Goal: Task Accomplishment & Management: Use online tool/utility

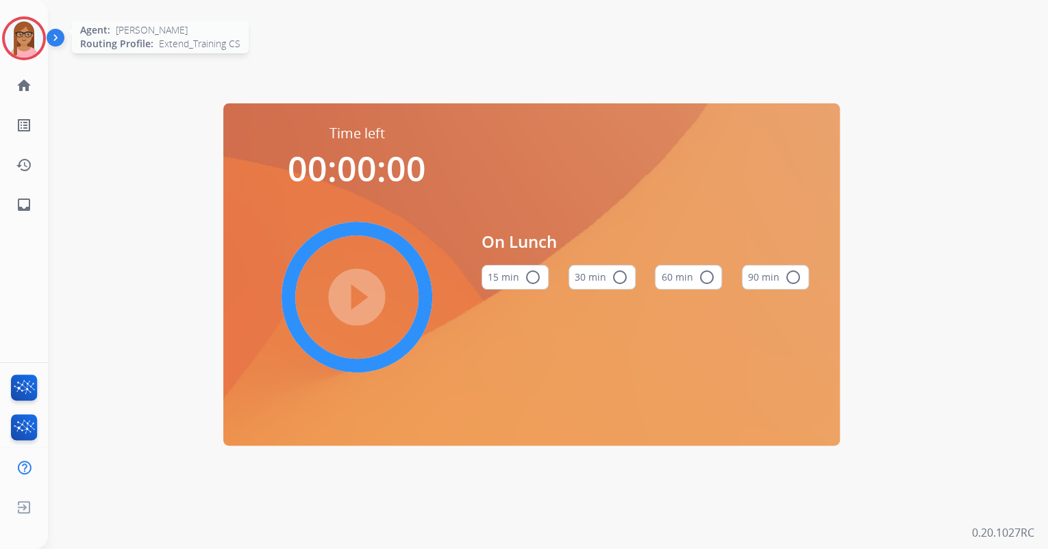
click at [21, 41] on img at bounding box center [24, 38] width 38 height 38
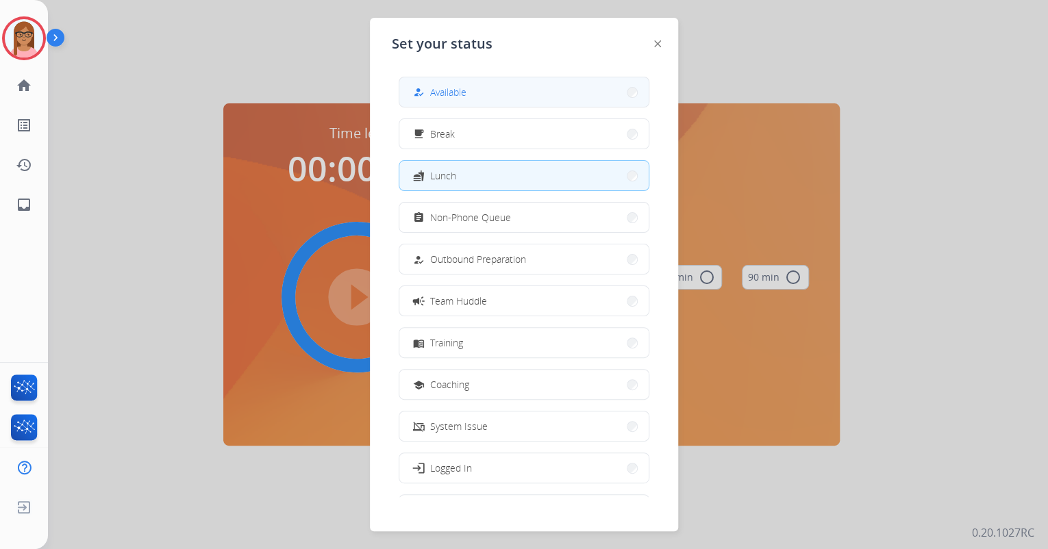
click at [421, 93] on mat-icon "how_to_reg" at bounding box center [419, 92] width 12 height 12
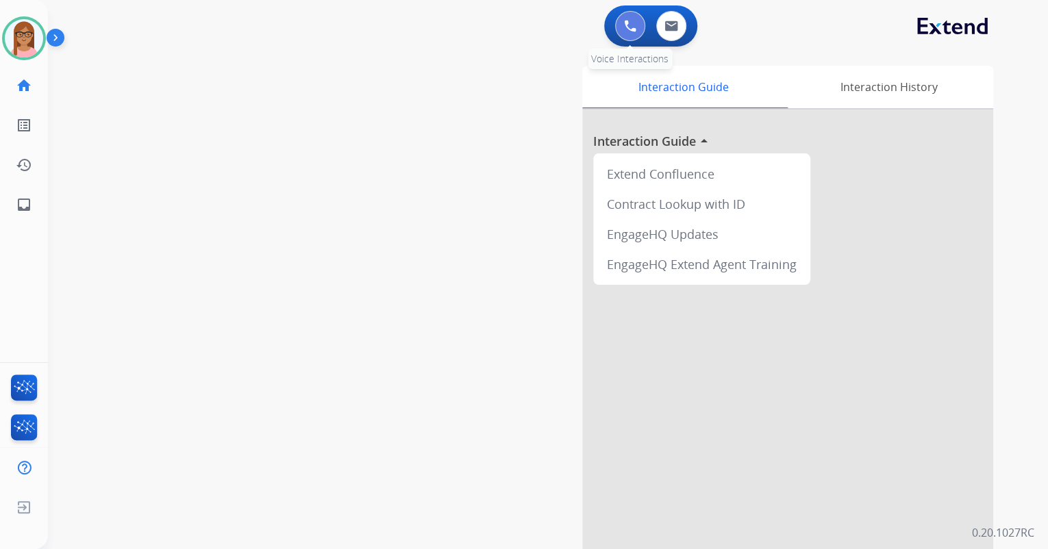
click at [632, 34] on button at bounding box center [630, 26] width 30 height 30
click at [631, 27] on img at bounding box center [630, 26] width 12 height 12
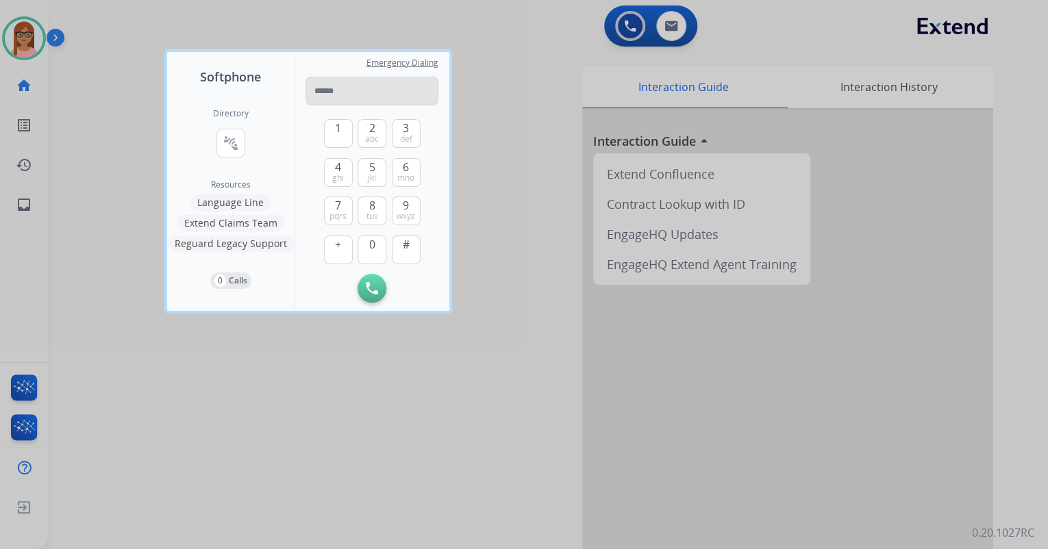
click at [333, 88] on input "tel" at bounding box center [372, 91] width 133 height 29
type input "**********"
click at [368, 284] on img at bounding box center [372, 288] width 12 height 12
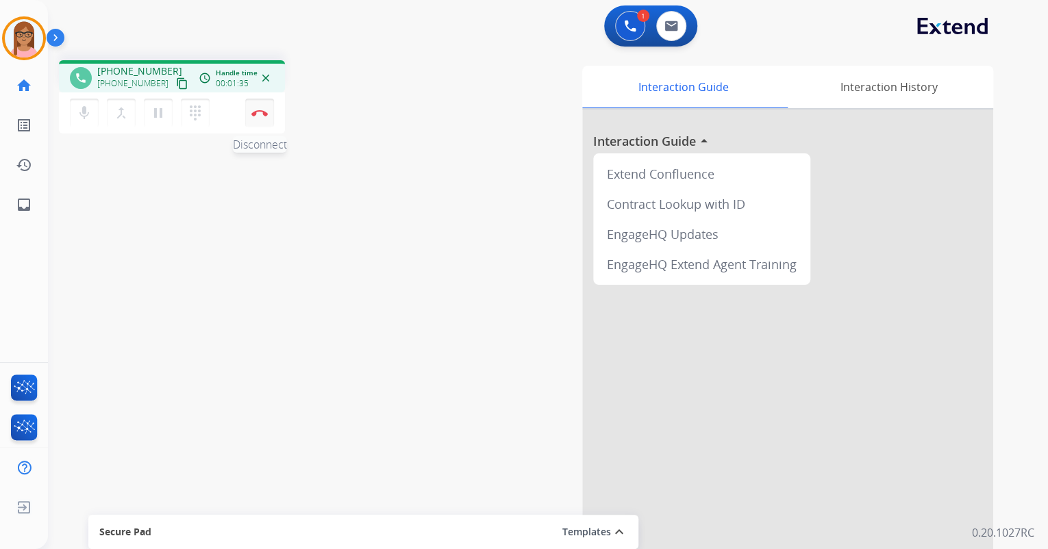
click at [262, 110] on img at bounding box center [259, 113] width 16 height 7
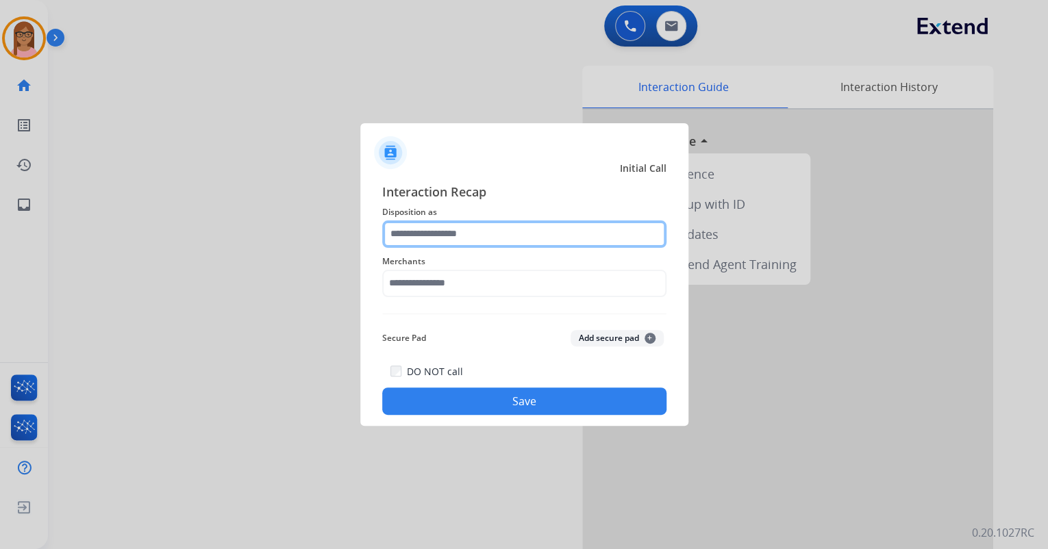
click at [460, 238] on input "text" at bounding box center [524, 234] width 284 height 27
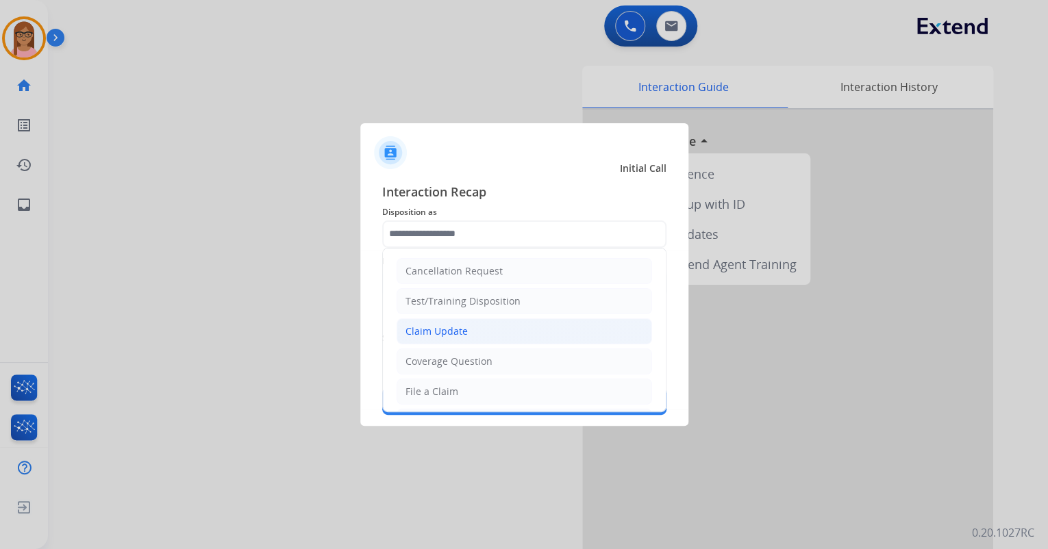
click at [441, 334] on div "Claim Update" at bounding box center [437, 332] width 62 height 14
type input "**********"
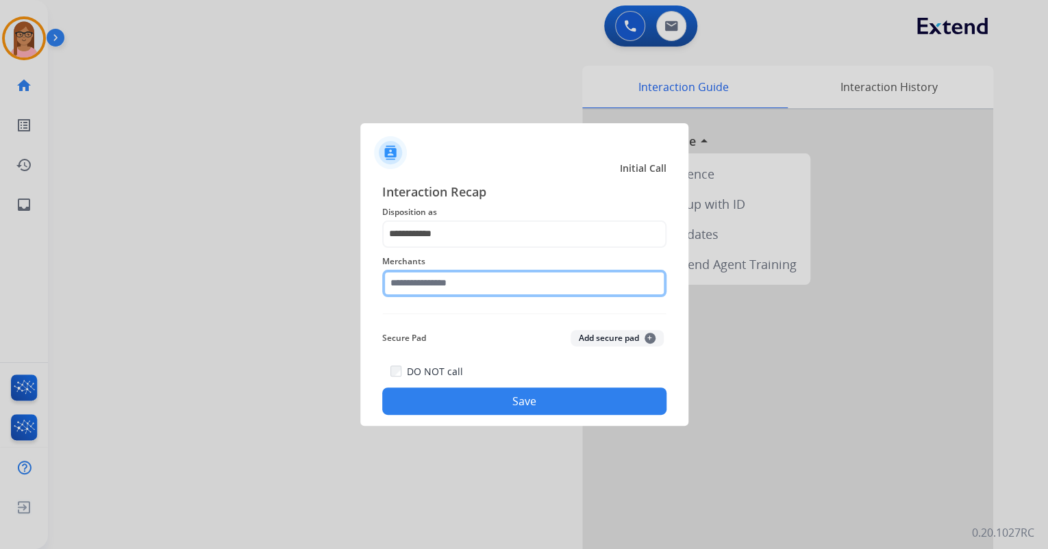
click at [424, 279] on input "text" at bounding box center [524, 283] width 284 height 27
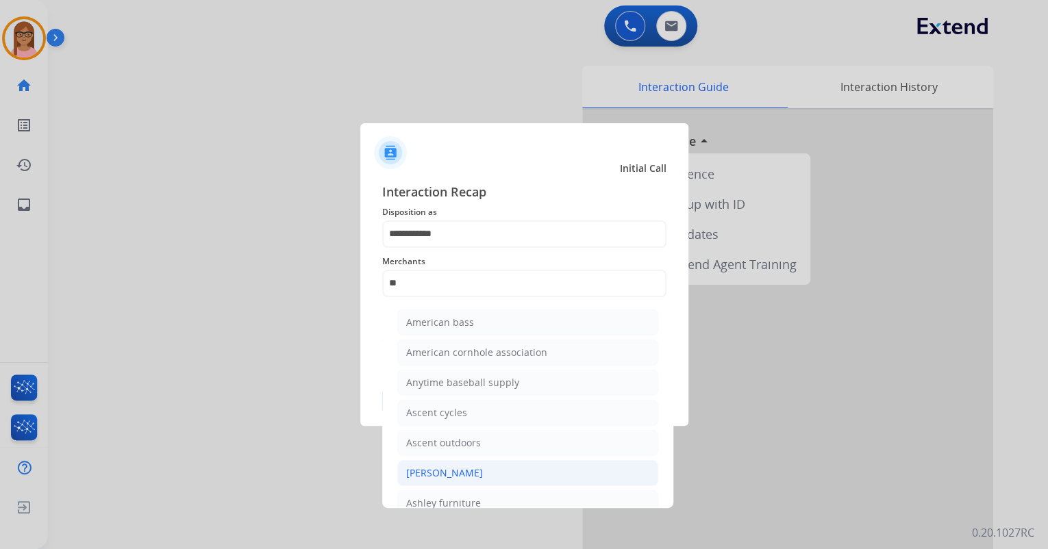
click at [453, 471] on div "[PERSON_NAME]" at bounding box center [444, 473] width 77 height 14
type input "**********"
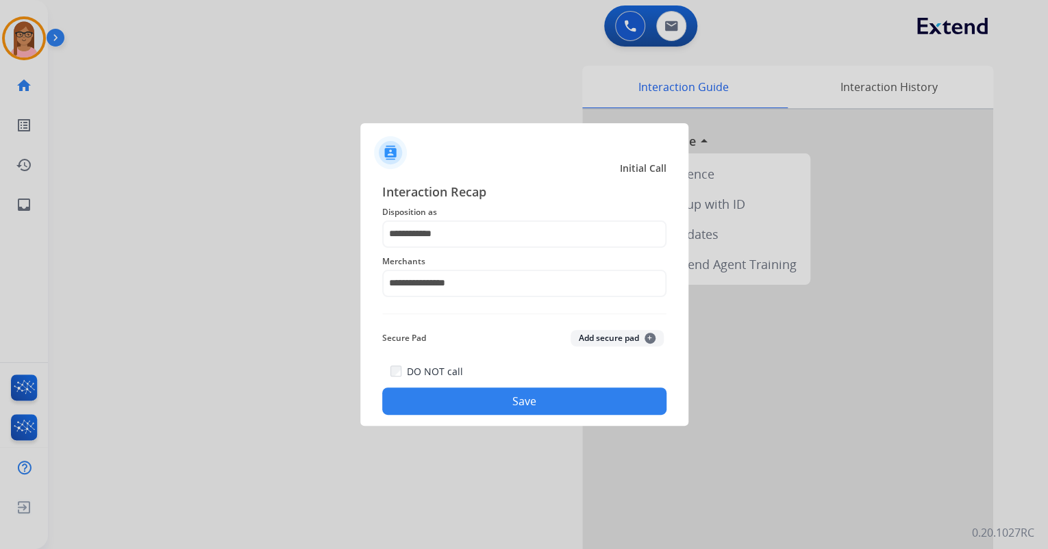
click at [501, 399] on button "Save" at bounding box center [524, 401] width 284 height 27
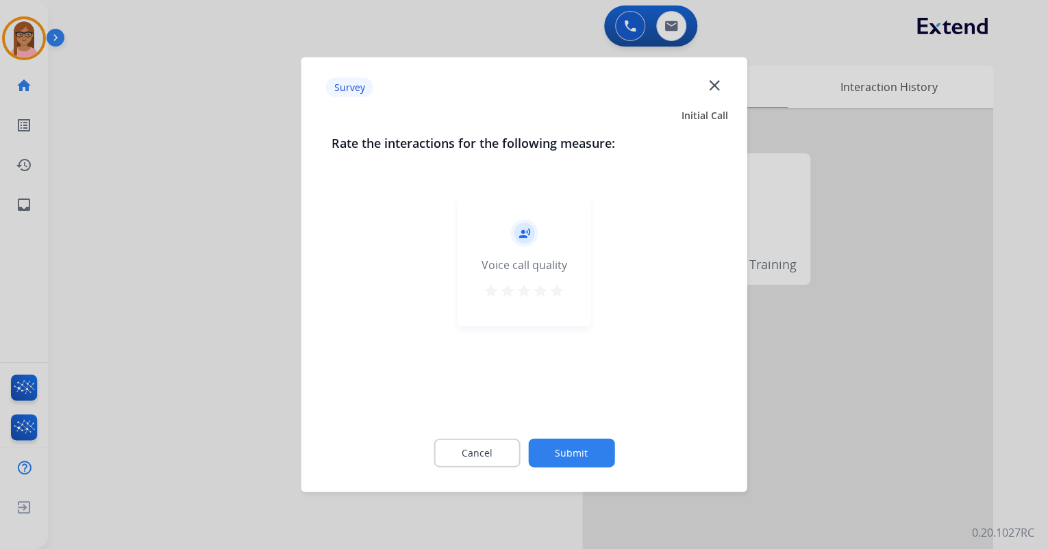
click at [552, 288] on mat-icon "star" at bounding box center [557, 291] width 16 height 16
click at [562, 452] on button "Submit" at bounding box center [571, 453] width 86 height 29
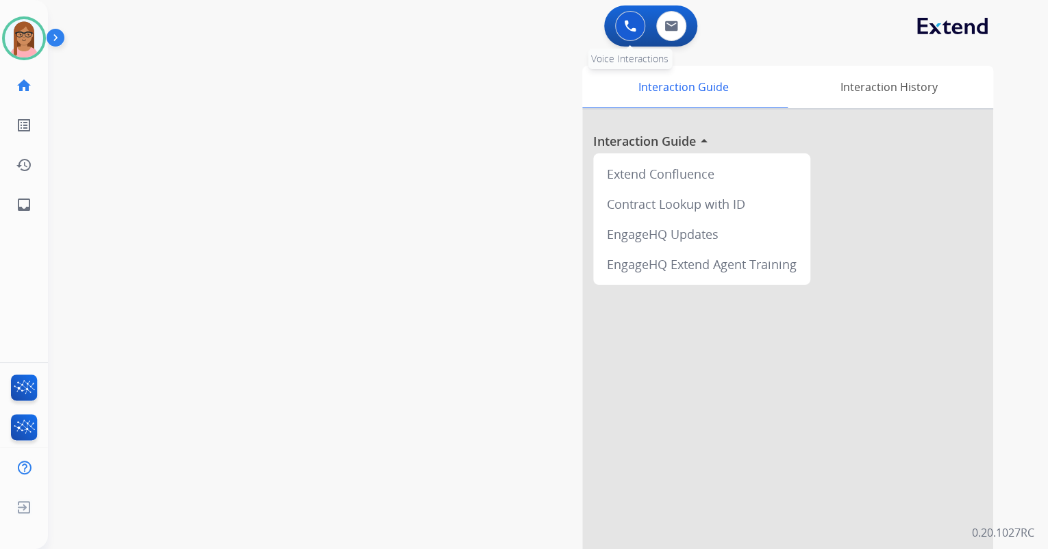
click at [630, 30] on img at bounding box center [630, 26] width 12 height 12
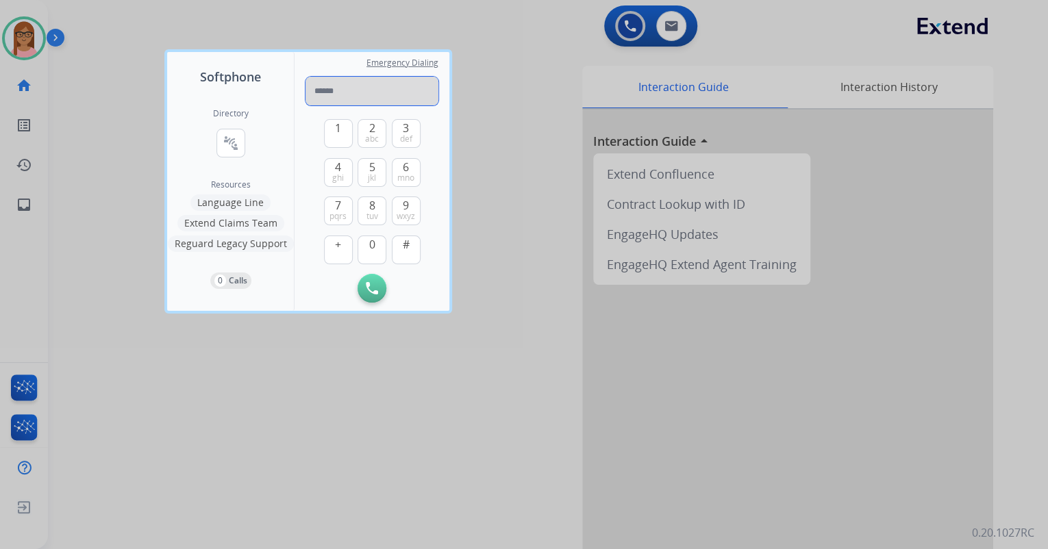
click at [369, 79] on input "tel" at bounding box center [372, 91] width 133 height 29
paste input "**********"
type input "**********"
click at [371, 298] on button "Initiate Call" at bounding box center [372, 288] width 29 height 29
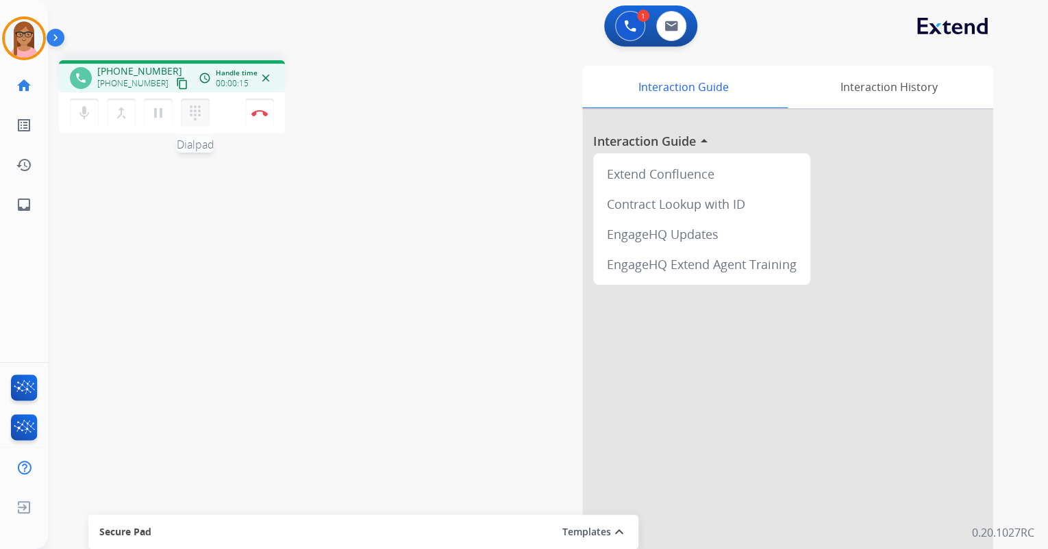
click at [197, 116] on mat-icon "dialpad" at bounding box center [195, 113] width 16 height 16
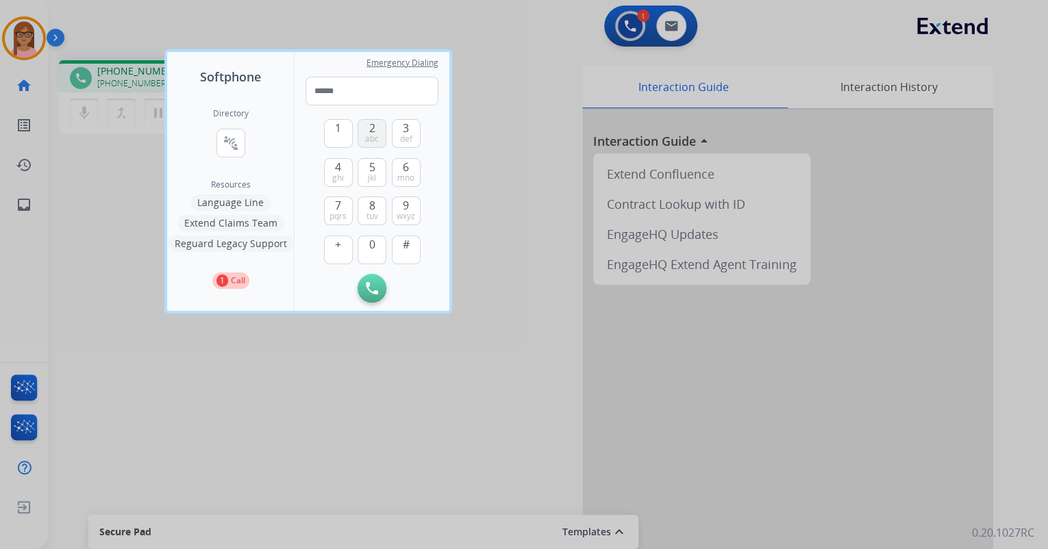
click at [371, 131] on span "2" at bounding box center [372, 128] width 6 height 16
type input "*"
click at [129, 182] on div at bounding box center [524, 274] width 1048 height 549
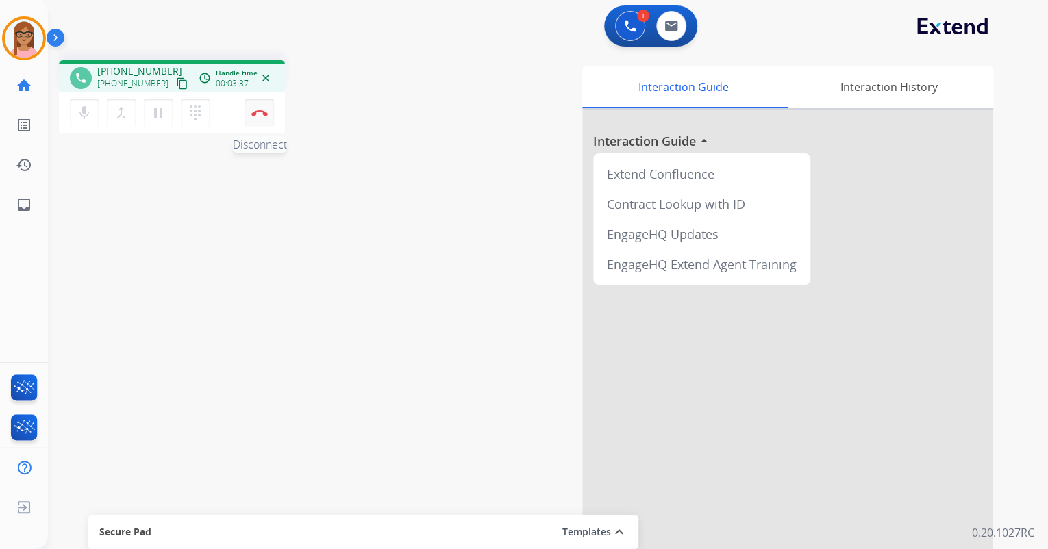
click at [258, 118] on button "Disconnect" at bounding box center [259, 113] width 29 height 29
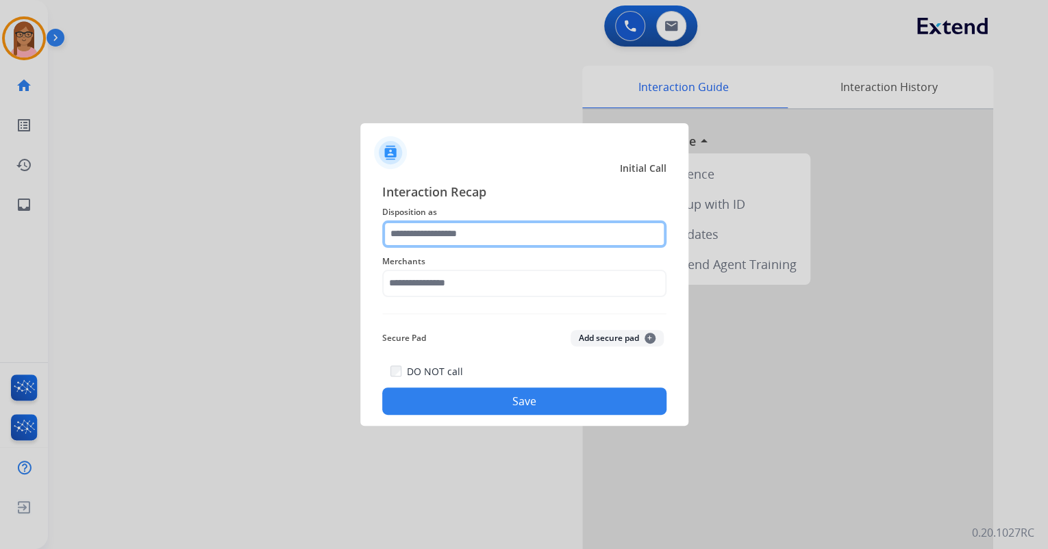
click at [486, 241] on input "text" at bounding box center [524, 234] width 284 height 27
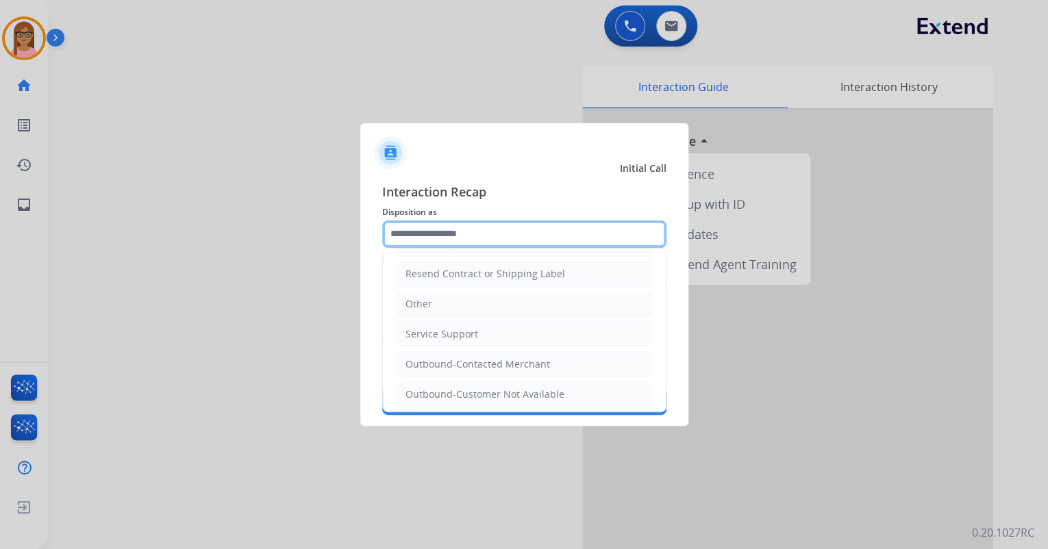
scroll to position [269, 0]
click at [462, 327] on div "Service Support" at bounding box center [442, 334] width 73 height 14
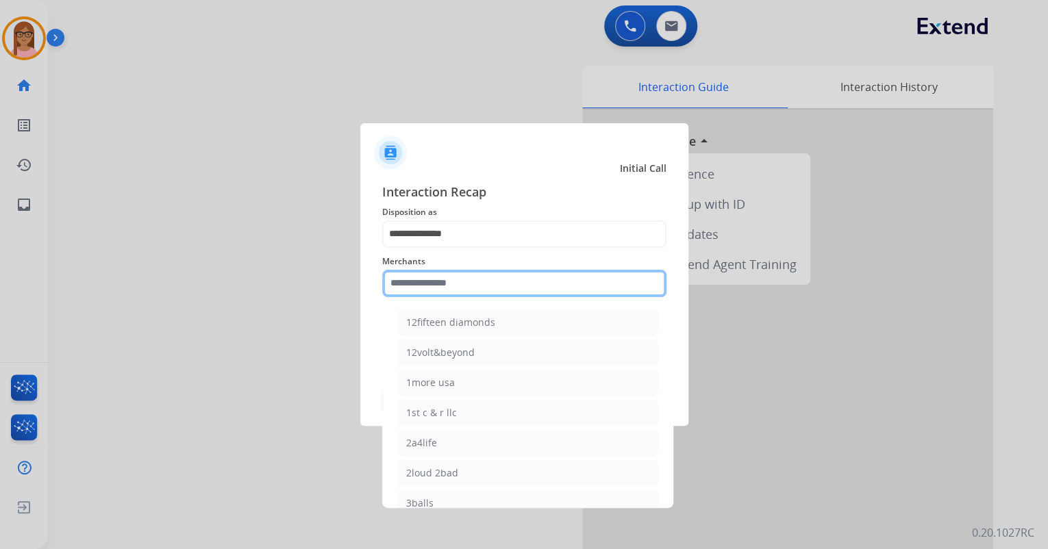
click at [463, 278] on input "text" at bounding box center [524, 283] width 284 height 27
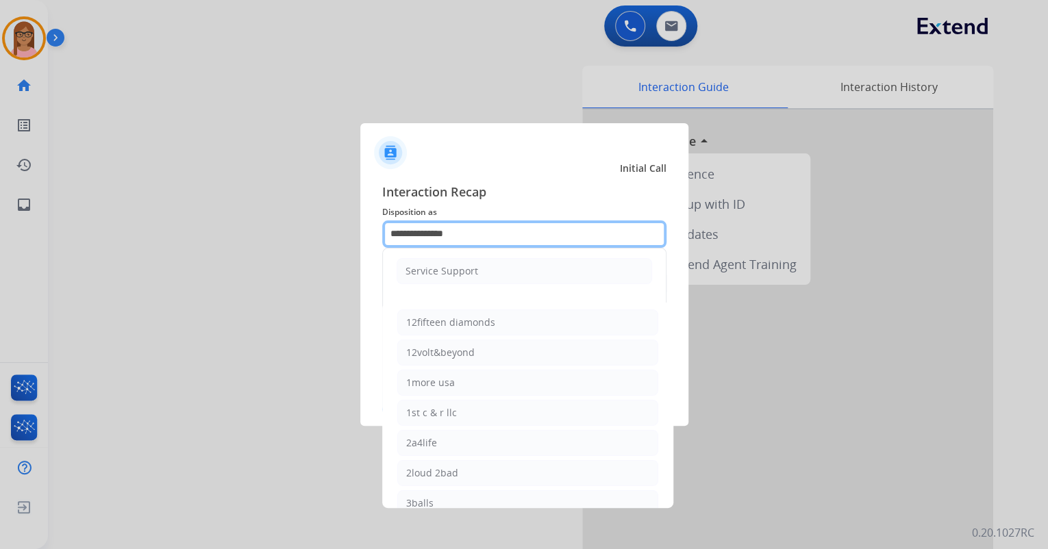
click at [463, 232] on input "**********" at bounding box center [524, 234] width 284 height 27
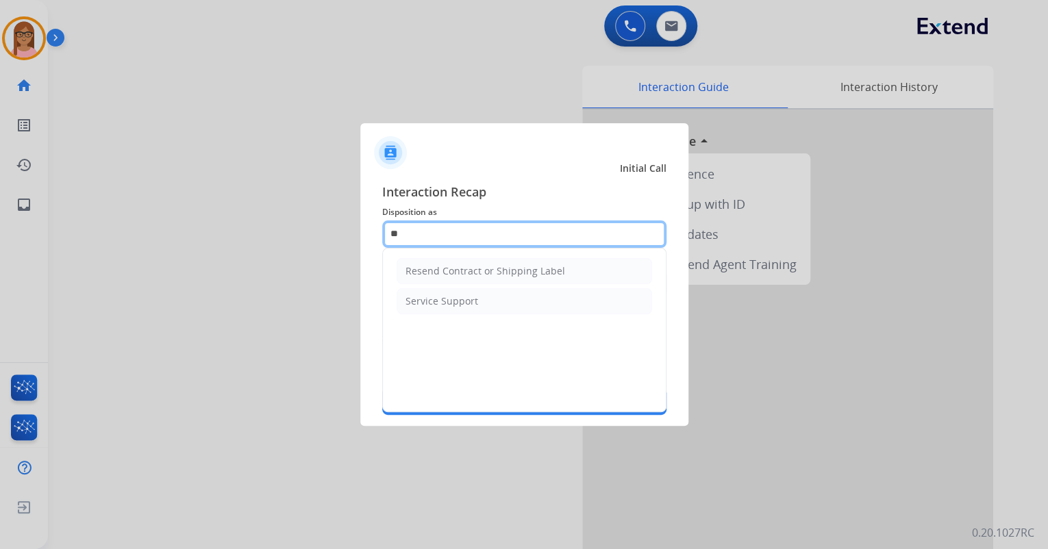
type input "*"
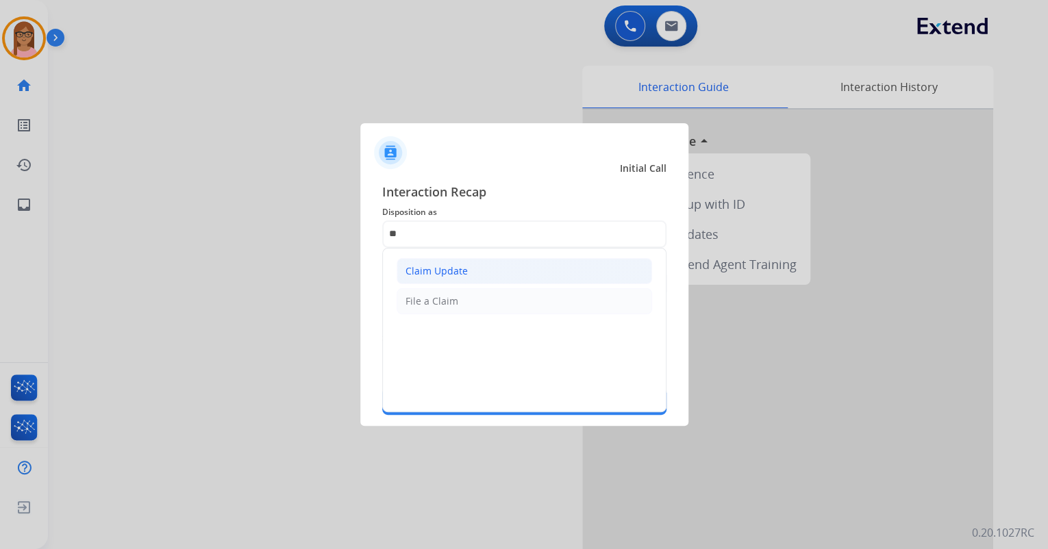
click at [451, 266] on div "Claim Update" at bounding box center [437, 271] width 62 height 14
type input "**********"
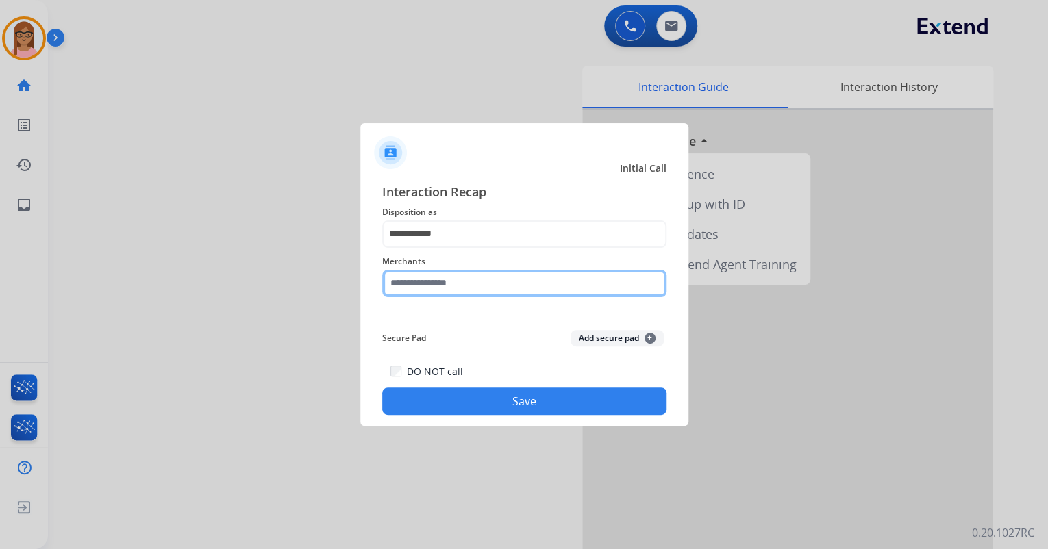
click at [444, 295] on input "text" at bounding box center [524, 283] width 284 height 27
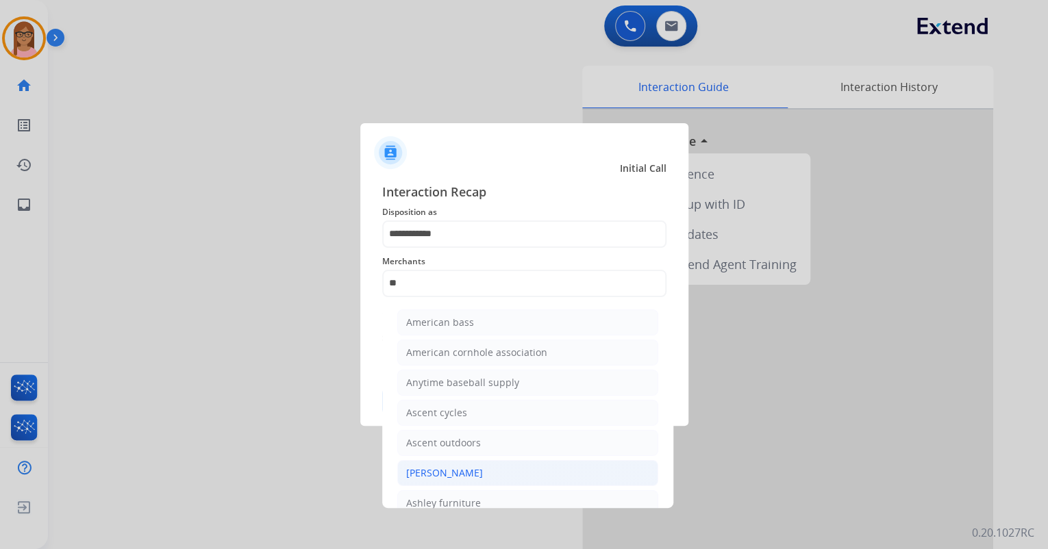
click at [450, 471] on div "[PERSON_NAME]" at bounding box center [444, 473] width 77 height 14
type input "**********"
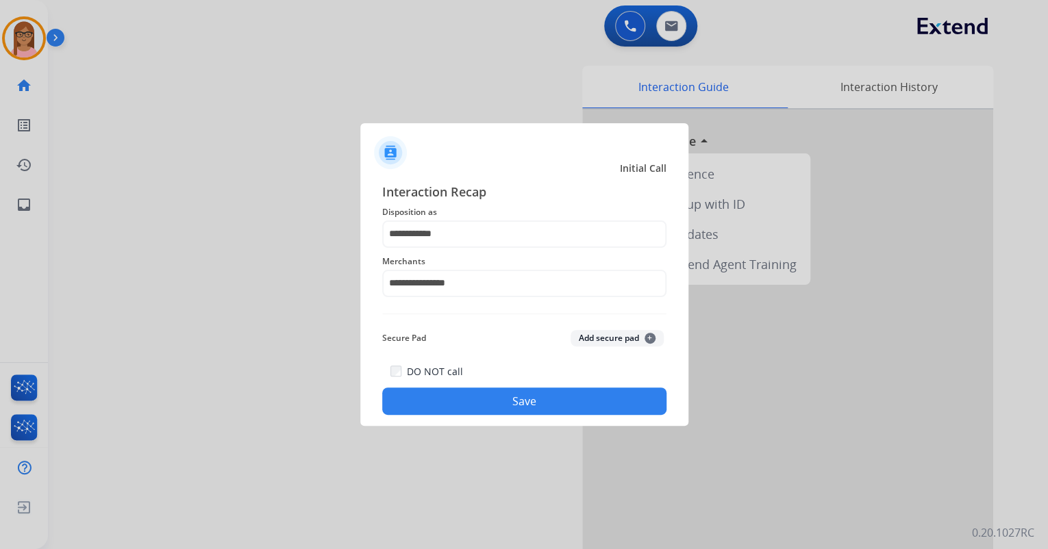
click at [466, 394] on button "Save" at bounding box center [524, 401] width 284 height 27
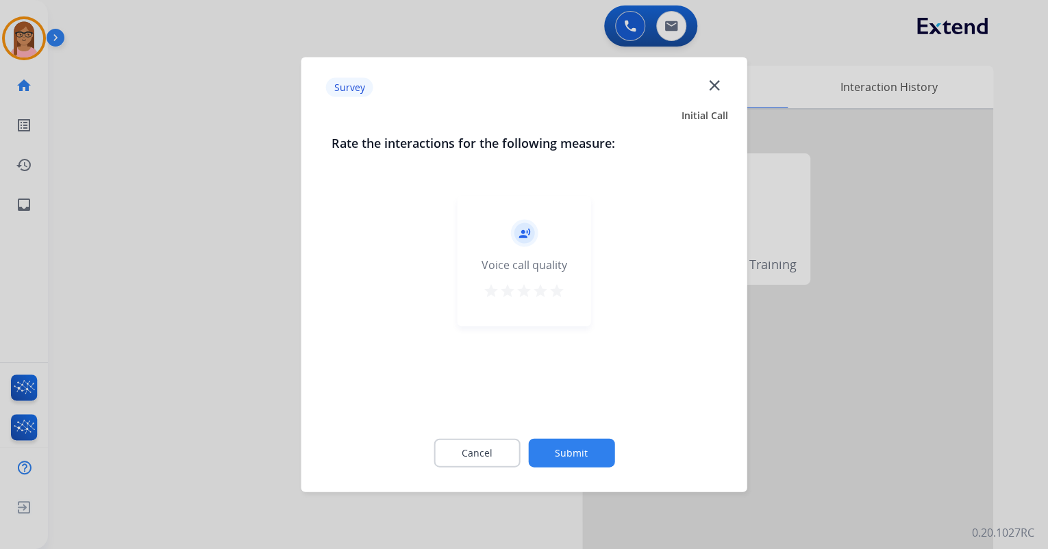
click at [562, 291] on mat-icon "star" at bounding box center [557, 291] width 16 height 16
click at [566, 436] on div "Cancel Submit" at bounding box center [525, 454] width 386 height 62
drag, startPoint x: 566, startPoint y: 449, endPoint x: 590, endPoint y: 349, distance: 103.0
click at [566, 449] on button "Submit" at bounding box center [571, 453] width 86 height 29
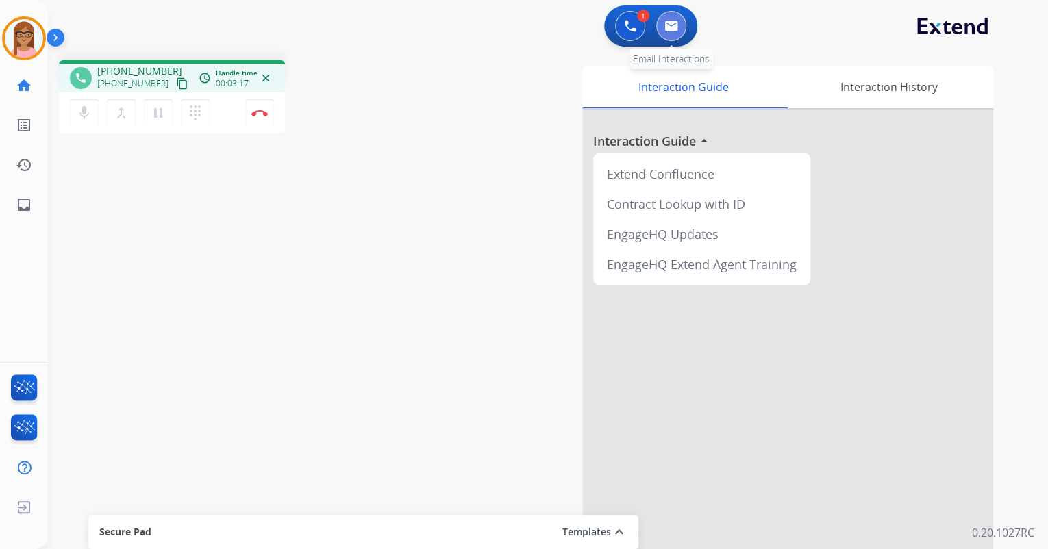
click at [669, 30] on img at bounding box center [671, 26] width 14 height 11
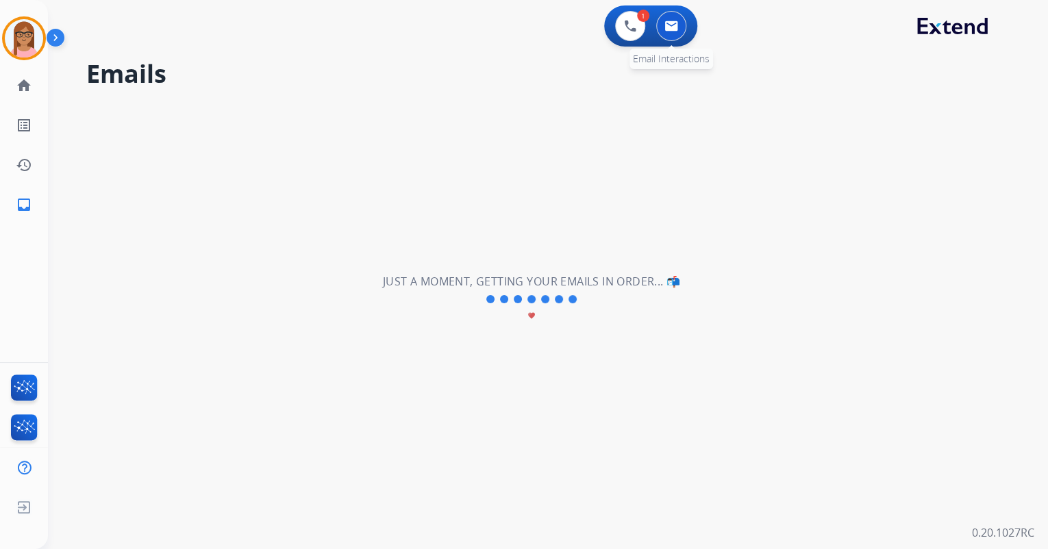
click at [676, 31] on img at bounding box center [671, 26] width 14 height 11
click at [676, 30] on img at bounding box center [671, 26] width 14 height 11
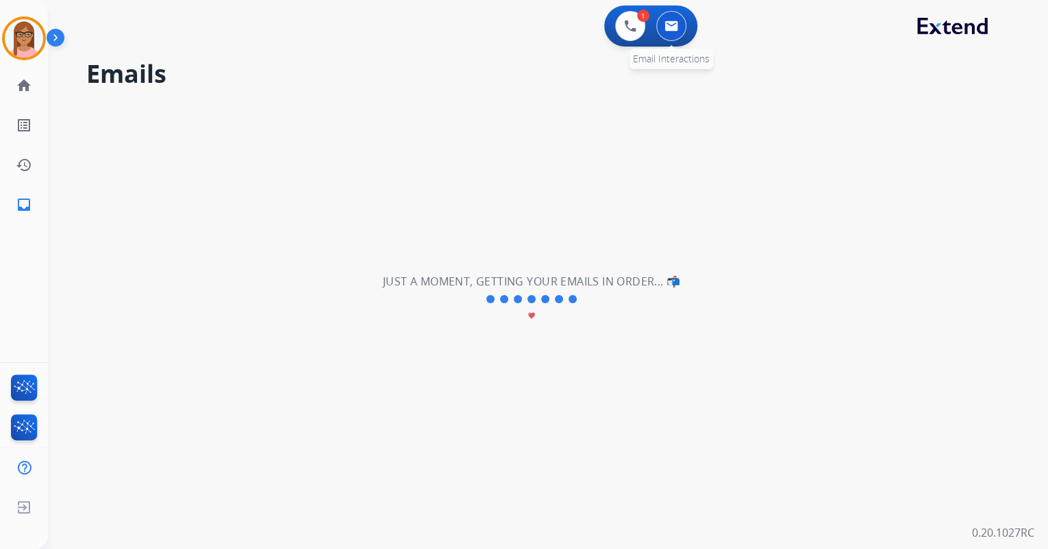
click at [676, 30] on img at bounding box center [671, 26] width 14 height 11
click at [675, 29] on img at bounding box center [671, 26] width 14 height 11
click at [675, 26] on img at bounding box center [671, 26] width 14 height 11
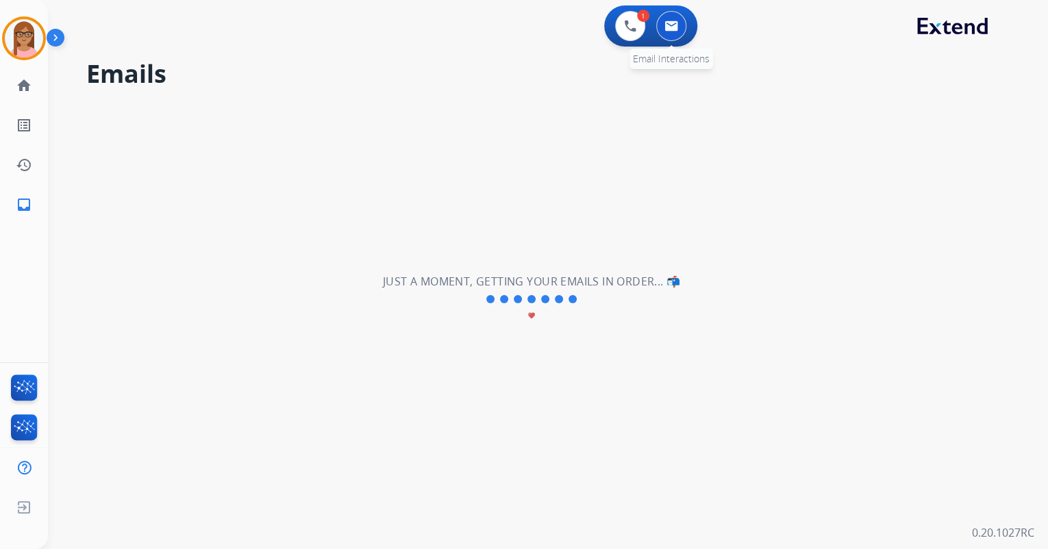
click at [675, 26] on img at bounding box center [671, 26] width 14 height 11
click at [622, 34] on button at bounding box center [630, 26] width 30 height 30
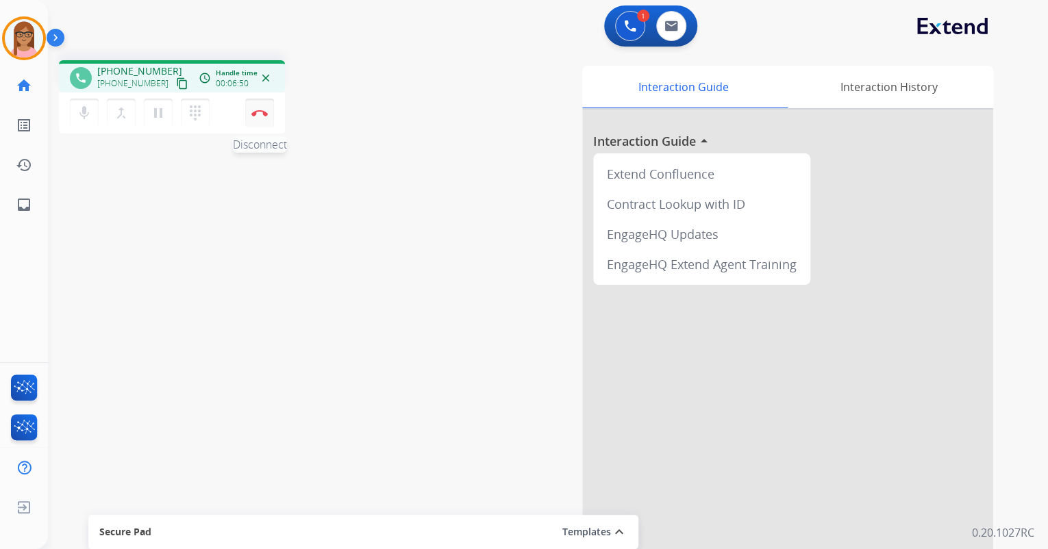
click at [258, 114] on img at bounding box center [259, 113] width 16 height 7
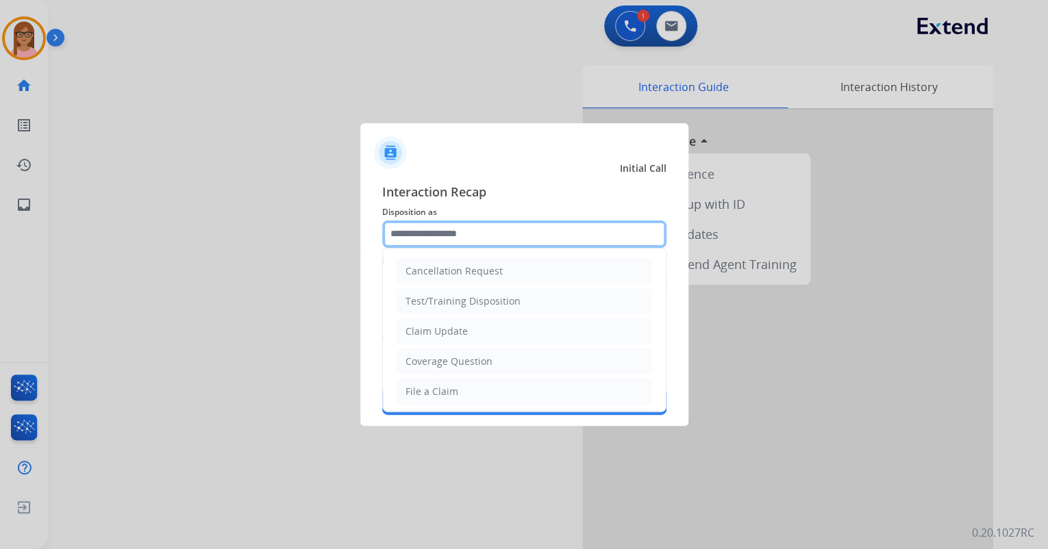
click at [421, 233] on input "text" at bounding box center [524, 234] width 284 height 27
drag, startPoint x: 421, startPoint y: 384, endPoint x: 422, endPoint y: 374, distance: 9.6
click at [422, 385] on div "File a Claim" at bounding box center [432, 392] width 53 height 14
type input "**********"
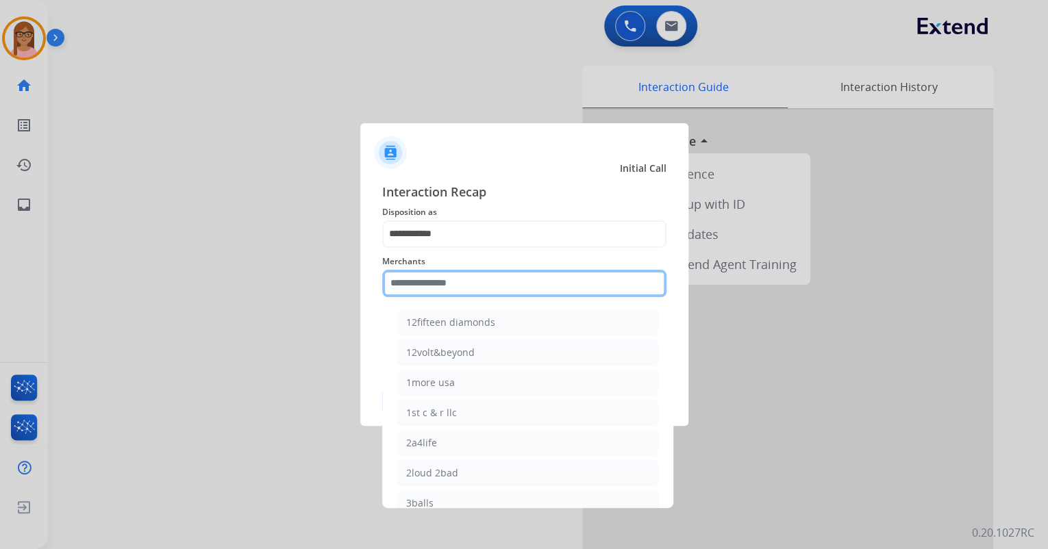
click at [429, 287] on input "text" at bounding box center [524, 283] width 284 height 27
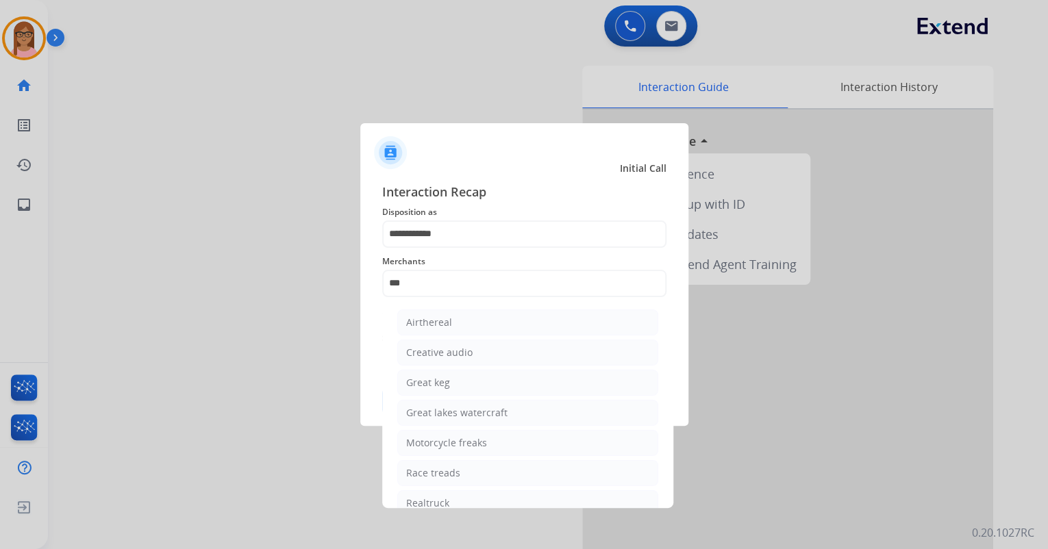
click at [451, 502] on li "Realtruck" at bounding box center [527, 503] width 261 height 26
type input "*********"
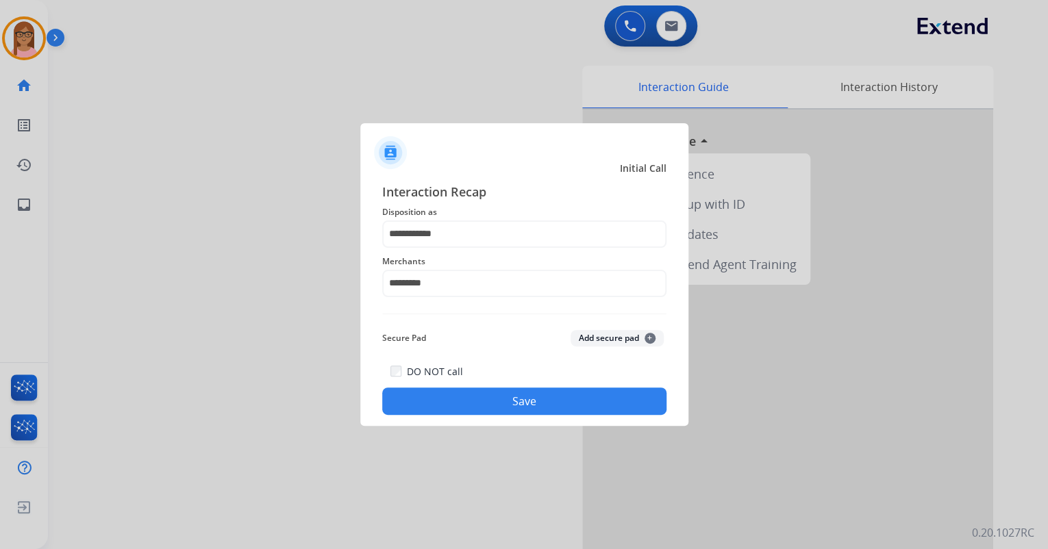
click at [458, 396] on button "Save" at bounding box center [524, 401] width 284 height 27
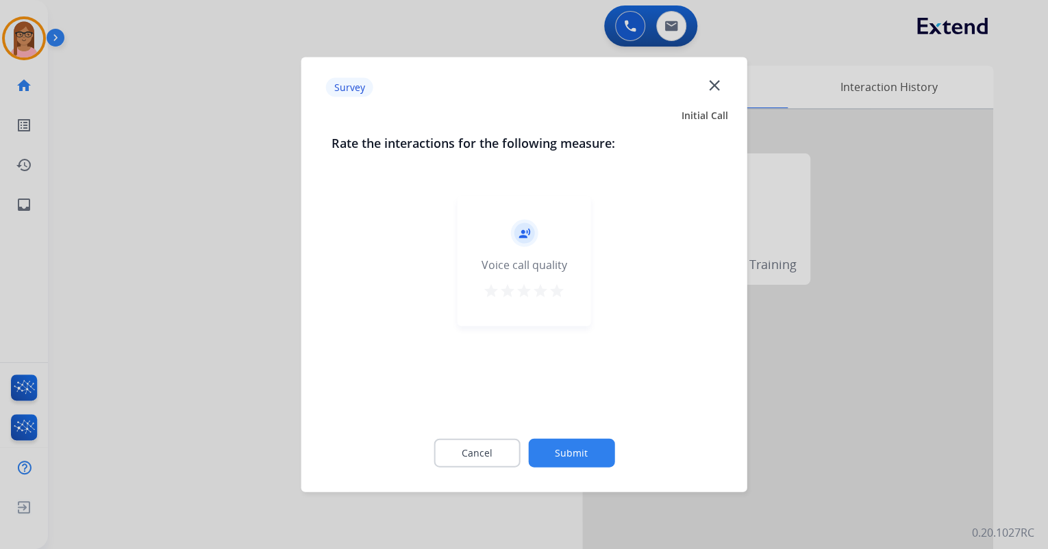
click at [562, 293] on mat-icon "star" at bounding box center [557, 291] width 16 height 16
click at [567, 453] on button "Submit" at bounding box center [571, 453] width 86 height 29
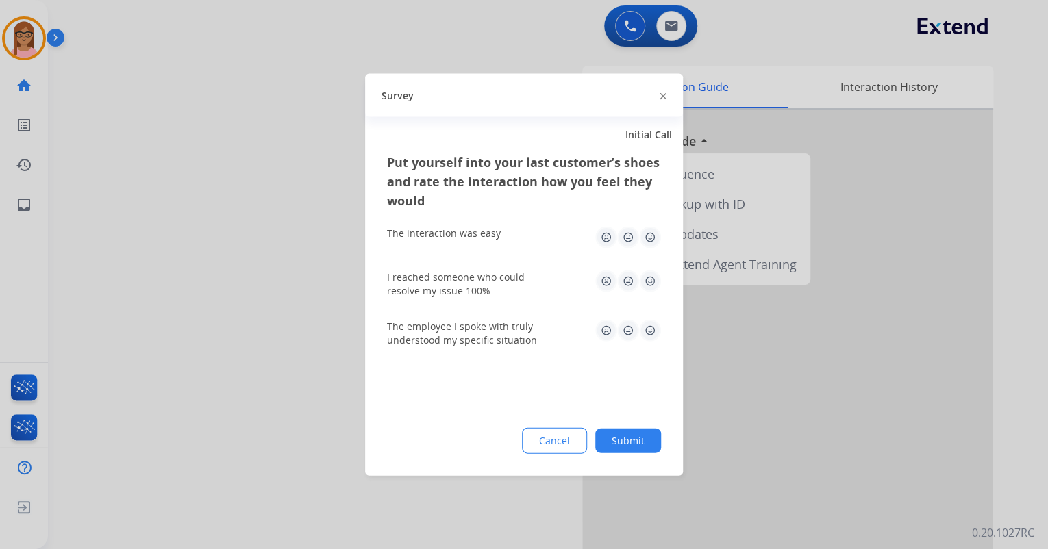
click at [651, 243] on img at bounding box center [650, 238] width 22 height 22
click at [647, 281] on img at bounding box center [650, 282] width 22 height 22
click at [654, 333] on img at bounding box center [650, 331] width 22 height 22
click at [623, 442] on button "Submit" at bounding box center [628, 441] width 66 height 25
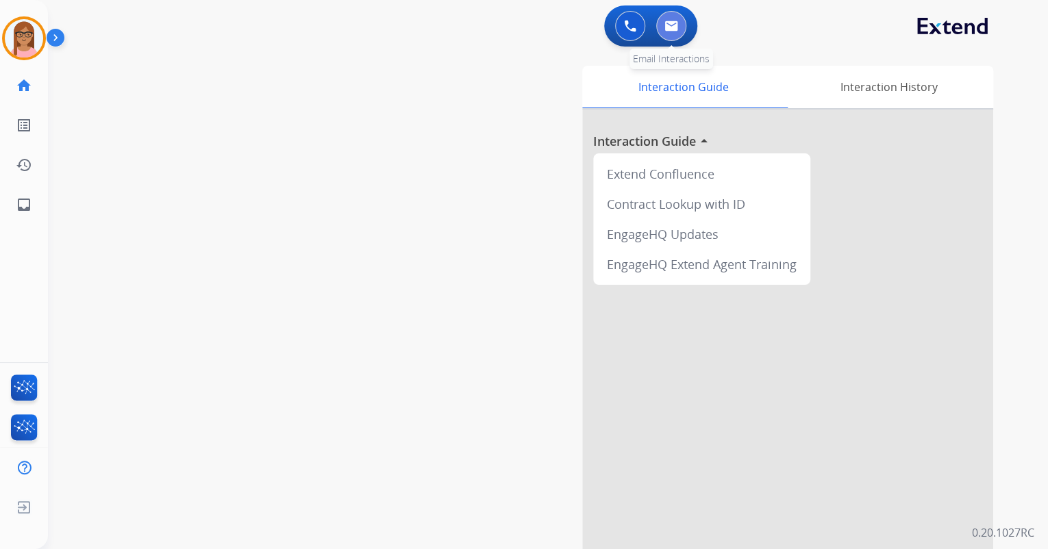
click at [677, 25] on img at bounding box center [671, 26] width 14 height 11
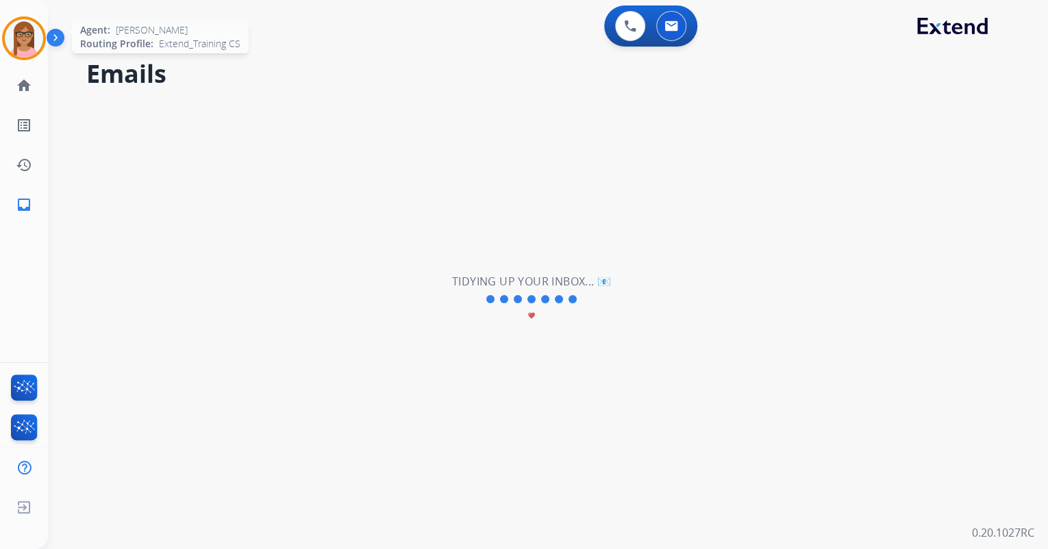
click at [23, 41] on img at bounding box center [24, 38] width 38 height 38
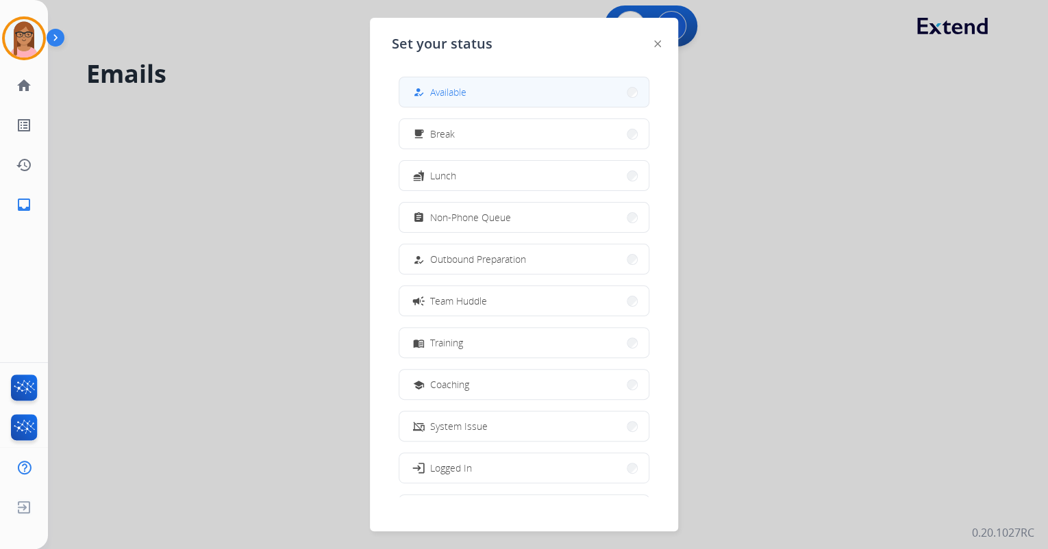
click at [419, 85] on div "how_to_reg" at bounding box center [420, 92] width 20 height 16
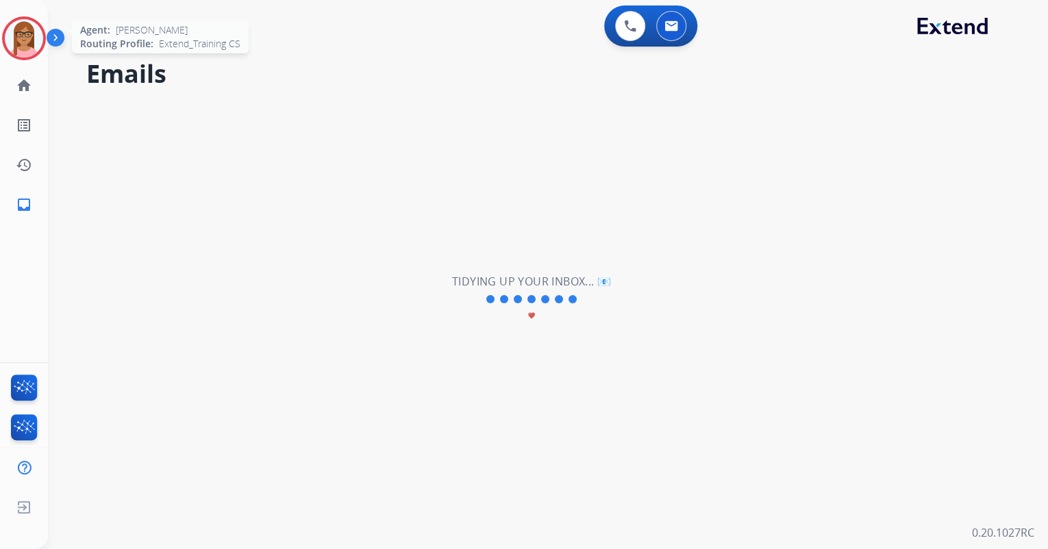
click at [19, 37] on img at bounding box center [24, 38] width 38 height 38
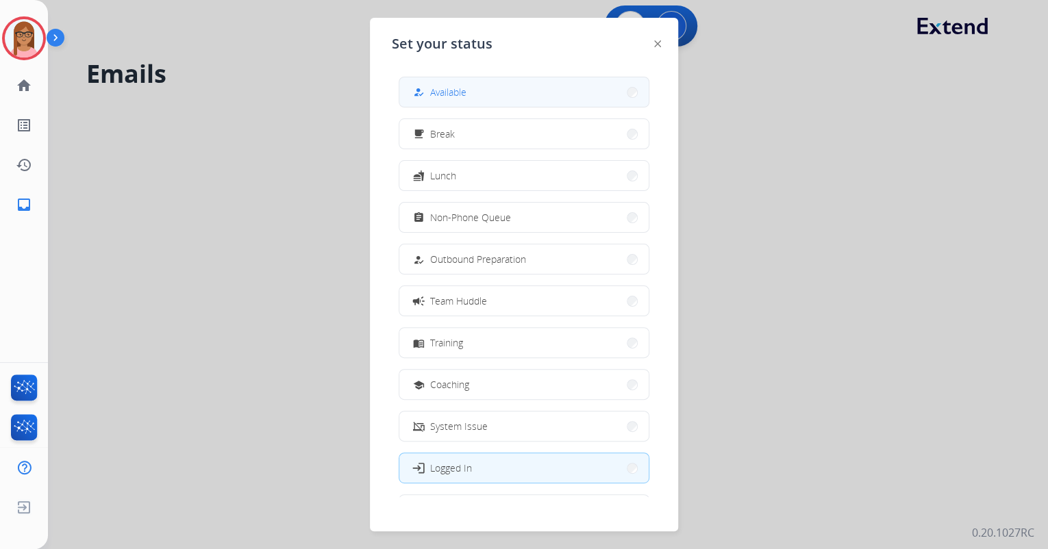
click at [427, 86] on div "how_to_reg" at bounding box center [420, 92] width 20 height 16
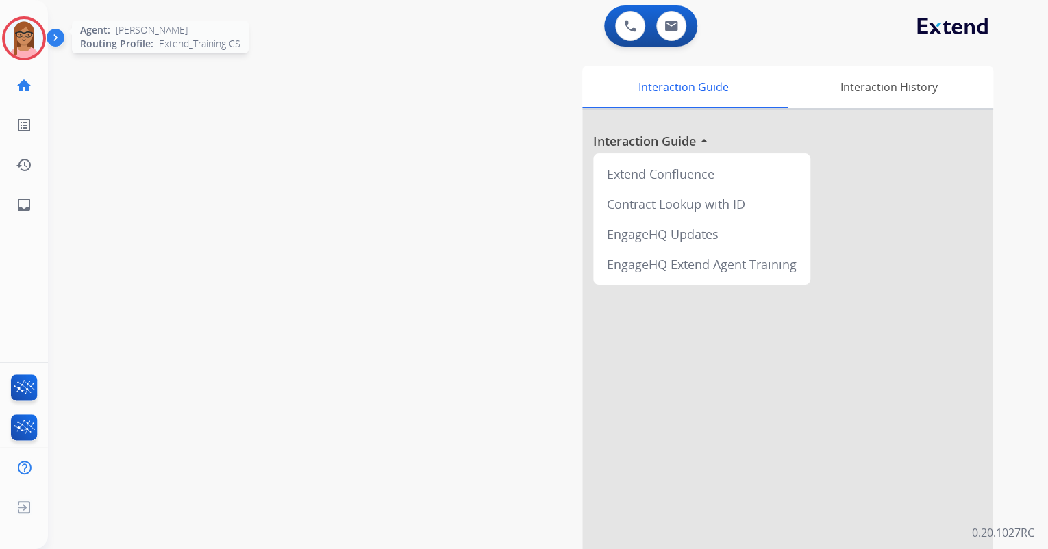
click at [26, 34] on img at bounding box center [24, 38] width 38 height 38
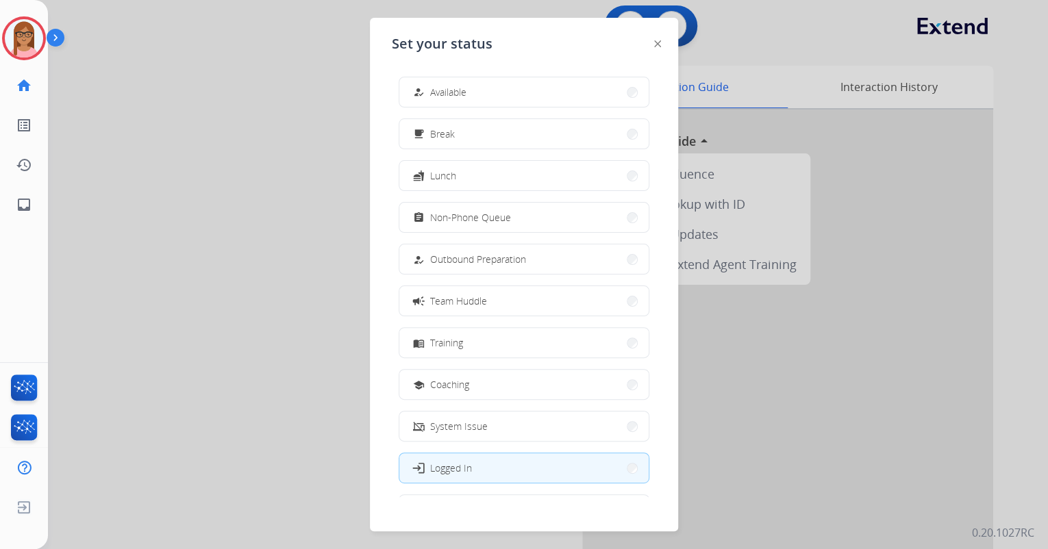
drag, startPoint x: 439, startPoint y: 77, endPoint x: 439, endPoint y: 85, distance: 8.2
click at [439, 77] on button "how_to_reg Available" at bounding box center [523, 91] width 249 height 29
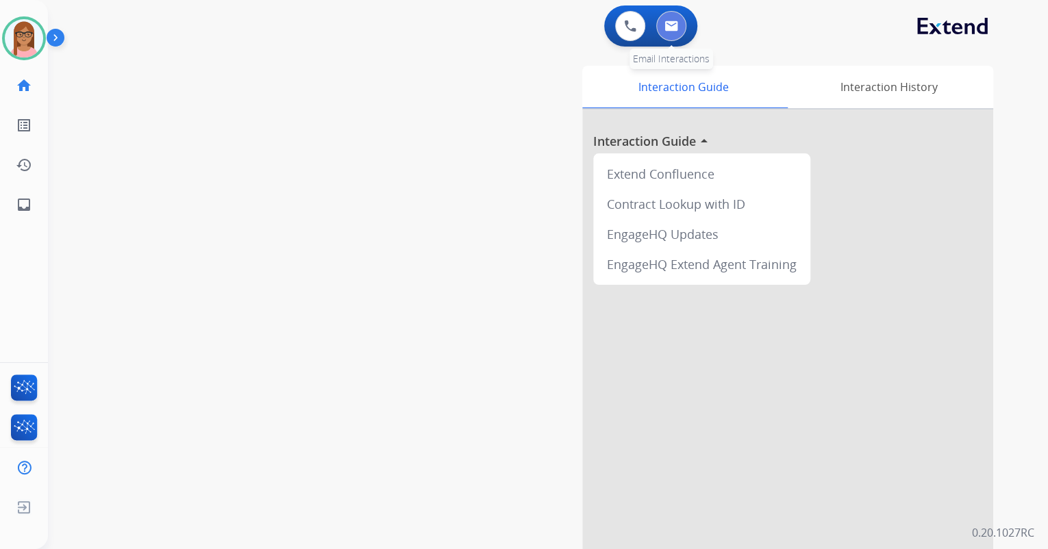
click at [676, 30] on img at bounding box center [671, 26] width 14 height 11
select select "**********"
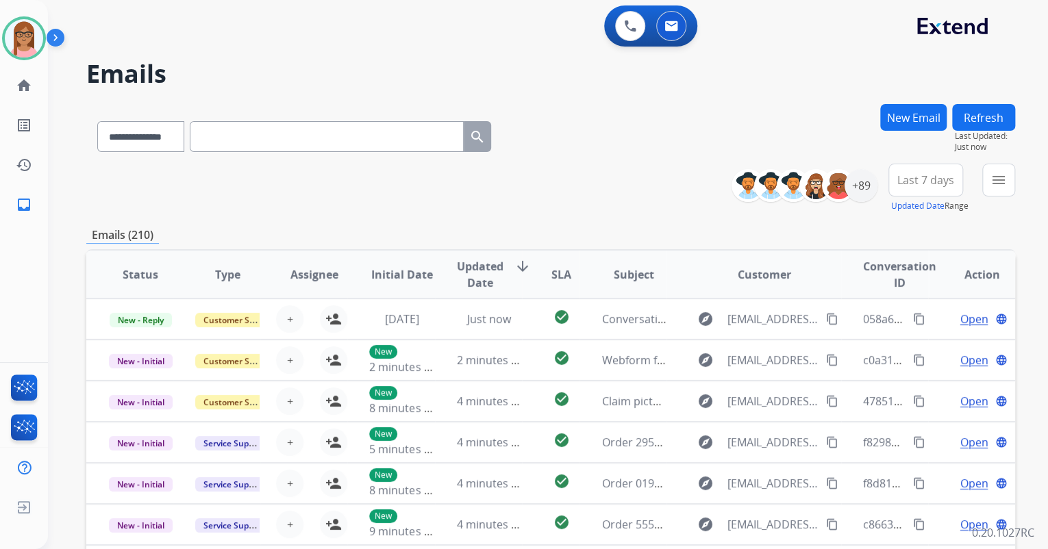
click at [895, 110] on button "New Email" at bounding box center [913, 117] width 66 height 27
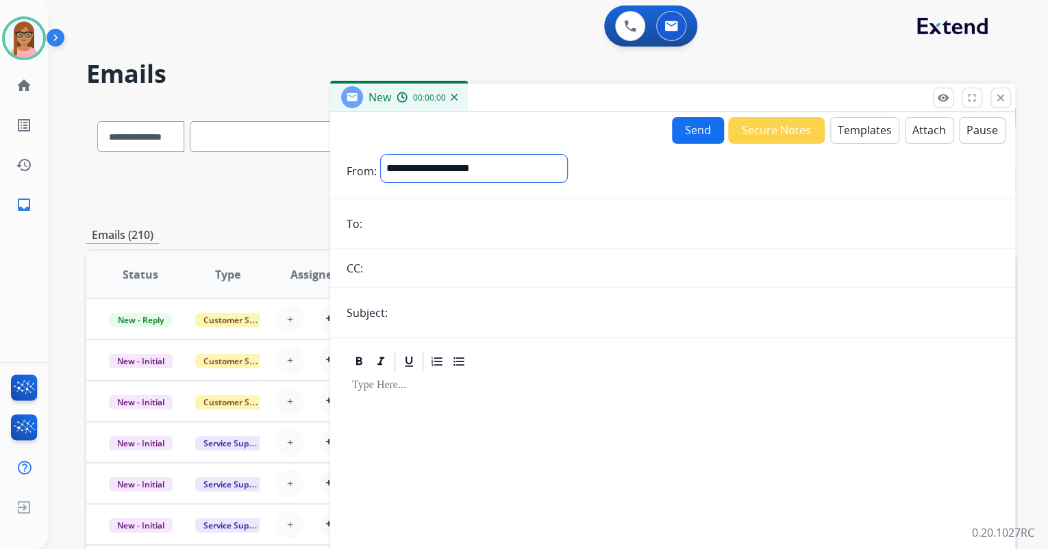
click at [465, 170] on select "**********" at bounding box center [474, 168] width 186 height 27
select select "**********"
click at [381, 155] on select "**********" at bounding box center [474, 168] width 186 height 27
click at [456, 227] on input "email" at bounding box center [682, 225] width 632 height 27
paste input "**********"
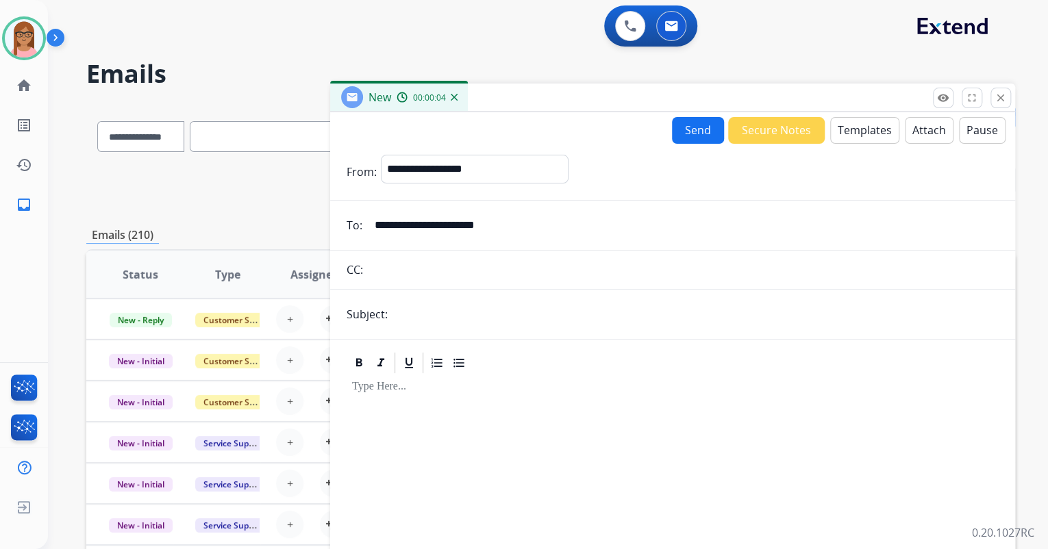
type input "**********"
click at [460, 297] on form "**********" at bounding box center [672, 381] width 685 height 475
click at [456, 307] on input "text" at bounding box center [695, 314] width 607 height 27
type input "**********"
click at [382, 386] on p at bounding box center [672, 387] width 641 height 12
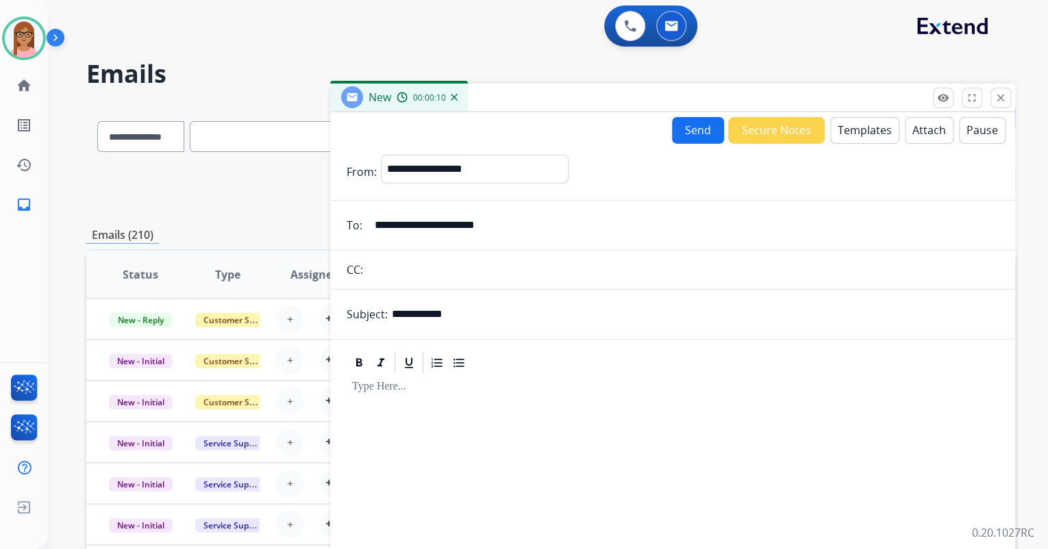
click at [866, 132] on button "Templates" at bounding box center [864, 130] width 69 height 27
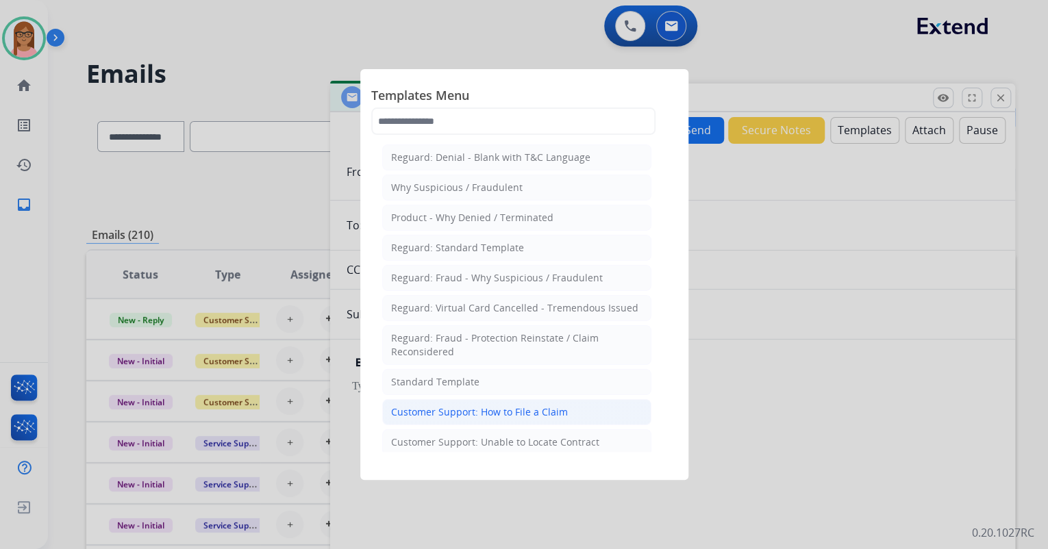
click at [471, 406] on div "Customer Support: How to File a Claim" at bounding box center [479, 413] width 177 height 14
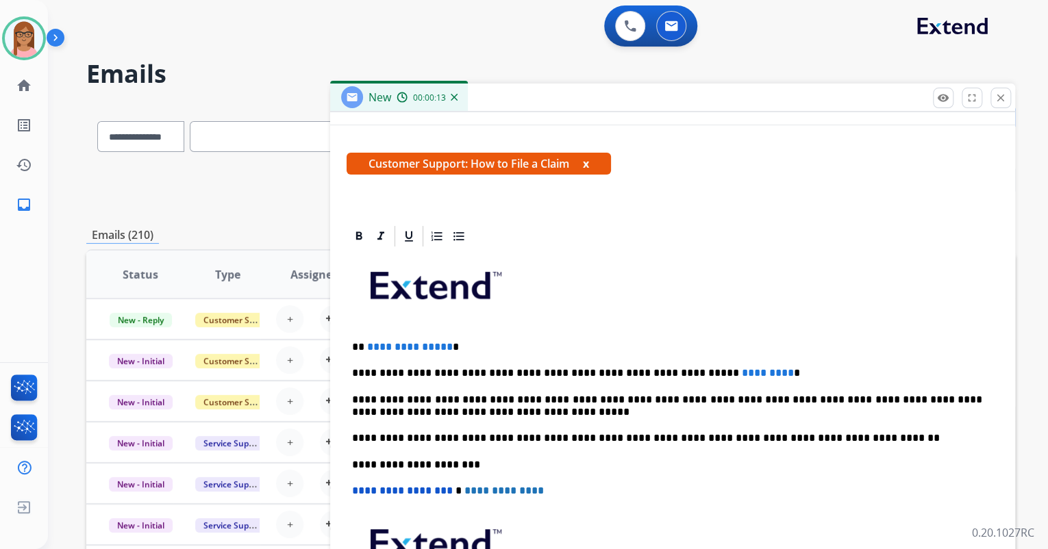
scroll to position [219, 0]
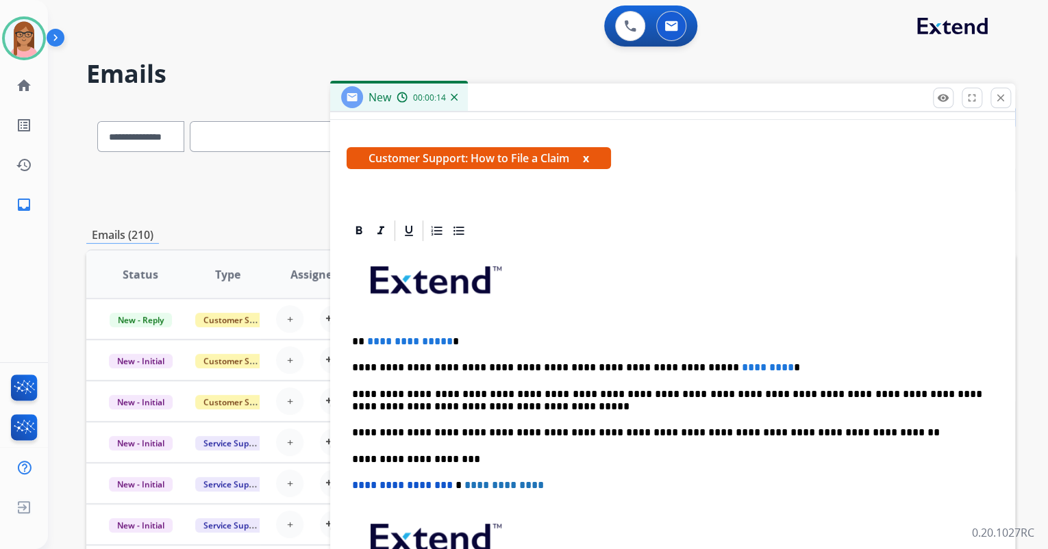
click at [362, 340] on p "**********" at bounding box center [667, 342] width 630 height 12
drag, startPoint x: 360, startPoint y: 339, endPoint x: 443, endPoint y: 339, distance: 83.6
click at [443, 339] on p "**********" at bounding box center [667, 342] width 630 height 12
click at [529, 366] on p "**********" at bounding box center [667, 368] width 630 height 12
drag, startPoint x: 674, startPoint y: 364, endPoint x: 734, endPoint y: 365, distance: 60.3
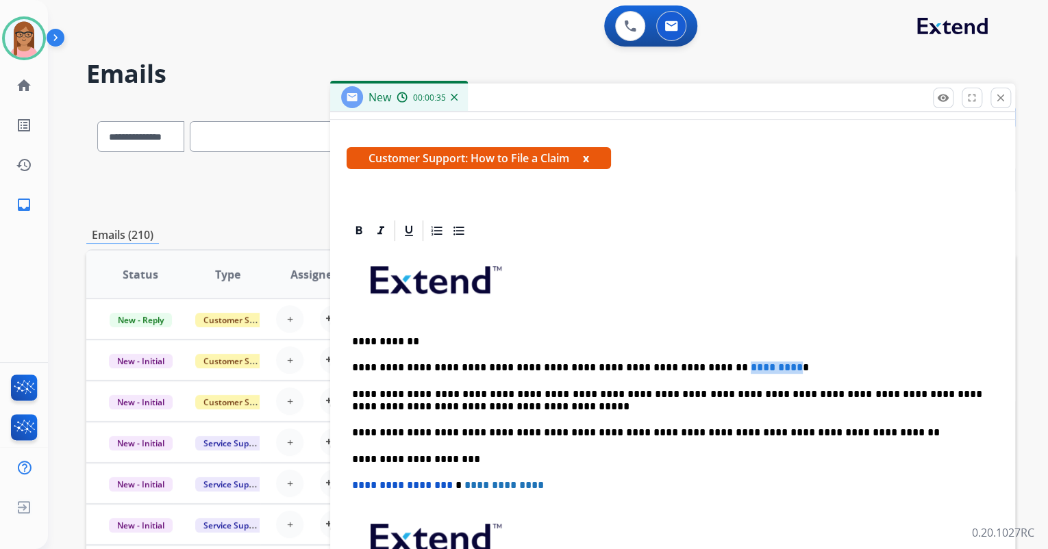
click at [734, 365] on p "**********" at bounding box center [667, 368] width 630 height 12
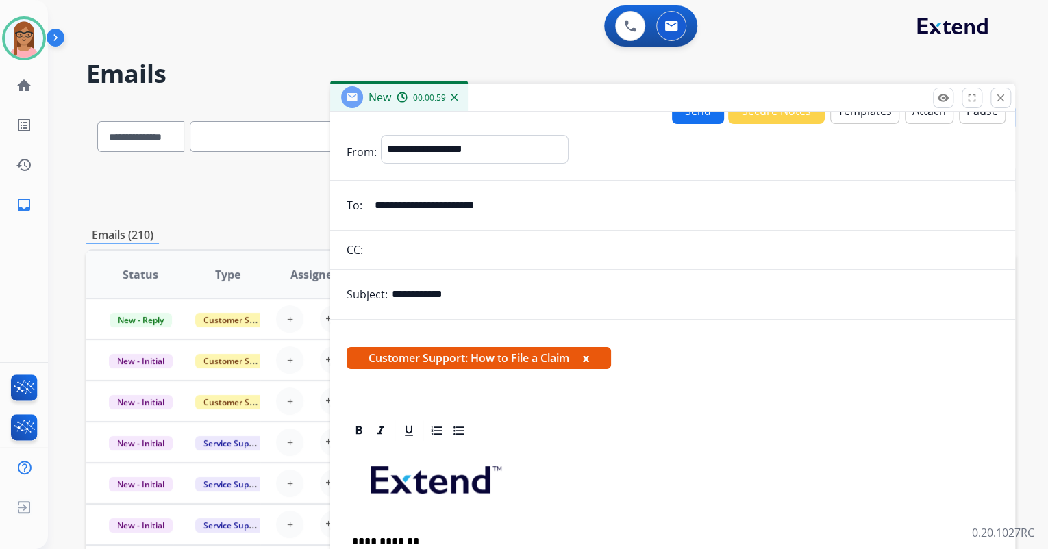
scroll to position [0, 0]
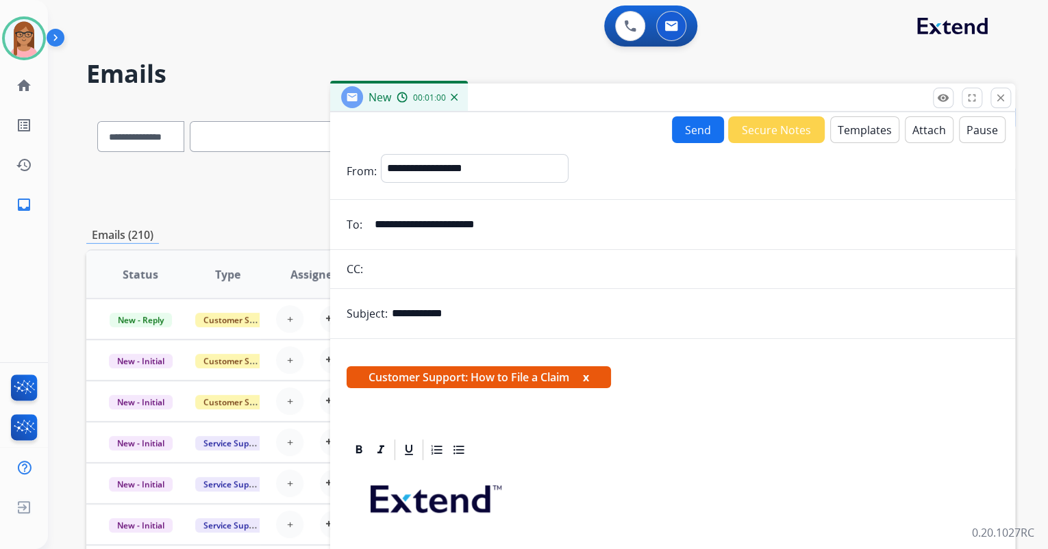
click at [692, 126] on button "Send" at bounding box center [698, 129] width 52 height 27
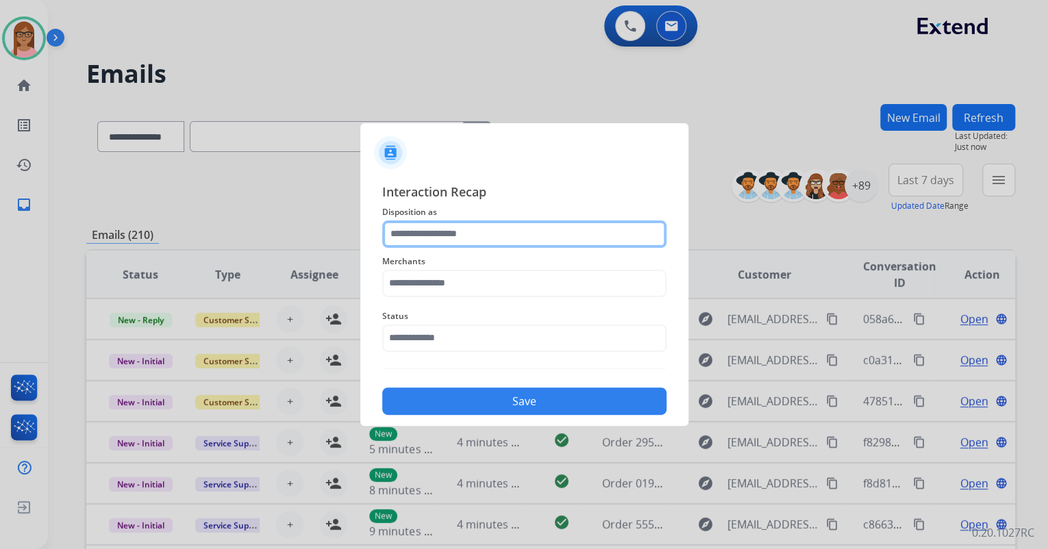
click at [506, 242] on input "text" at bounding box center [524, 234] width 284 height 27
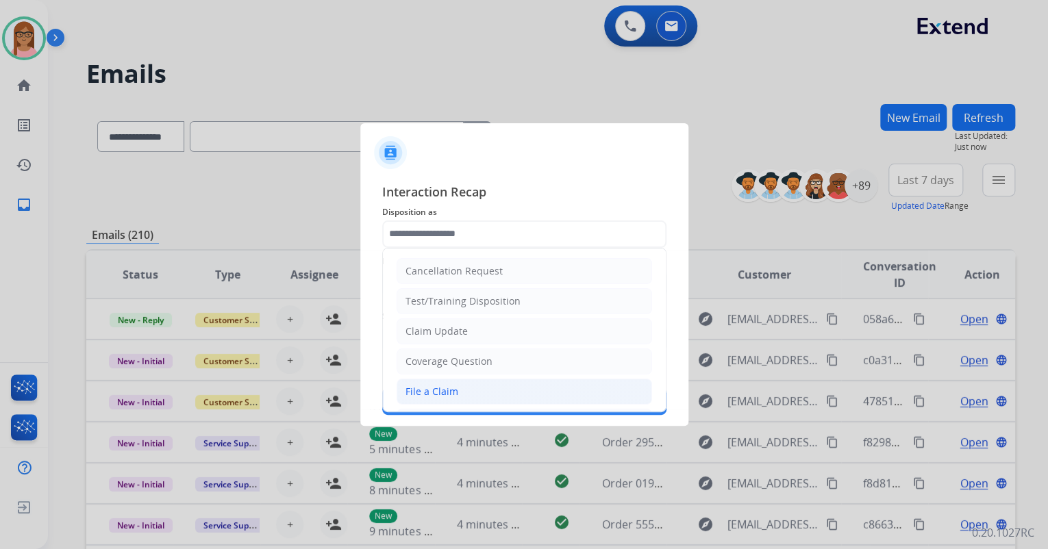
click at [474, 385] on li "File a Claim" at bounding box center [524, 392] width 255 height 26
type input "**********"
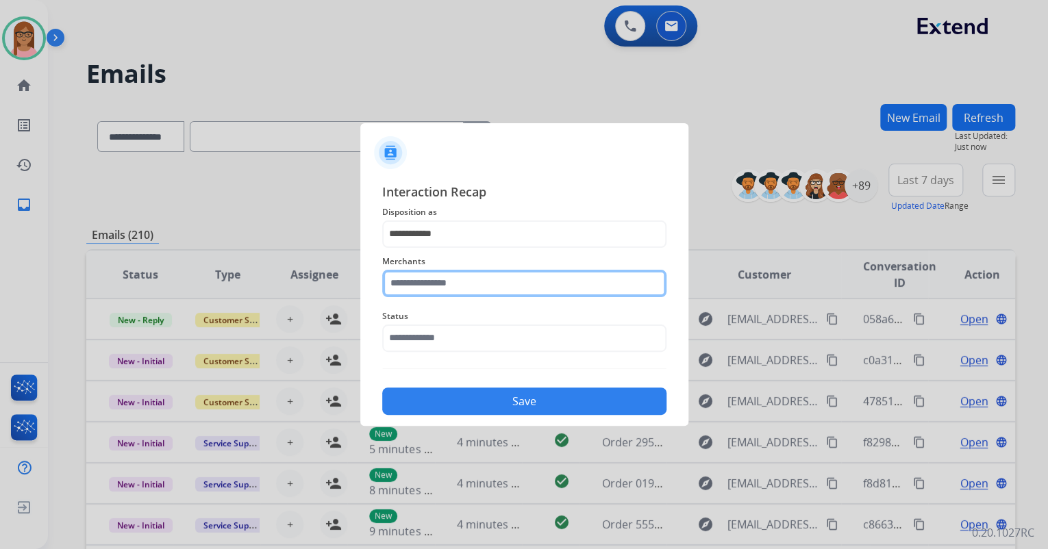
click at [474, 282] on input "text" at bounding box center [524, 283] width 284 height 27
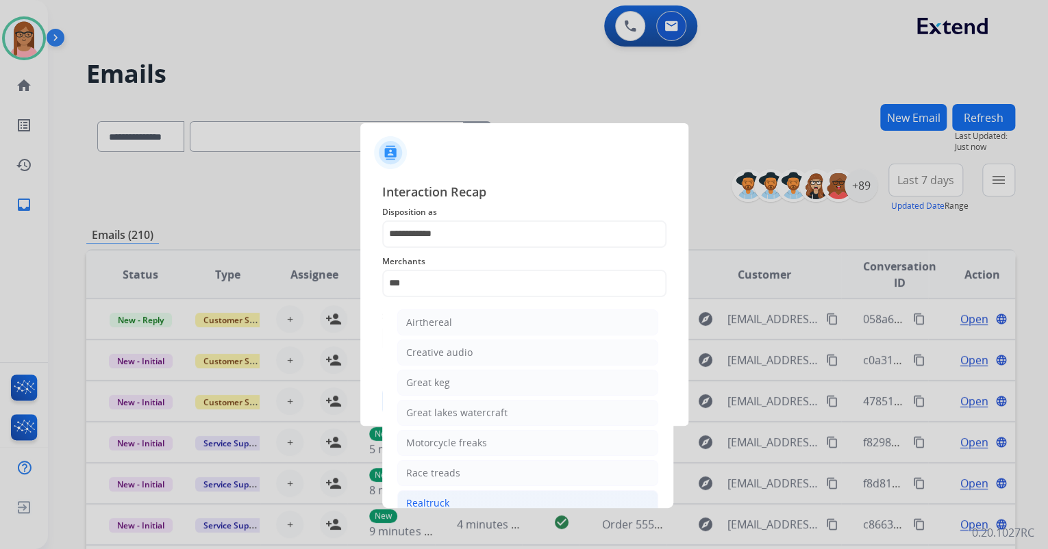
click at [453, 497] on li "Realtruck" at bounding box center [527, 503] width 261 height 26
type input "*********"
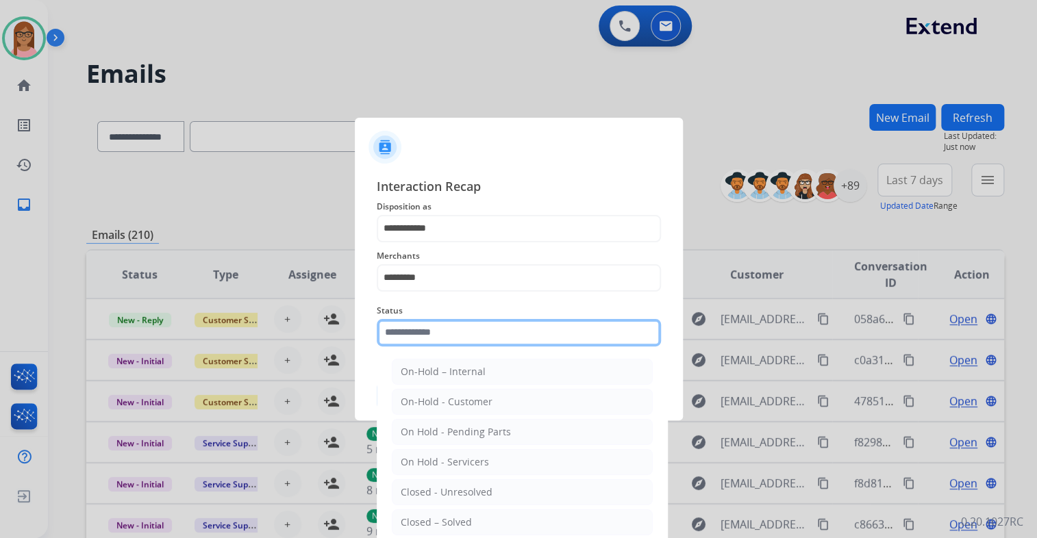
click at [472, 334] on input "text" at bounding box center [519, 332] width 284 height 27
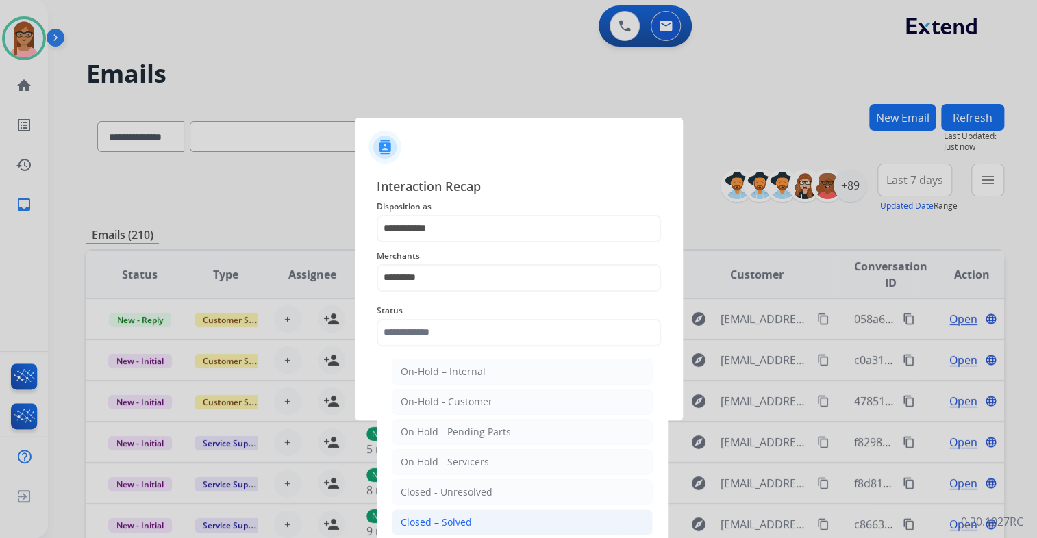
click at [466, 516] on div "Closed – Solved" at bounding box center [436, 523] width 71 height 14
type input "**********"
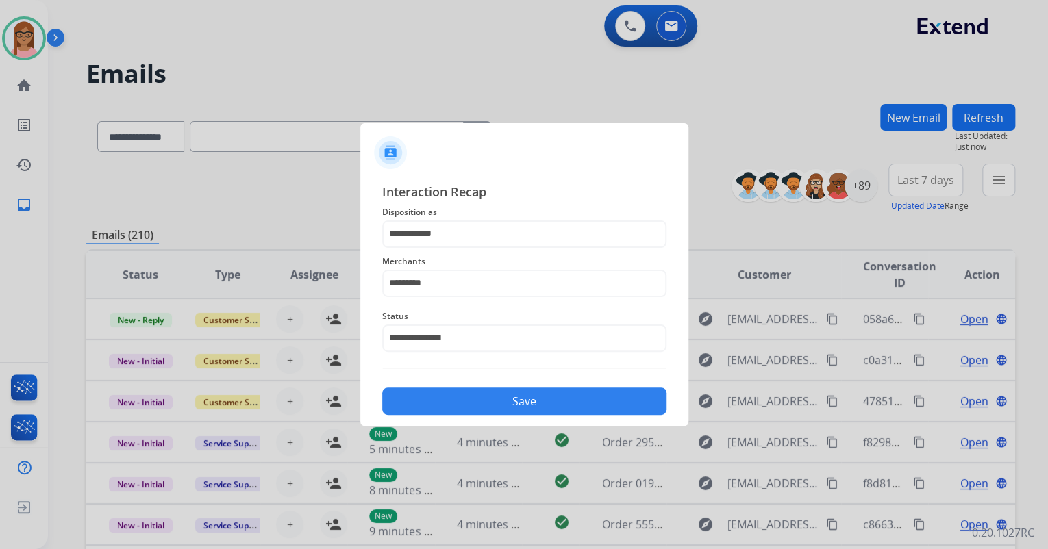
click at [479, 406] on button "Save" at bounding box center [524, 401] width 284 height 27
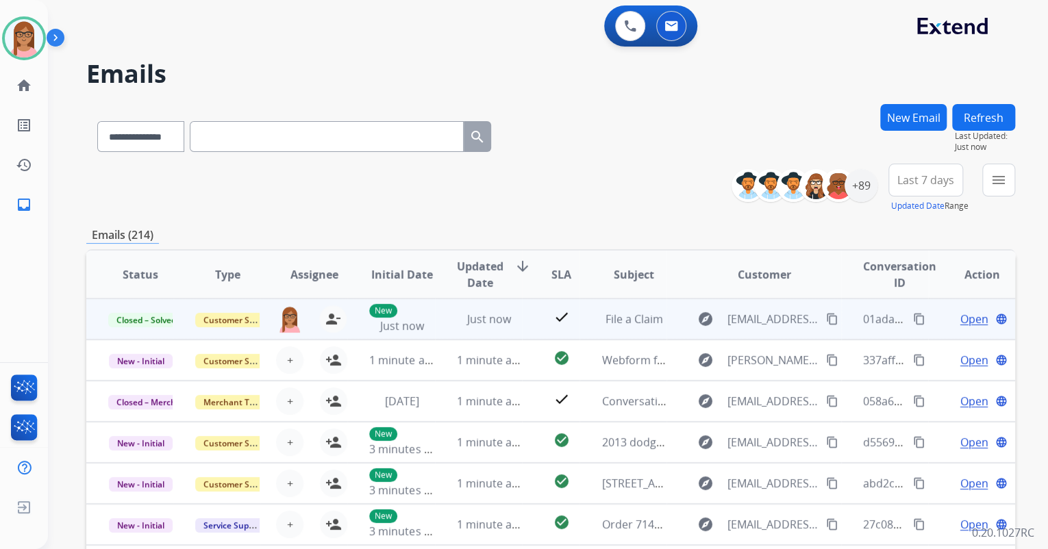
click at [913, 315] on mat-icon "content_copy" at bounding box center [919, 319] width 12 height 12
click at [913, 318] on mat-icon "content_copy" at bounding box center [919, 319] width 12 height 12
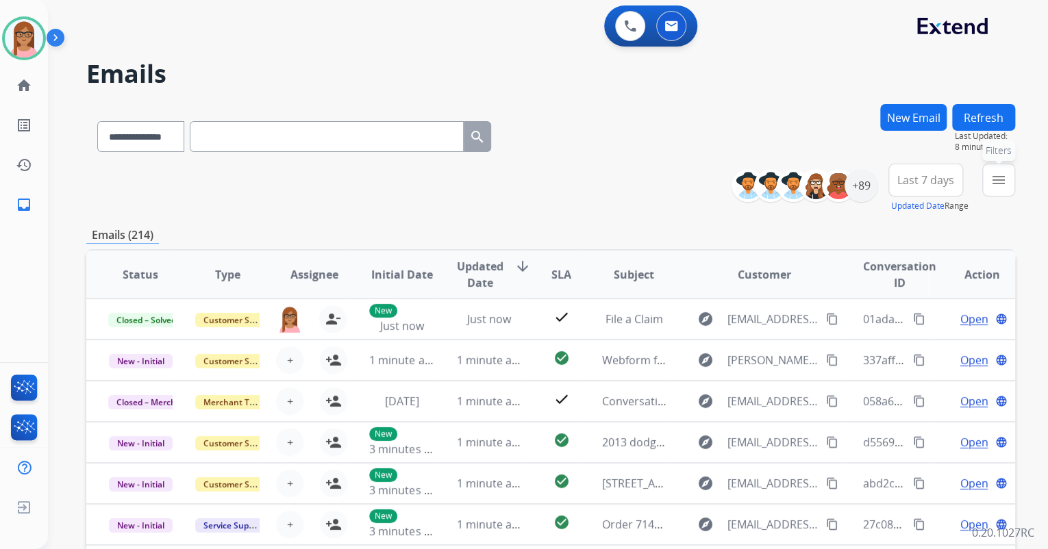
click at [1008, 184] on button "menu Filters" at bounding box center [998, 180] width 33 height 33
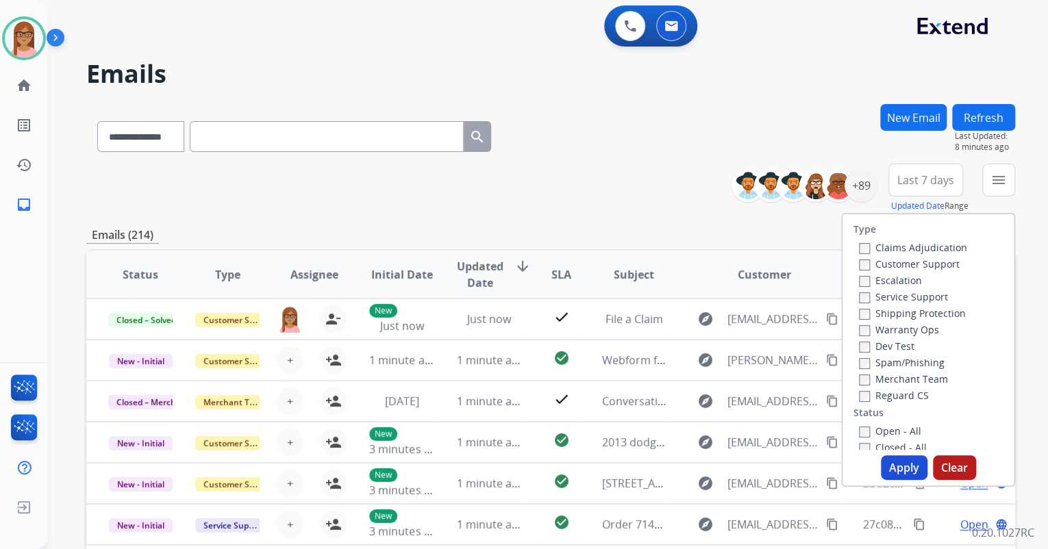
click at [862, 265] on label "Customer Support" at bounding box center [909, 264] width 101 height 13
click at [902, 471] on button "Apply" at bounding box center [904, 468] width 47 height 25
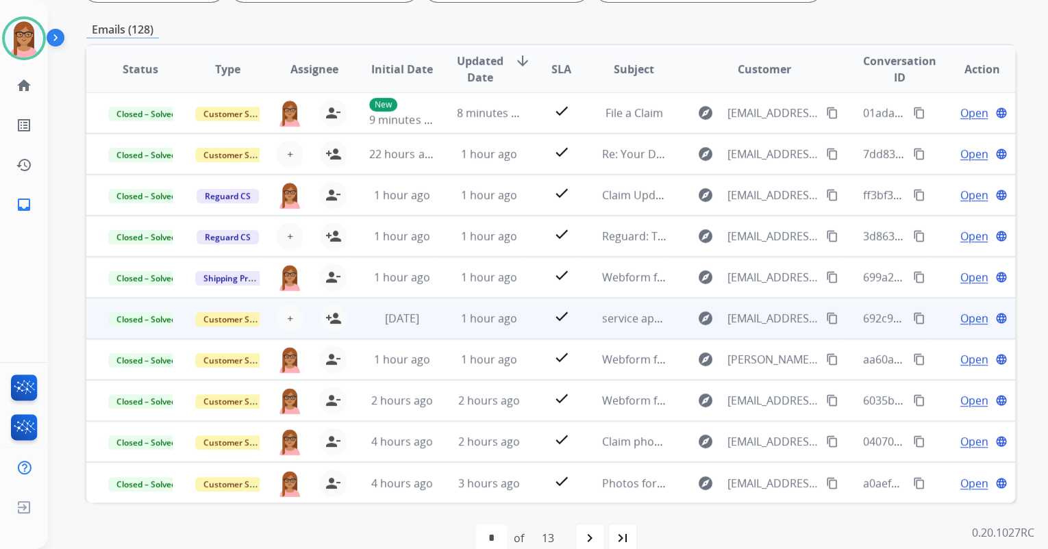
scroll to position [274, 0]
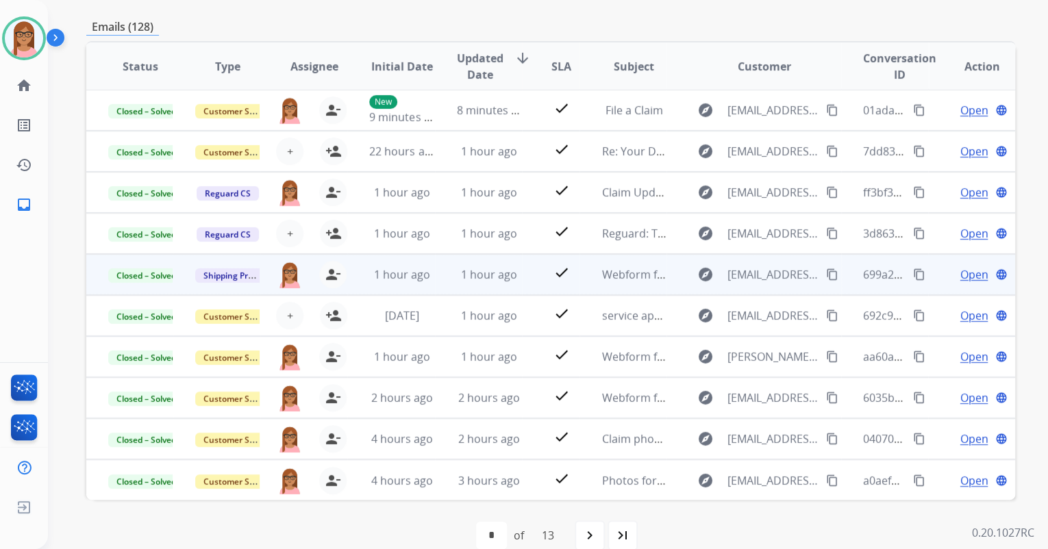
click at [913, 271] on mat-icon "content_copy" at bounding box center [919, 275] width 12 height 12
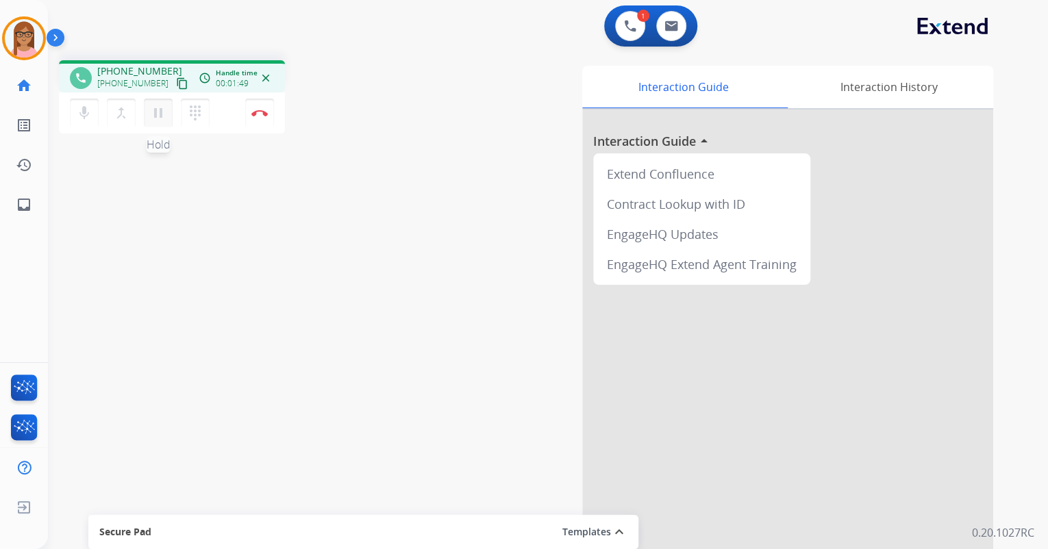
click at [157, 115] on mat-icon "pause" at bounding box center [158, 113] width 16 height 16
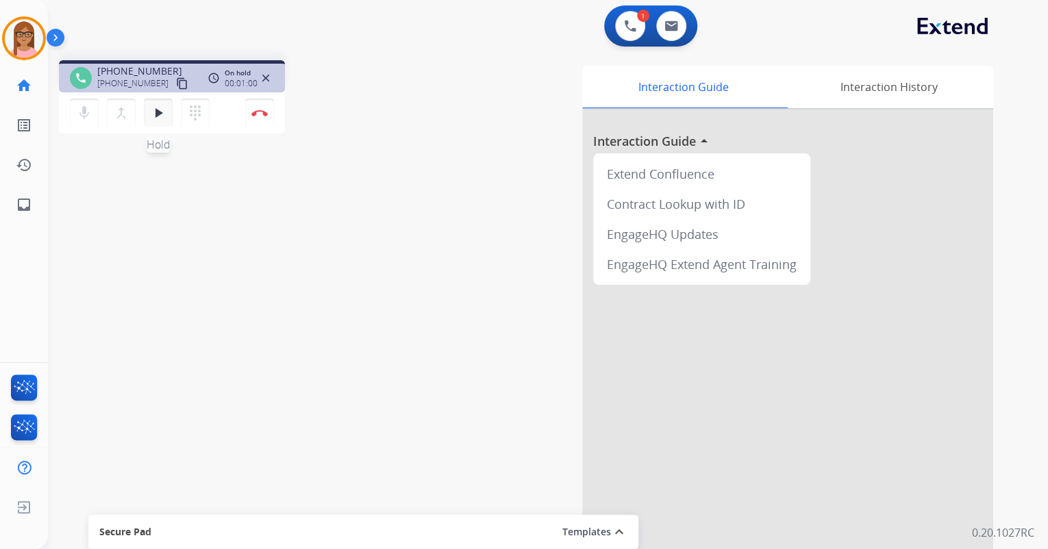
click at [156, 120] on mat-icon "play_arrow" at bounding box center [158, 113] width 16 height 16
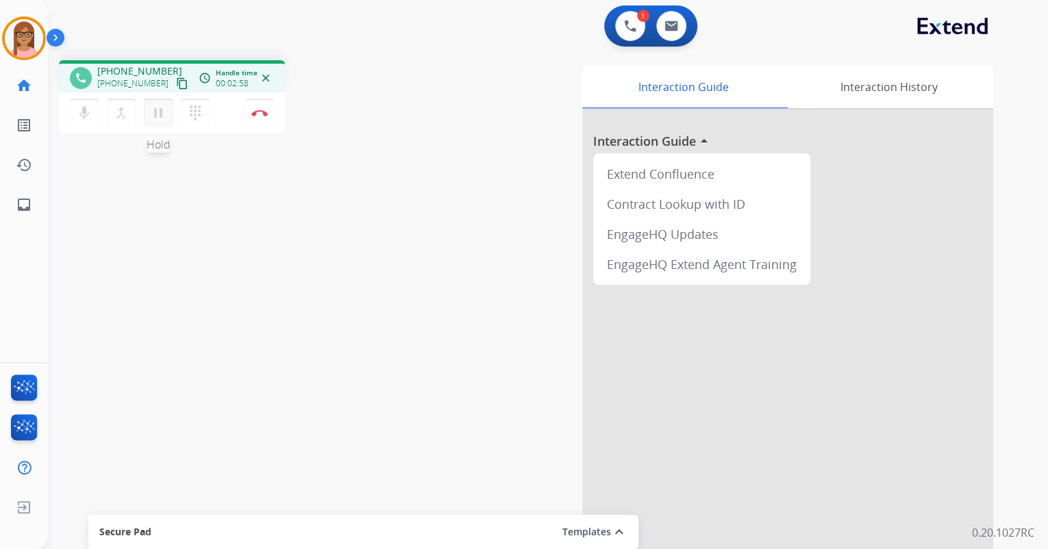
click at [160, 110] on mat-icon "pause" at bounding box center [158, 113] width 16 height 16
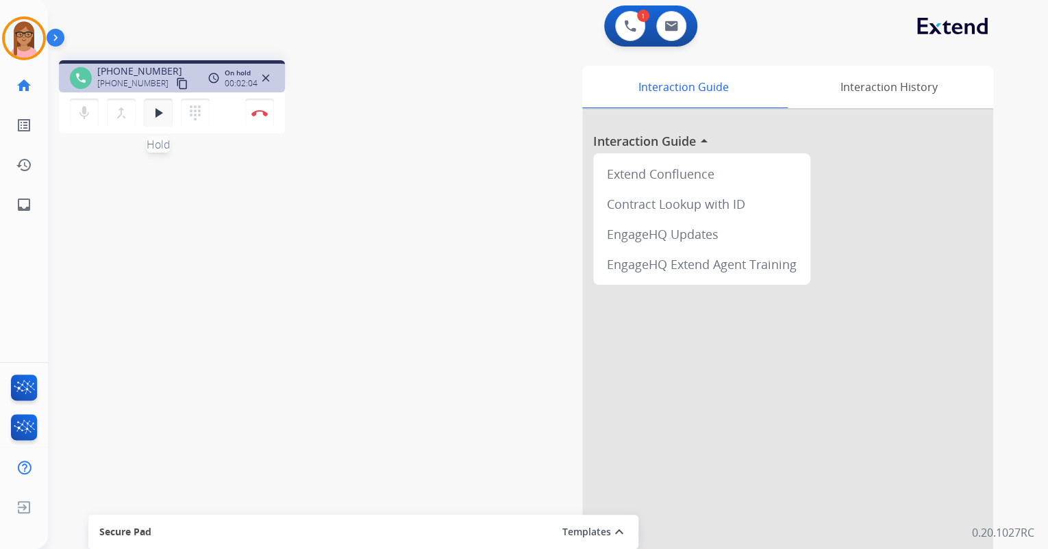
click at [166, 115] on button "play_arrow Hold" at bounding box center [158, 113] width 29 height 29
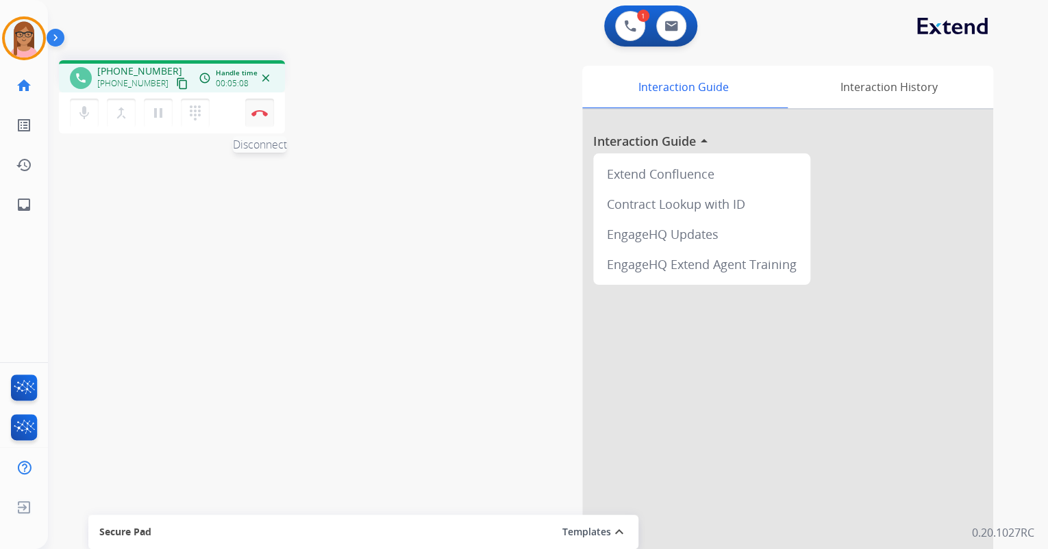
click at [260, 114] on img at bounding box center [259, 113] width 16 height 7
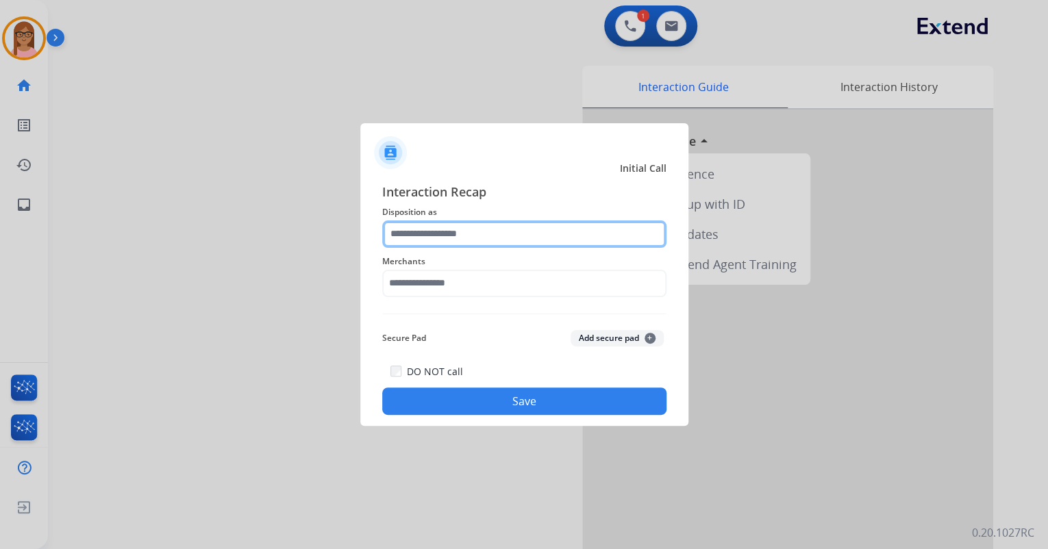
click at [438, 241] on input "text" at bounding box center [524, 234] width 284 height 27
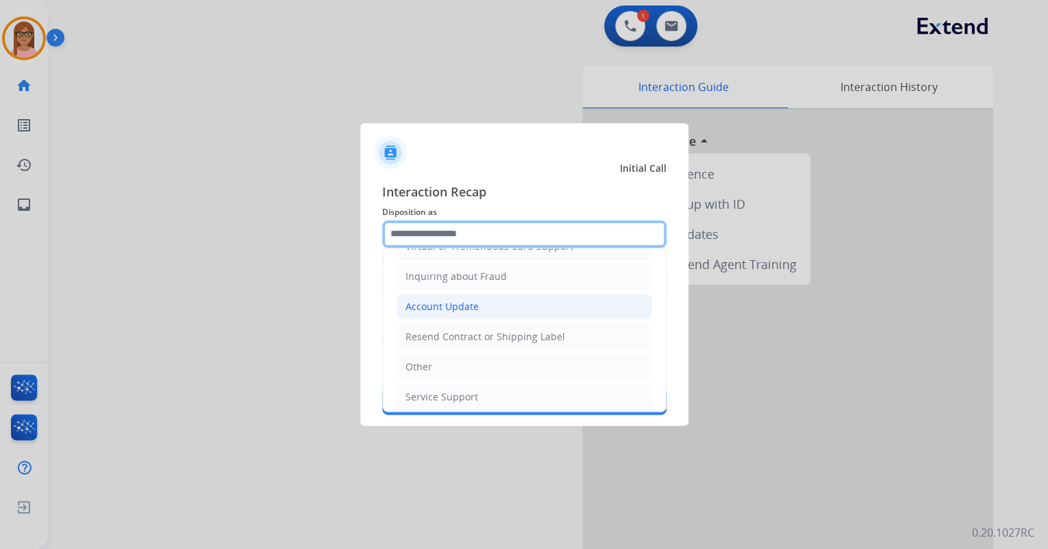
scroll to position [210, 0]
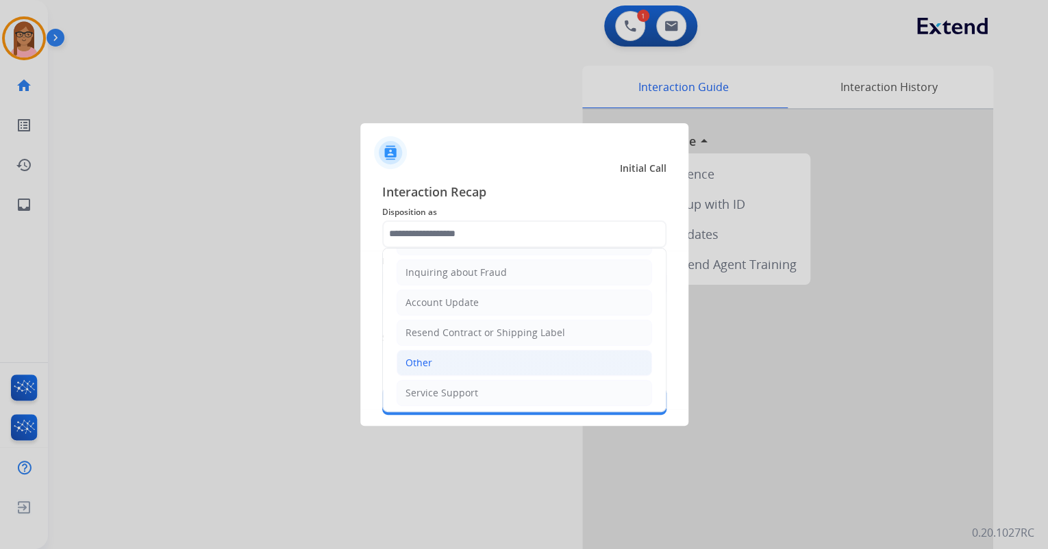
click at [447, 354] on li "Other" at bounding box center [524, 363] width 255 height 26
type input "*****"
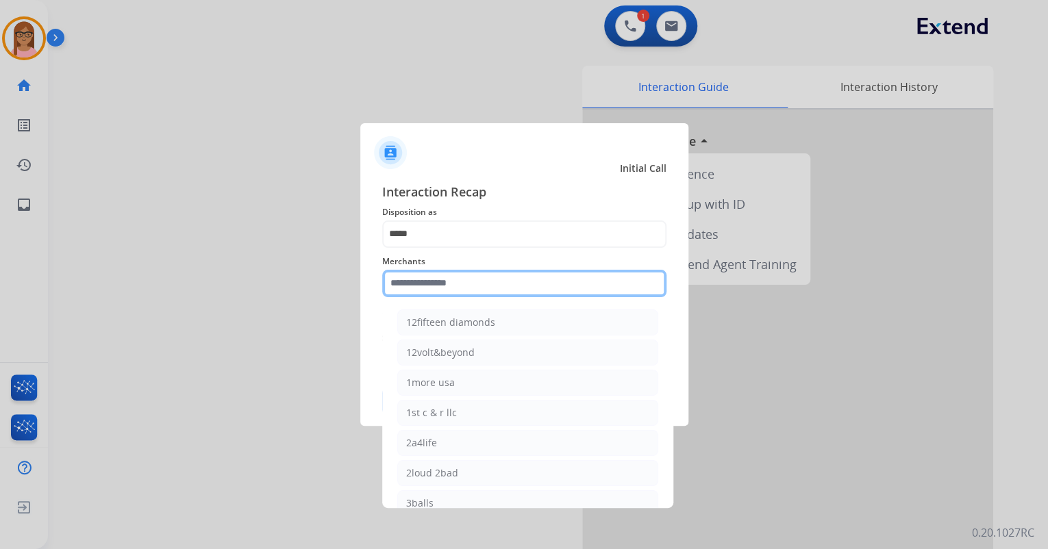
click at [447, 290] on input "text" at bounding box center [524, 283] width 284 height 27
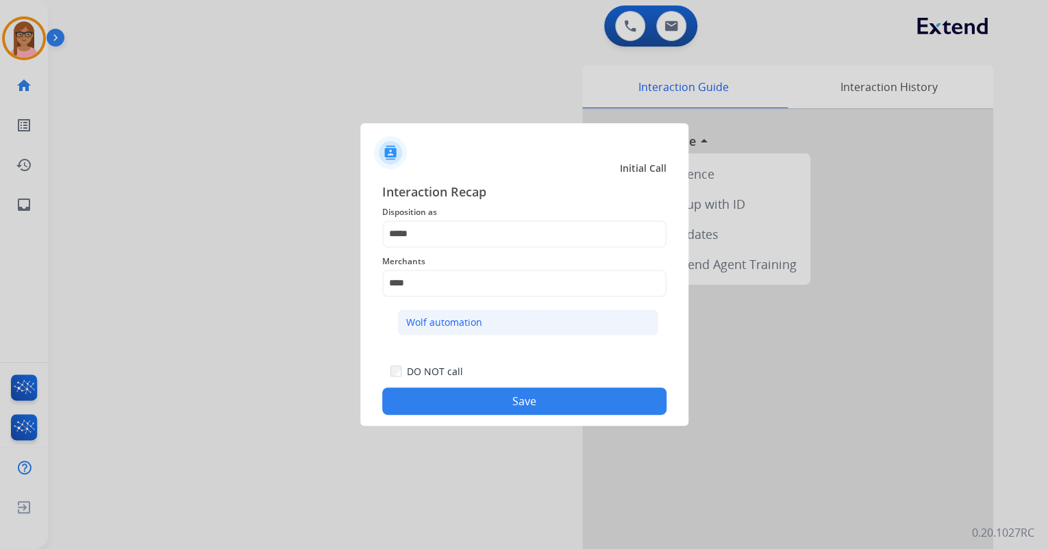
click at [456, 316] on div "Wolf automation" at bounding box center [444, 323] width 76 height 14
type input "**********"
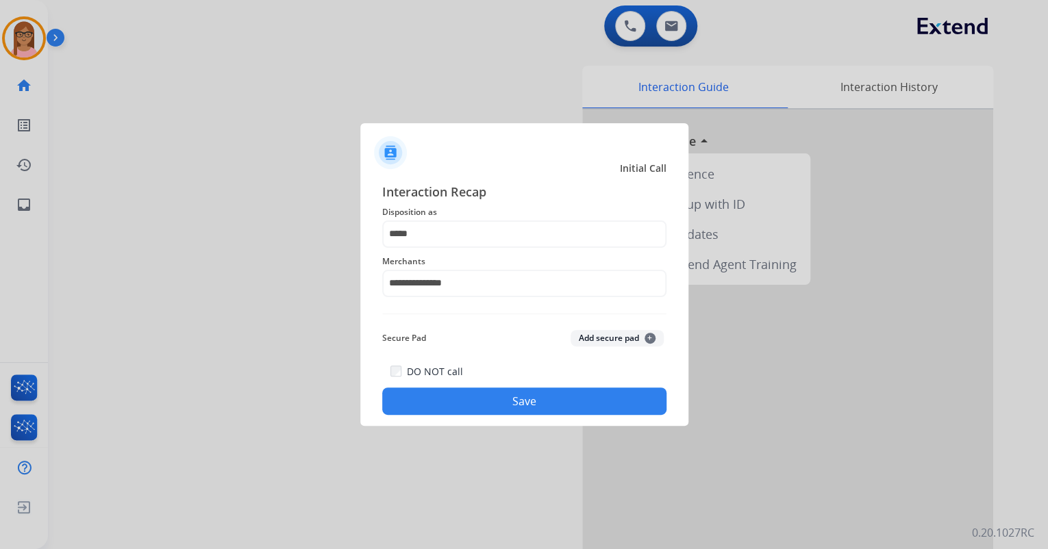
click at [517, 403] on button "Save" at bounding box center [524, 401] width 284 height 27
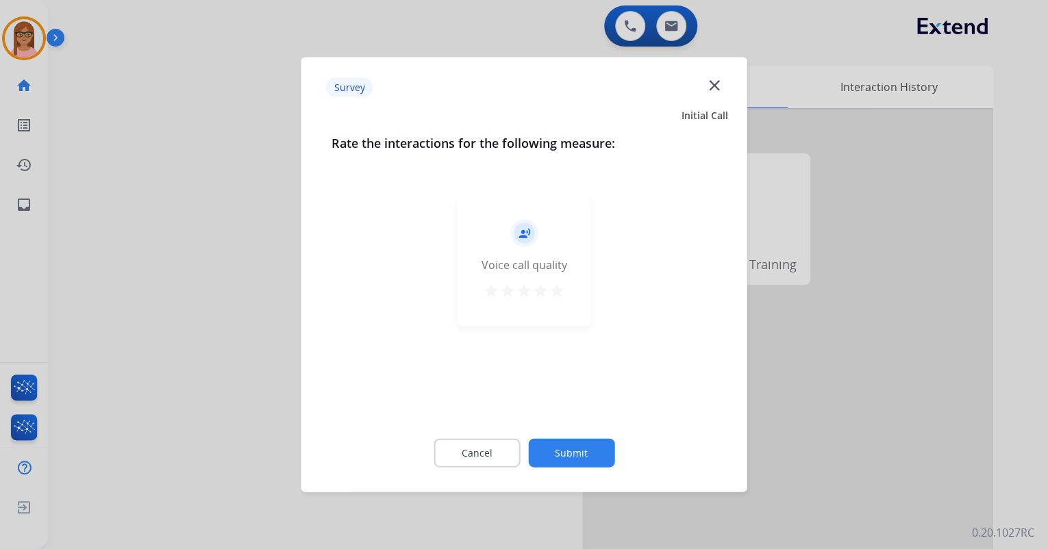
click at [551, 296] on mat-icon "star" at bounding box center [557, 291] width 16 height 16
click at [571, 455] on button "Submit" at bounding box center [571, 453] width 86 height 29
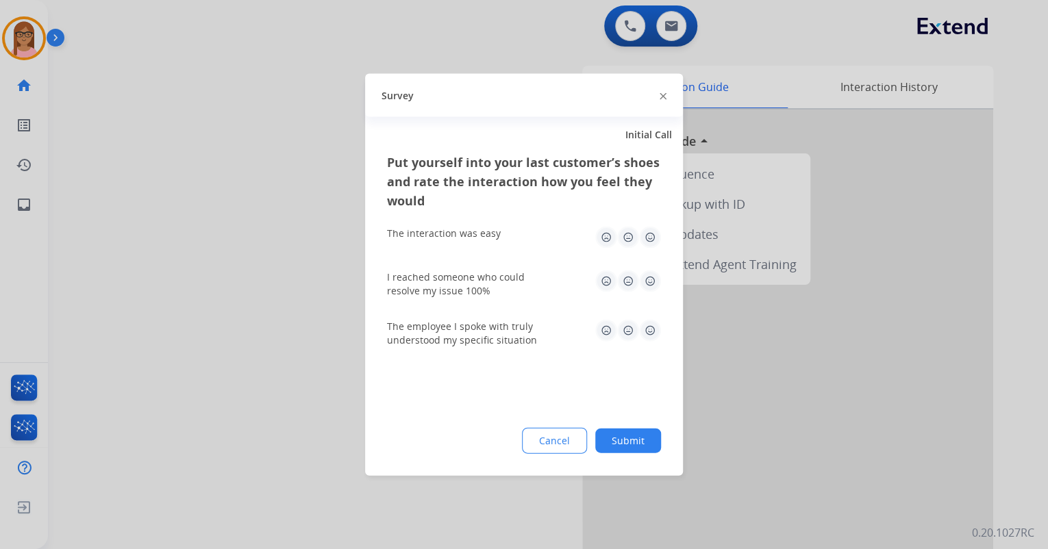
click at [653, 232] on img at bounding box center [650, 238] width 22 height 22
click at [648, 279] on img at bounding box center [650, 282] width 22 height 22
click at [652, 336] on img at bounding box center [650, 331] width 22 height 22
click at [638, 442] on button "Submit" at bounding box center [628, 441] width 66 height 25
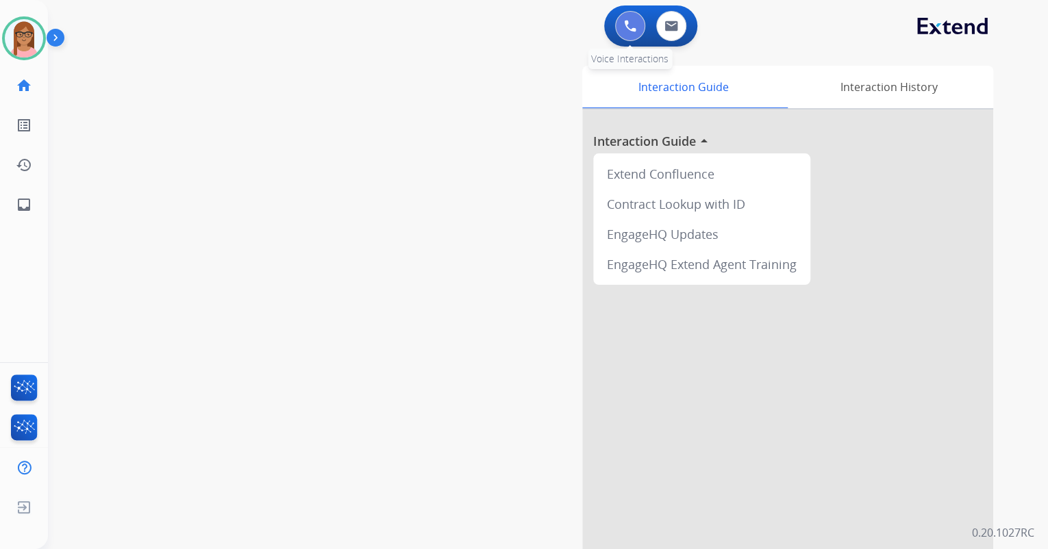
click at [624, 27] on img at bounding box center [630, 26] width 12 height 12
click at [625, 27] on img at bounding box center [630, 26] width 12 height 12
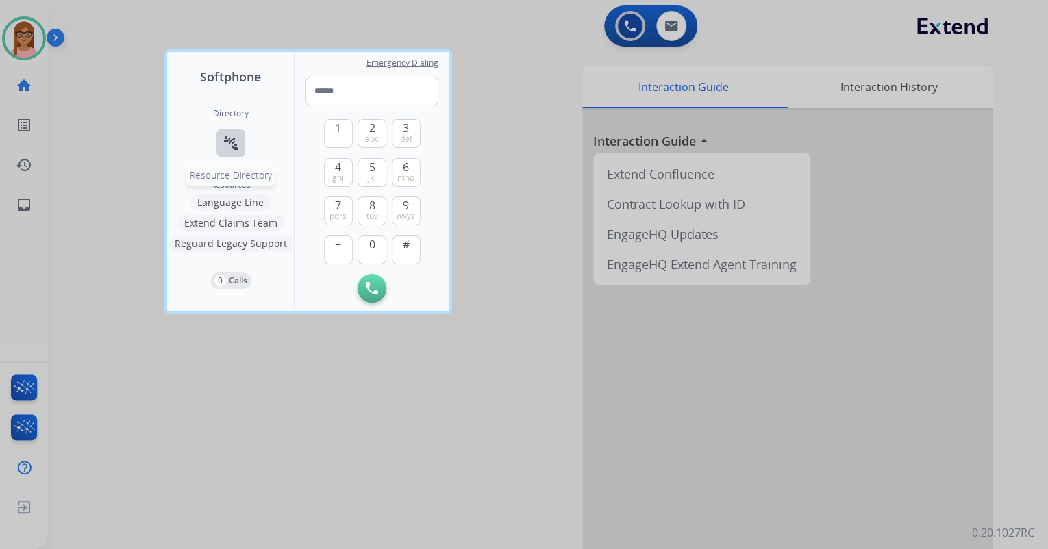
click at [236, 143] on mat-icon "connect_without_contact" at bounding box center [231, 143] width 16 height 16
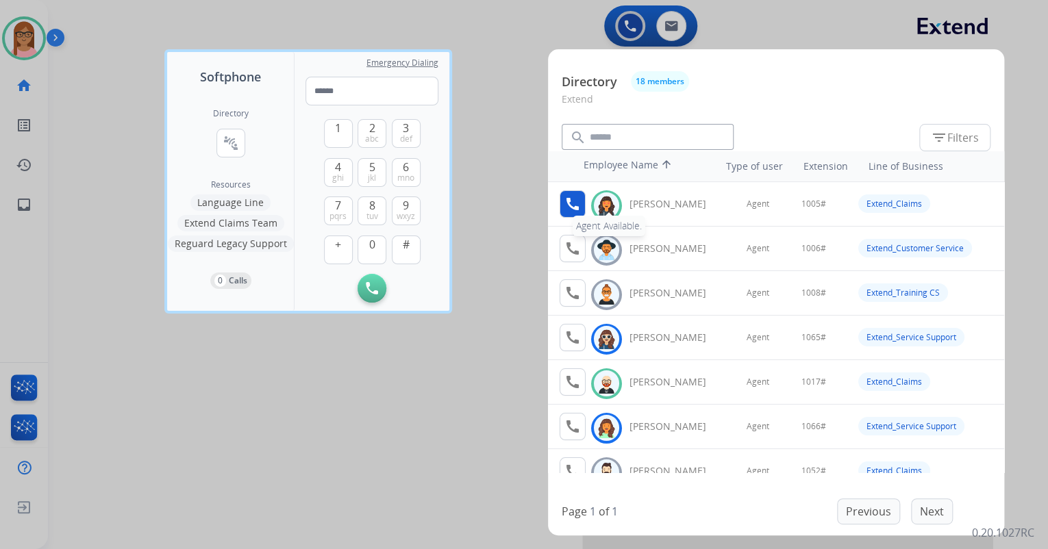
click at [577, 203] on mat-icon "call" at bounding box center [572, 204] width 16 height 16
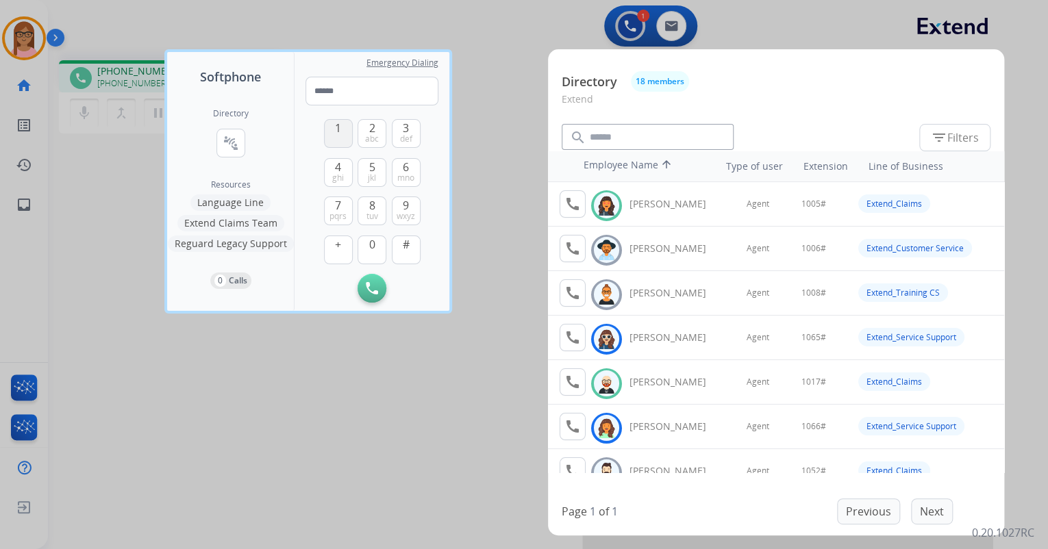
click at [346, 126] on button "1" at bounding box center [338, 133] width 29 height 29
click at [367, 241] on button "0" at bounding box center [372, 250] width 29 height 29
drag, startPoint x: 367, startPoint y: 244, endPoint x: 392, endPoint y: 195, distance: 55.1
click at [373, 234] on div "1 2 abc 3 def 4 ghi 5 jkl 6 mno 7 pqrs 8 tuv 9 wxyz + 0 #" at bounding box center [372, 189] width 97 height 169
click at [375, 173] on span "jkl" at bounding box center [372, 178] width 8 height 11
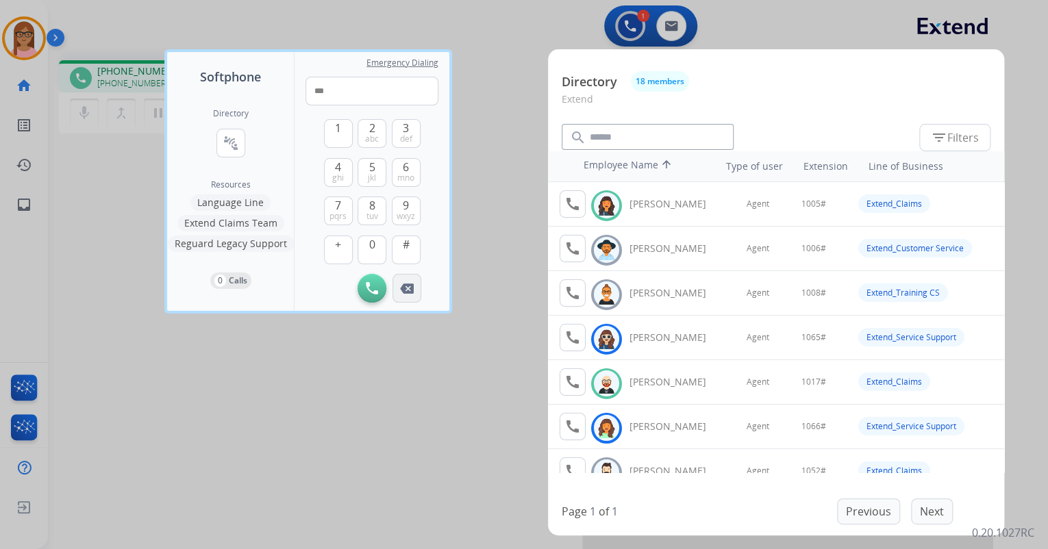
click at [405, 290] on img at bounding box center [407, 289] width 14 height 10
click at [373, 252] on button "0" at bounding box center [372, 250] width 29 height 29
click at [370, 178] on span "jkl" at bounding box center [372, 178] width 8 height 11
click at [408, 253] on button "#" at bounding box center [406, 250] width 29 height 29
click at [337, 133] on span "1" at bounding box center [338, 128] width 6 height 16
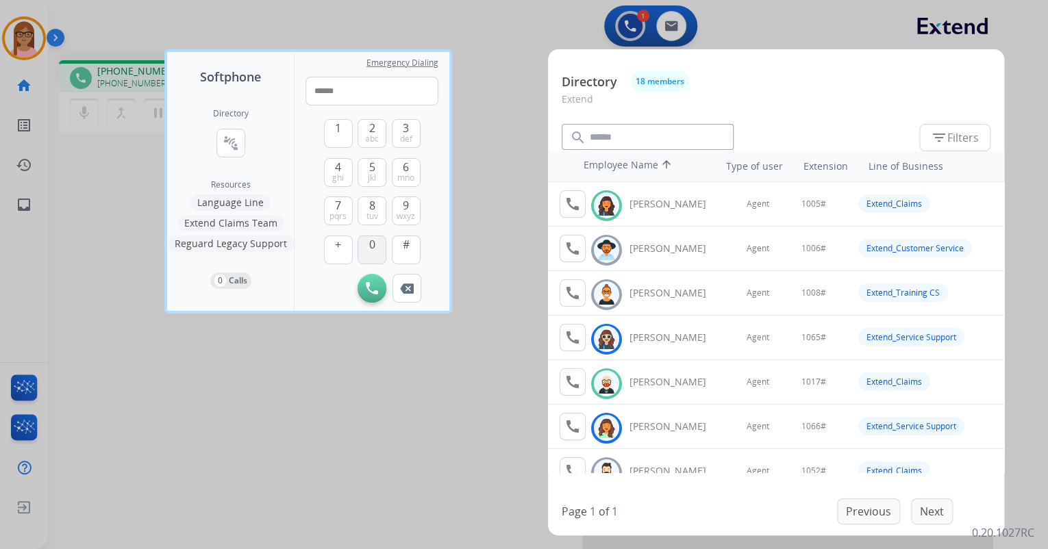
click at [373, 250] on span "0" at bounding box center [372, 244] width 6 height 16
click at [375, 250] on span "0" at bounding box center [372, 244] width 6 height 16
click at [372, 174] on span "jkl" at bounding box center [372, 178] width 8 height 11
click at [412, 252] on button "#" at bounding box center [406, 250] width 29 height 29
type input "**********"
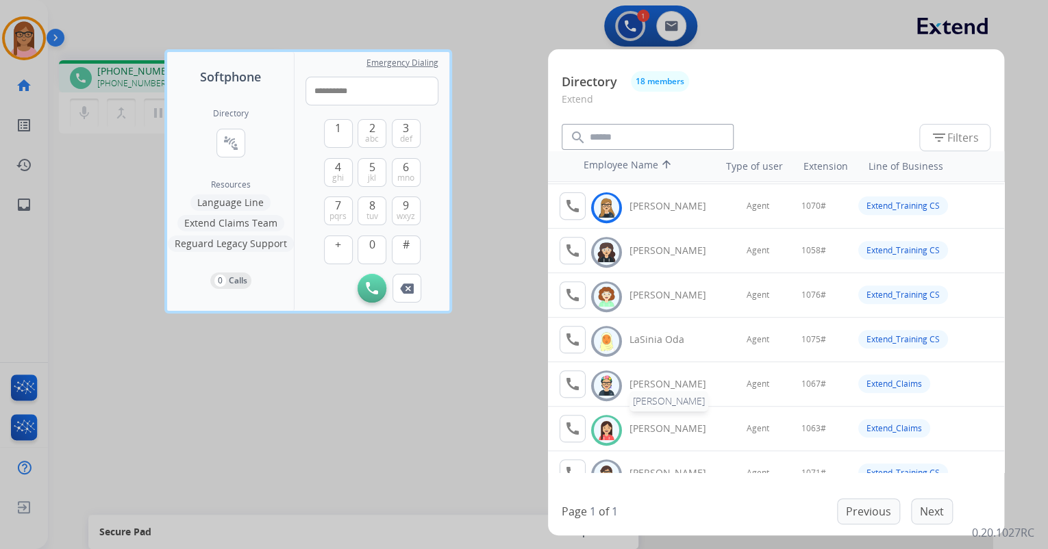
scroll to position [329, 0]
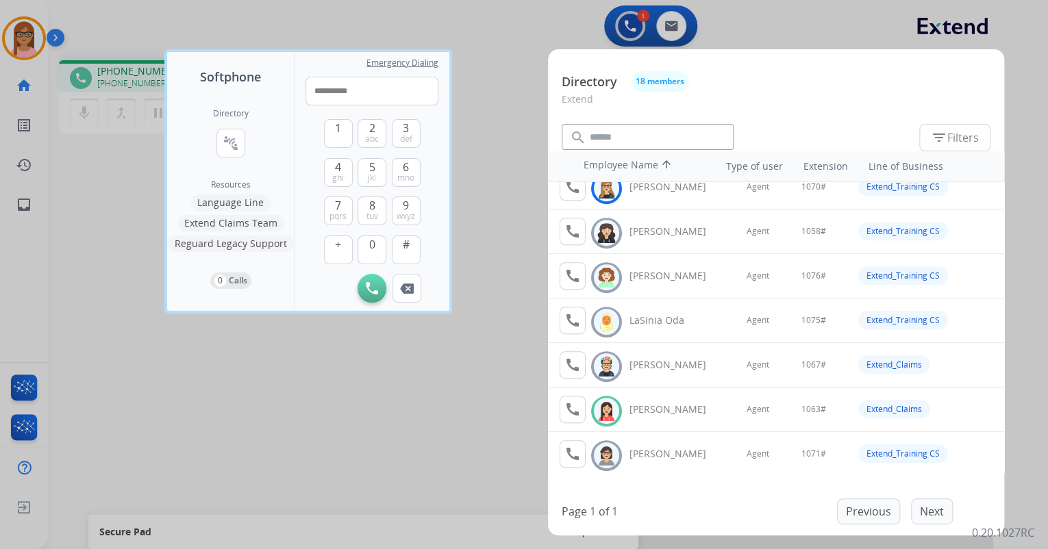
click at [378, 418] on div at bounding box center [524, 274] width 1048 height 549
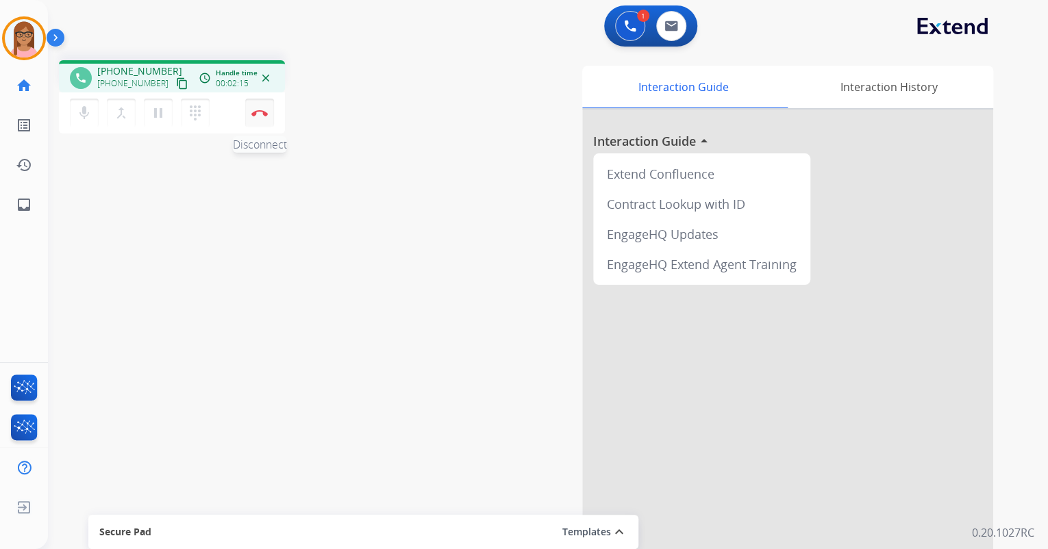
click at [255, 107] on button "Disconnect" at bounding box center [259, 113] width 29 height 29
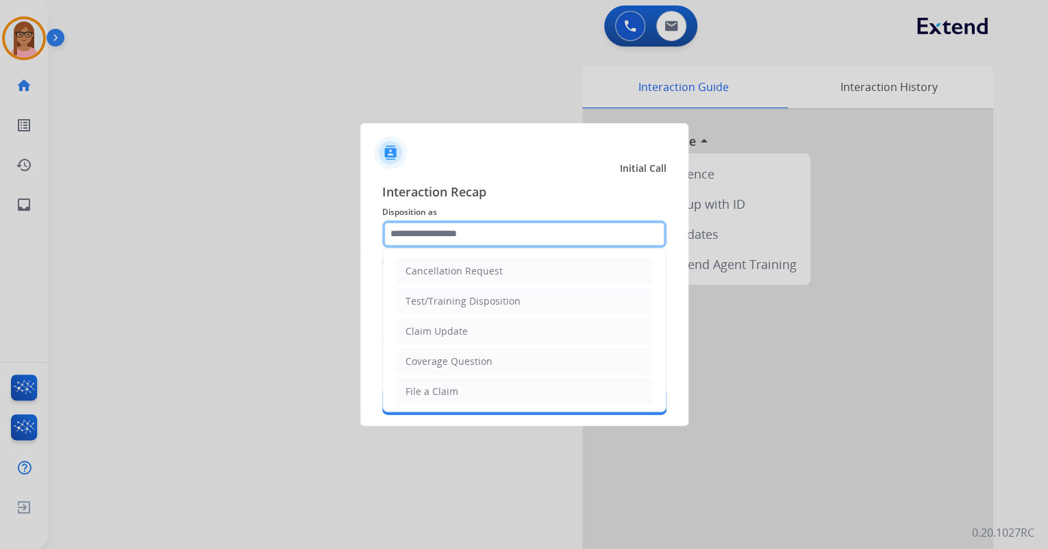
click at [434, 228] on input "text" at bounding box center [524, 234] width 284 height 27
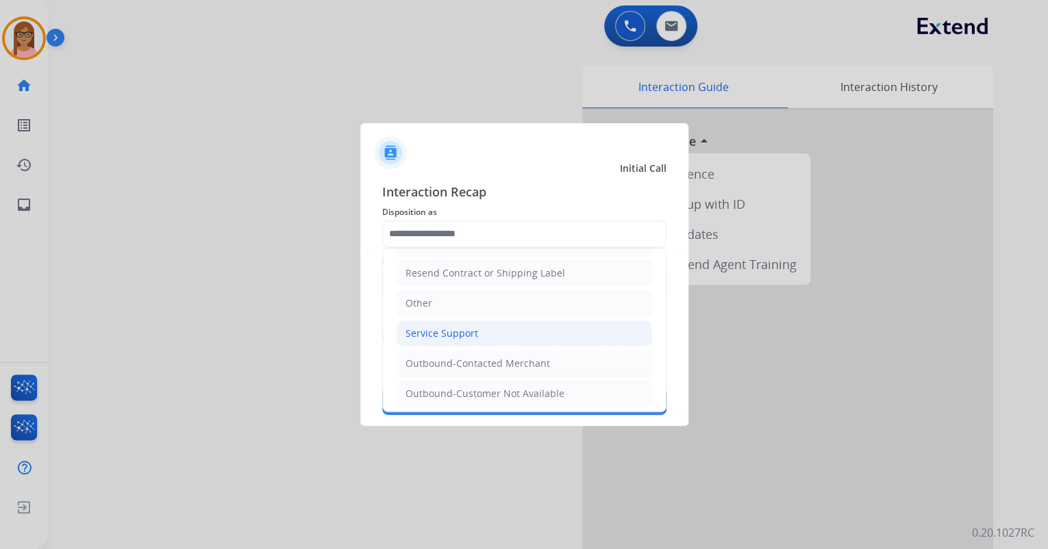
click at [437, 327] on div "Service Support" at bounding box center [442, 334] width 73 height 14
type input "**********"
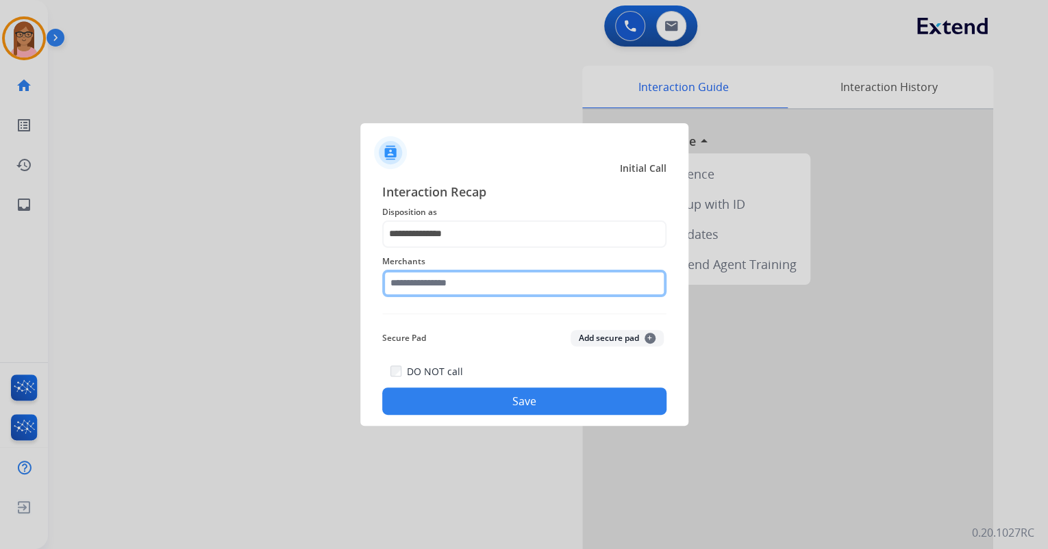
click at [447, 286] on input "text" at bounding box center [524, 283] width 284 height 27
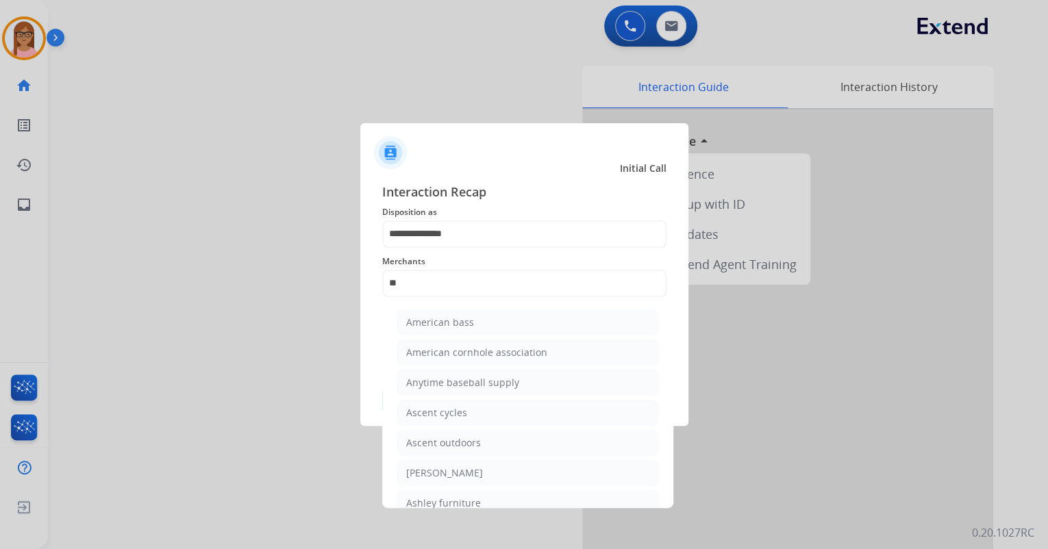
drag, startPoint x: 474, startPoint y: 477, endPoint x: 474, endPoint y: 463, distance: 13.7
click at [474, 475] on div "[PERSON_NAME]" at bounding box center [444, 473] width 77 height 14
type input "**********"
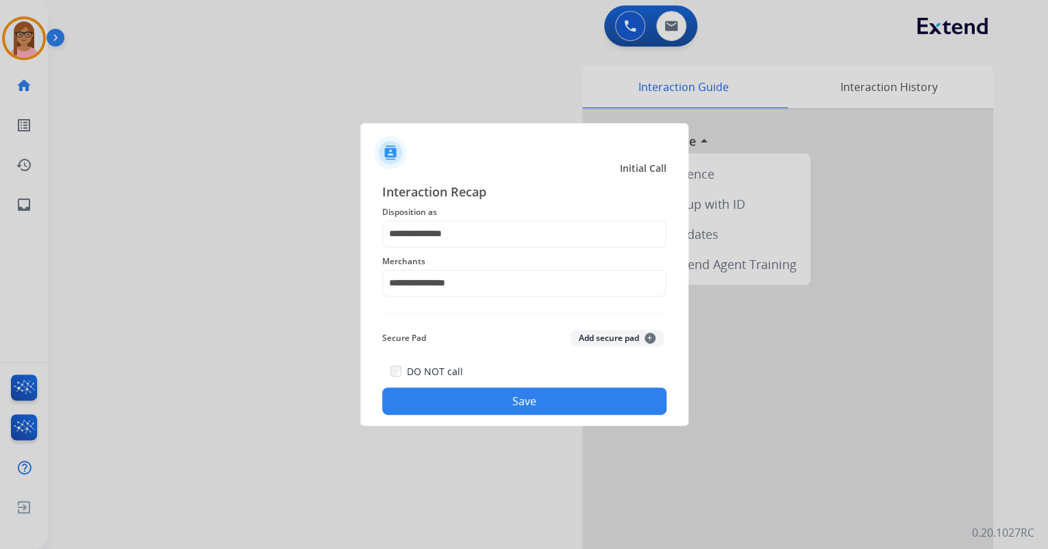
click at [465, 397] on button "Save" at bounding box center [524, 401] width 284 height 27
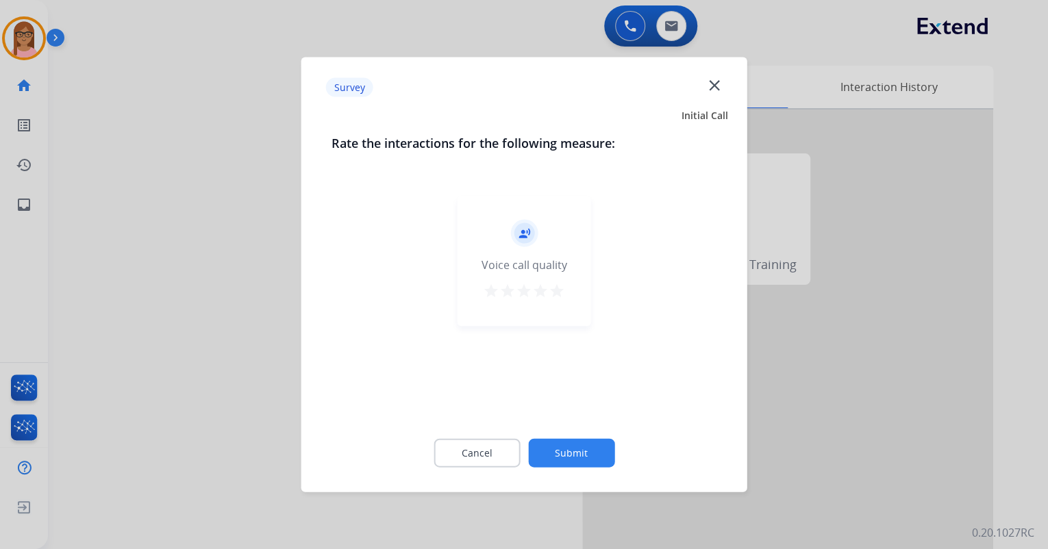
click at [559, 294] on mat-icon "star" at bounding box center [557, 291] width 16 height 16
click at [578, 452] on button "Submit" at bounding box center [571, 453] width 86 height 29
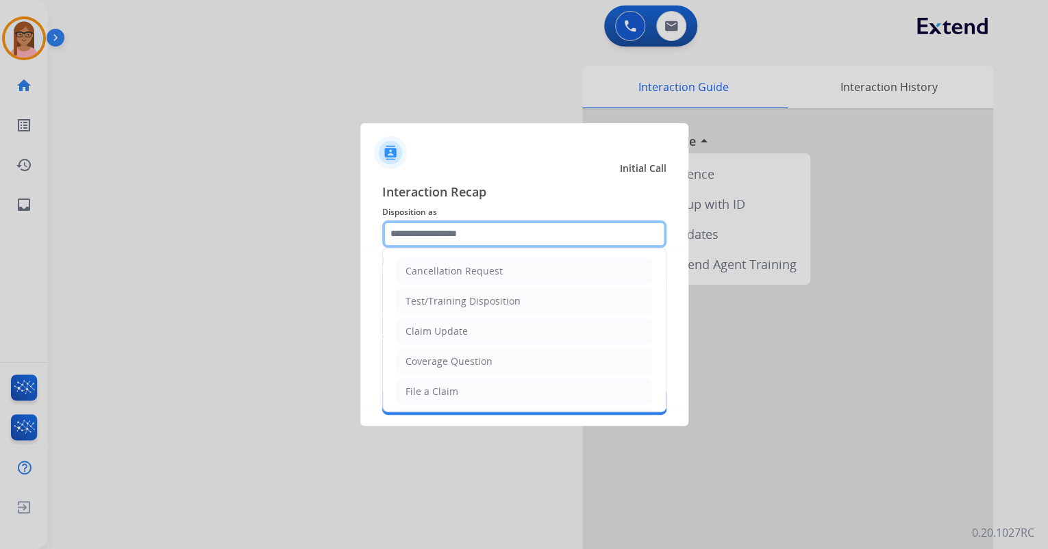
click at [425, 234] on input "text" at bounding box center [524, 234] width 284 height 27
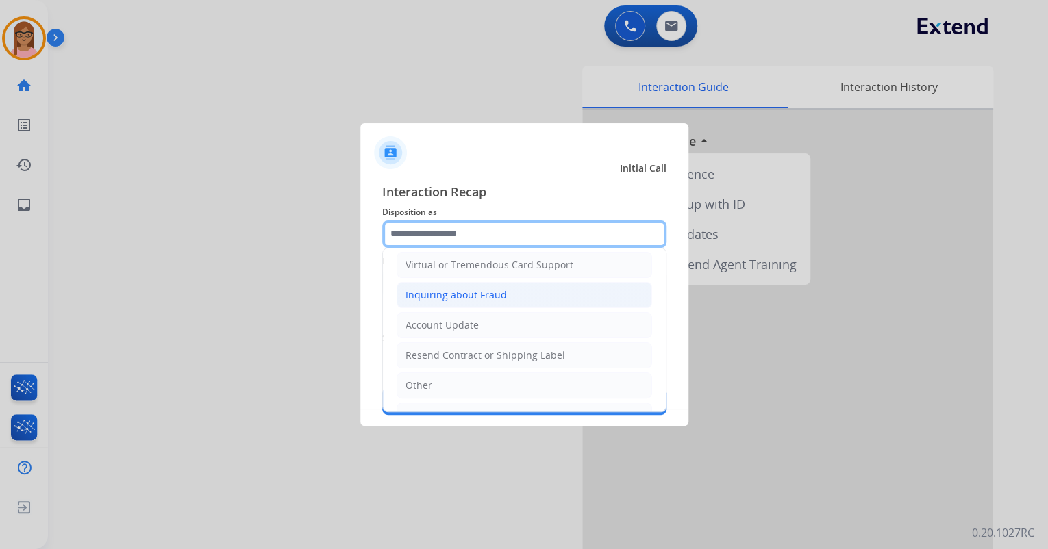
scroll to position [210, 0]
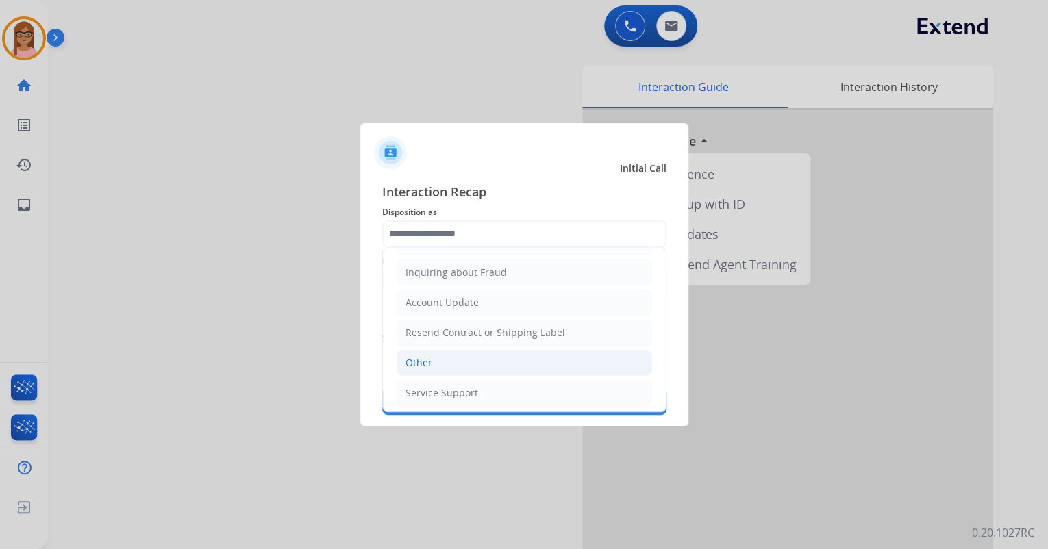
click at [449, 356] on li "Other" at bounding box center [524, 363] width 255 height 26
type input "*****"
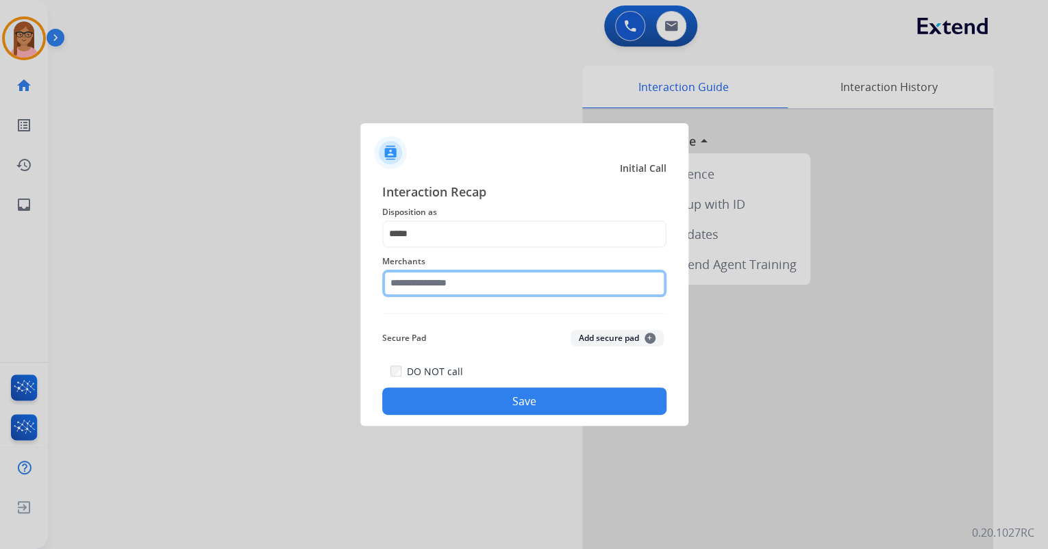
click at [457, 285] on input "text" at bounding box center [524, 283] width 284 height 27
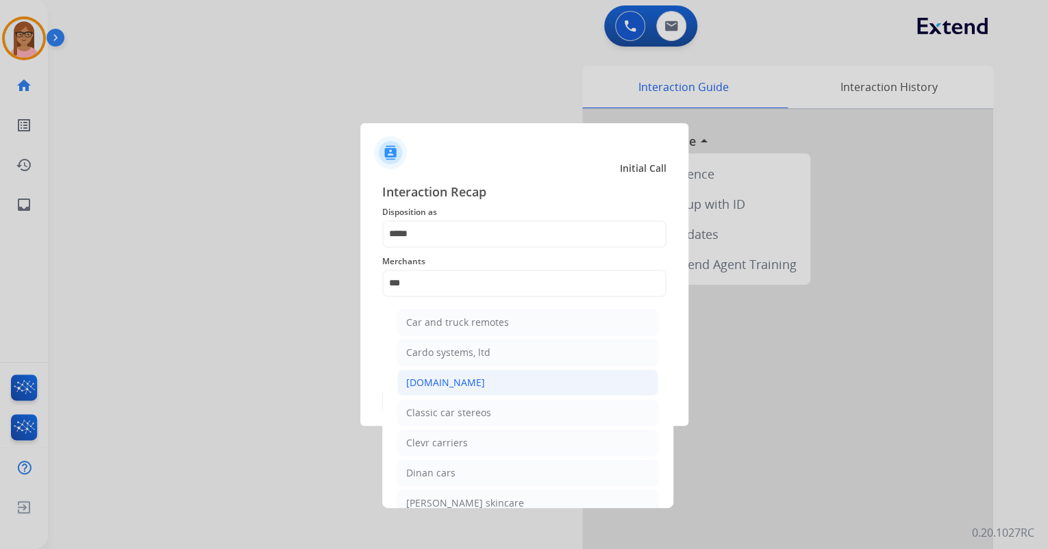
click at [460, 384] on div "[DOMAIN_NAME]" at bounding box center [445, 383] width 79 height 14
type input "**********"
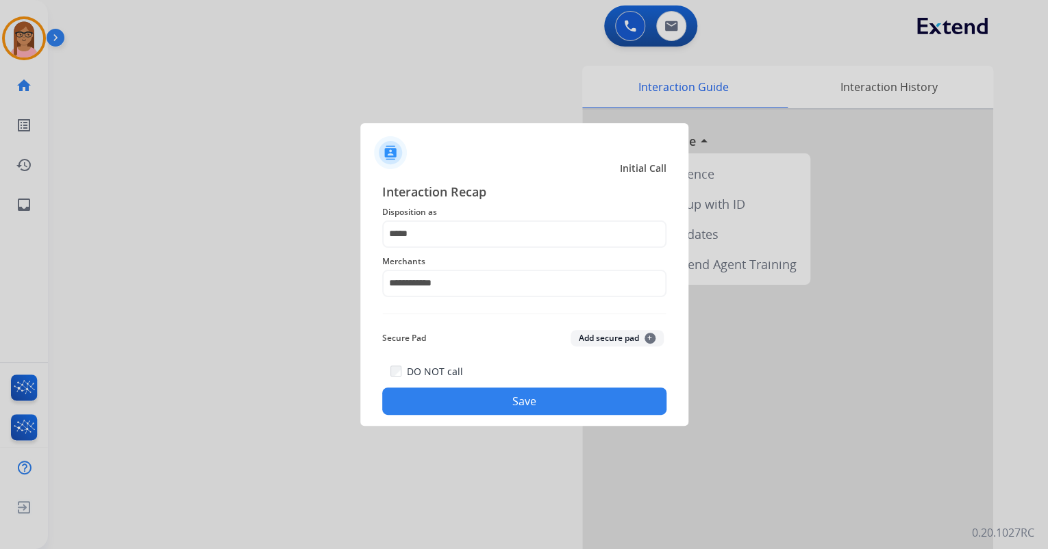
click at [493, 405] on button "Save" at bounding box center [524, 401] width 284 height 27
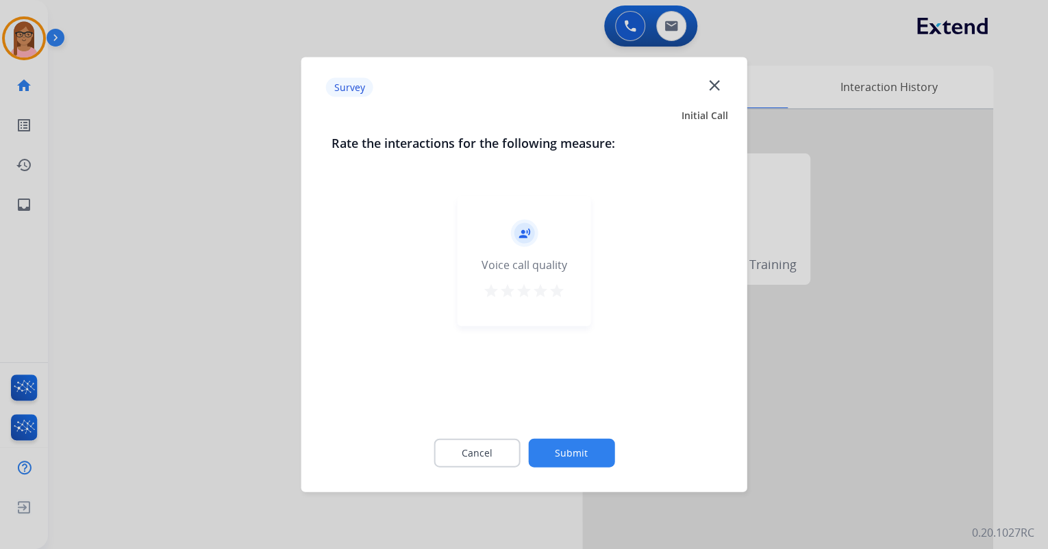
click at [558, 290] on mat-icon "star" at bounding box center [557, 291] width 16 height 16
click at [562, 456] on button "Submit" at bounding box center [571, 453] width 86 height 29
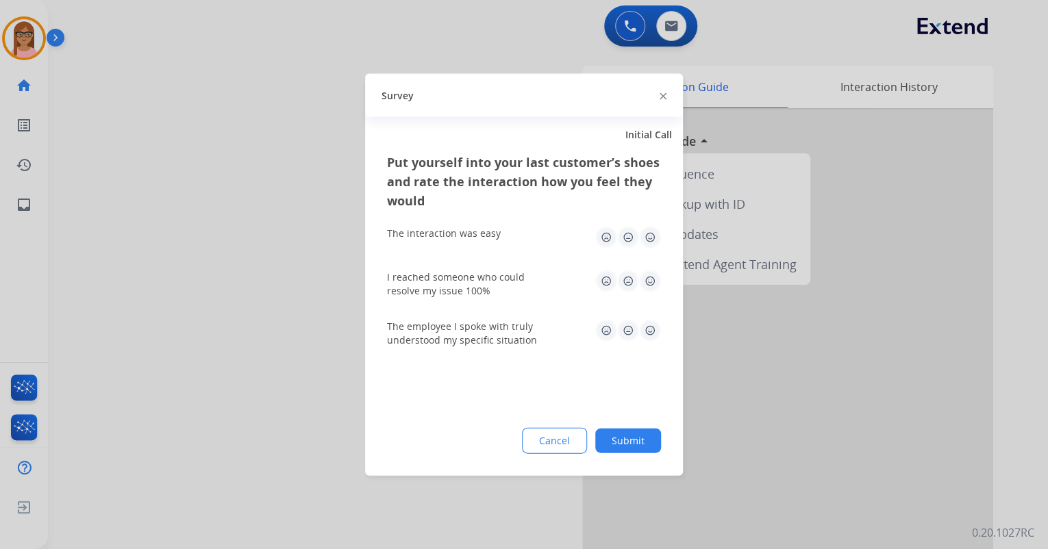
click at [652, 238] on img at bounding box center [650, 238] width 22 height 22
click at [643, 277] on img at bounding box center [650, 282] width 22 height 22
click at [651, 329] on img at bounding box center [650, 331] width 22 height 22
click at [624, 447] on button "Submit" at bounding box center [628, 441] width 66 height 25
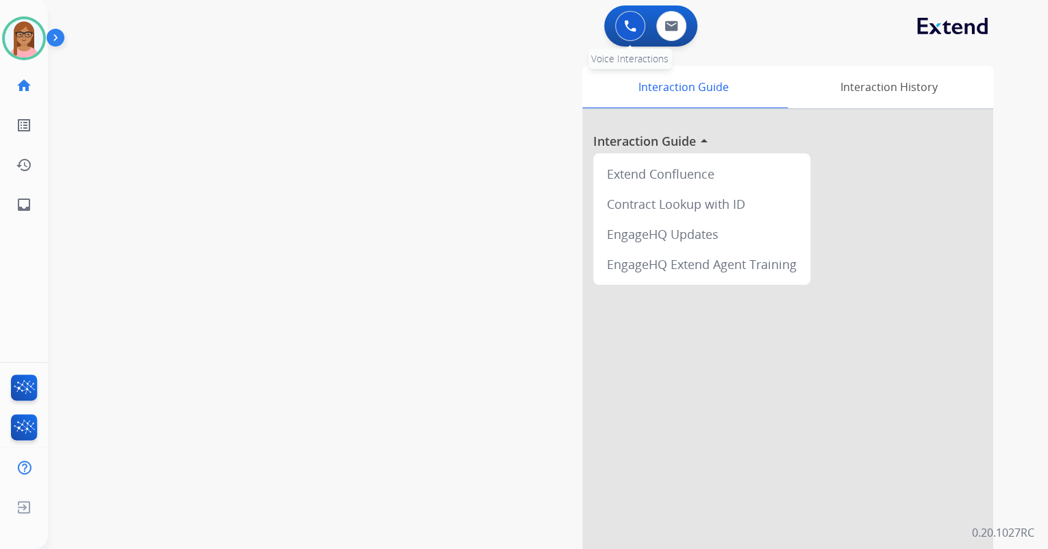
click at [622, 29] on button at bounding box center [630, 26] width 30 height 30
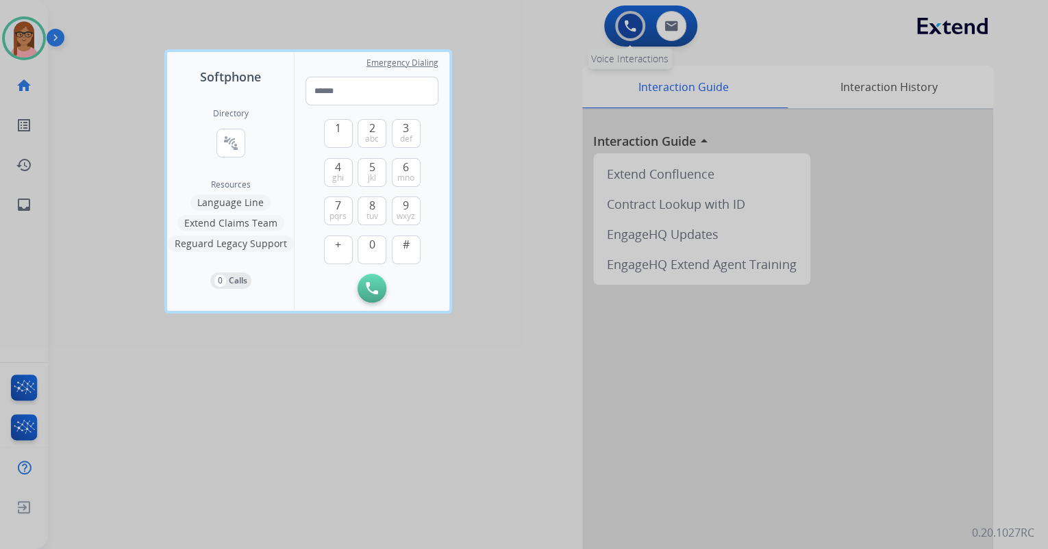
click at [622, 29] on div at bounding box center [524, 274] width 1048 height 549
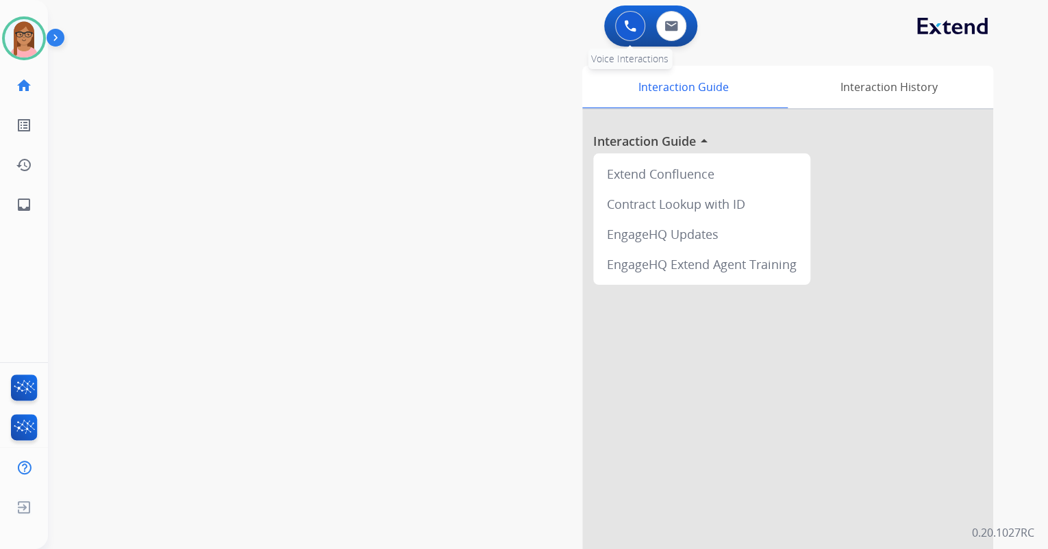
click at [630, 25] on img at bounding box center [630, 26] width 12 height 12
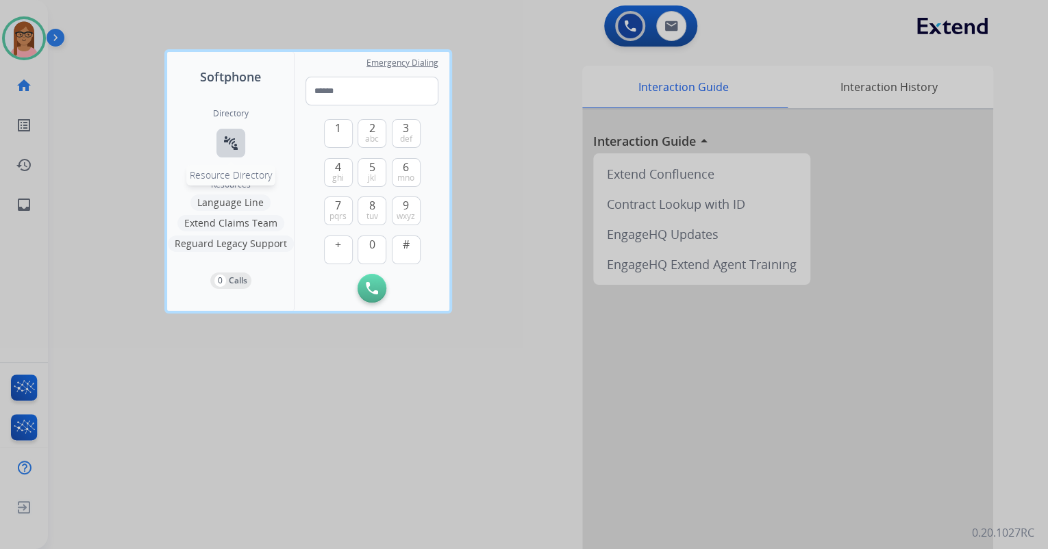
click at [235, 144] on mat-icon "connect_without_contact" at bounding box center [231, 143] width 16 height 16
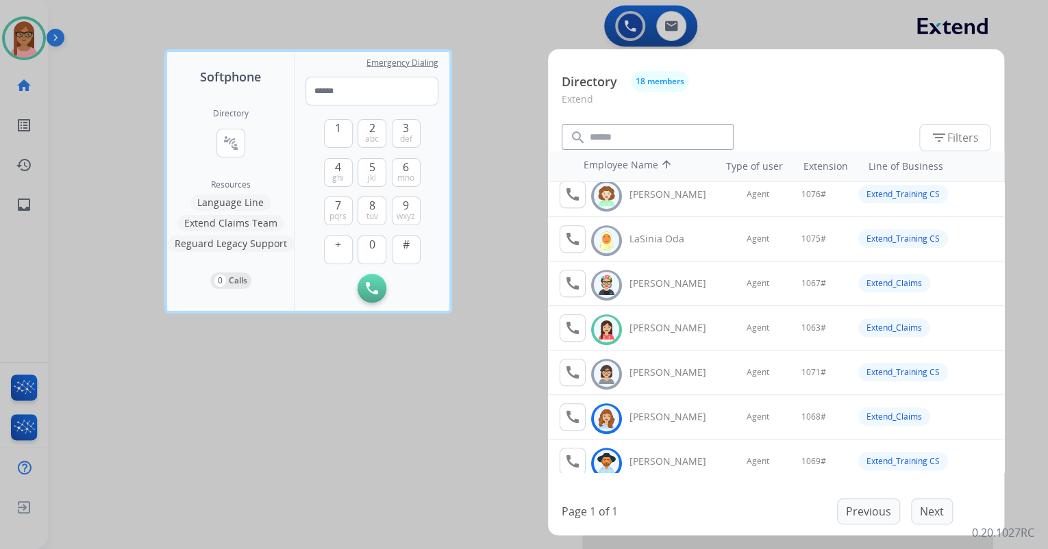
scroll to position [410, 0]
click at [577, 329] on mat-icon "call" at bounding box center [572, 329] width 16 height 16
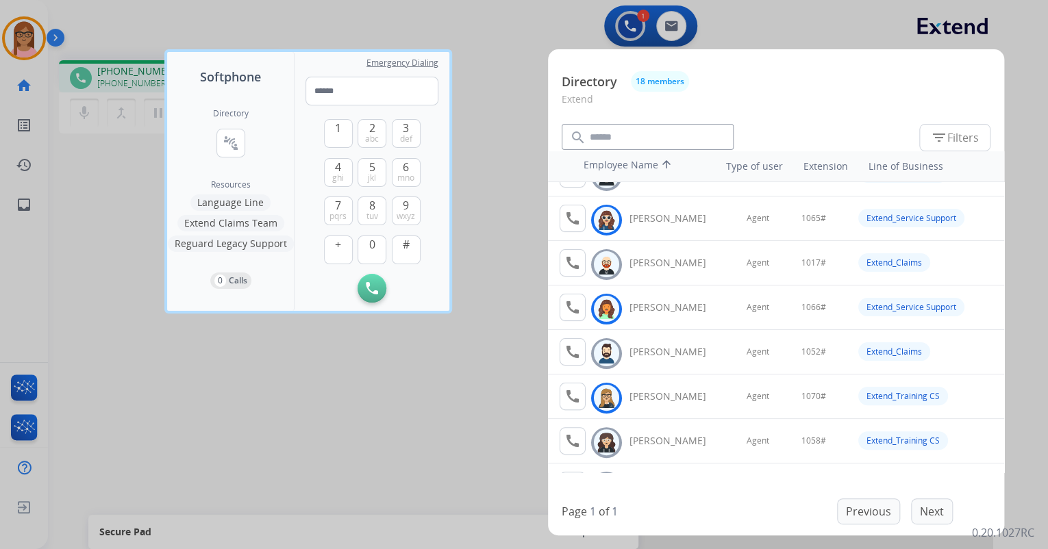
scroll to position [329, 0]
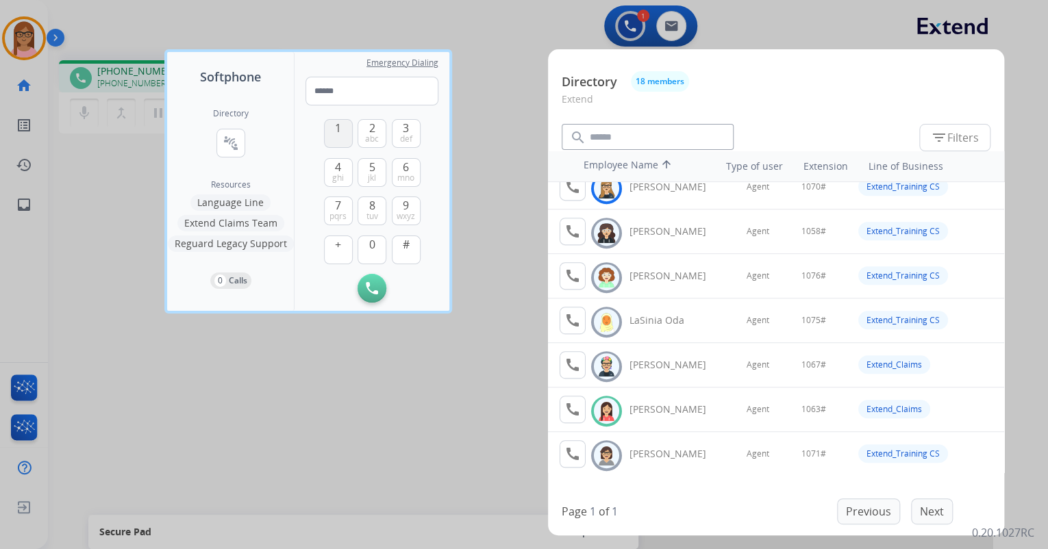
click at [338, 135] on span "1" at bounding box center [338, 128] width 6 height 16
click at [371, 249] on span "0" at bounding box center [372, 244] width 6 height 16
drag, startPoint x: 414, startPoint y: 171, endPoint x: 414, endPoint y: 142, distance: 28.8
click at [414, 170] on button "6 mno" at bounding box center [406, 172] width 29 height 29
click at [414, 132] on button "3 def" at bounding box center [406, 133] width 29 height 29
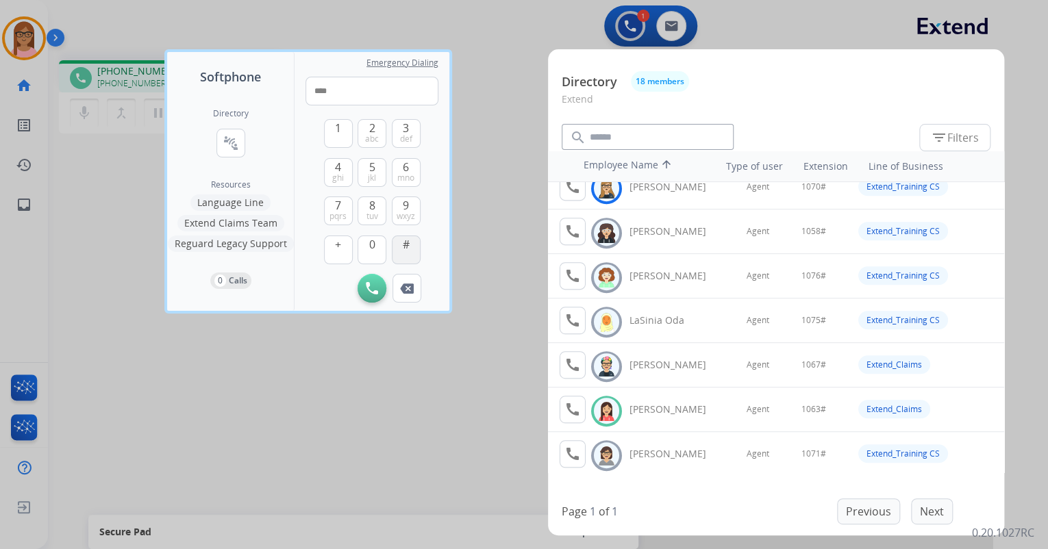
click at [412, 247] on button "#" at bounding box center [406, 250] width 29 height 29
type input "*****"
click at [425, 384] on div at bounding box center [524, 274] width 1048 height 549
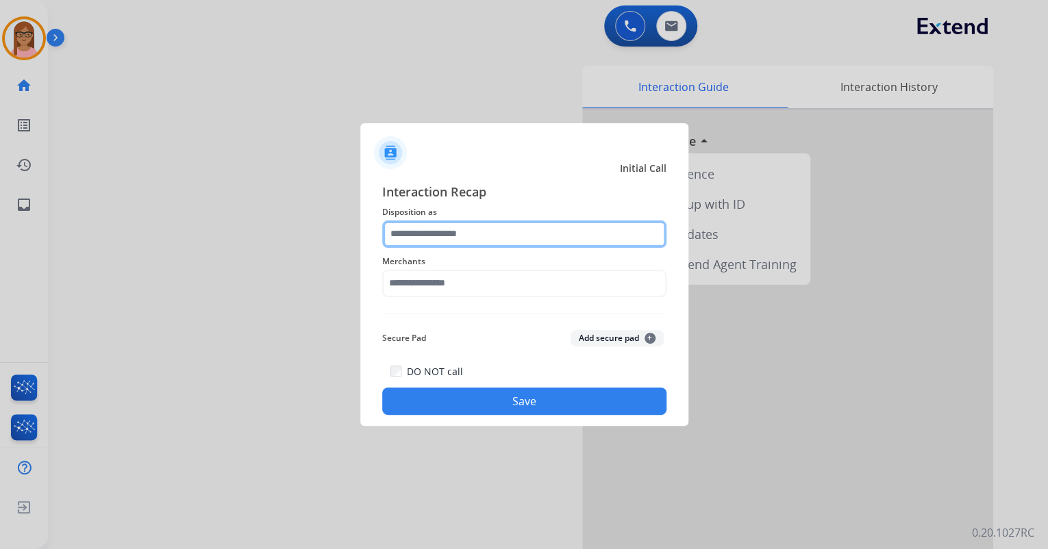
click at [469, 232] on input "text" at bounding box center [524, 234] width 284 height 27
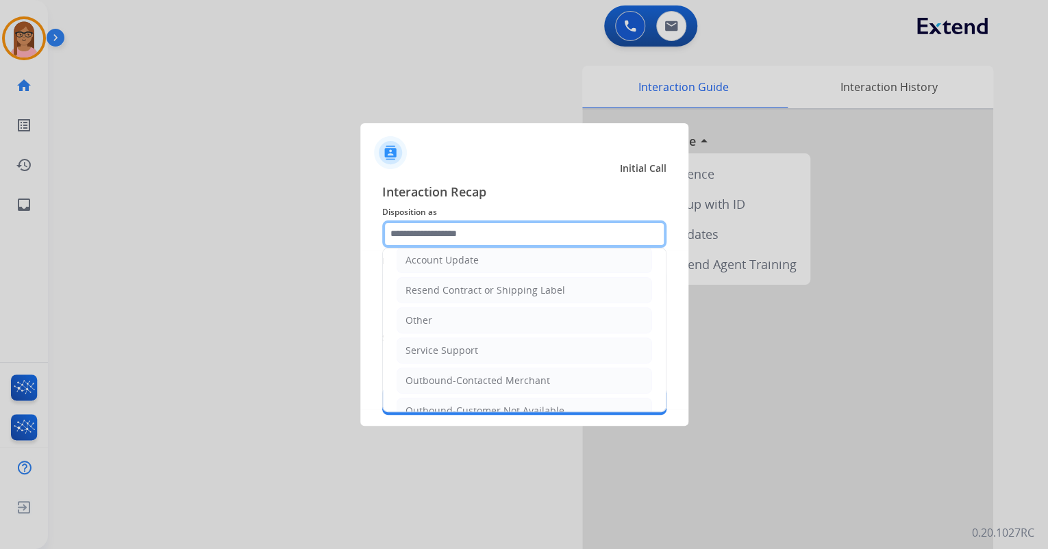
scroll to position [269, 0]
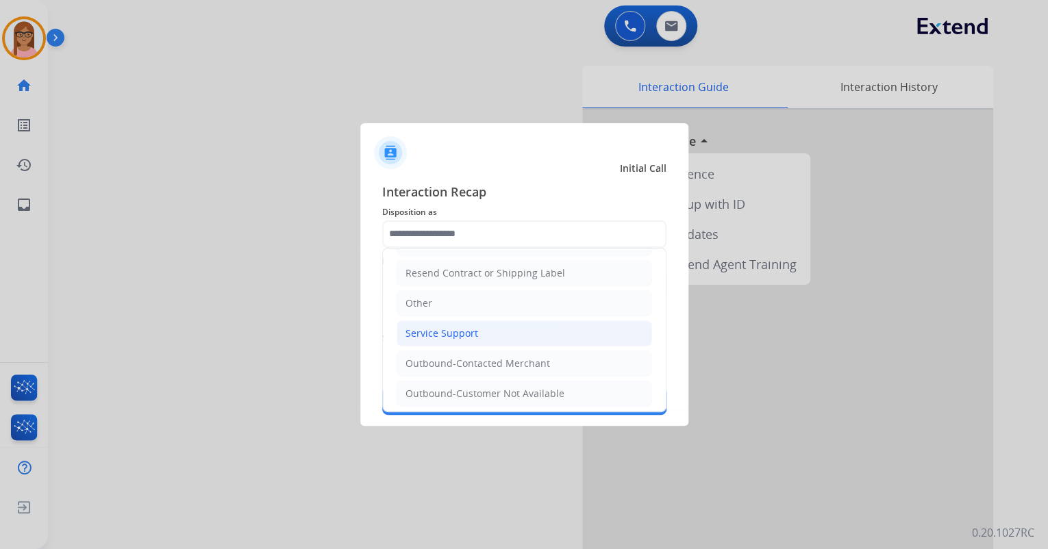
drag, startPoint x: 473, startPoint y: 329, endPoint x: 473, endPoint y: 321, distance: 8.9
click at [473, 329] on div "Service Support" at bounding box center [442, 334] width 73 height 14
type input "**********"
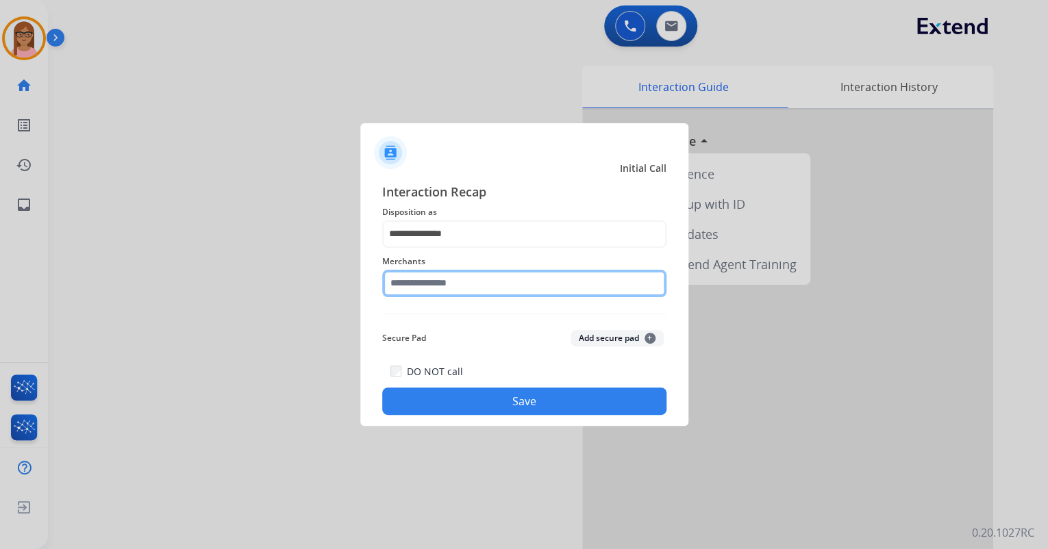
click at [472, 292] on input "text" at bounding box center [524, 283] width 284 height 27
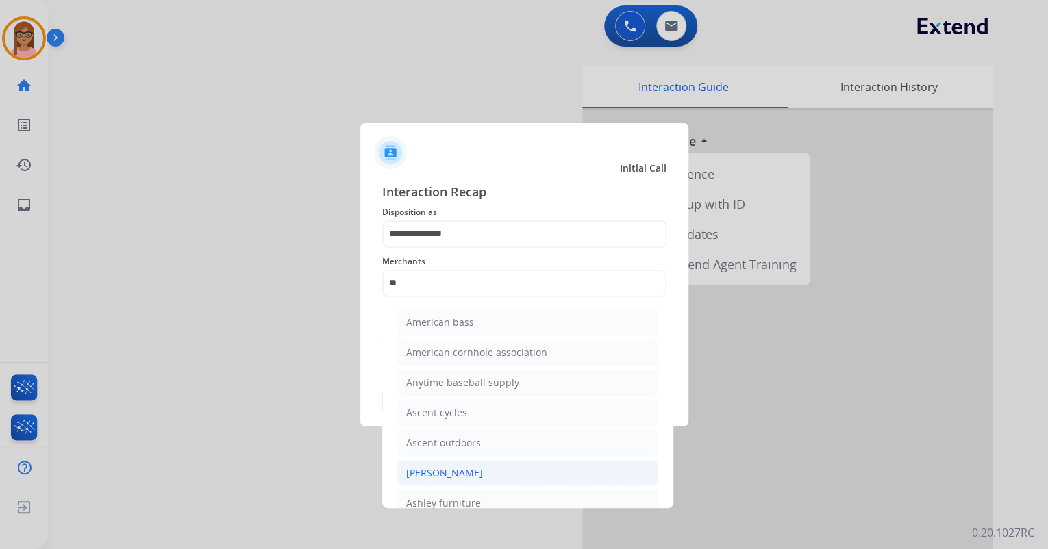
click at [479, 470] on div "[PERSON_NAME]" at bounding box center [444, 473] width 77 height 14
type input "**********"
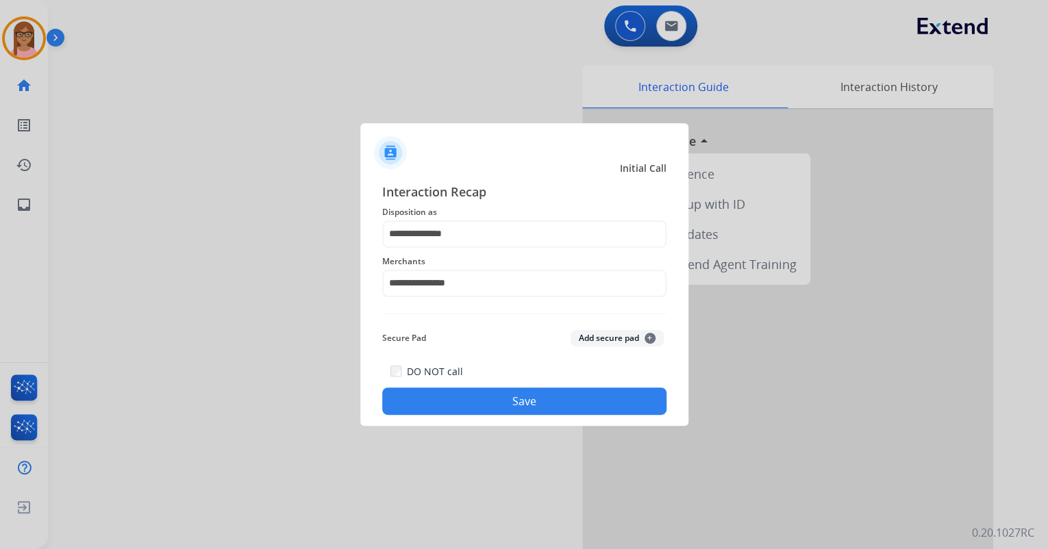
click at [474, 402] on button "Save" at bounding box center [524, 401] width 284 height 27
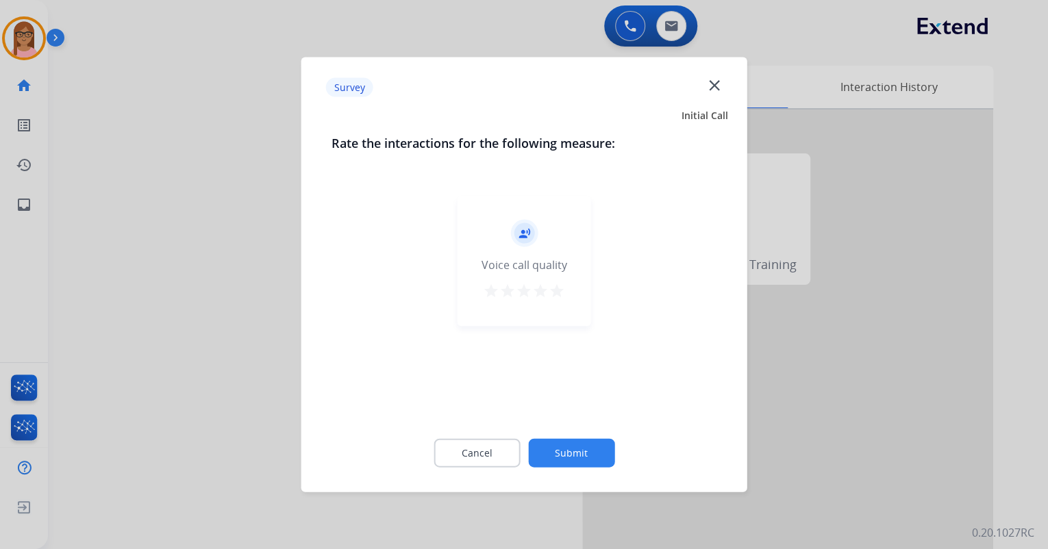
click at [553, 288] on mat-icon "star" at bounding box center [557, 291] width 16 height 16
drag, startPoint x: 571, startPoint y: 448, endPoint x: 570, endPoint y: 425, distance: 23.3
click at [570, 447] on button "Submit" at bounding box center [571, 453] width 86 height 29
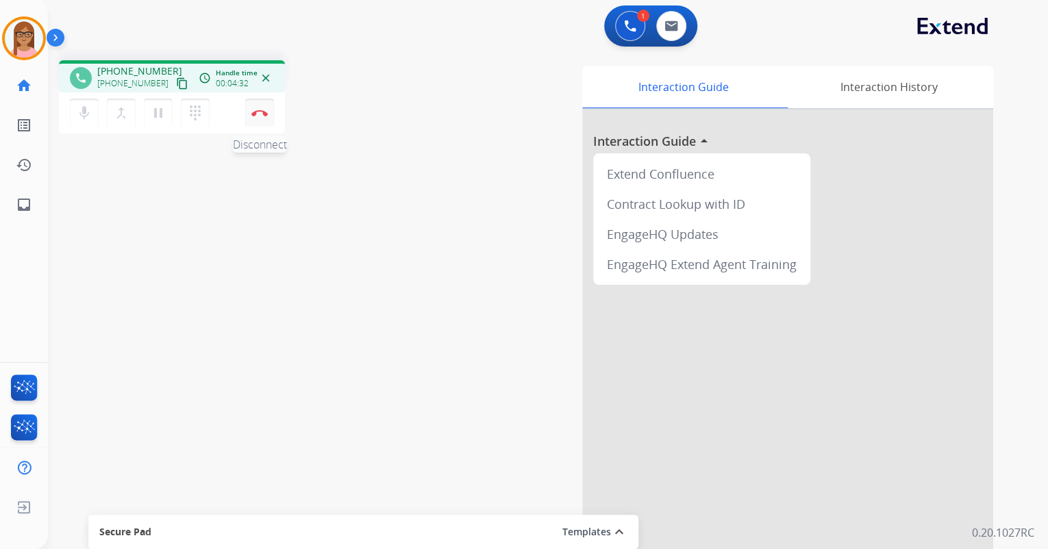
click at [258, 110] on img at bounding box center [259, 113] width 16 height 7
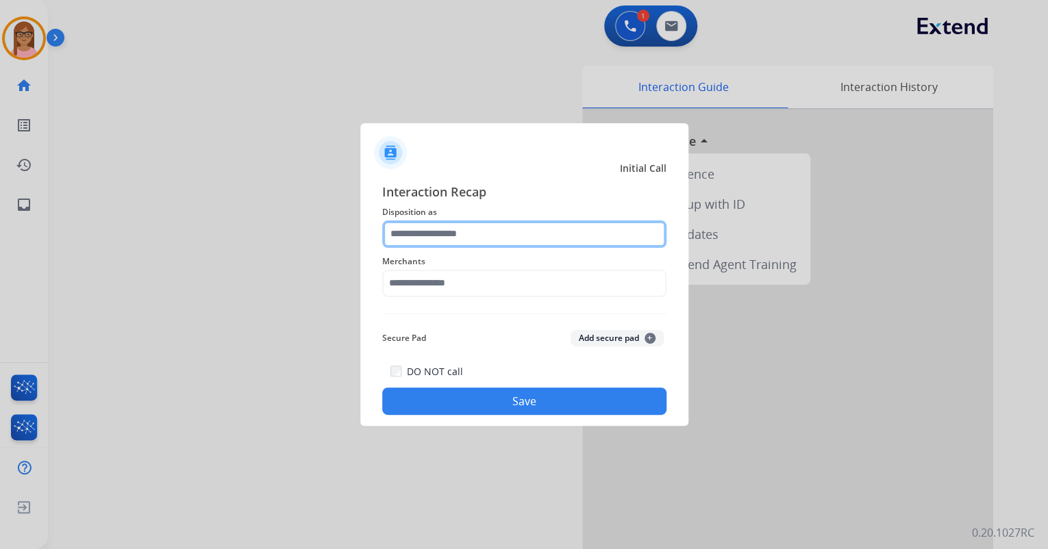
click at [391, 240] on input "text" at bounding box center [524, 234] width 284 height 27
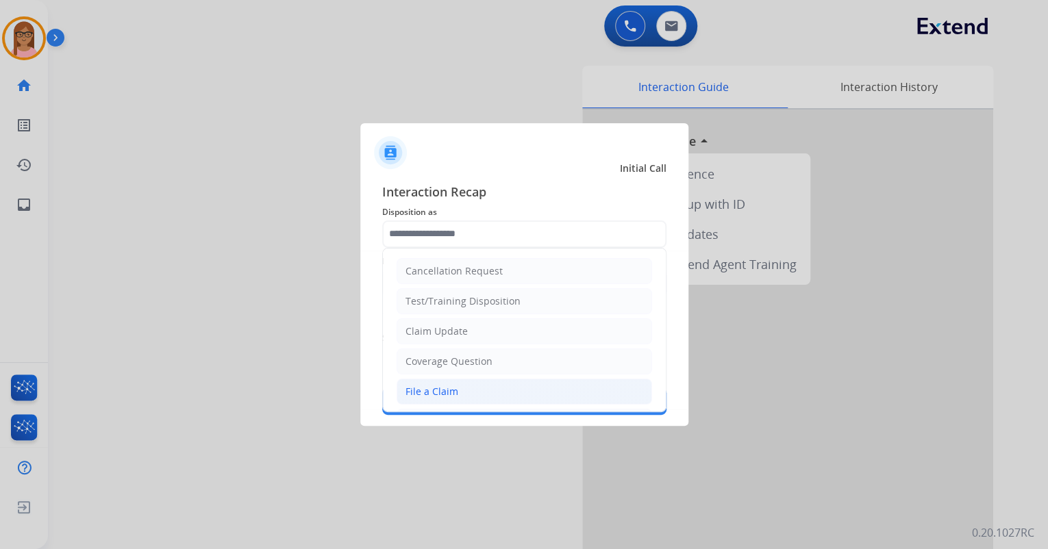
click at [432, 386] on div "File a Claim" at bounding box center [432, 392] width 53 height 14
type input "**********"
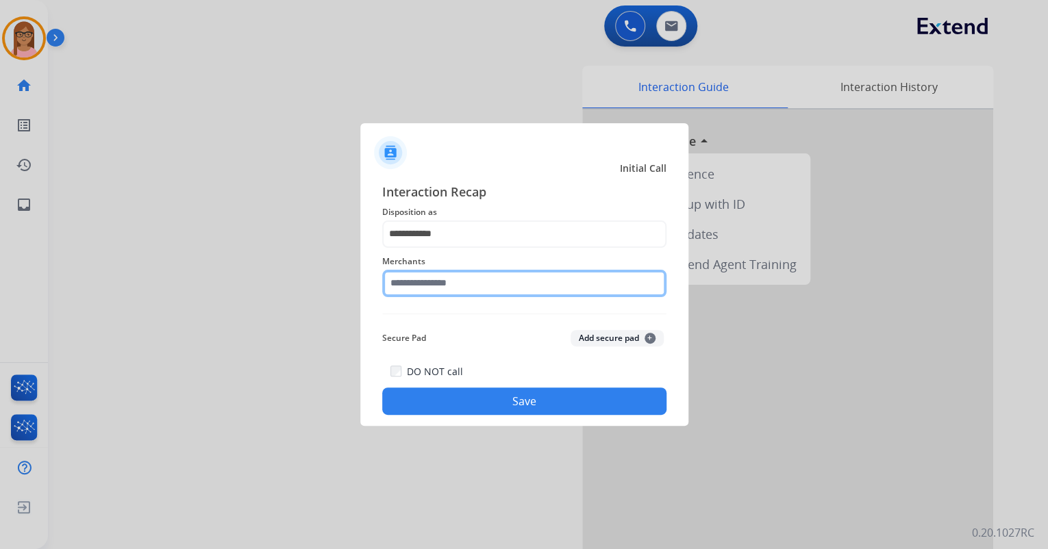
click at [448, 282] on input "text" at bounding box center [524, 283] width 284 height 27
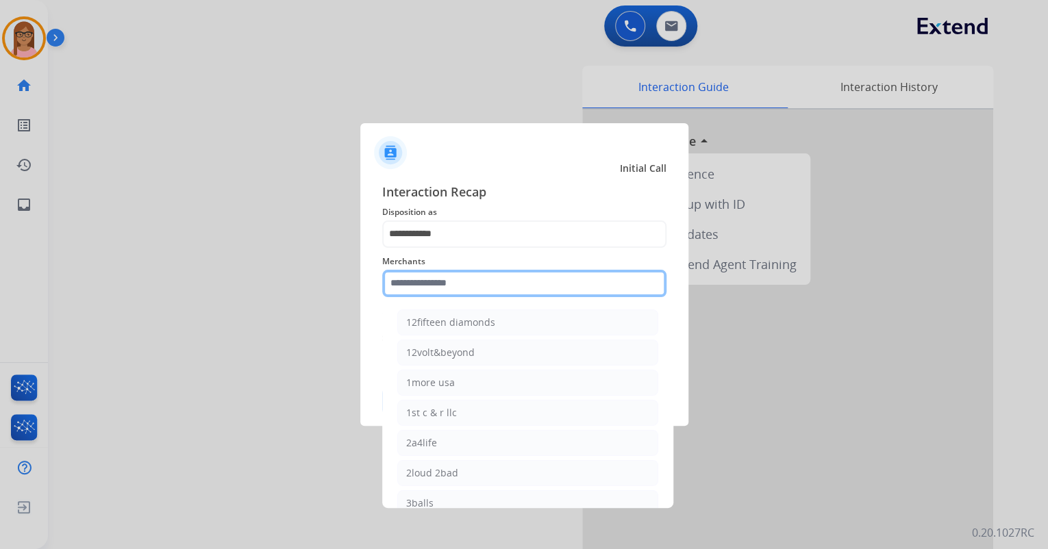
click at [453, 279] on input "text" at bounding box center [524, 283] width 284 height 27
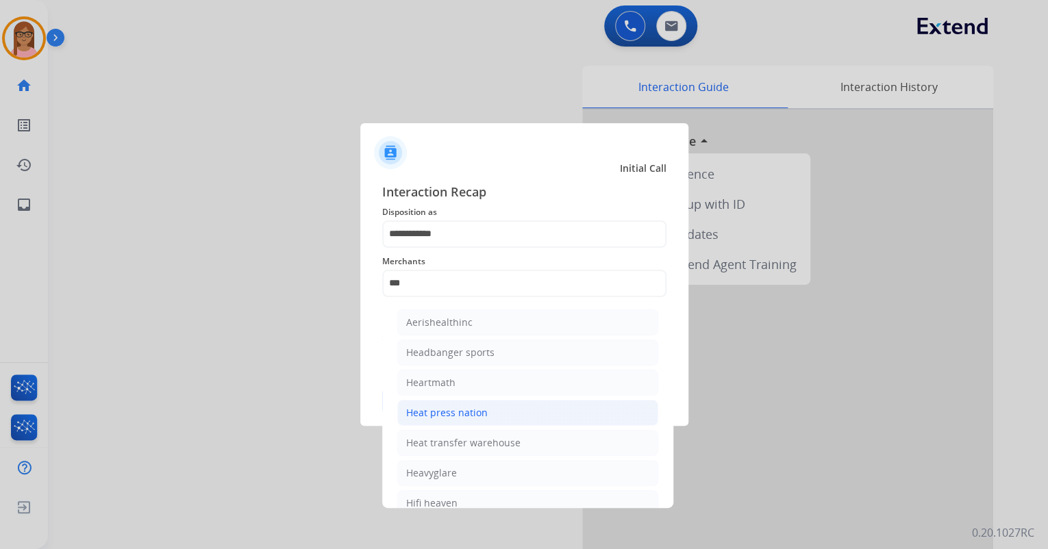
click at [489, 406] on li "Heat press nation" at bounding box center [527, 413] width 261 height 26
type input "**********"
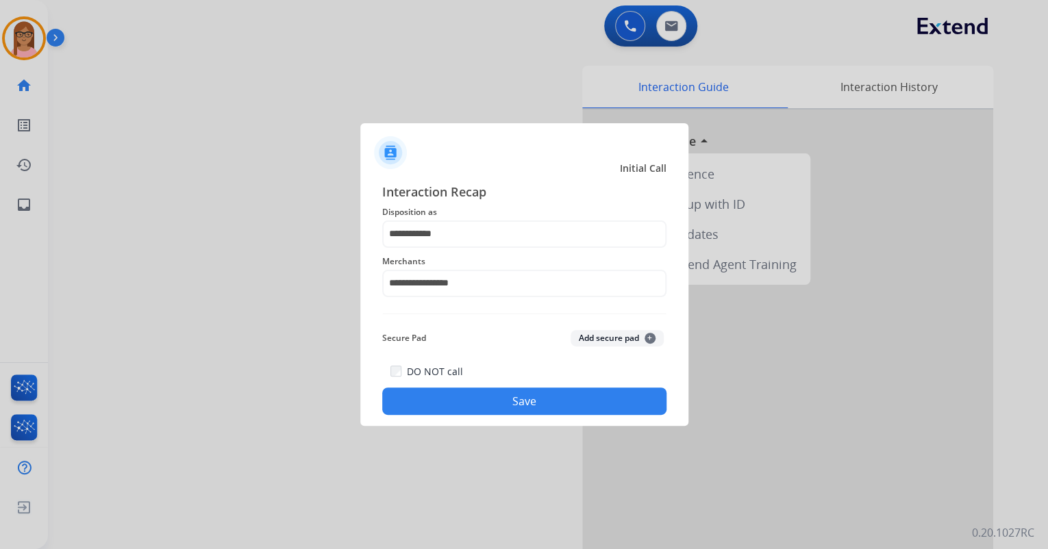
click at [499, 403] on button "Save" at bounding box center [524, 401] width 284 height 27
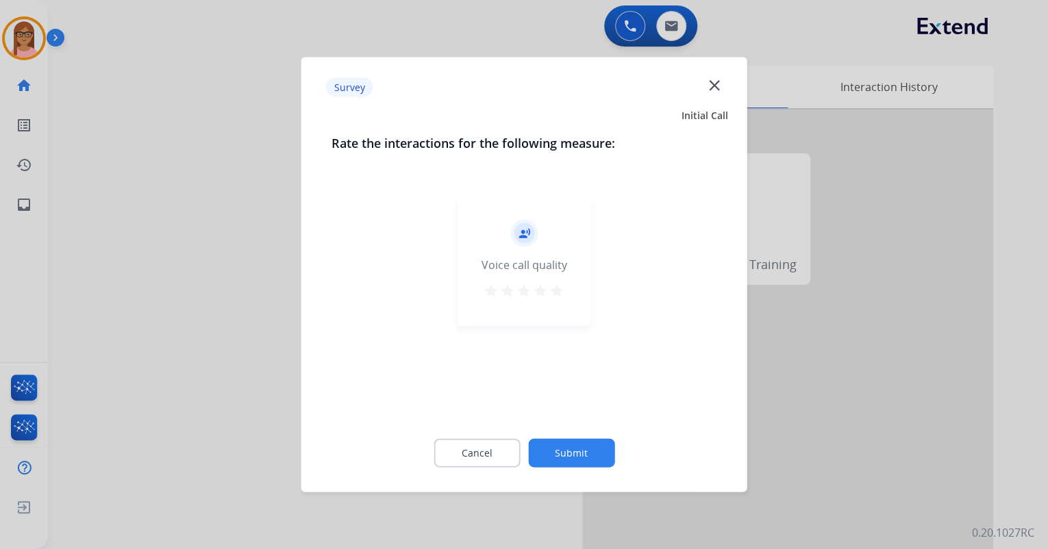
click at [560, 299] on button "star" at bounding box center [557, 293] width 16 height 21
click at [569, 449] on button "Submit" at bounding box center [571, 453] width 86 height 29
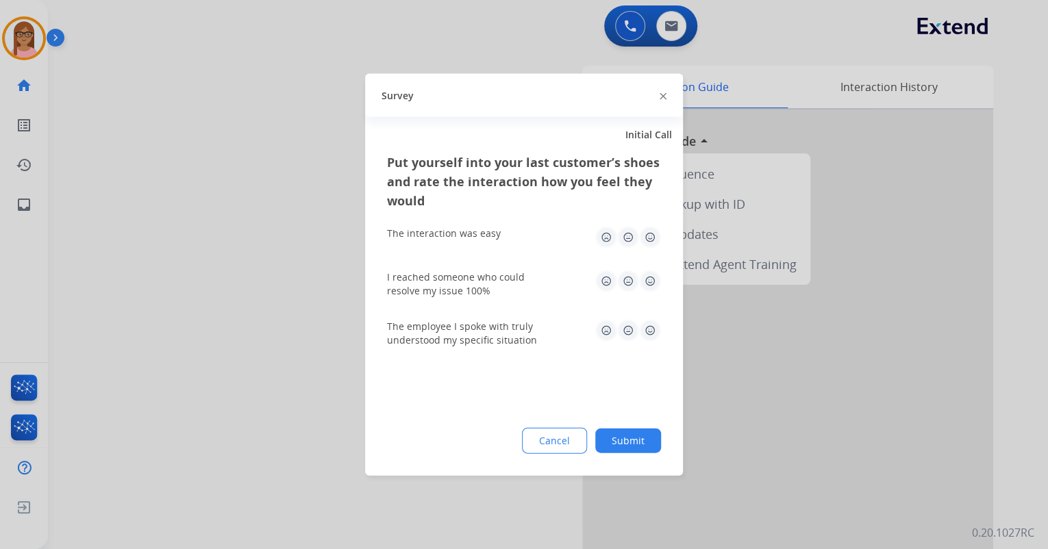
click at [648, 235] on img at bounding box center [650, 238] width 22 height 22
drag, startPoint x: 653, startPoint y: 271, endPoint x: 653, endPoint y: 281, distance: 9.6
click at [653, 271] on img at bounding box center [650, 282] width 22 height 22
click at [657, 327] on img at bounding box center [650, 331] width 22 height 22
click at [644, 438] on button "Submit" at bounding box center [628, 441] width 66 height 25
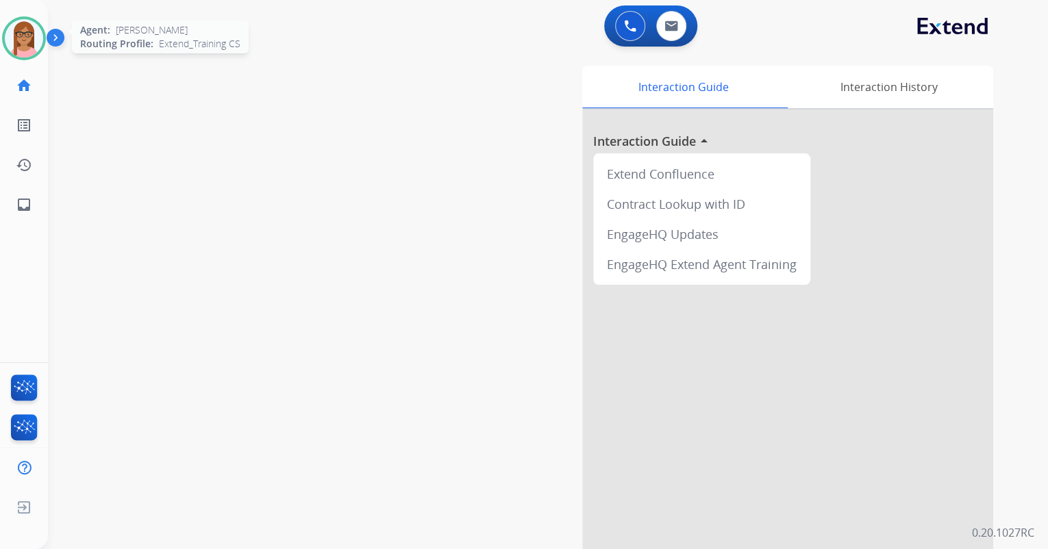
click at [38, 36] on img at bounding box center [24, 38] width 38 height 38
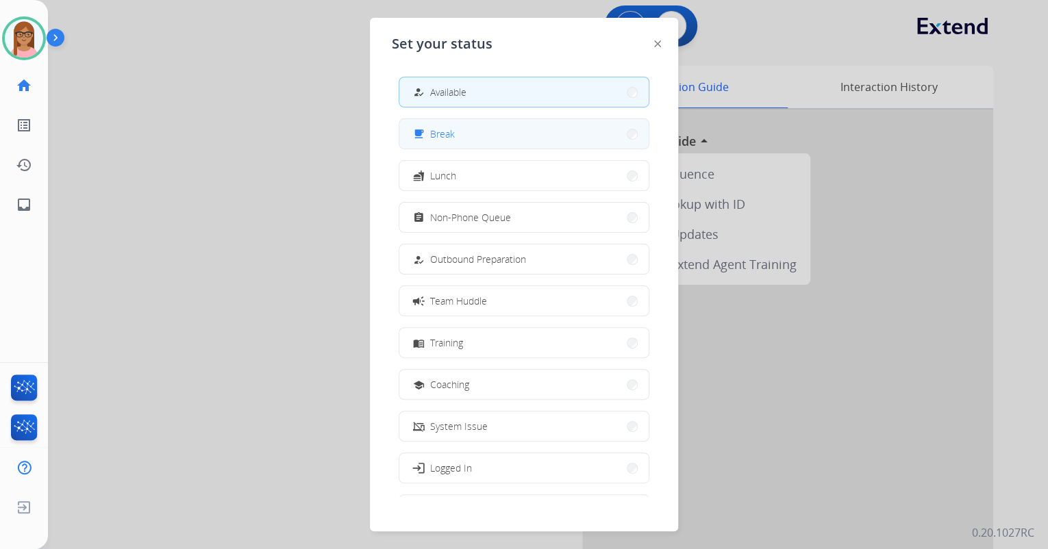
click at [448, 134] on span "Break" at bounding box center [442, 134] width 25 height 14
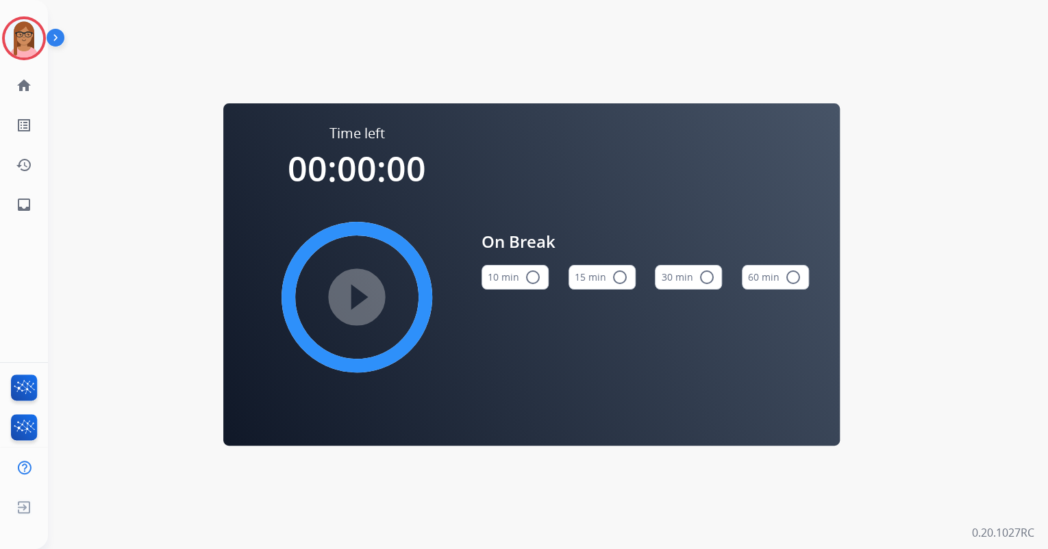
drag, startPoint x: 16, startPoint y: 34, endPoint x: 58, endPoint y: 52, distance: 45.7
click at [16, 33] on img at bounding box center [24, 38] width 38 height 38
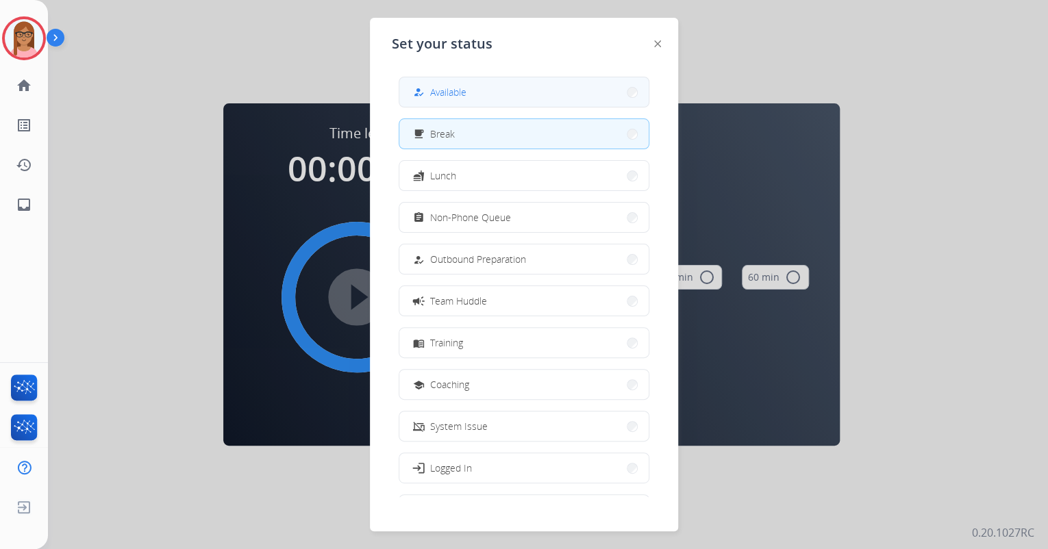
click at [451, 104] on button "how_to_reg Available" at bounding box center [523, 91] width 249 height 29
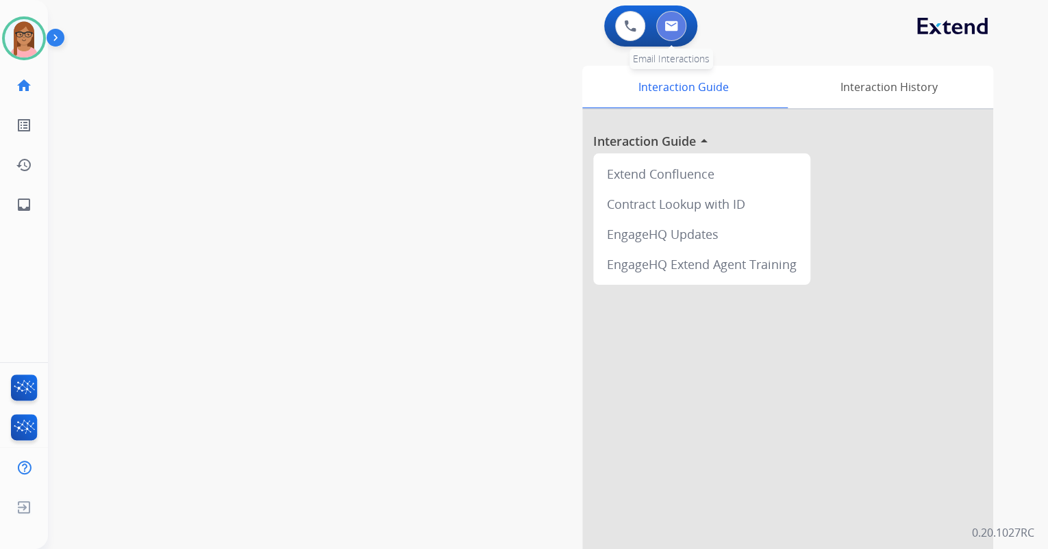
click at [676, 23] on img at bounding box center [671, 26] width 14 height 11
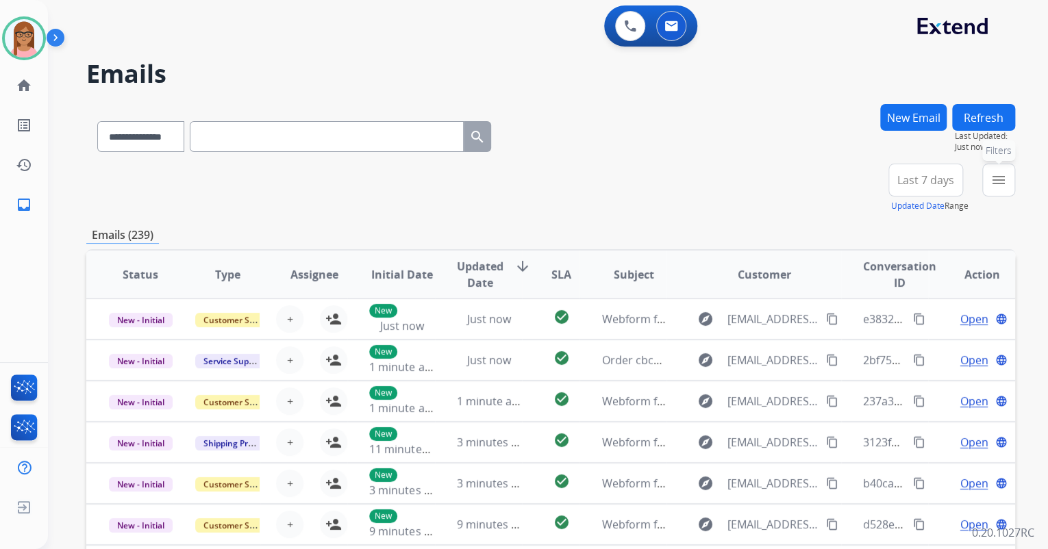
click at [1000, 177] on mat-icon "menu" at bounding box center [998, 180] width 16 height 16
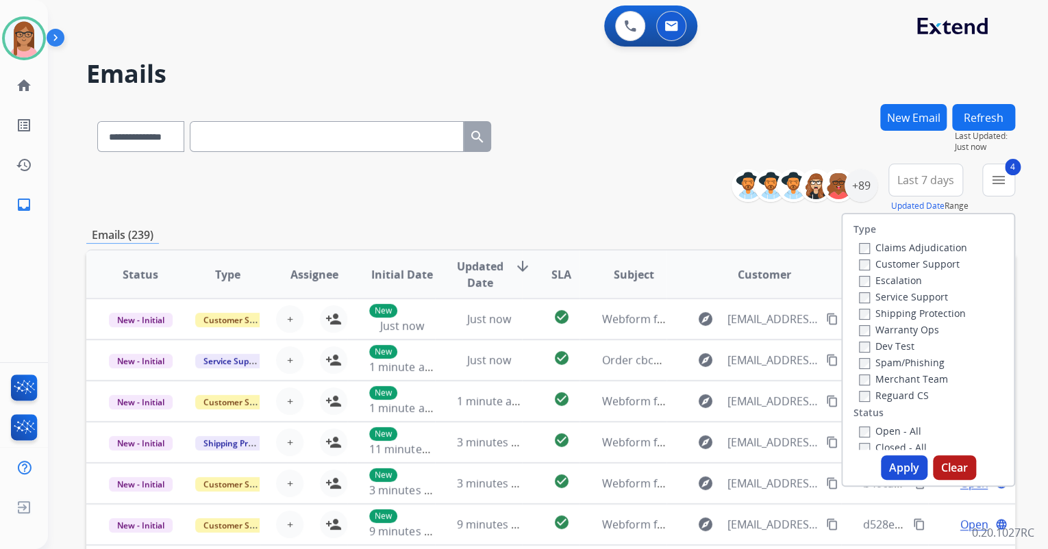
click at [890, 466] on button "Apply" at bounding box center [904, 468] width 47 height 25
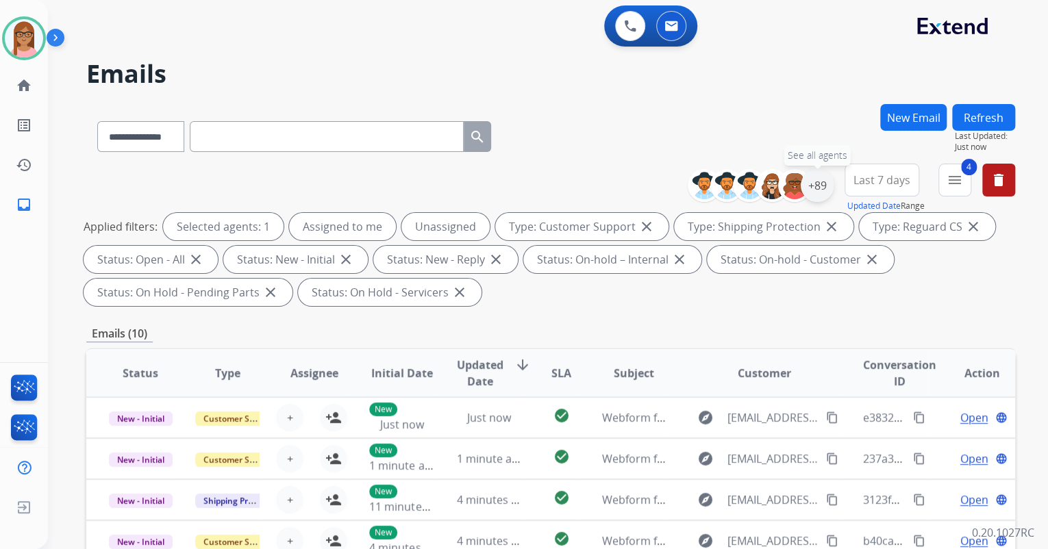
click at [816, 186] on div "+89" at bounding box center [817, 185] width 33 height 33
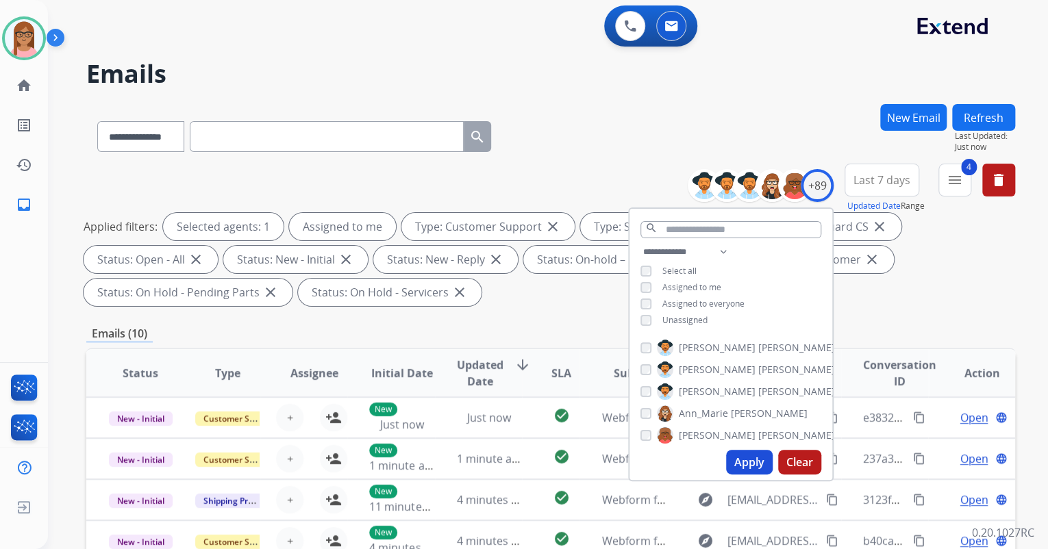
click at [737, 463] on button "Apply" at bounding box center [749, 462] width 47 height 25
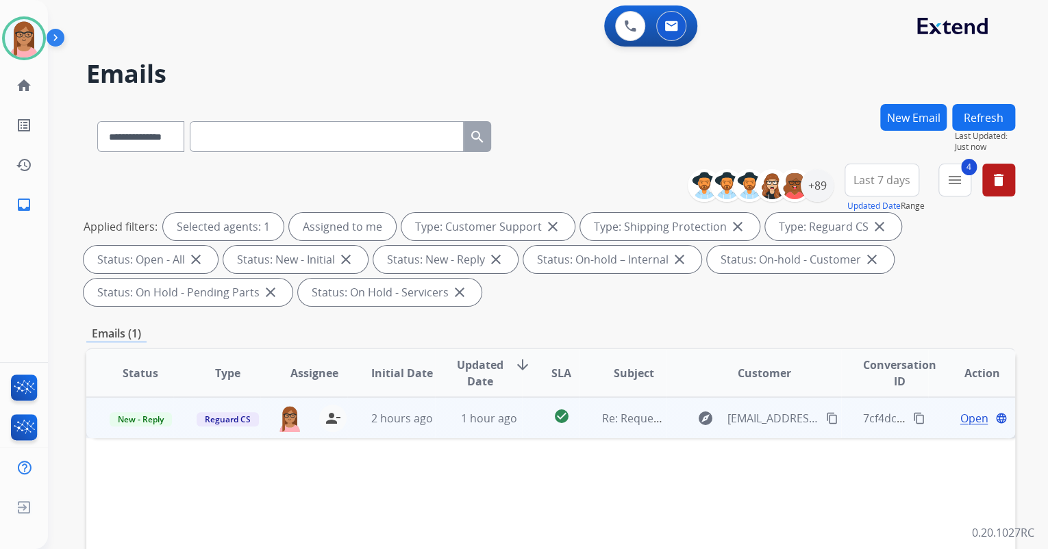
click at [962, 416] on span "Open" at bounding box center [974, 418] width 28 height 16
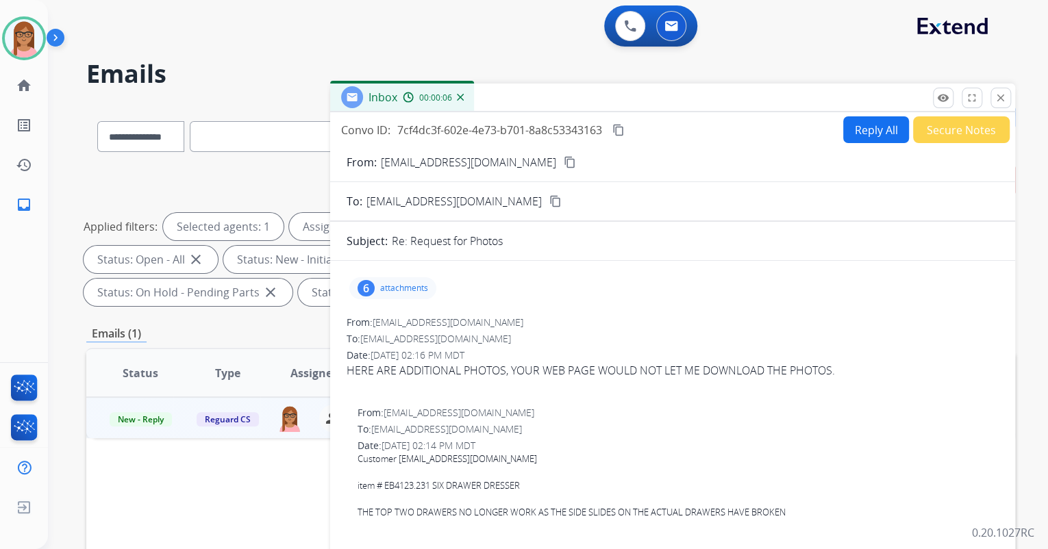
click at [388, 292] on p "attachments" at bounding box center [404, 288] width 48 height 11
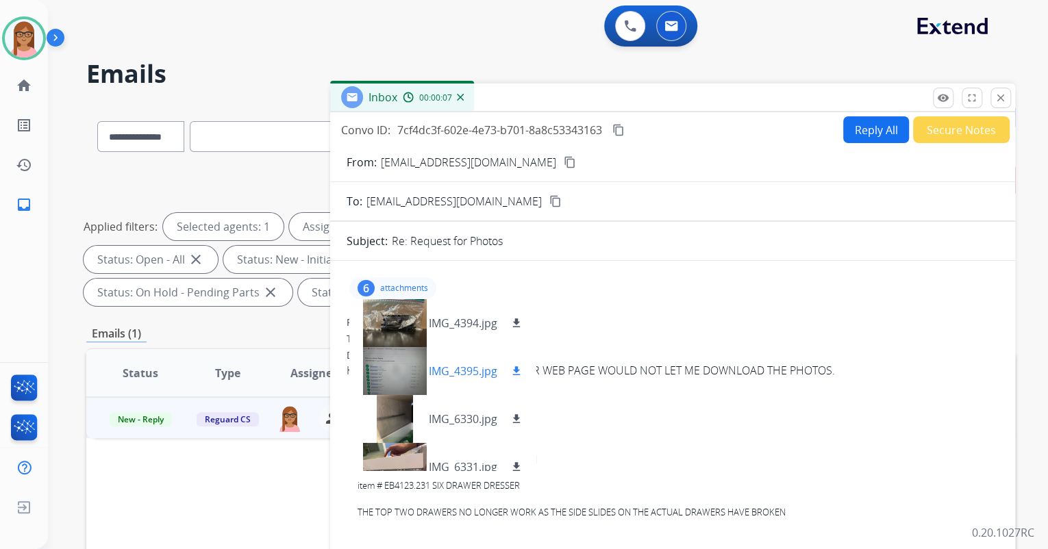
click at [406, 366] on div at bounding box center [394, 371] width 68 height 48
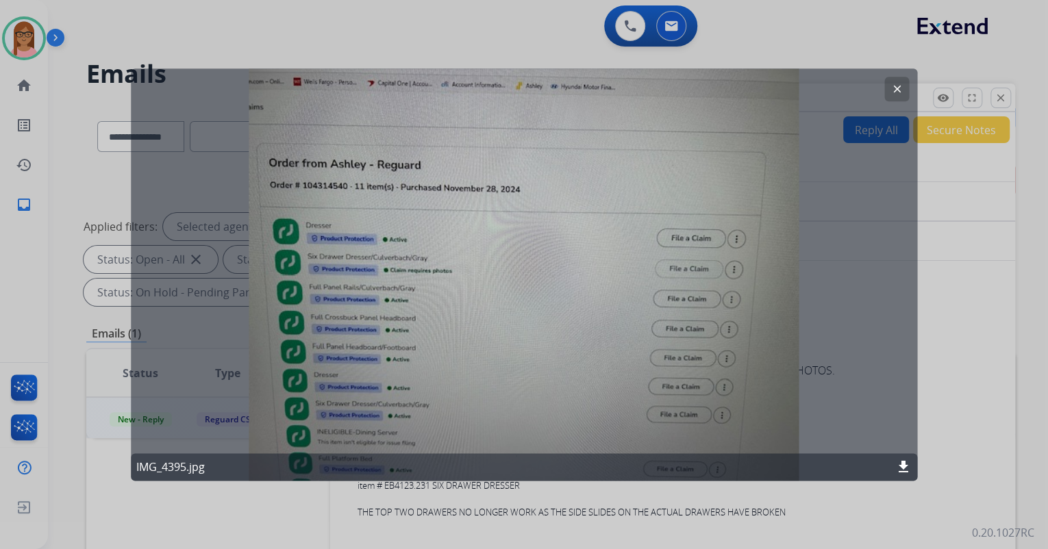
click at [900, 84] on mat-icon "clear" at bounding box center [896, 89] width 12 height 12
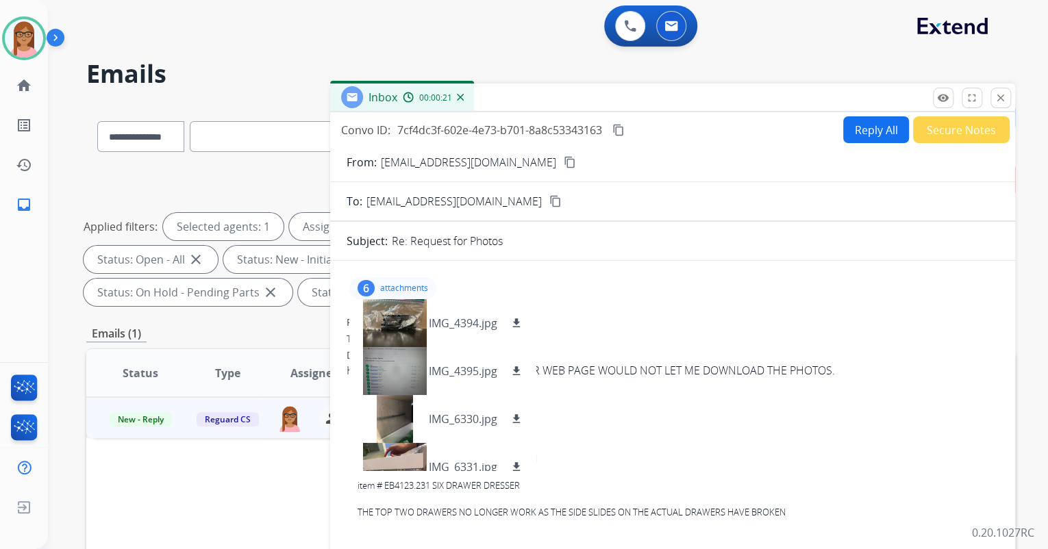
click at [564, 164] on mat-icon "content_copy" at bounding box center [570, 162] width 12 height 12
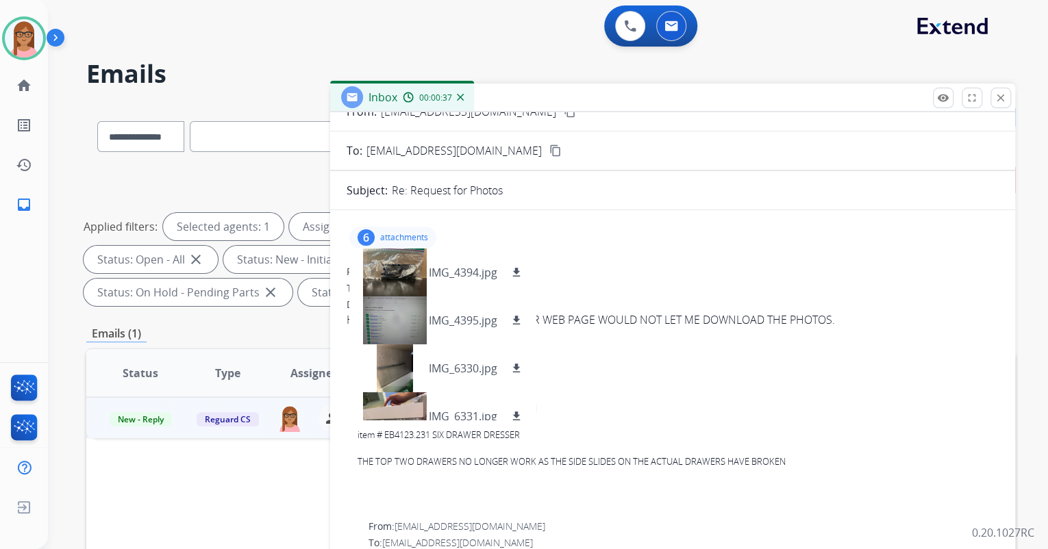
scroll to position [55, 0]
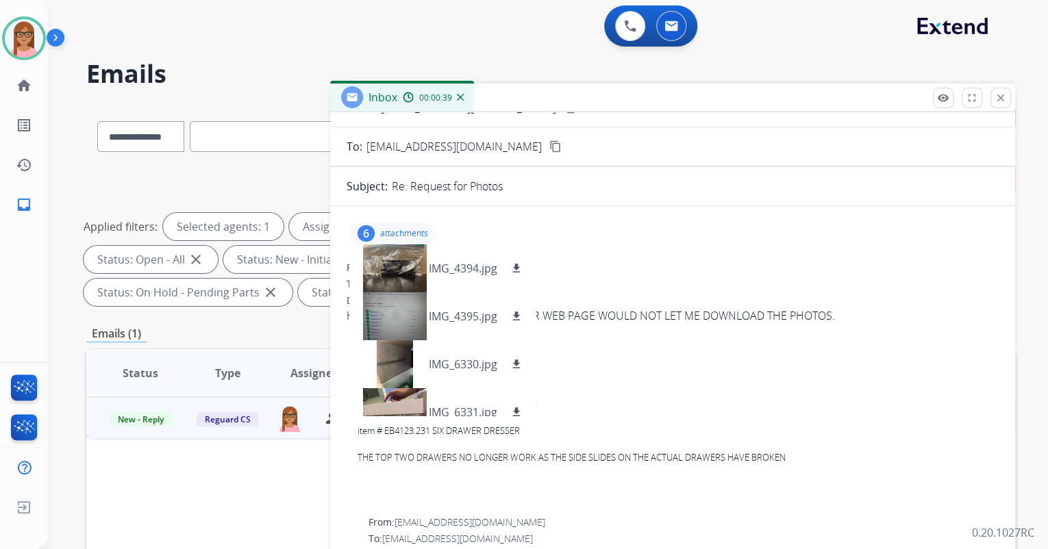
click at [675, 356] on div "From: [EMAIL_ADDRESS][DOMAIN_NAME]" at bounding box center [678, 358] width 641 height 14
click at [675, 354] on div "From: [EMAIL_ADDRESS][DOMAIN_NAME]" at bounding box center [678, 358] width 641 height 14
click at [1006, 100] on mat-icon "close" at bounding box center [1001, 98] width 12 height 12
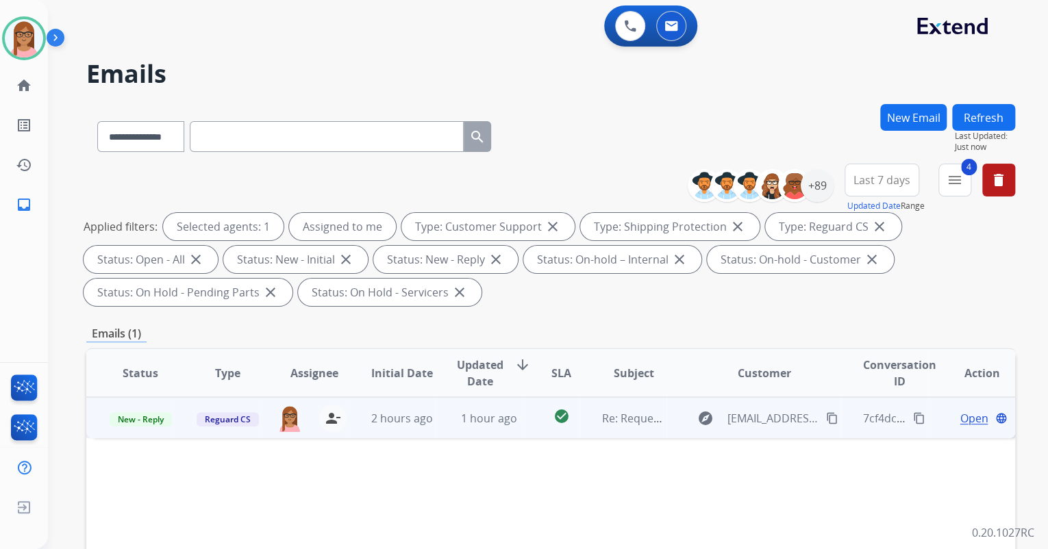
click at [960, 418] on span "Open" at bounding box center [974, 418] width 28 height 16
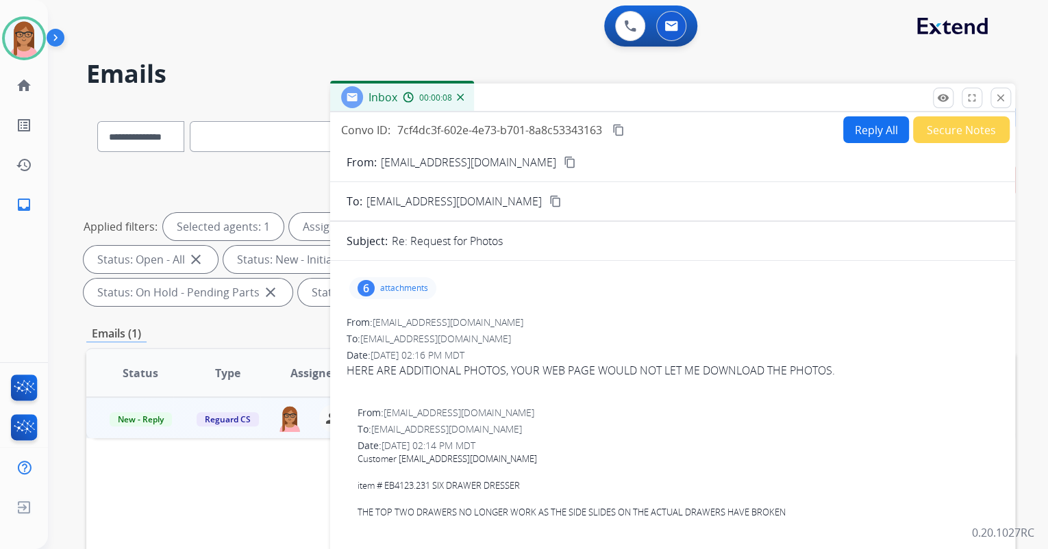
click at [395, 456] on div "Customer [EMAIL_ADDRESS][DOMAIN_NAME]" at bounding box center [678, 460] width 641 height 14
drag, startPoint x: 399, startPoint y: 460, endPoint x: 525, endPoint y: 462, distance: 126.7
click at [525, 462] on div "Customer [EMAIL_ADDRESS][DOMAIN_NAME]" at bounding box center [678, 460] width 641 height 14
copy div "[EMAIL_ADDRESS][DOMAIN_NAME]"
click at [384, 285] on p "attachments" at bounding box center [404, 288] width 48 height 11
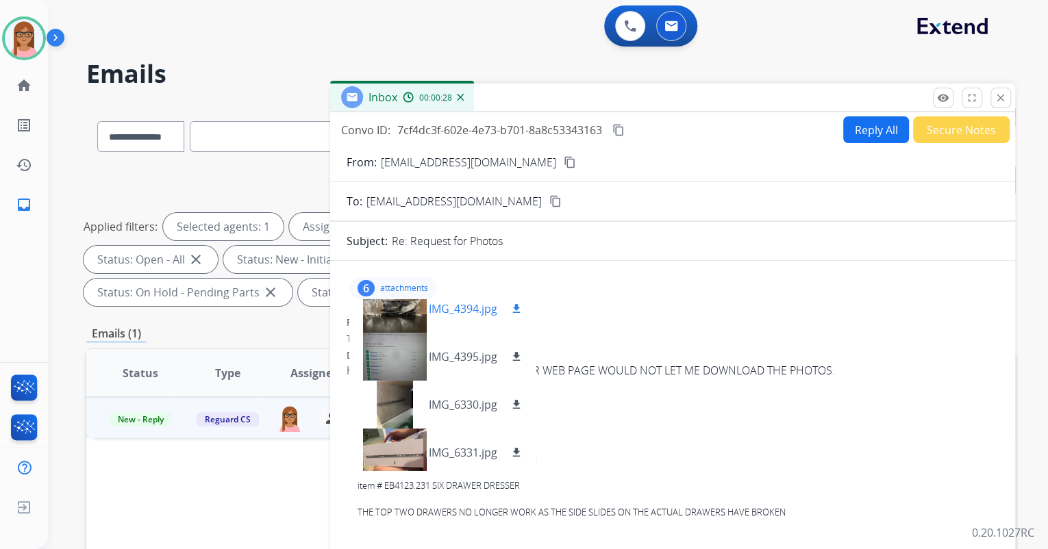
scroll to position [0, 0]
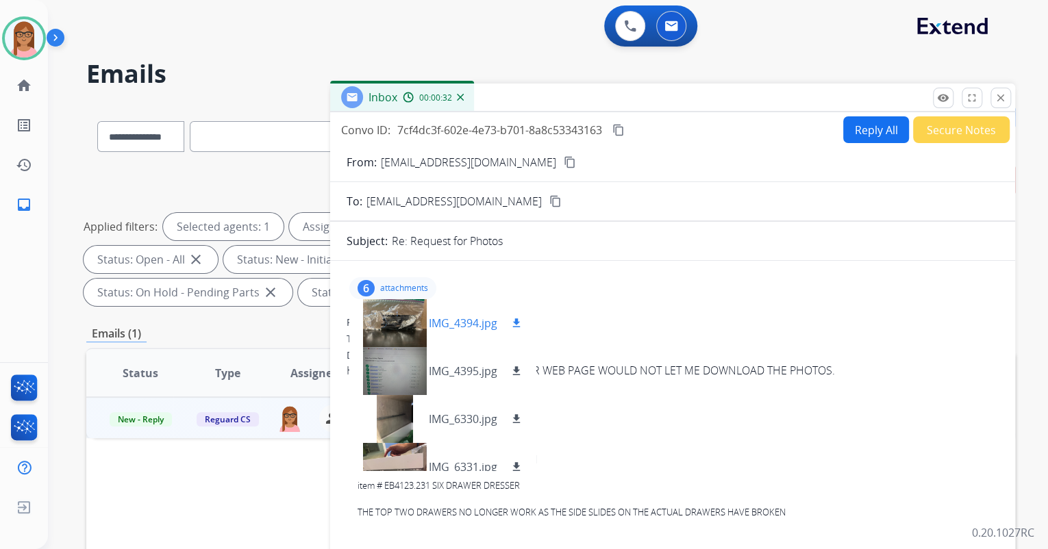
click at [380, 318] on div at bounding box center [394, 323] width 68 height 48
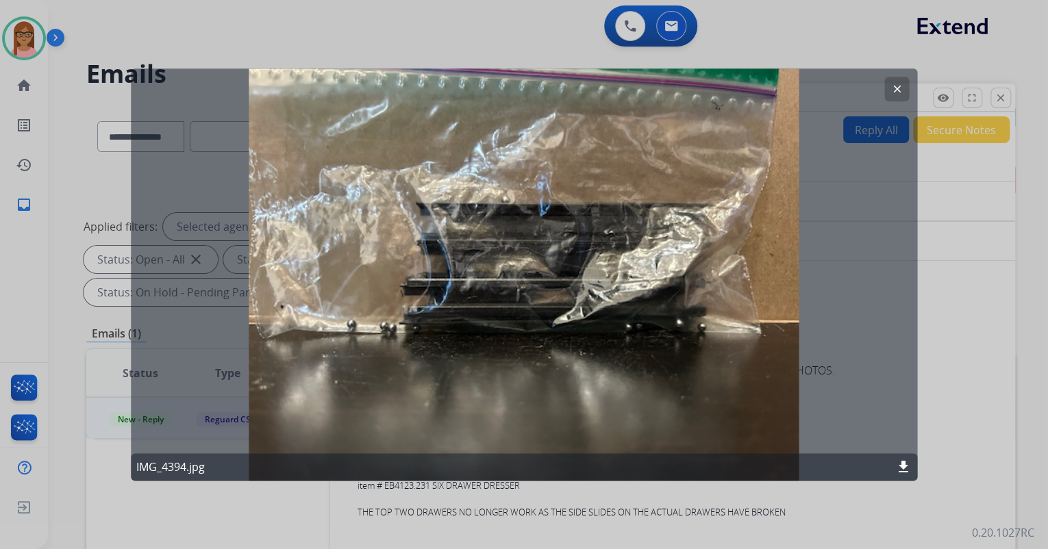
click at [900, 85] on mat-icon "clear" at bounding box center [896, 89] width 12 height 12
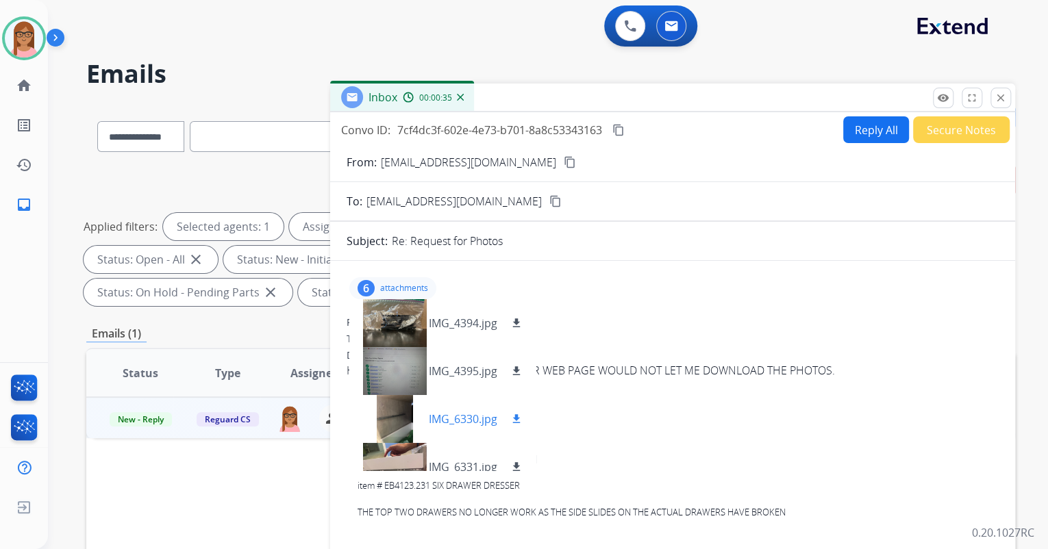
click at [386, 416] on div at bounding box center [394, 419] width 68 height 48
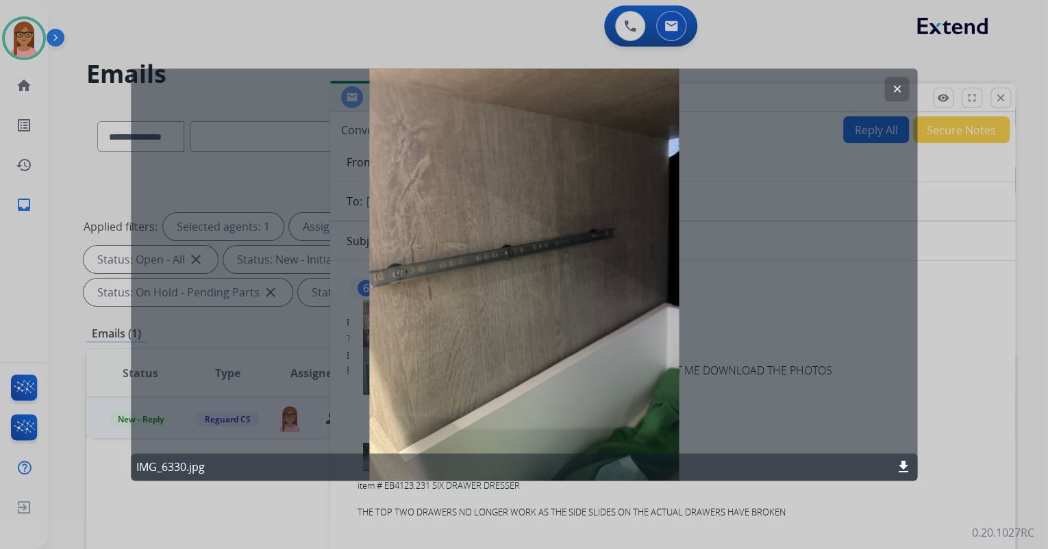
click at [892, 91] on mat-icon "clear" at bounding box center [896, 89] width 12 height 12
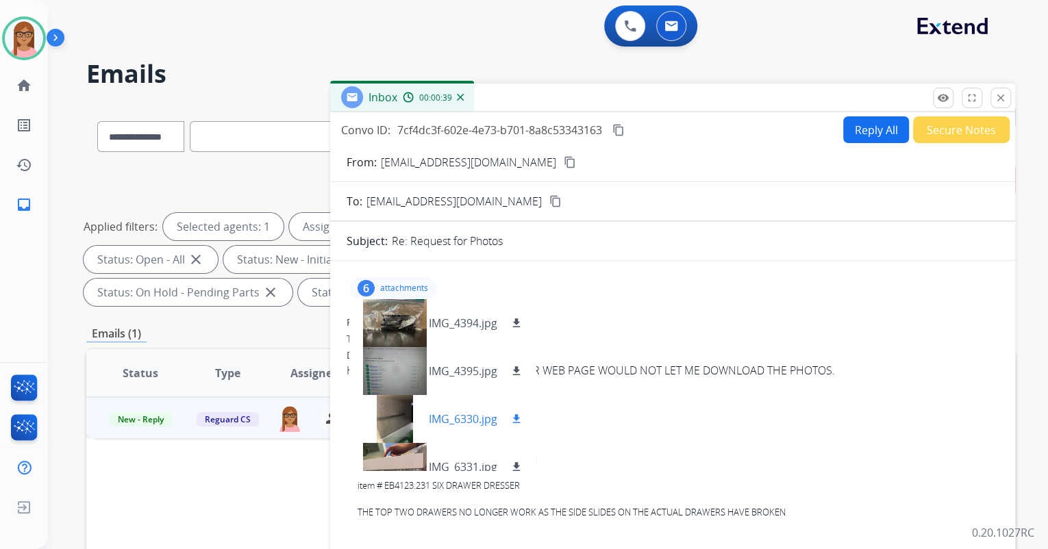
click at [403, 415] on div at bounding box center [394, 419] width 68 height 48
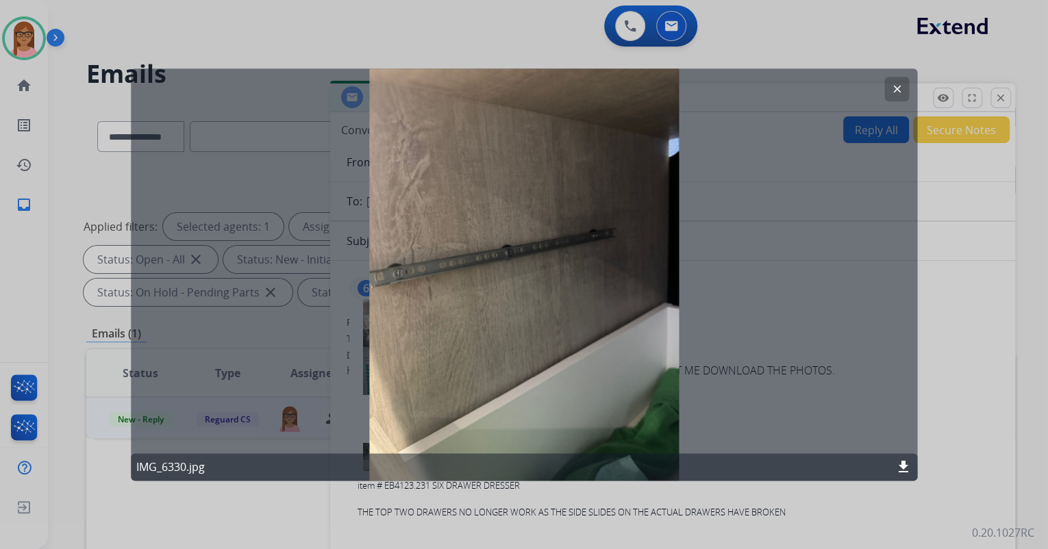
click at [906, 88] on button "clear" at bounding box center [896, 89] width 25 height 25
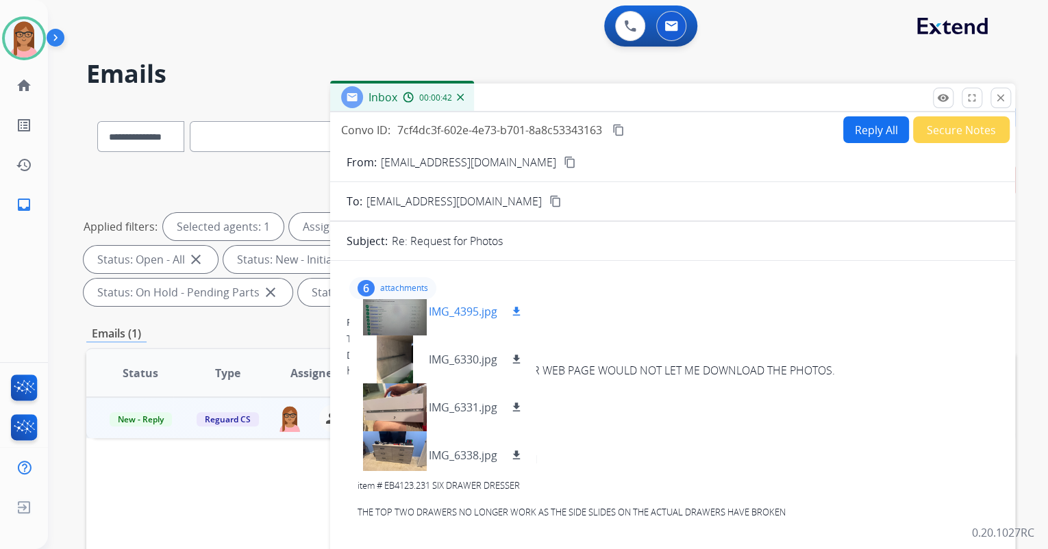
scroll to position [110, 0]
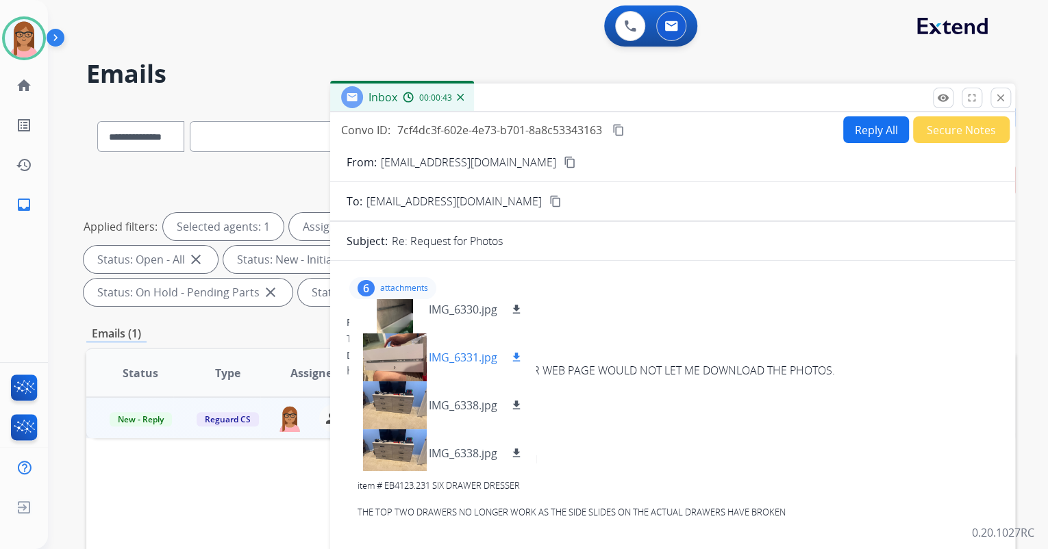
click at [397, 347] on div at bounding box center [394, 358] width 68 height 48
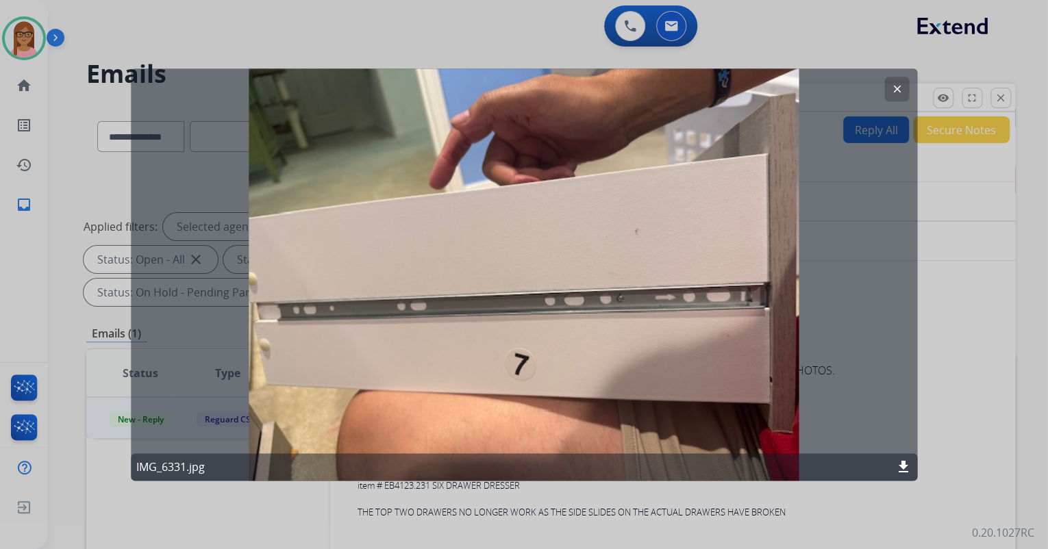
click at [895, 88] on mat-icon "clear" at bounding box center [896, 89] width 12 height 12
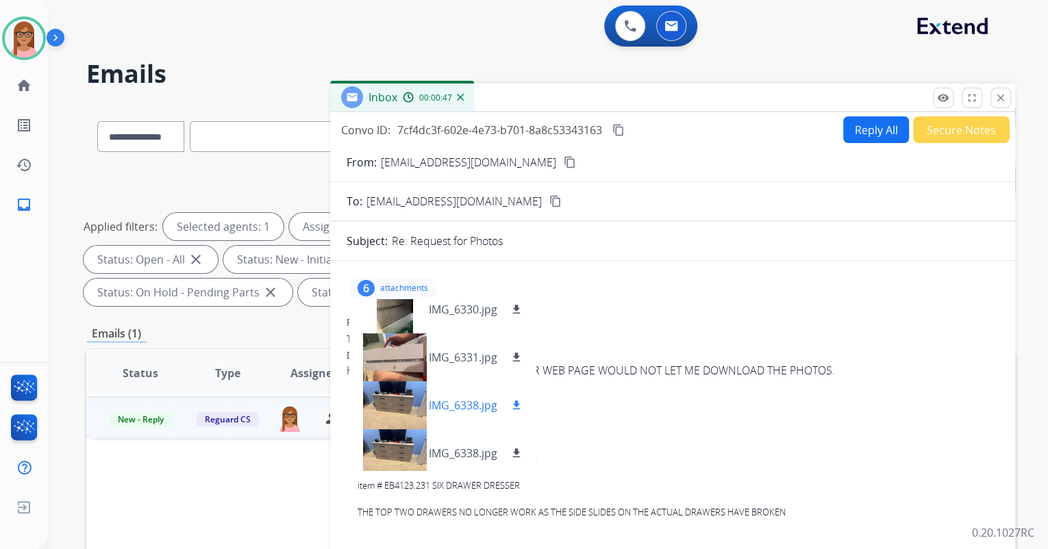
click at [402, 405] on div at bounding box center [394, 406] width 68 height 48
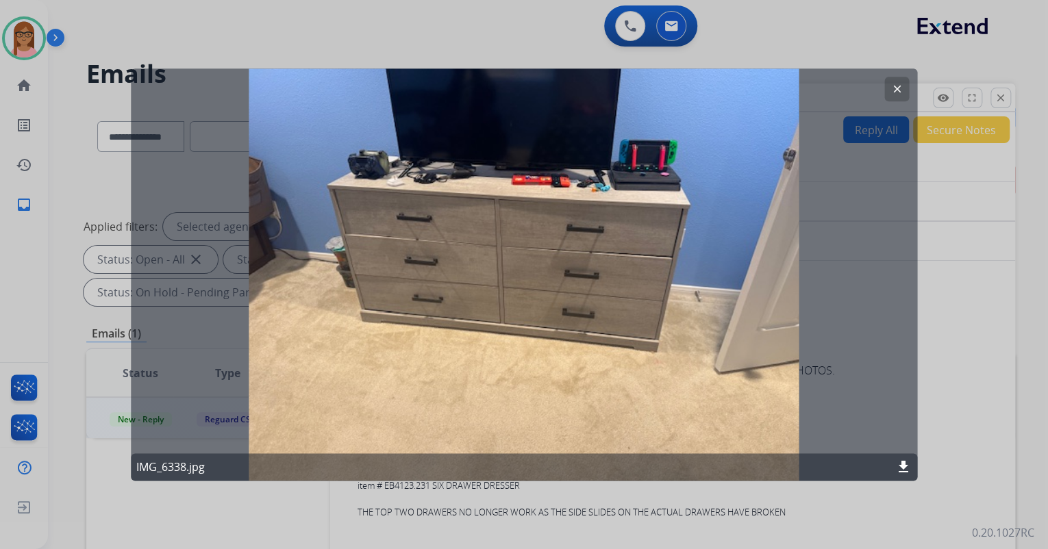
click at [890, 91] on mat-icon "clear" at bounding box center [896, 89] width 12 height 12
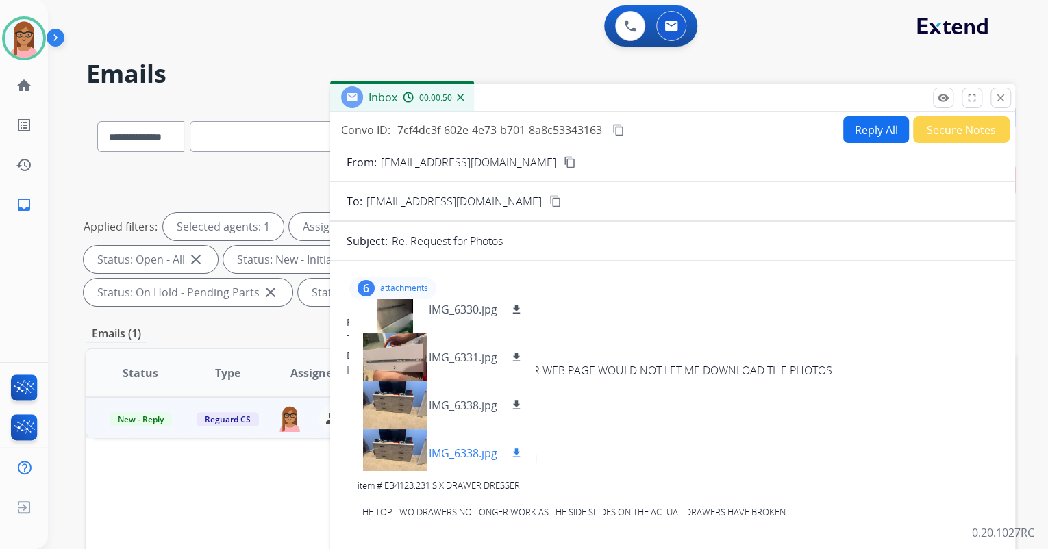
click at [411, 457] on div at bounding box center [394, 453] width 68 height 48
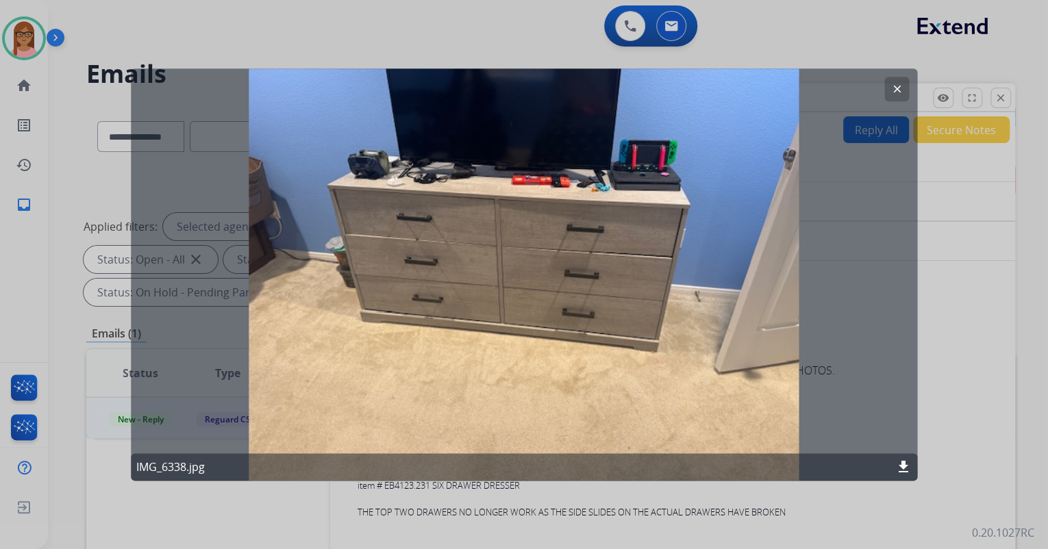
click at [893, 90] on mat-icon "clear" at bounding box center [896, 89] width 12 height 12
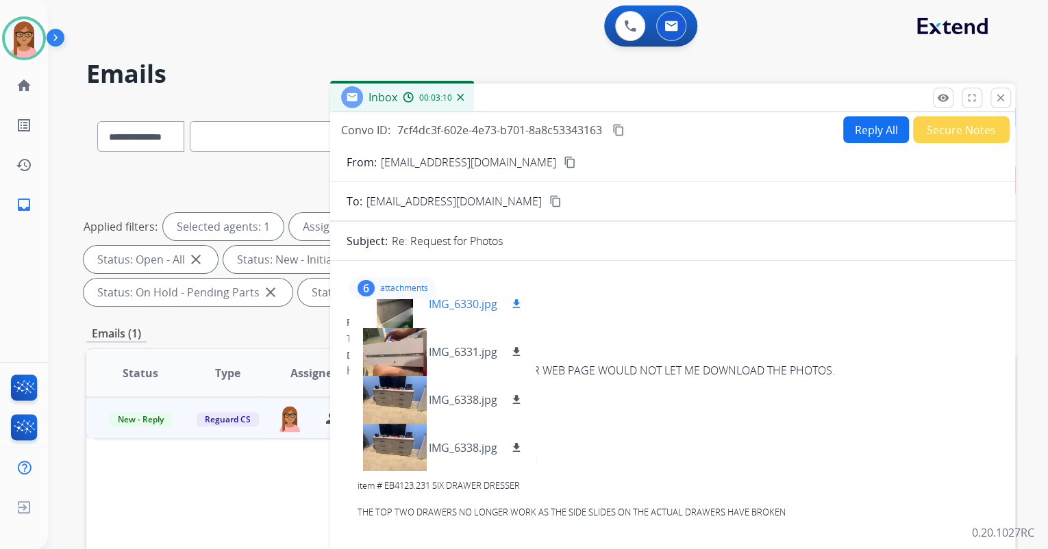
scroll to position [116, 0]
click at [516, 397] on mat-icon "download" at bounding box center [516, 399] width 12 height 12
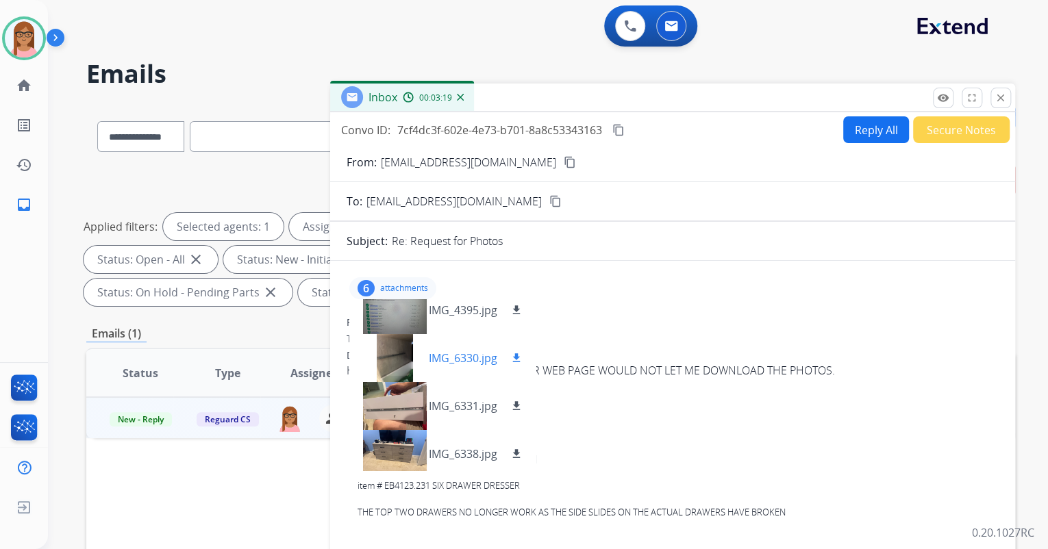
click at [519, 359] on mat-icon "download" at bounding box center [516, 358] width 12 height 12
click at [517, 404] on mat-icon "download" at bounding box center [516, 406] width 12 height 12
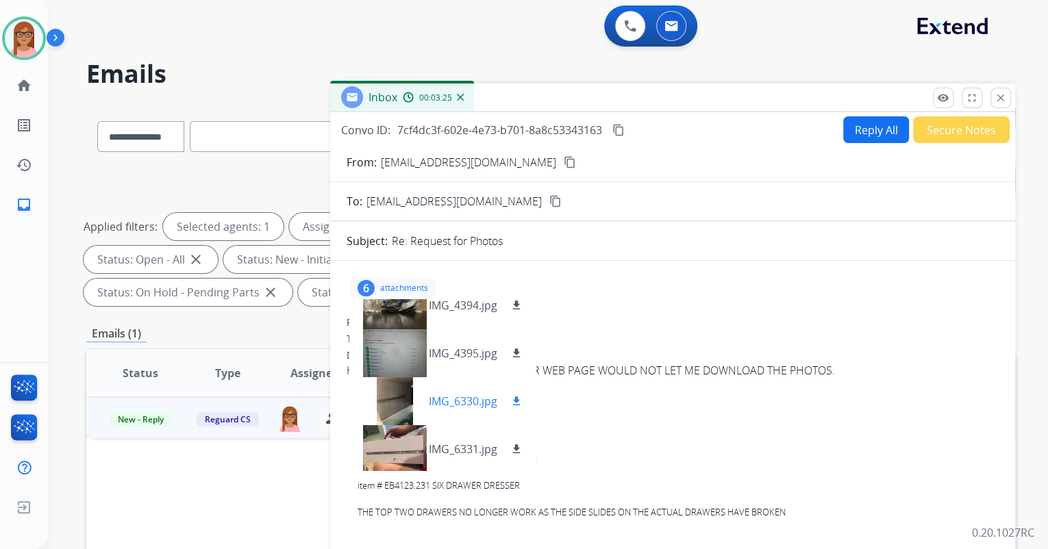
scroll to position [0, 0]
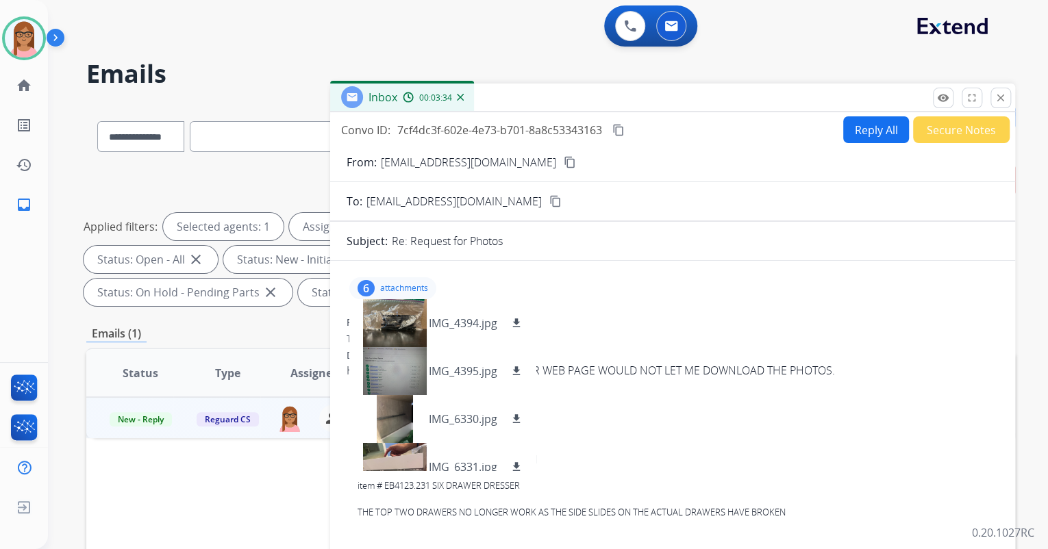
click at [624, 337] on div "To: [EMAIL_ADDRESS][DOMAIN_NAME]" at bounding box center [673, 339] width 652 height 14
click at [518, 321] on mat-icon "download" at bounding box center [516, 323] width 12 height 12
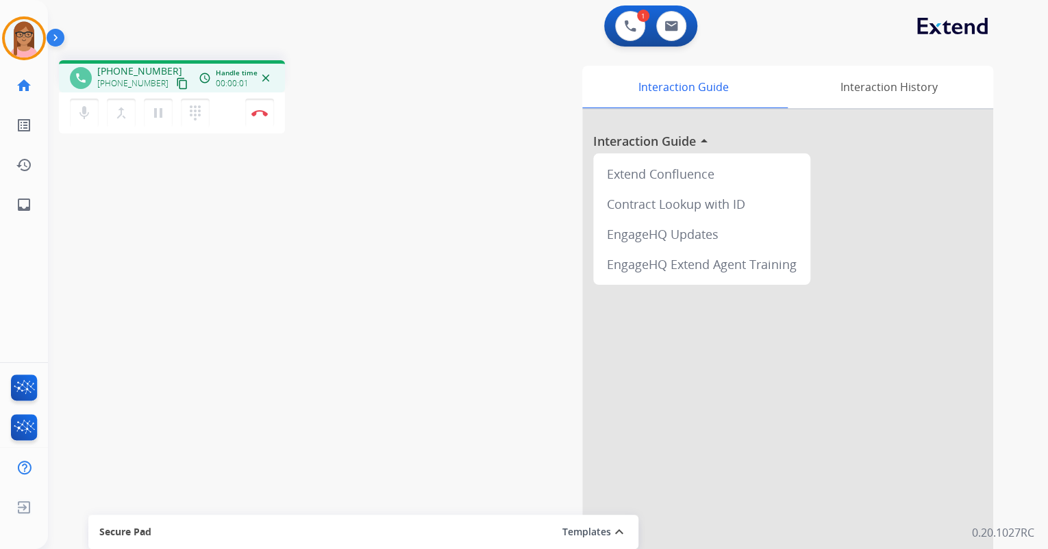
click at [443, 255] on div "Interaction Guide Interaction History Interaction Guide arrow_drop_up Extend Co…" at bounding box center [707, 343] width 573 height 555
click at [258, 110] on img at bounding box center [259, 113] width 16 height 7
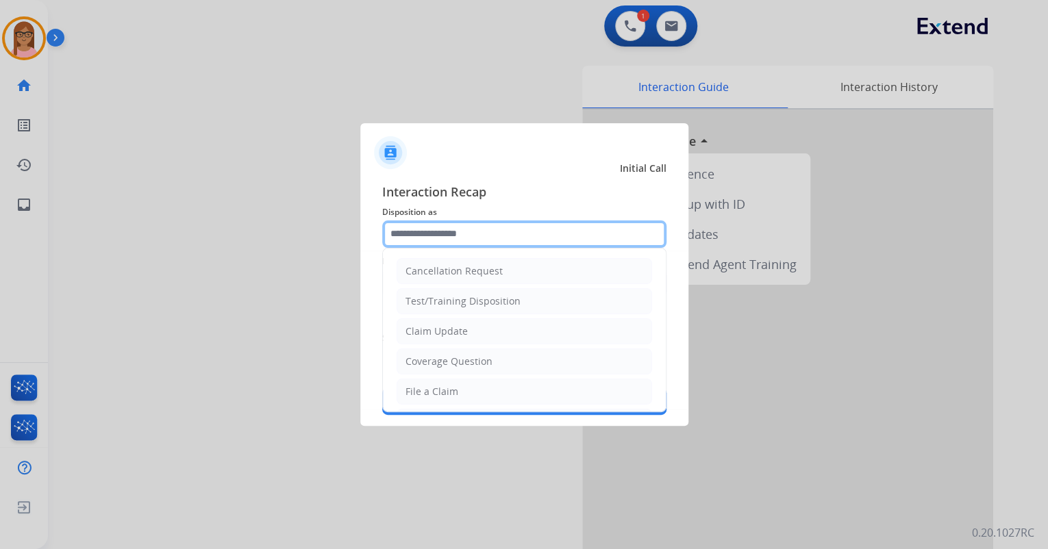
click at [430, 234] on input "text" at bounding box center [524, 234] width 284 height 27
click at [428, 387] on div "File a Claim" at bounding box center [432, 392] width 53 height 14
type input "**********"
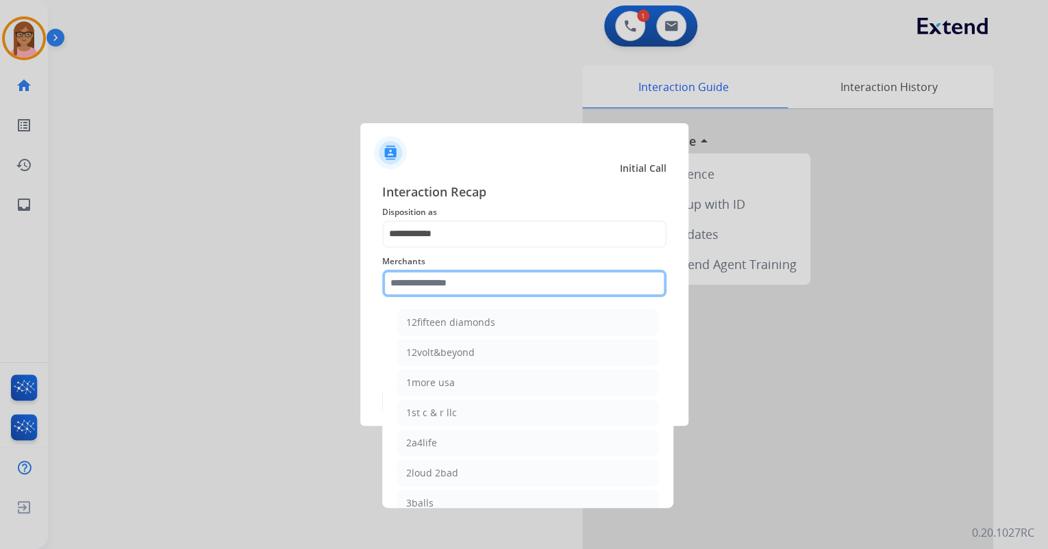
click at [427, 290] on input "text" at bounding box center [524, 283] width 284 height 27
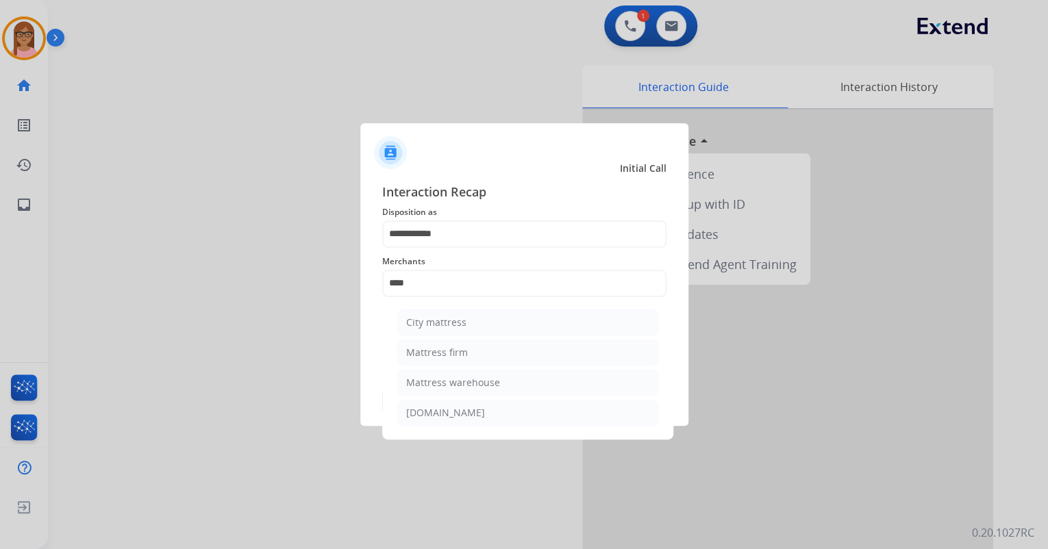
click at [433, 336] on ul "City mattress Mattress firm Mattress warehouse [DOMAIN_NAME]" at bounding box center [527, 371] width 269 height 137
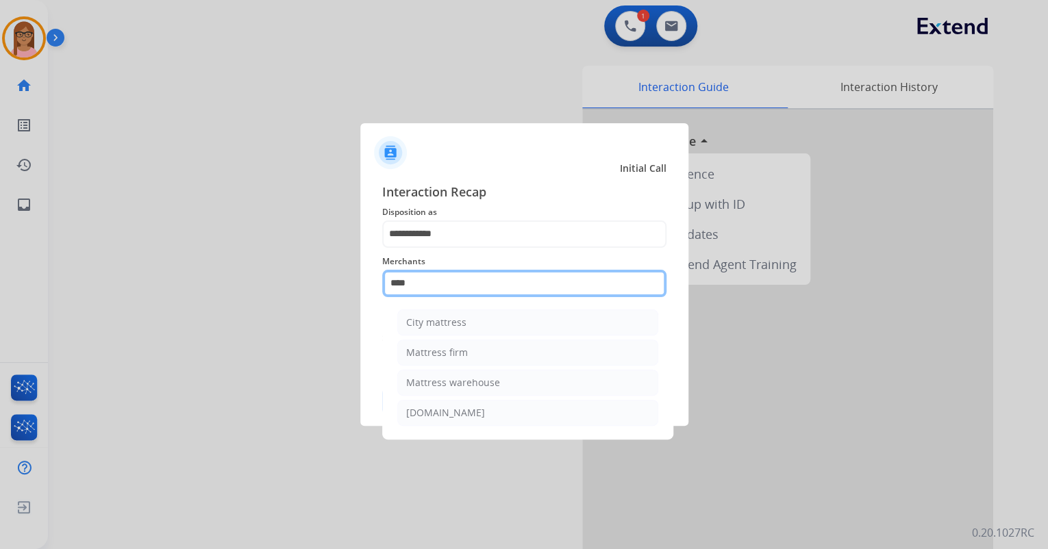
click at [428, 290] on input "****" at bounding box center [524, 283] width 284 height 27
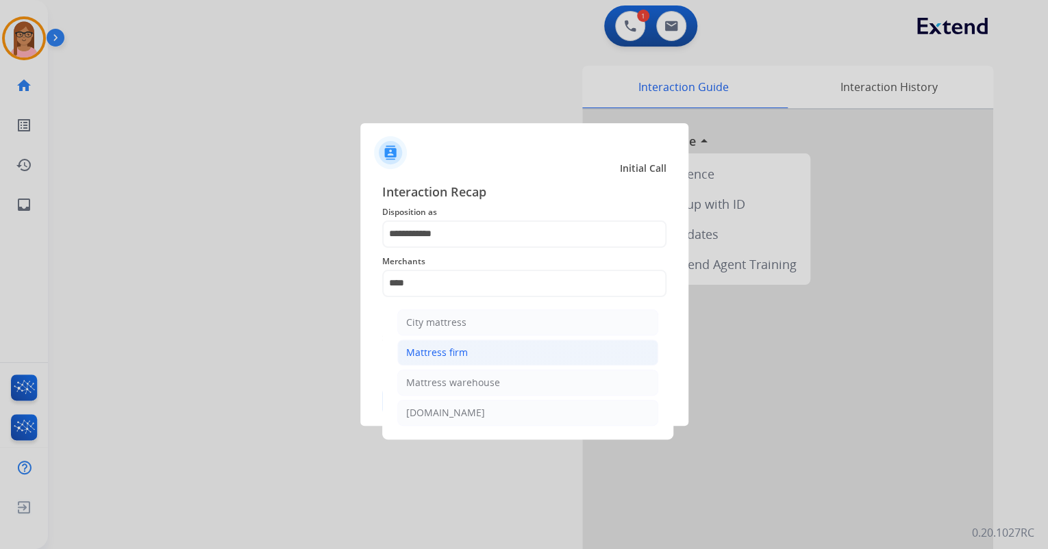
click at [445, 356] on div "Mattress firm" at bounding box center [437, 353] width 62 height 14
type input "**********"
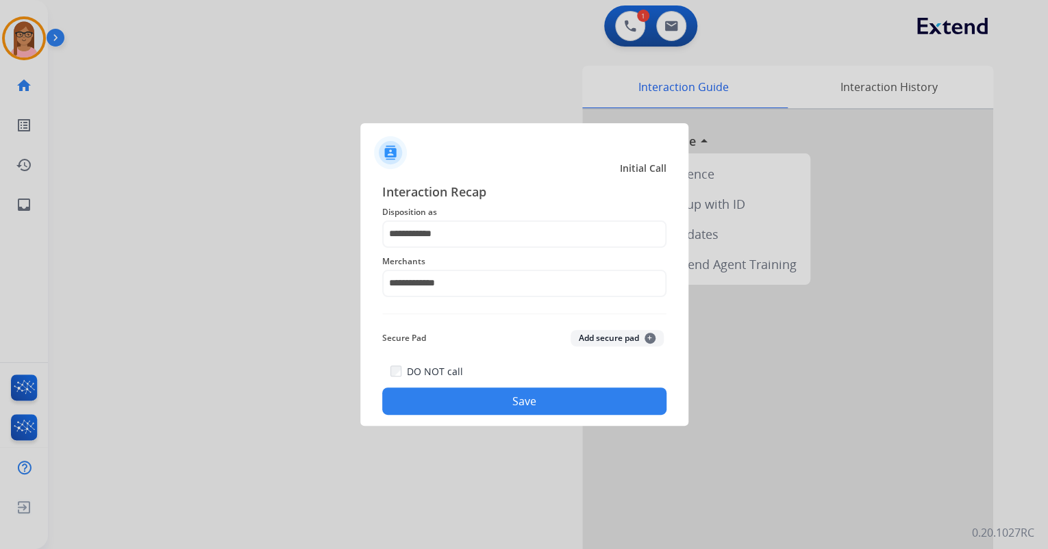
click at [497, 392] on button "Save" at bounding box center [524, 401] width 284 height 27
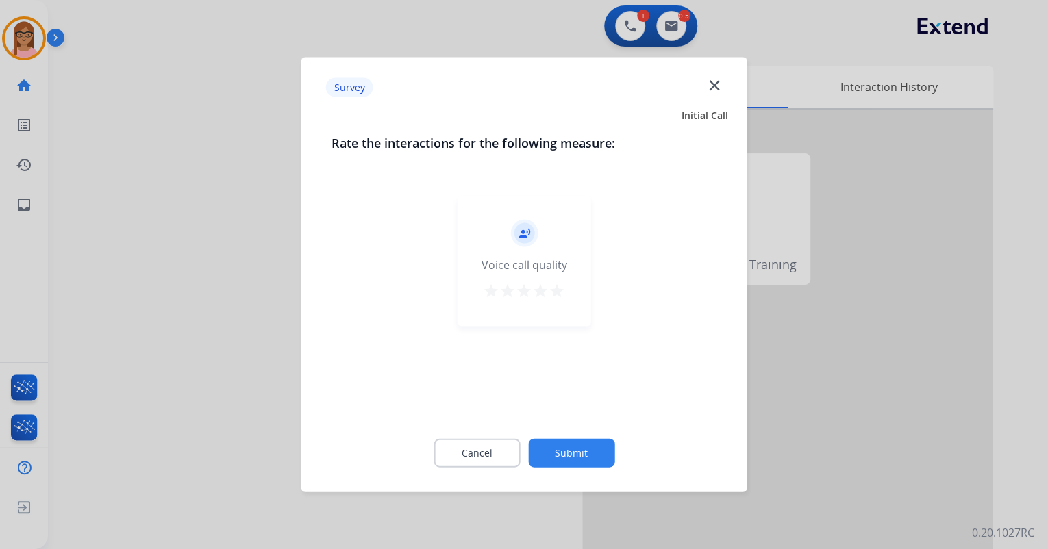
click at [556, 286] on mat-icon "star" at bounding box center [557, 291] width 16 height 16
click at [571, 453] on button "Submit" at bounding box center [571, 453] width 86 height 29
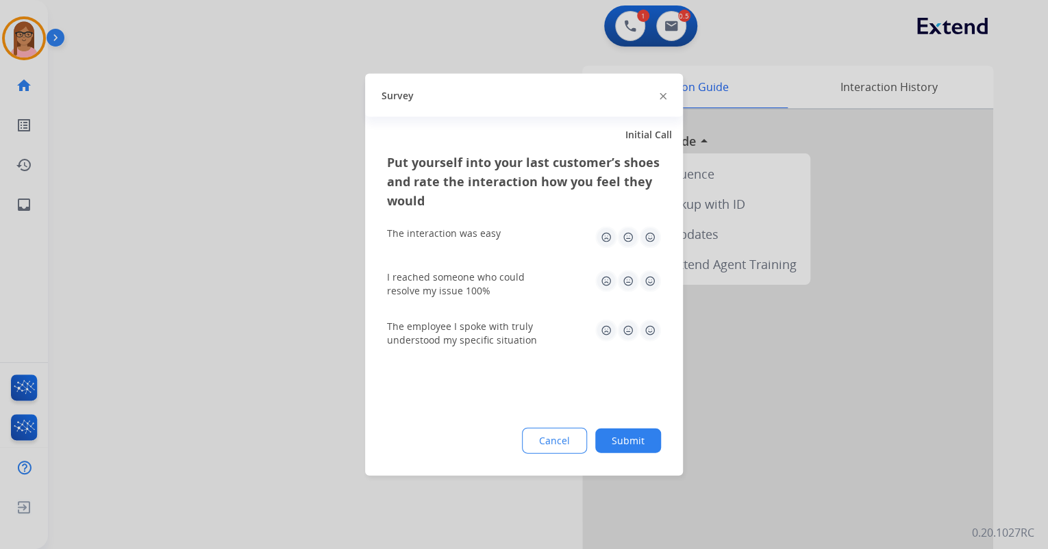
click at [654, 232] on img at bounding box center [650, 238] width 22 height 22
click at [644, 279] on img at bounding box center [650, 282] width 22 height 22
click at [645, 320] on div "The employee I spoke with truly understood my specific situation" at bounding box center [524, 333] width 274 height 49
click at [649, 331] on img at bounding box center [650, 331] width 22 height 22
click at [629, 441] on button "Submit" at bounding box center [628, 441] width 66 height 25
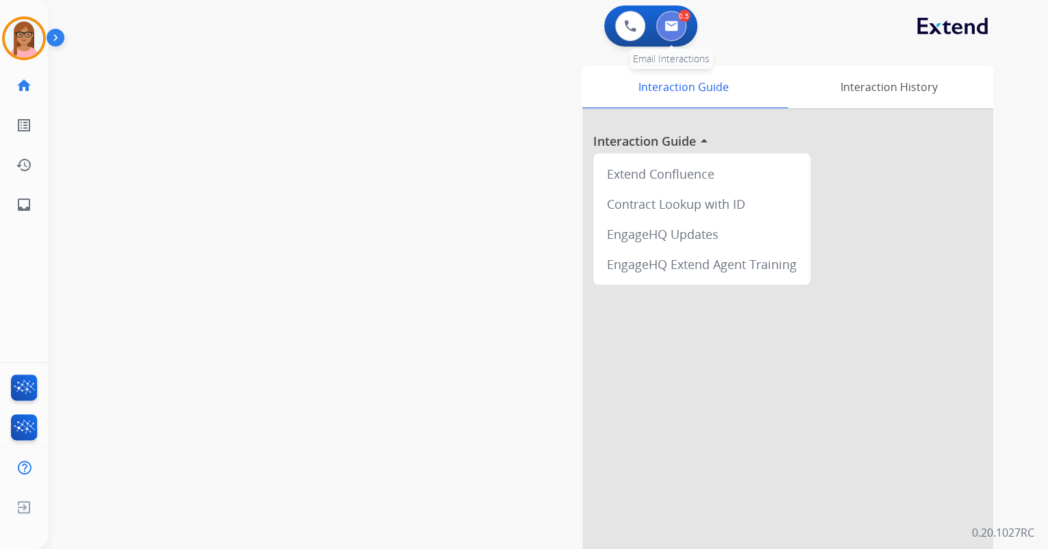
click at [663, 32] on button at bounding box center [671, 26] width 30 height 30
select select "**********"
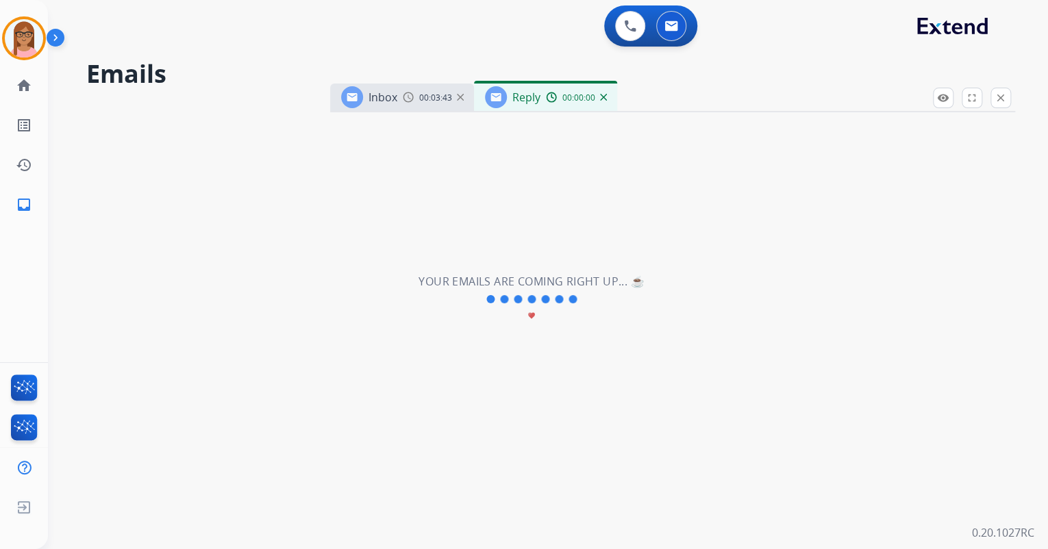
select select "**********"
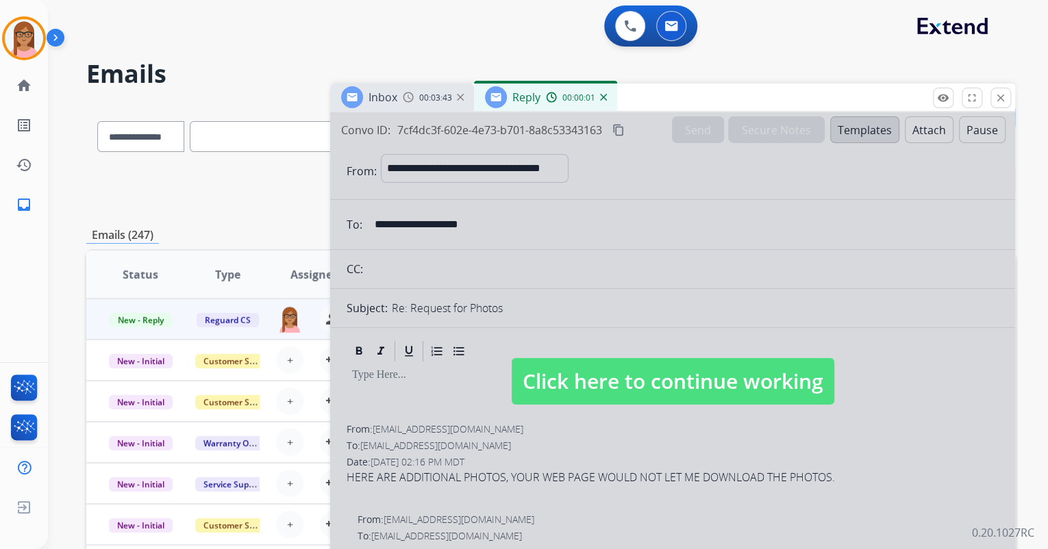
click at [638, 266] on div at bounding box center [672, 368] width 685 height 512
select select
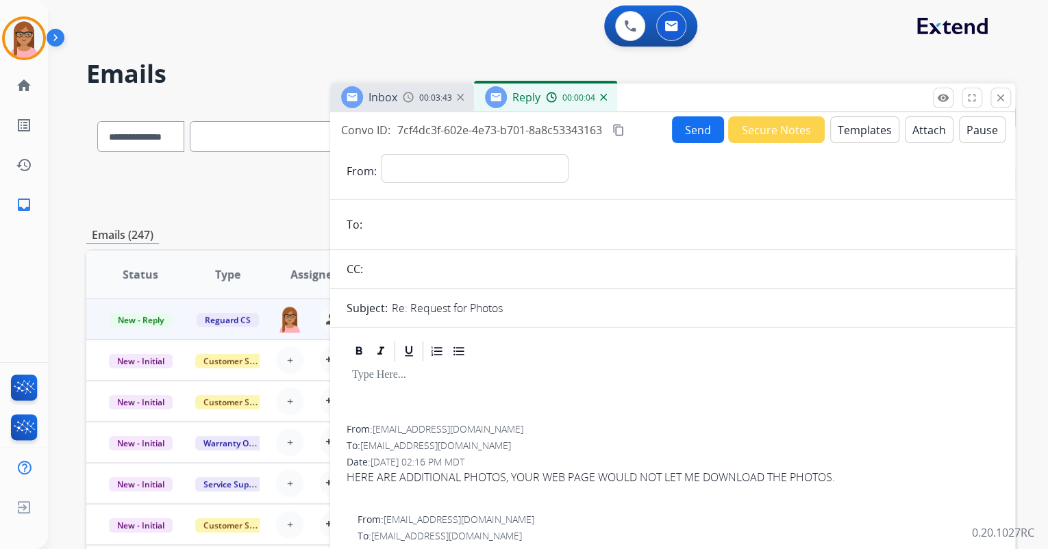
click at [603, 98] on img at bounding box center [603, 97] width 7 height 7
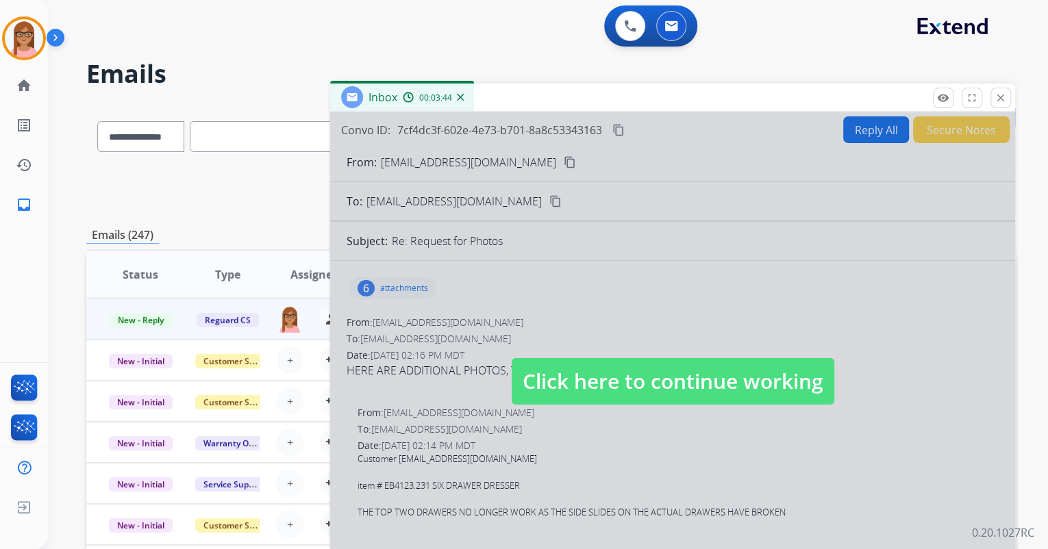
click at [638, 327] on div at bounding box center [672, 368] width 685 height 512
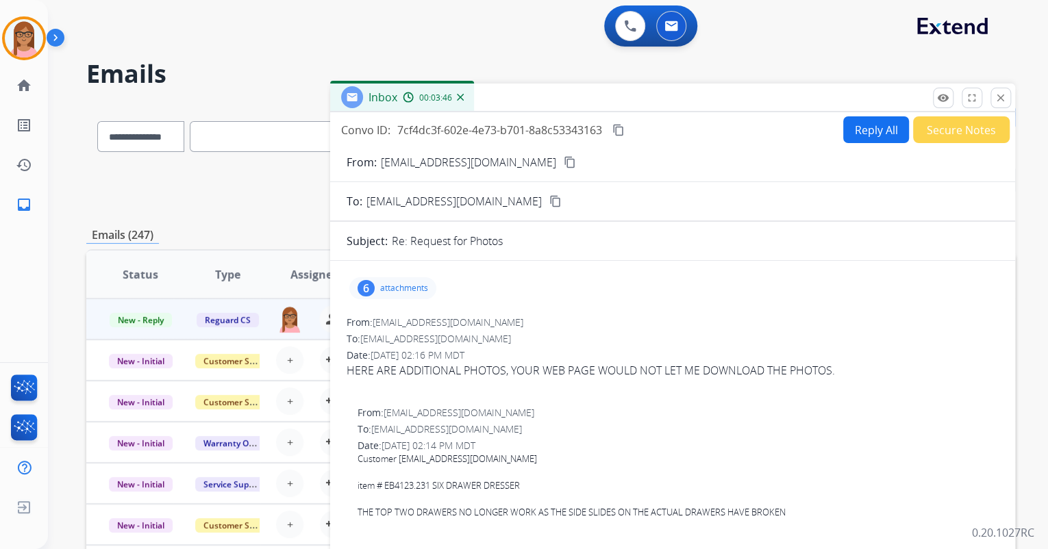
click at [399, 287] on p "attachments" at bounding box center [404, 288] width 48 height 11
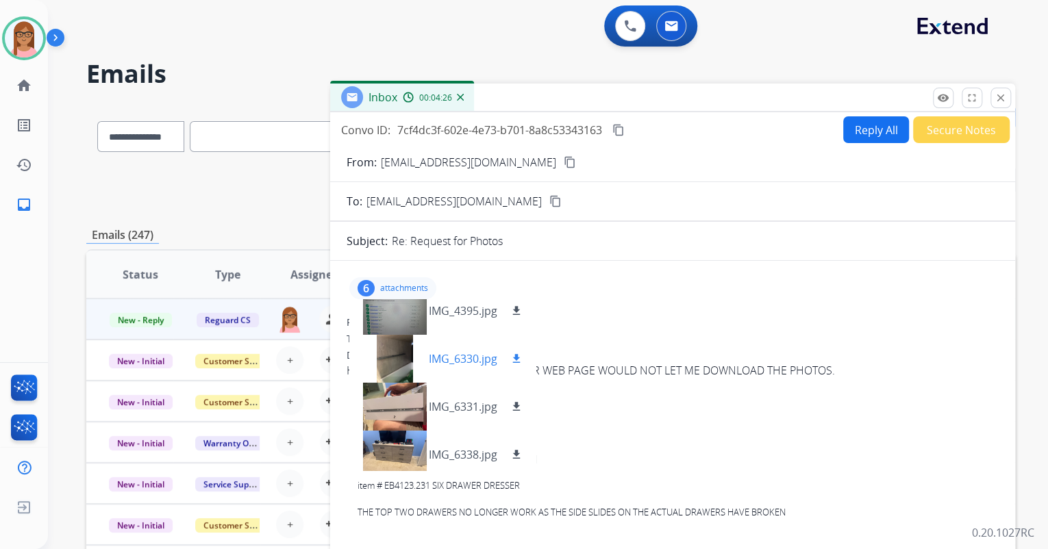
scroll to position [110, 0]
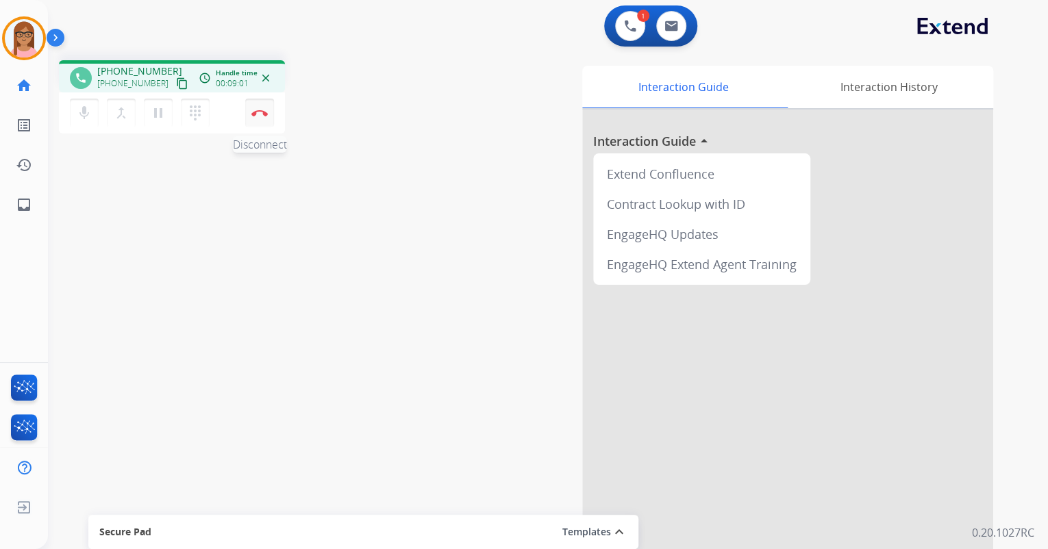
click at [257, 115] on img at bounding box center [259, 113] width 16 height 7
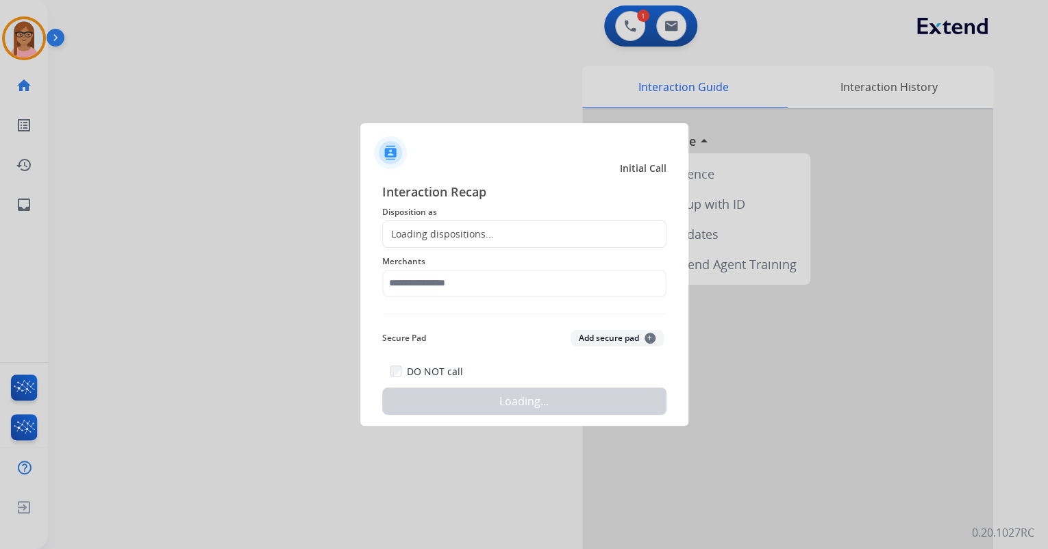
click at [422, 237] on div "Loading dispositions..." at bounding box center [438, 234] width 111 height 14
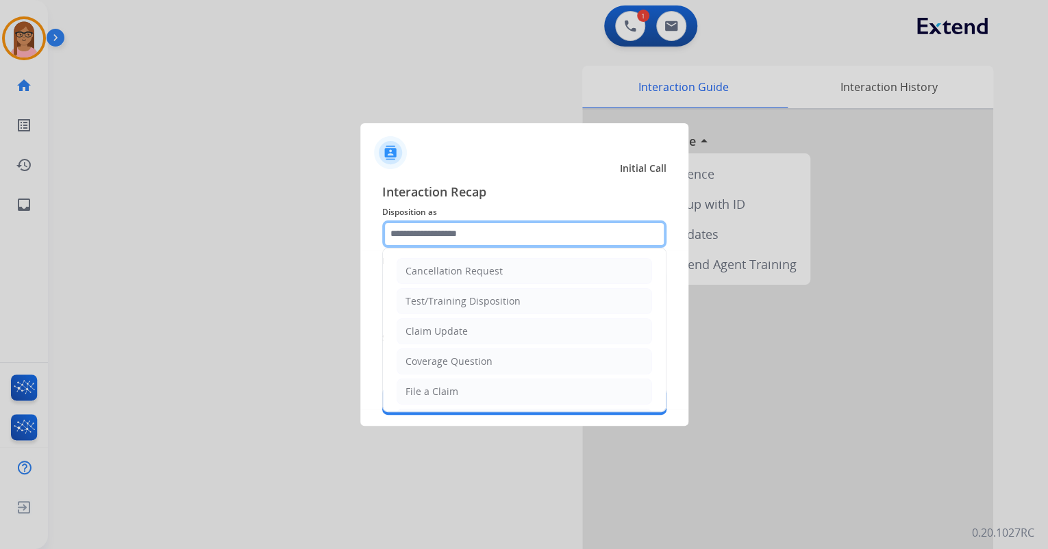
click at [422, 235] on input "text" at bounding box center [524, 234] width 284 height 27
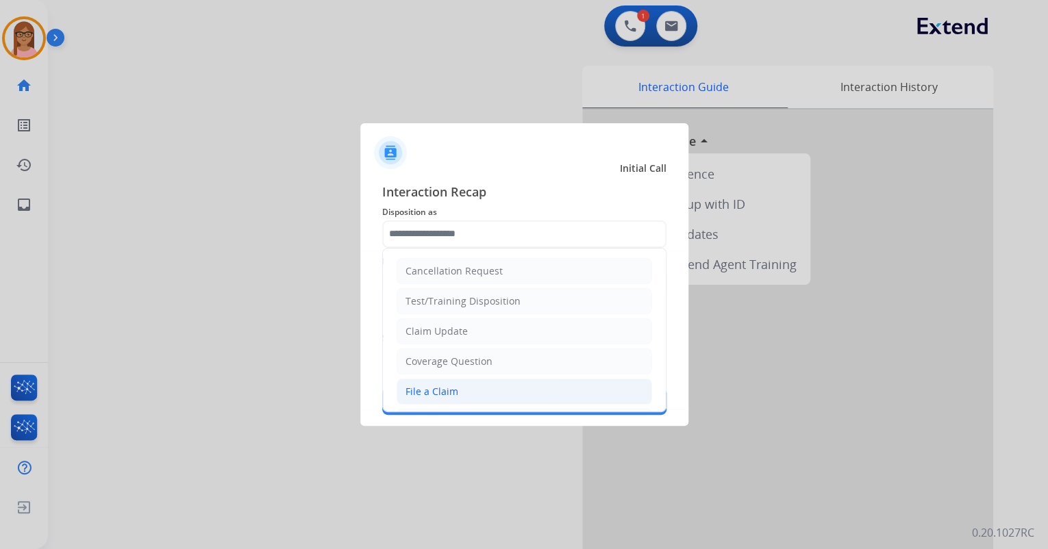
click at [441, 394] on div "File a Claim" at bounding box center [432, 392] width 53 height 14
type input "**********"
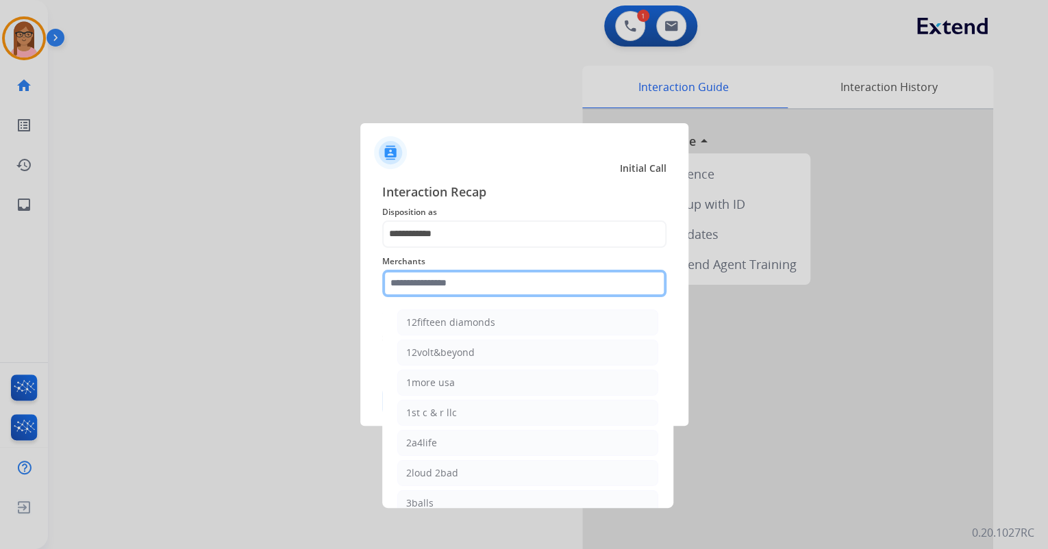
click at [442, 286] on input "text" at bounding box center [524, 283] width 284 height 27
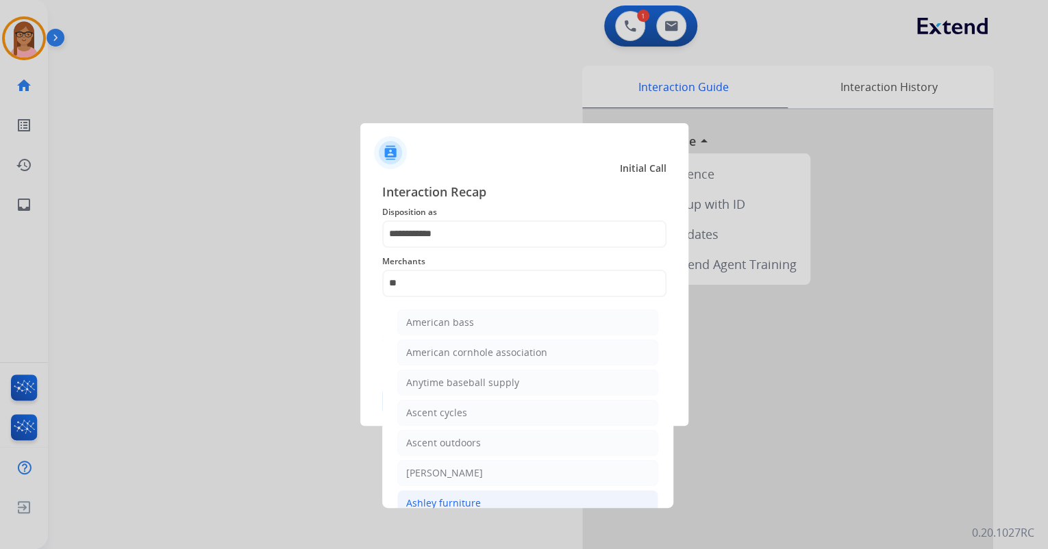
click at [462, 499] on div "Ashley furniture" at bounding box center [443, 504] width 75 height 14
type input "**********"
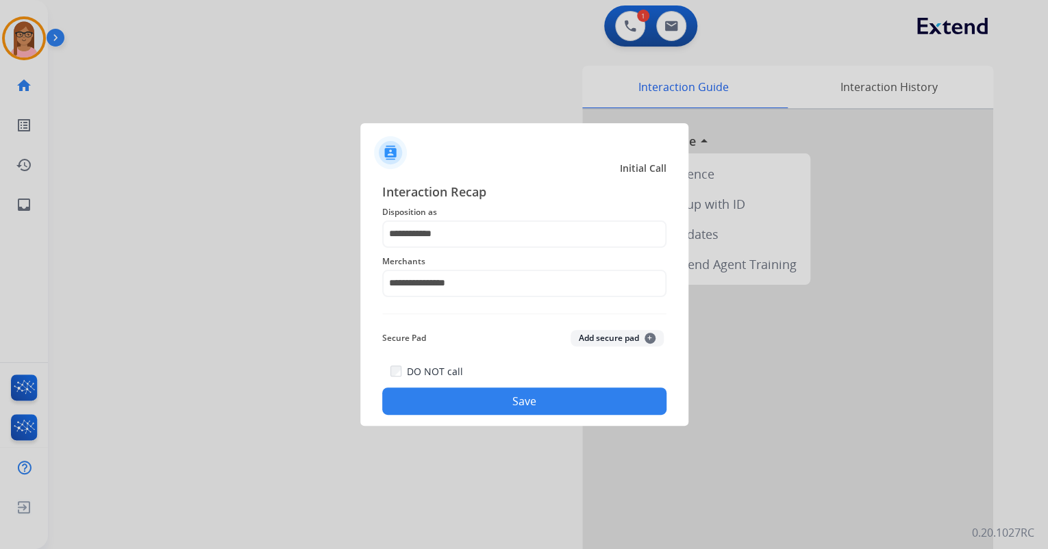
click at [466, 395] on button "Save" at bounding box center [524, 401] width 284 height 27
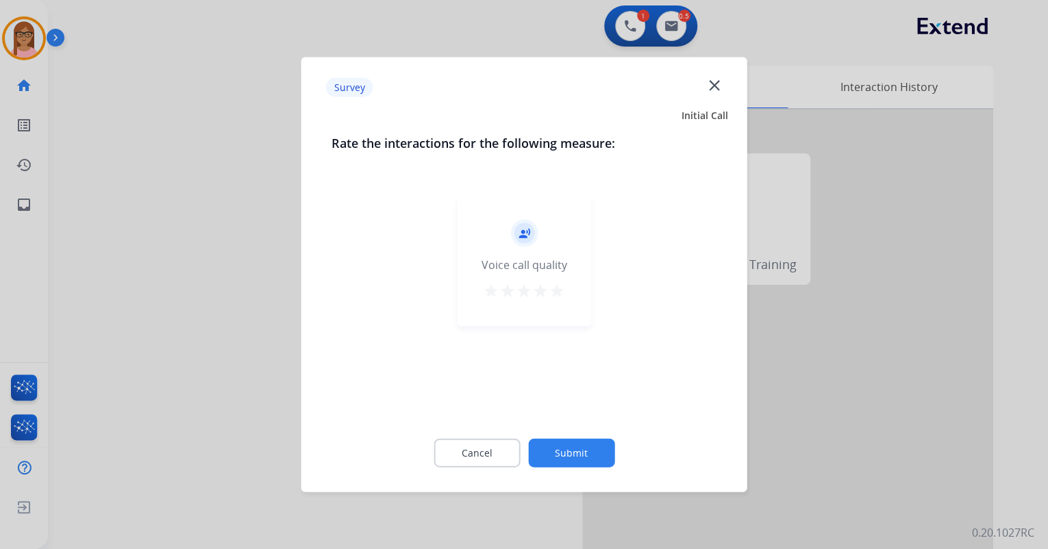
click at [560, 292] on mat-icon "star" at bounding box center [557, 291] width 16 height 16
click at [575, 452] on button "Submit" at bounding box center [571, 453] width 86 height 29
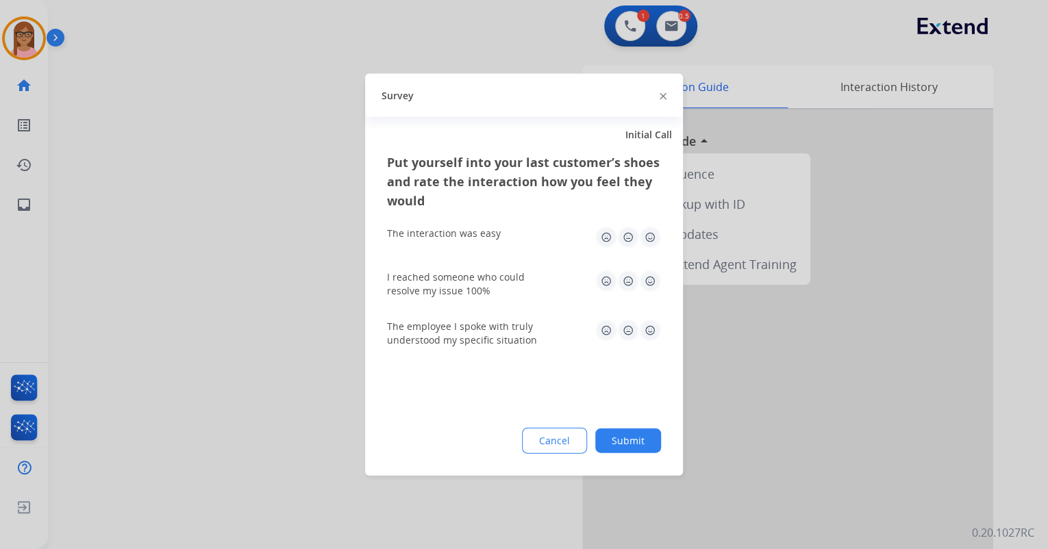
click at [655, 241] on img at bounding box center [650, 238] width 22 height 22
click at [648, 279] on img at bounding box center [650, 282] width 22 height 22
click at [652, 323] on img at bounding box center [650, 331] width 22 height 22
click at [647, 434] on button "Submit" at bounding box center [628, 441] width 66 height 25
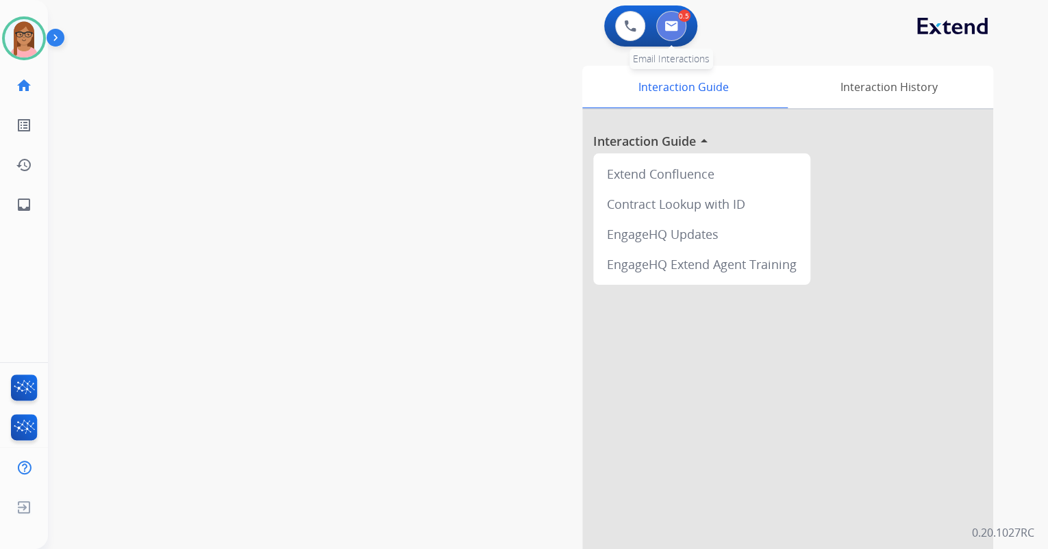
click at [671, 22] on img at bounding box center [671, 26] width 14 height 11
select select "**********"
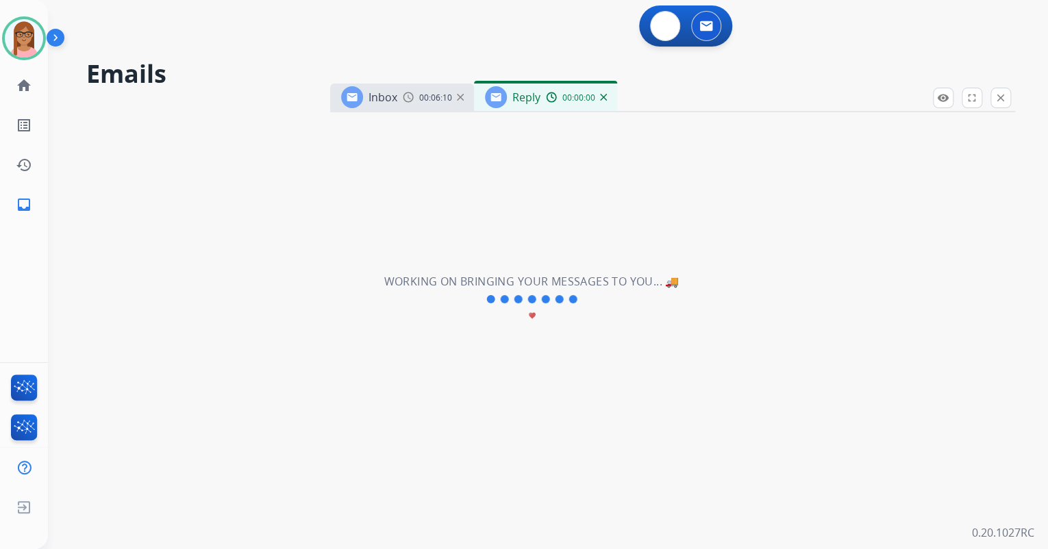
select select "**********"
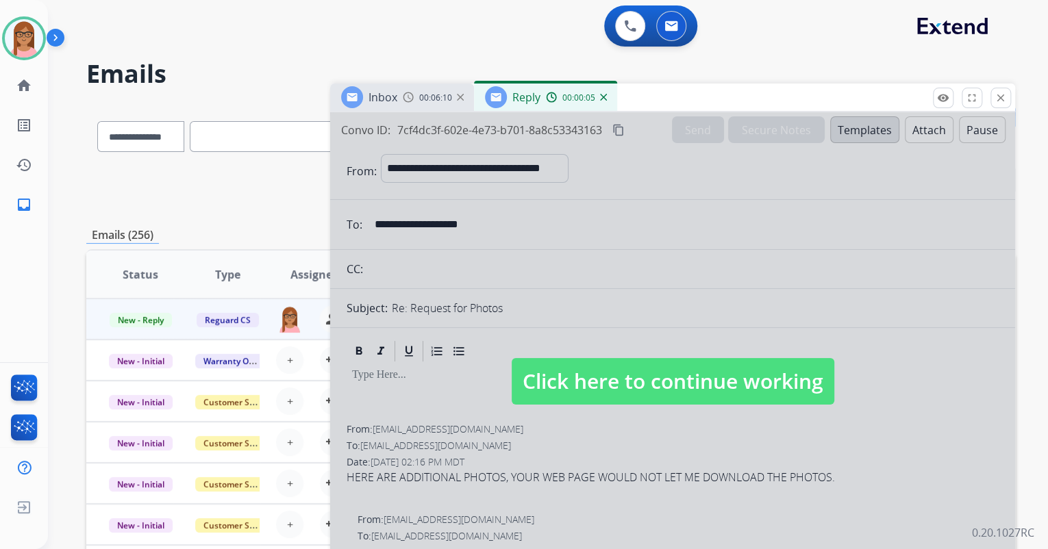
drag, startPoint x: 616, startPoint y: 316, endPoint x: 617, endPoint y: 216, distance: 100.0
click at [616, 314] on div at bounding box center [672, 368] width 685 height 512
select select
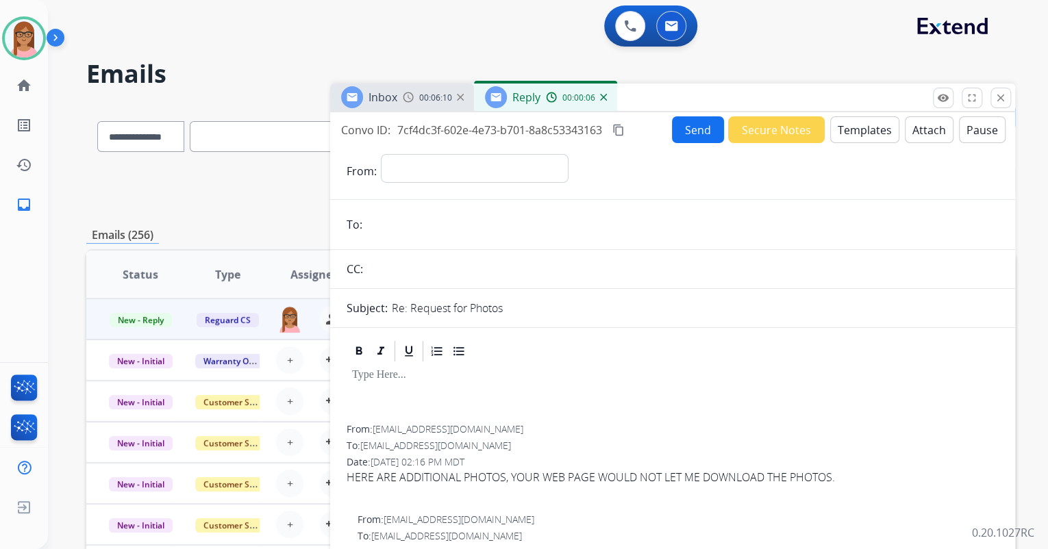
click at [606, 100] on div "Reply 00:00:06" at bounding box center [545, 97] width 143 height 27
click at [602, 96] on img at bounding box center [603, 97] width 7 height 7
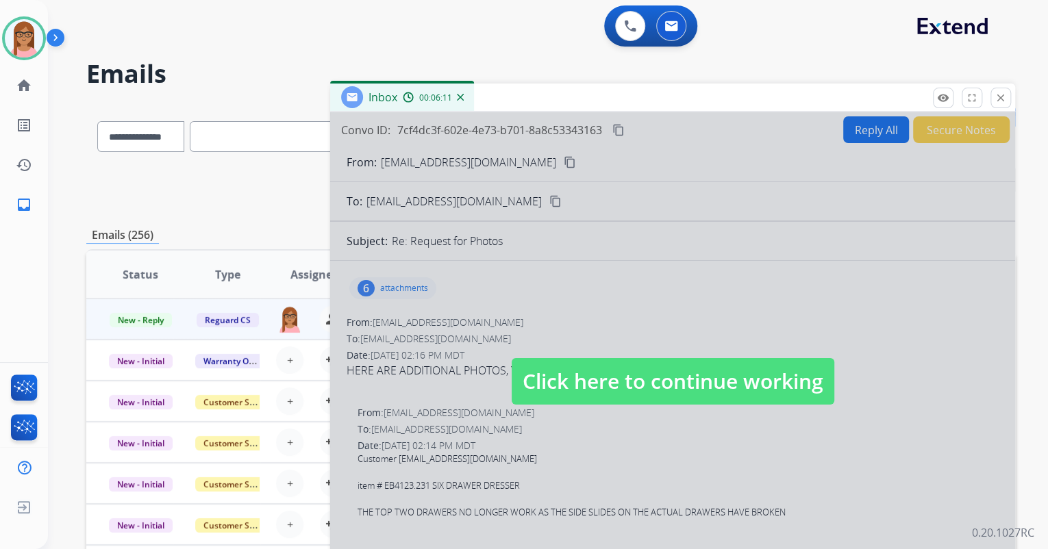
click at [636, 353] on div at bounding box center [672, 368] width 685 height 512
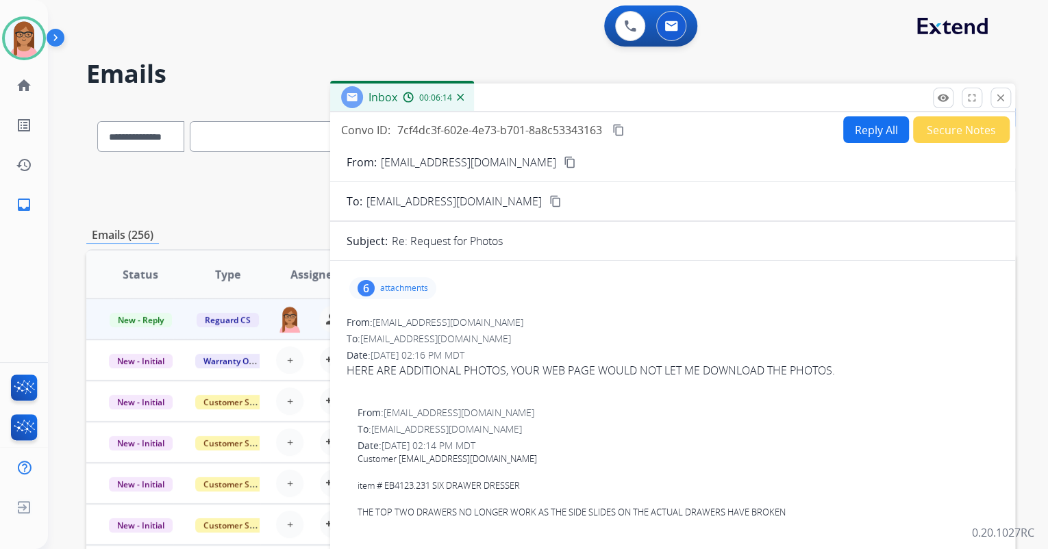
click at [378, 292] on div "6 attachments" at bounding box center [392, 288] width 87 height 22
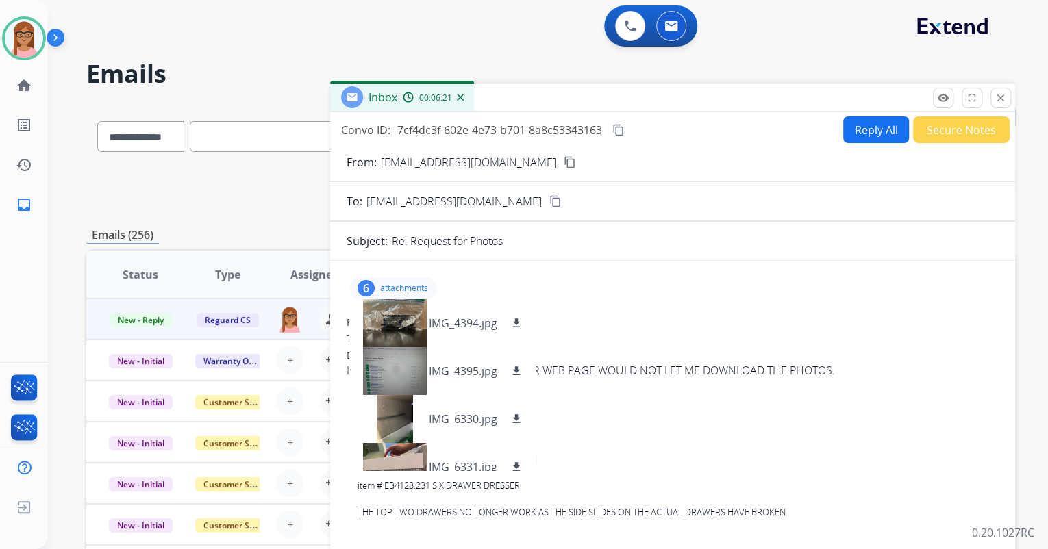
click at [632, 125] on div "Convo ID: 7cf4dc3f-602e-4e73-b701-8a8c53343163 content_copy Reply All Secure No…" at bounding box center [672, 129] width 685 height 27
click at [622, 126] on mat-icon "content_copy" at bounding box center [618, 130] width 12 height 12
click at [515, 321] on mat-icon "download" at bounding box center [516, 323] width 12 height 12
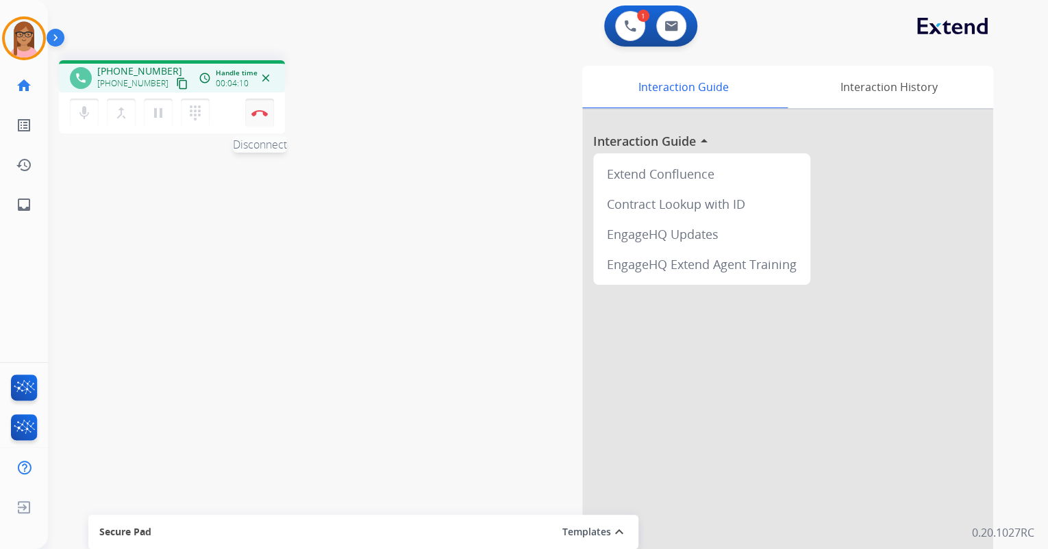
click at [258, 112] on img at bounding box center [259, 113] width 16 height 7
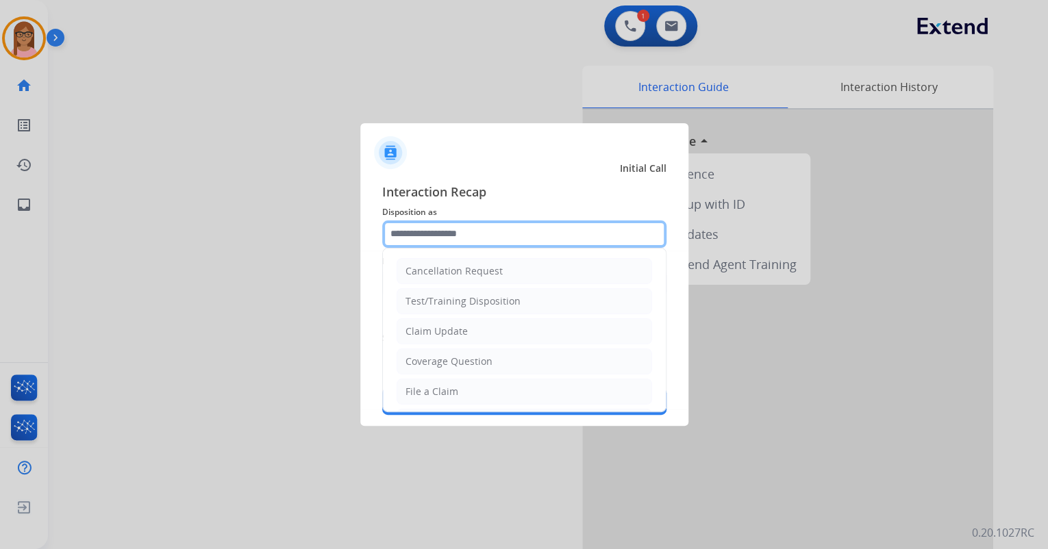
click at [499, 234] on input "text" at bounding box center [524, 234] width 284 height 27
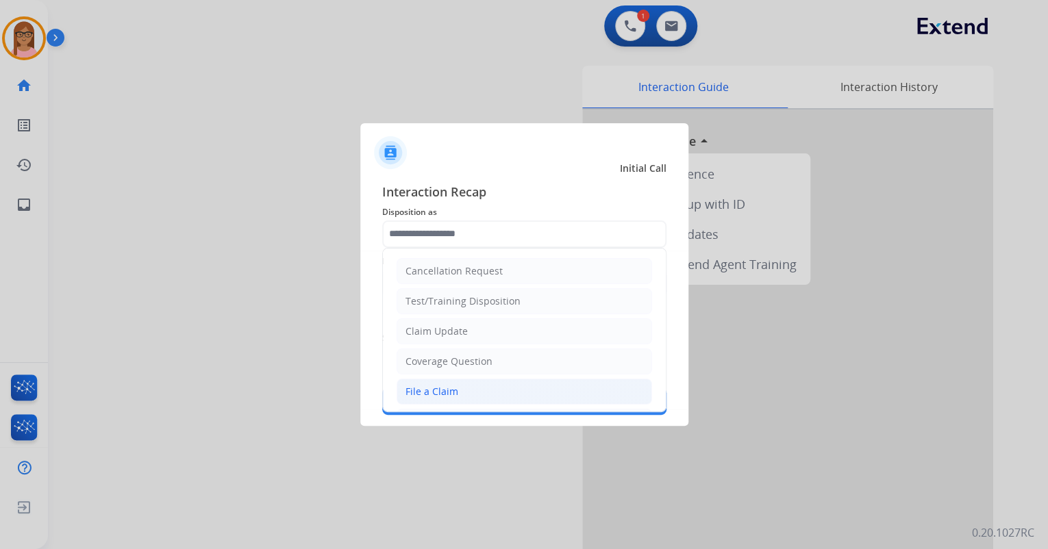
click at [477, 386] on li "File a Claim" at bounding box center [524, 392] width 255 height 26
type input "**********"
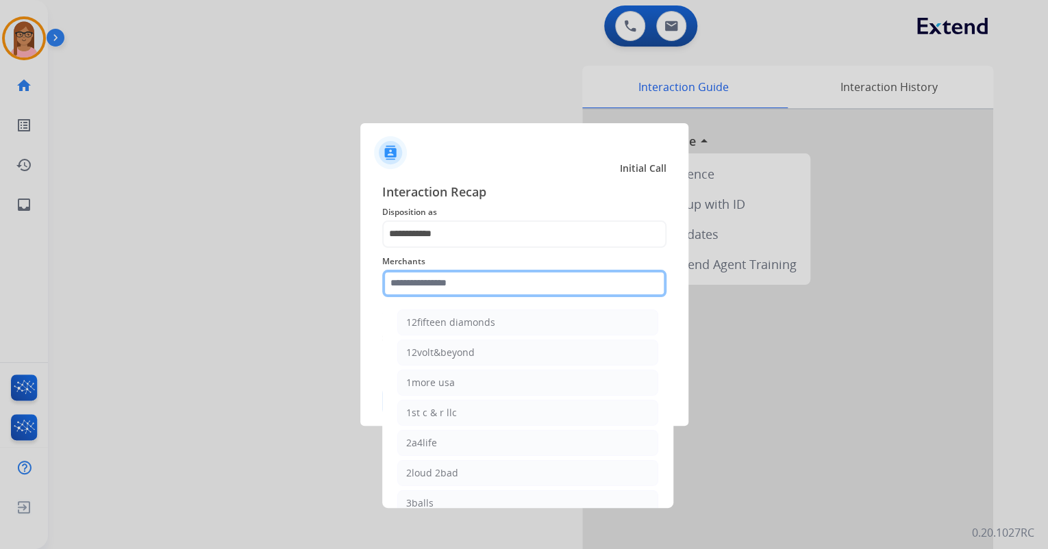
click at [472, 283] on input "text" at bounding box center [524, 283] width 284 height 27
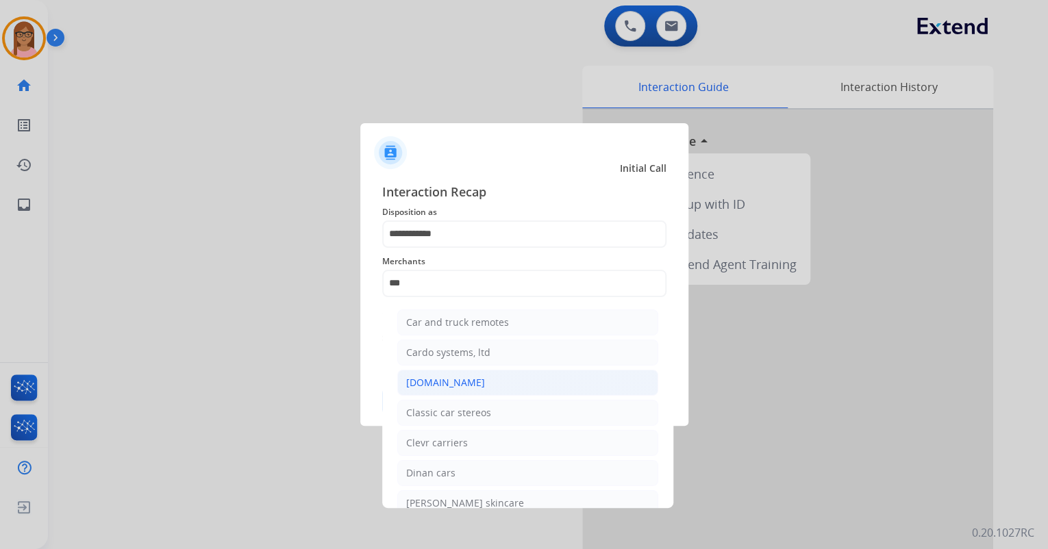
click at [474, 374] on li "[DOMAIN_NAME]" at bounding box center [527, 383] width 261 height 26
type input "**********"
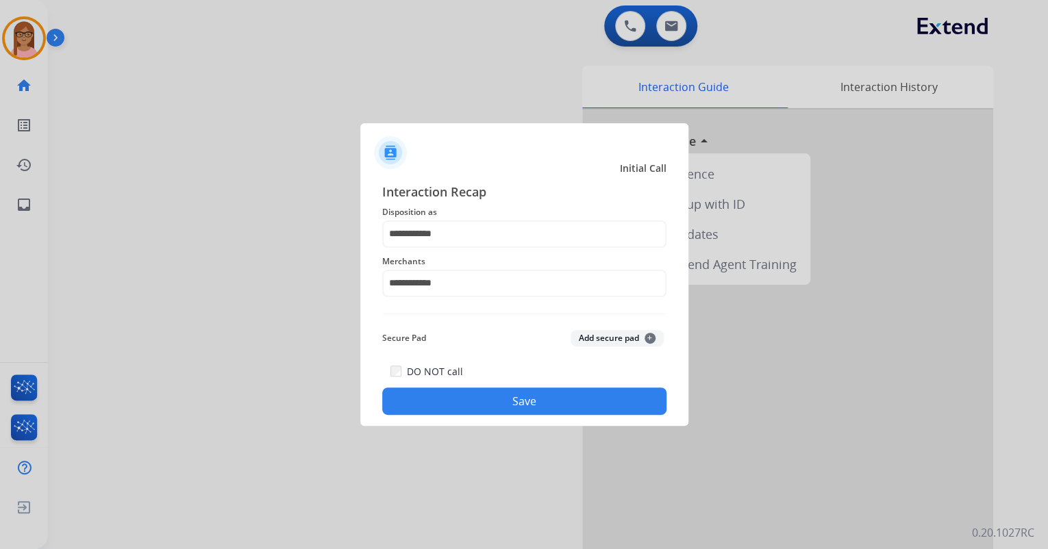
click at [475, 406] on button "Save" at bounding box center [524, 401] width 284 height 27
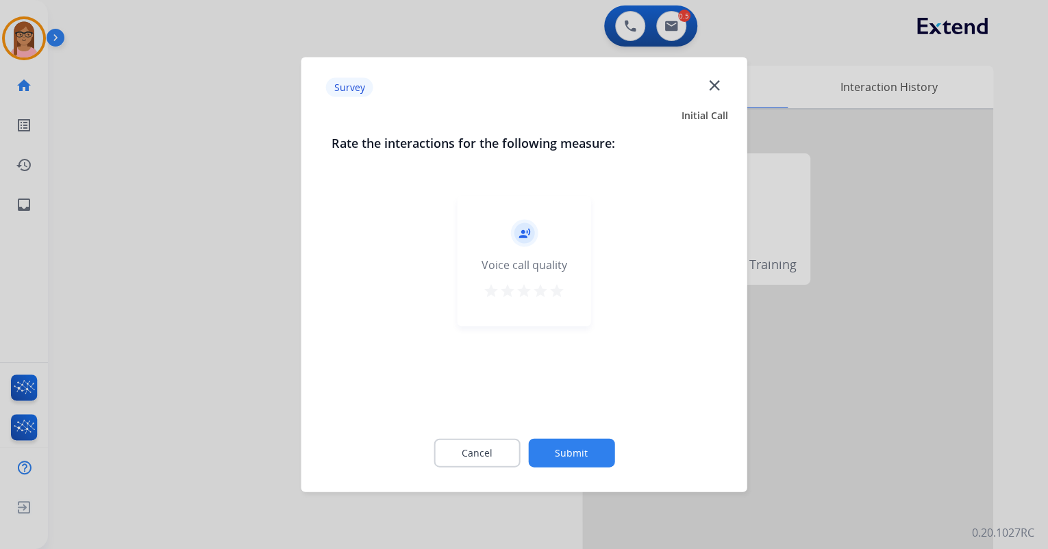
click at [554, 291] on mat-icon "star" at bounding box center [557, 291] width 16 height 16
click at [559, 452] on button "Submit" at bounding box center [571, 453] width 86 height 29
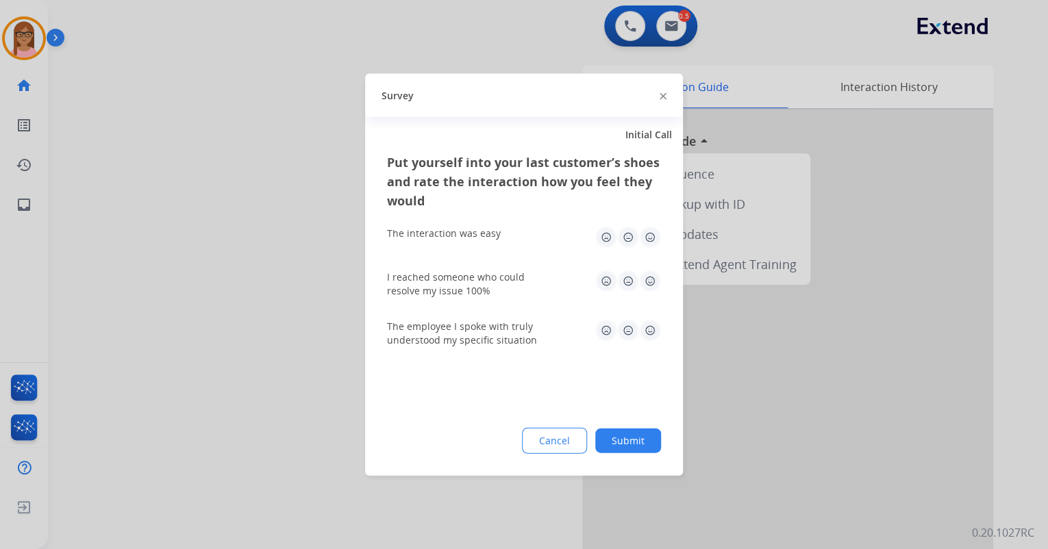
click at [654, 242] on img at bounding box center [650, 238] width 22 height 22
click at [648, 284] on img at bounding box center [650, 282] width 22 height 22
click at [650, 336] on img at bounding box center [650, 331] width 22 height 22
click at [639, 440] on button "Submit" at bounding box center [628, 441] width 66 height 25
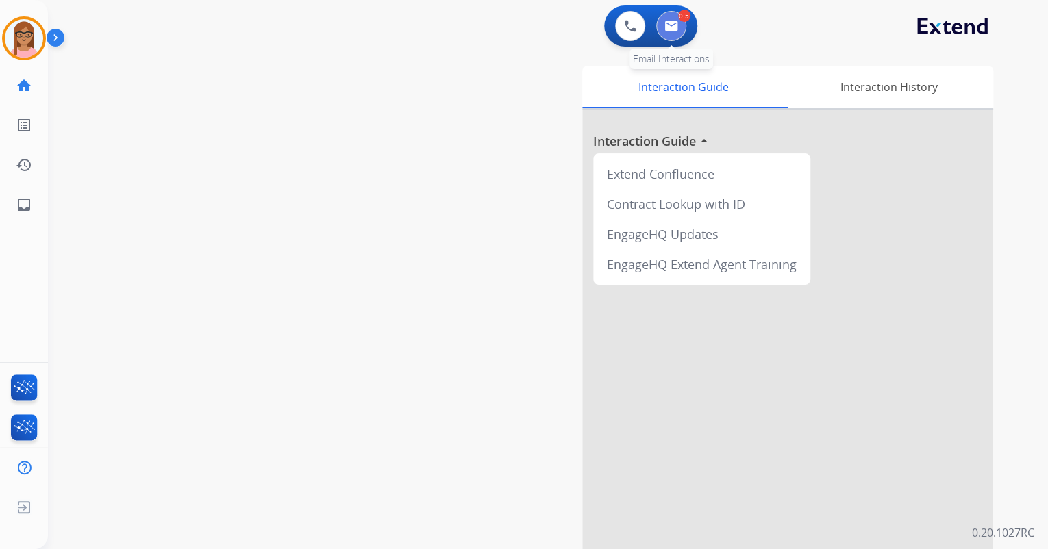
click at [677, 21] on img at bounding box center [671, 26] width 14 height 11
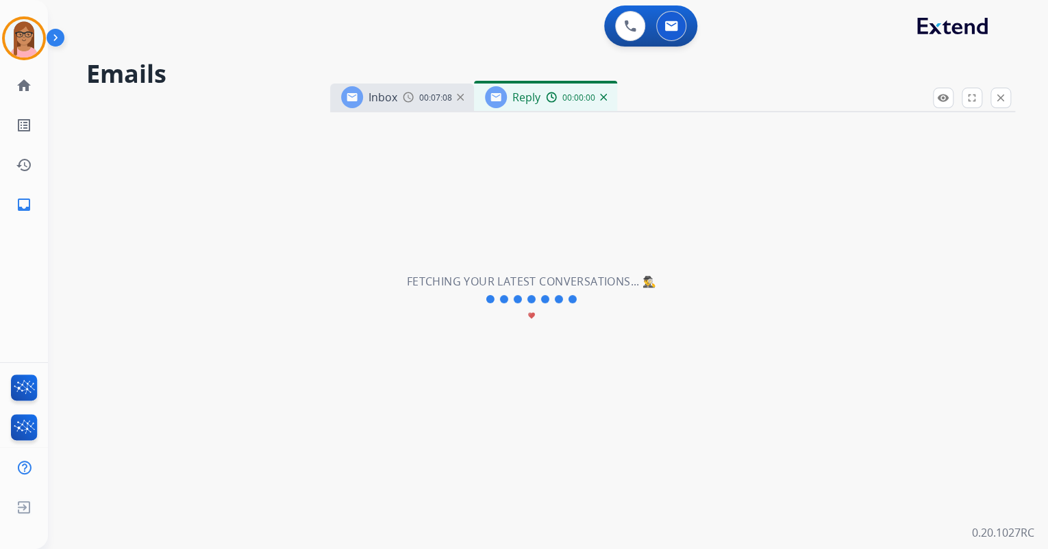
select select "**********"
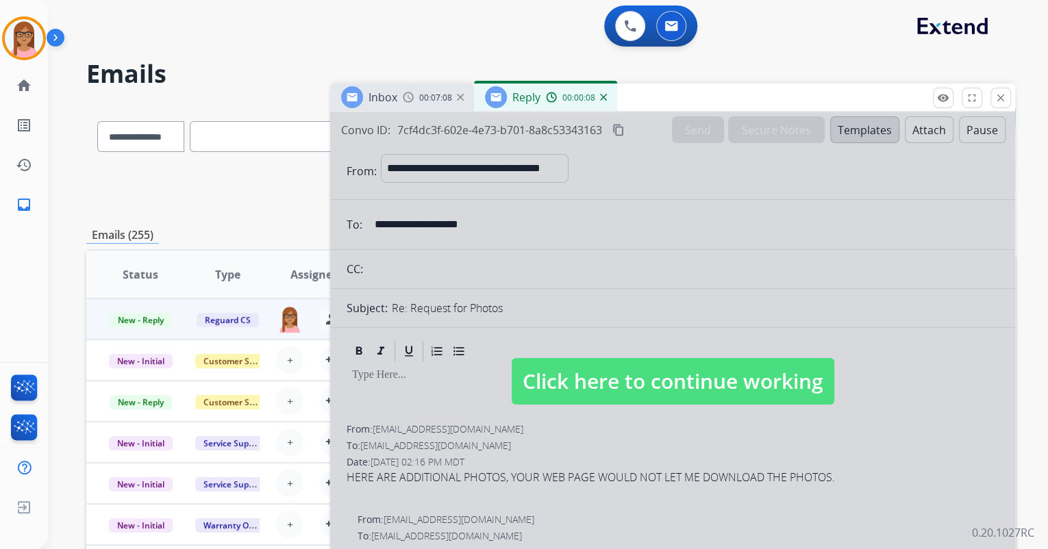
click at [603, 257] on div at bounding box center [672, 368] width 685 height 512
select select
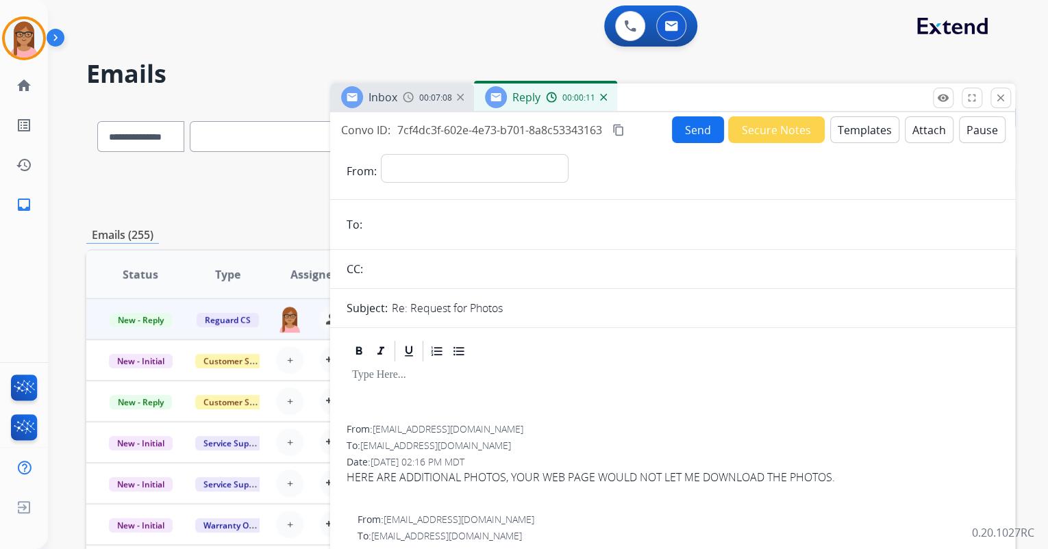
click at [603, 96] on img at bounding box center [603, 97] width 7 height 7
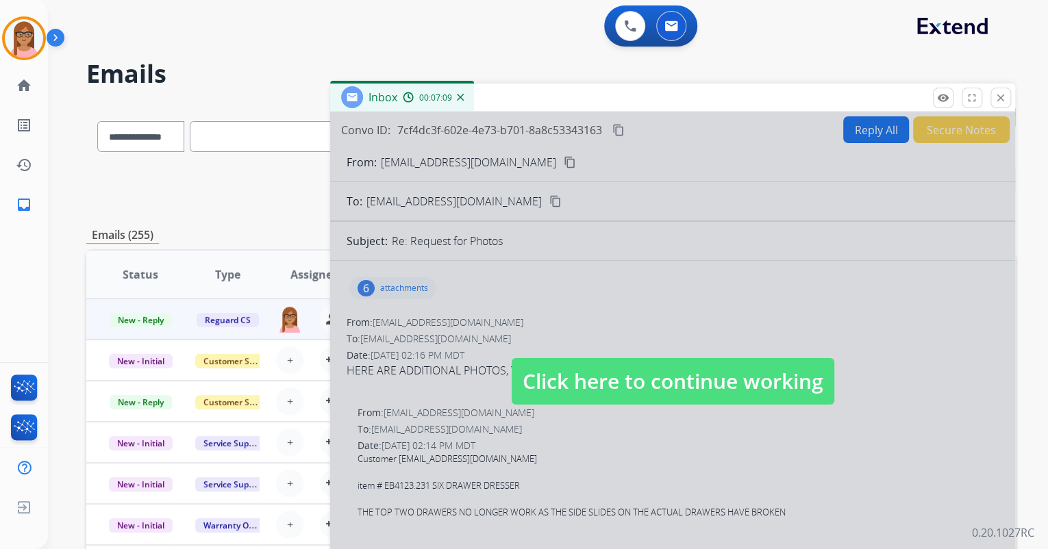
click at [606, 295] on div at bounding box center [672, 368] width 685 height 512
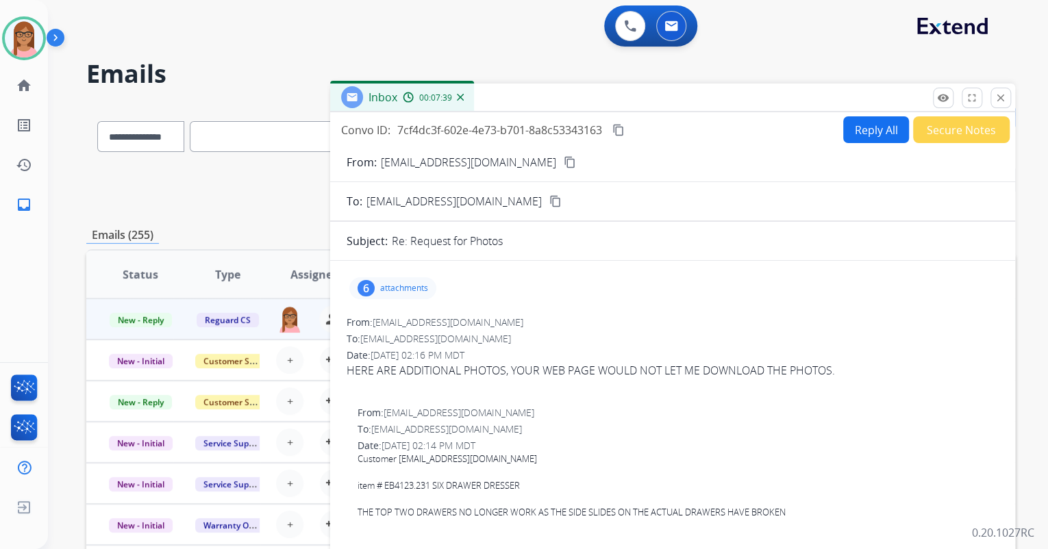
click at [846, 124] on button "Reply All" at bounding box center [876, 129] width 66 height 27
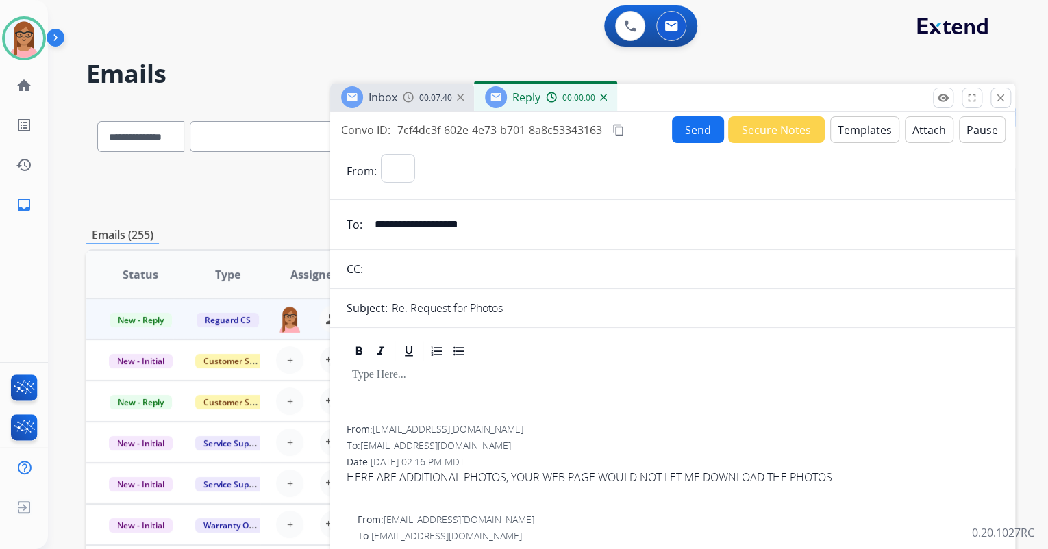
select select "**********"
click at [859, 127] on button "Templates" at bounding box center [864, 129] width 69 height 27
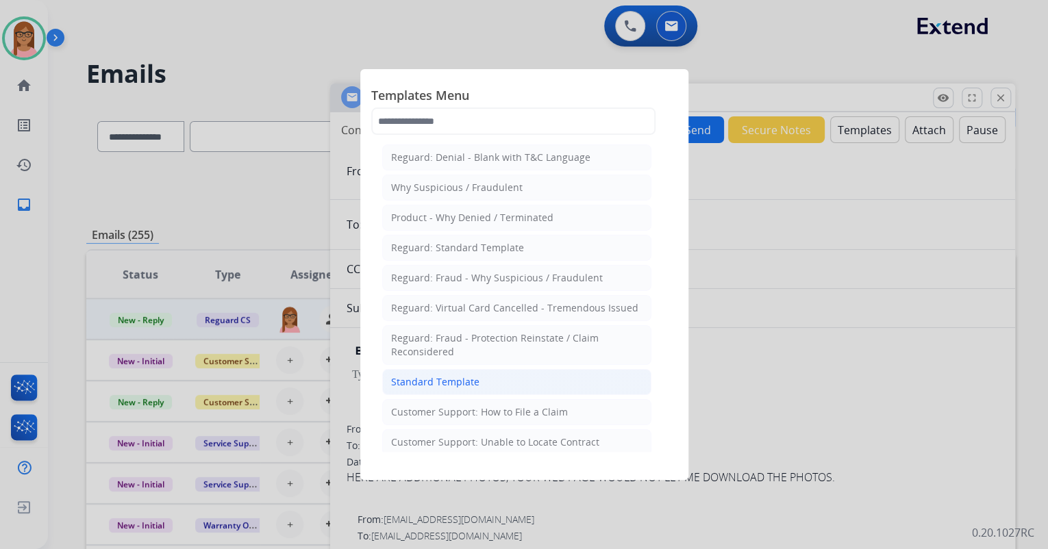
click at [503, 375] on li "Standard Template" at bounding box center [516, 382] width 269 height 26
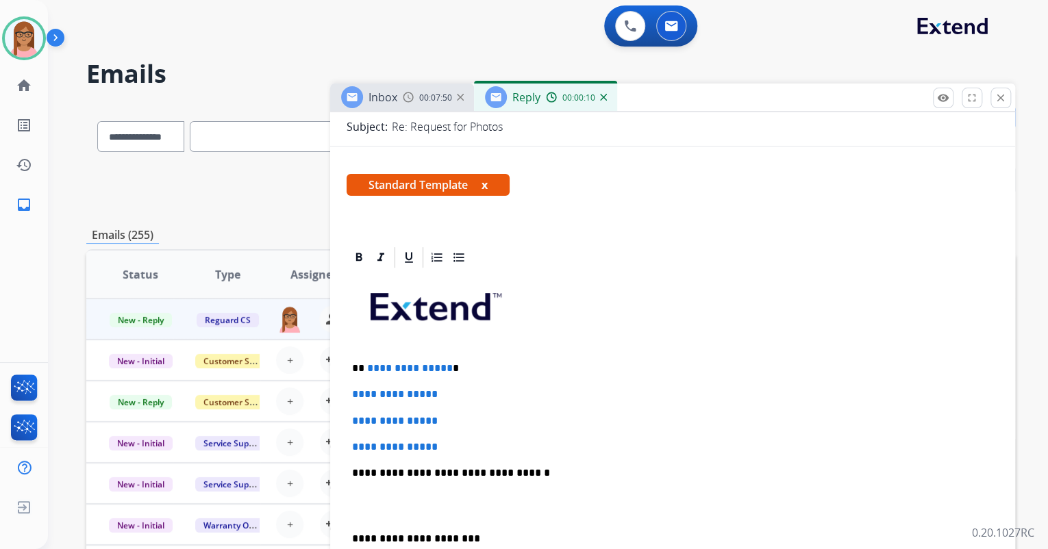
scroll to position [219, 0]
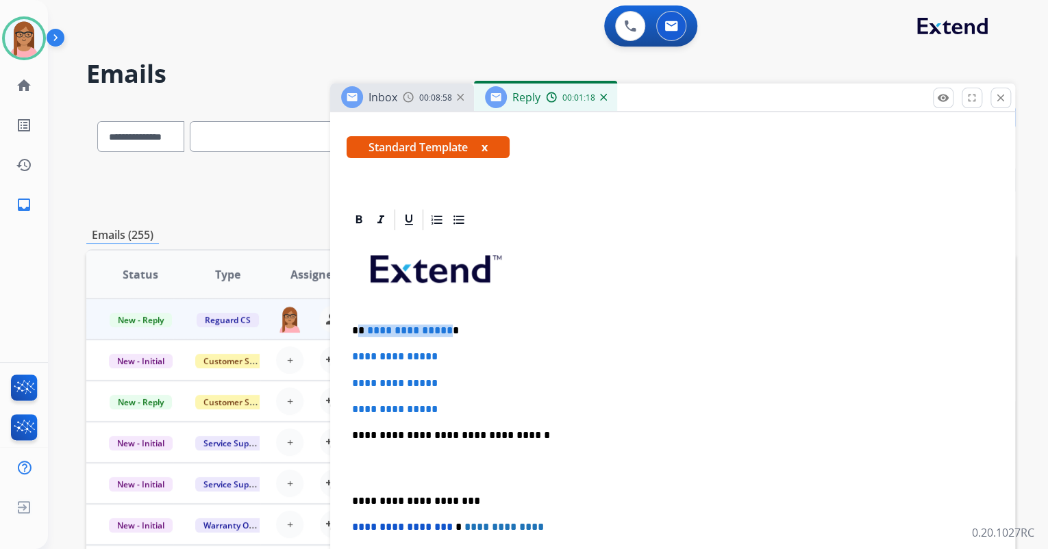
drag, startPoint x: 359, startPoint y: 329, endPoint x: 444, endPoint y: 332, distance: 85.0
click at [444, 332] on p "**********" at bounding box center [667, 331] width 630 height 12
drag, startPoint x: 351, startPoint y: 353, endPoint x: 451, endPoint y: 405, distance: 112.4
click at [451, 405] on div "**********" at bounding box center [673, 467] width 652 height 471
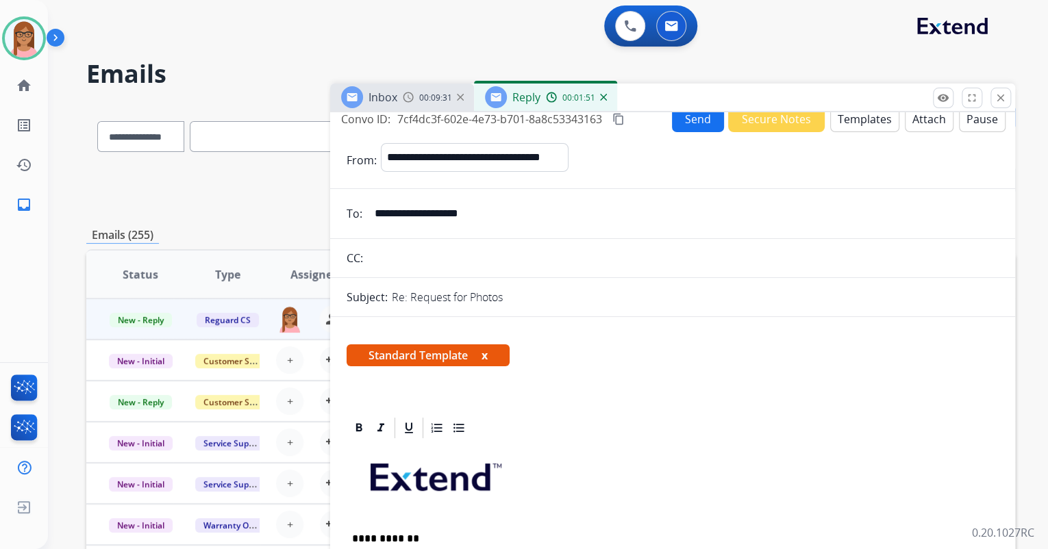
scroll to position [0, 0]
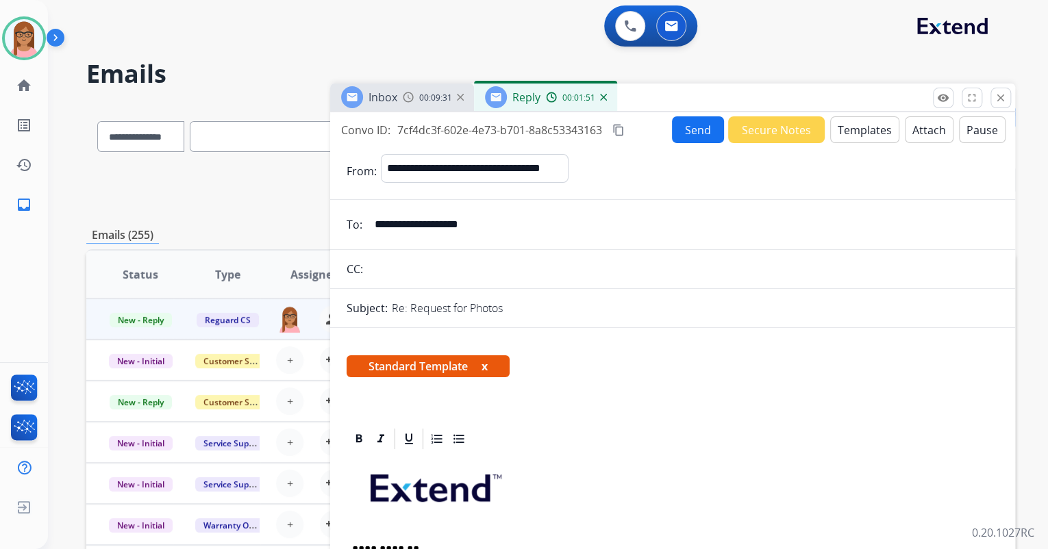
click at [858, 132] on button "Templates" at bounding box center [864, 129] width 69 height 27
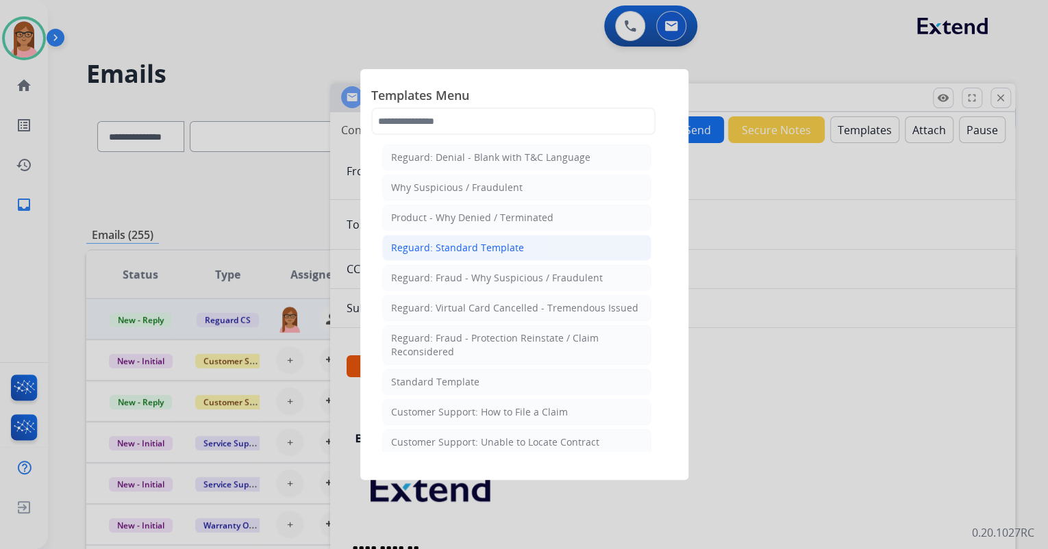
click at [503, 242] on div "Reguard: Standard Template" at bounding box center [457, 248] width 133 height 14
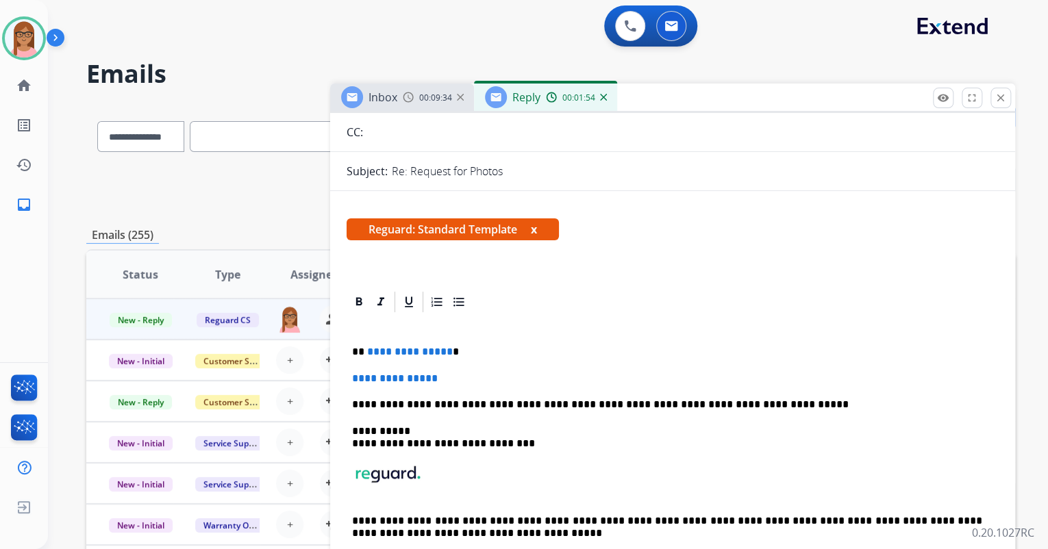
scroll to position [164, 0]
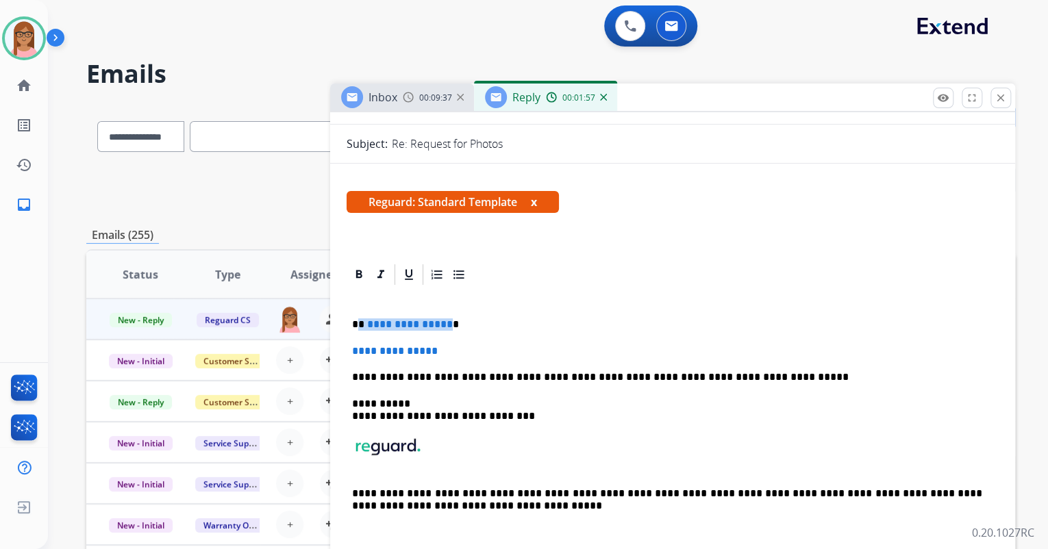
drag, startPoint x: 357, startPoint y: 322, endPoint x: 443, endPoint y: 324, distance: 86.3
click at [443, 324] on p "**********" at bounding box center [667, 325] width 630 height 12
drag, startPoint x: 352, startPoint y: 347, endPoint x: 447, endPoint y: 346, distance: 94.5
click at [447, 346] on p "**********" at bounding box center [667, 351] width 630 height 12
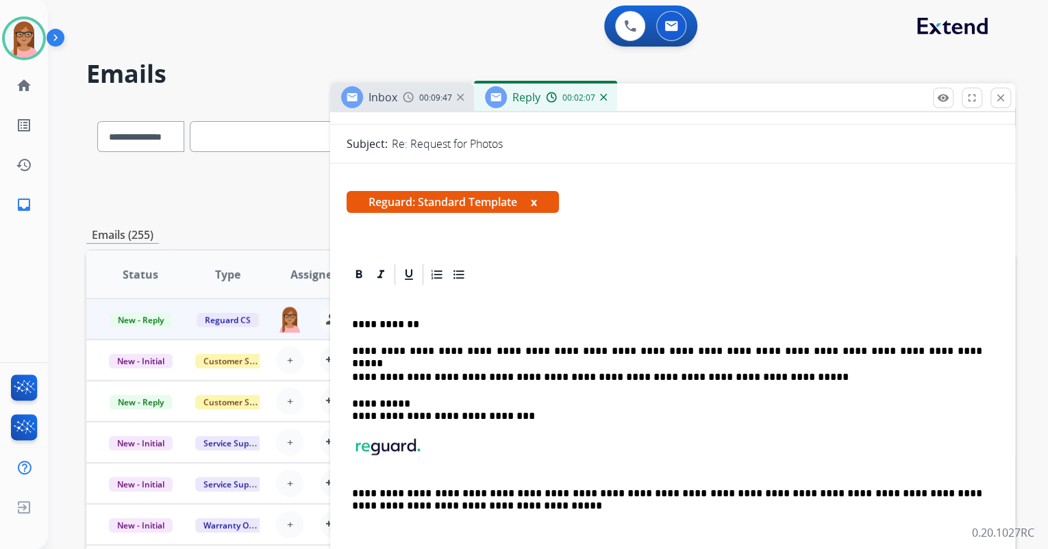
click at [688, 348] on p "**********" at bounding box center [667, 351] width 630 height 12
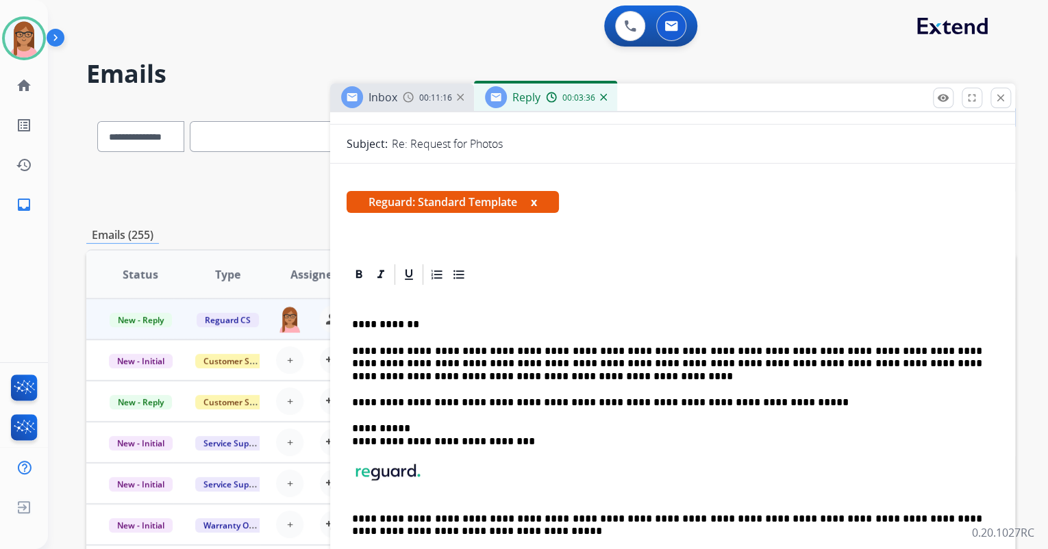
click at [927, 364] on p "**********" at bounding box center [667, 364] width 630 height 38
click at [392, 377] on p "**********" at bounding box center [667, 364] width 630 height 38
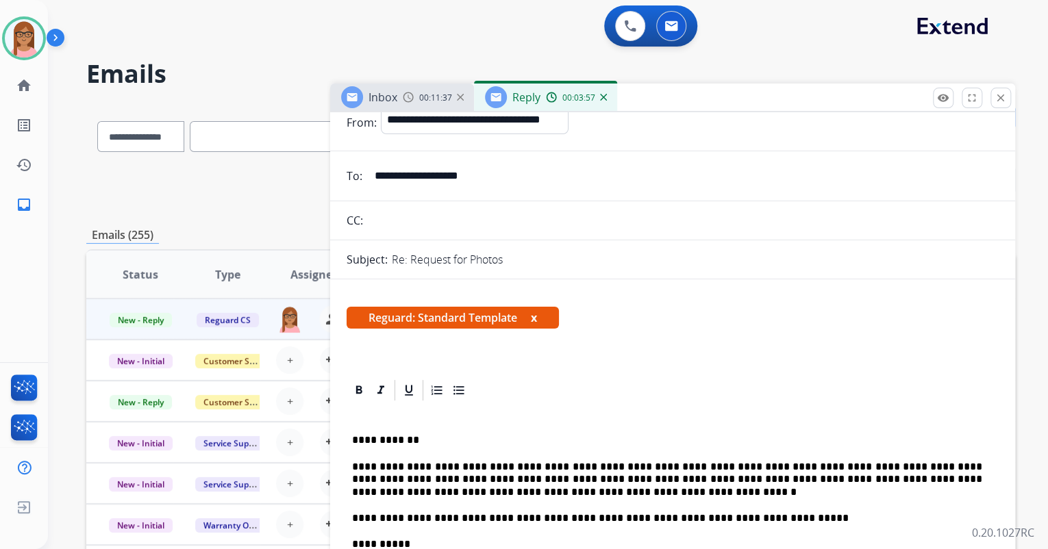
scroll to position [0, 0]
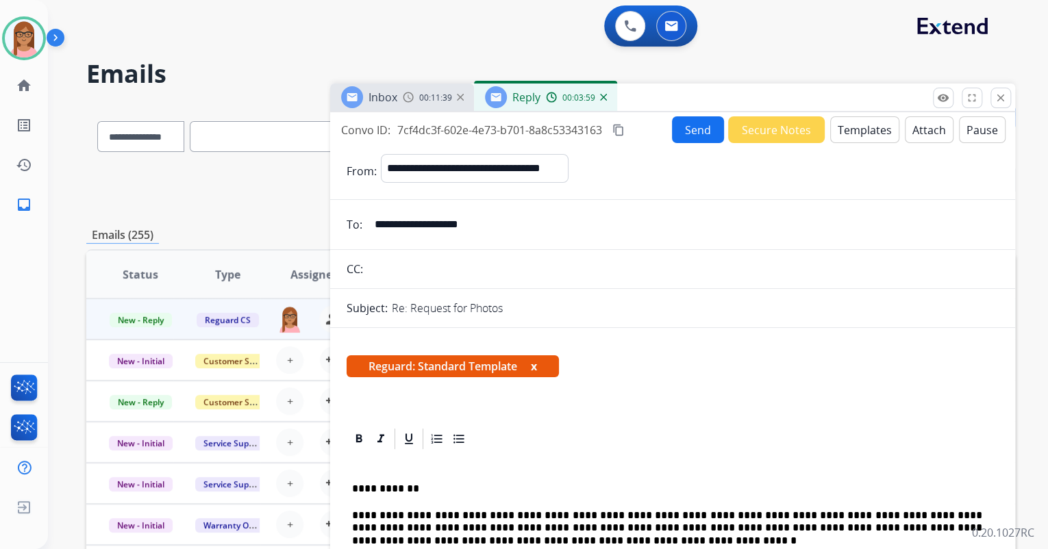
click at [623, 128] on mat-icon "content_copy" at bounding box center [618, 130] width 12 height 12
click at [680, 132] on button "Send" at bounding box center [698, 129] width 52 height 27
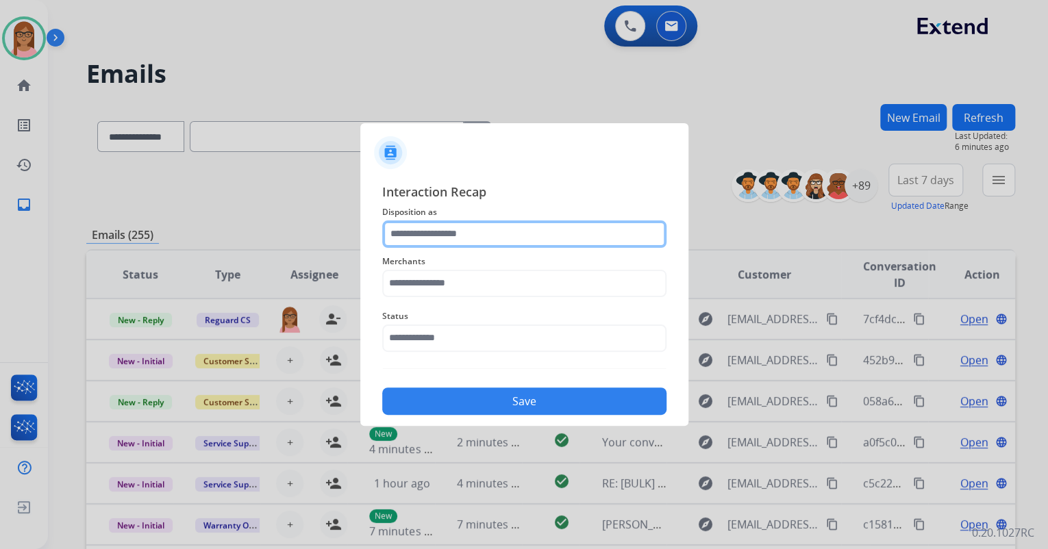
click at [481, 236] on input "text" at bounding box center [524, 234] width 284 height 27
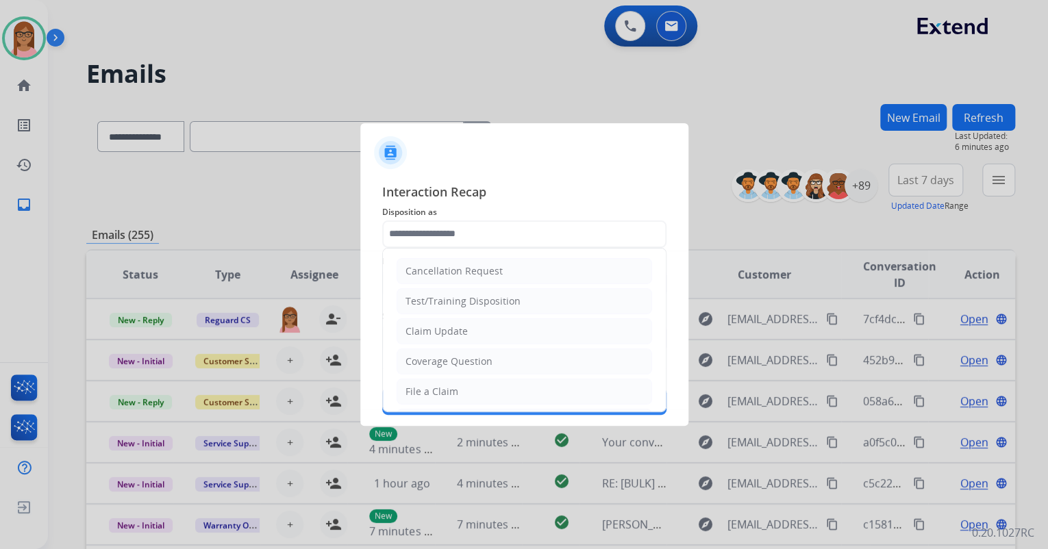
click at [465, 328] on li "Claim Update" at bounding box center [524, 332] width 255 height 26
type input "**********"
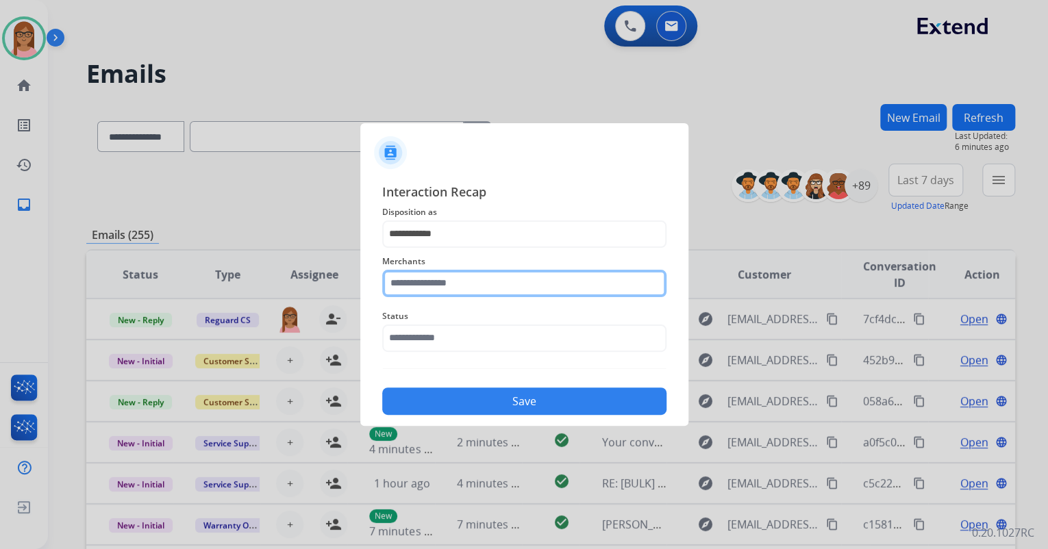
click at [455, 288] on input "text" at bounding box center [524, 283] width 284 height 27
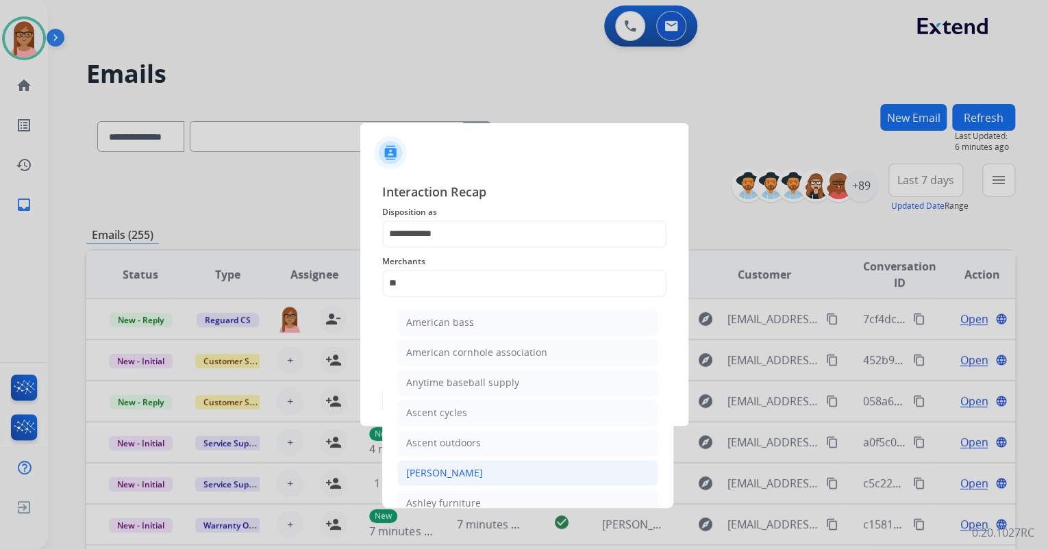
click at [470, 474] on div "[PERSON_NAME]" at bounding box center [444, 473] width 77 height 14
type input "**********"
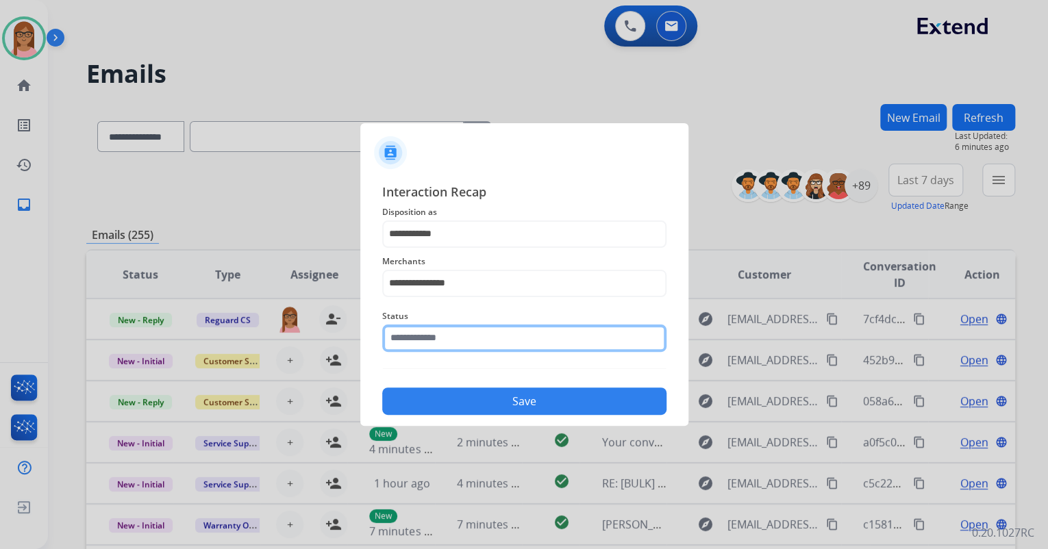
click at [447, 334] on input "text" at bounding box center [524, 338] width 284 height 27
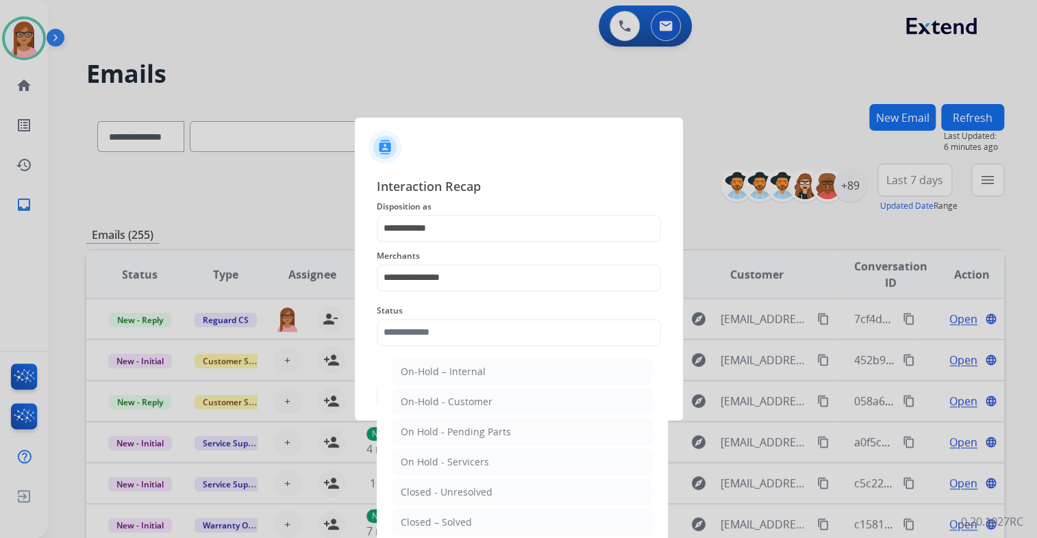
click at [460, 513] on li "Closed – Solved" at bounding box center [522, 523] width 261 height 26
type input "**********"
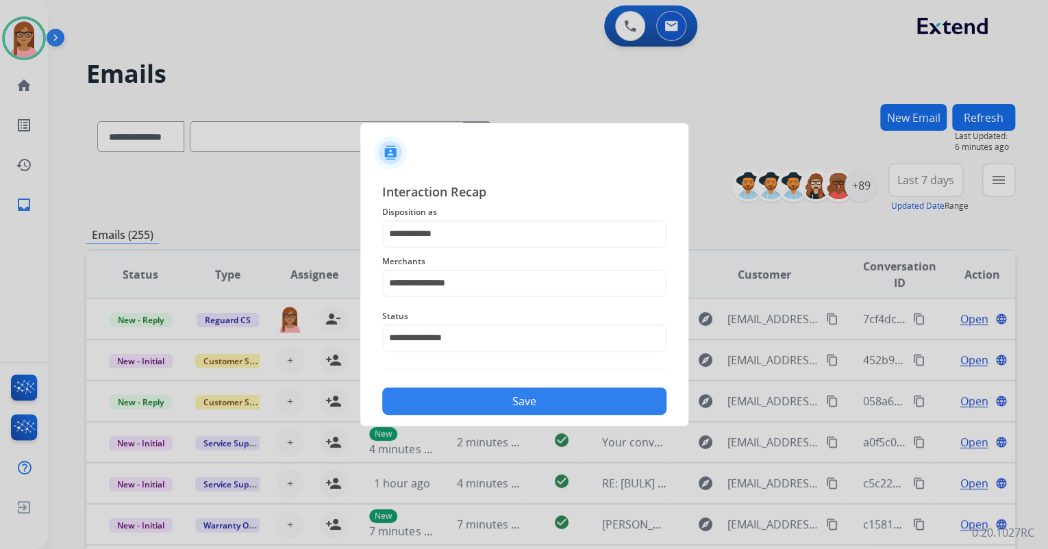
click at [482, 409] on button "Save" at bounding box center [524, 401] width 284 height 27
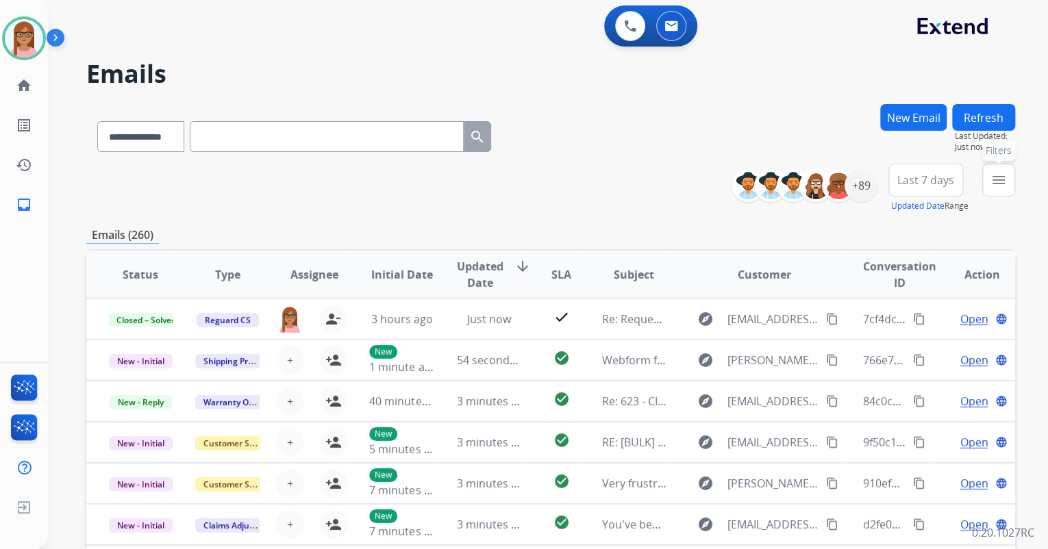
click at [1000, 164] on button "menu Filters" at bounding box center [998, 180] width 33 height 33
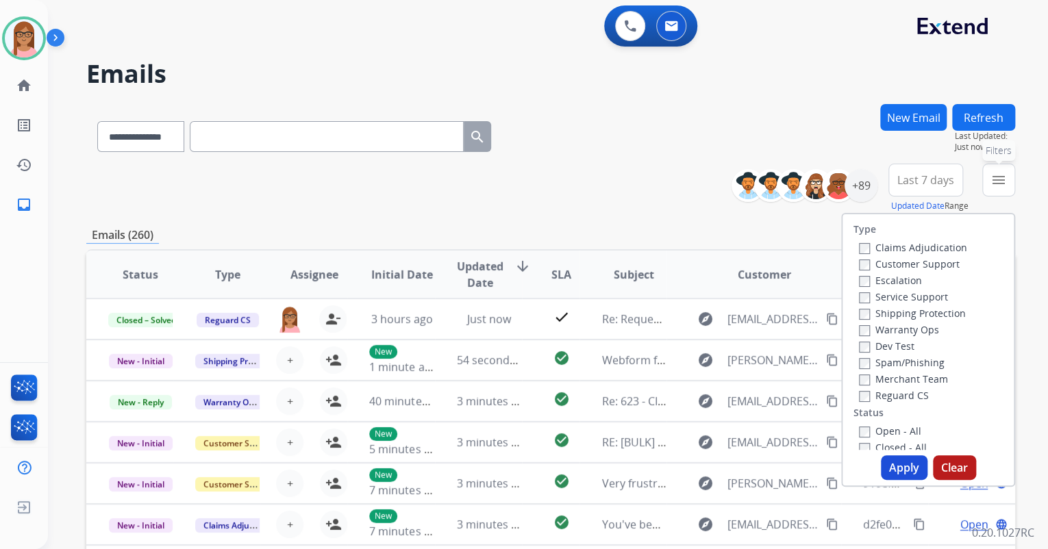
click at [997, 175] on mat-icon "menu" at bounding box center [998, 180] width 16 height 16
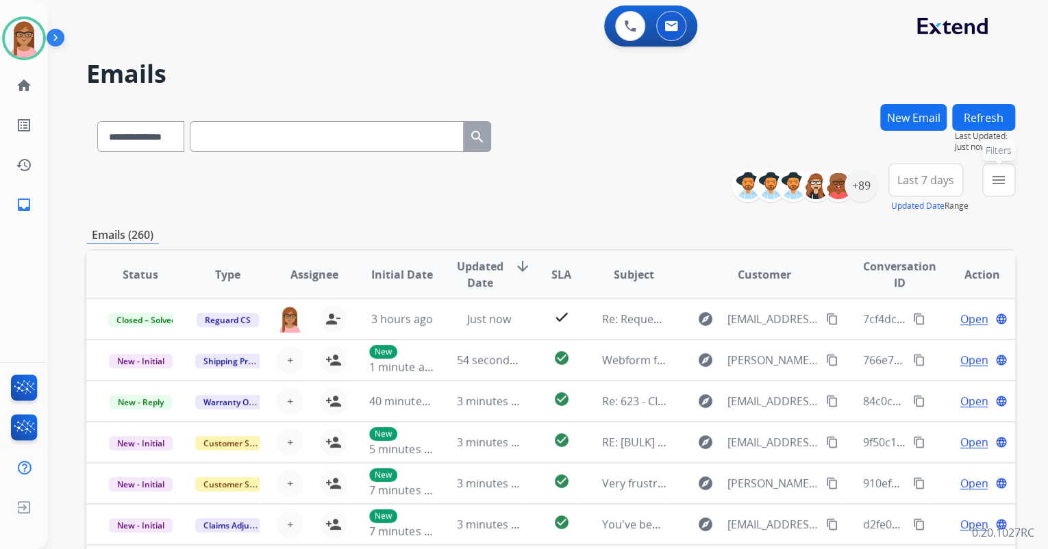
click at [1000, 181] on mat-icon "menu" at bounding box center [998, 180] width 16 height 16
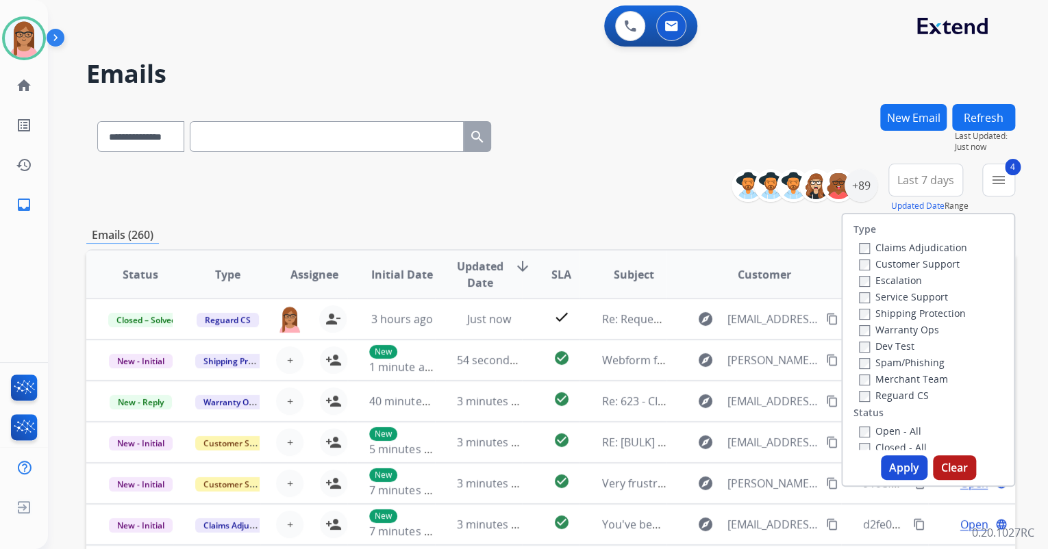
click at [884, 462] on button "Apply" at bounding box center [904, 468] width 47 height 25
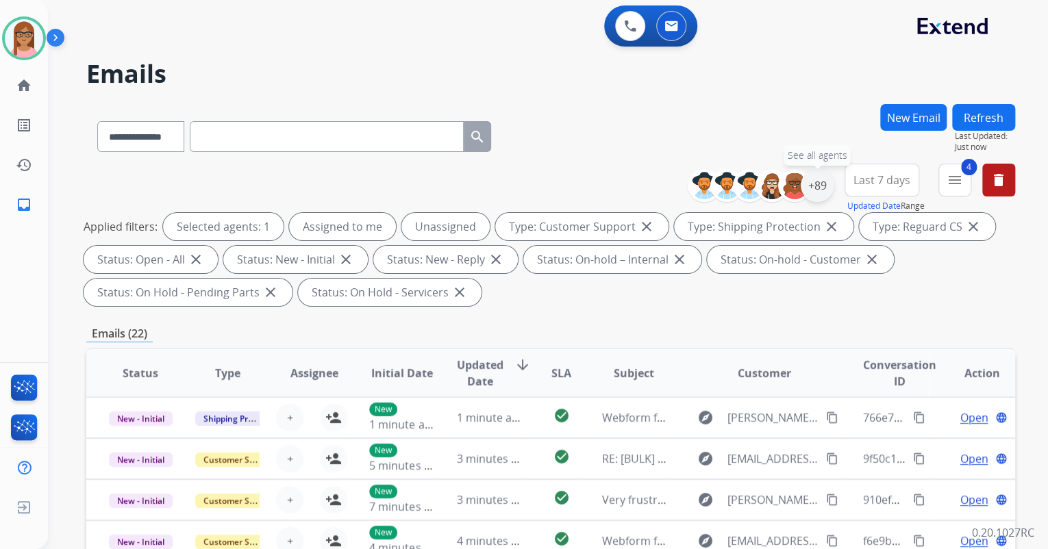
click at [811, 184] on div "+89" at bounding box center [817, 185] width 33 height 33
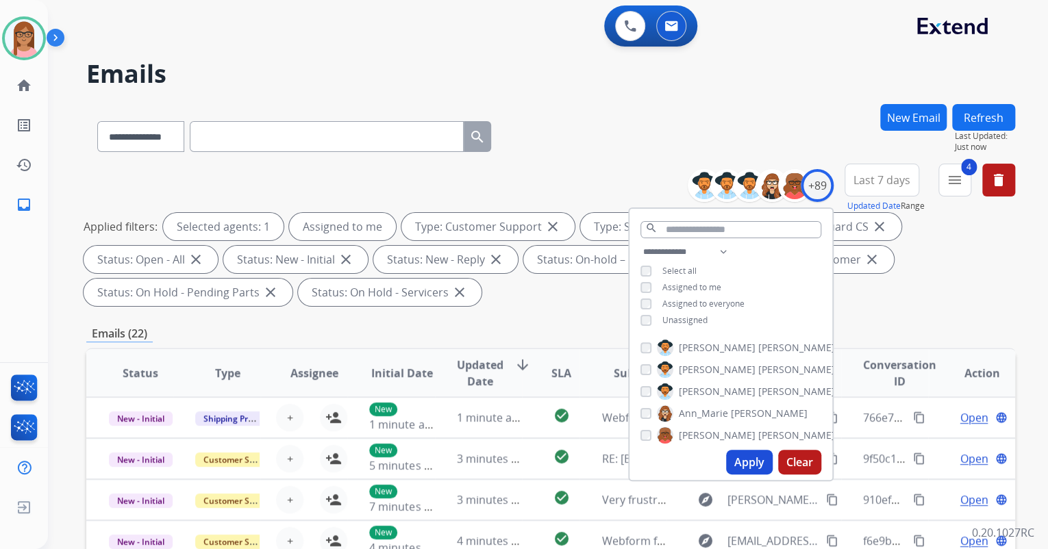
click at [744, 458] on button "Apply" at bounding box center [749, 462] width 47 height 25
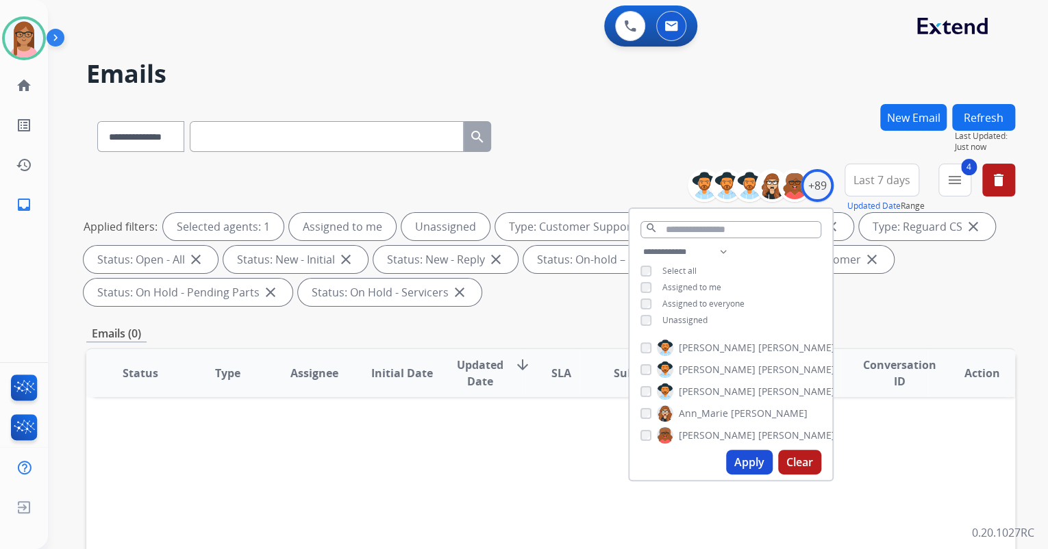
click at [736, 464] on button "Apply" at bounding box center [749, 462] width 47 height 25
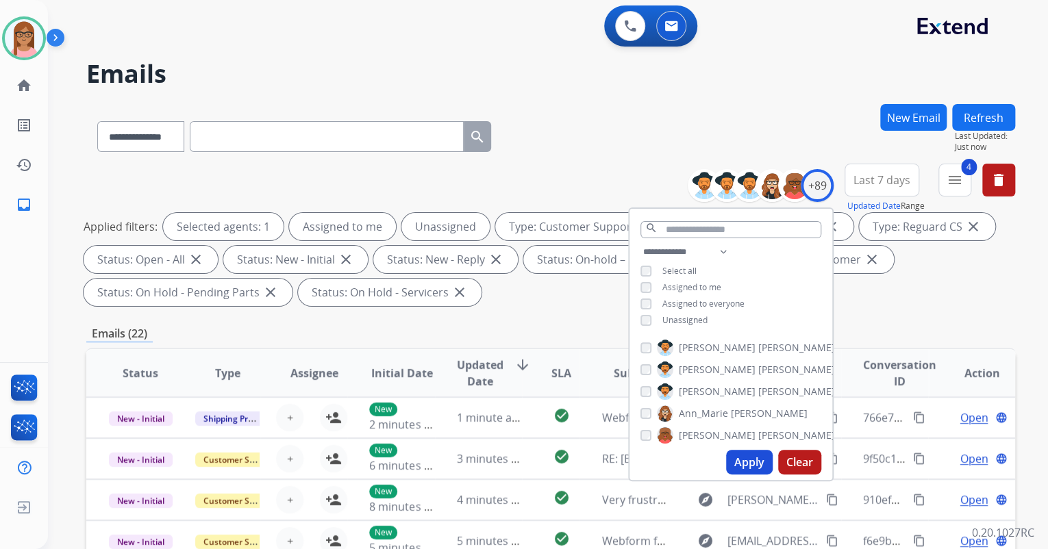
click at [1017, 308] on div "**********" at bounding box center [548, 274] width 1000 height 549
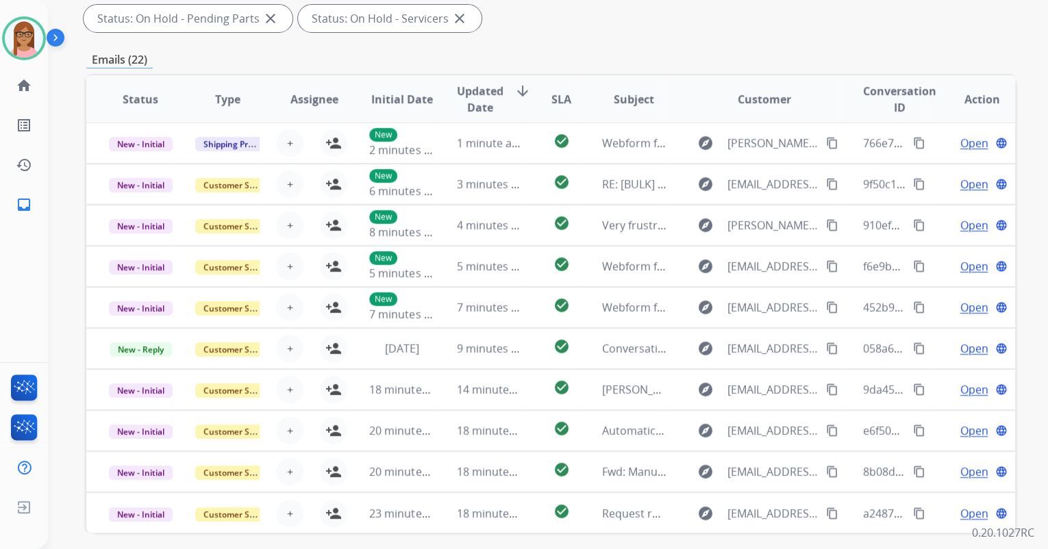
scroll to position [329, 0]
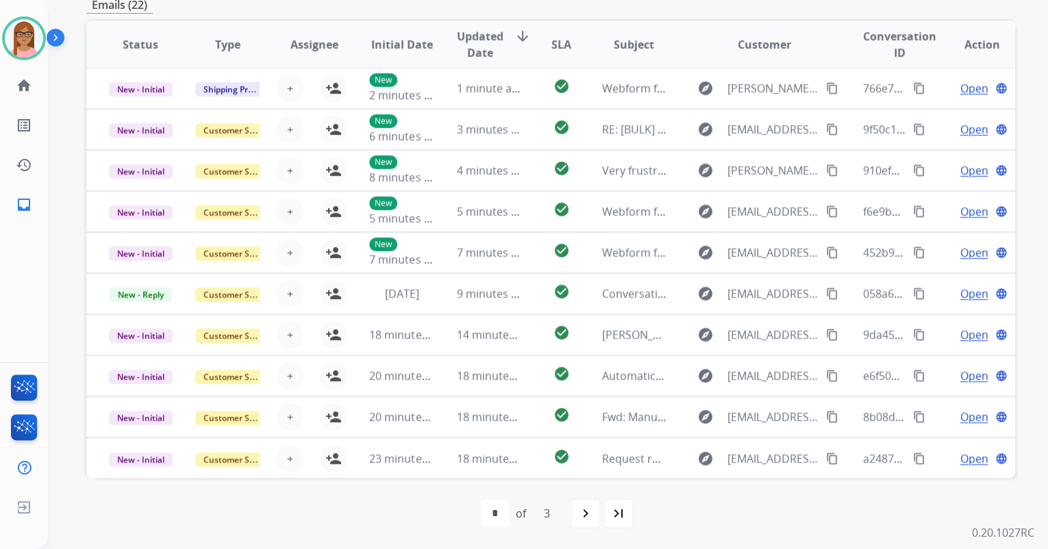
click at [622, 516] on mat-icon "last_page" at bounding box center [618, 514] width 16 height 16
select select "*"
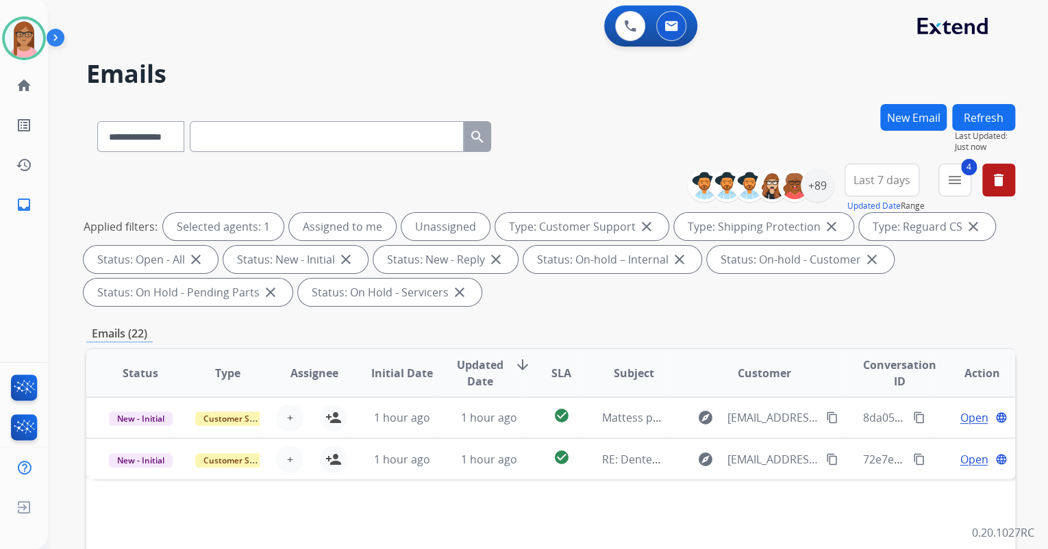
scroll to position [0, 0]
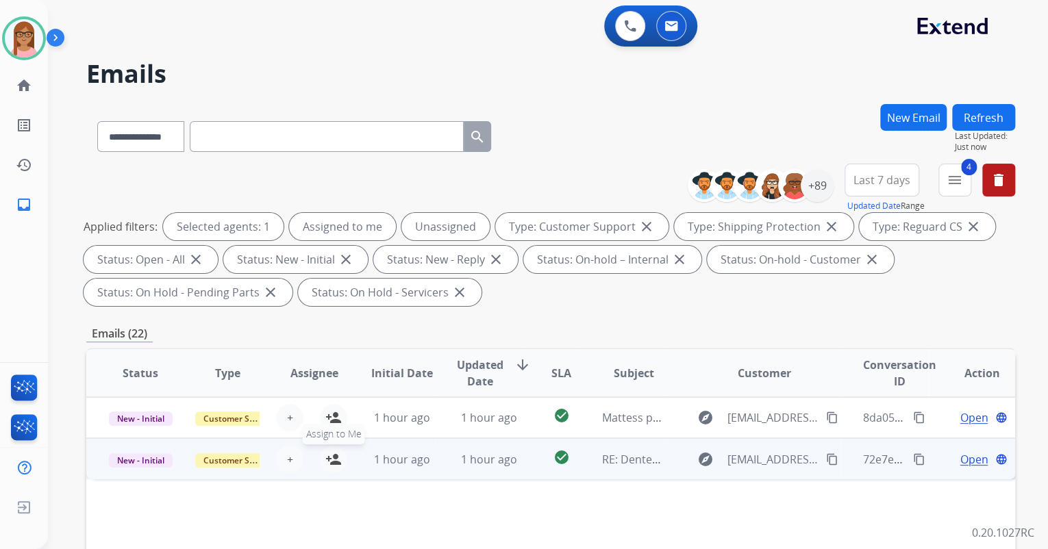
click at [329, 457] on mat-icon "person_add" at bounding box center [333, 459] width 16 height 16
click at [960, 464] on span "Open" at bounding box center [974, 459] width 28 height 16
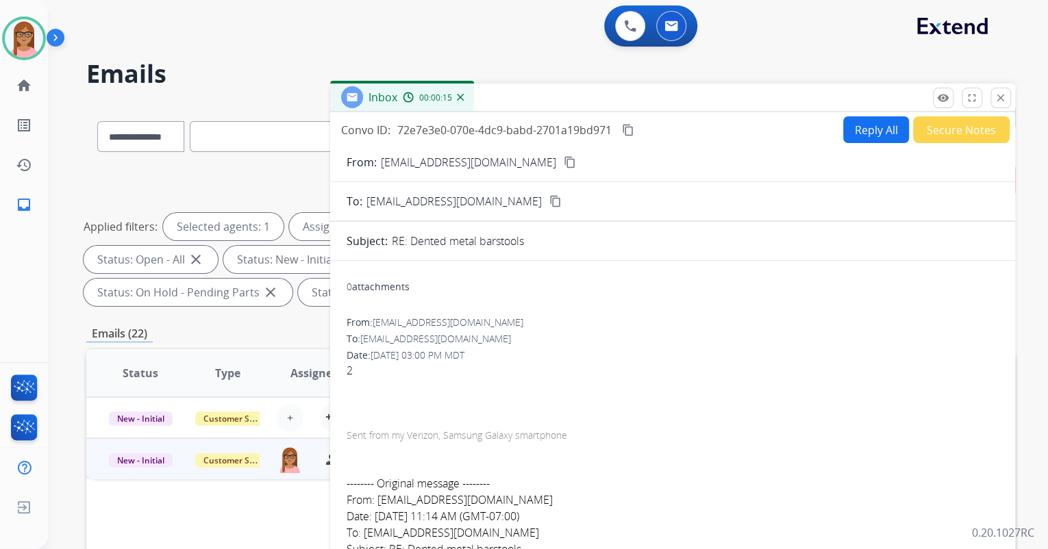
click at [564, 158] on mat-icon "content_copy" at bounding box center [570, 162] width 12 height 12
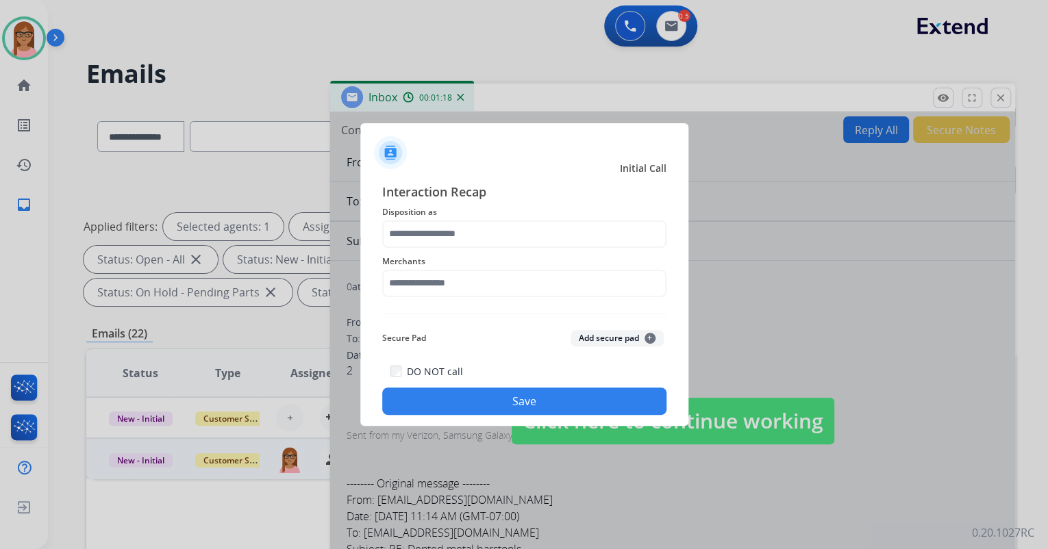
click at [621, 251] on div "Merchants" at bounding box center [524, 275] width 284 height 55
click at [619, 247] on div "Interaction Recap Disposition as Merchants Secure Pad Add secure pad + DO NOT c…" at bounding box center [524, 299] width 284 height 234
click at [618, 238] on input "text" at bounding box center [524, 234] width 284 height 27
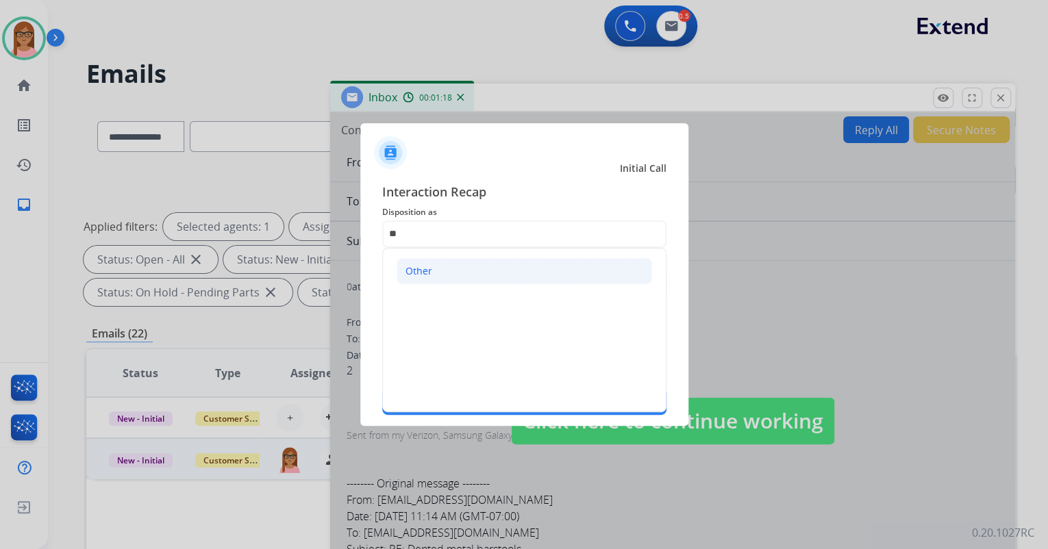
click at [562, 268] on li "Other" at bounding box center [524, 271] width 255 height 26
type input "*****"
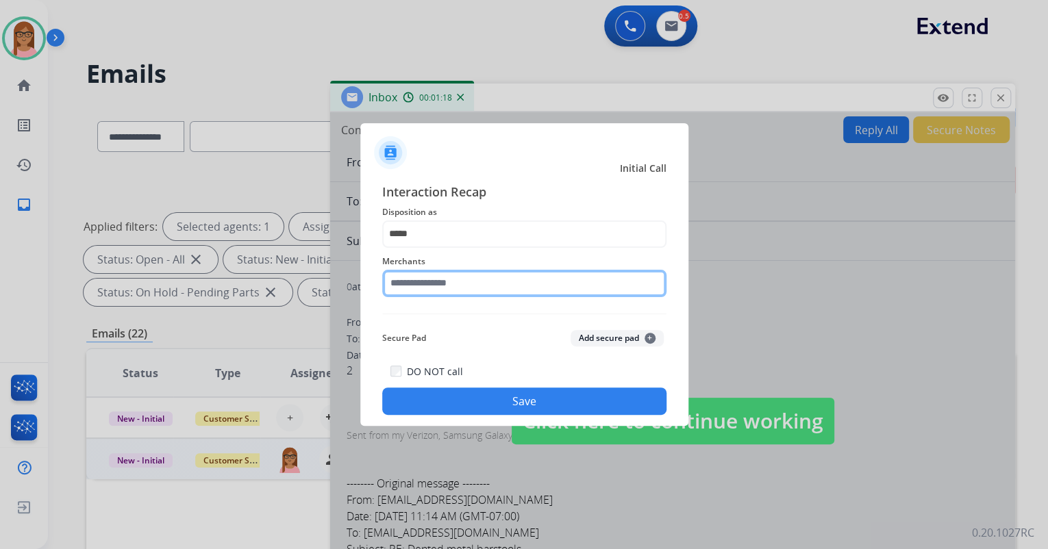
click at [500, 285] on input "text" at bounding box center [524, 283] width 284 height 27
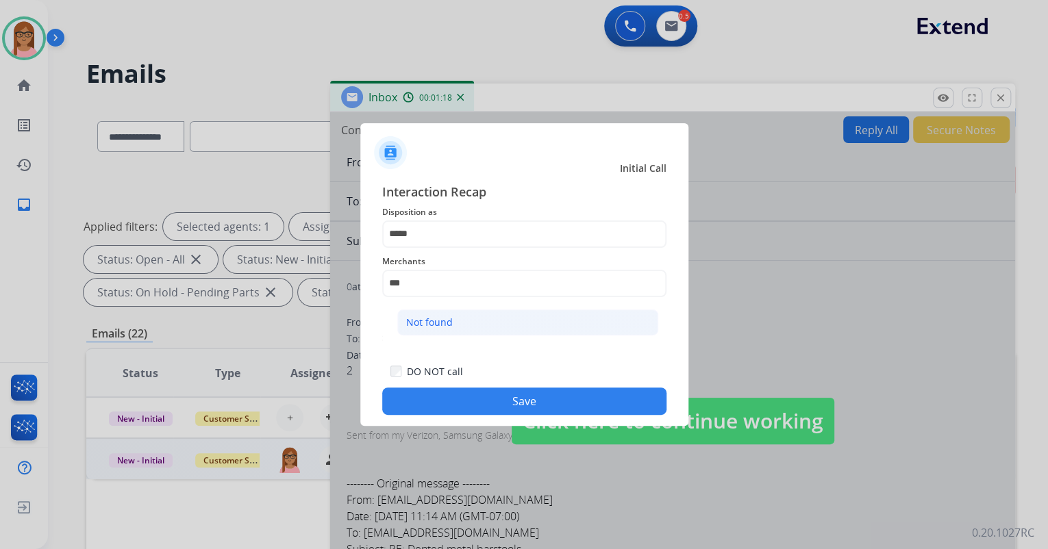
click at [479, 316] on li "Not found" at bounding box center [527, 323] width 261 height 26
type input "*********"
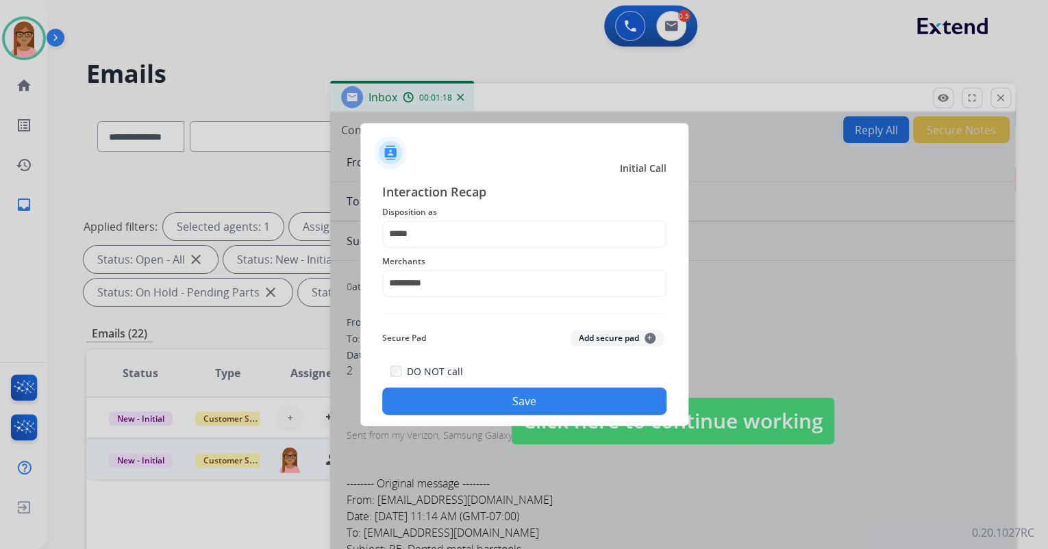
click at [484, 395] on button "Save" at bounding box center [524, 401] width 284 height 27
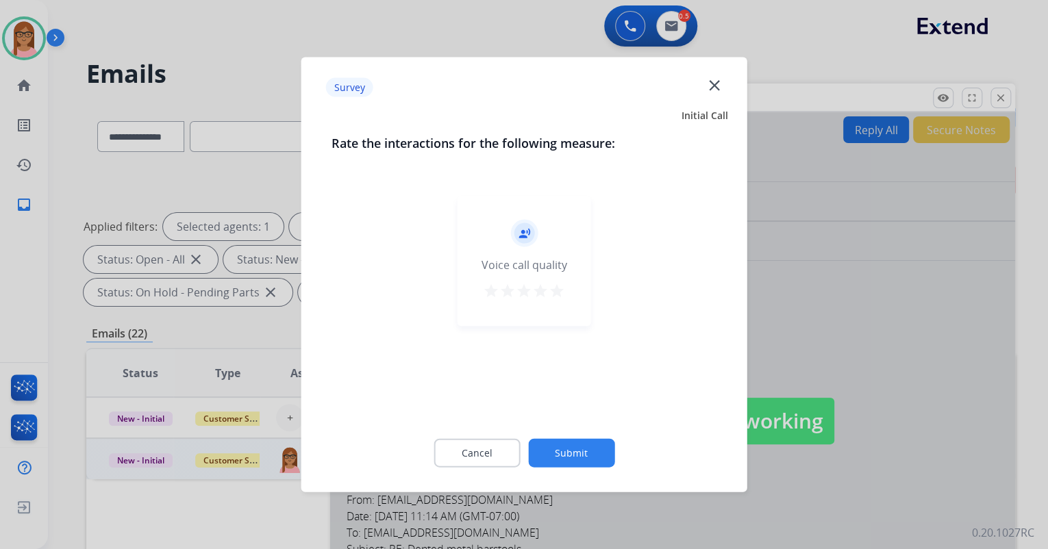
click at [495, 288] on mat-icon "star" at bounding box center [491, 291] width 16 height 16
drag, startPoint x: 559, startPoint y: 447, endPoint x: 566, endPoint y: 441, distance: 9.3
click at [566, 441] on button "Submit" at bounding box center [571, 453] width 86 height 29
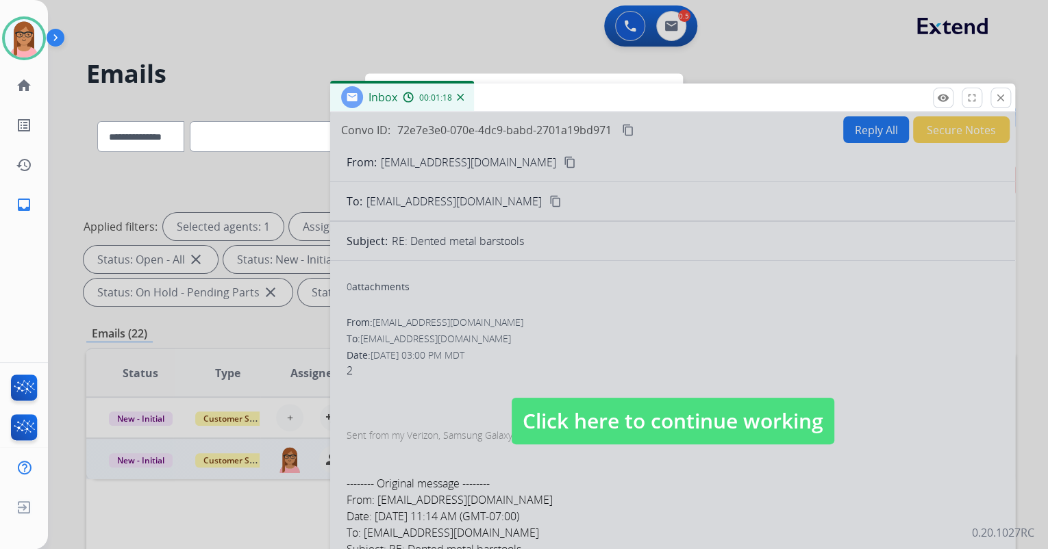
click at [773, 381] on div at bounding box center [672, 407] width 685 height 590
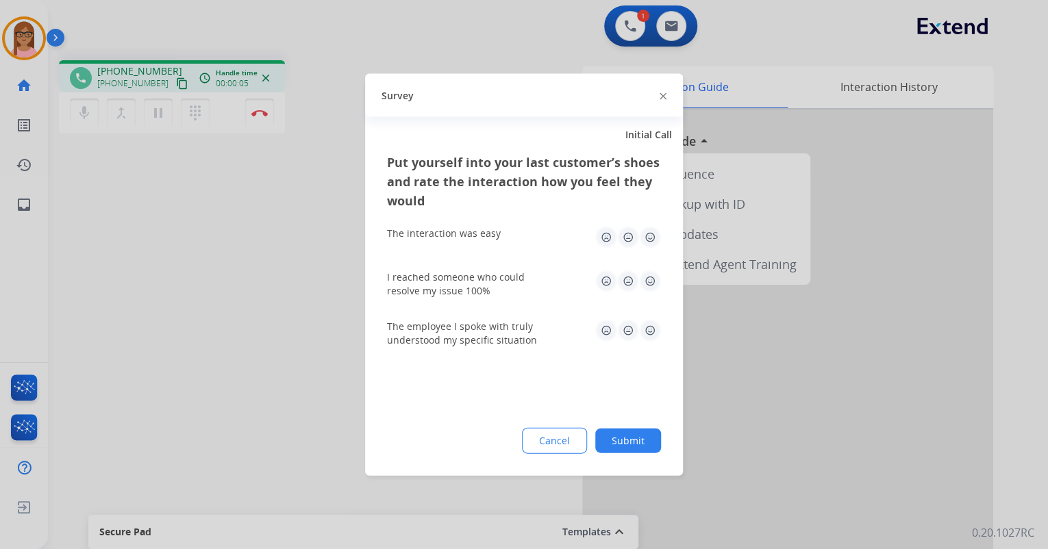
click at [606, 236] on img at bounding box center [606, 238] width 22 height 22
click at [604, 282] on img at bounding box center [606, 282] width 22 height 22
click at [608, 322] on img at bounding box center [606, 331] width 22 height 22
click at [618, 440] on button "Submit" at bounding box center [628, 441] width 66 height 25
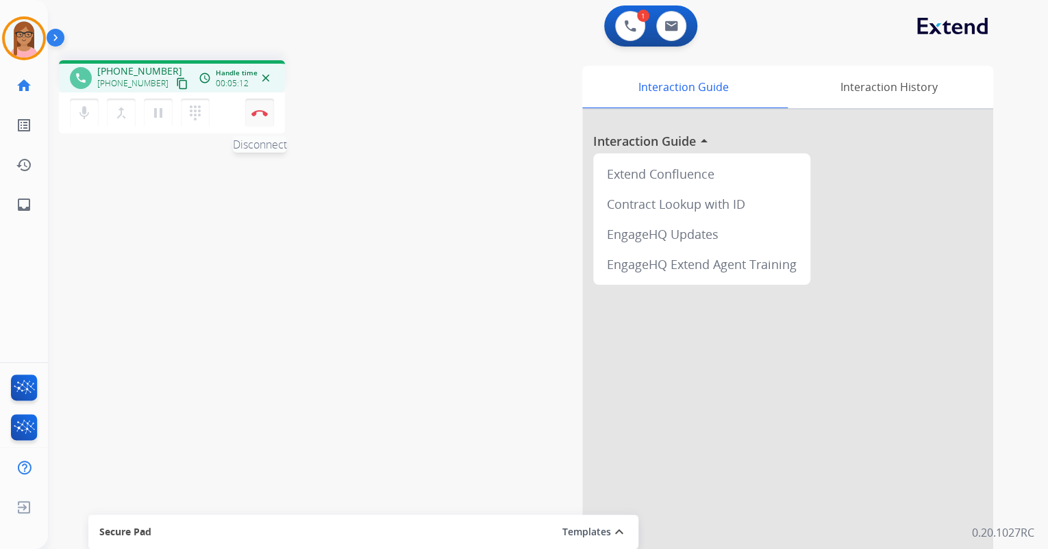
click at [255, 110] on img at bounding box center [259, 113] width 16 height 7
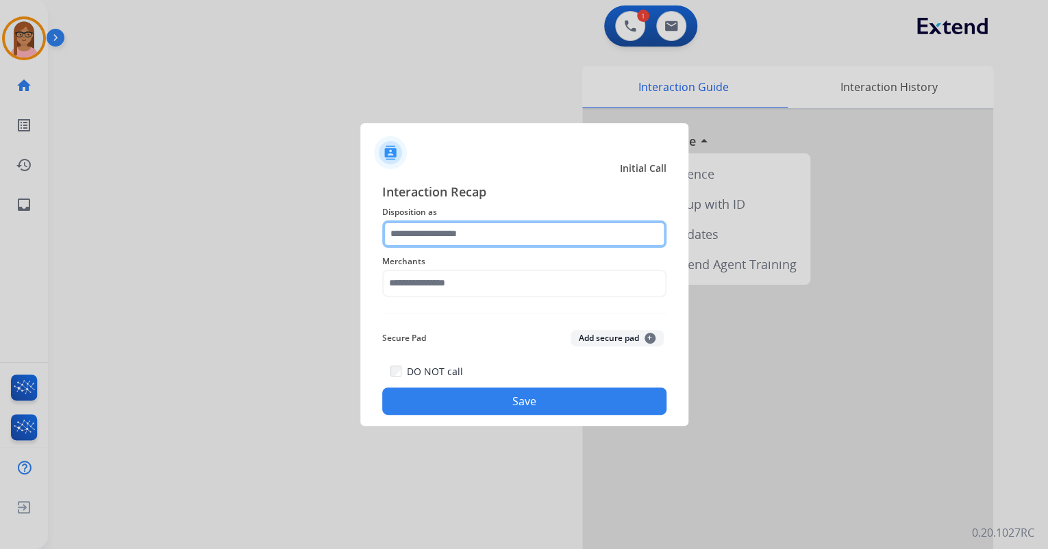
click at [451, 238] on input "text" at bounding box center [524, 234] width 284 height 27
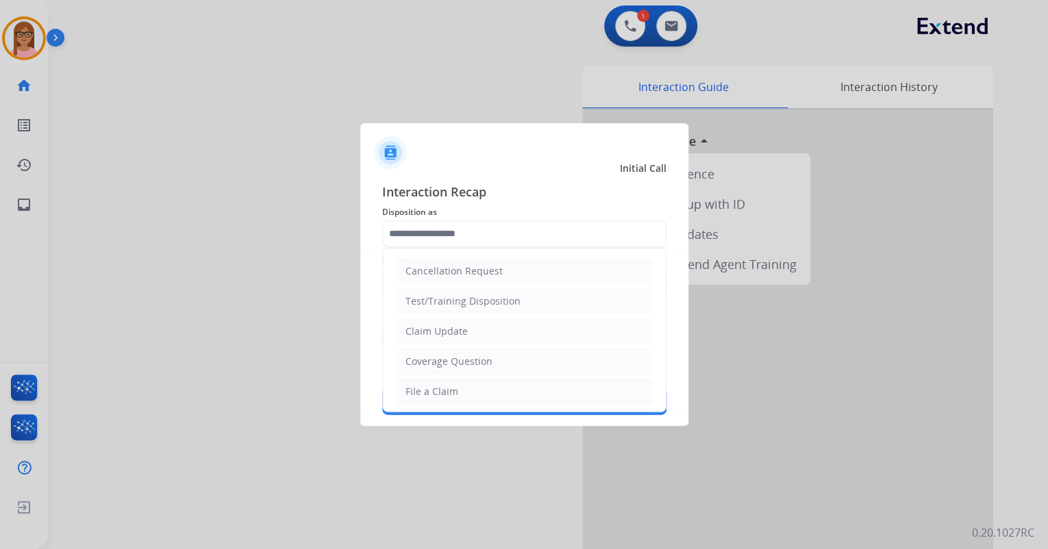
drag, startPoint x: 476, startPoint y: 392, endPoint x: 477, endPoint y: 374, distance: 18.5
click at [476, 392] on li "File a Claim" at bounding box center [524, 392] width 255 height 26
type input "**********"
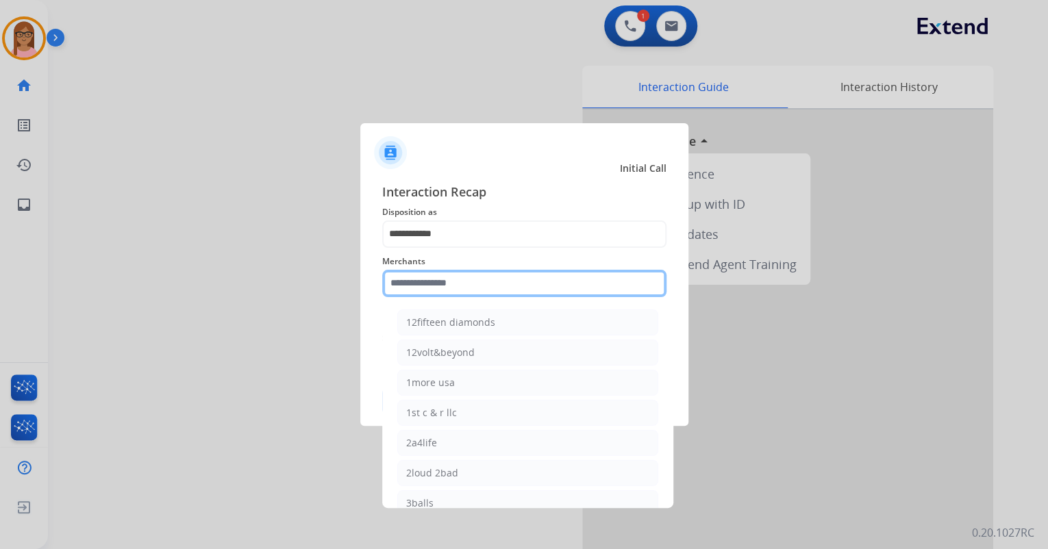
click at [471, 284] on input "text" at bounding box center [524, 283] width 284 height 27
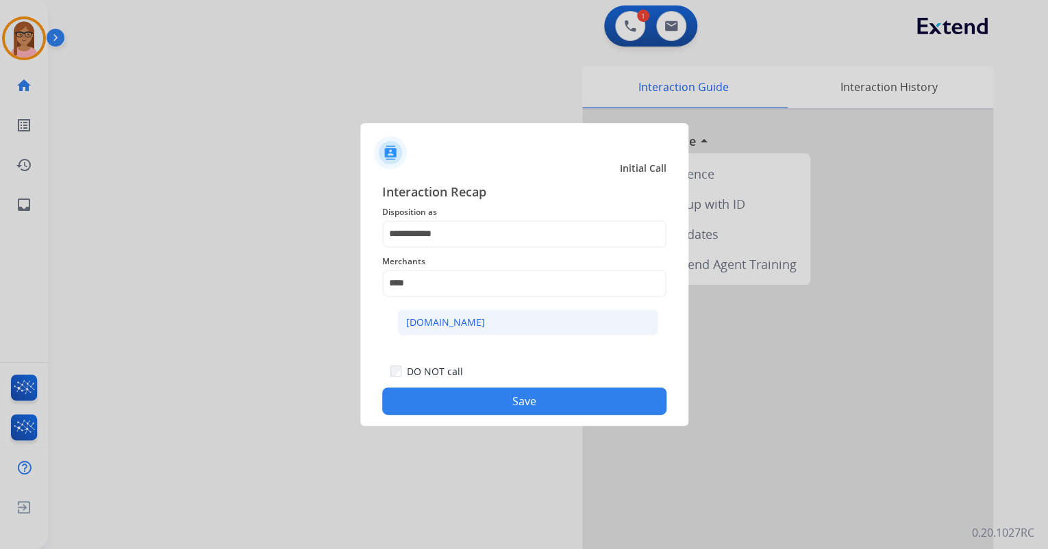
click at [453, 311] on li "[DOMAIN_NAME]" at bounding box center [527, 323] width 261 height 26
type input "**********"
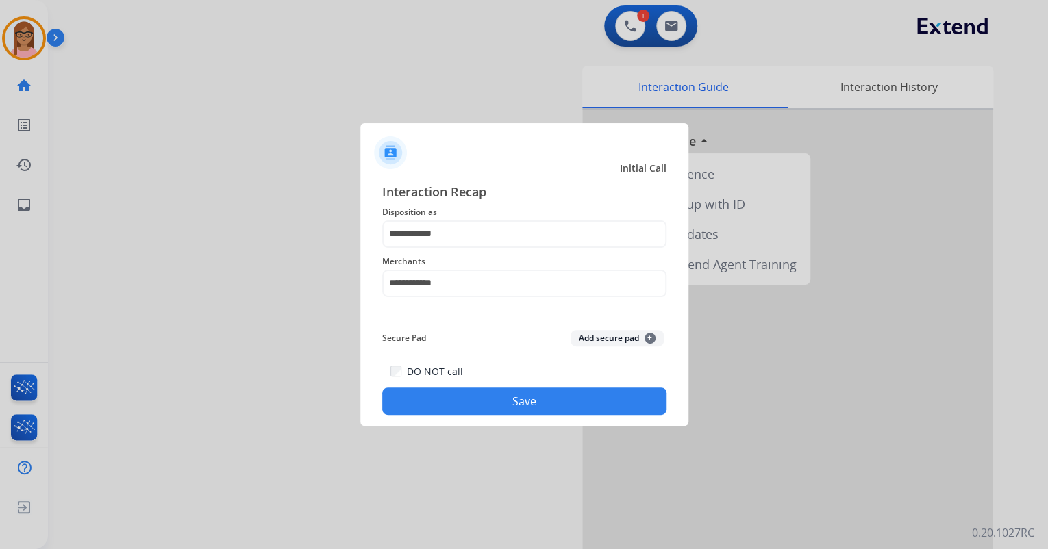
click at [528, 399] on button "Save" at bounding box center [524, 401] width 284 height 27
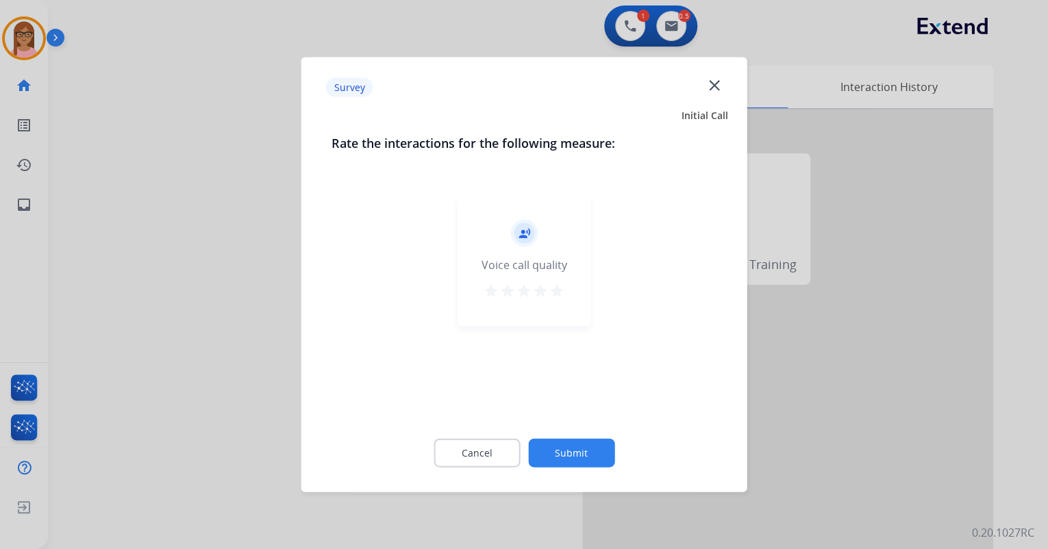
click at [557, 293] on mat-icon "star" at bounding box center [557, 291] width 16 height 16
click at [589, 445] on button "Submit" at bounding box center [571, 453] width 86 height 29
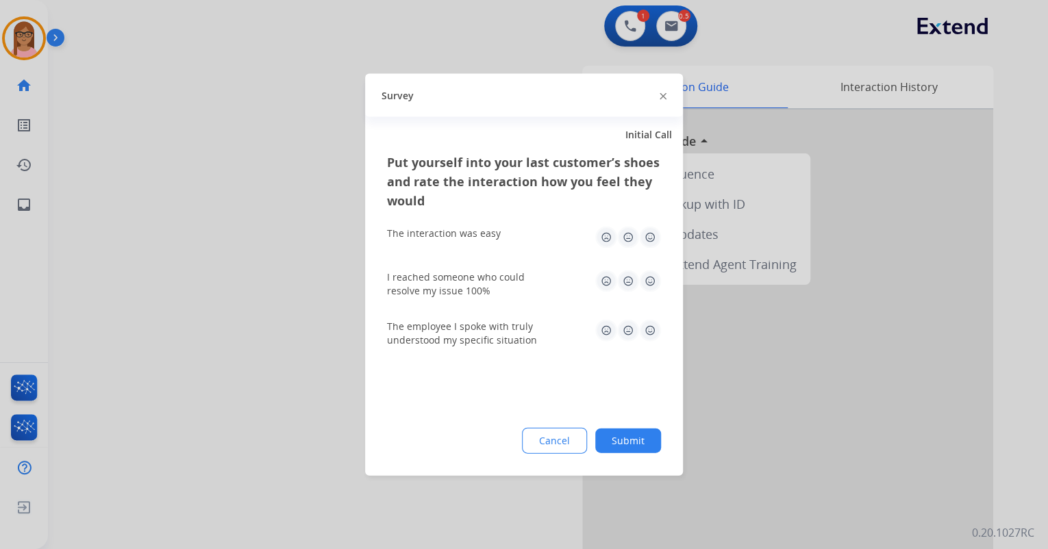
click at [648, 240] on img at bounding box center [650, 238] width 22 height 22
click at [652, 285] on img at bounding box center [650, 282] width 22 height 22
click at [649, 338] on img at bounding box center [650, 331] width 22 height 22
click at [641, 443] on button "Submit" at bounding box center [628, 441] width 66 height 25
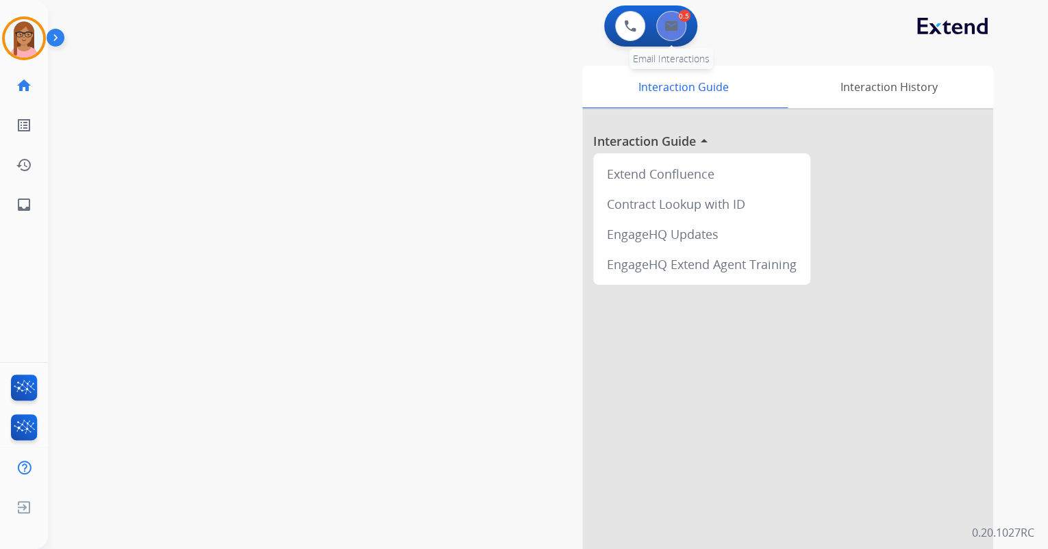
drag, startPoint x: 686, startPoint y: 32, endPoint x: 678, endPoint y: 31, distance: 8.2
click at [680, 32] on div "0.5 Email Interactions" at bounding box center [671, 26] width 41 height 30
click at [677, 30] on img at bounding box center [671, 26] width 14 height 11
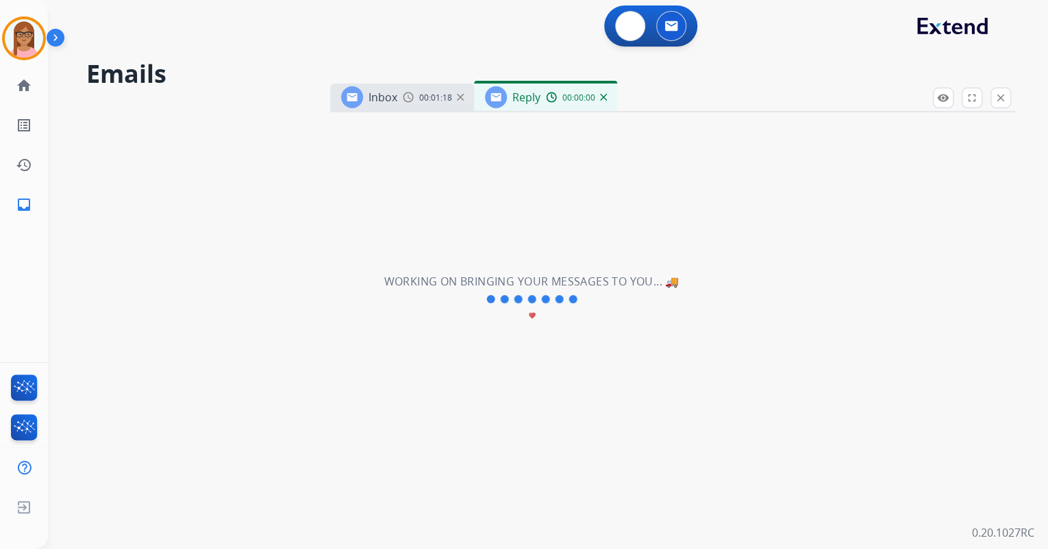
select select "**********"
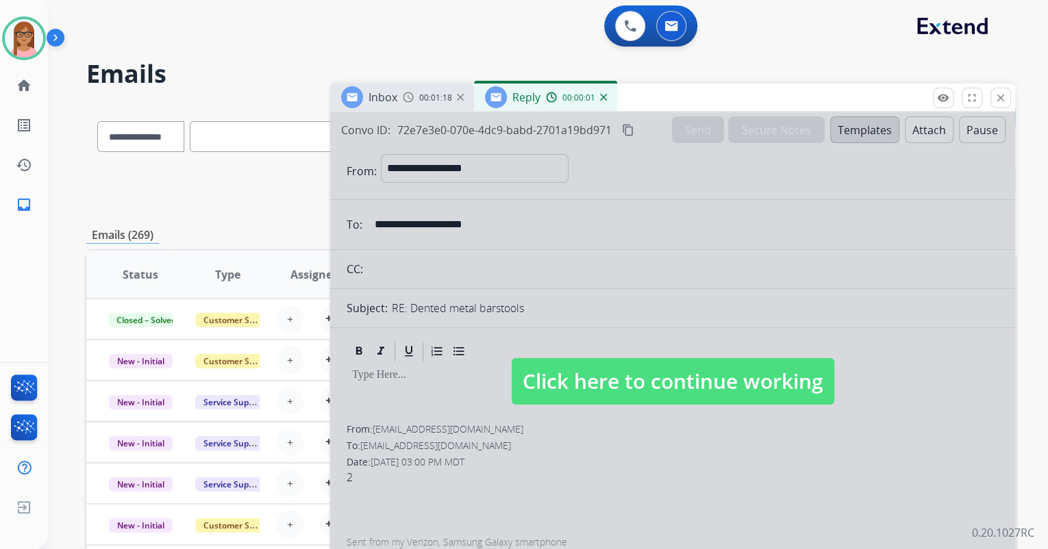
click at [667, 353] on div at bounding box center [672, 368] width 685 height 512
select select
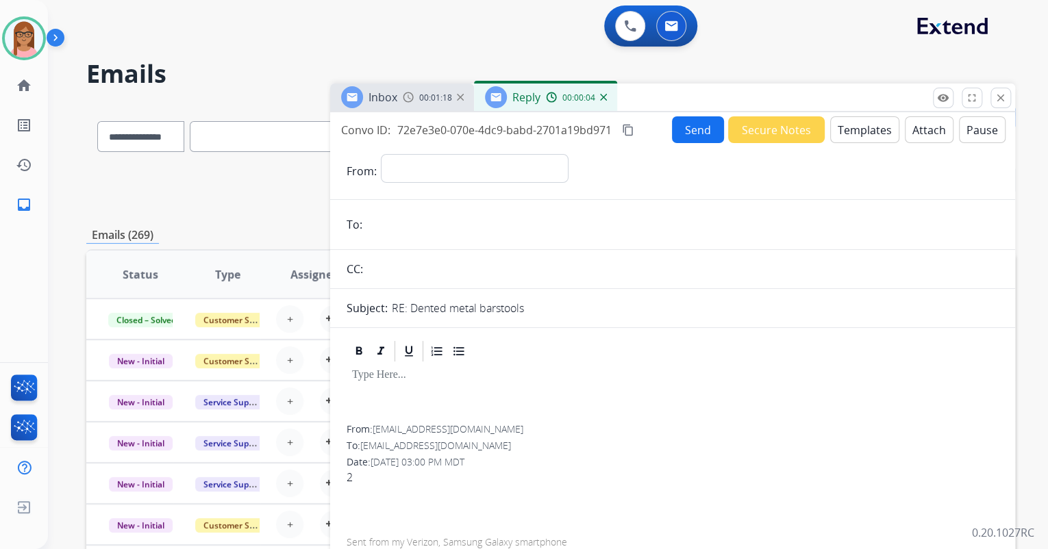
click at [601, 99] on img at bounding box center [603, 97] width 7 height 7
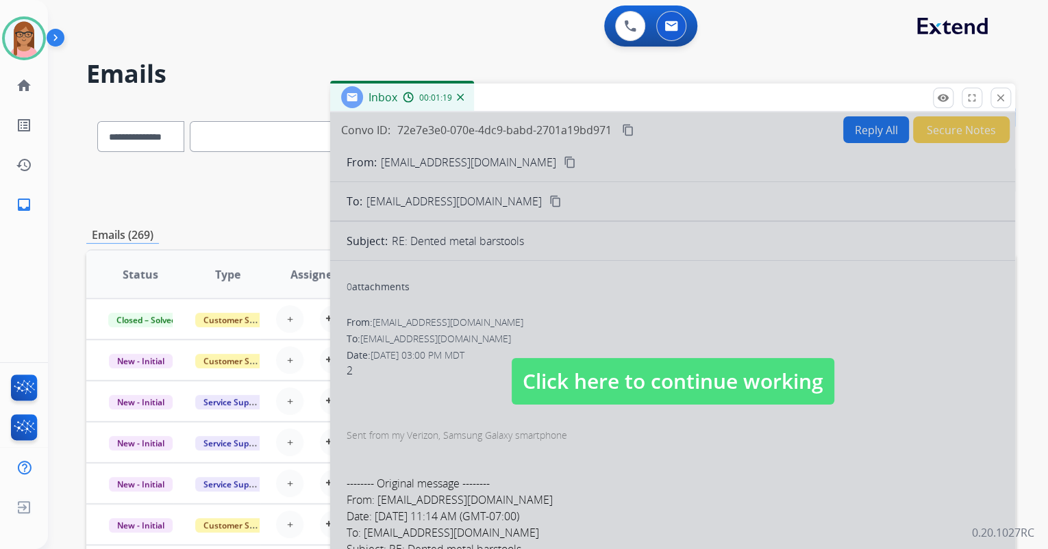
click at [631, 360] on span "Click here to continue working" at bounding box center [673, 381] width 323 height 47
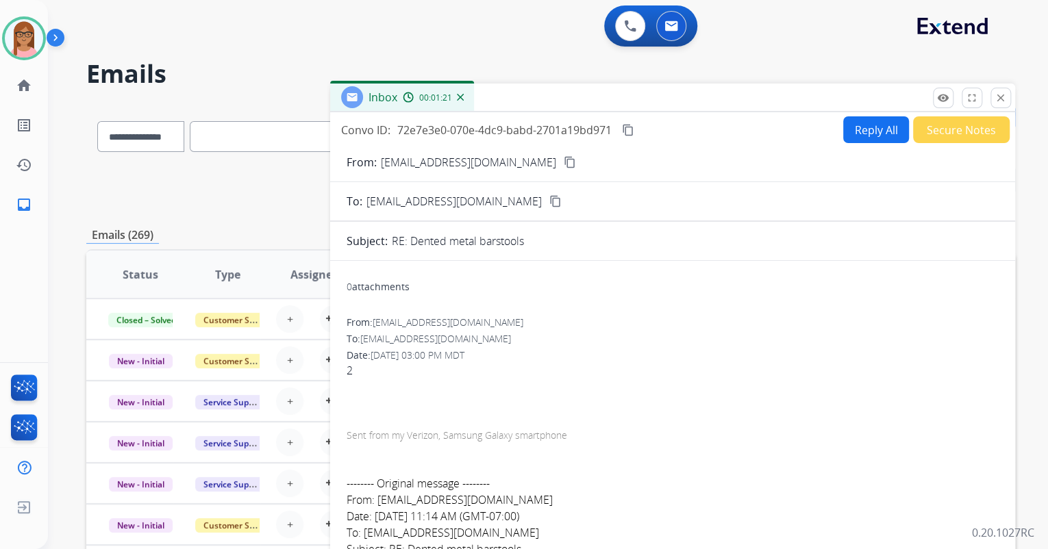
click at [843, 130] on button "Reply All" at bounding box center [876, 129] width 66 height 27
select select "**********"
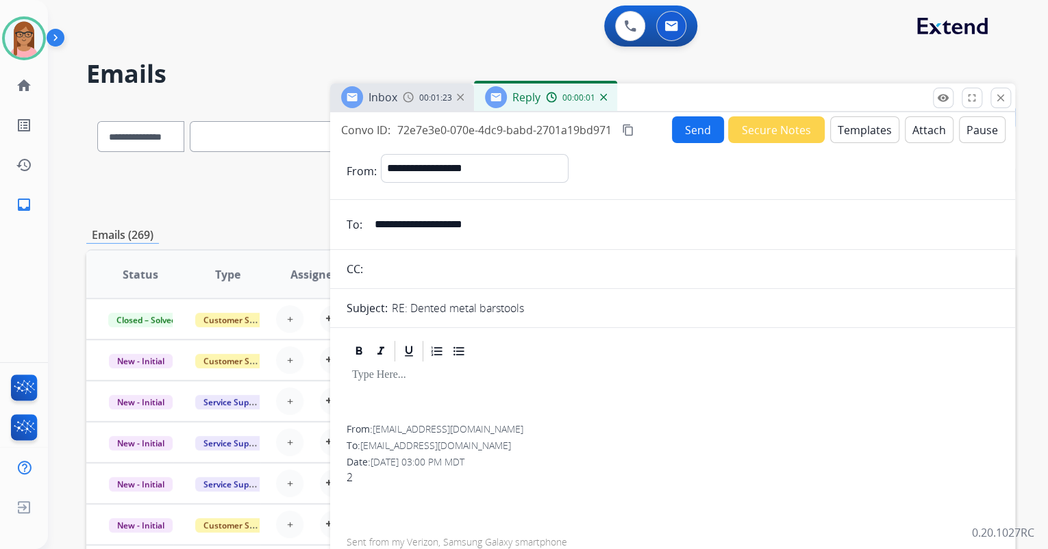
click at [832, 123] on button "Templates" at bounding box center [864, 129] width 69 height 27
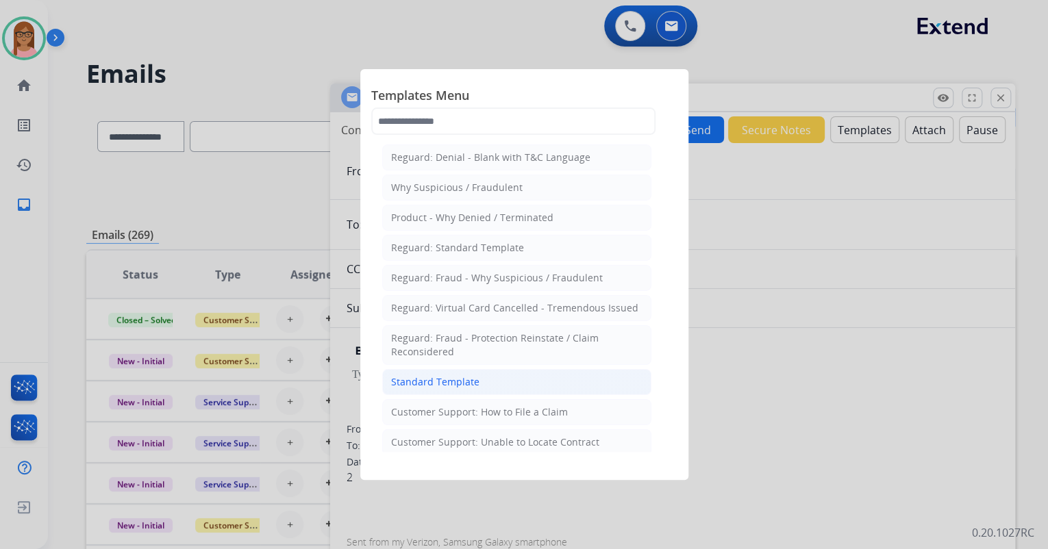
click at [484, 369] on li "Standard Template" at bounding box center [516, 382] width 269 height 26
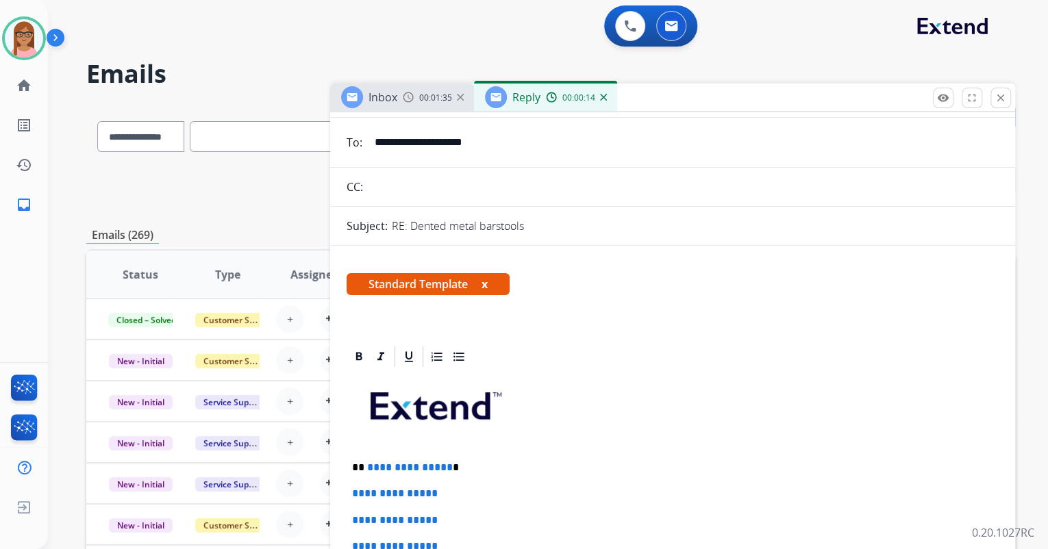
scroll to position [110, 0]
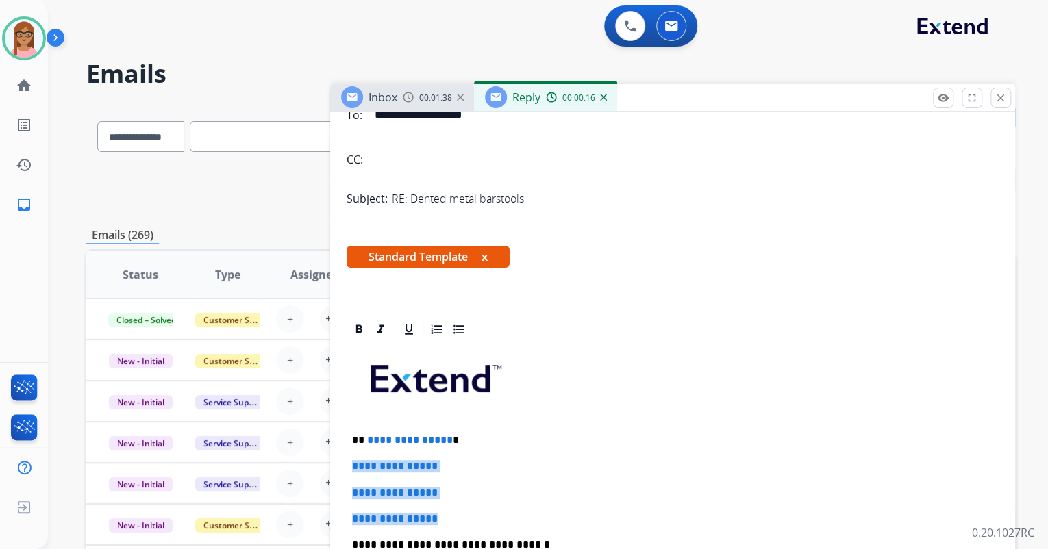
drag, startPoint x: 349, startPoint y: 466, endPoint x: 445, endPoint y: 516, distance: 108.2
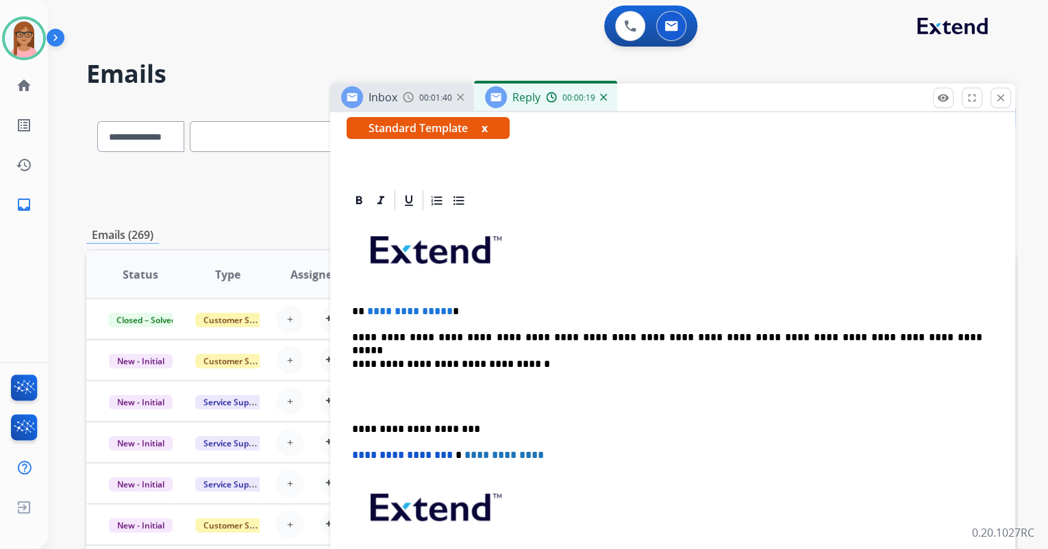
scroll to position [274, 0]
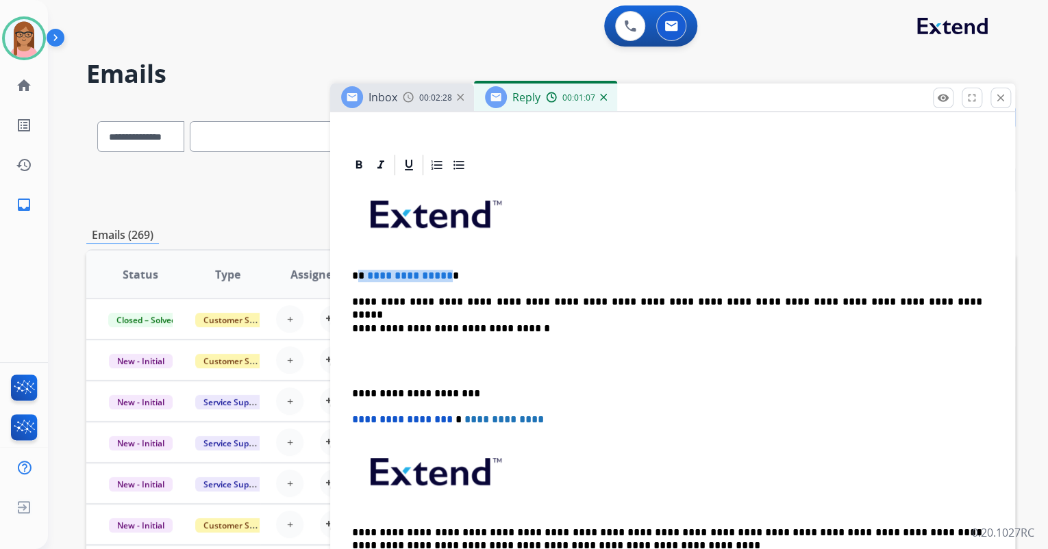
drag, startPoint x: 359, startPoint y: 274, endPoint x: 442, endPoint y: 273, distance: 83.6
click at [442, 273] on p "**********" at bounding box center [667, 276] width 630 height 12
click at [514, 299] on p "**********" at bounding box center [667, 302] width 630 height 12
click at [655, 304] on p "**********" at bounding box center [667, 302] width 630 height 12
click at [379, 353] on p at bounding box center [672, 361] width 641 height 25
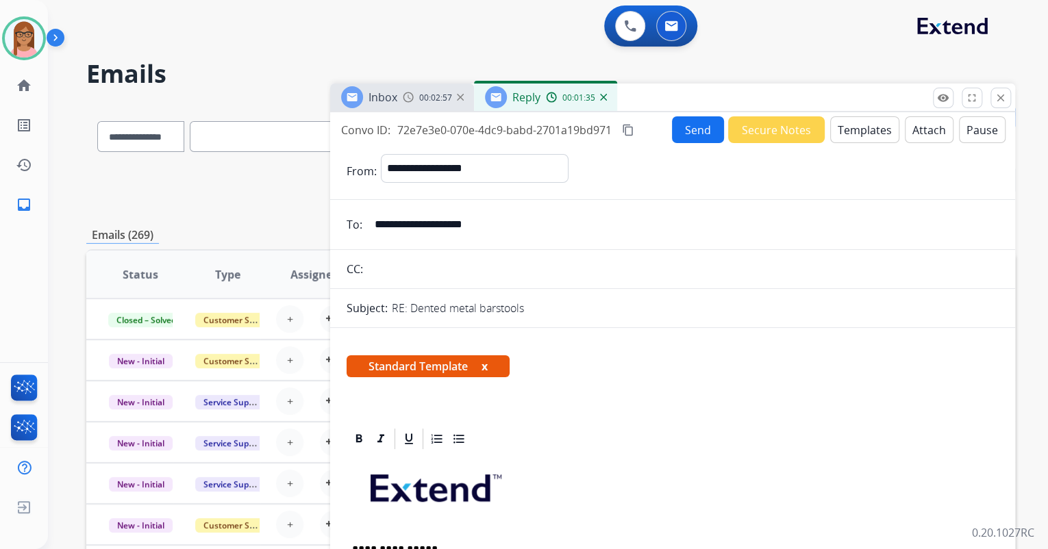
scroll to position [0, 0]
click at [692, 128] on button "Send" at bounding box center [698, 129] width 52 height 27
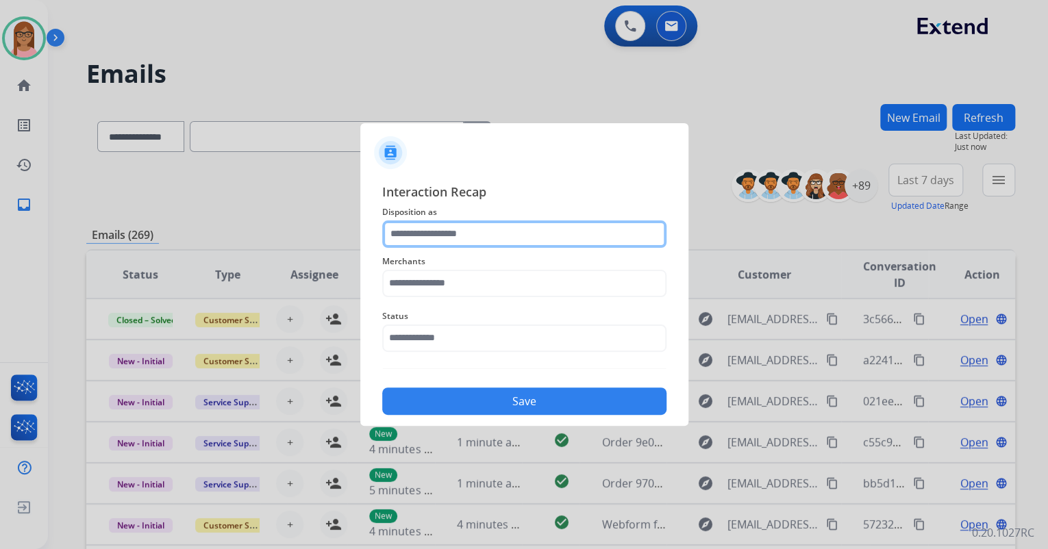
click at [546, 221] on input "text" at bounding box center [524, 234] width 284 height 27
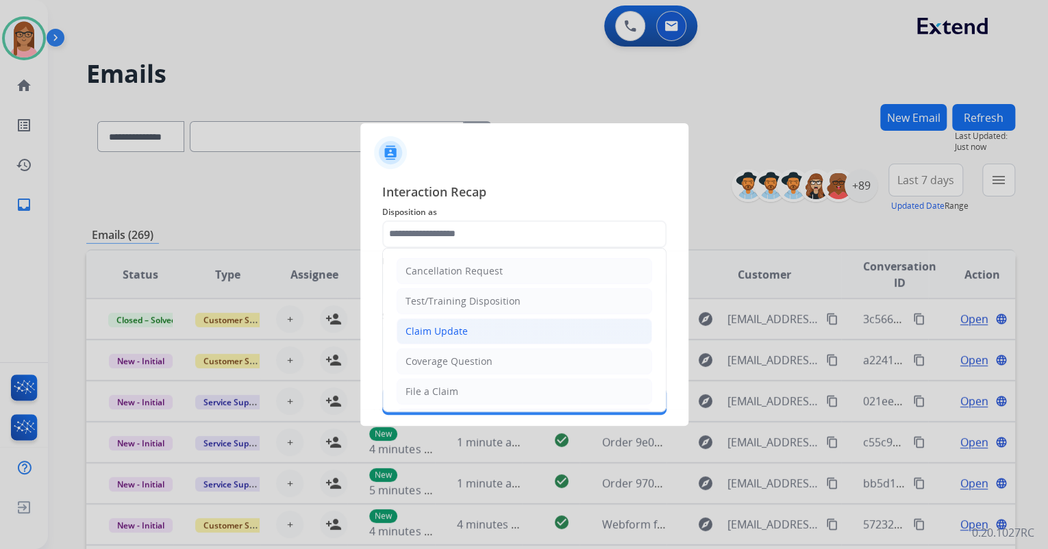
click at [493, 332] on li "Claim Update" at bounding box center [524, 332] width 255 height 26
type input "**********"
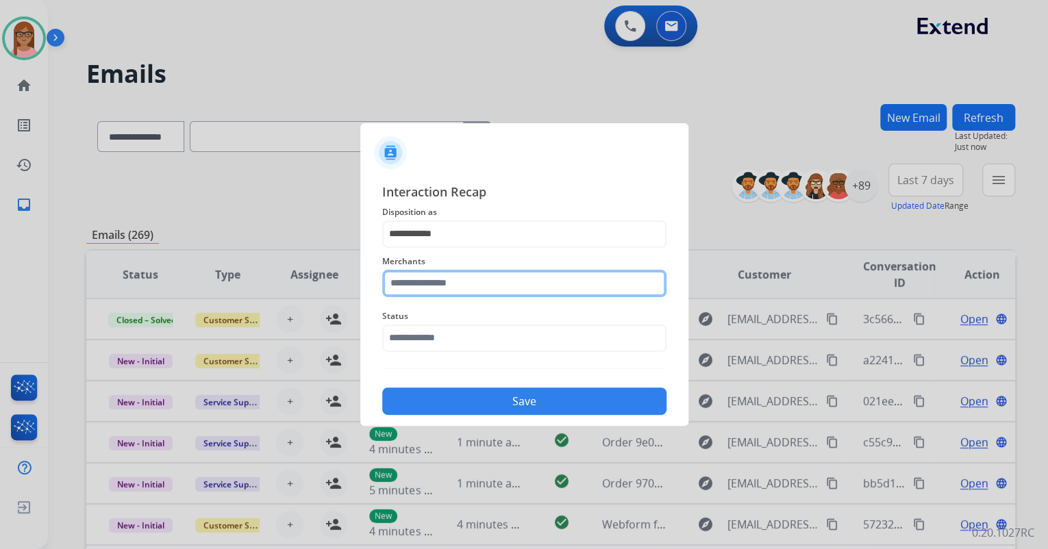
click at [488, 288] on input "text" at bounding box center [524, 283] width 284 height 27
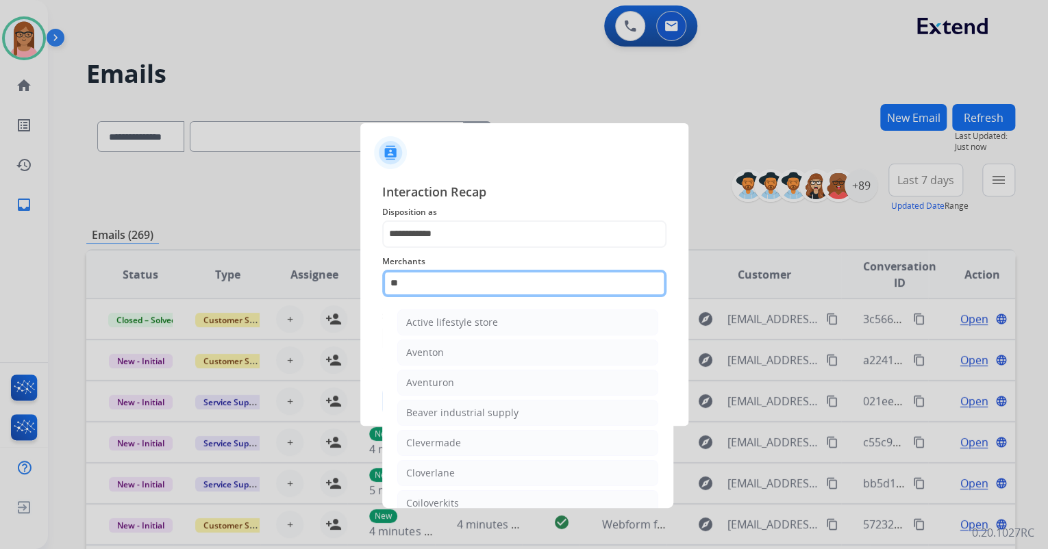
type input "*"
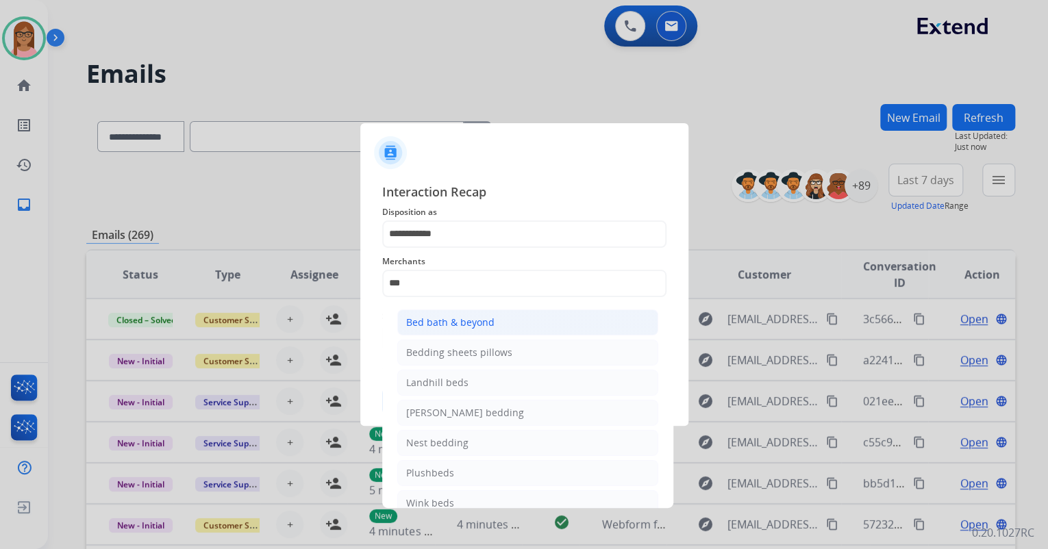
click at [484, 324] on div "Bed bath & beyond" at bounding box center [450, 323] width 88 height 14
type input "**********"
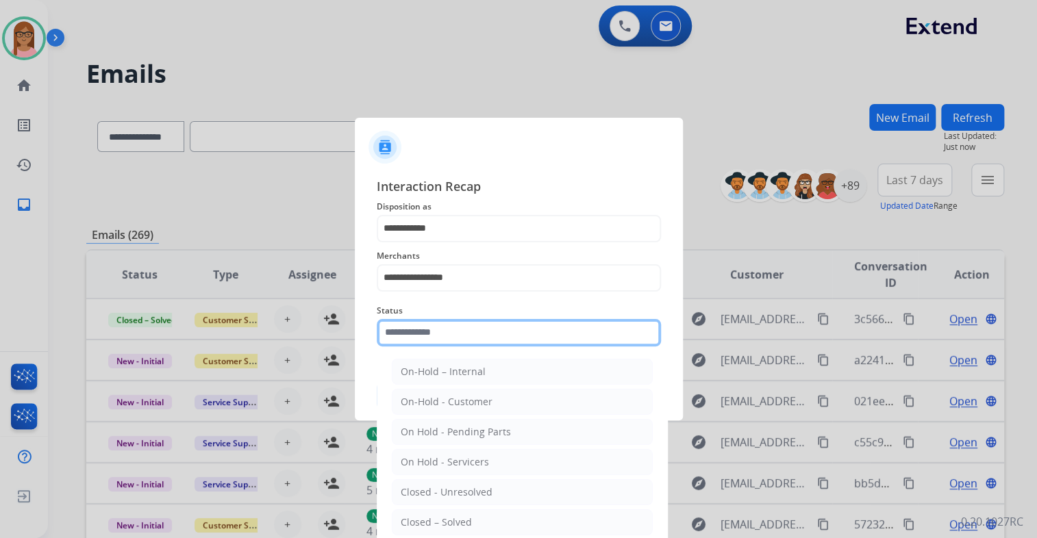
click at [427, 337] on input "text" at bounding box center [519, 332] width 284 height 27
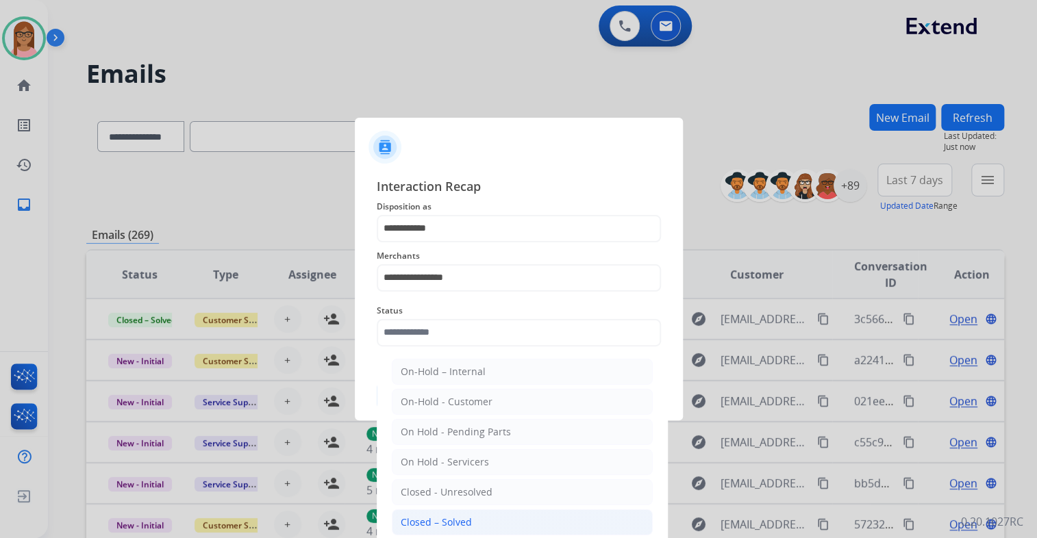
click at [436, 516] on div "Closed – Solved" at bounding box center [436, 523] width 71 height 14
type input "**********"
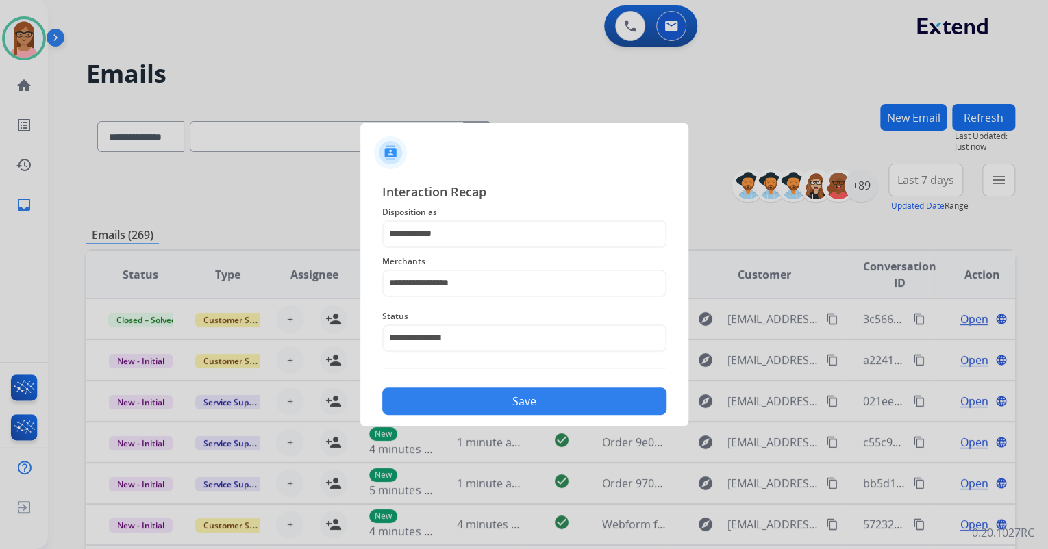
click at [449, 397] on button "Save" at bounding box center [524, 401] width 284 height 27
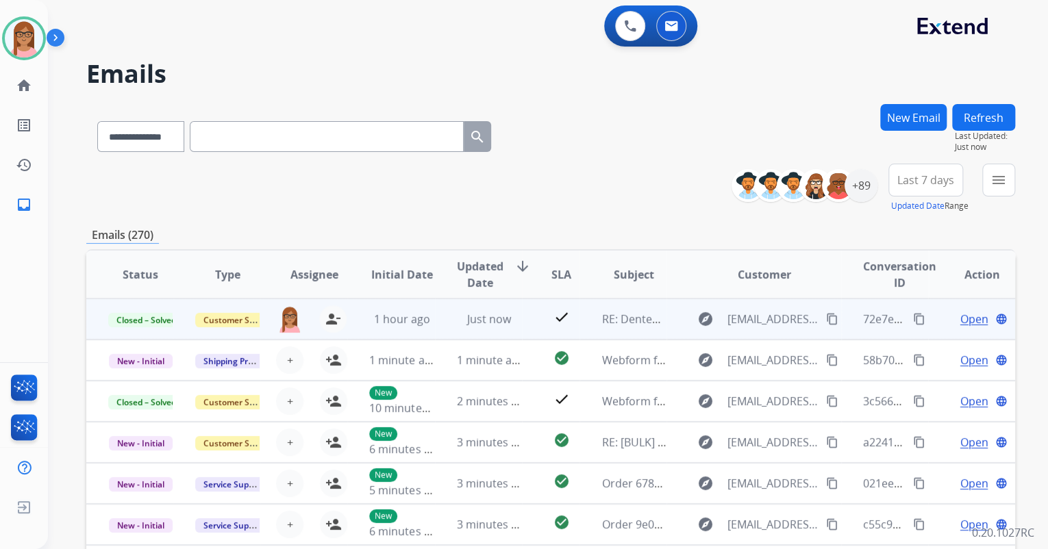
click at [826, 313] on mat-icon "content_copy" at bounding box center [832, 319] width 12 height 12
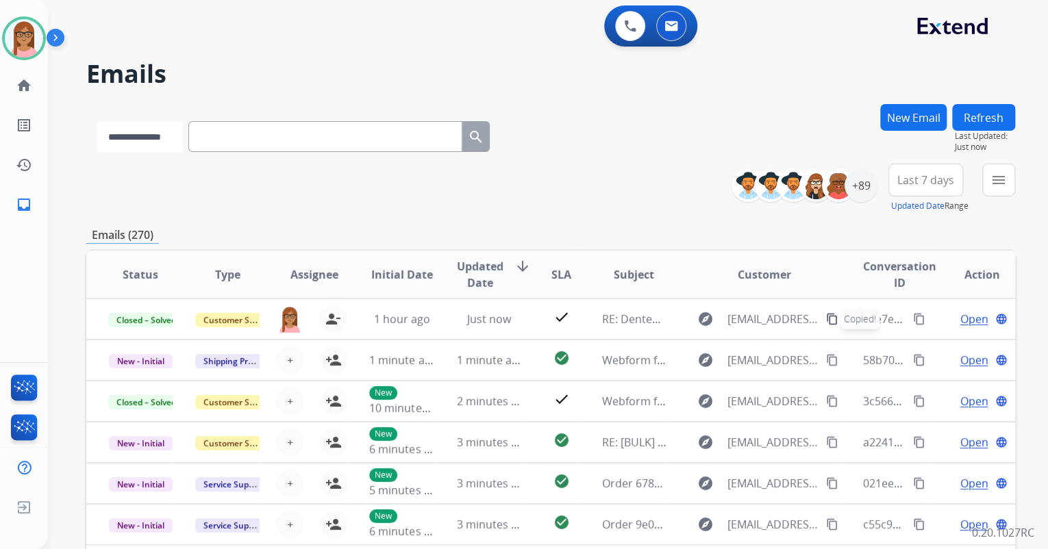
click at [183, 137] on select "**********" at bounding box center [140, 136] width 86 height 31
select select "**********"
click at [97, 121] on select "**********" at bounding box center [140, 136] width 86 height 31
click at [258, 134] on input "text" at bounding box center [327, 136] width 274 height 31
paste input "**********"
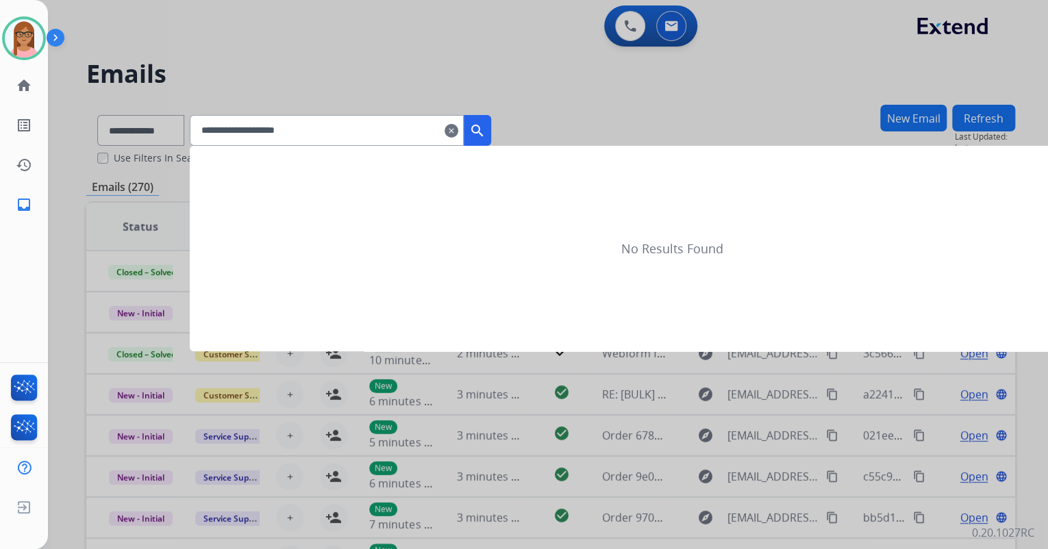
type input "**********"
click at [491, 128] on button "search" at bounding box center [477, 130] width 27 height 31
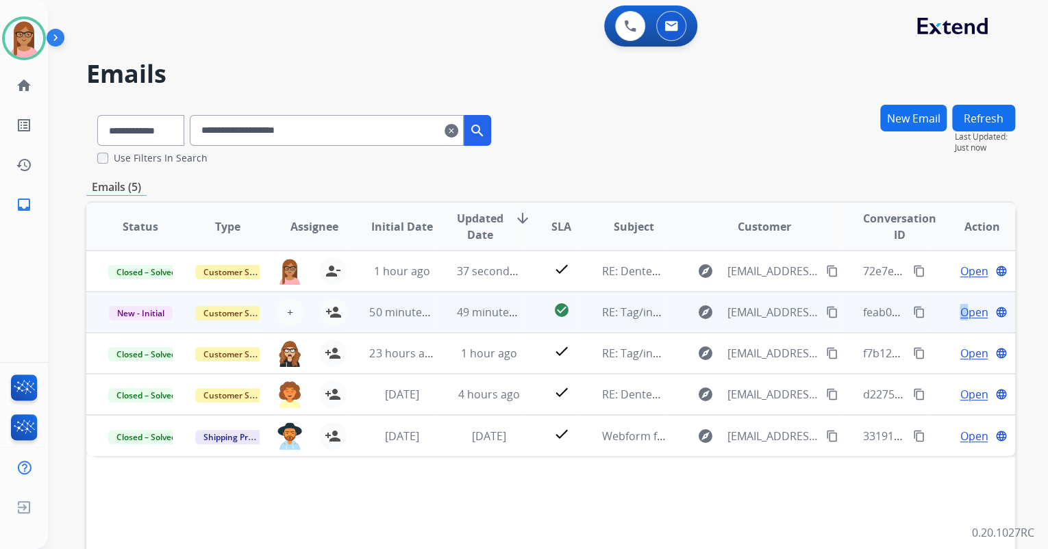
click at [960, 309] on span "Open" at bounding box center [974, 312] width 28 height 16
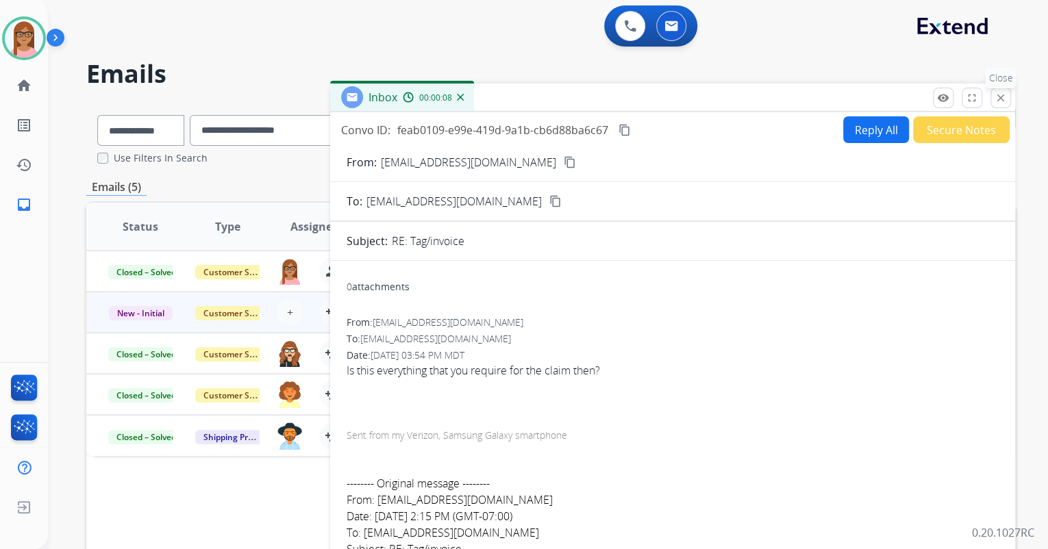
click at [1000, 103] on mat-icon "close" at bounding box center [1001, 98] width 12 height 12
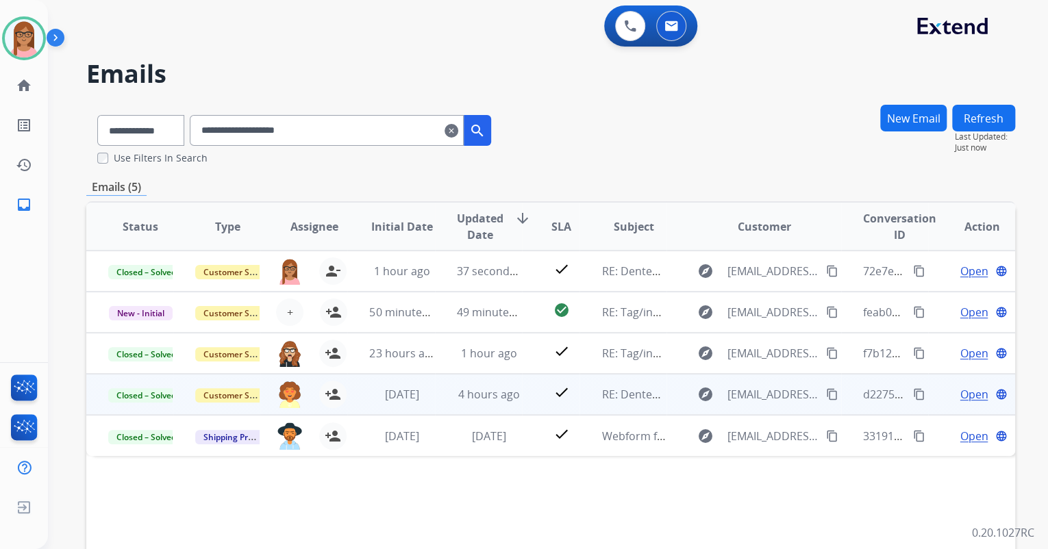
click at [962, 395] on span "Open" at bounding box center [974, 394] width 28 height 16
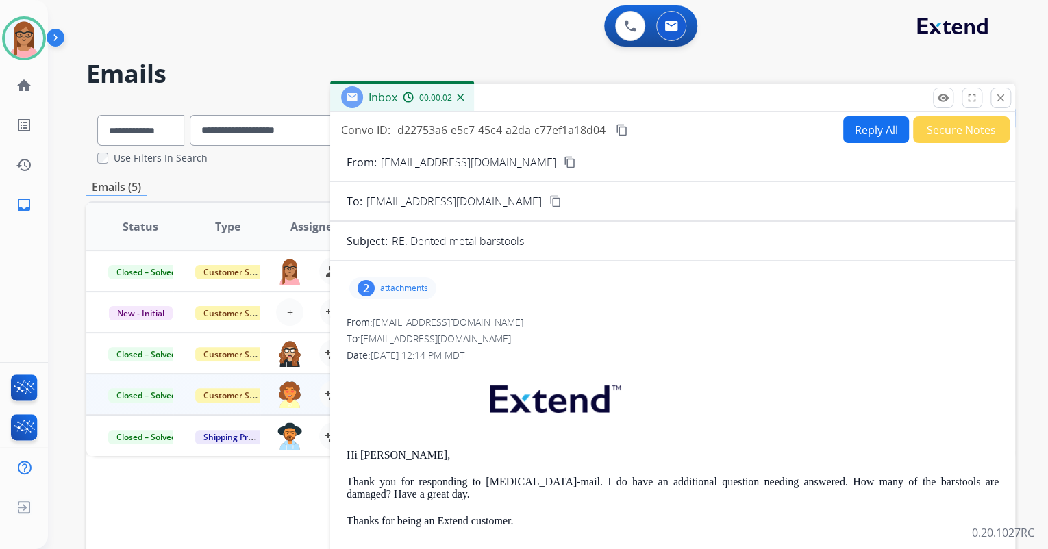
click at [396, 286] on p "attachments" at bounding box center [404, 288] width 48 height 11
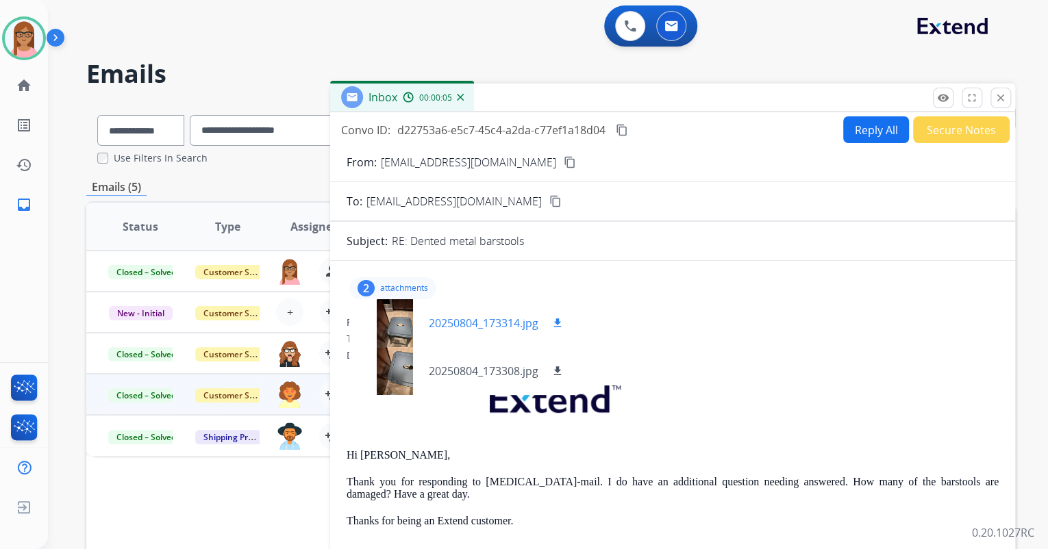
click at [401, 318] on div at bounding box center [394, 323] width 68 height 48
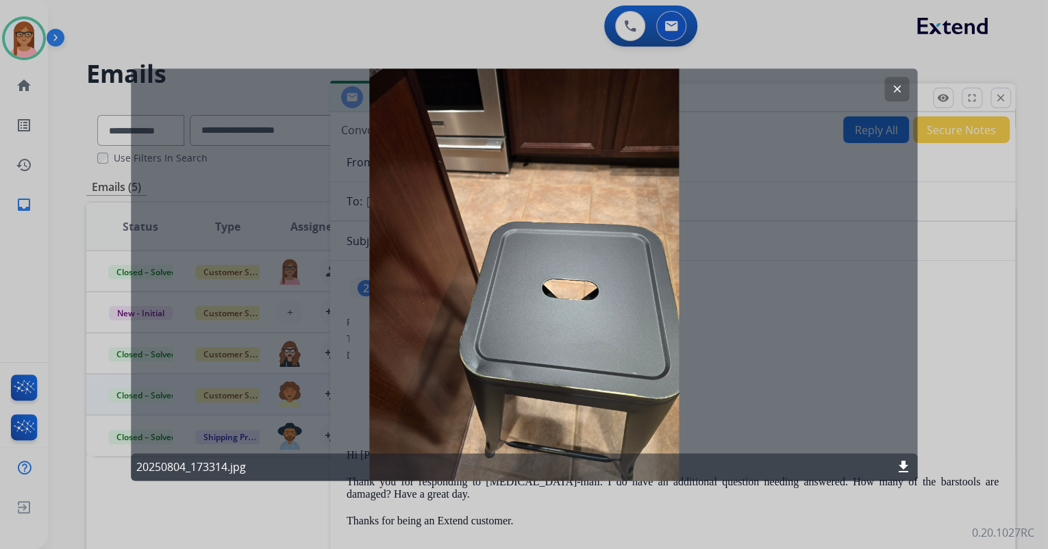
click at [893, 92] on mat-icon "clear" at bounding box center [896, 89] width 12 height 12
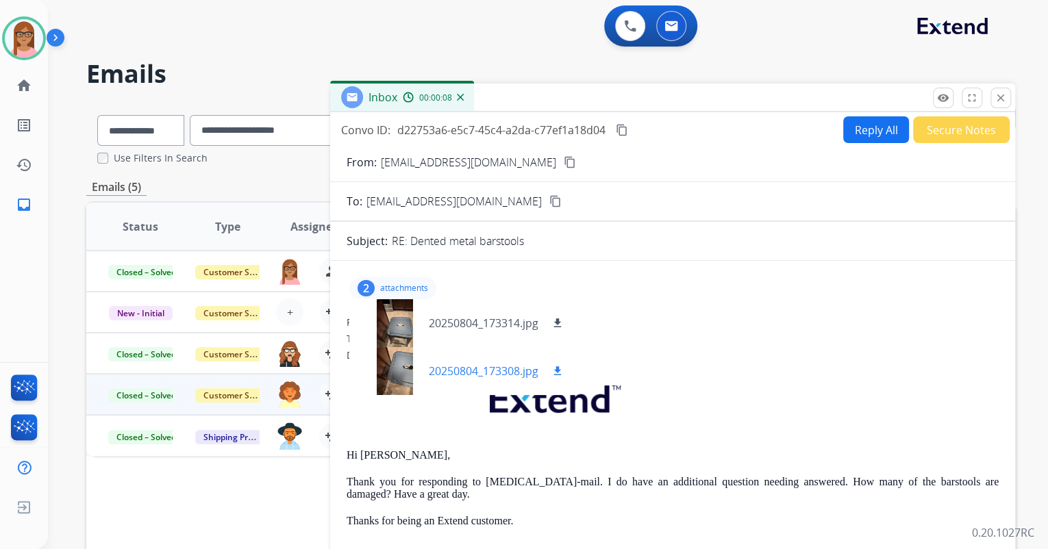
click at [391, 362] on div at bounding box center [394, 371] width 68 height 48
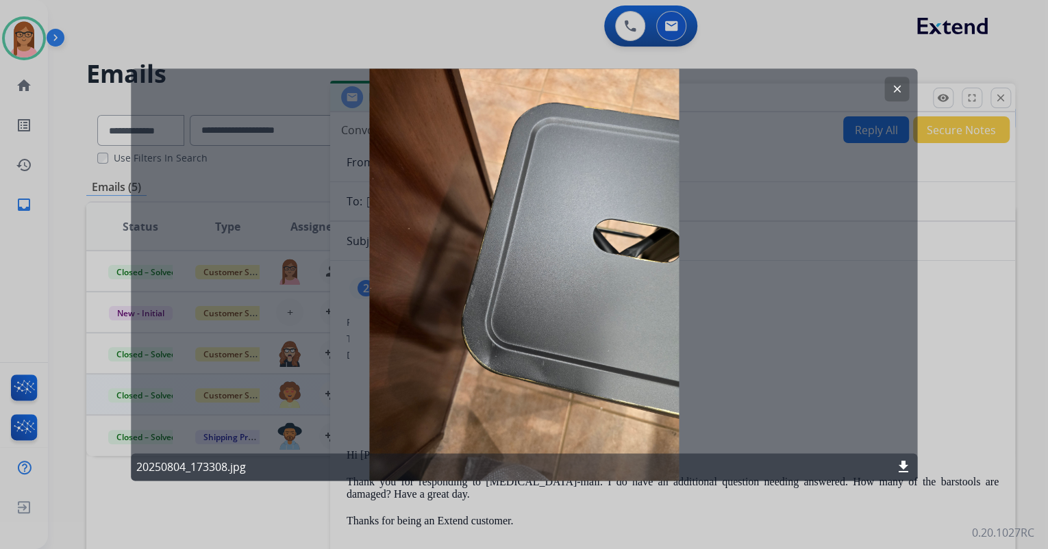
click at [890, 93] on mat-icon "clear" at bounding box center [896, 89] width 12 height 12
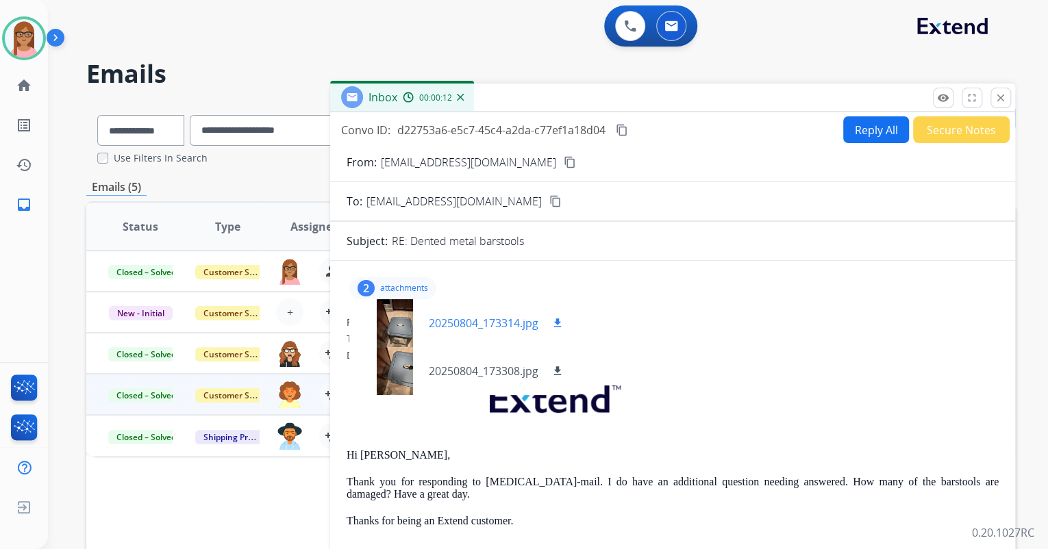
click at [557, 325] on mat-icon "download" at bounding box center [557, 323] width 12 height 12
click at [557, 369] on mat-icon "download" at bounding box center [557, 371] width 12 height 12
click at [899, 403] on p at bounding box center [673, 402] width 652 height 66
click at [998, 90] on button "close Close" at bounding box center [1000, 98] width 21 height 21
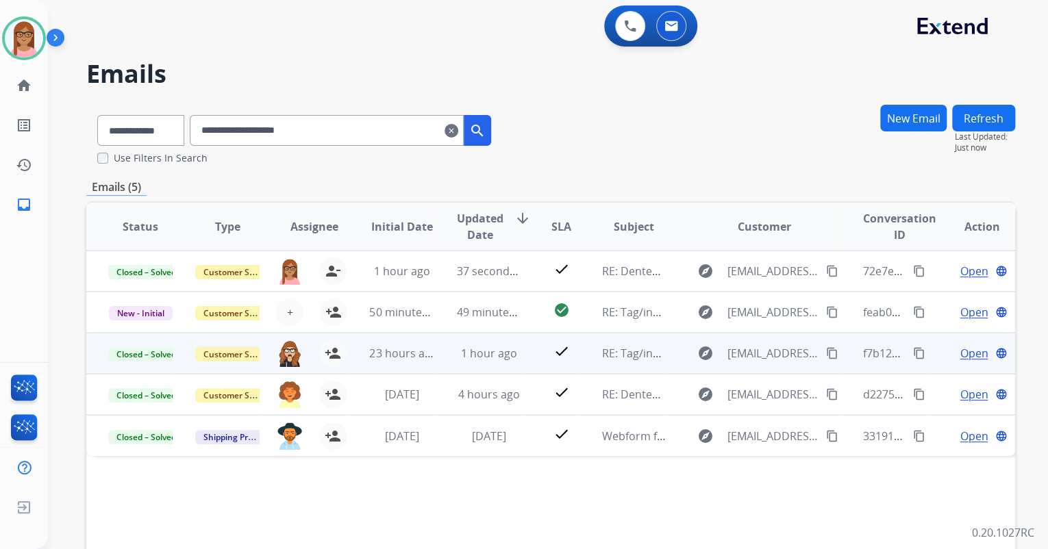
click at [960, 351] on span "Open" at bounding box center [974, 353] width 28 height 16
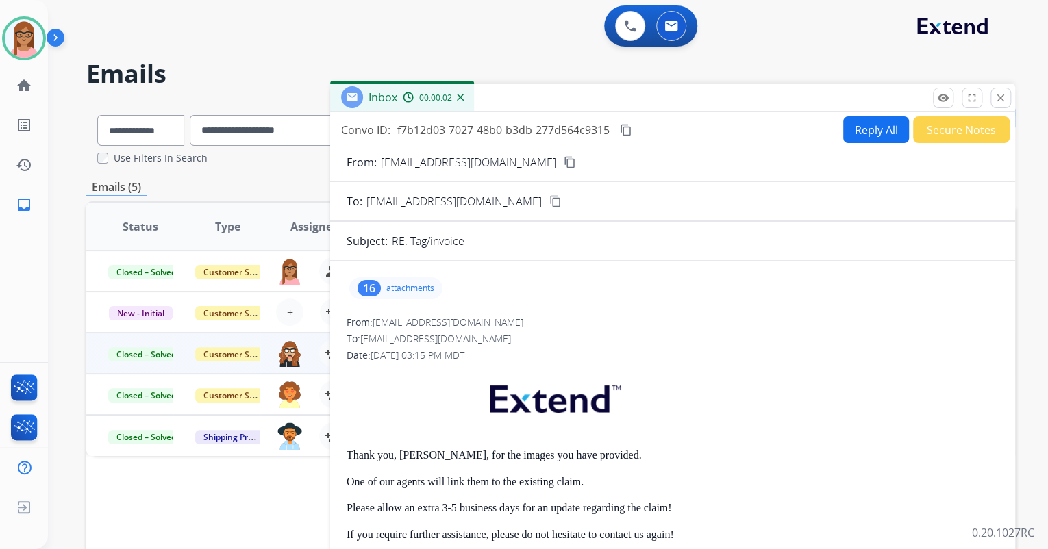
click at [383, 286] on div "16 attachments" at bounding box center [395, 288] width 93 height 22
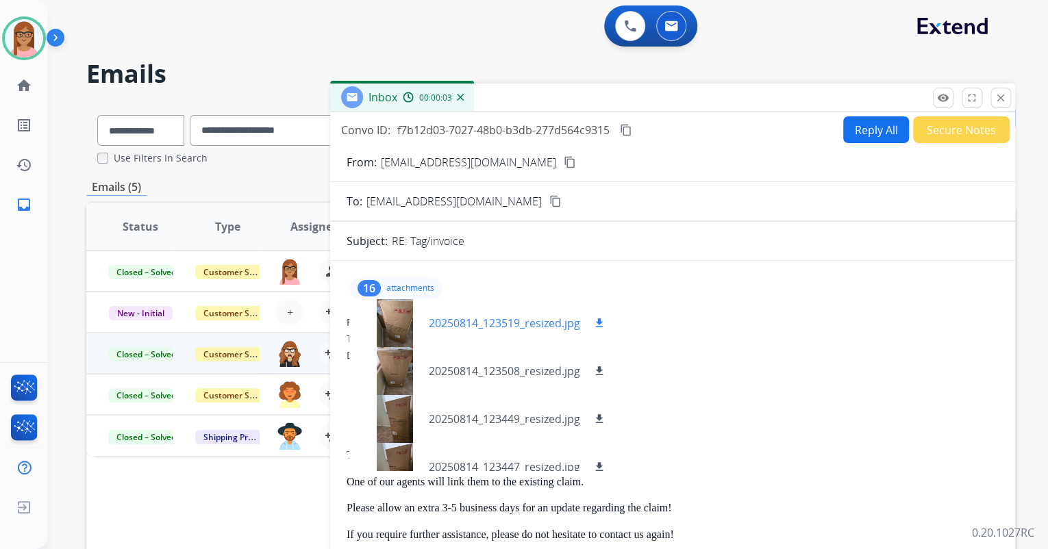
click at [401, 318] on div at bounding box center [394, 323] width 68 height 48
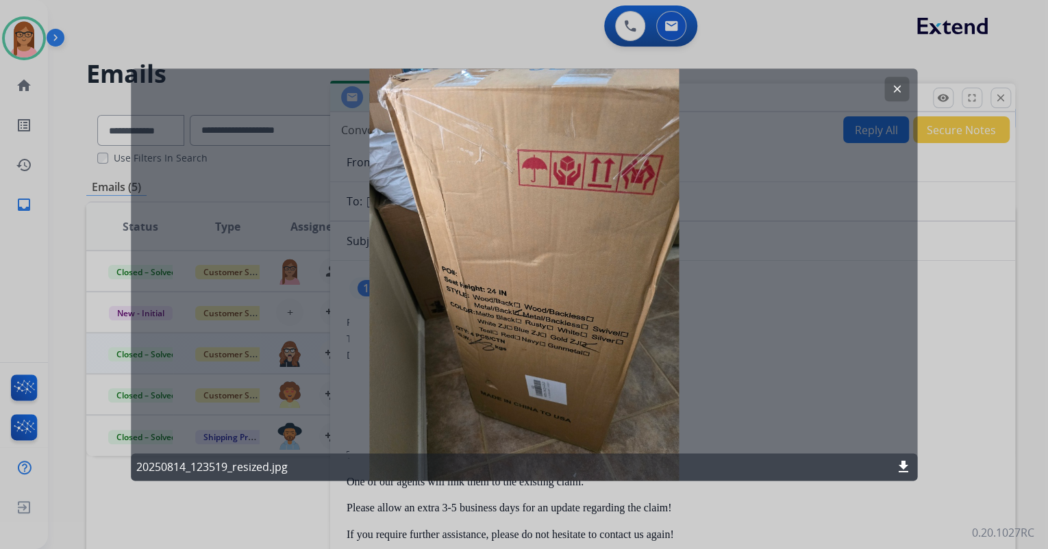
click at [897, 90] on mat-icon "clear" at bounding box center [896, 89] width 12 height 12
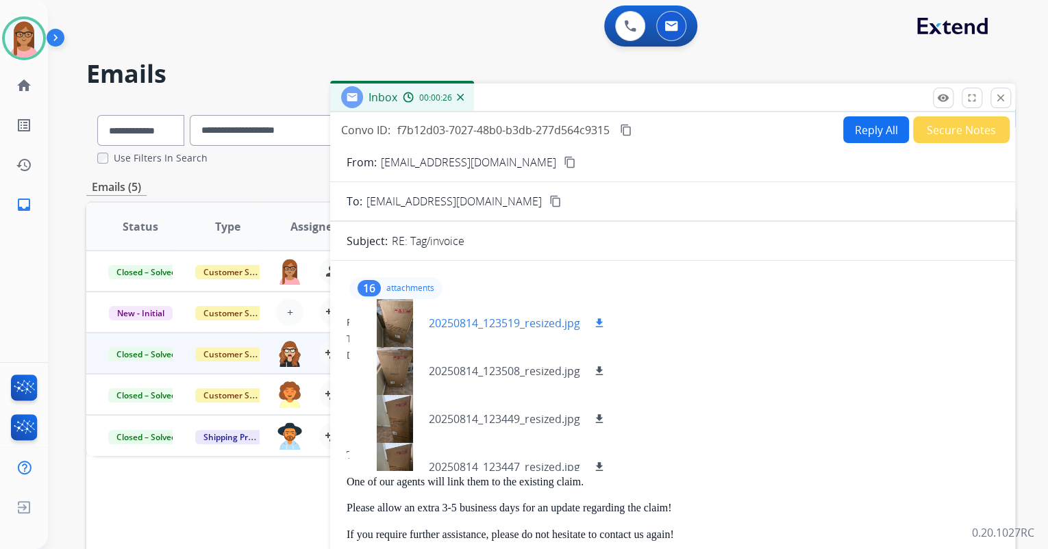
click at [597, 325] on mat-icon "download" at bounding box center [599, 323] width 12 height 12
click at [384, 373] on div at bounding box center [394, 371] width 68 height 48
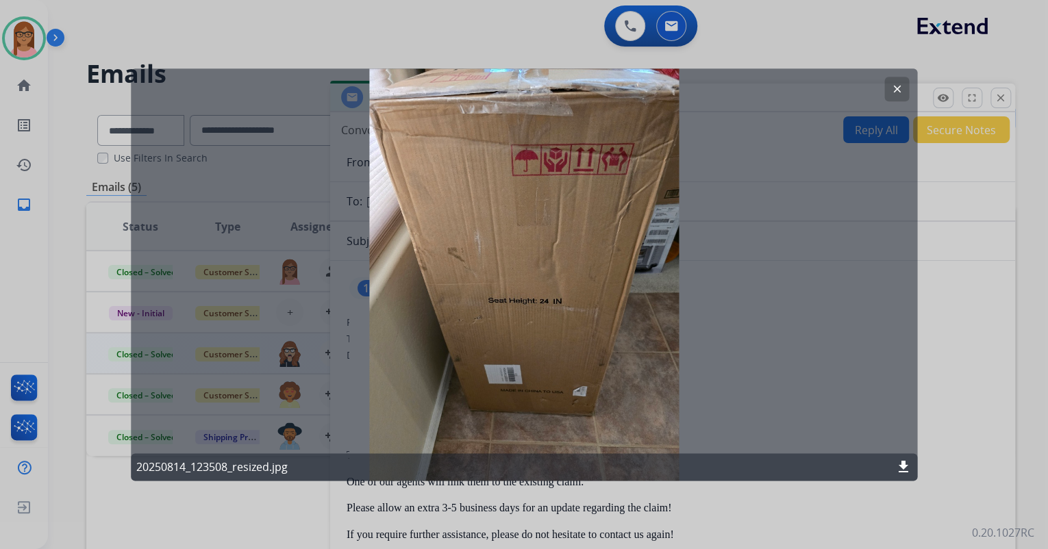
click at [896, 90] on mat-icon "clear" at bounding box center [896, 89] width 12 height 12
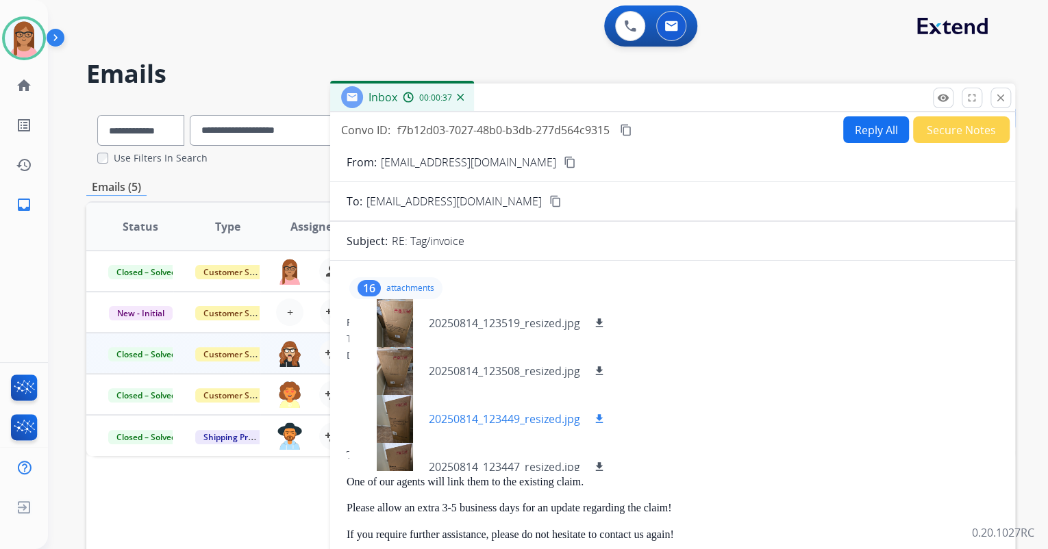
click at [401, 419] on div at bounding box center [394, 419] width 68 height 48
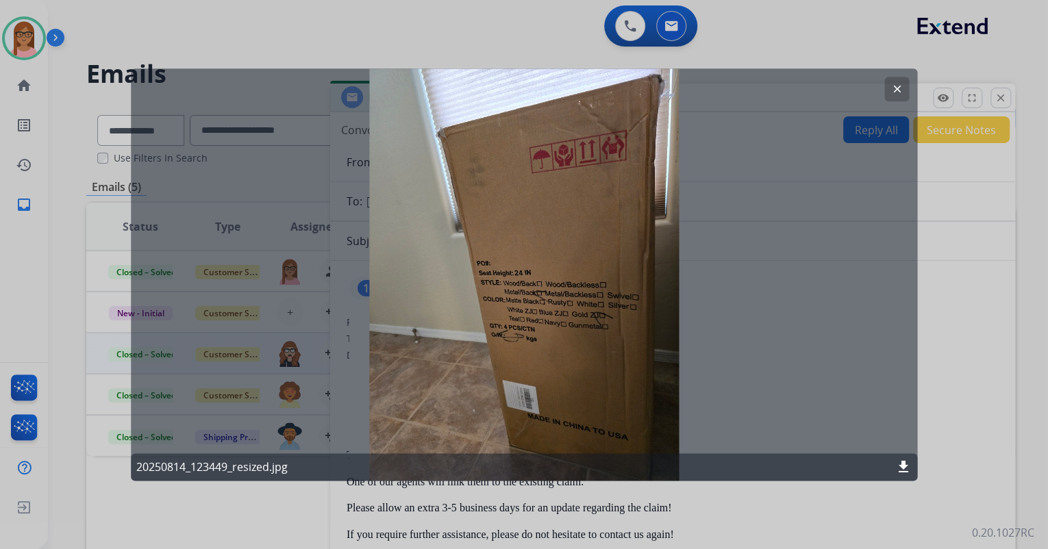
click at [896, 88] on mat-icon "clear" at bounding box center [896, 89] width 12 height 12
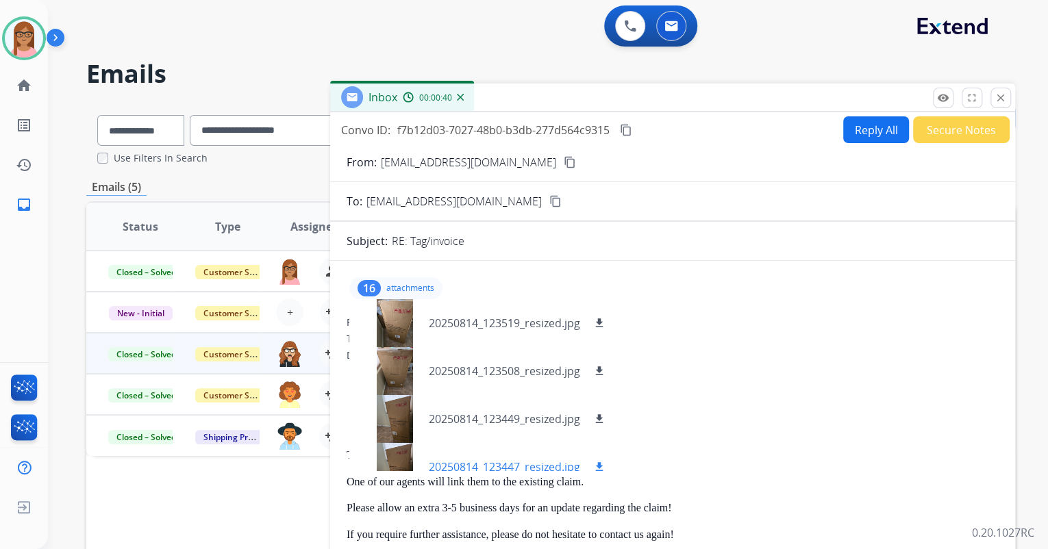
click at [403, 458] on div at bounding box center [394, 467] width 68 height 48
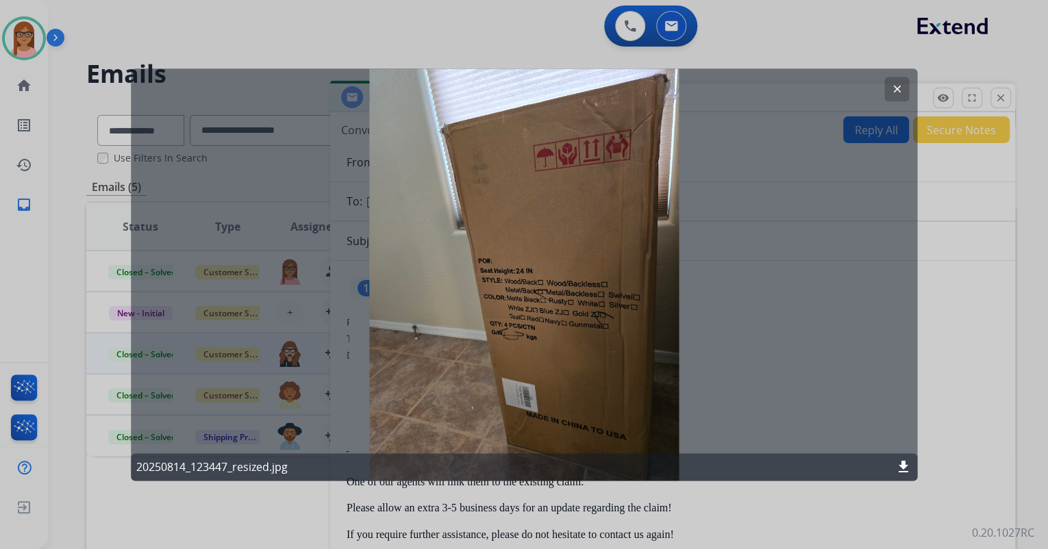
click at [890, 81] on button "clear" at bounding box center [896, 89] width 25 height 25
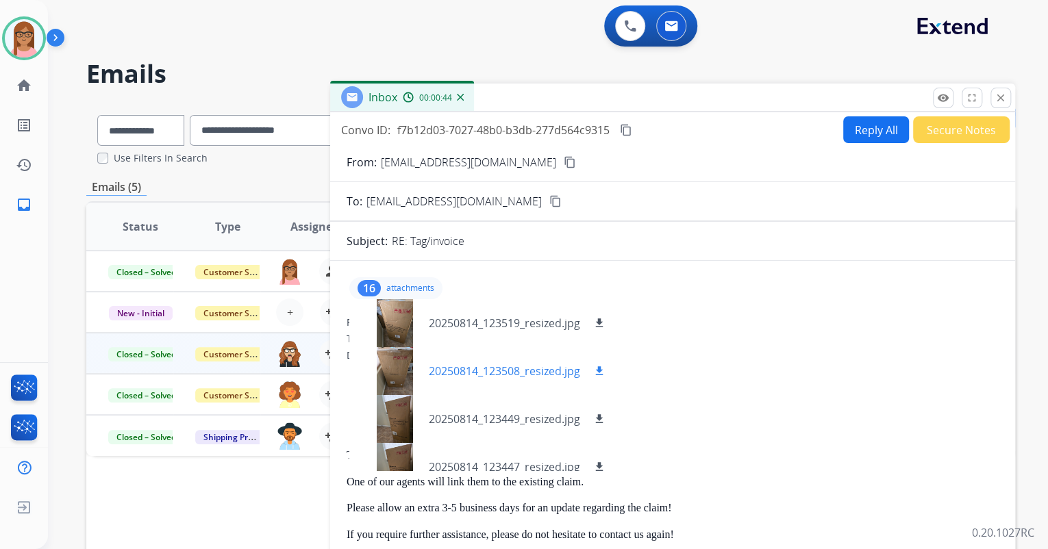
click at [392, 376] on div at bounding box center [394, 371] width 68 height 48
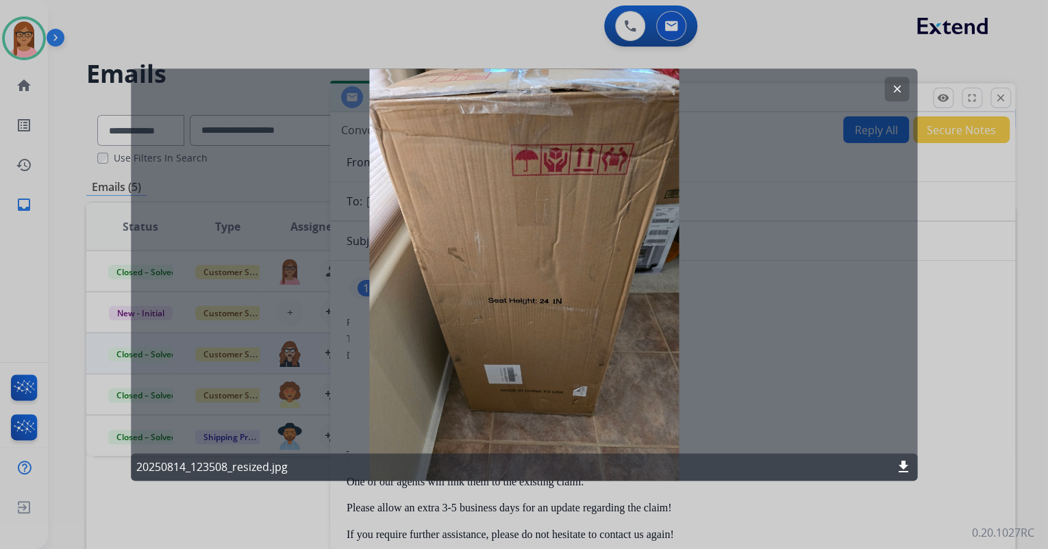
click at [895, 86] on mat-icon "clear" at bounding box center [896, 89] width 12 height 12
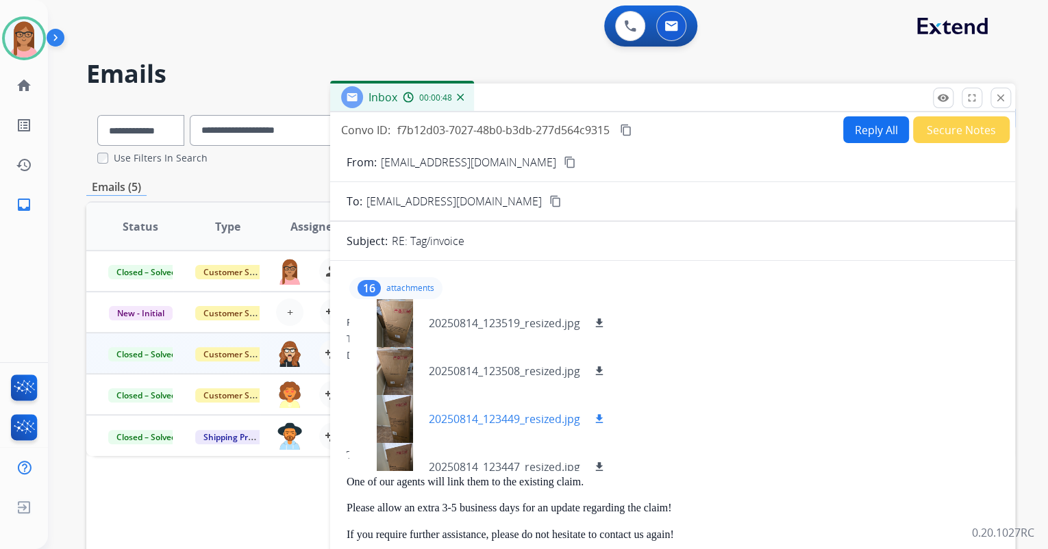
click at [399, 408] on div at bounding box center [394, 419] width 68 height 48
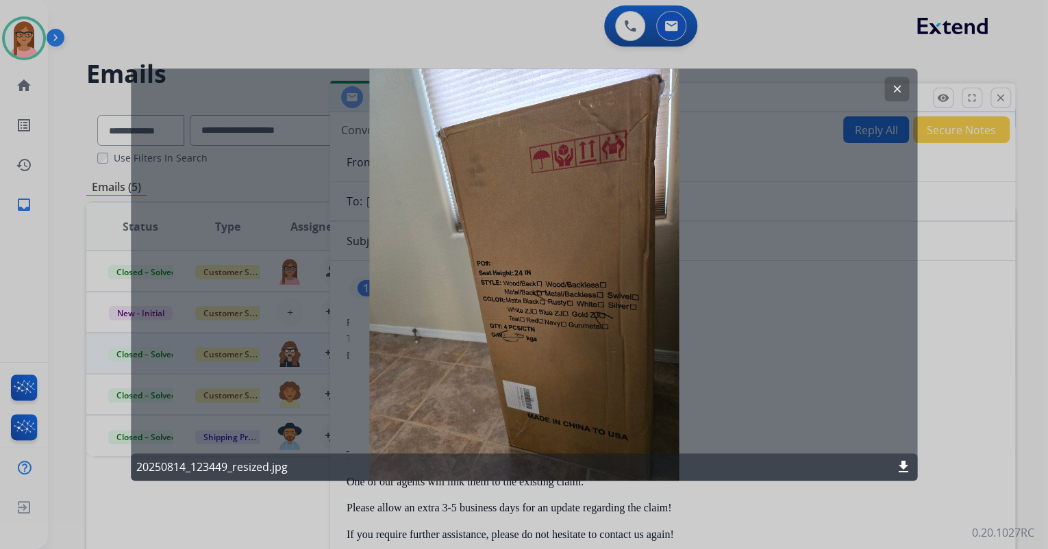
click at [892, 84] on mat-icon "clear" at bounding box center [896, 89] width 12 height 12
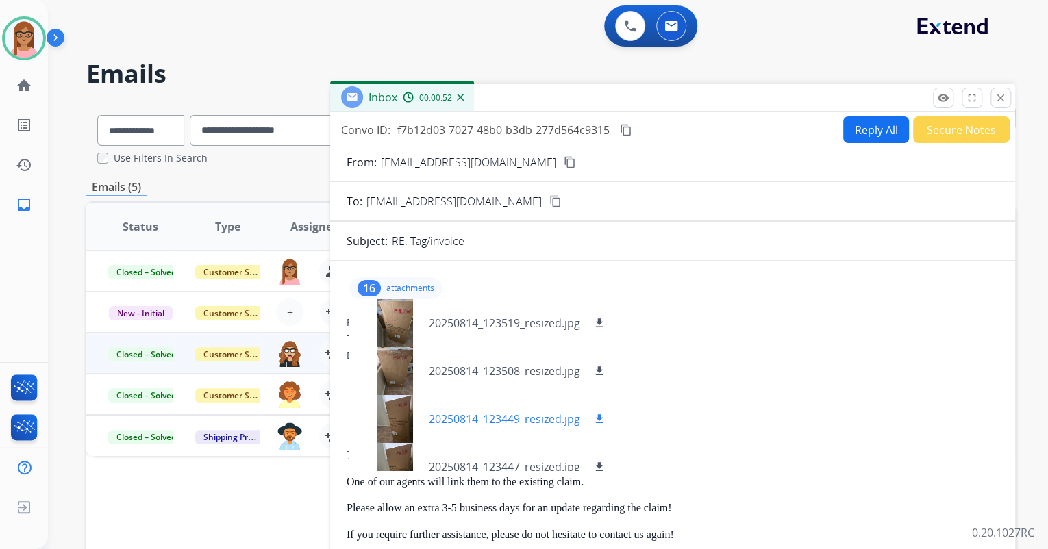
click at [597, 419] on mat-icon "download" at bounding box center [599, 419] width 12 height 12
click at [597, 373] on mat-icon "download" at bounding box center [599, 371] width 12 height 12
click at [996, 95] on mat-icon "close" at bounding box center [1001, 98] width 12 height 12
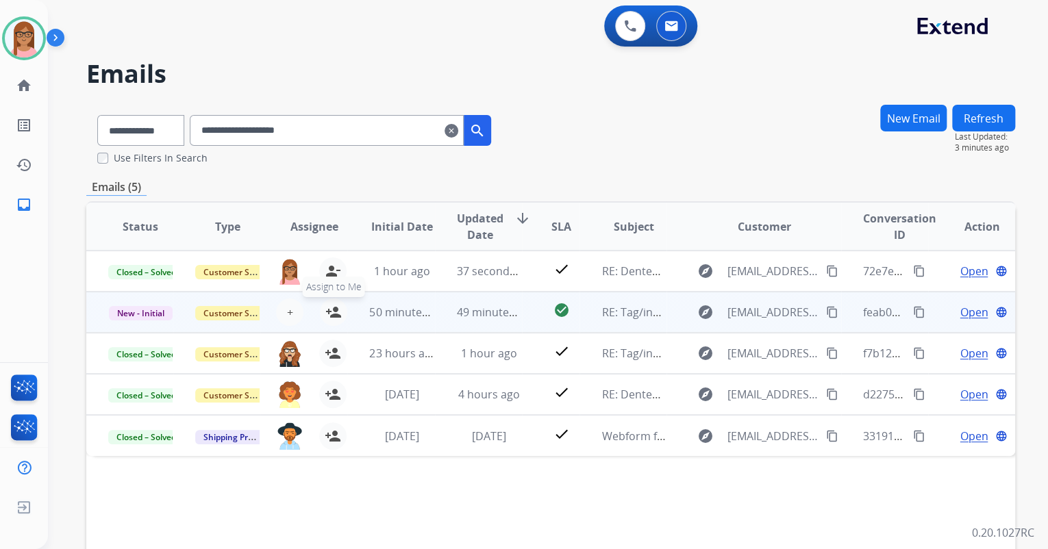
click at [334, 310] on mat-icon "person_add" at bounding box center [333, 312] width 16 height 16
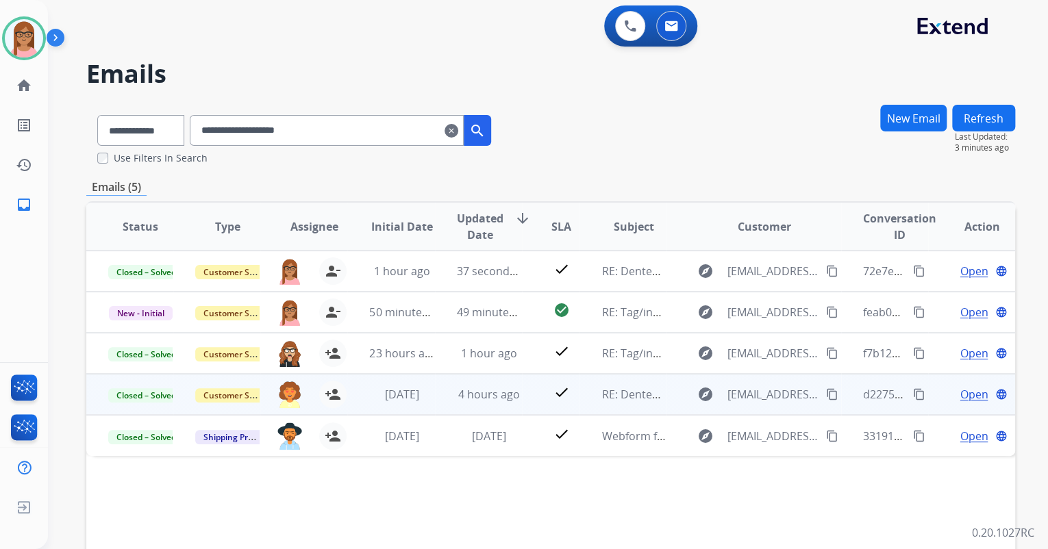
click at [960, 391] on span "Open" at bounding box center [974, 394] width 28 height 16
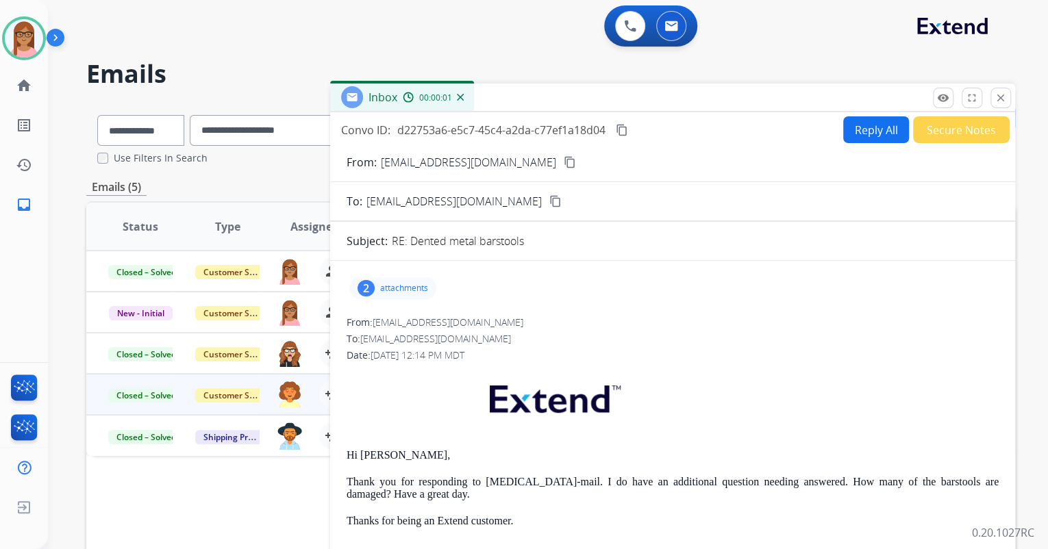
click at [395, 286] on p "attachments" at bounding box center [404, 288] width 48 height 11
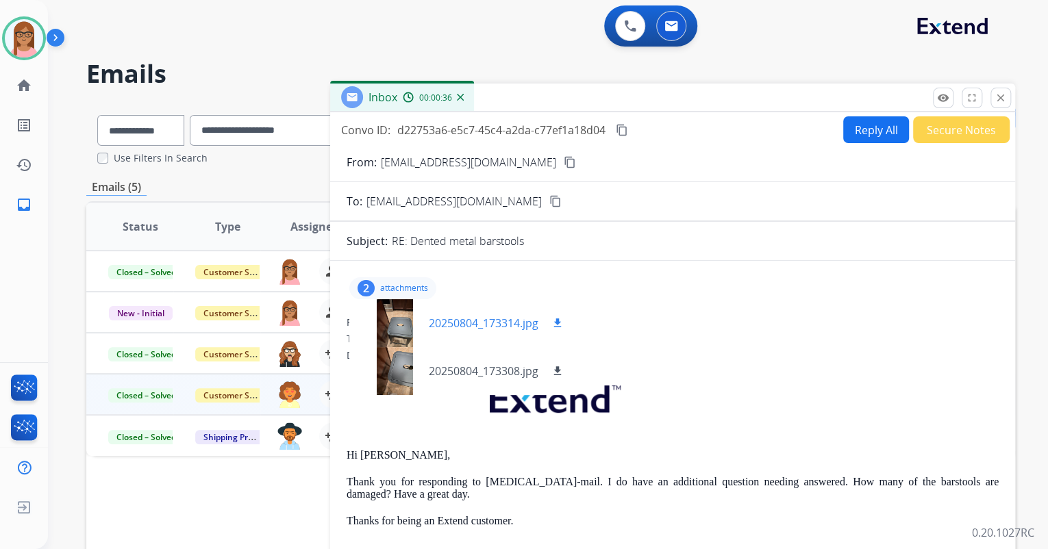
click at [388, 321] on div at bounding box center [394, 323] width 68 height 48
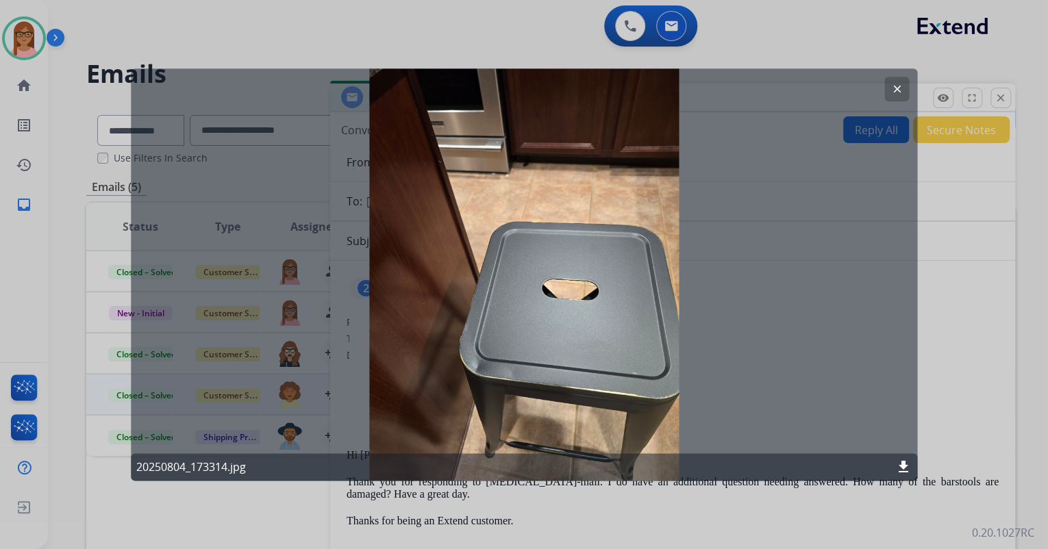
click at [893, 90] on mat-icon "clear" at bounding box center [896, 89] width 12 height 12
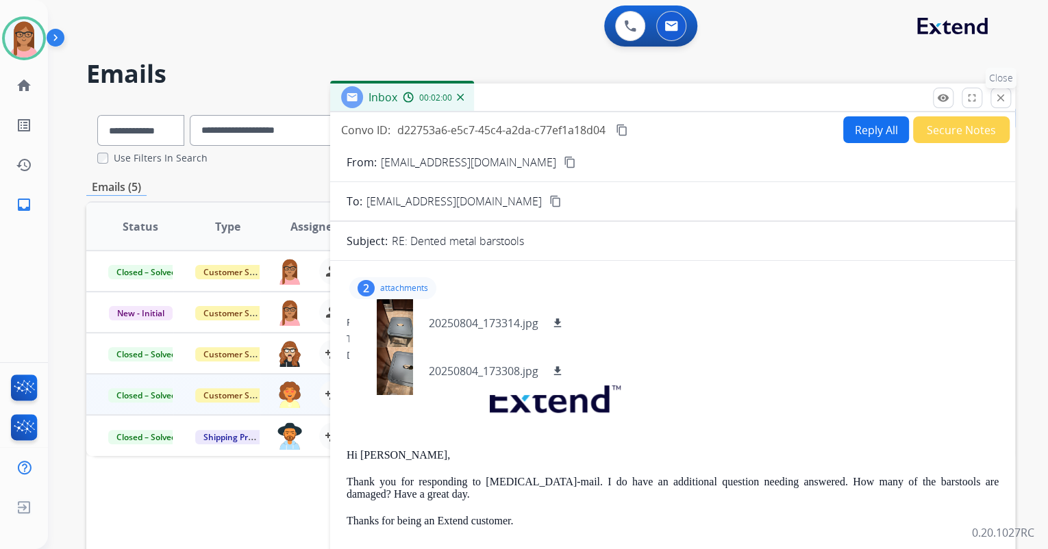
click at [997, 92] on mat-icon "close" at bounding box center [1001, 98] width 12 height 12
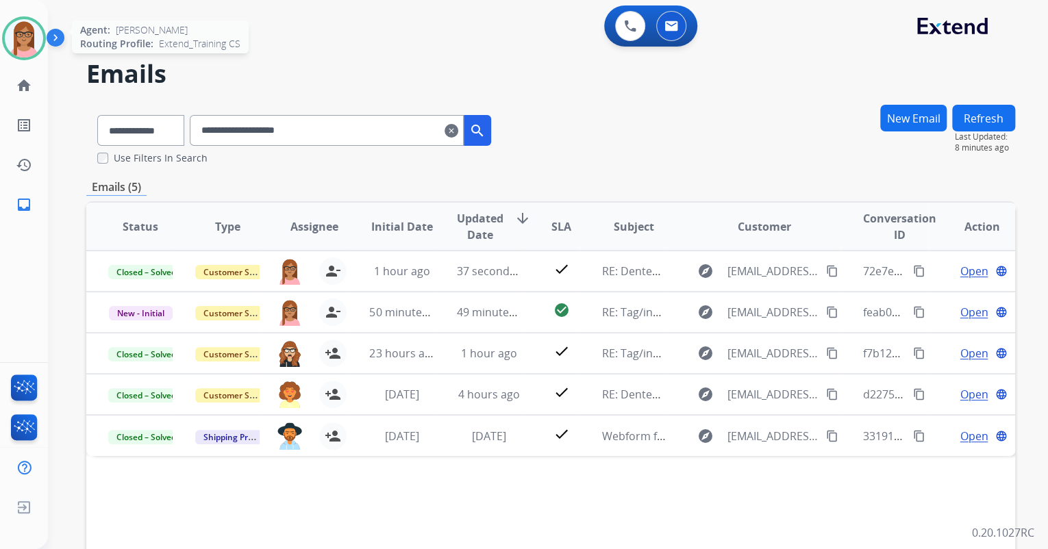
click at [25, 49] on img at bounding box center [24, 38] width 38 height 38
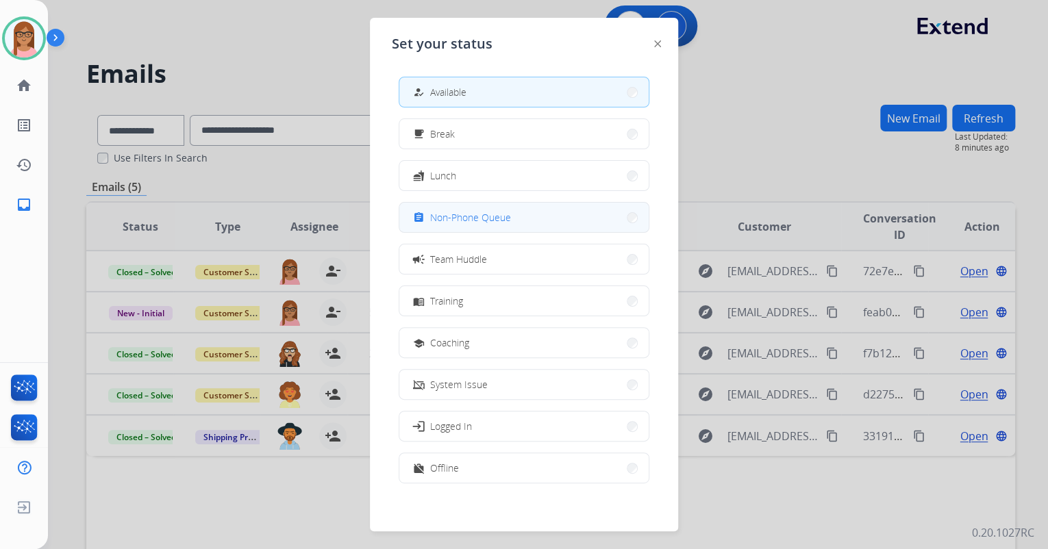
click at [464, 221] on span "Non-Phone Queue" at bounding box center [470, 217] width 81 height 14
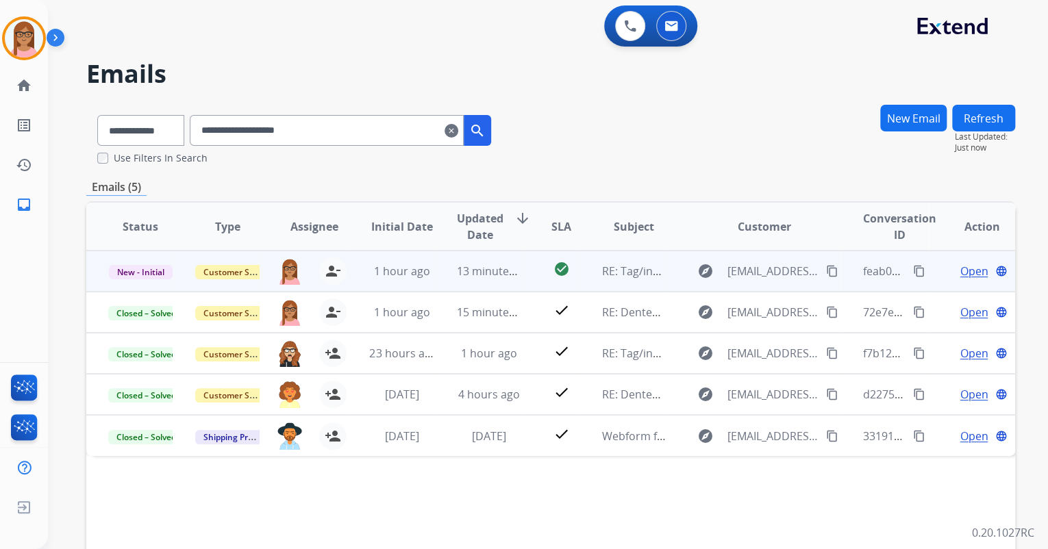
click at [967, 264] on span "Open" at bounding box center [974, 271] width 28 height 16
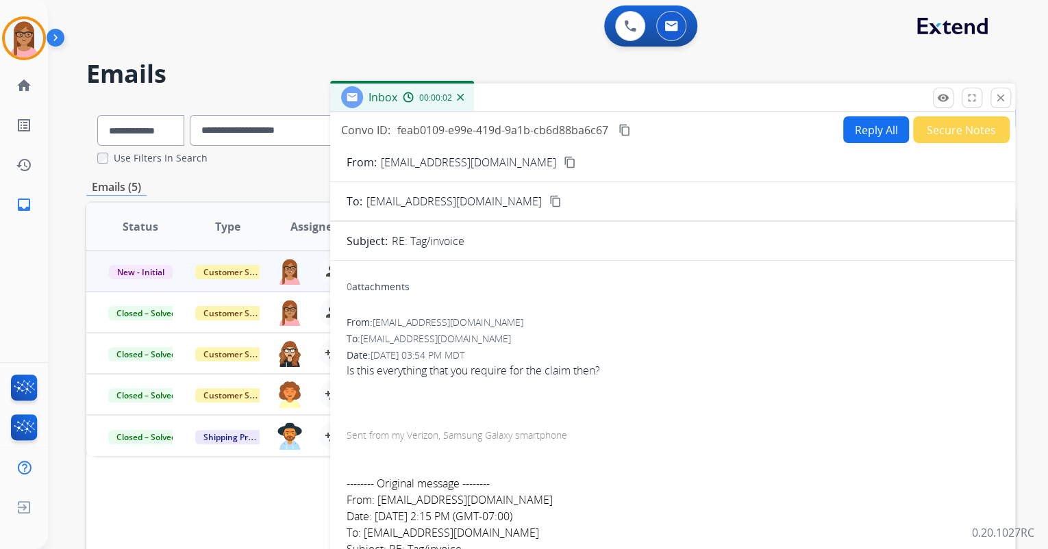
click at [853, 133] on button "Reply All" at bounding box center [876, 129] width 66 height 27
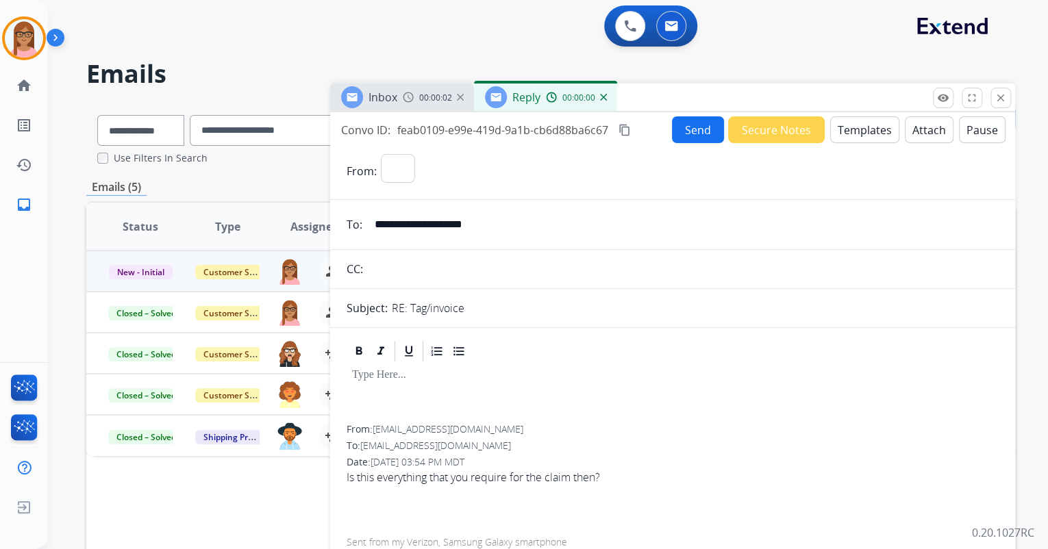
select select "**********"
click at [844, 129] on button "Templates" at bounding box center [864, 129] width 69 height 27
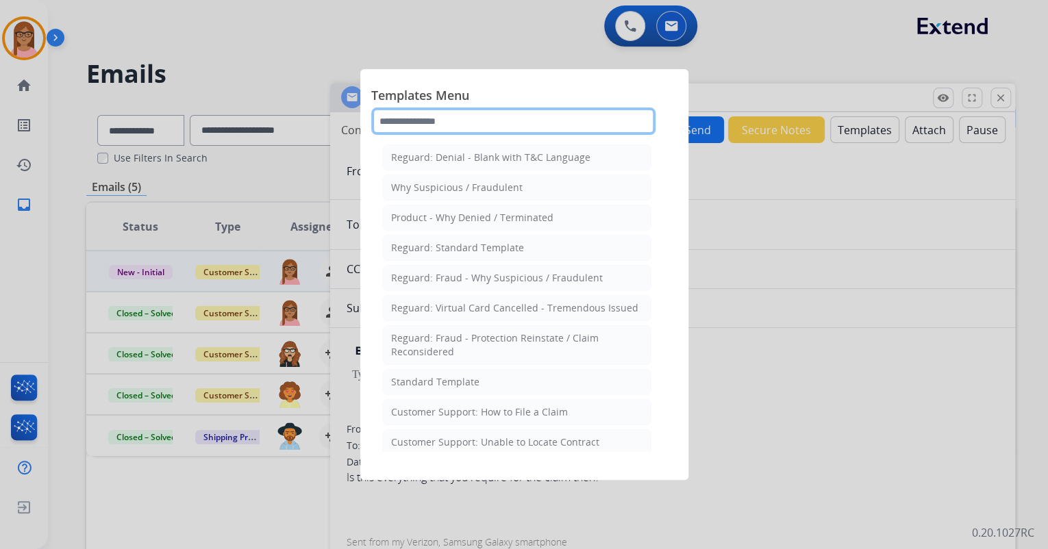
click at [473, 123] on input "text" at bounding box center [513, 121] width 284 height 27
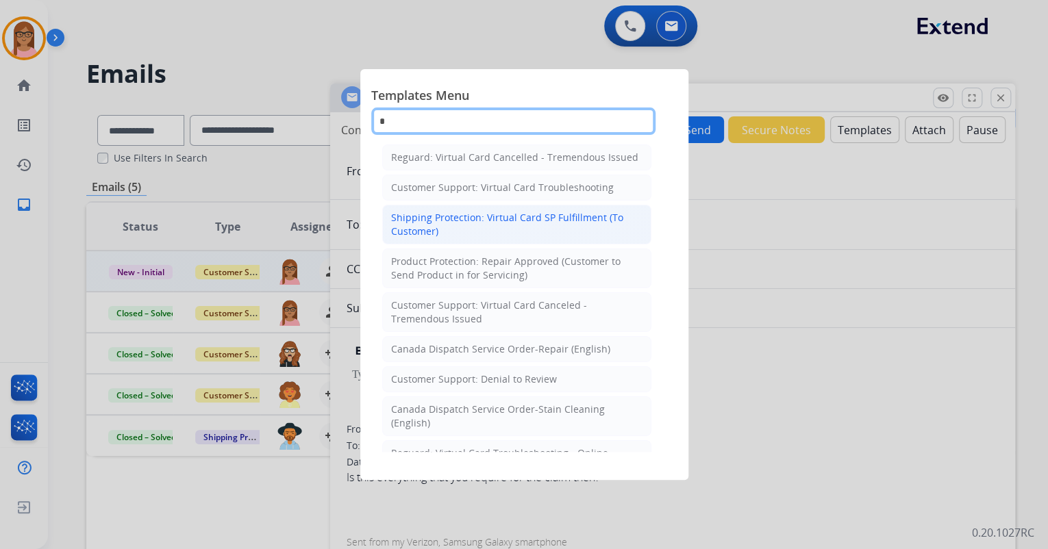
type input "*"
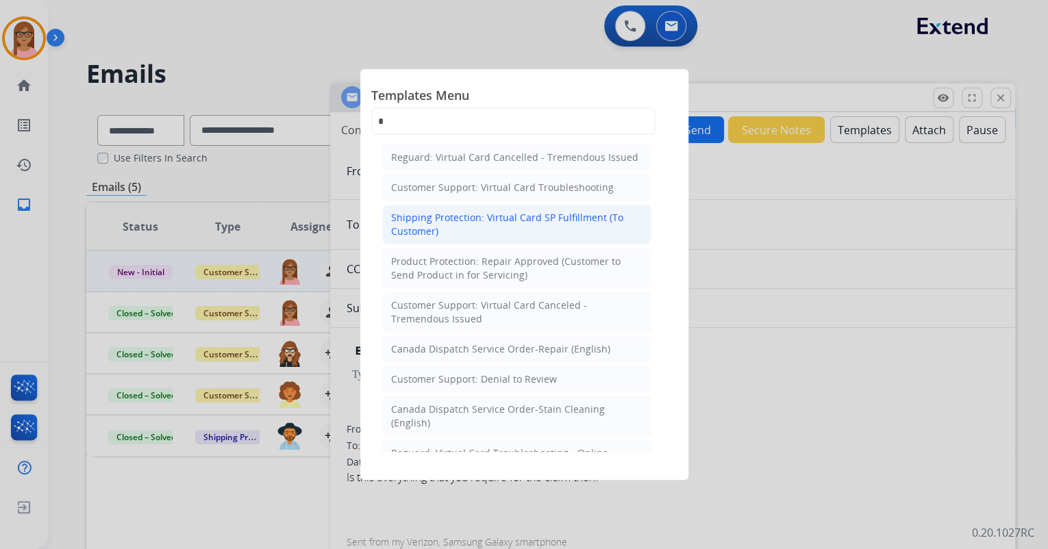
click at [486, 220] on div "Shipping Protection: Virtual Card SP Fulfillment (To Customer)" at bounding box center [516, 224] width 251 height 27
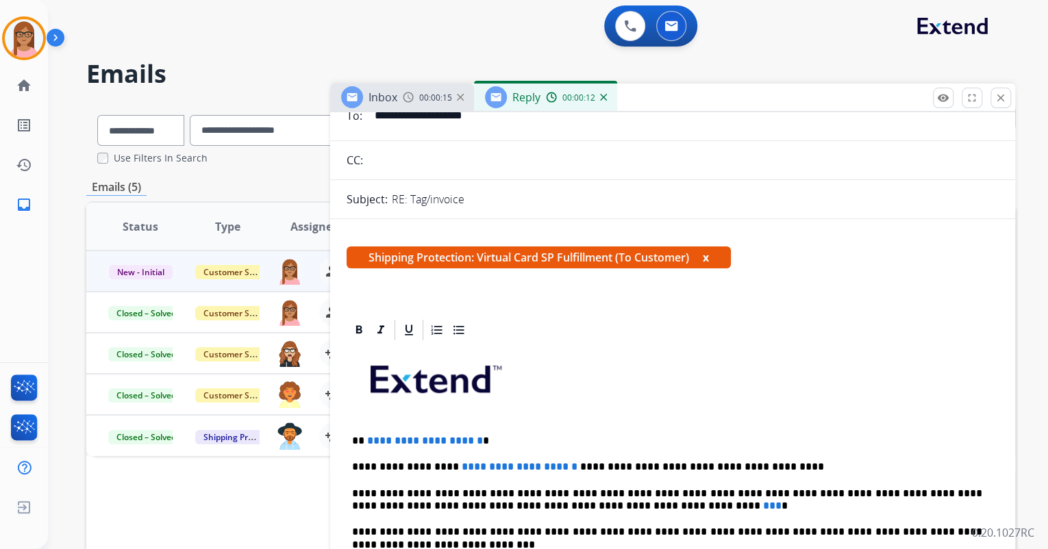
scroll to position [110, 0]
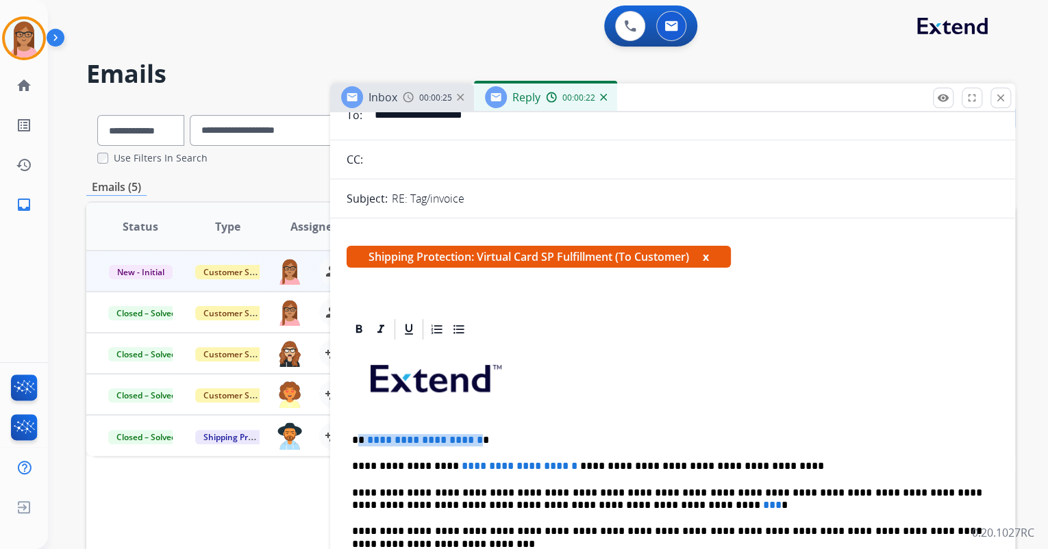
drag, startPoint x: 358, startPoint y: 438, endPoint x: 499, endPoint y: 438, distance: 140.4
click at [499, 438] on p "**********" at bounding box center [667, 440] width 630 height 12
drag, startPoint x: 444, startPoint y: 465, endPoint x: 537, endPoint y: 466, distance: 93.2
click at [537, 466] on span "**********" at bounding box center [520, 466] width 116 height 10
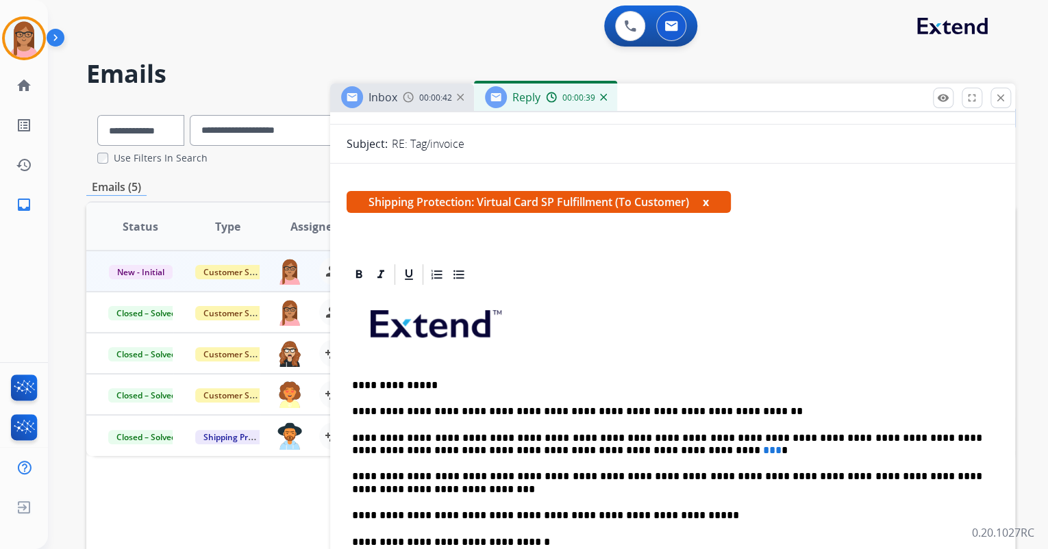
scroll to position [219, 0]
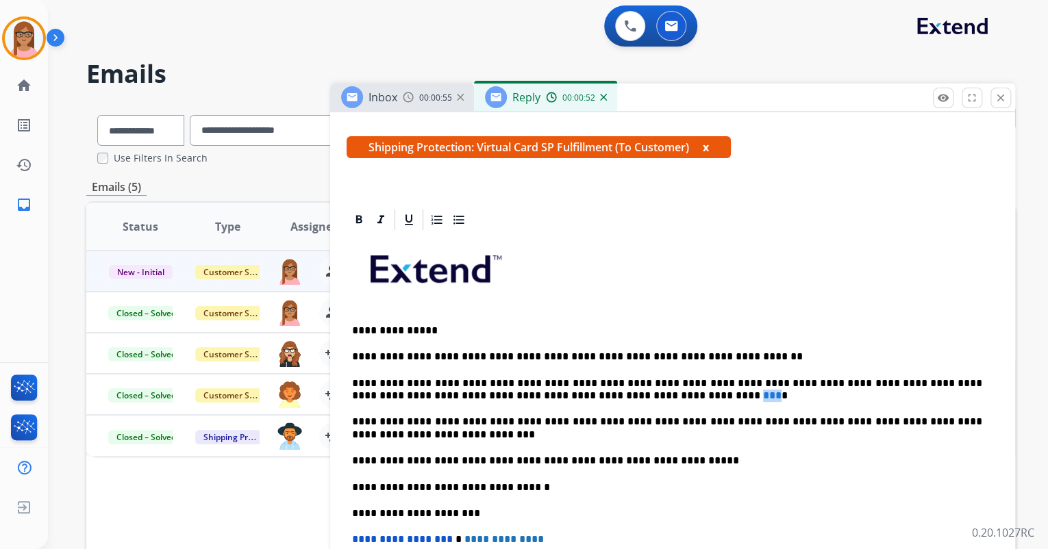
drag, startPoint x: 566, startPoint y: 395, endPoint x: 576, endPoint y: 395, distance: 10.3
click at [763, 395] on span "***" at bounding box center [772, 395] width 18 height 10
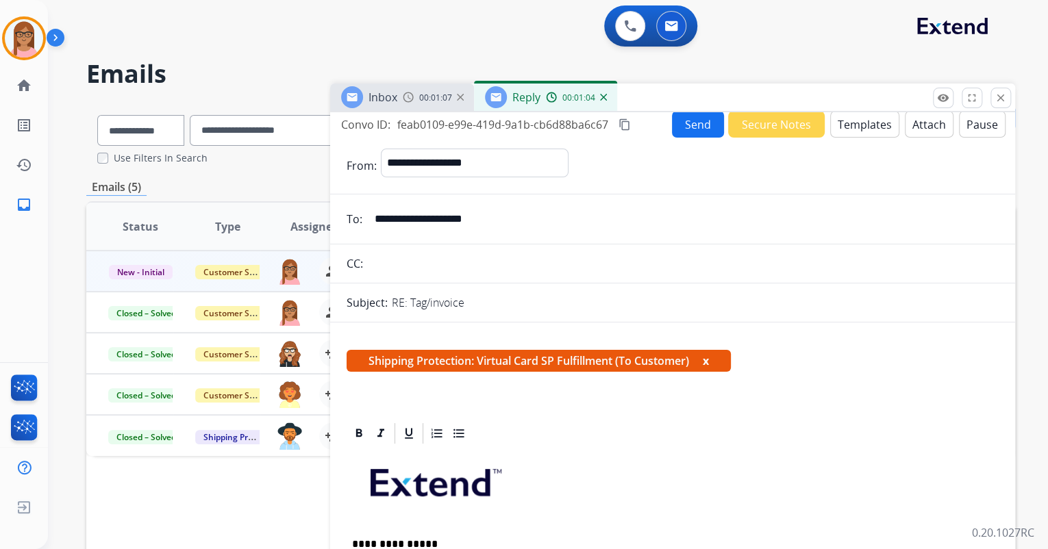
scroll to position [0, 0]
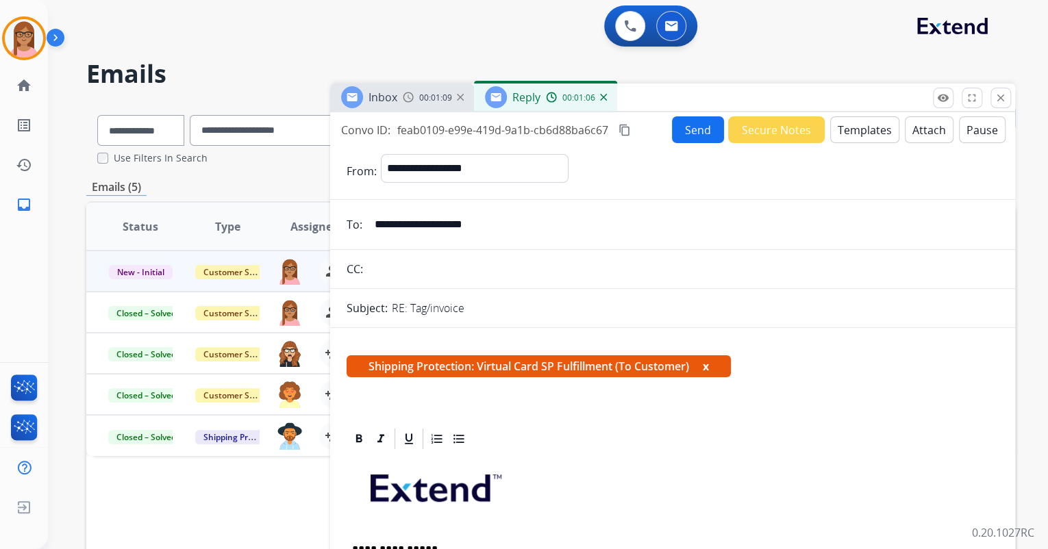
click at [622, 127] on mat-icon "content_copy" at bounding box center [625, 130] width 12 height 12
click at [694, 125] on button "Send" at bounding box center [698, 129] width 52 height 27
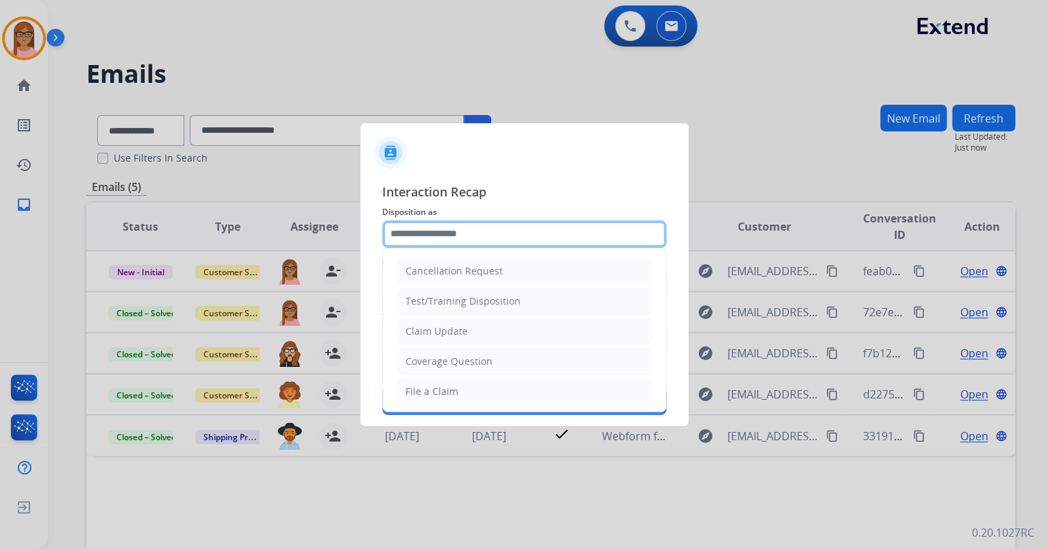
click at [476, 221] on input "text" at bounding box center [524, 234] width 284 height 27
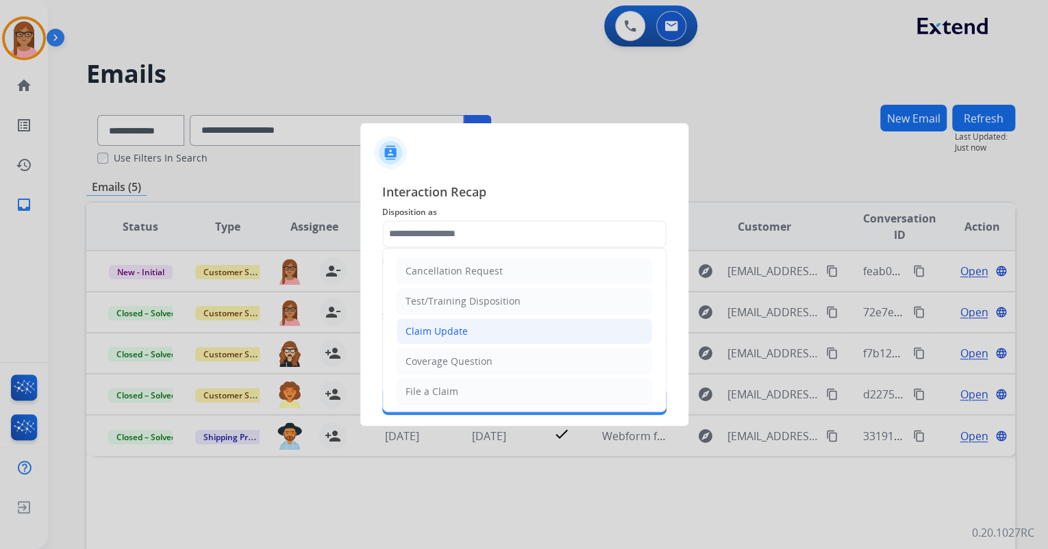
click at [478, 334] on li "Claim Update" at bounding box center [524, 332] width 255 height 26
type input "**********"
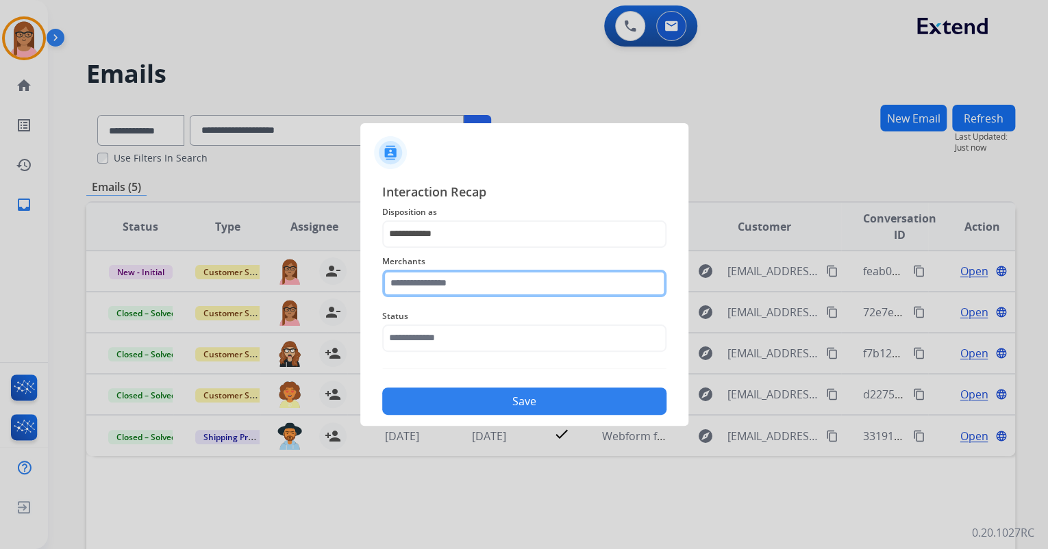
click at [477, 288] on input "text" at bounding box center [524, 283] width 284 height 27
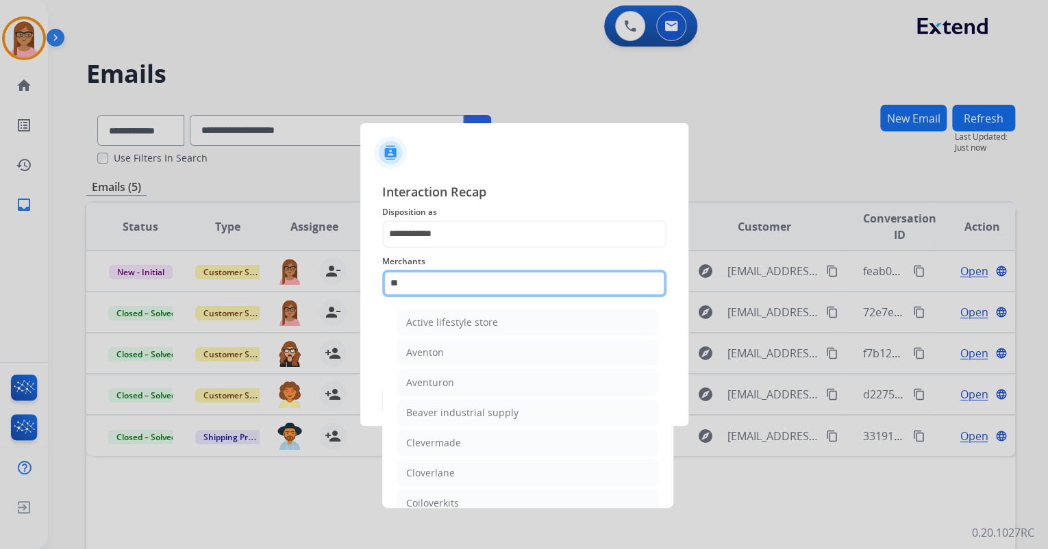
type input "*"
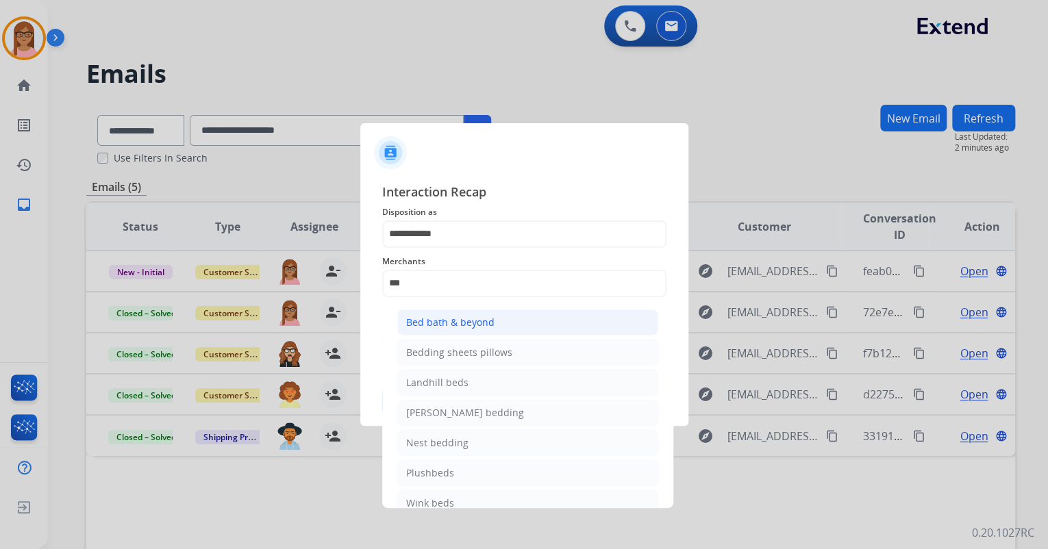
click at [466, 324] on div "Bed bath & beyond" at bounding box center [450, 323] width 88 height 14
type input "**********"
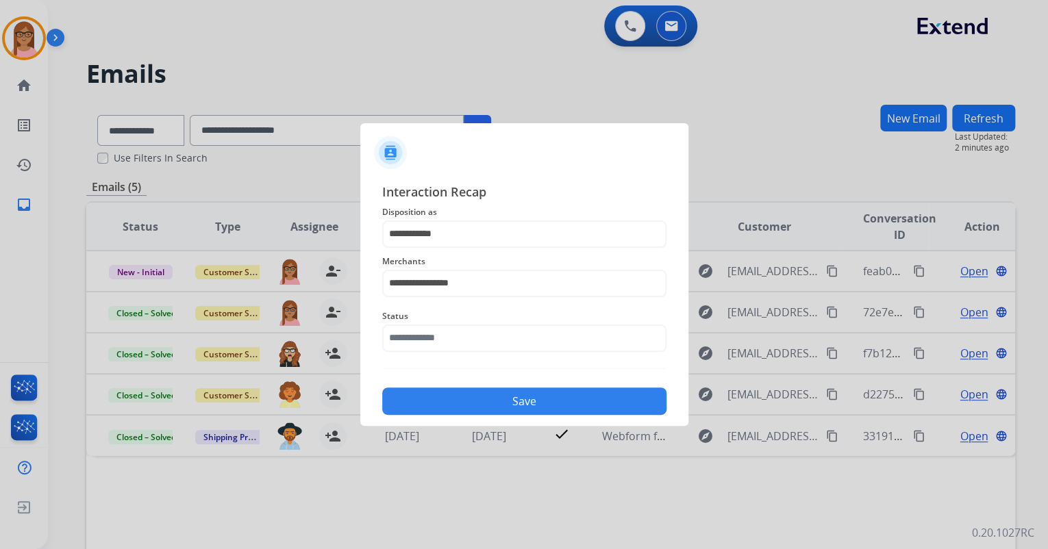
click at [488, 348] on div "Status" at bounding box center [524, 330] width 284 height 55
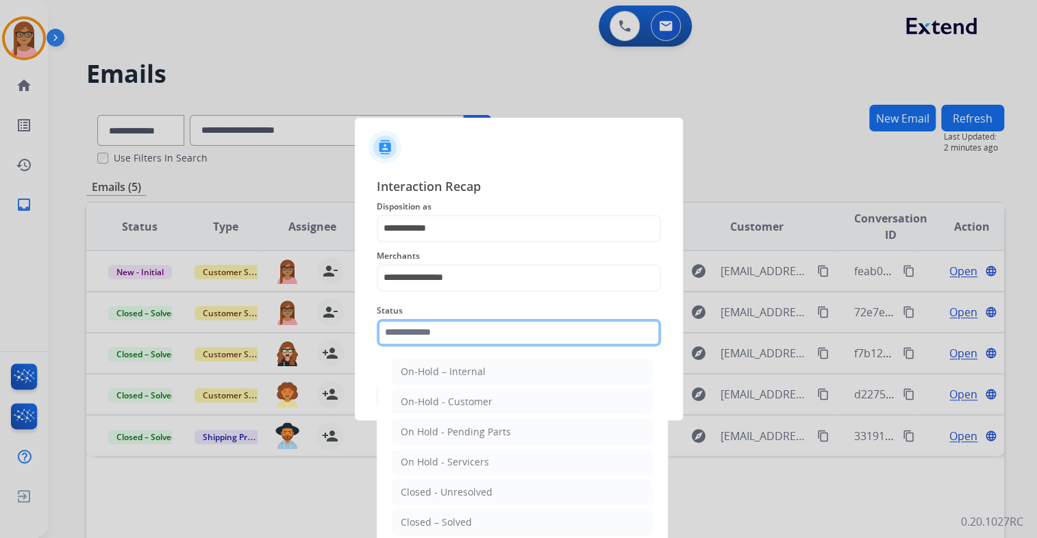
click at [488, 342] on input "text" at bounding box center [519, 332] width 284 height 27
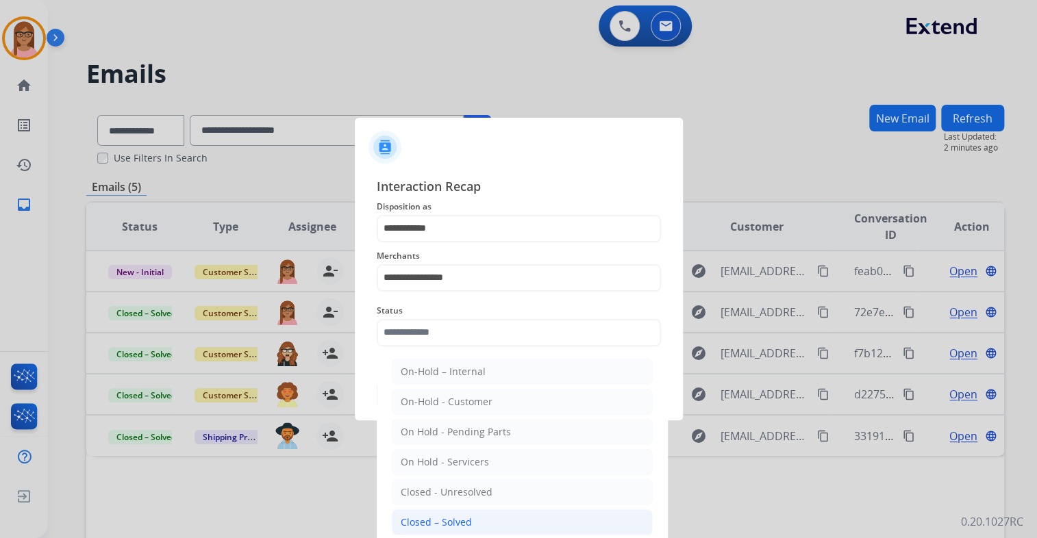
click at [464, 516] on div "Closed – Solved" at bounding box center [436, 523] width 71 height 14
type input "**********"
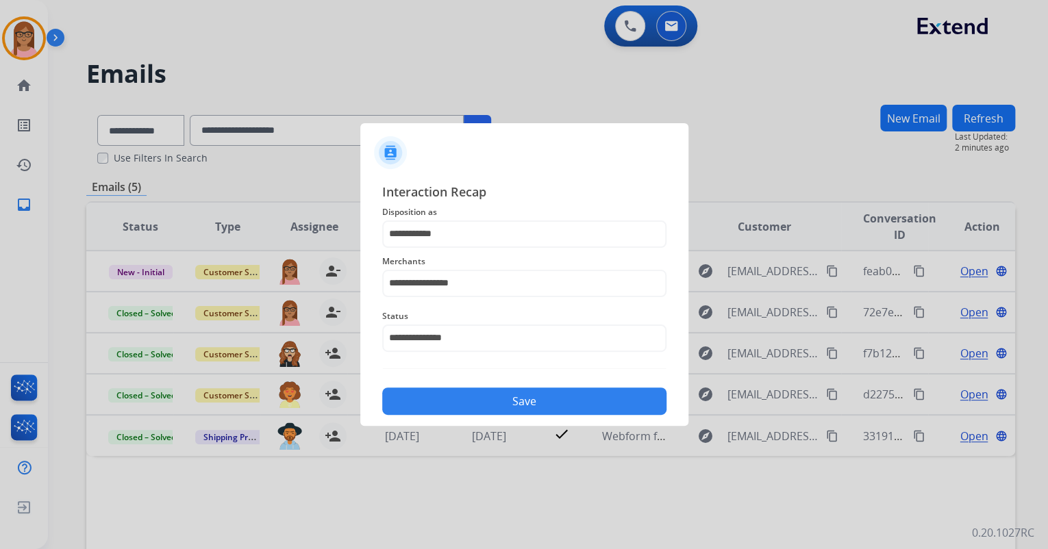
click at [477, 393] on button "Save" at bounding box center [524, 401] width 284 height 27
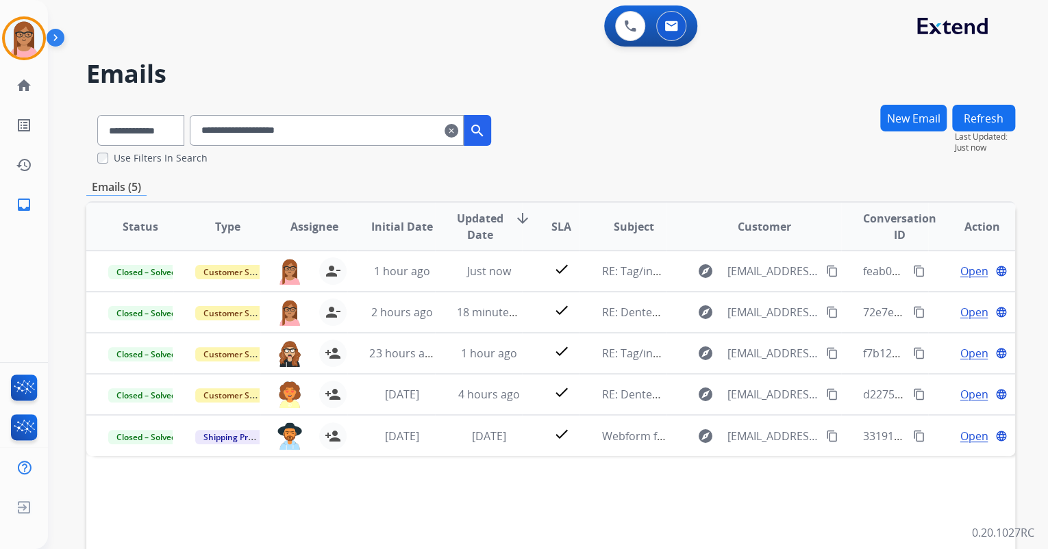
click at [458, 131] on mat-icon "clear" at bounding box center [452, 131] width 14 height 16
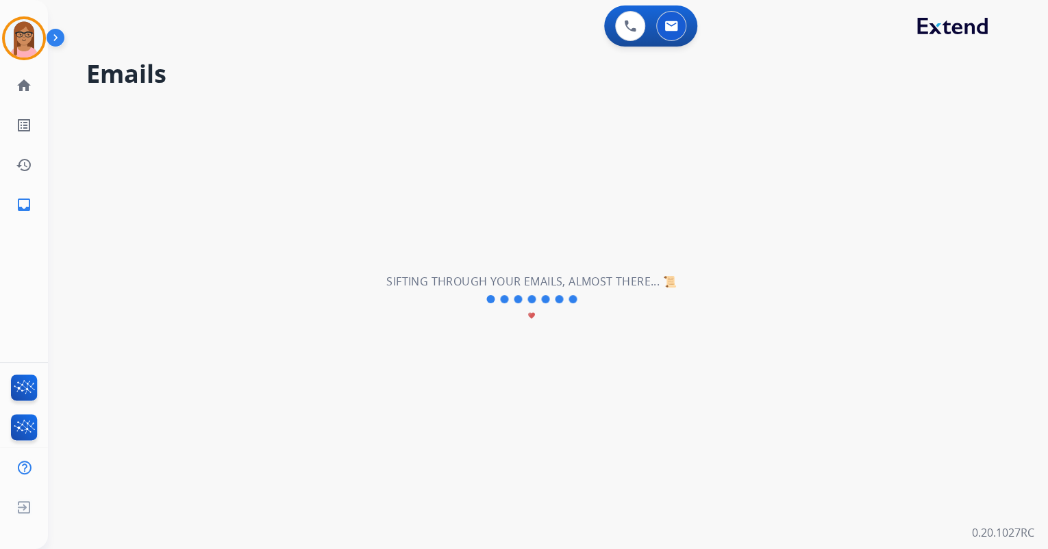
select select "**********"
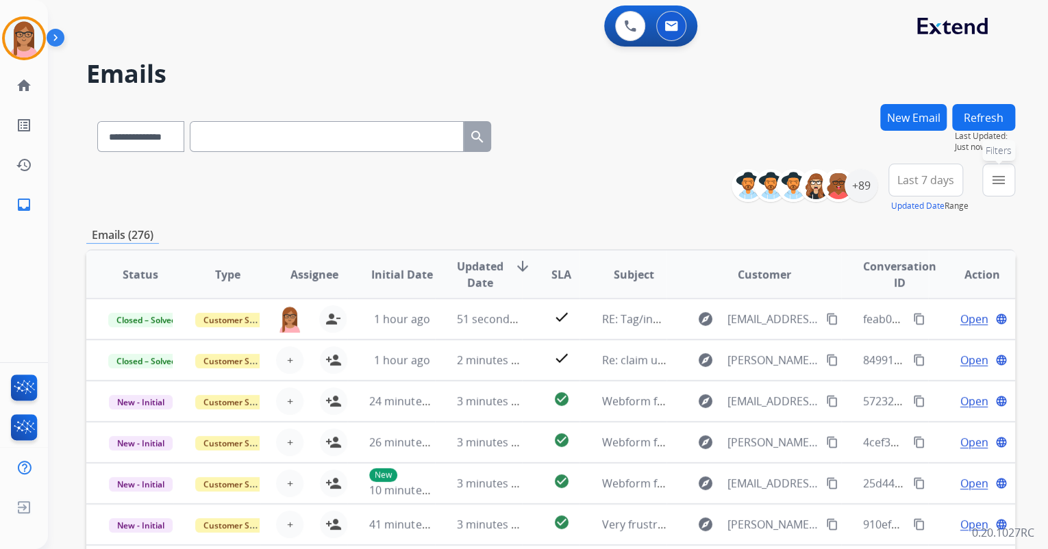
click at [1001, 166] on button "menu Filters" at bounding box center [998, 180] width 33 height 33
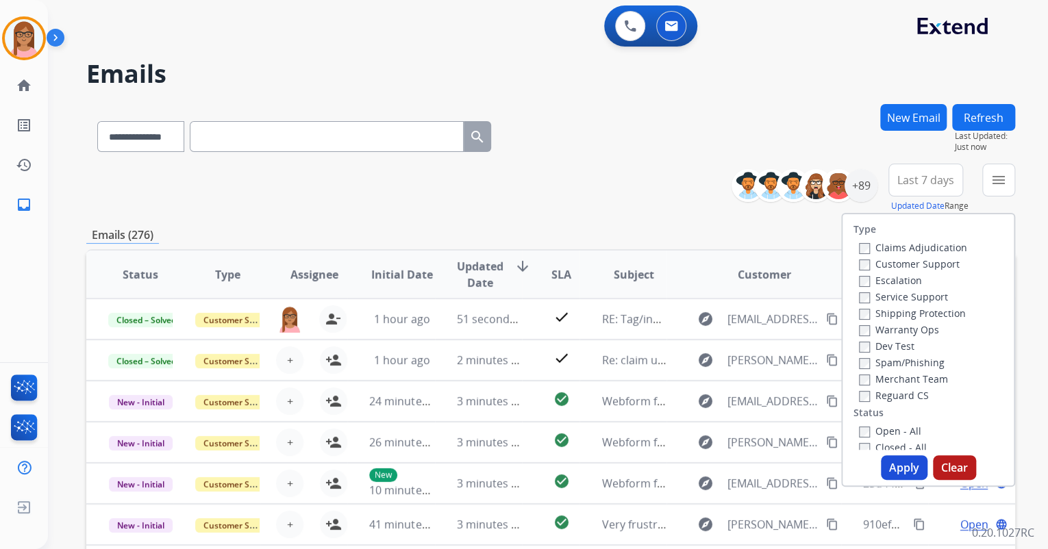
click at [863, 266] on label "Customer Support" at bounding box center [909, 264] width 101 height 13
click at [859, 397] on div "Reguard CS" at bounding box center [913, 395] width 108 height 16
click at [890, 464] on button "Apply" at bounding box center [904, 468] width 47 height 25
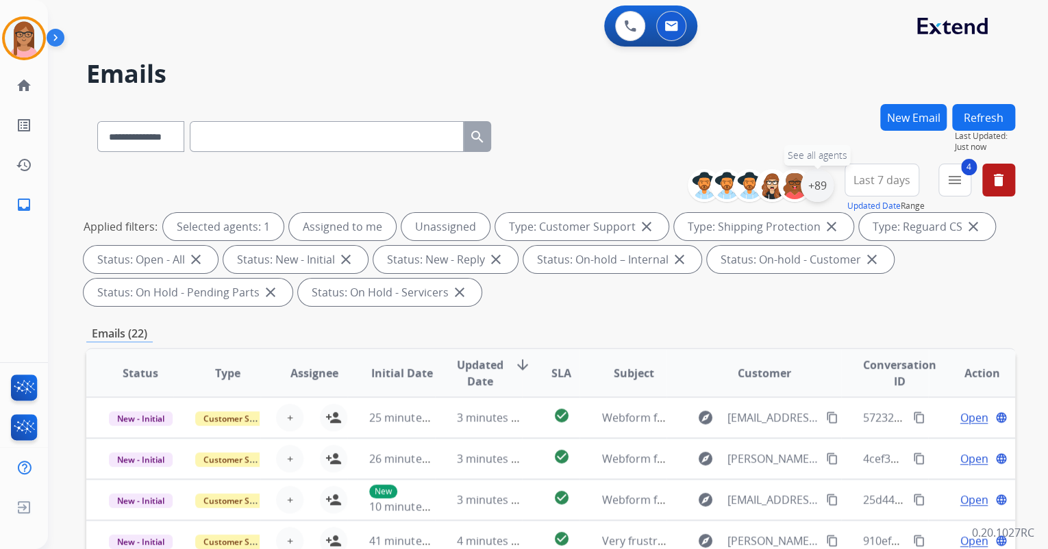
click at [827, 184] on div "+89" at bounding box center [817, 185] width 33 height 33
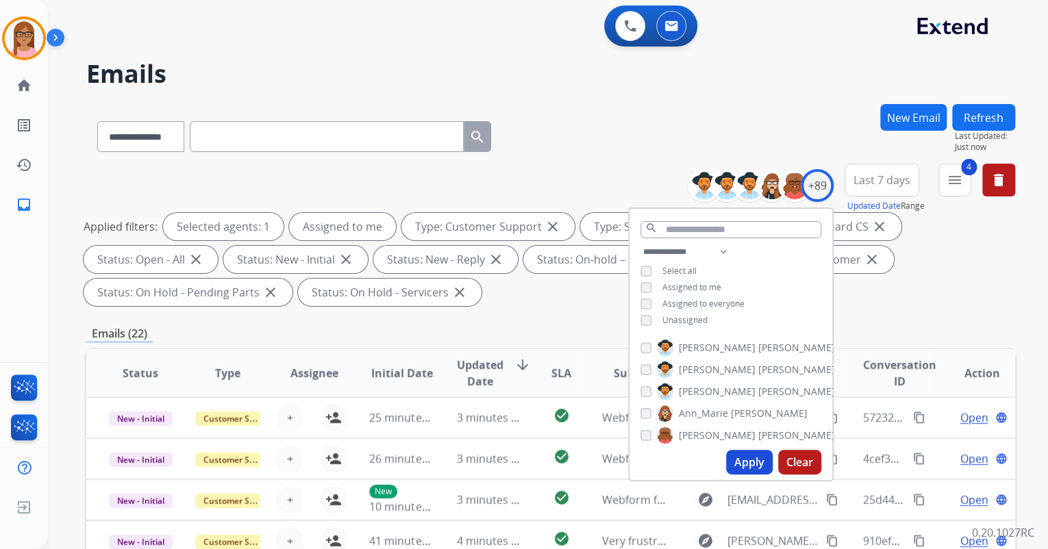
click at [739, 468] on button "Apply" at bounding box center [749, 462] width 47 height 25
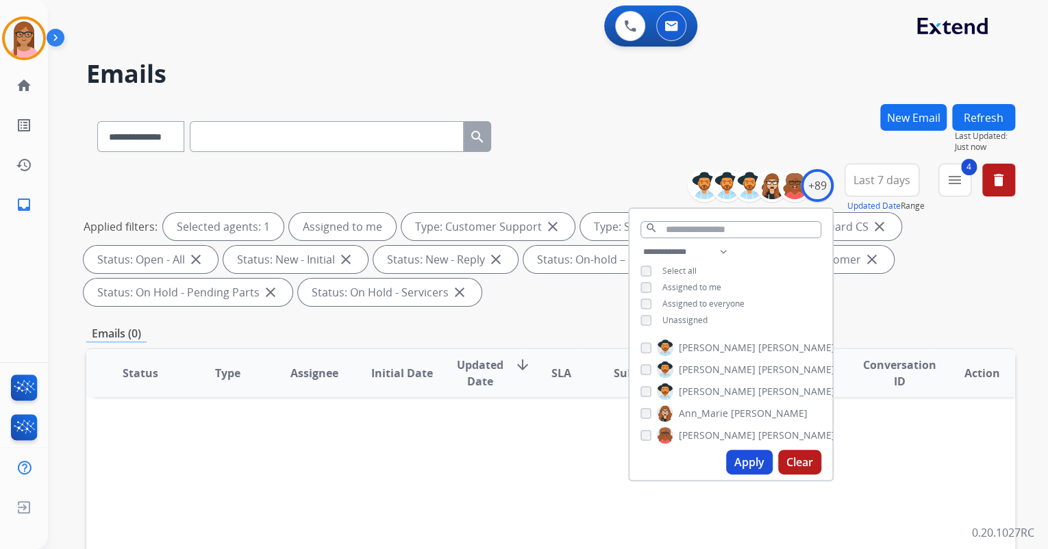
click at [882, 318] on div "**********" at bounding box center [550, 491] width 929 height 774
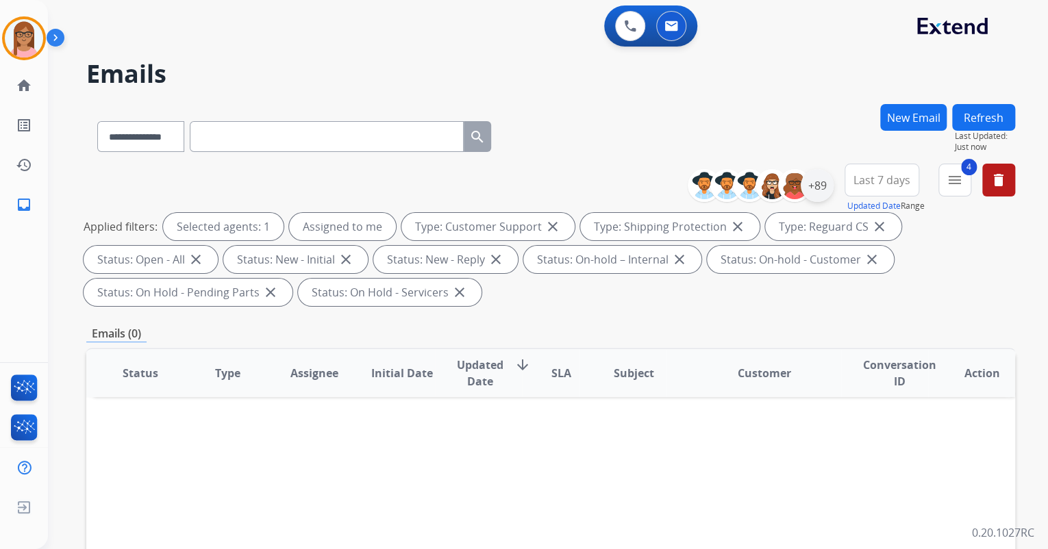
click at [821, 183] on div "+89" at bounding box center [817, 185] width 33 height 33
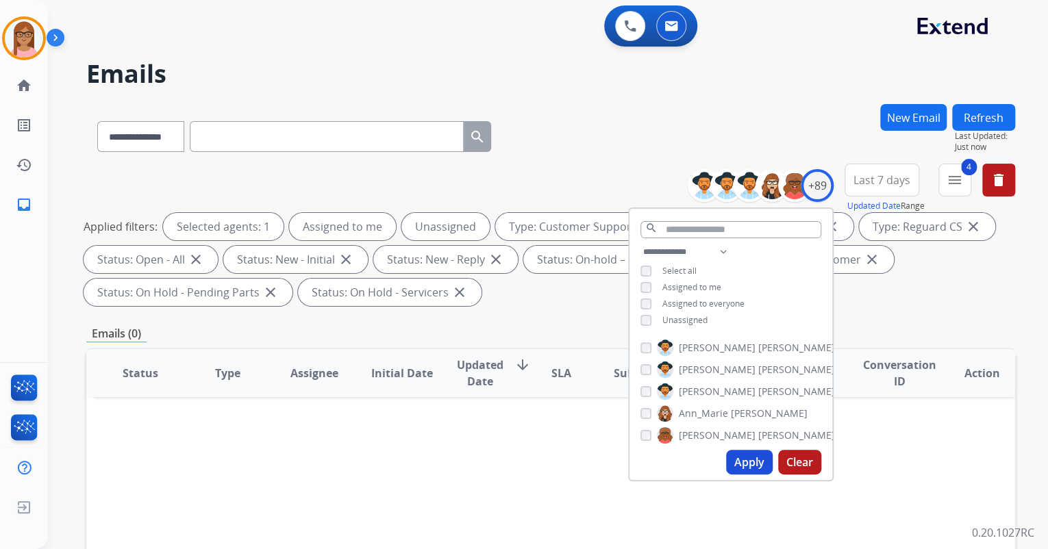
click at [734, 467] on button "Apply" at bounding box center [749, 462] width 47 height 25
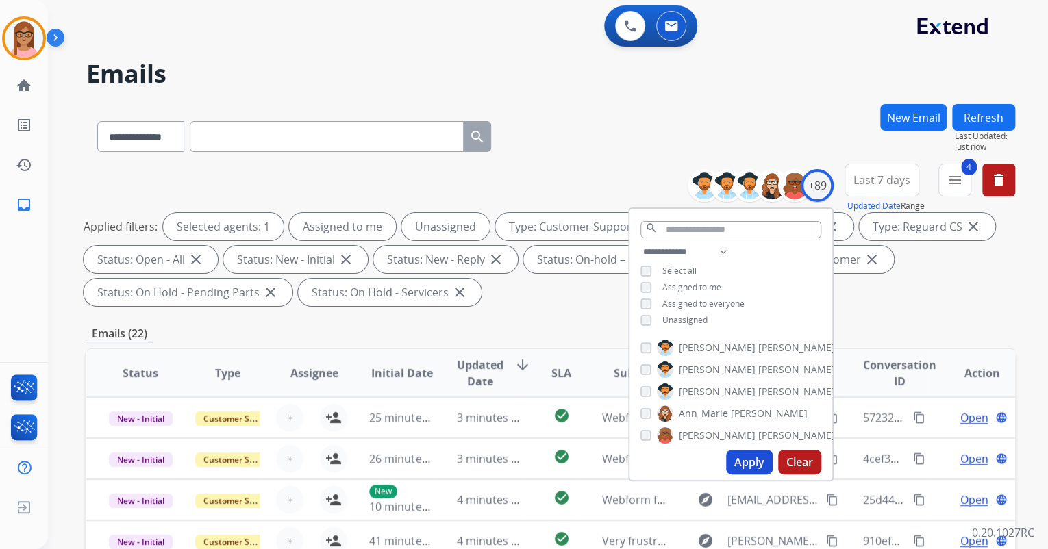
click at [947, 304] on div "Applied filters: Selected agents: 1 Assigned to me Unassigned Type: Customer Su…" at bounding box center [548, 259] width 929 height 93
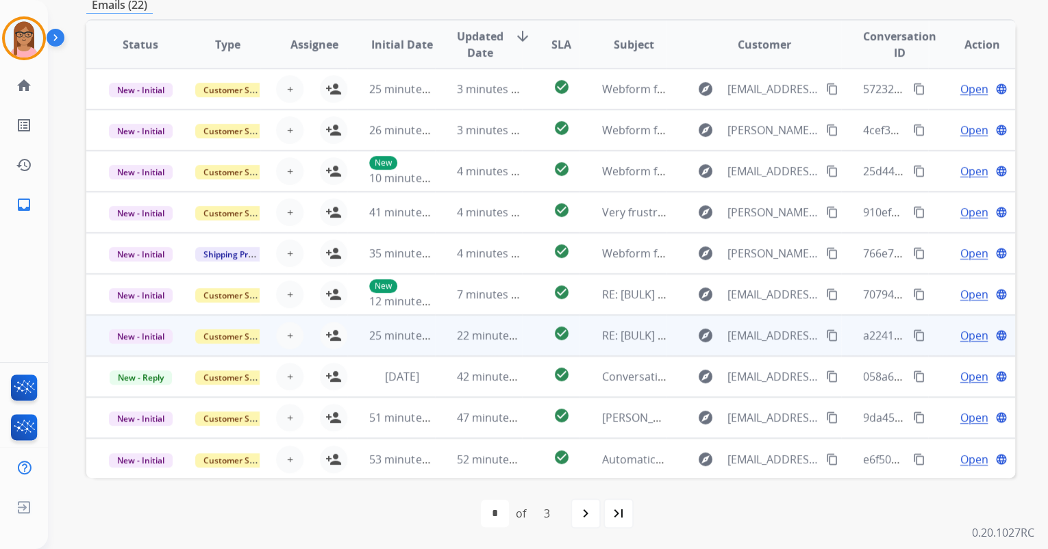
scroll to position [1, 0]
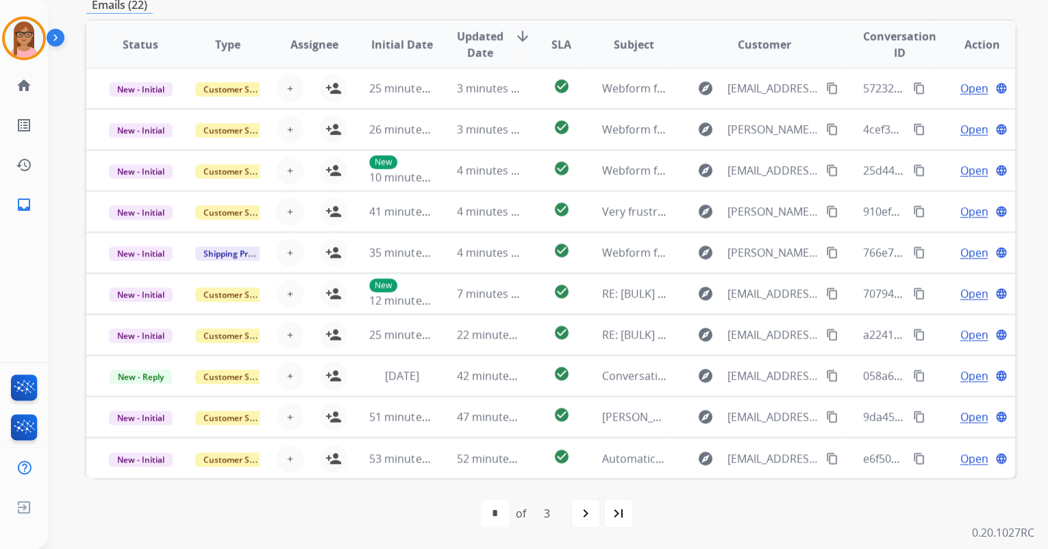
click at [627, 510] on div "last_page" at bounding box center [618, 514] width 30 height 30
select select "*"
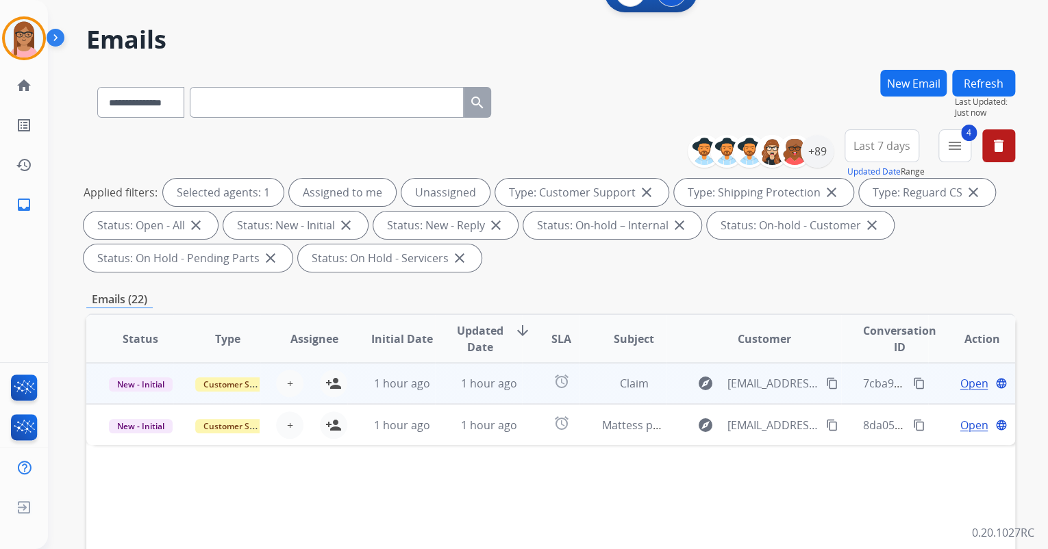
scroll to position [55, 0]
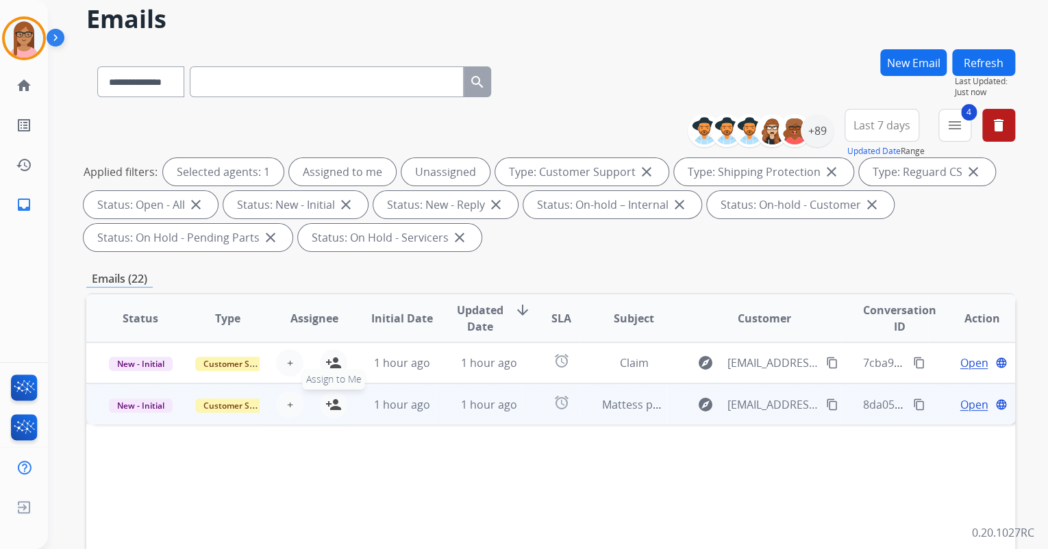
click at [332, 409] on mat-icon "person_add" at bounding box center [333, 405] width 16 height 16
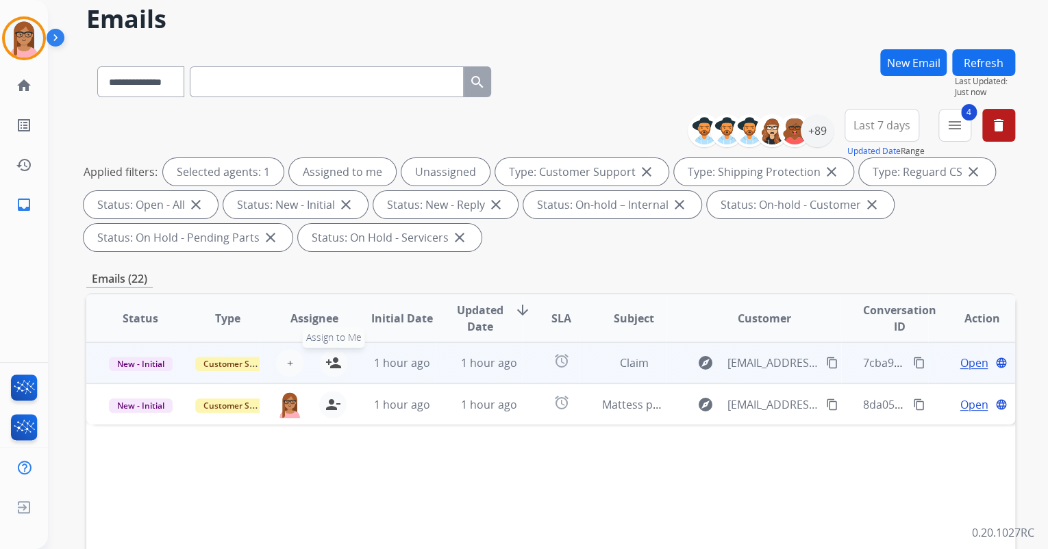
click at [336, 360] on mat-icon "person_add" at bounding box center [333, 363] width 16 height 16
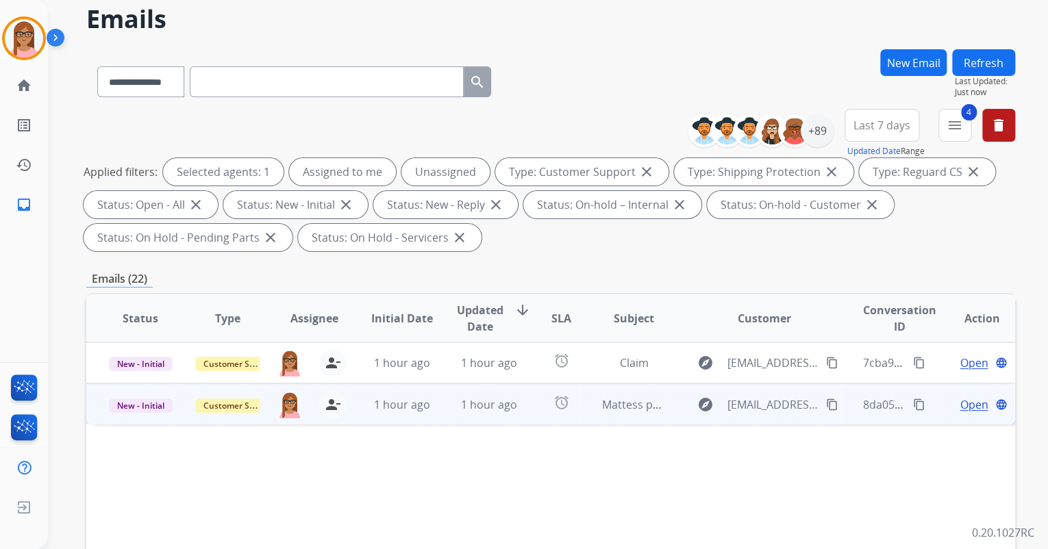
click at [960, 406] on span "Open" at bounding box center [974, 405] width 28 height 16
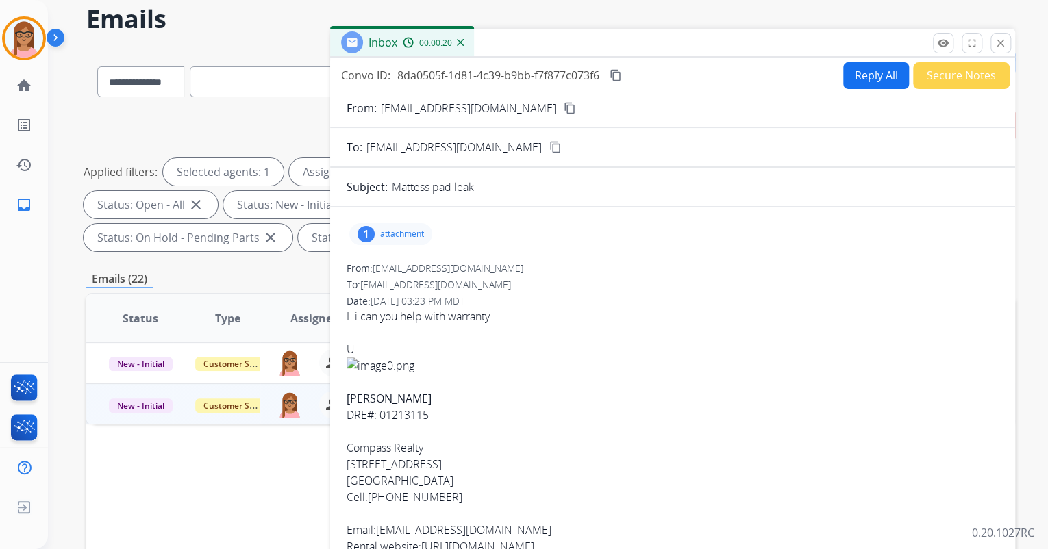
click at [570, 104] on mat-icon "content_copy" at bounding box center [570, 108] width 12 height 12
click at [395, 237] on p "attachment" at bounding box center [402, 234] width 44 height 11
click at [393, 258] on div at bounding box center [394, 269] width 68 height 48
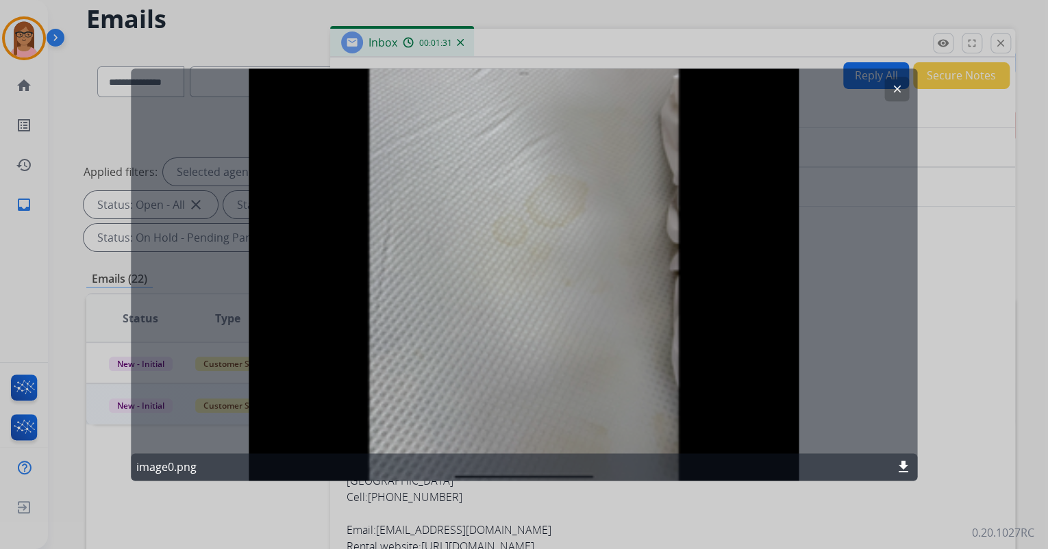
click at [900, 90] on mat-icon "clear" at bounding box center [896, 89] width 12 height 12
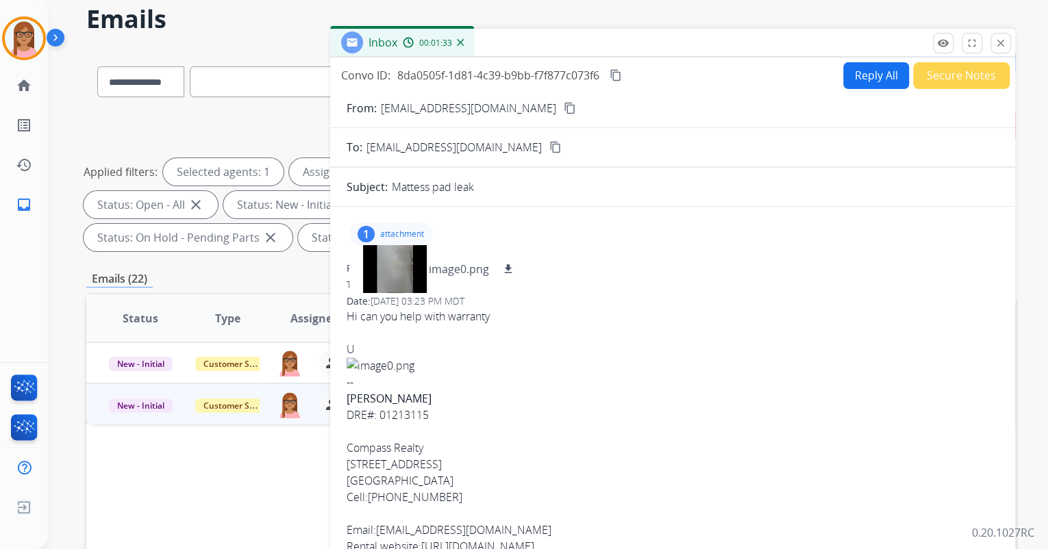
click at [844, 74] on button "Reply All" at bounding box center [876, 75] width 66 height 27
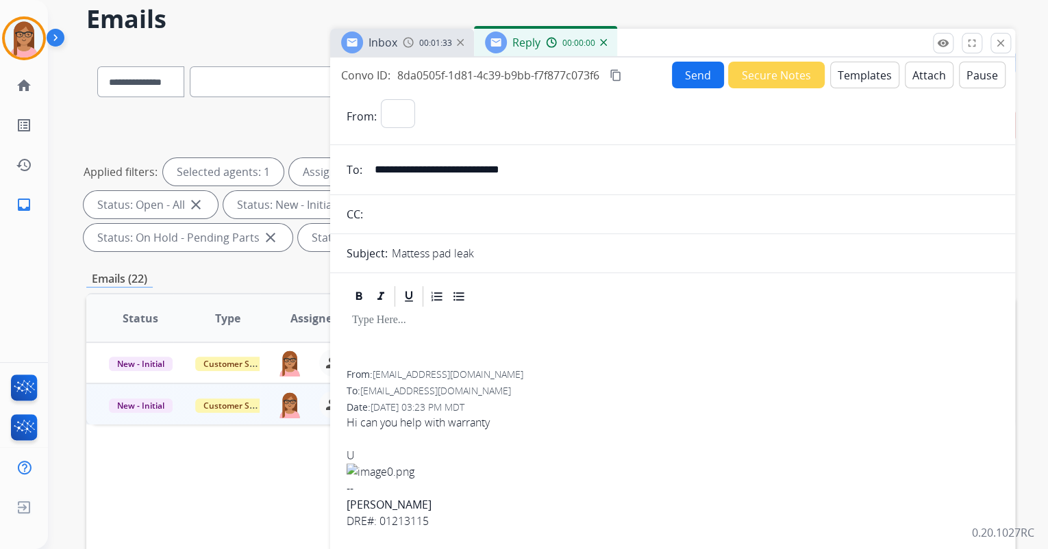
select select "**********"
click at [849, 75] on button "Templates" at bounding box center [864, 75] width 69 height 27
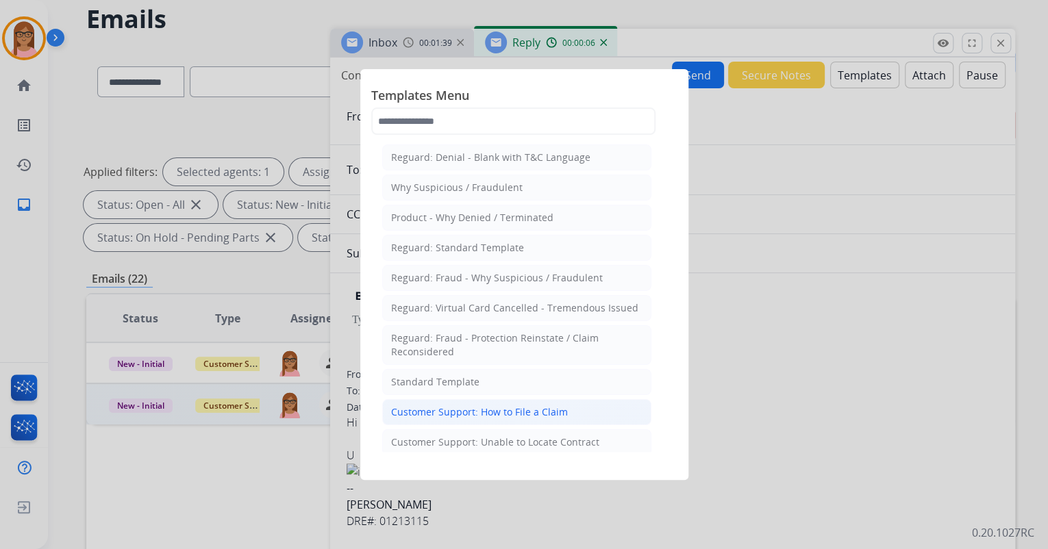
click at [528, 411] on div "Customer Support: How to File a Claim" at bounding box center [479, 413] width 177 height 14
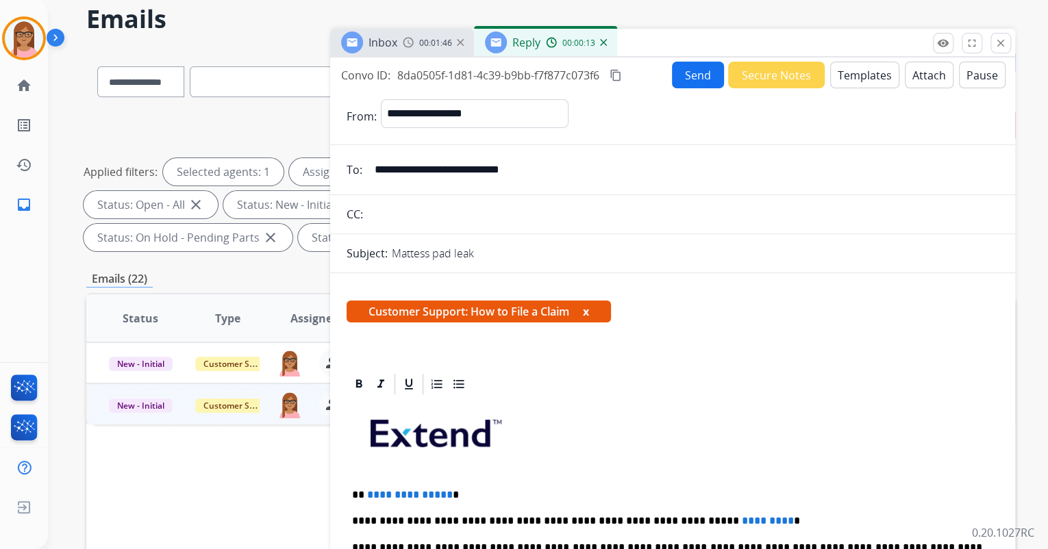
click at [356, 497] on p "**********" at bounding box center [667, 495] width 630 height 12
drag, startPoint x: 356, startPoint y: 497, endPoint x: 442, endPoint y: 496, distance: 86.3
click at [442, 496] on p "**********" at bounding box center [667, 495] width 630 height 12
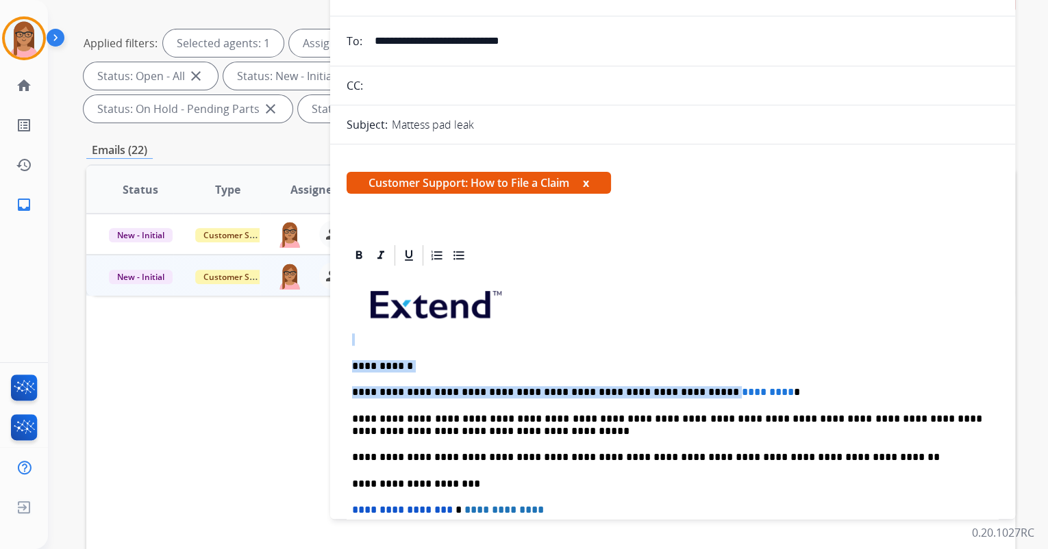
scroll to position [164, 0]
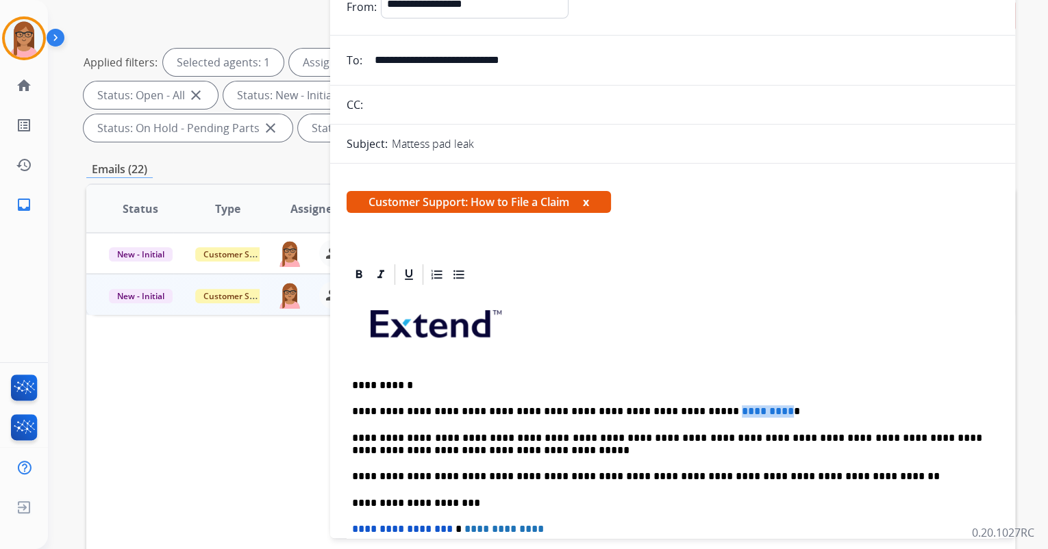
drag, startPoint x: 669, startPoint y: 353, endPoint x: 725, endPoint y: 408, distance: 78.5
click at [742, 408] on span "*********" at bounding box center [768, 411] width 52 height 10
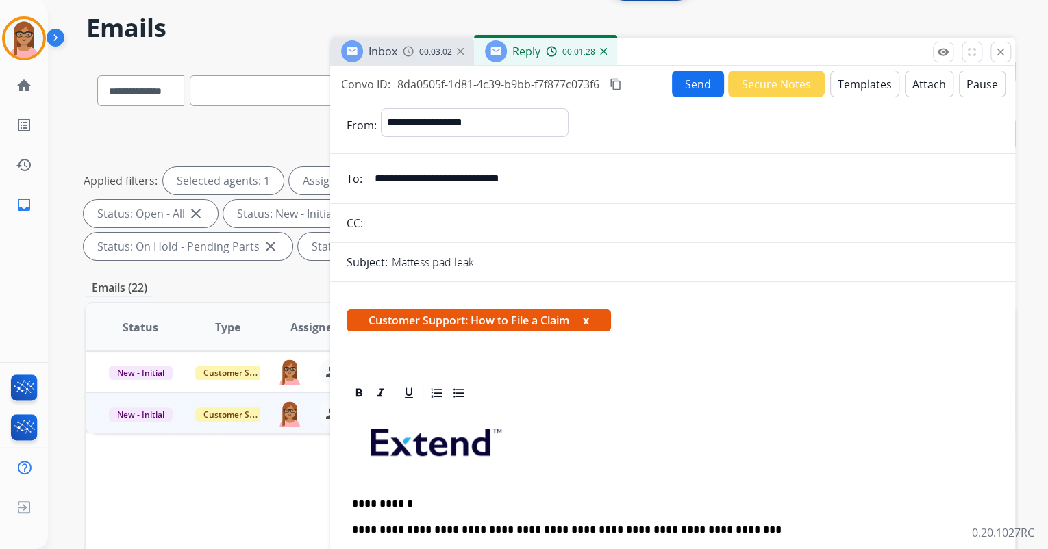
scroll to position [0, 0]
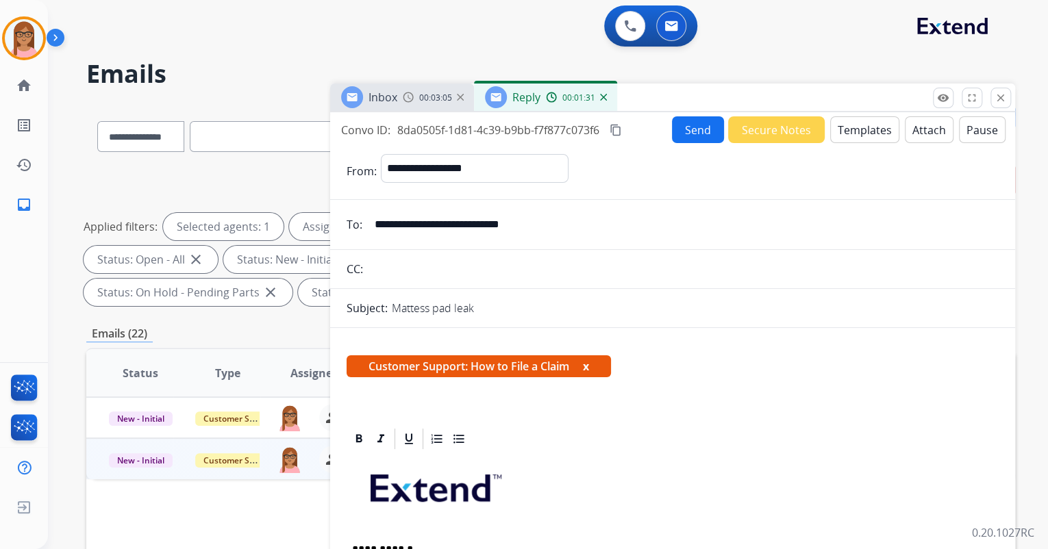
click at [614, 131] on mat-icon "content_copy" at bounding box center [616, 130] width 12 height 12
click at [390, 98] on span "Inbox" at bounding box center [383, 97] width 29 height 15
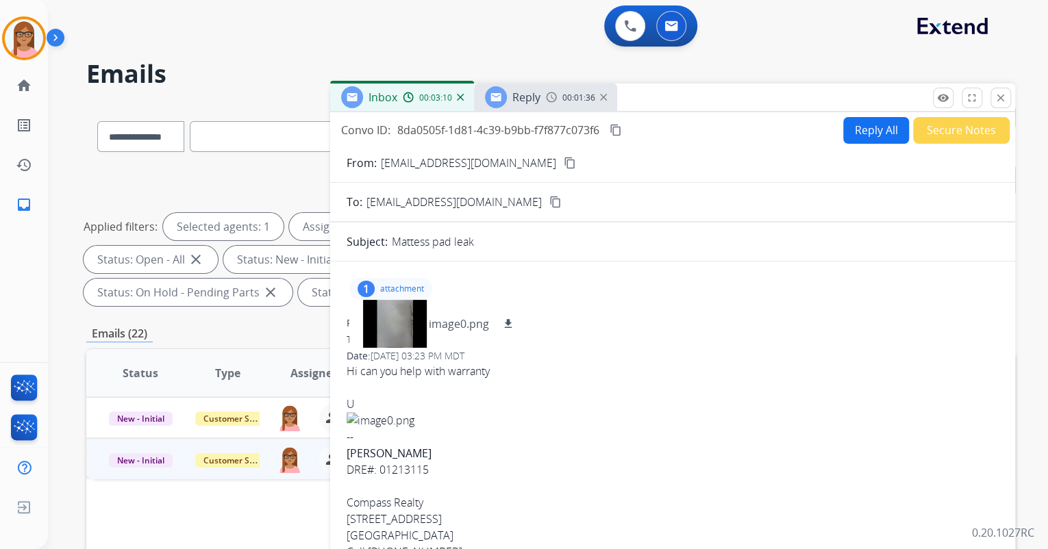
click at [532, 93] on span "Reply" at bounding box center [526, 97] width 28 height 15
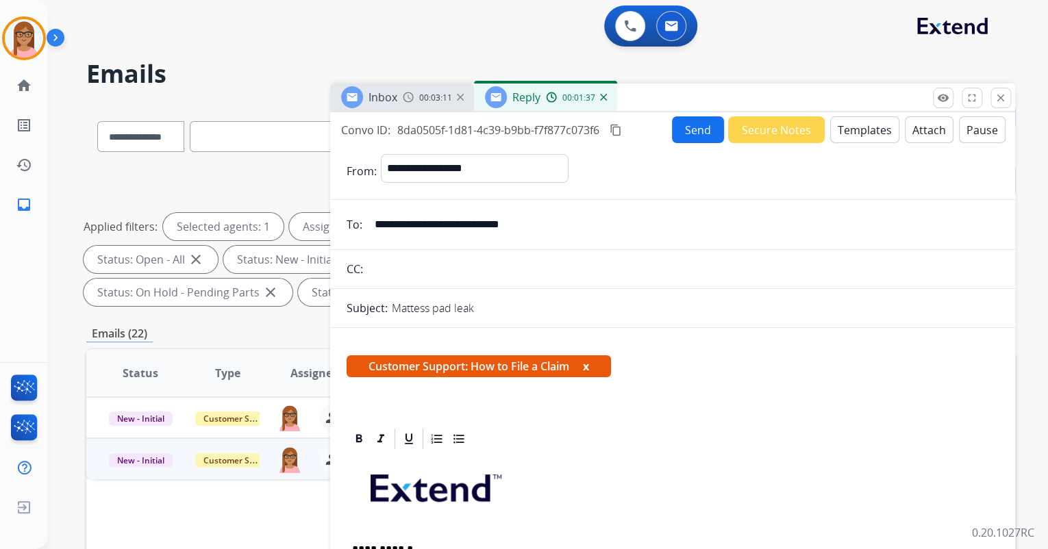
click at [680, 129] on button "Send" at bounding box center [698, 129] width 52 height 27
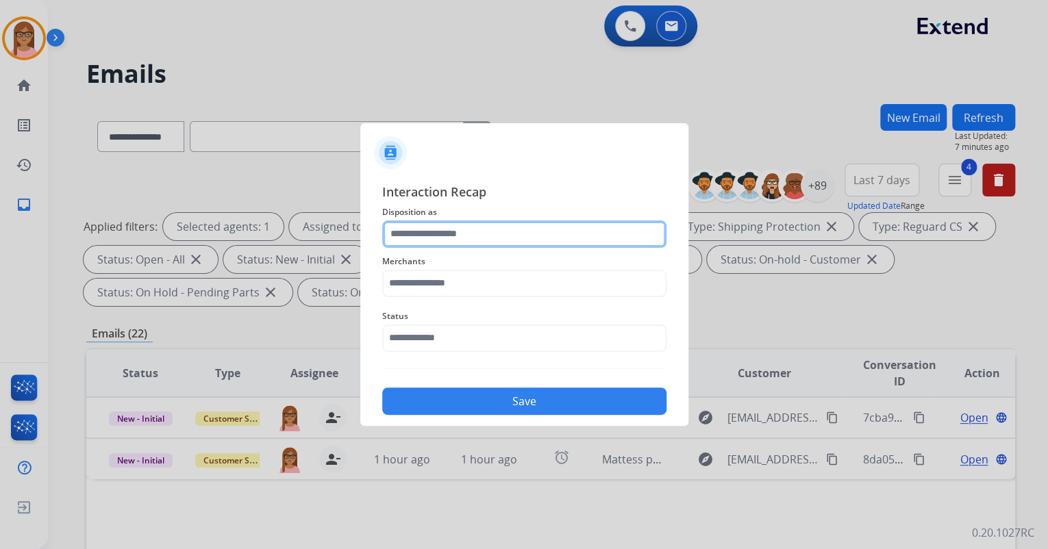
click at [521, 236] on input "text" at bounding box center [524, 234] width 284 height 27
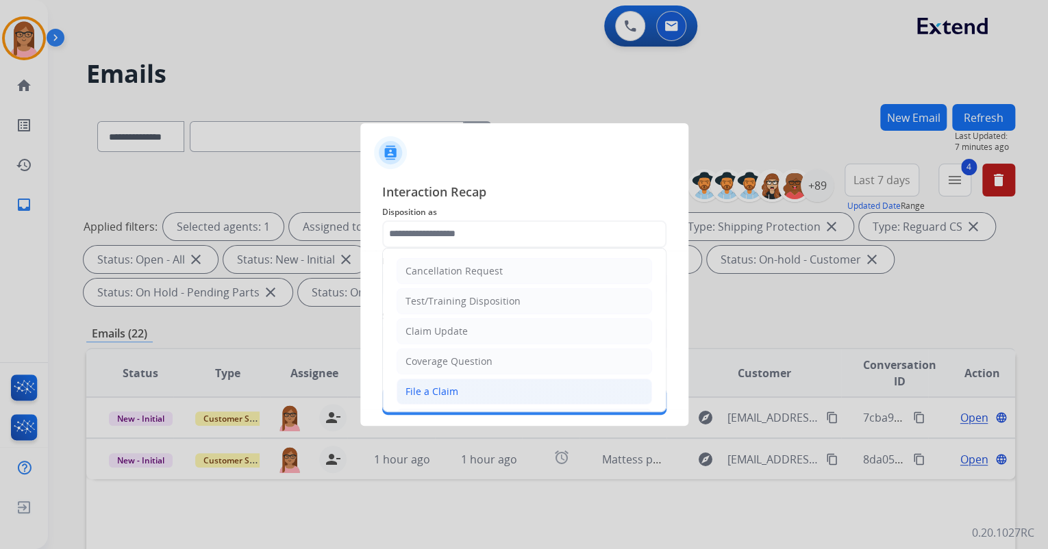
click at [508, 384] on li "File a Claim" at bounding box center [524, 392] width 255 height 26
type input "**********"
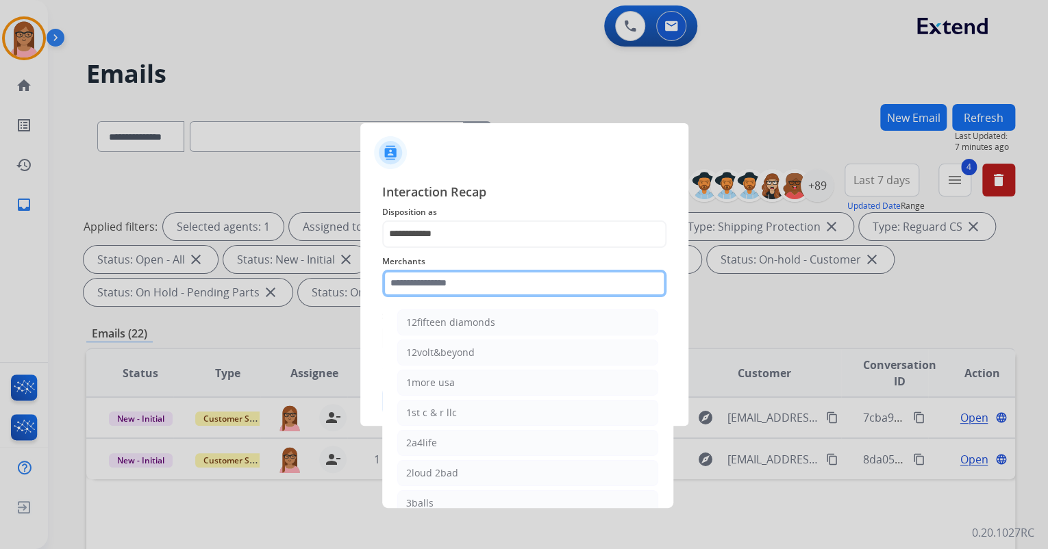
click at [502, 278] on input "text" at bounding box center [524, 283] width 284 height 27
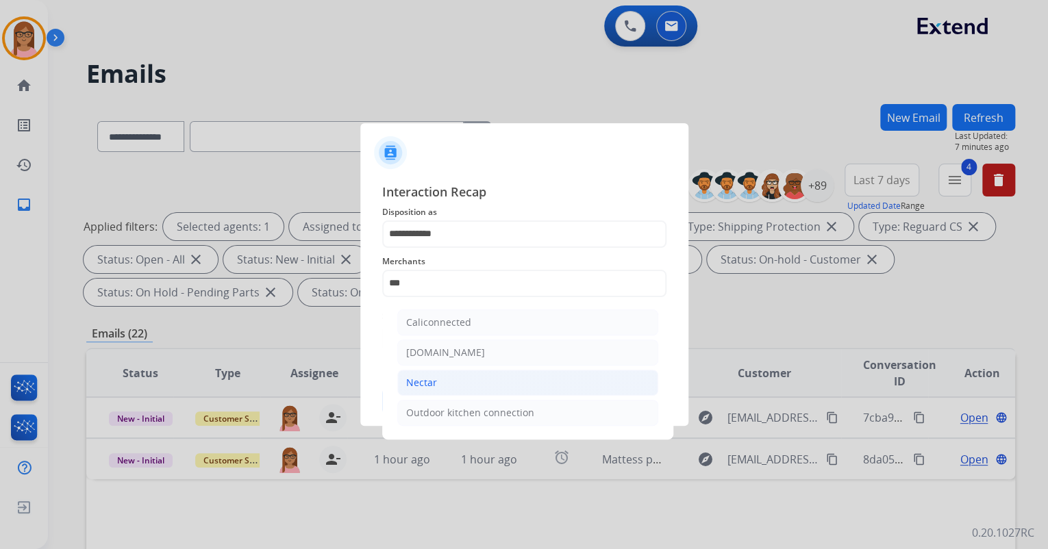
drag, startPoint x: 488, startPoint y: 383, endPoint x: 479, endPoint y: 364, distance: 20.2
click at [487, 383] on li "Nectar" at bounding box center [527, 383] width 261 height 26
type input "******"
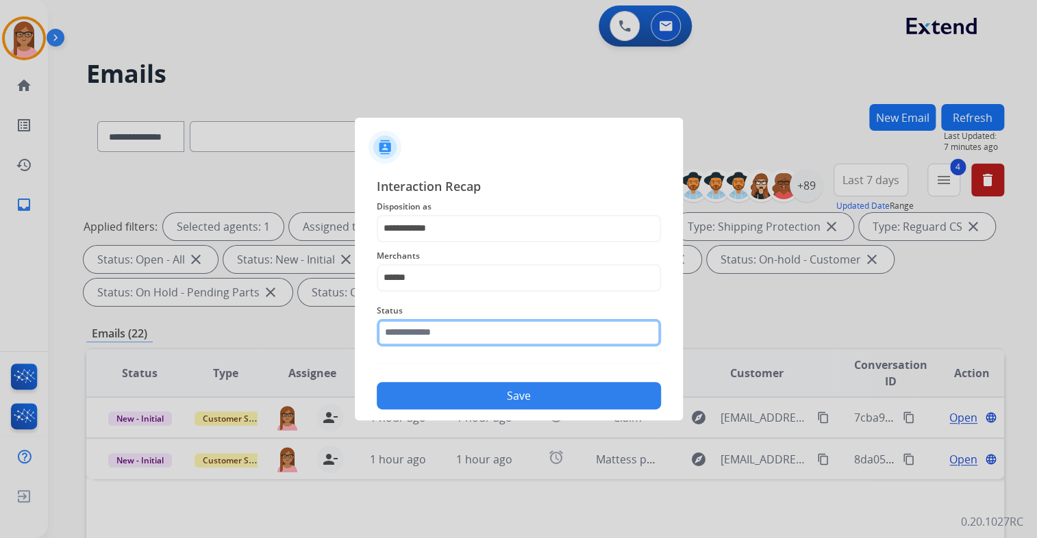
click at [465, 340] on input "text" at bounding box center [519, 332] width 284 height 27
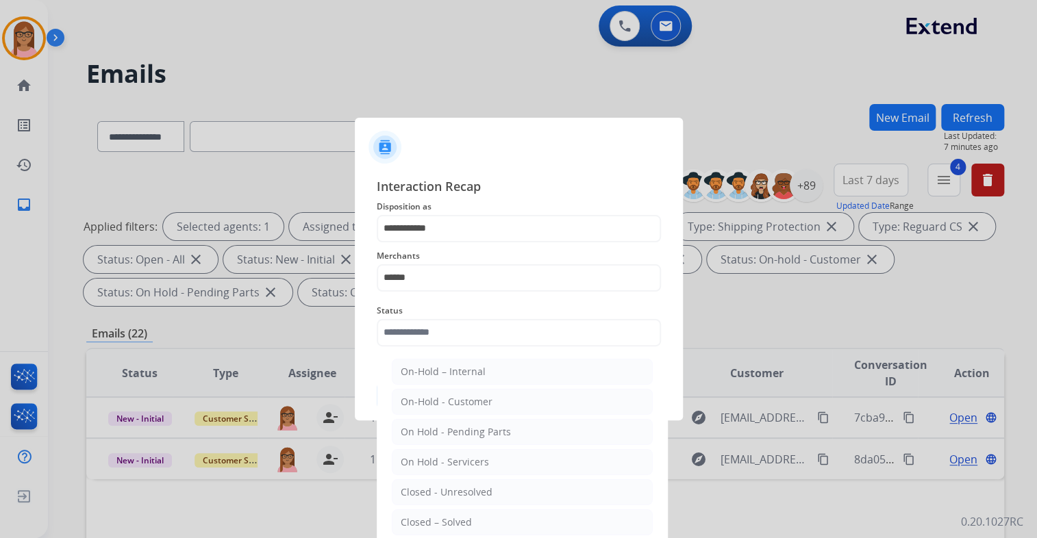
drag, startPoint x: 458, startPoint y: 518, endPoint x: 463, endPoint y: 469, distance: 48.9
click at [459, 518] on div "Closed – Solved" at bounding box center [436, 523] width 71 height 14
type input "**********"
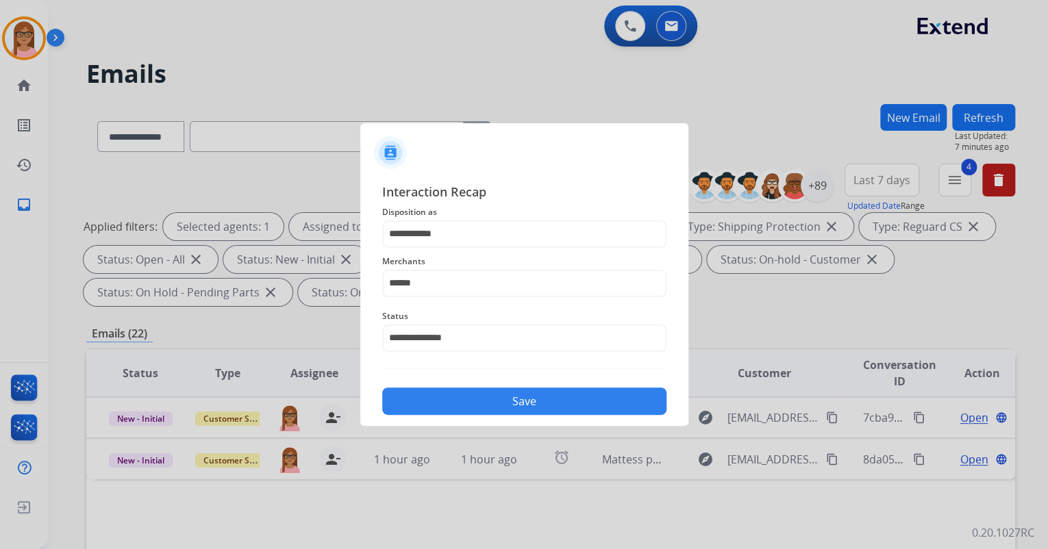
click at [479, 399] on button "Save" at bounding box center [524, 401] width 284 height 27
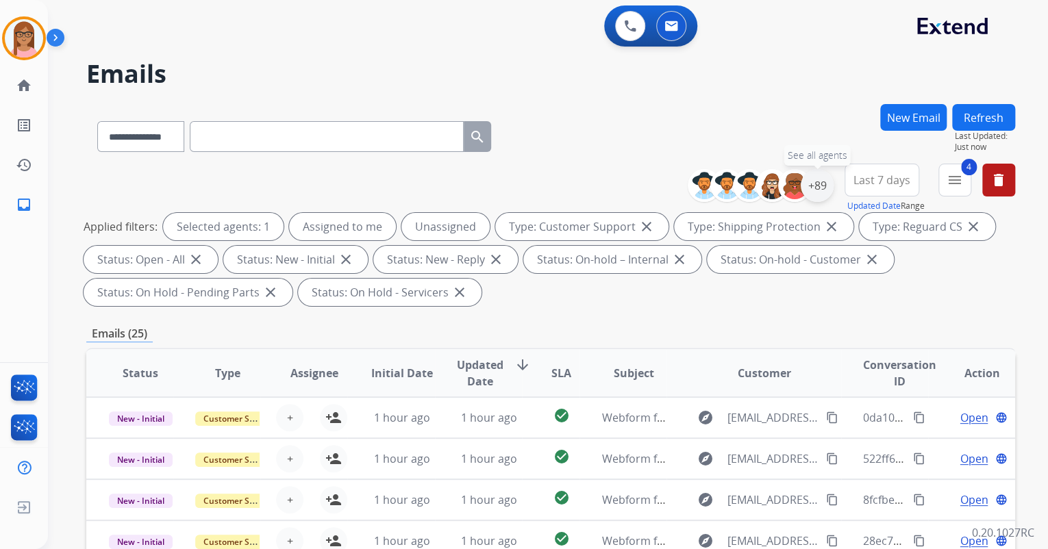
click at [815, 189] on div "+89" at bounding box center [817, 185] width 33 height 33
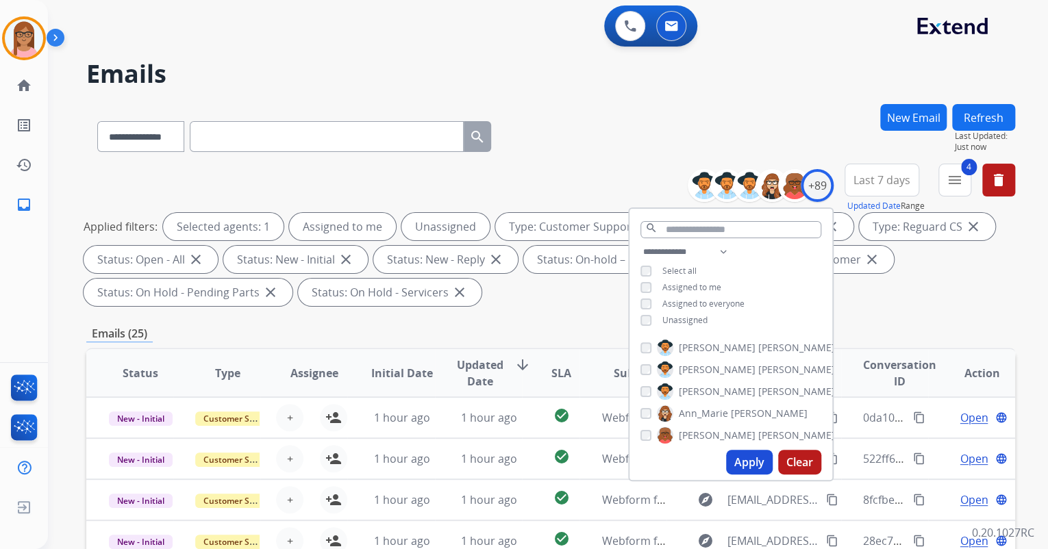
click at [647, 312] on div "**********" at bounding box center [730, 288] width 203 height 88
click at [745, 462] on button "Apply" at bounding box center [749, 462] width 47 height 25
select select "*"
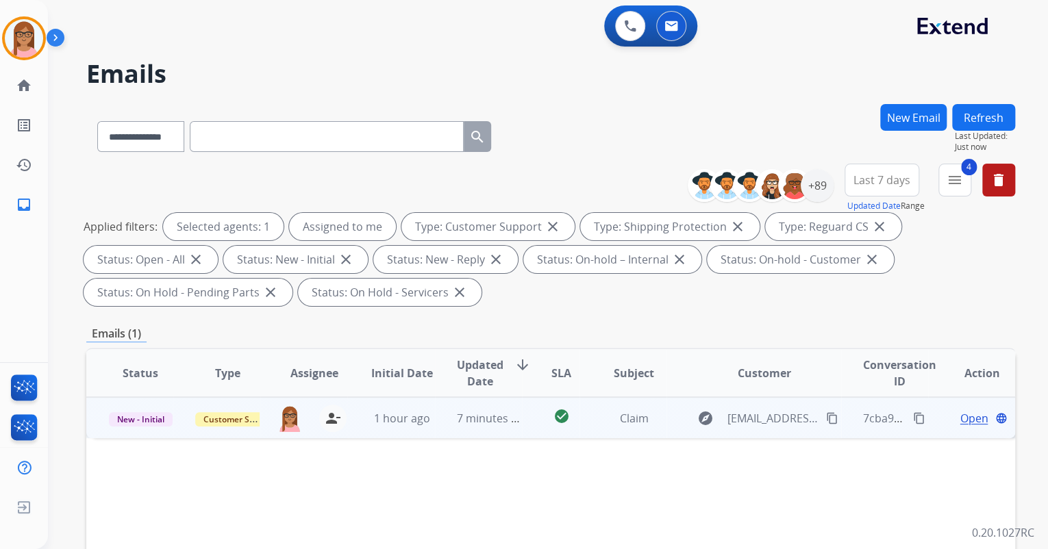
click at [962, 416] on span "Open" at bounding box center [974, 418] width 28 height 16
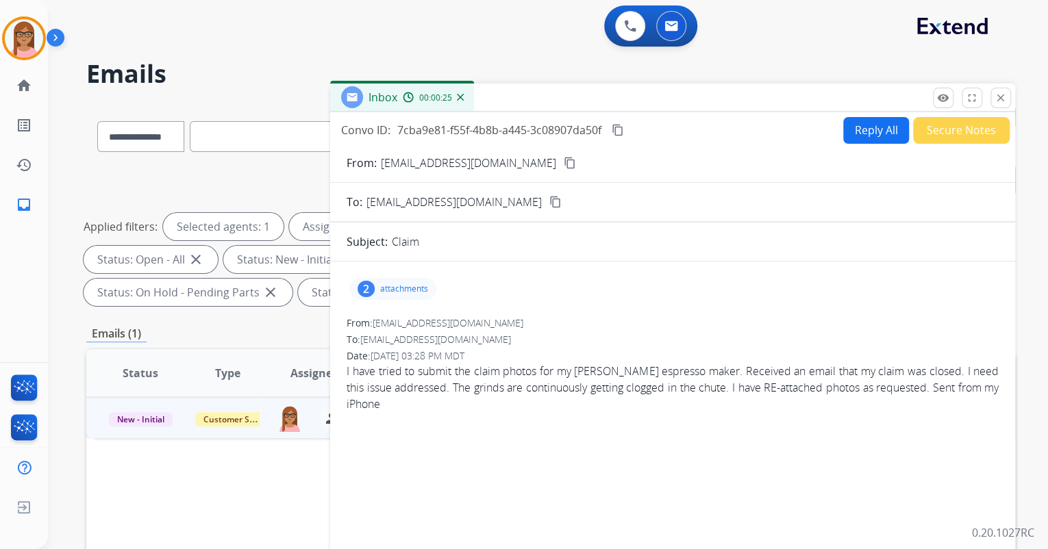
click at [562, 160] on button "content_copy" at bounding box center [570, 163] width 16 height 16
click at [947, 132] on button "Secure Notes" at bounding box center [961, 130] width 97 height 27
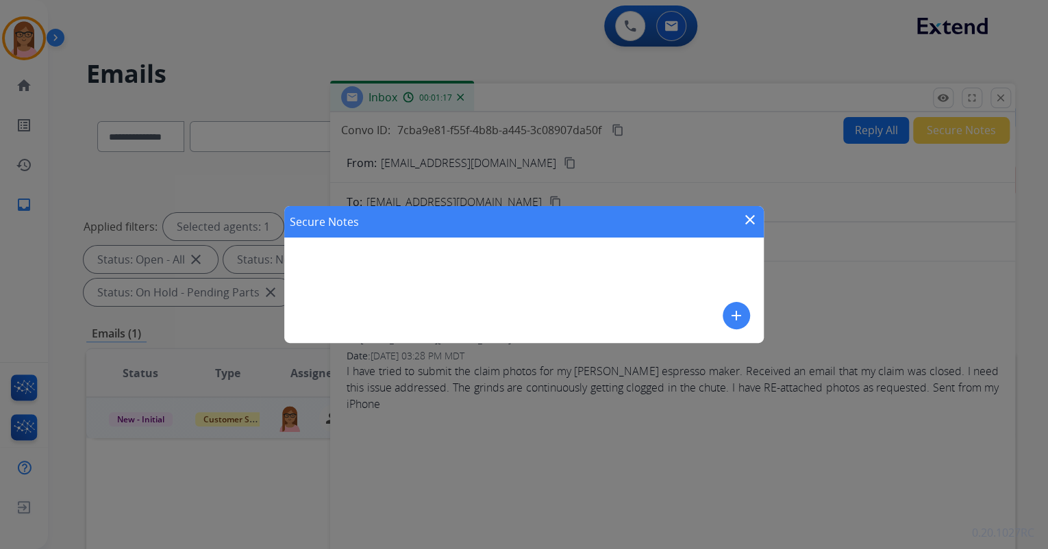
click at [745, 318] on button "add" at bounding box center [736, 315] width 27 height 27
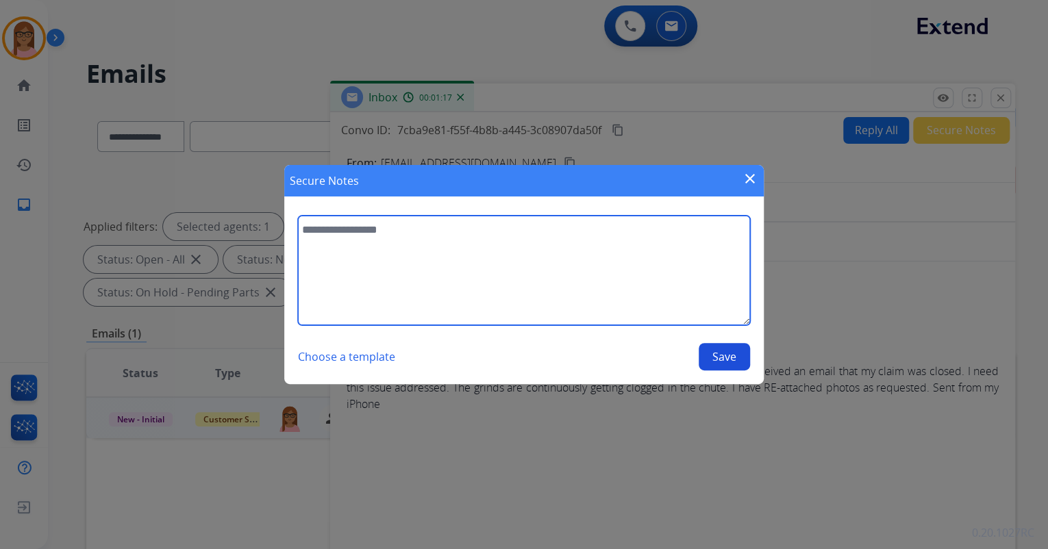
click at [538, 231] on textarea at bounding box center [524, 271] width 452 height 110
type textarea "**********"
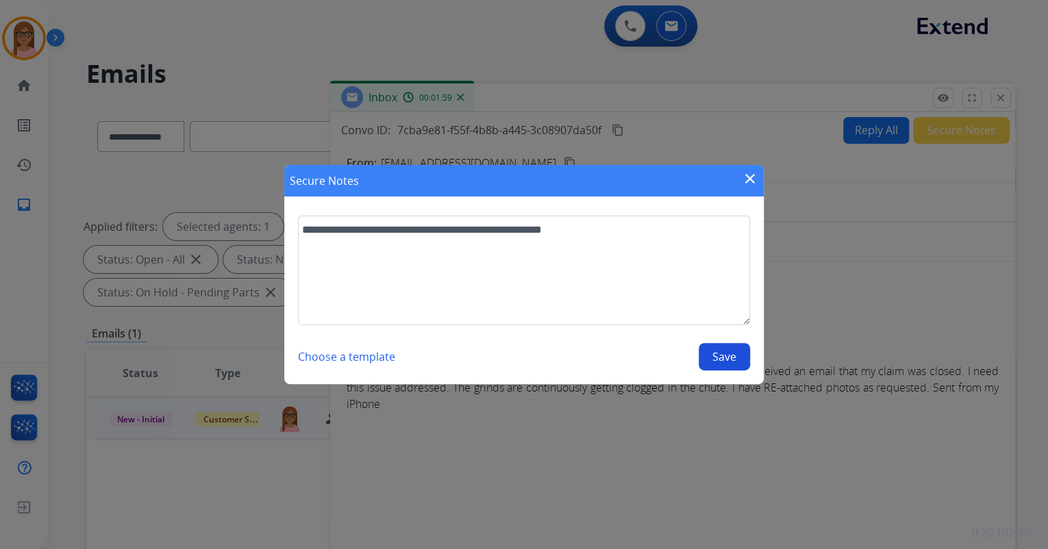
click at [733, 356] on button "Save" at bounding box center [724, 356] width 51 height 27
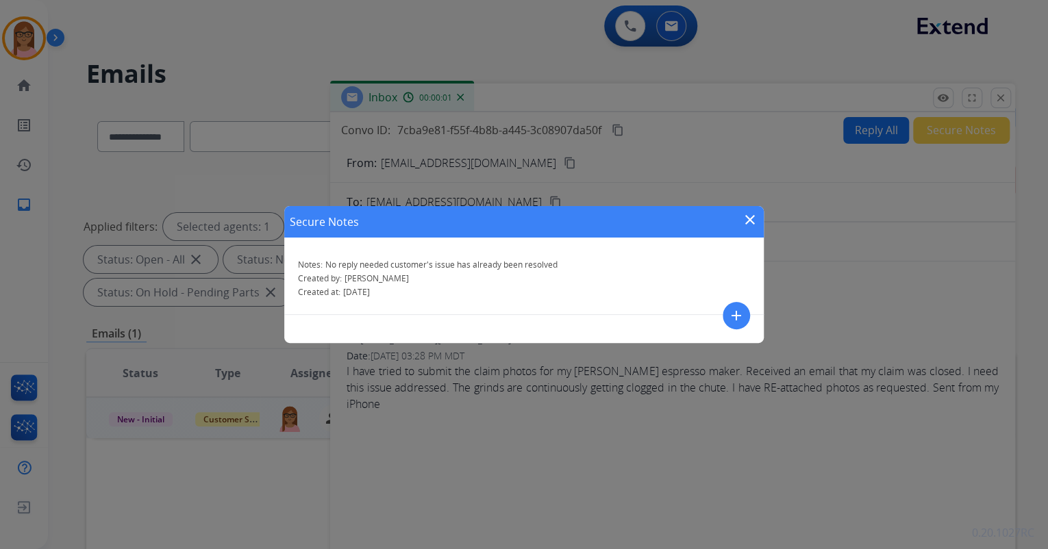
click at [747, 223] on mat-icon "close" at bounding box center [750, 220] width 16 height 16
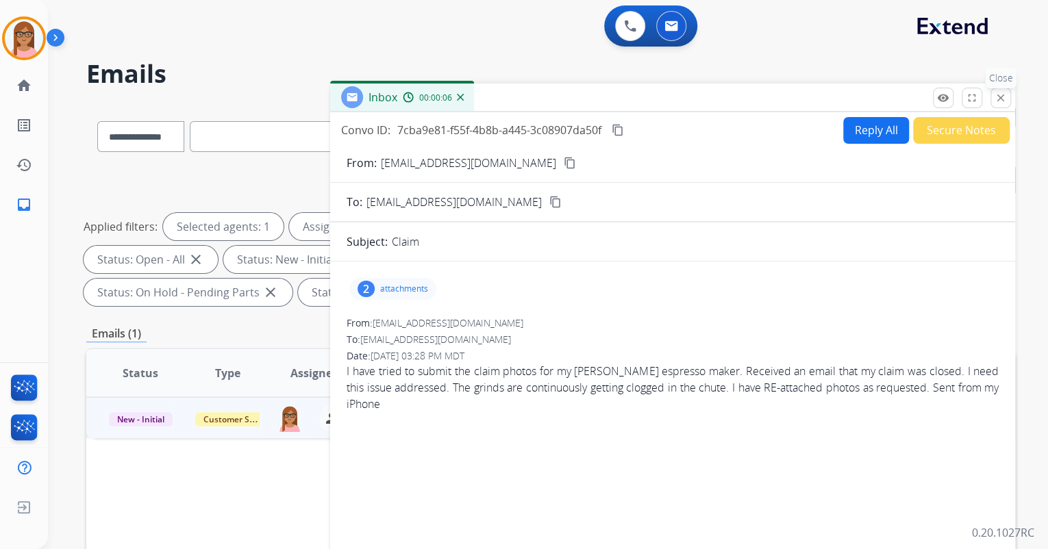
click at [997, 99] on mat-icon "close" at bounding box center [1001, 98] width 12 height 12
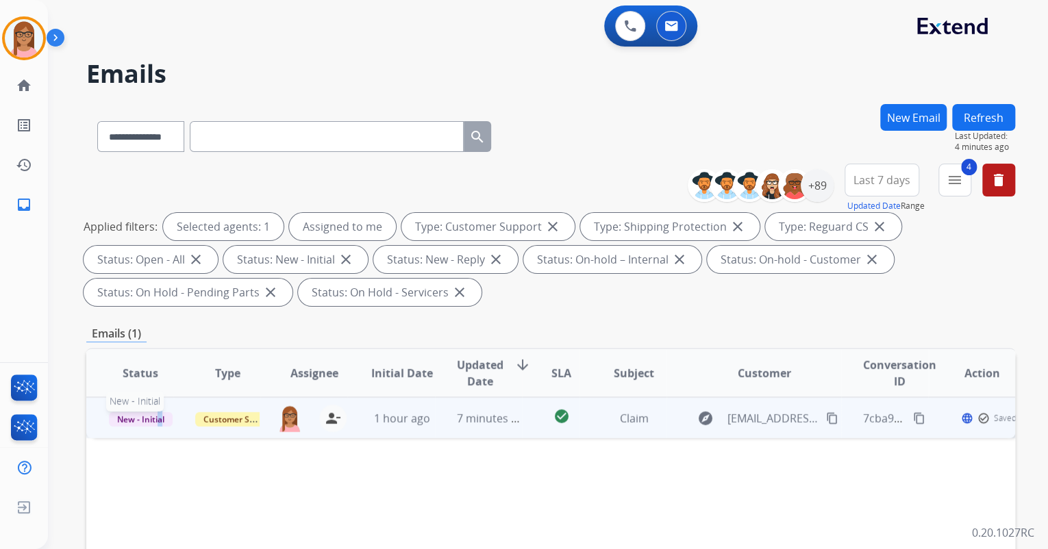
click at [158, 417] on span "New - Initial" at bounding box center [141, 419] width 64 height 14
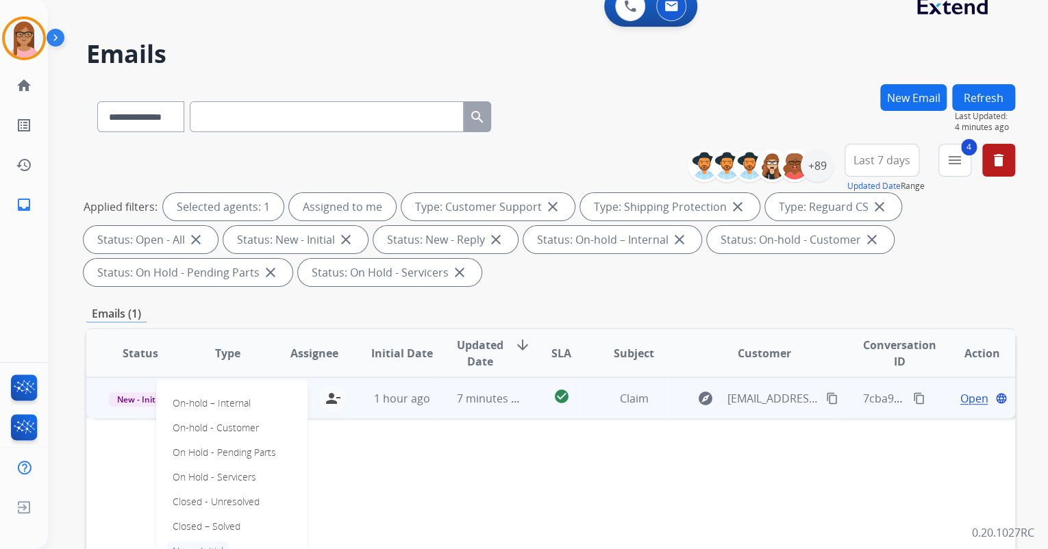
scroll to position [55, 0]
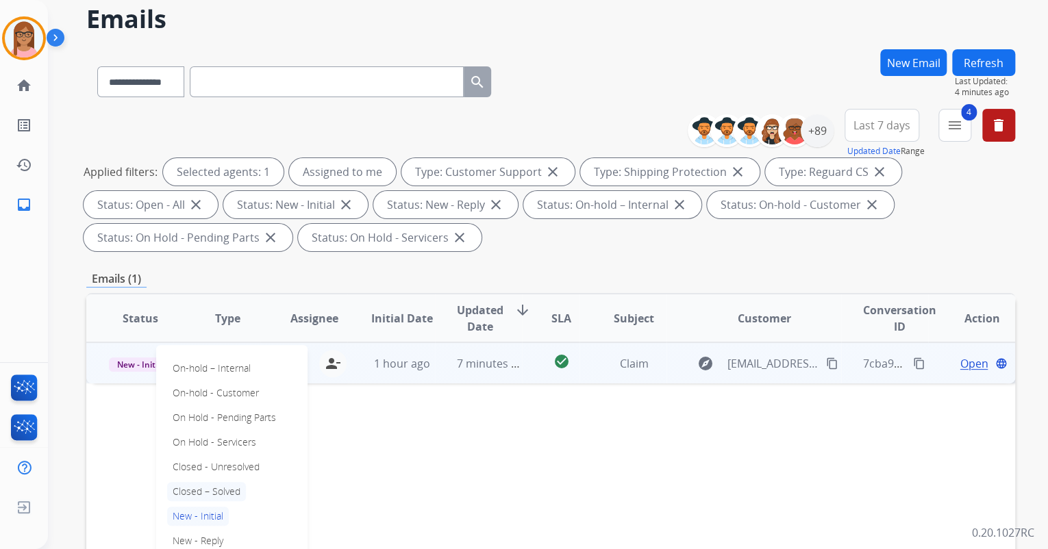
click at [207, 486] on p "Closed – Solved" at bounding box center [206, 491] width 79 height 19
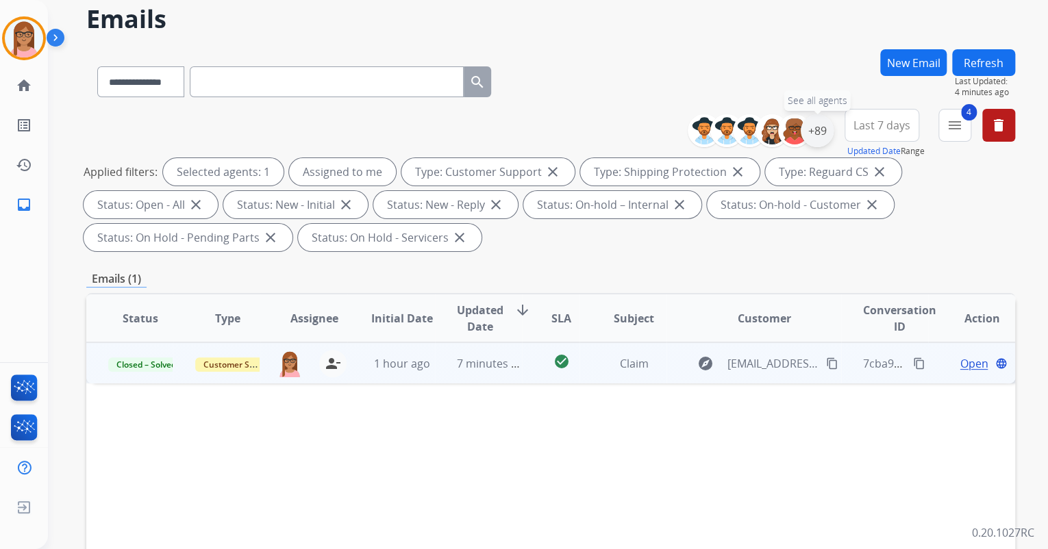
click at [810, 134] on div "+89" at bounding box center [817, 130] width 33 height 33
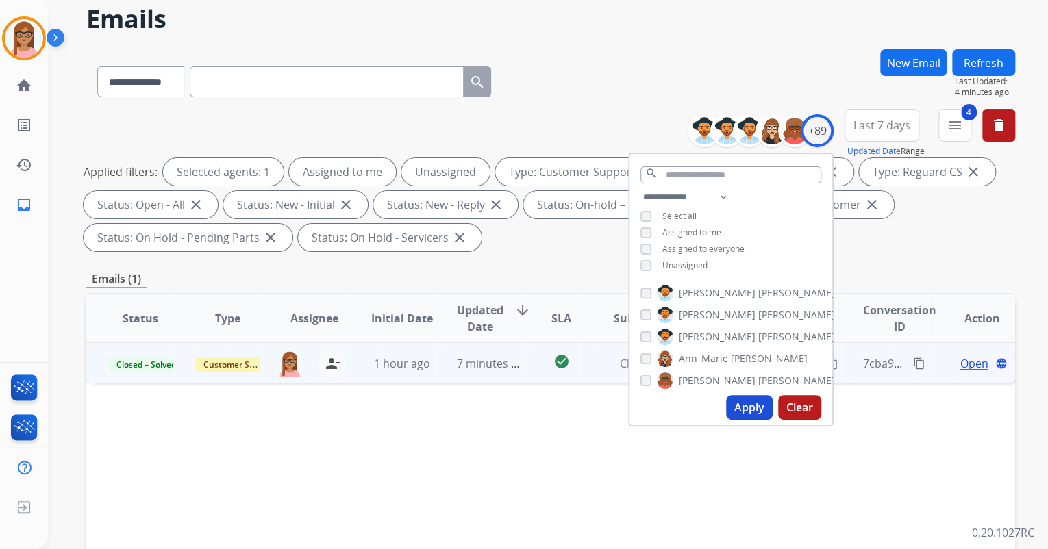
click at [745, 410] on button "Apply" at bounding box center [749, 407] width 47 height 25
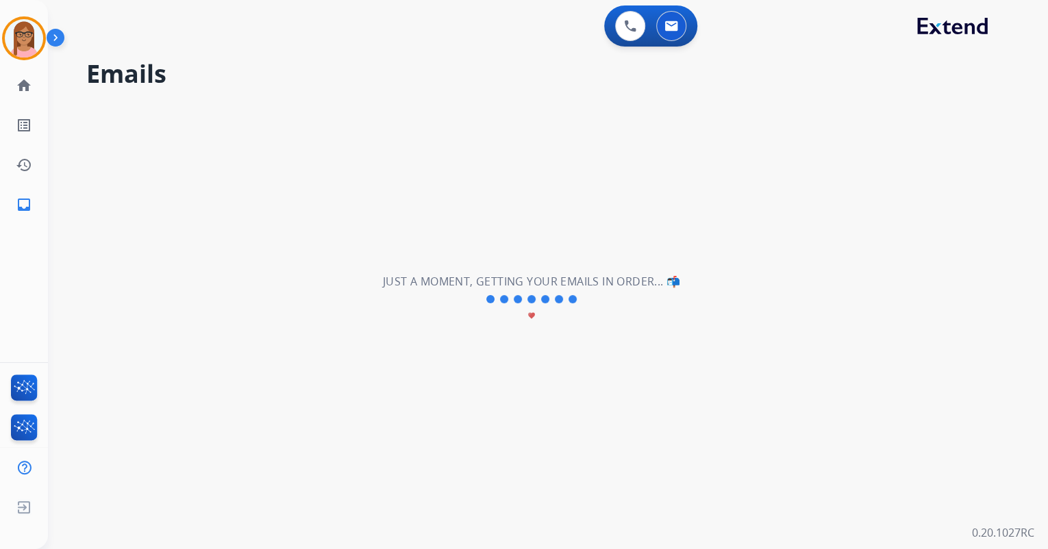
scroll to position [0, 0]
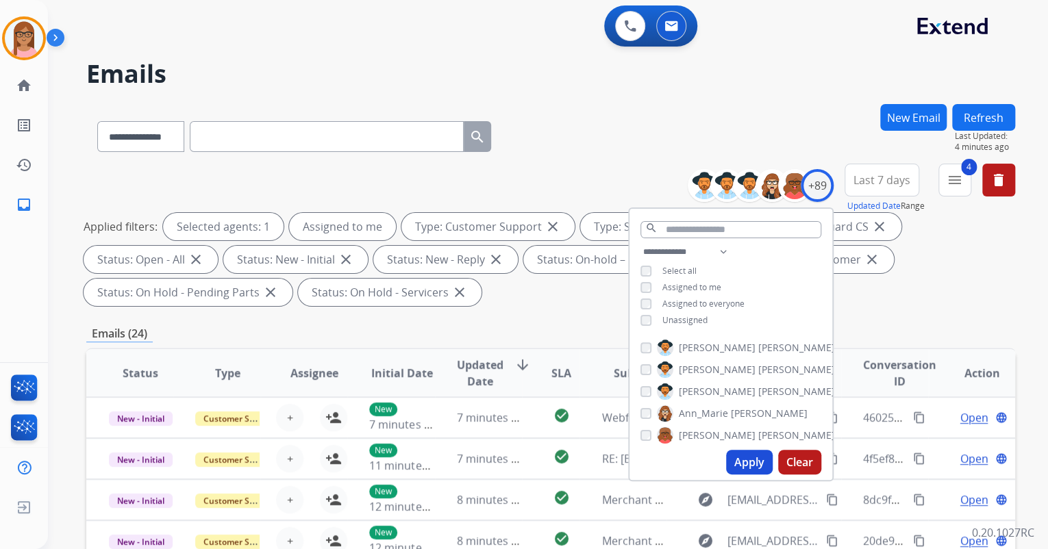
click at [732, 459] on button "Apply" at bounding box center [749, 462] width 47 height 25
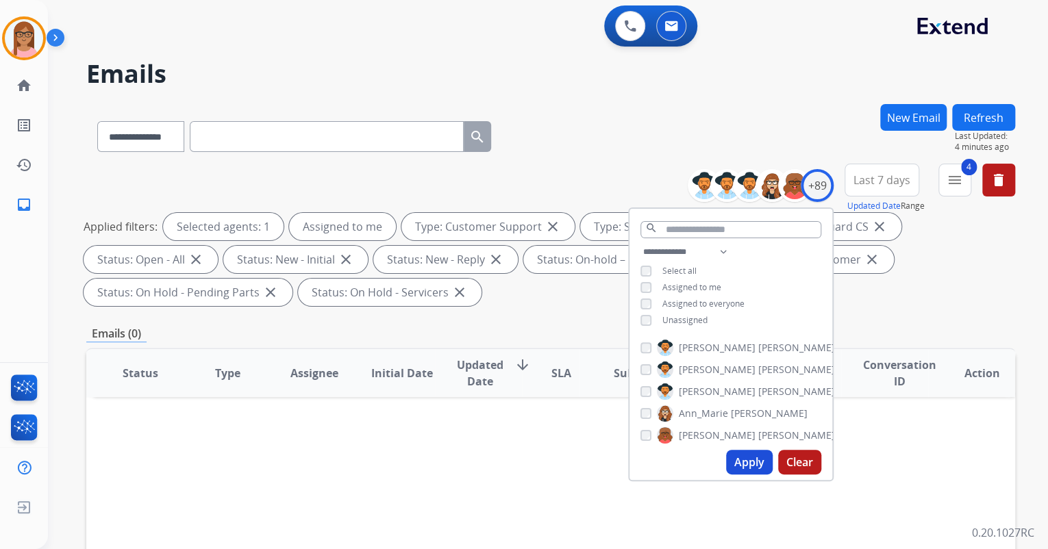
click at [638, 321] on div "**********" at bounding box center [730, 288] width 203 height 88
click at [753, 460] on button "Apply" at bounding box center [749, 462] width 47 height 25
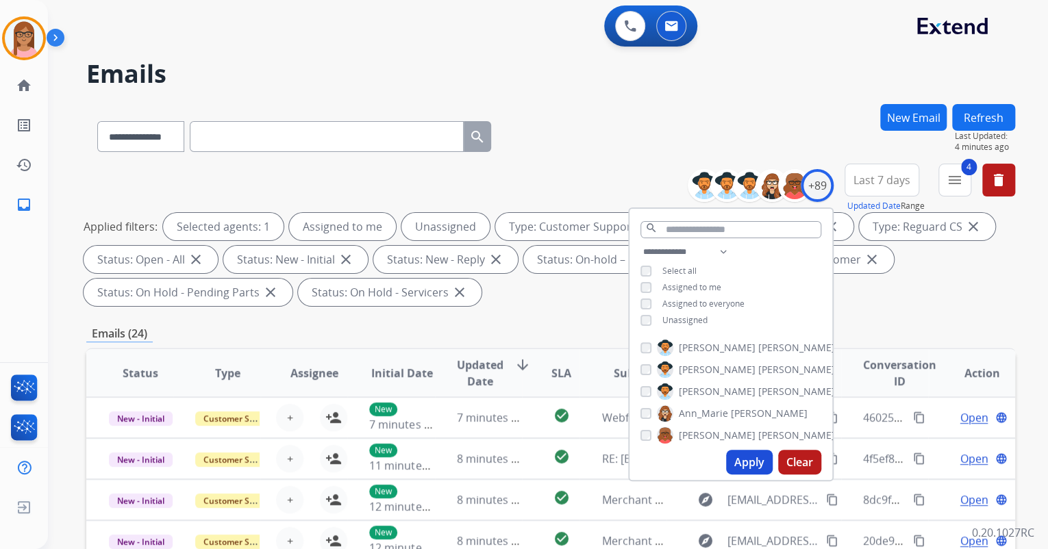
drag, startPoint x: 914, startPoint y: 306, endPoint x: 913, endPoint y: 297, distance: 8.2
click at [914, 301] on div "Applied filters: Selected agents: 1 Assigned to me Unassigned Type: Customer Su…" at bounding box center [548, 259] width 929 height 93
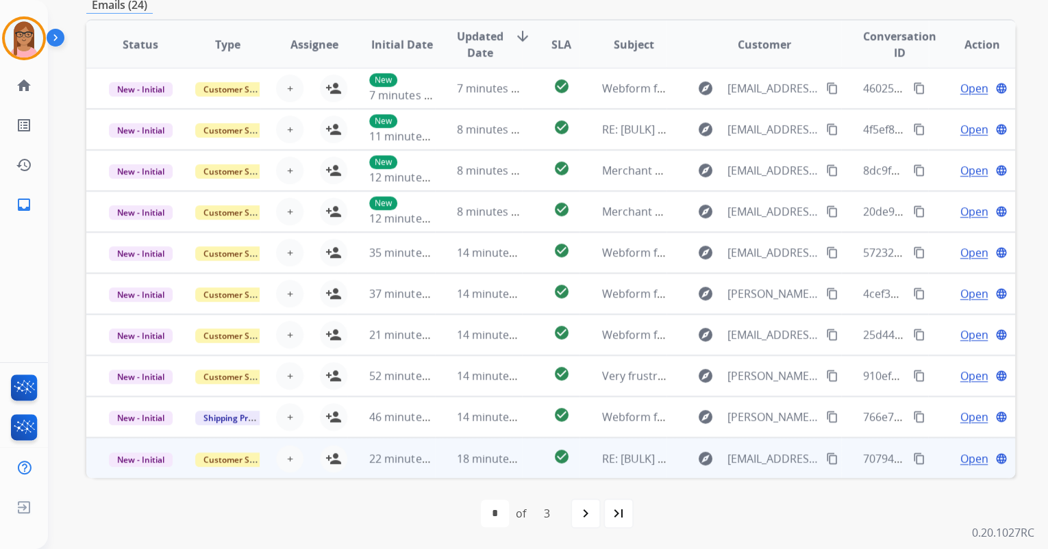
scroll to position [1, 0]
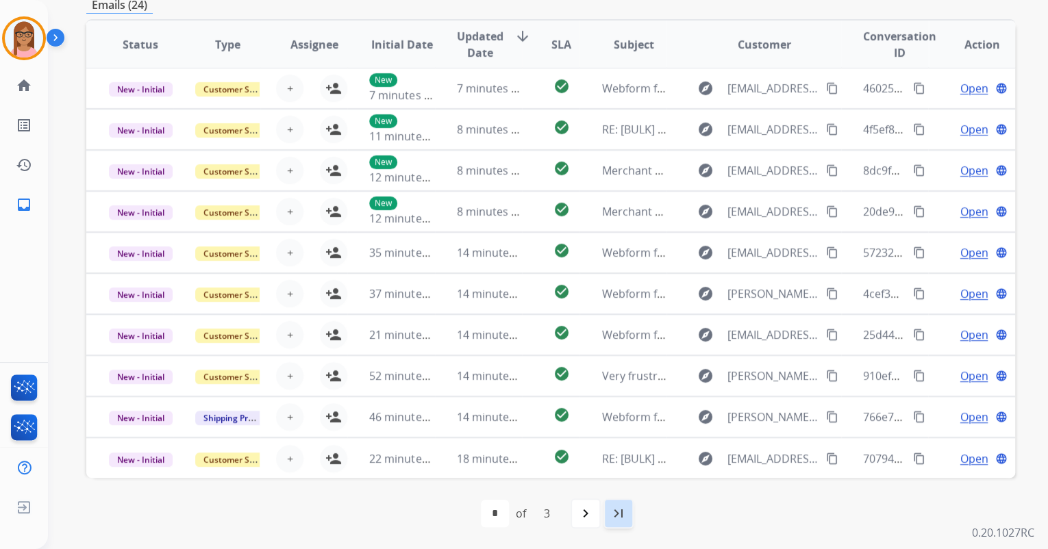
click at [626, 517] on div "last_page" at bounding box center [618, 514] width 30 height 30
select select "*"
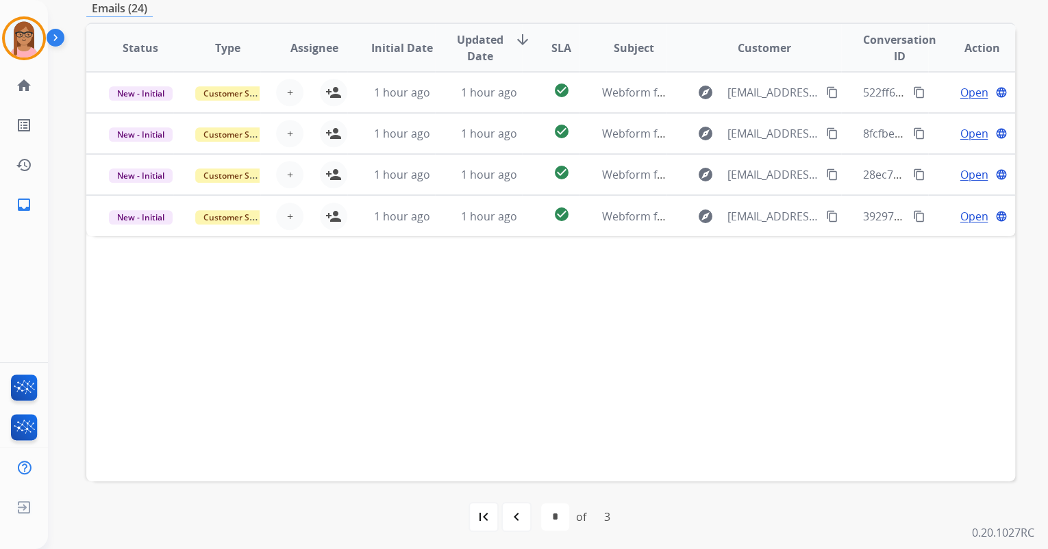
scroll to position [329, 0]
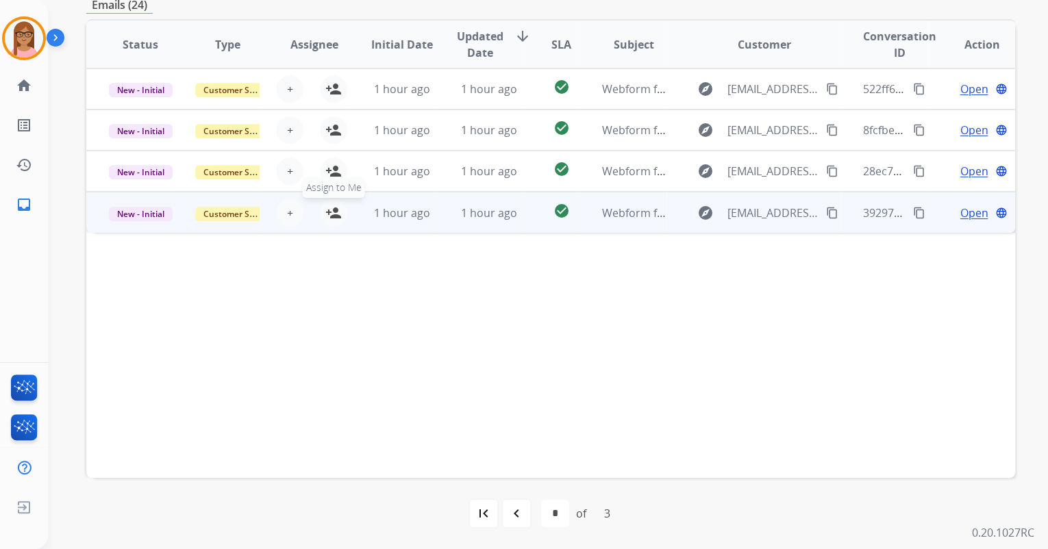
click at [328, 211] on mat-icon "person_add" at bounding box center [333, 213] width 16 height 16
click at [966, 213] on span "Open" at bounding box center [974, 213] width 28 height 16
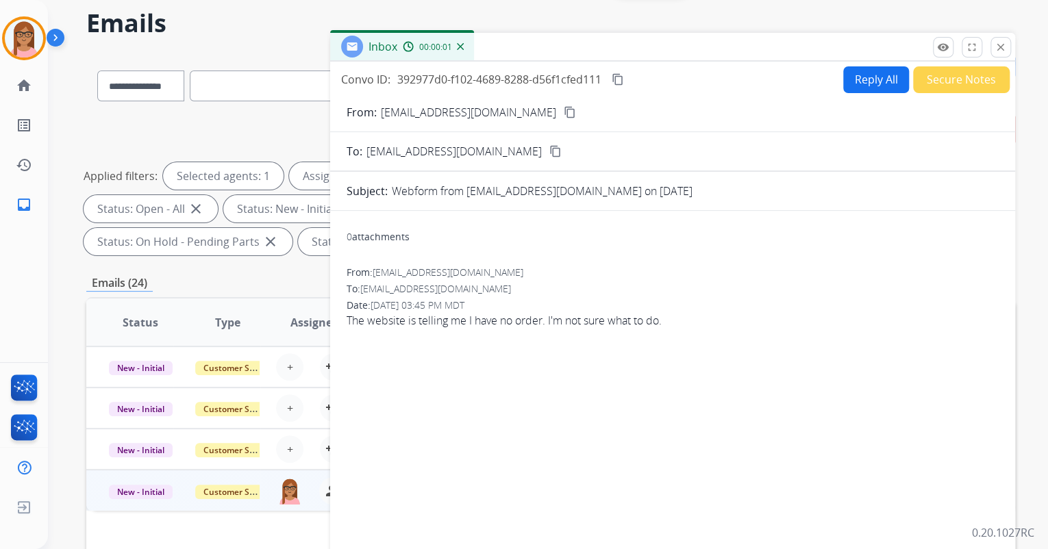
scroll to position [0, 0]
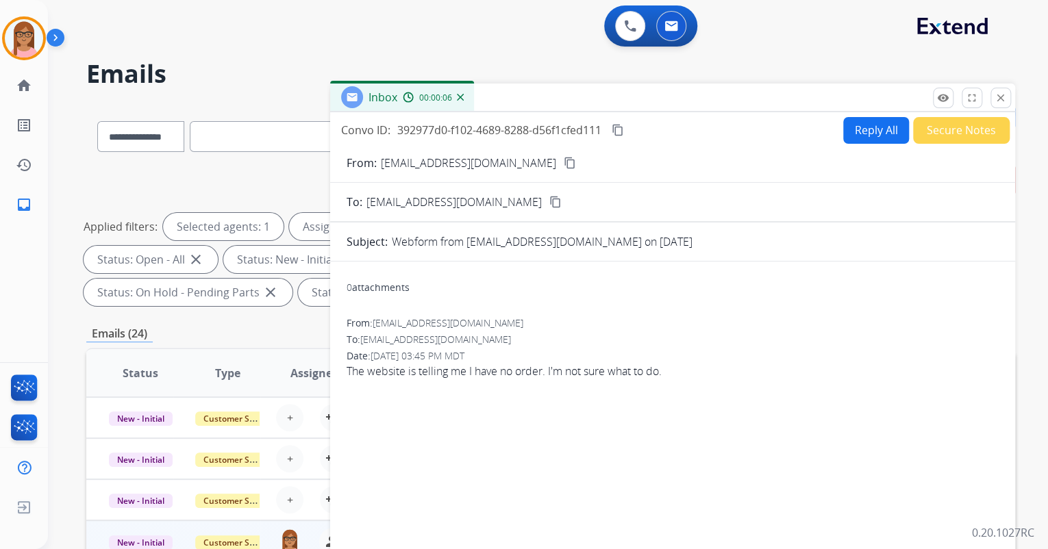
click at [564, 162] on mat-icon "content_copy" at bounding box center [570, 163] width 12 height 12
click at [873, 132] on button "Reply All" at bounding box center [876, 130] width 66 height 27
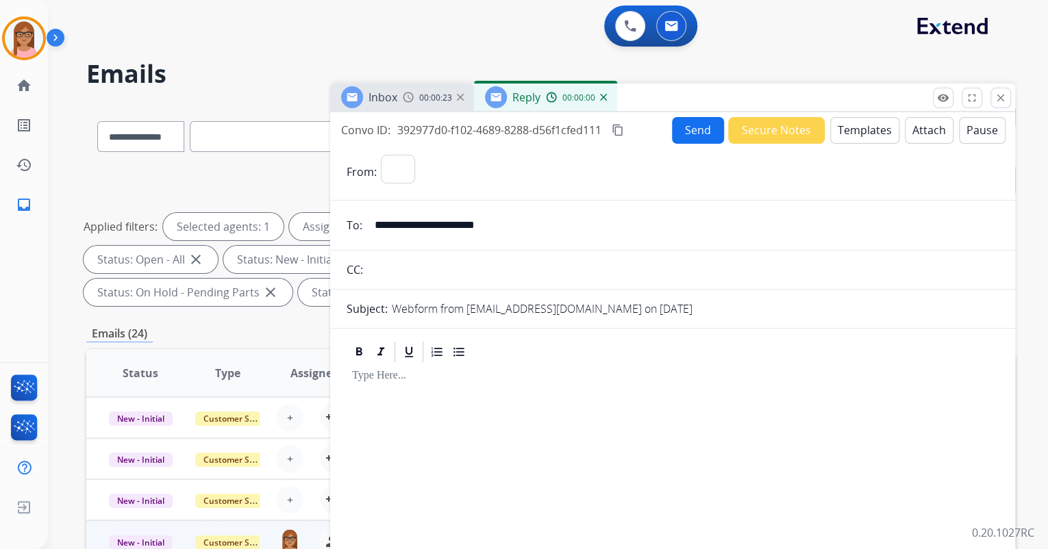
select select "**********"
click at [860, 135] on button "Templates" at bounding box center [864, 130] width 69 height 27
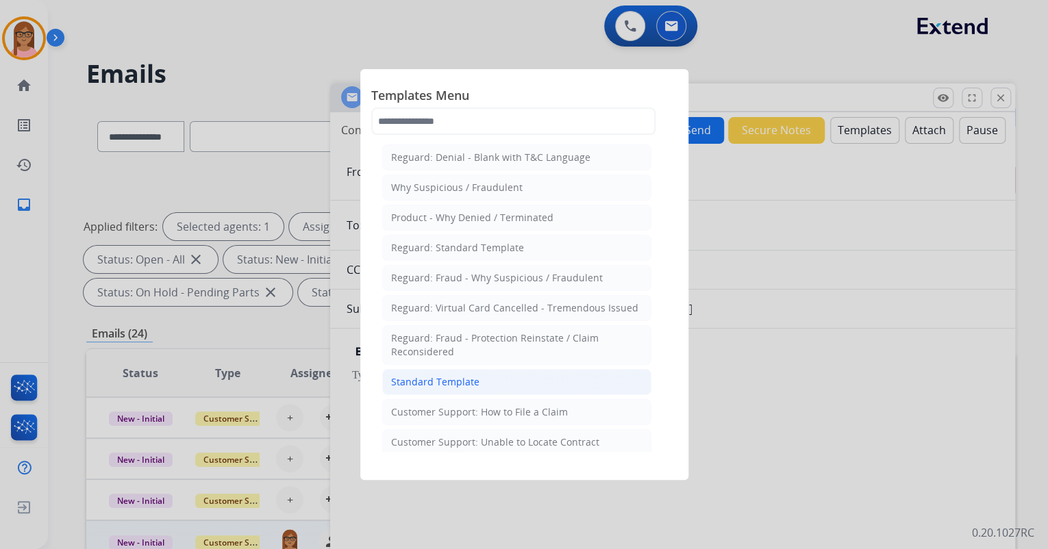
click at [466, 380] on div "Standard Template" at bounding box center [435, 382] width 88 height 14
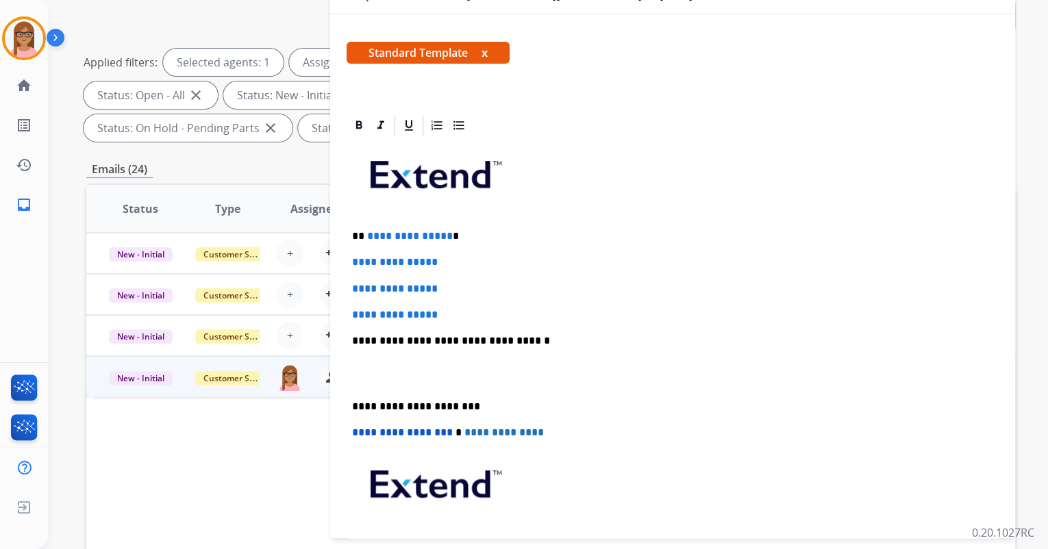
scroll to position [134, 0]
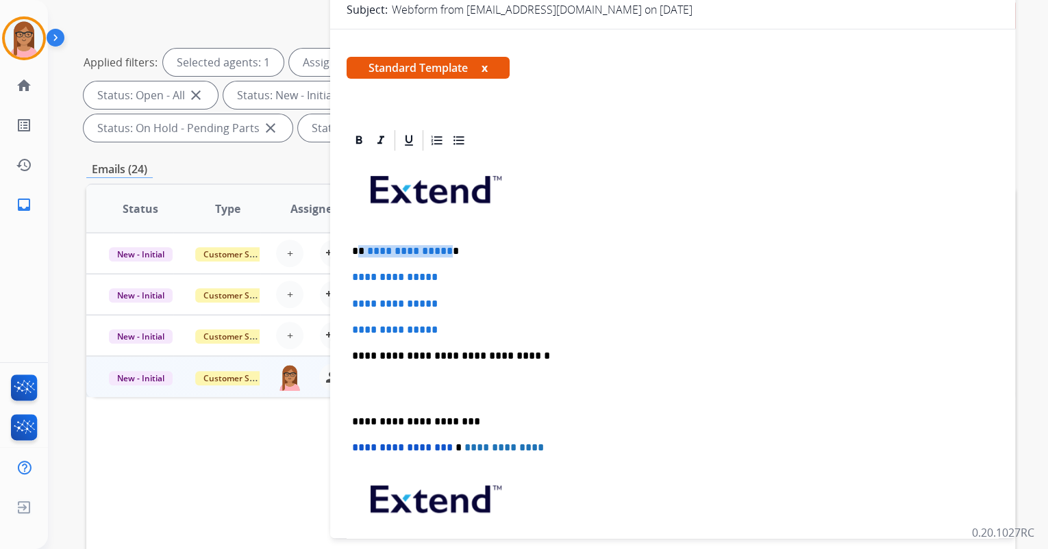
drag, startPoint x: 359, startPoint y: 251, endPoint x: 447, endPoint y: 252, distance: 87.7
click at [446, 253] on p "**********" at bounding box center [667, 251] width 630 height 12
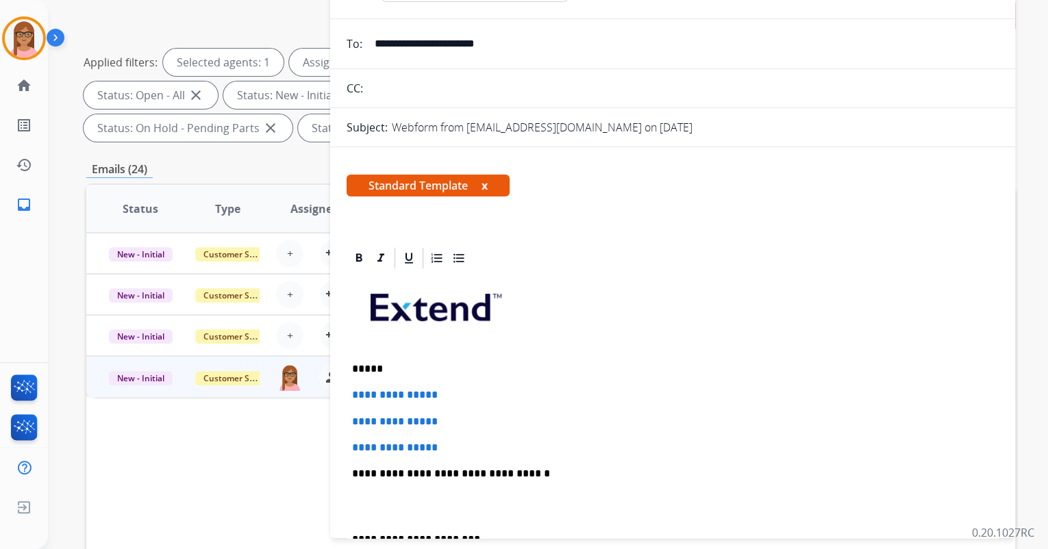
scroll to position [0, 0]
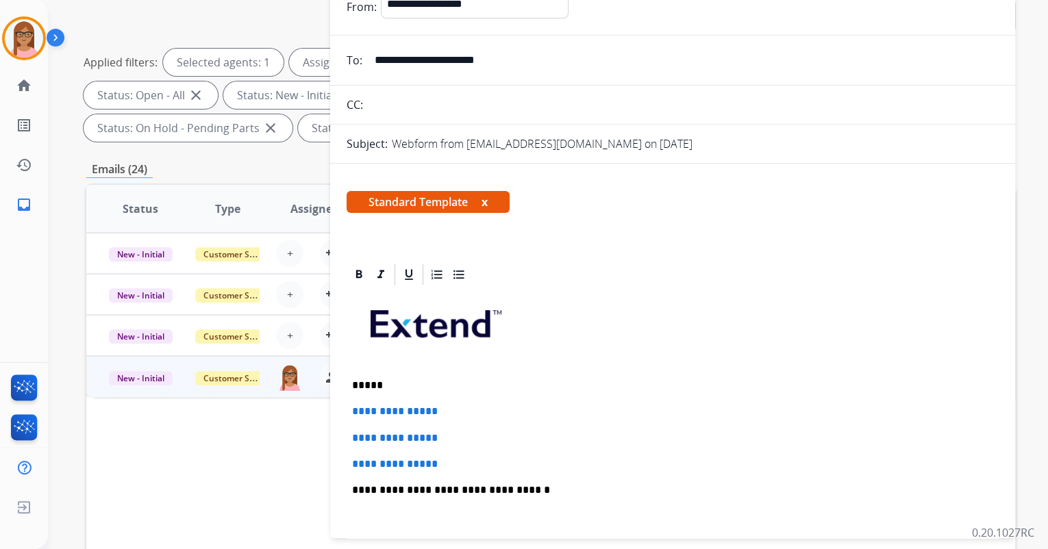
drag, startPoint x: 525, startPoint y: 58, endPoint x: 373, endPoint y: 55, distance: 152.8
click at [373, 55] on input "**********" at bounding box center [682, 60] width 632 height 27
click at [382, 385] on p "*****" at bounding box center [667, 385] width 630 height 12
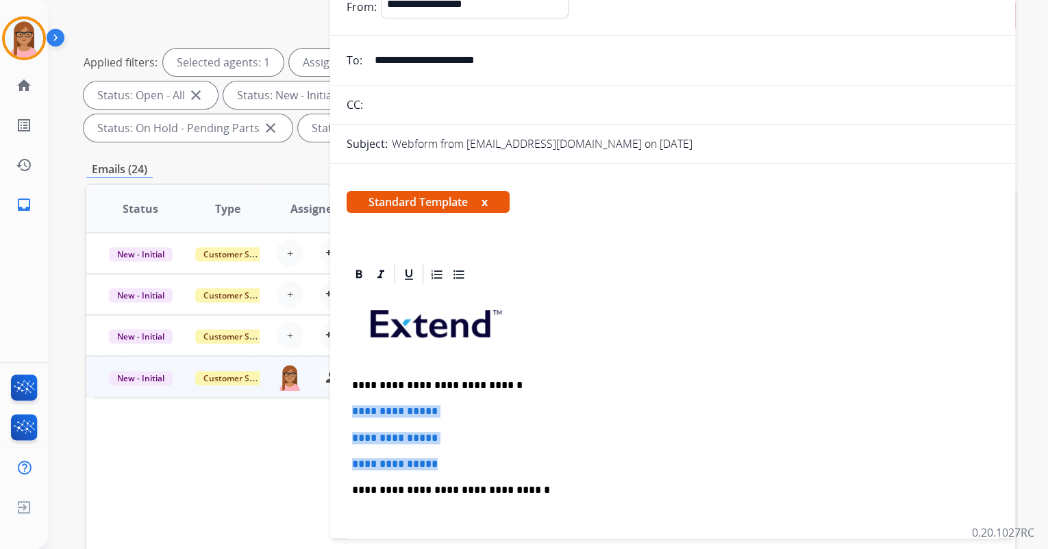
drag, startPoint x: 346, startPoint y: 410, endPoint x: 444, endPoint y: 461, distance: 110.6
click at [444, 461] on div "**********" at bounding box center [673, 522] width 652 height 471
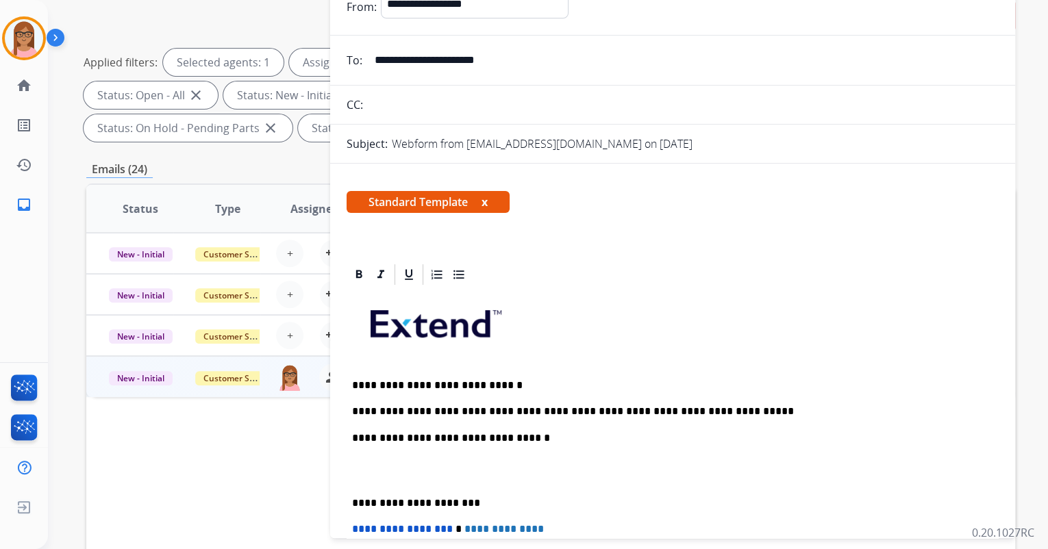
click at [714, 414] on p "**********" at bounding box center [667, 412] width 630 height 12
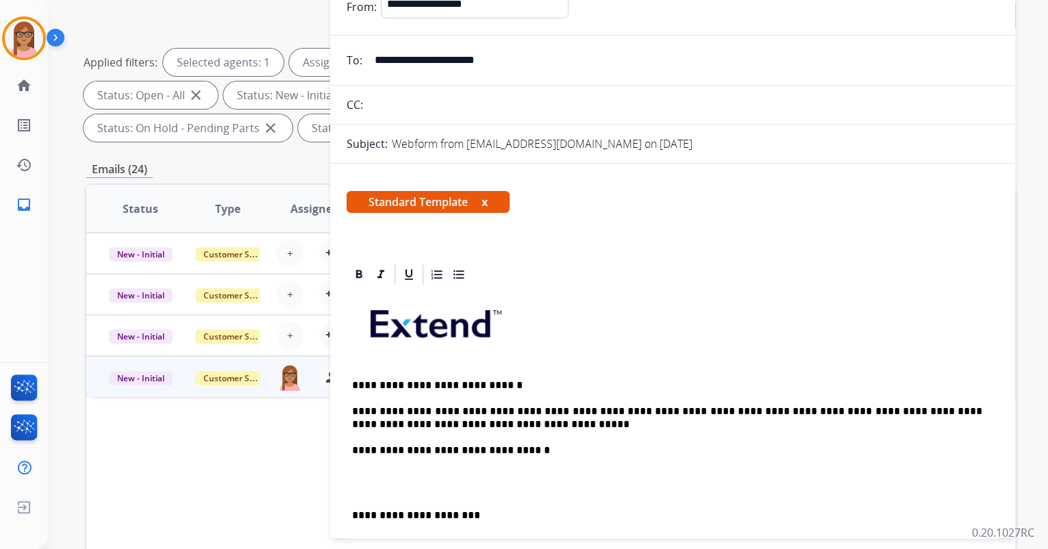
click at [477, 430] on div "**********" at bounding box center [673, 503] width 652 height 432
click at [477, 421] on p "**********" at bounding box center [667, 418] width 630 height 25
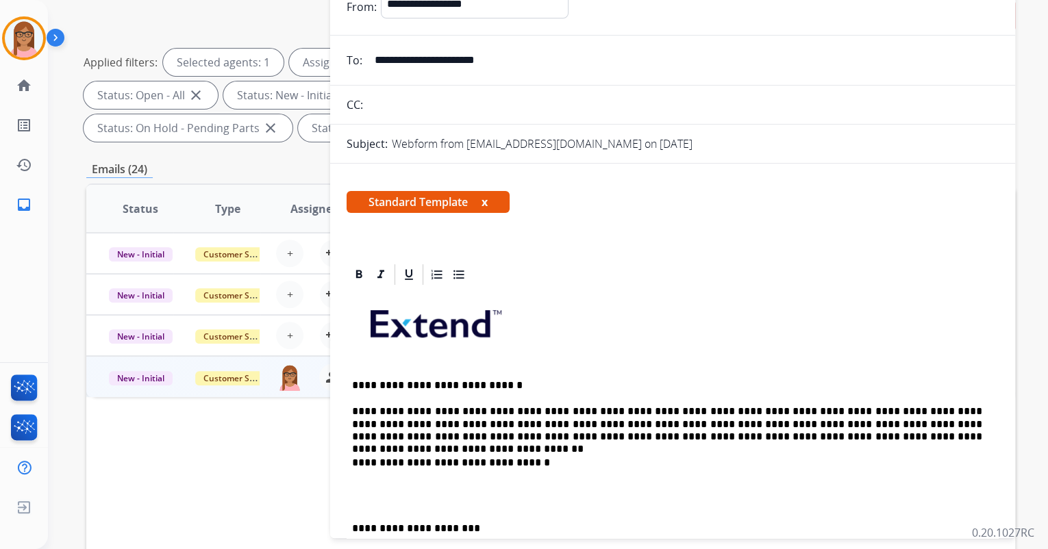
click at [358, 484] on p at bounding box center [672, 496] width 641 height 25
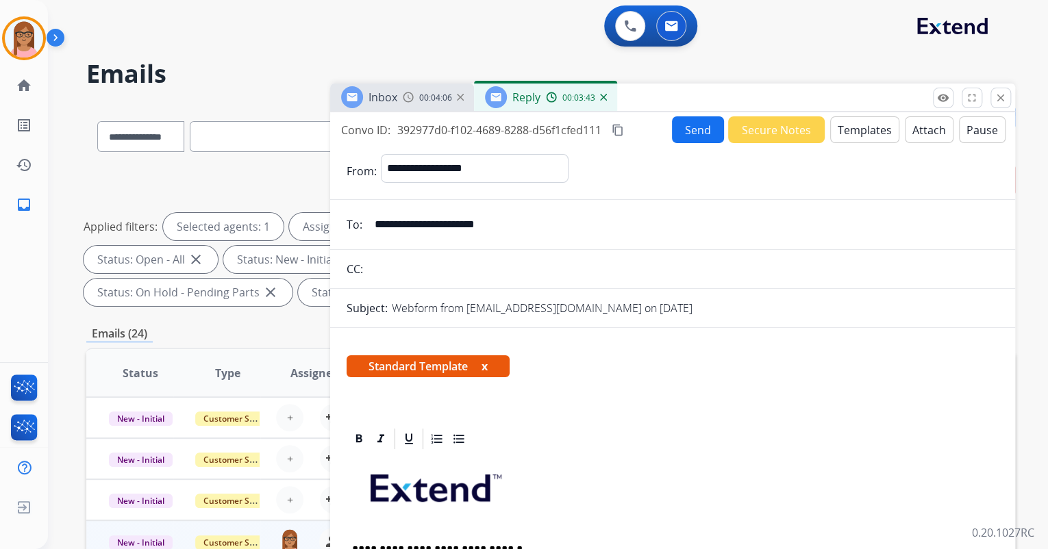
click at [683, 125] on button "Send" at bounding box center [698, 129] width 52 height 27
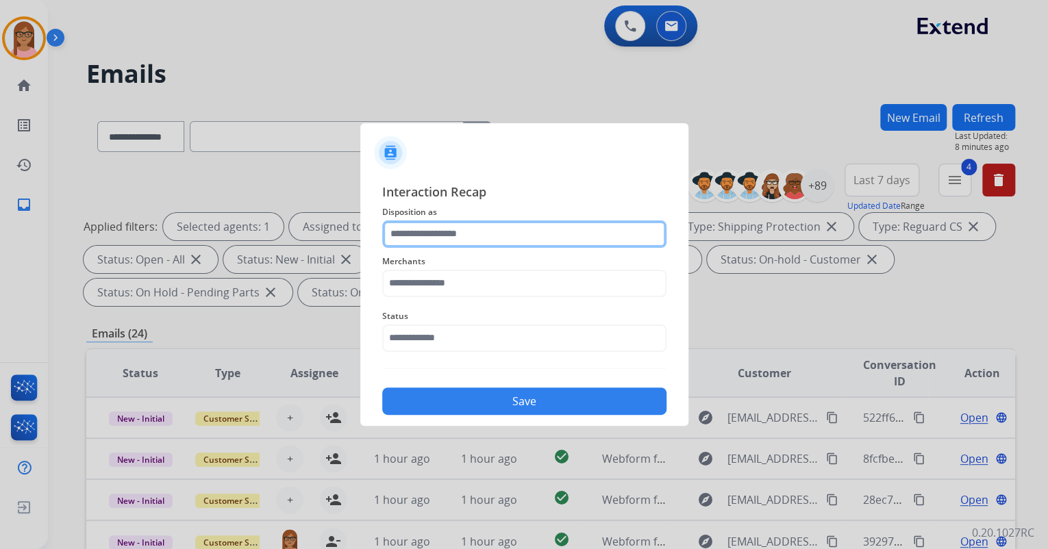
click at [490, 235] on input "text" at bounding box center [524, 234] width 284 height 27
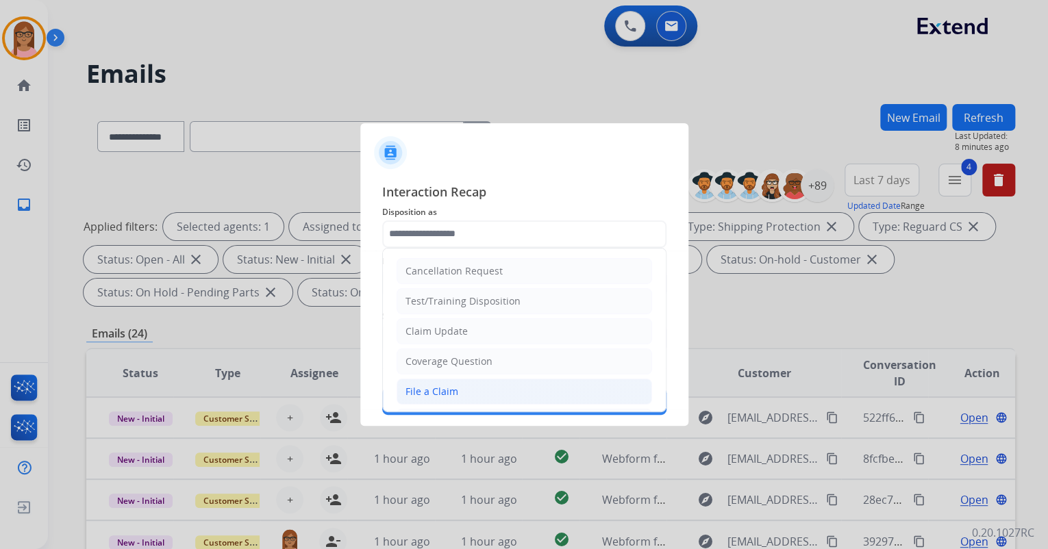
click at [469, 389] on li "File a Claim" at bounding box center [524, 392] width 255 height 26
type input "**********"
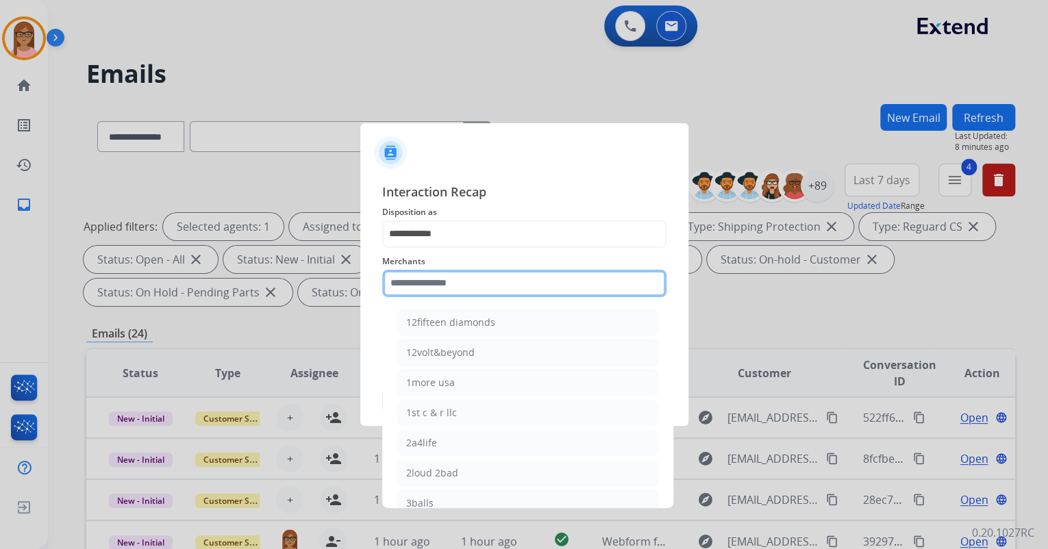
click at [472, 282] on input "text" at bounding box center [524, 283] width 284 height 27
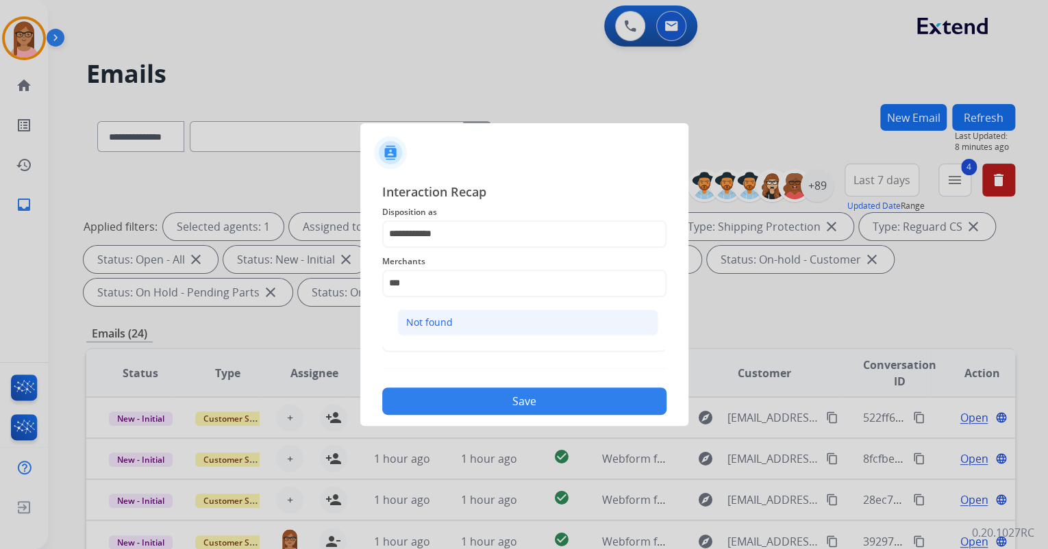
click at [488, 317] on li "Not found" at bounding box center [527, 323] width 261 height 26
type input "*********"
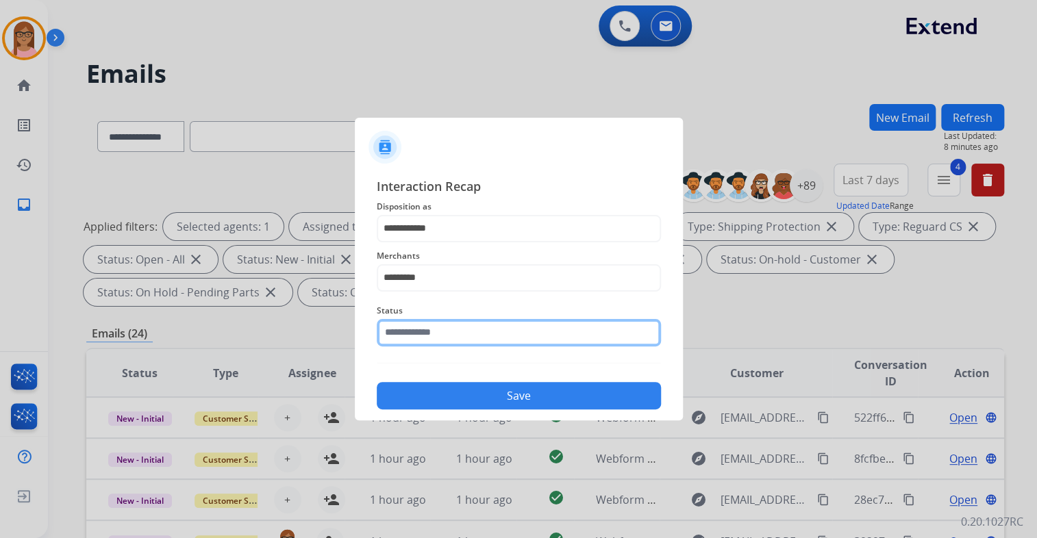
click at [447, 335] on input "text" at bounding box center [519, 332] width 284 height 27
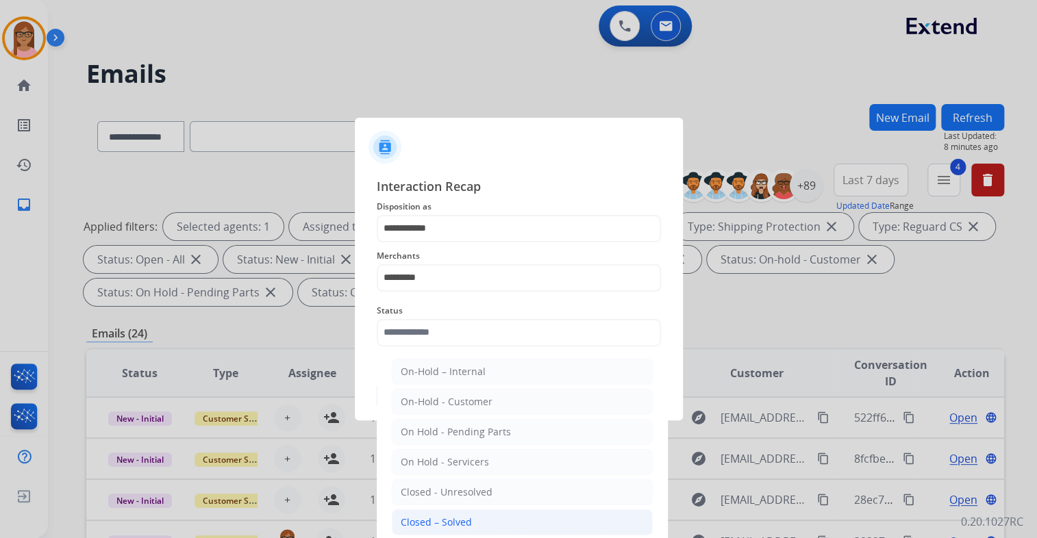
click at [432, 510] on li "Closed – Solved" at bounding box center [522, 523] width 261 height 26
type input "**********"
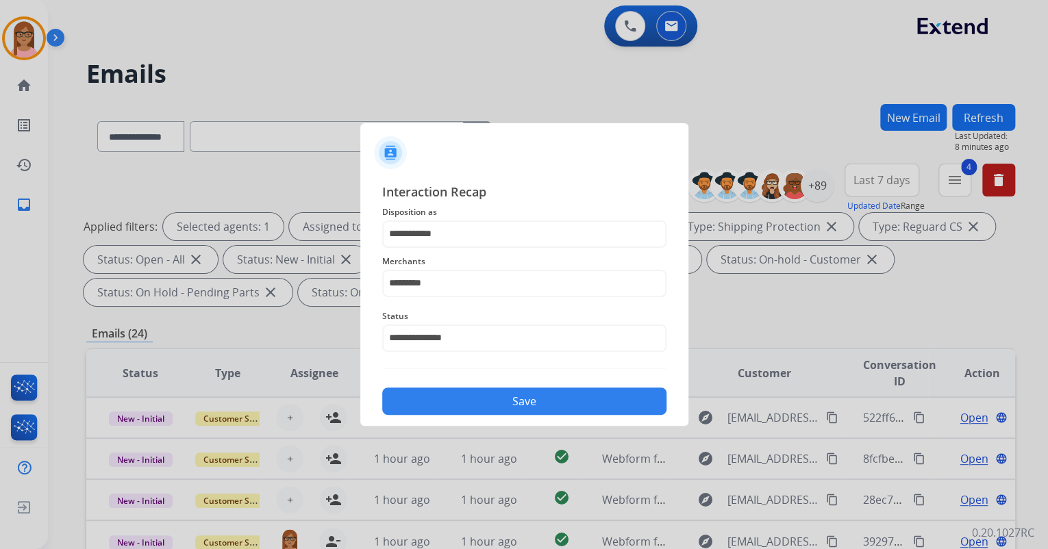
click at [467, 392] on button "Save" at bounding box center [524, 401] width 284 height 27
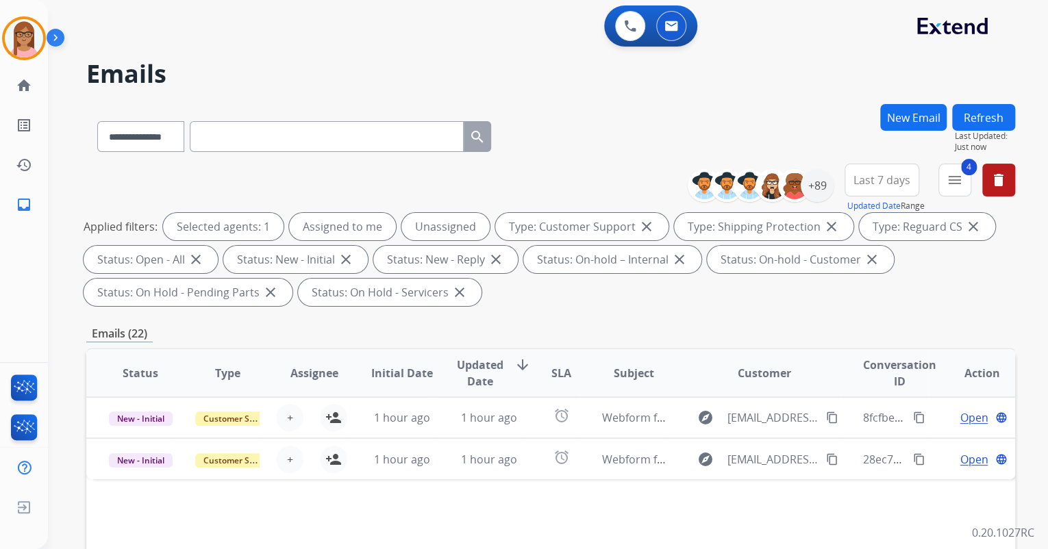
click at [981, 121] on button "Refresh" at bounding box center [983, 117] width 63 height 27
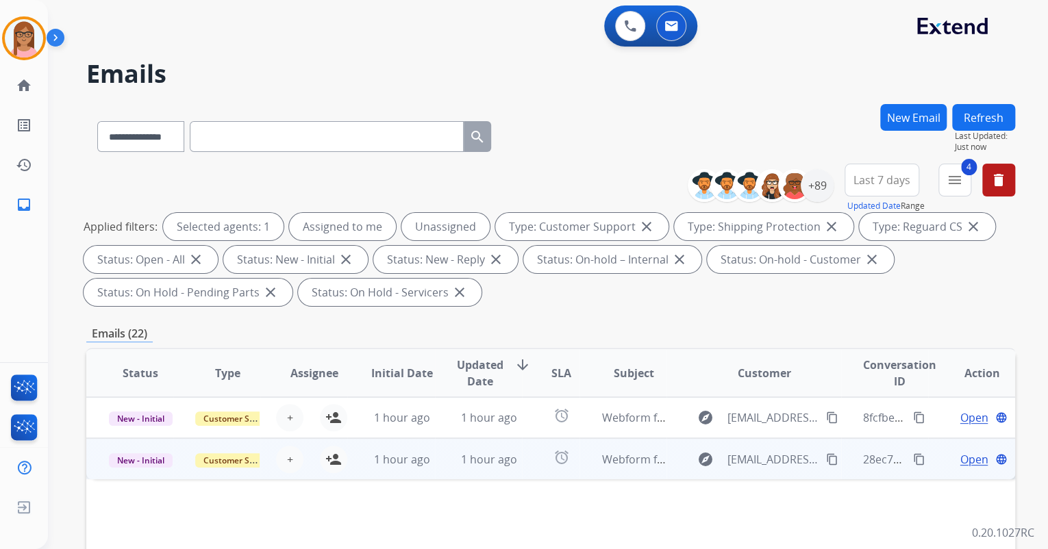
click at [960, 462] on span "Open" at bounding box center [974, 459] width 28 height 16
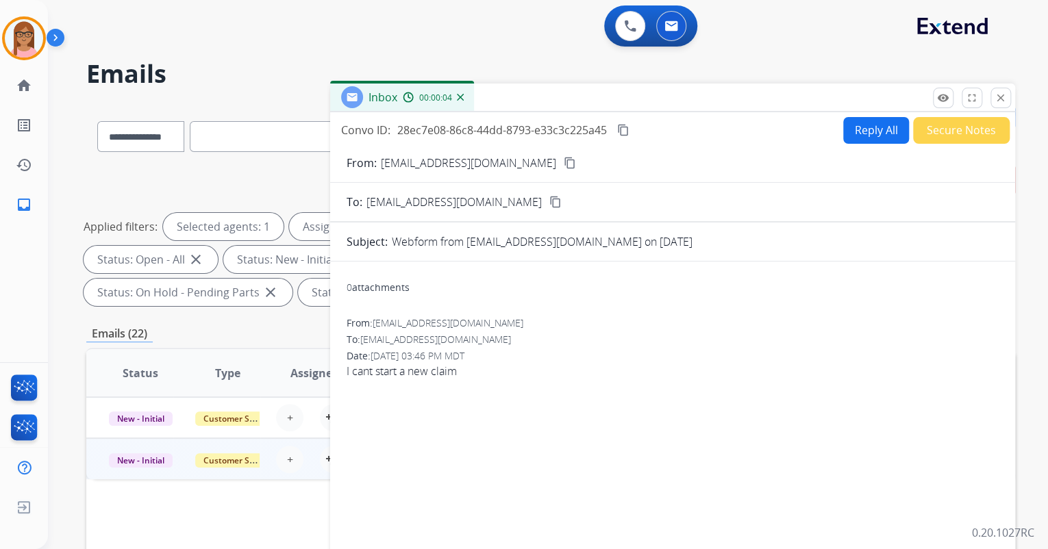
click at [564, 162] on mat-icon "content_copy" at bounding box center [570, 163] width 12 height 12
click at [851, 148] on form "From: [EMAIL_ADDRESS][DOMAIN_NAME] content_copy To: [EMAIL_ADDRESS][DOMAIN_NAME…" at bounding box center [672, 420] width 685 height 553
click at [851, 142] on div "Reply All Secure Notes" at bounding box center [924, 130] width 171 height 27
click at [858, 132] on button "Reply All" at bounding box center [876, 130] width 66 height 27
select select "**********"
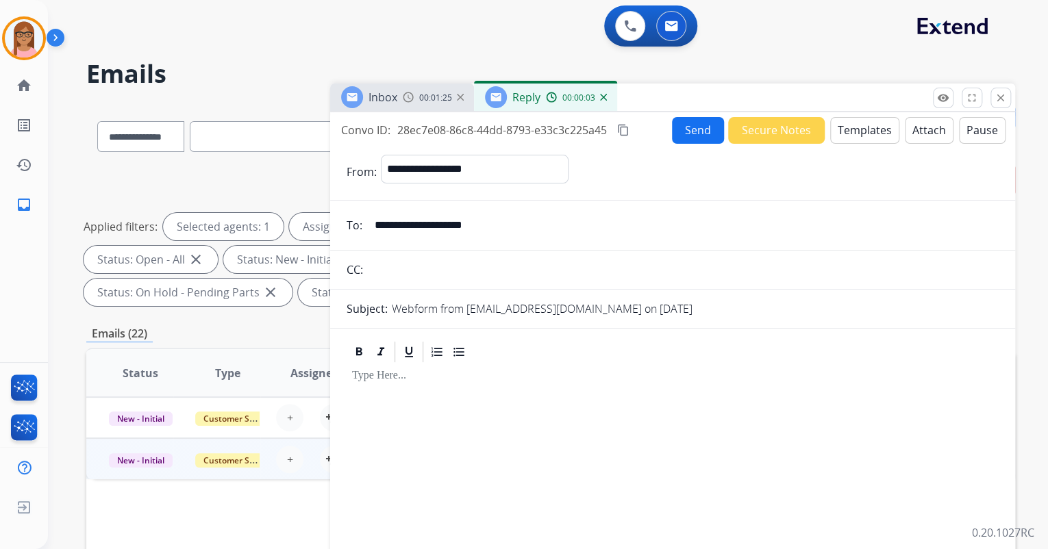
click at [424, 96] on span "00:01:25" at bounding box center [435, 97] width 33 height 11
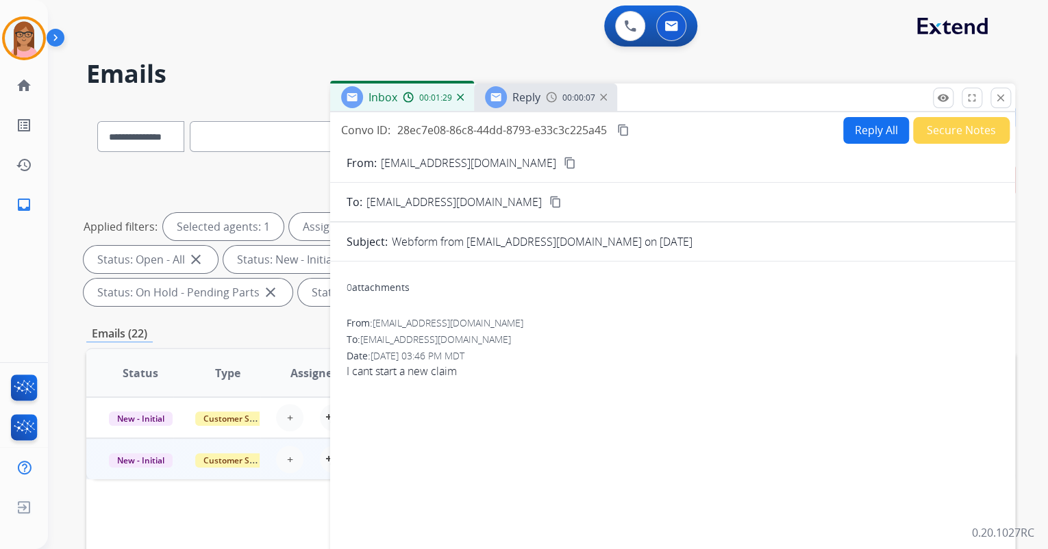
click at [546, 99] on img at bounding box center [551, 97] width 11 height 11
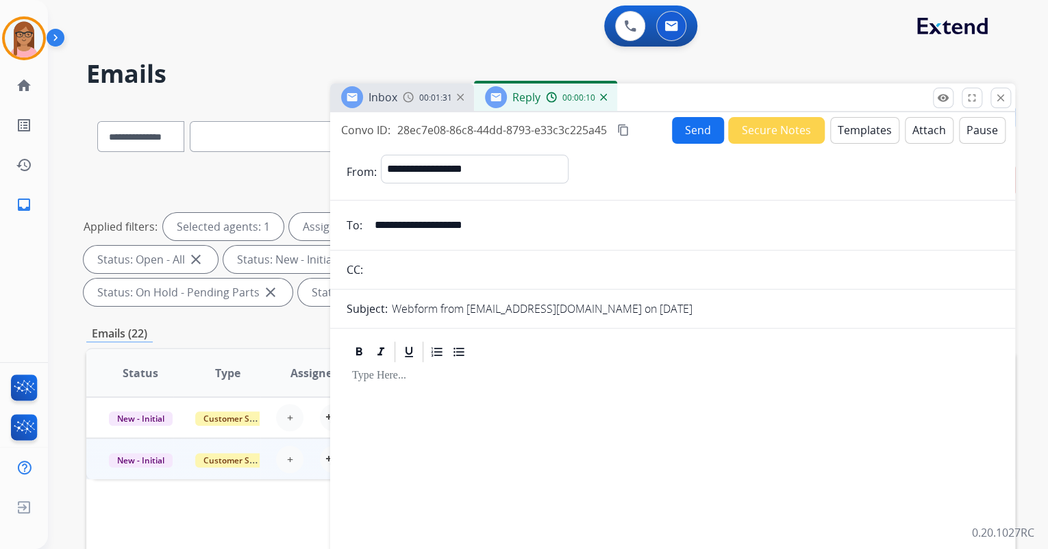
click at [603, 97] on img at bounding box center [603, 97] width 7 height 7
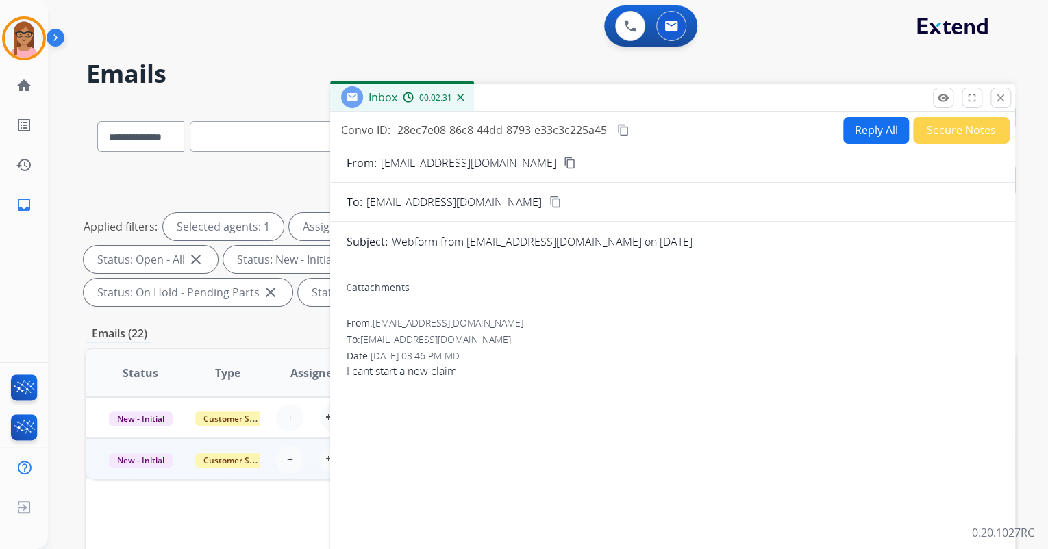
click at [858, 129] on button "Reply All" at bounding box center [876, 130] width 66 height 27
select select "**********"
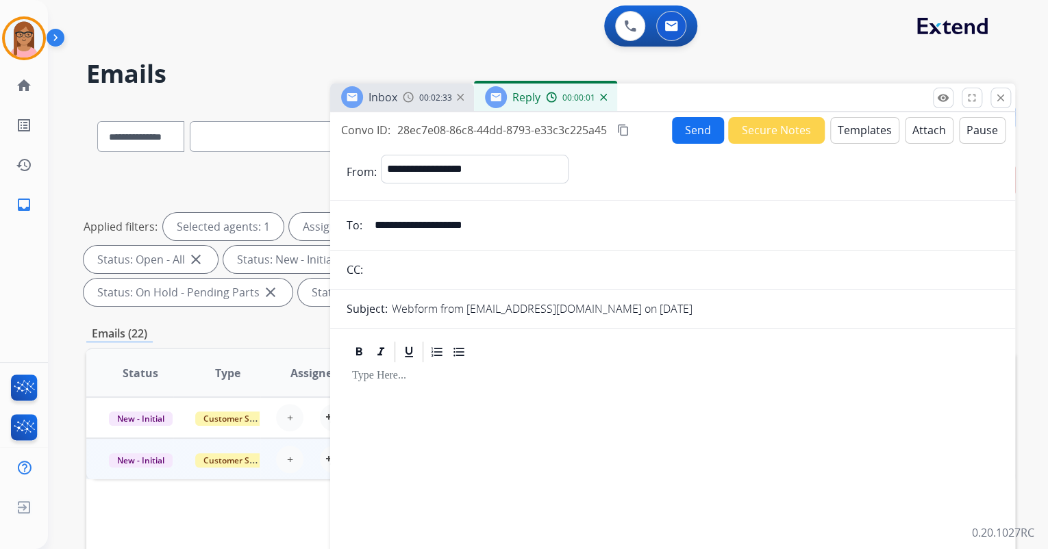
click at [848, 127] on button "Templates" at bounding box center [864, 130] width 69 height 27
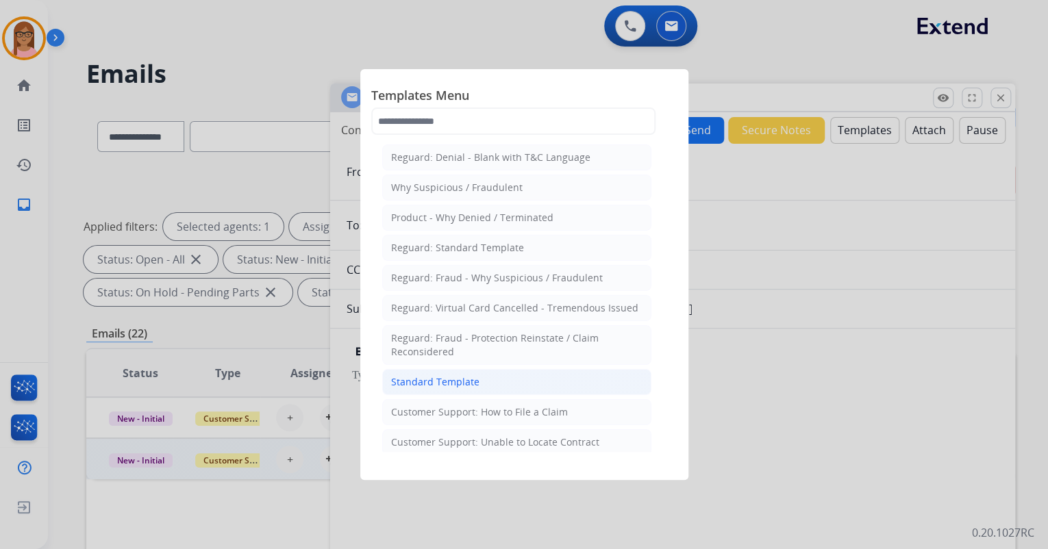
click at [443, 377] on div "Standard Template" at bounding box center [435, 382] width 88 height 14
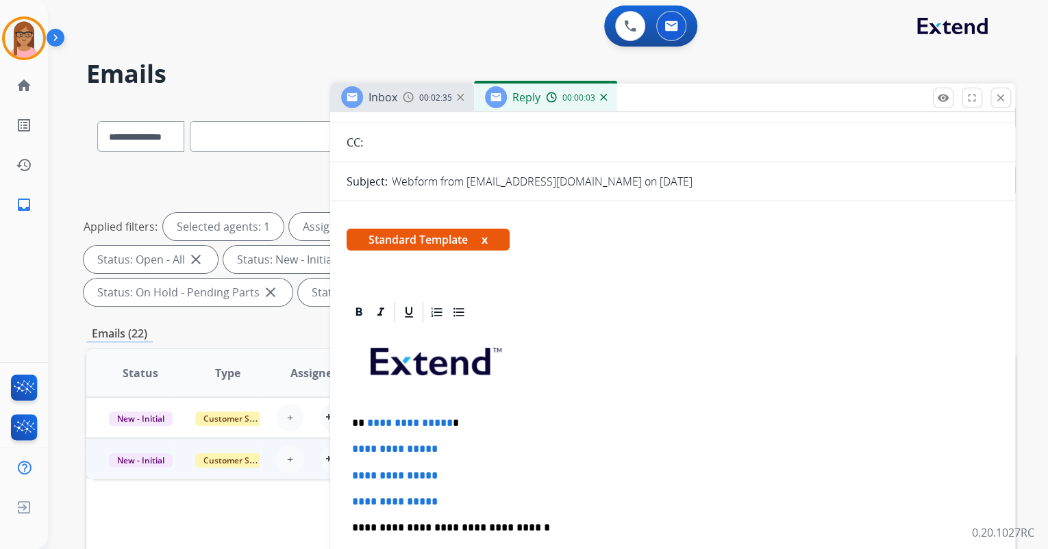
scroll to position [164, 0]
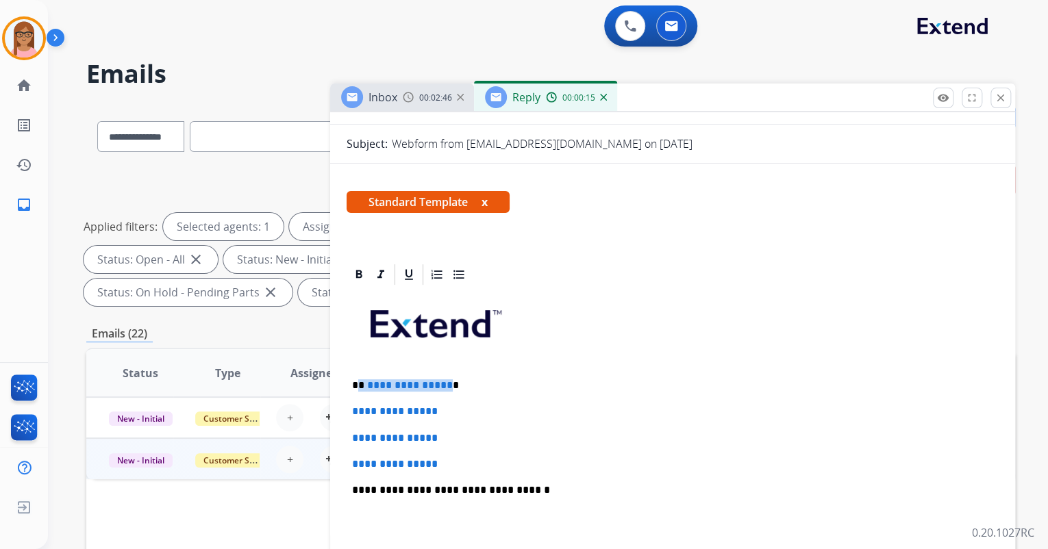
drag, startPoint x: 359, startPoint y: 384, endPoint x: 444, endPoint y: 386, distance: 85.0
click at [444, 386] on p "**********" at bounding box center [667, 385] width 630 height 12
drag, startPoint x: 353, startPoint y: 406, endPoint x: 444, endPoint y: 455, distance: 103.0
click at [444, 455] on div "**********" at bounding box center [673, 522] width 652 height 471
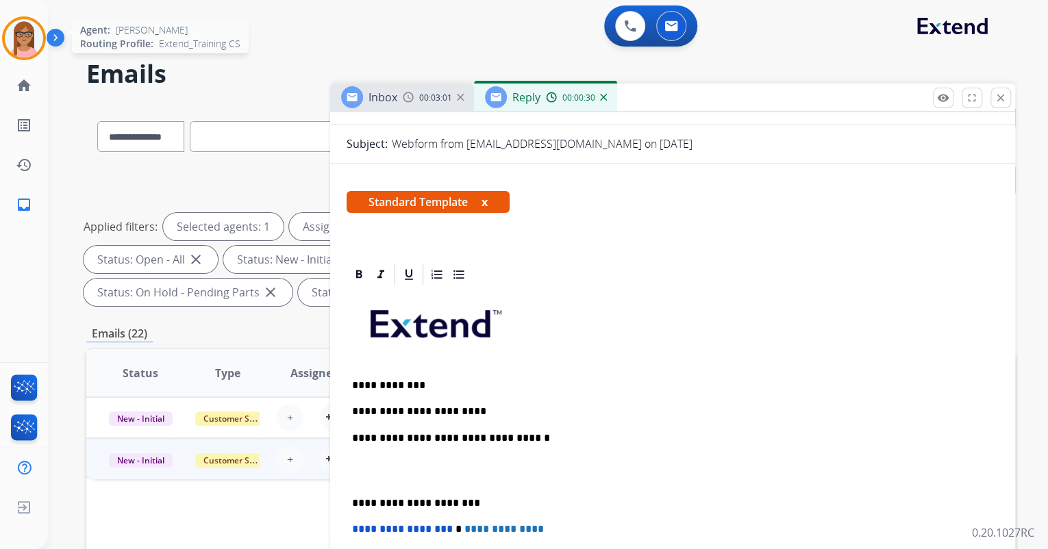
click at [24, 35] on img at bounding box center [24, 38] width 38 height 38
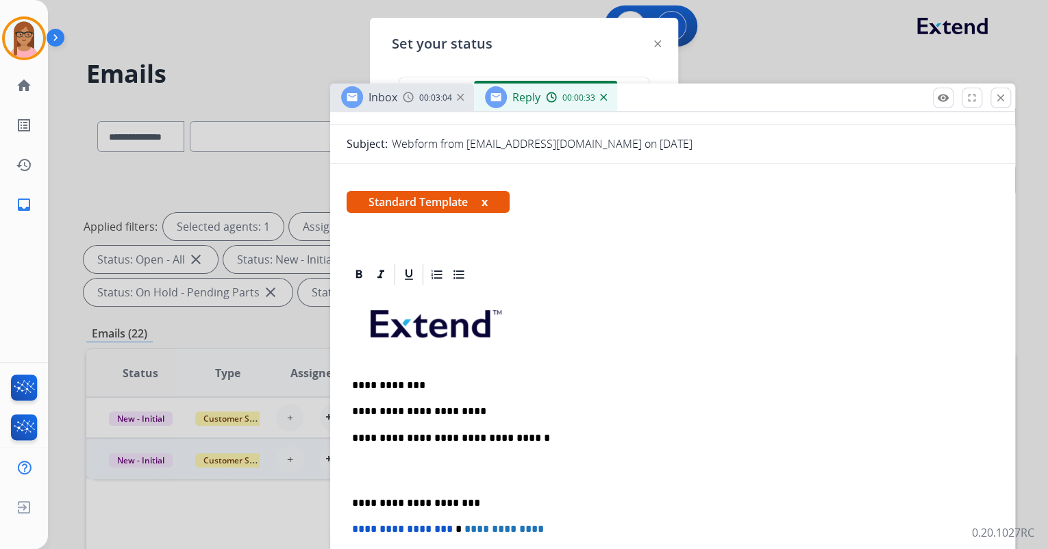
drag, startPoint x: 1000, startPoint y: 99, endPoint x: 990, endPoint y: 99, distance: 10.3
click at [1000, 98] on mat-icon "close" at bounding box center [1001, 98] width 12 height 12
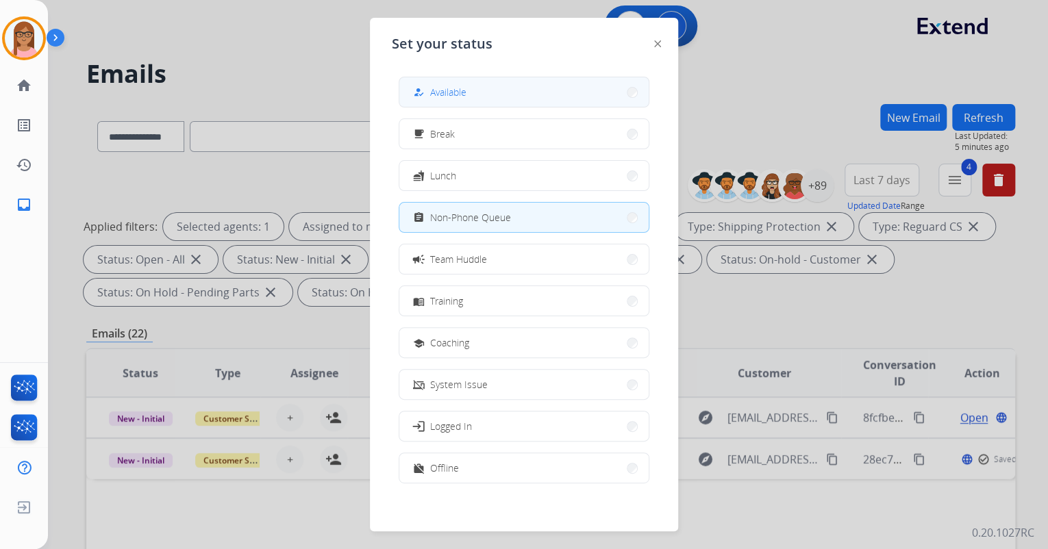
click at [548, 84] on button "how_to_reg Available" at bounding box center [523, 91] width 249 height 29
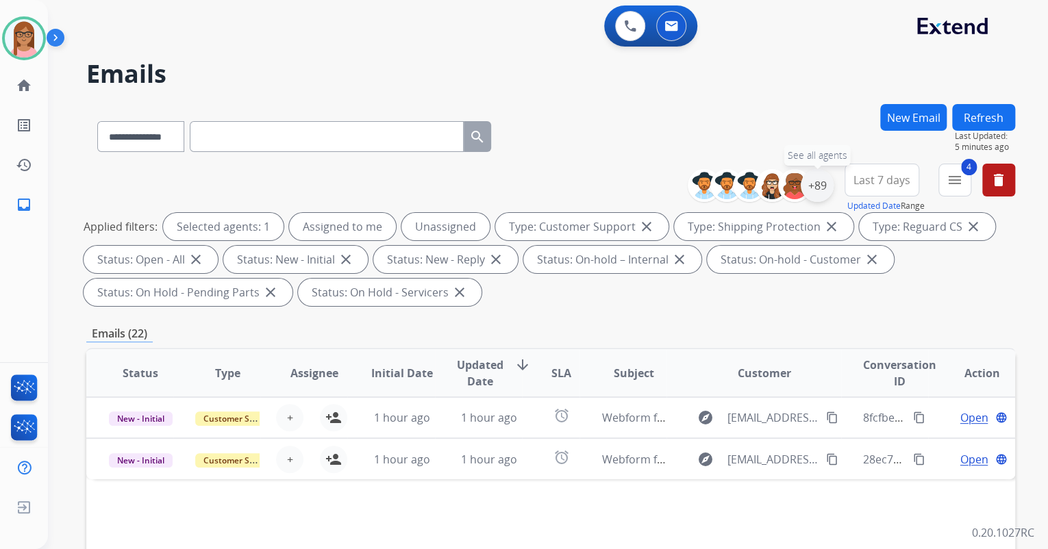
click at [827, 186] on div "+89" at bounding box center [817, 185] width 33 height 33
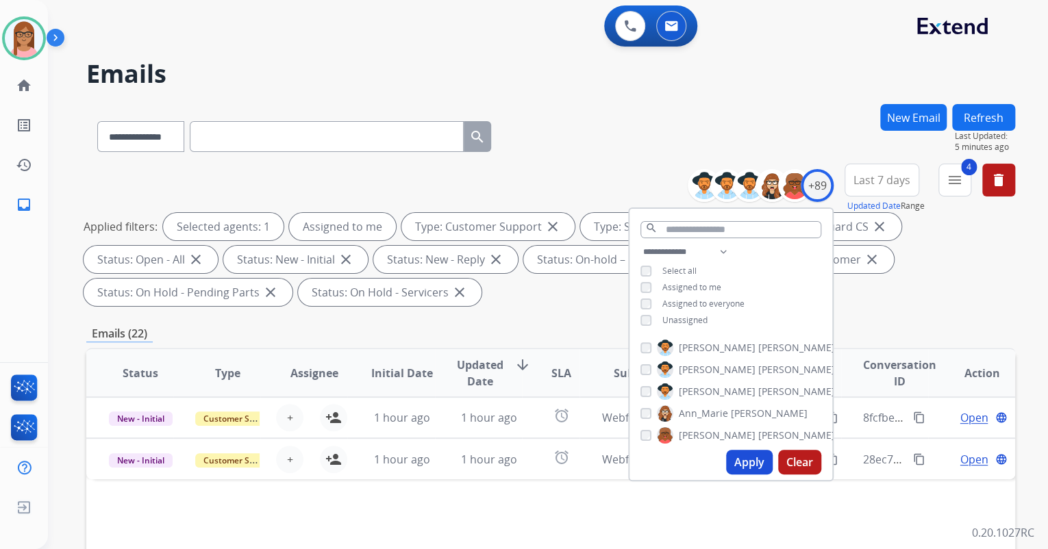
drag, startPoint x: 750, startPoint y: 475, endPoint x: 746, endPoint y: 468, distance: 8.6
click at [750, 471] on div "Apply Clear" at bounding box center [730, 463] width 203 height 36
click at [745, 467] on button "Apply" at bounding box center [749, 462] width 47 height 25
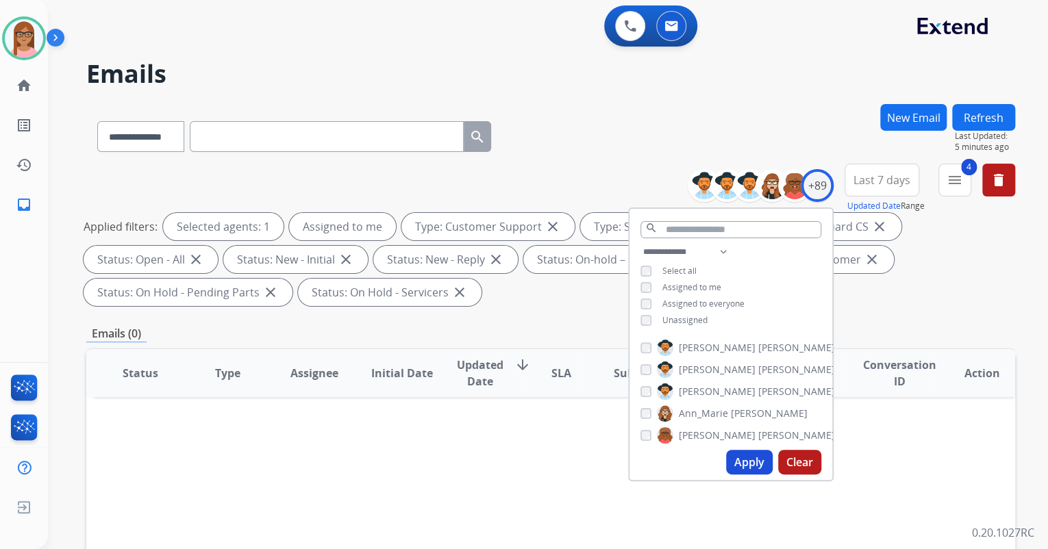
click at [638, 312] on div "**********" at bounding box center [730, 288] width 203 height 88
click at [738, 460] on button "Apply" at bounding box center [749, 462] width 47 height 25
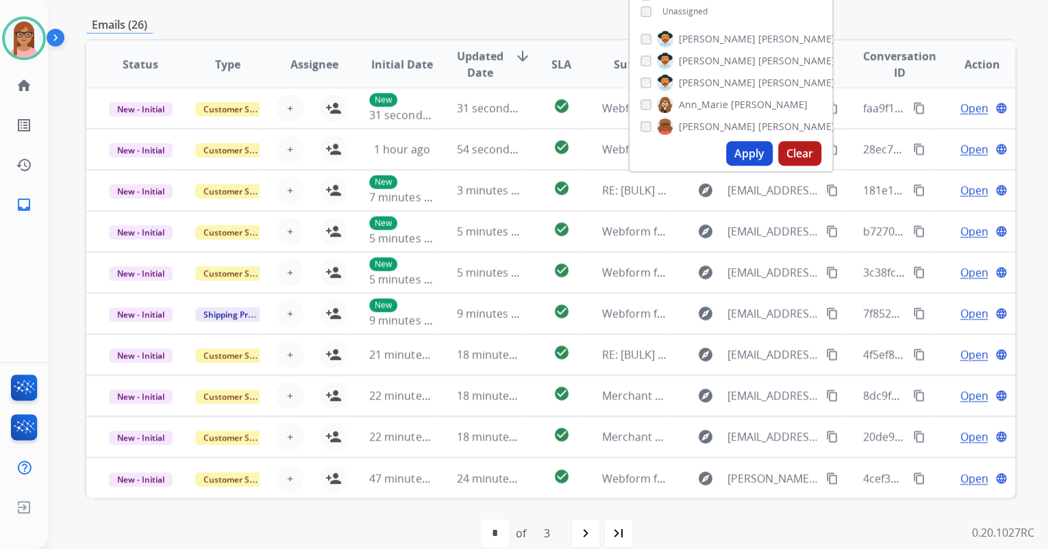
scroll to position [329, 0]
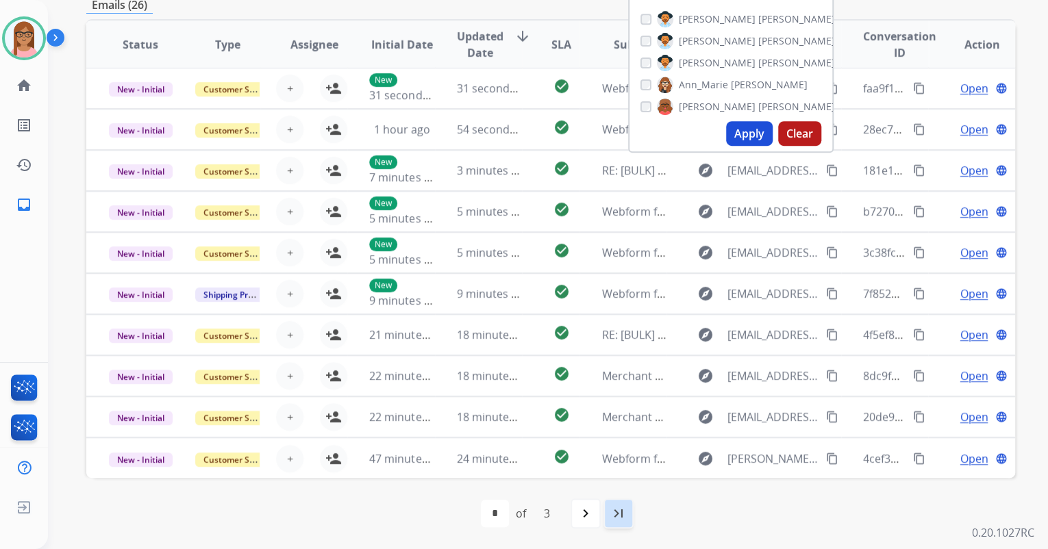
click at [621, 514] on mat-icon "last_page" at bounding box center [618, 514] width 16 height 16
select select "*"
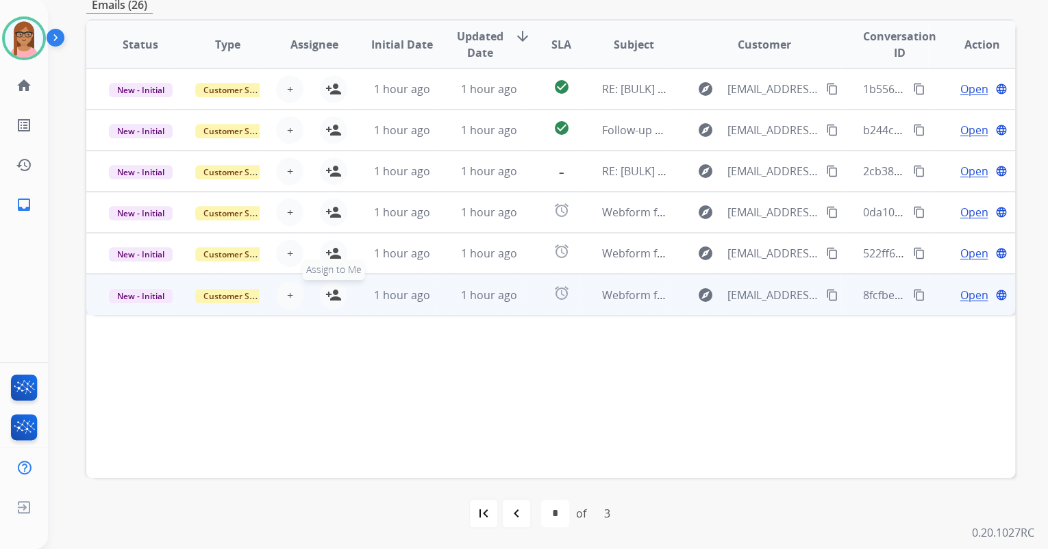
click at [332, 294] on mat-icon "person_add" at bounding box center [333, 295] width 16 height 16
click at [960, 296] on span "Open" at bounding box center [974, 295] width 28 height 16
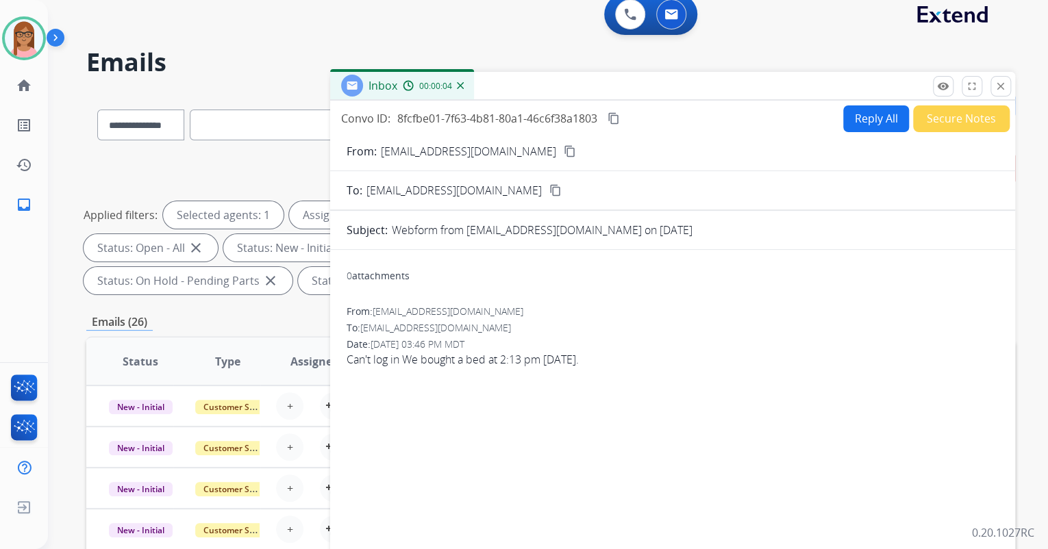
scroll to position [0, 0]
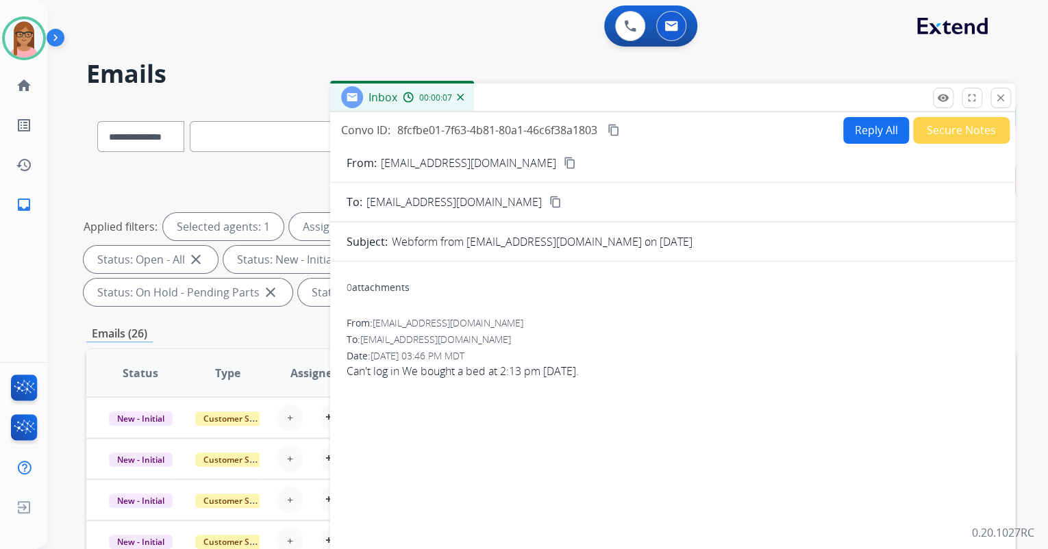
click at [564, 161] on mat-icon "content_copy" at bounding box center [570, 163] width 12 height 12
click at [866, 129] on button "Reply All" at bounding box center [876, 130] width 66 height 27
select select "**********"
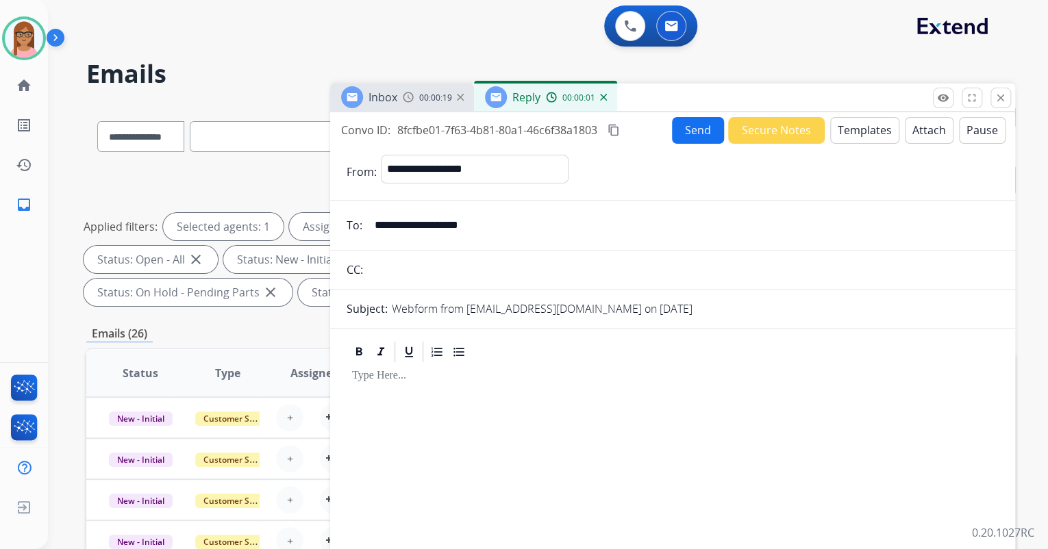
click at [853, 131] on button "Templates" at bounding box center [864, 130] width 69 height 27
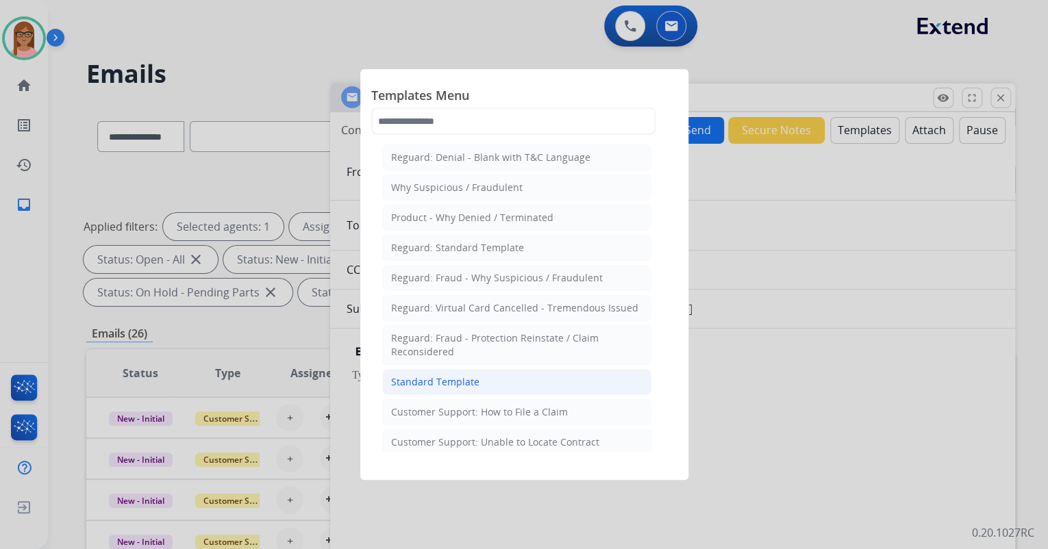
click at [427, 375] on div "Standard Template" at bounding box center [435, 382] width 88 height 14
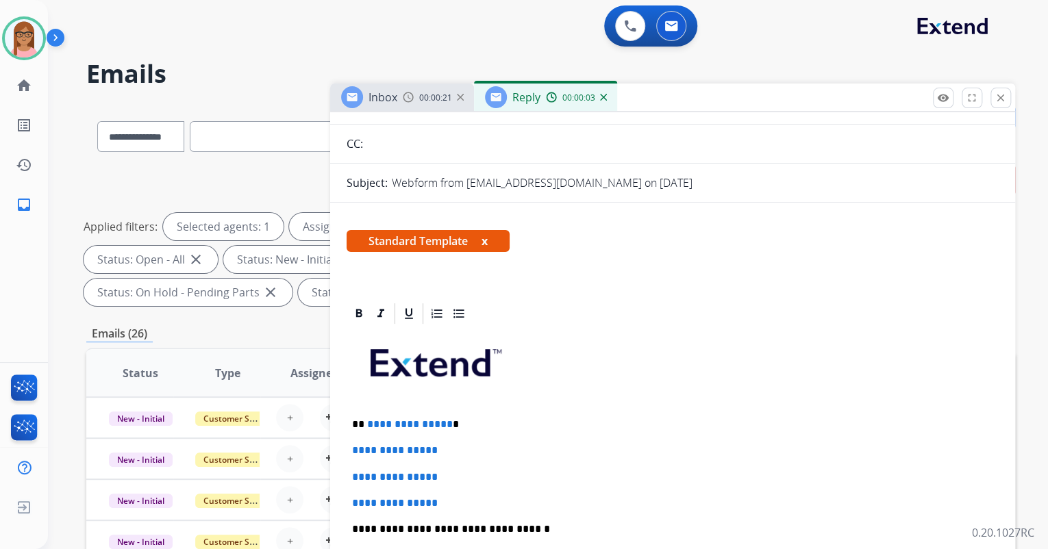
scroll to position [219, 0]
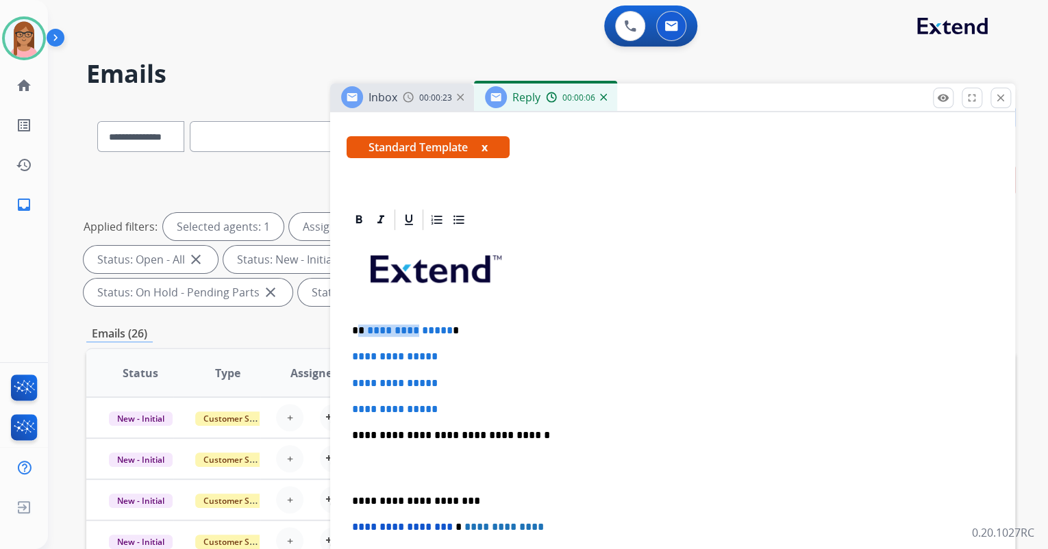
drag, startPoint x: 360, startPoint y: 326, endPoint x: 413, endPoint y: 323, distance: 53.5
click at [411, 325] on p "**********" at bounding box center [667, 331] width 630 height 12
click at [570, 305] on p at bounding box center [672, 274] width 641 height 73
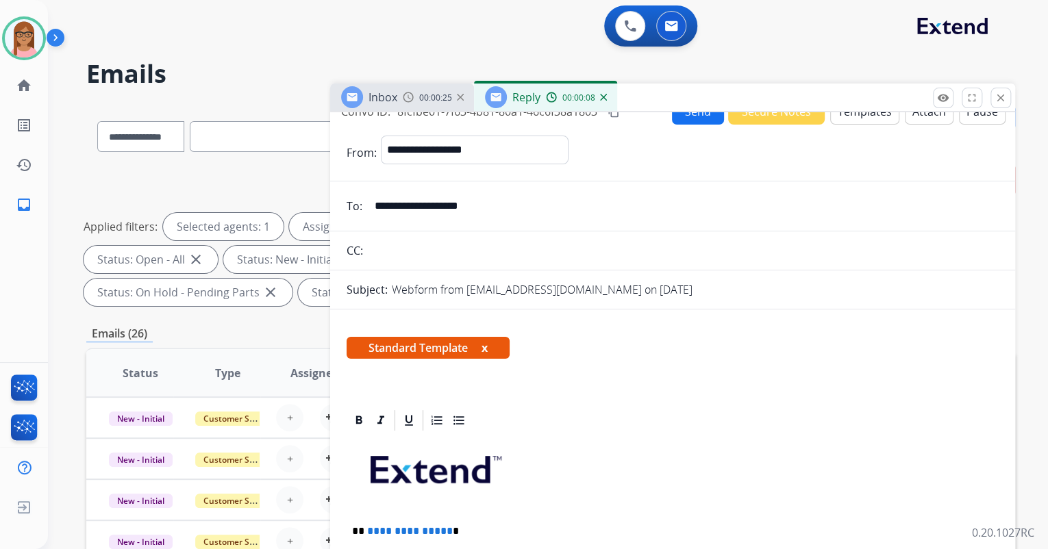
scroll to position [0, 0]
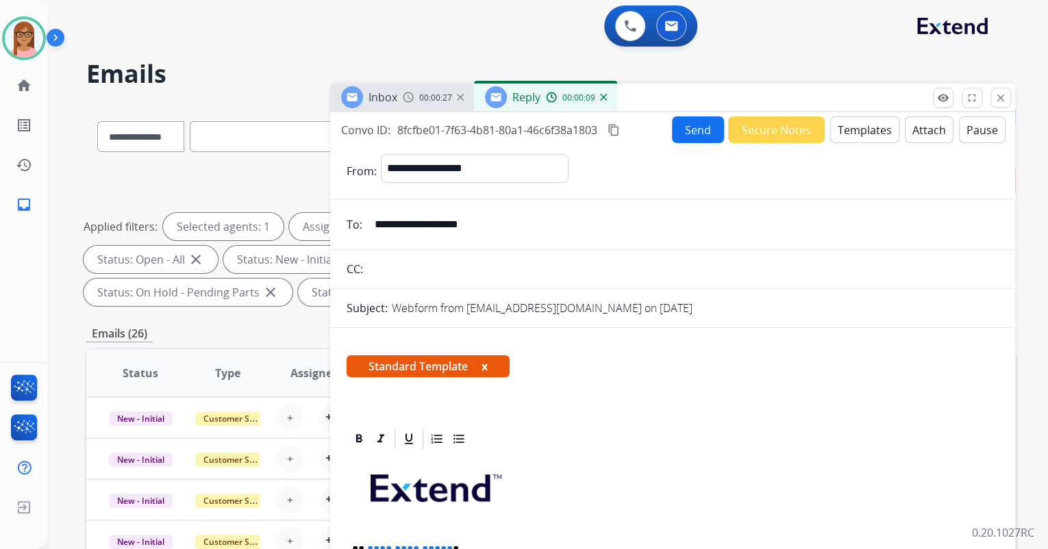
drag, startPoint x: 490, startPoint y: 221, endPoint x: 375, endPoint y: 225, distance: 114.5
click at [375, 225] on input "**********" at bounding box center [682, 224] width 632 height 27
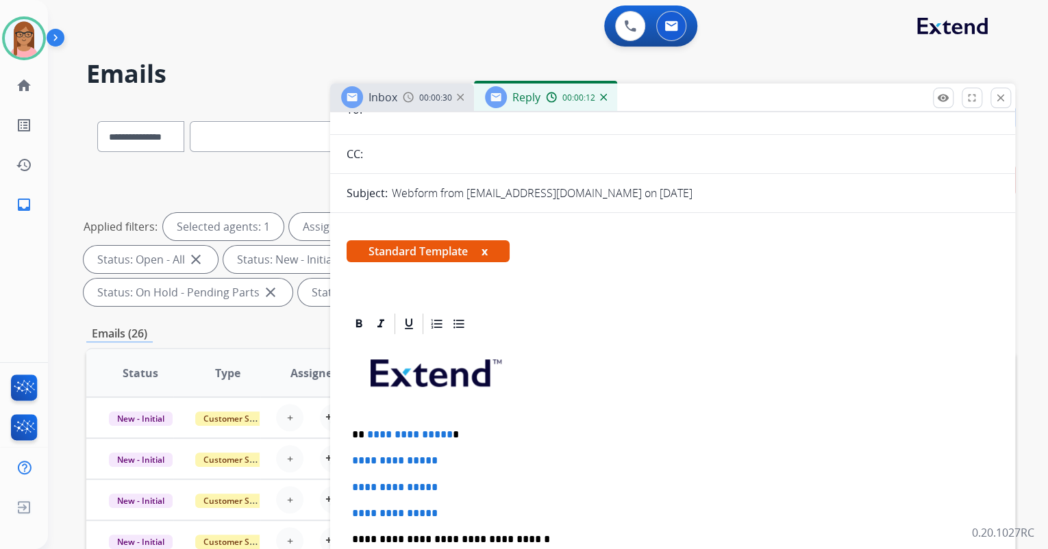
scroll to position [299, 0]
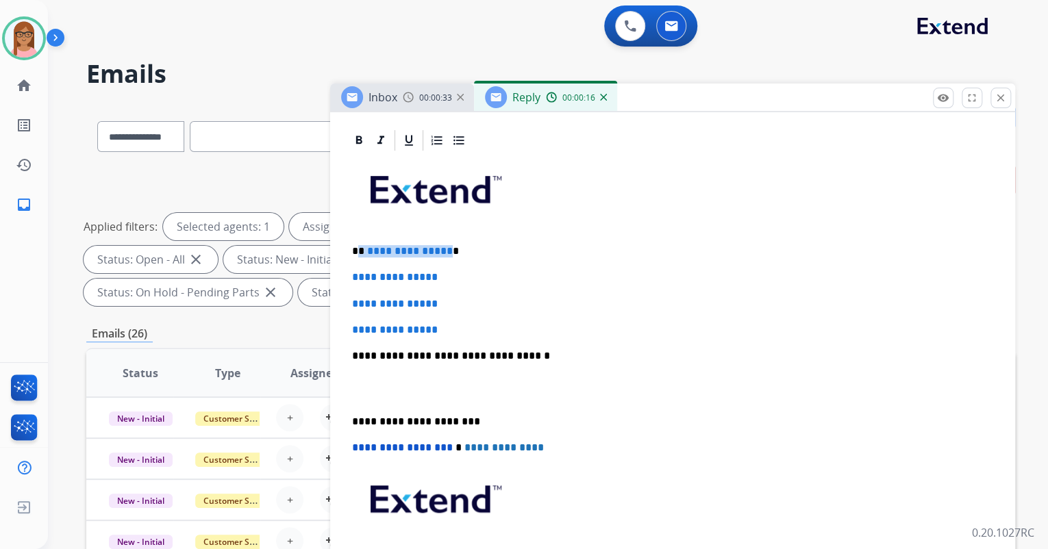
drag, startPoint x: 358, startPoint y: 247, endPoint x: 444, endPoint y: 253, distance: 86.5
click at [444, 253] on p "**********" at bounding box center [667, 251] width 630 height 12
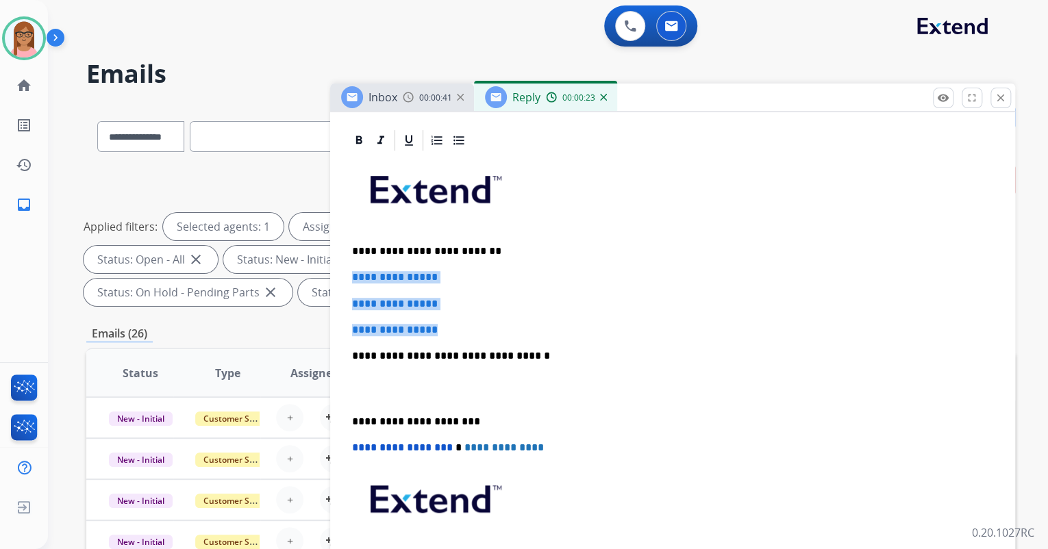
drag, startPoint x: 349, startPoint y: 274, endPoint x: 455, endPoint y: 322, distance: 115.9
click at [455, 322] on div "**********" at bounding box center [673, 388] width 652 height 471
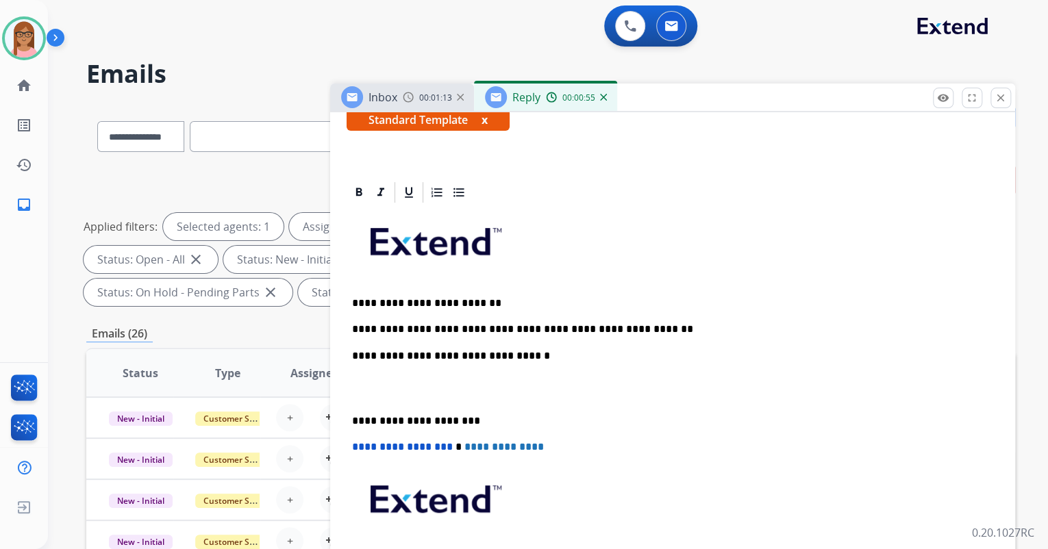
click at [635, 323] on p "**********" at bounding box center [667, 329] width 630 height 12
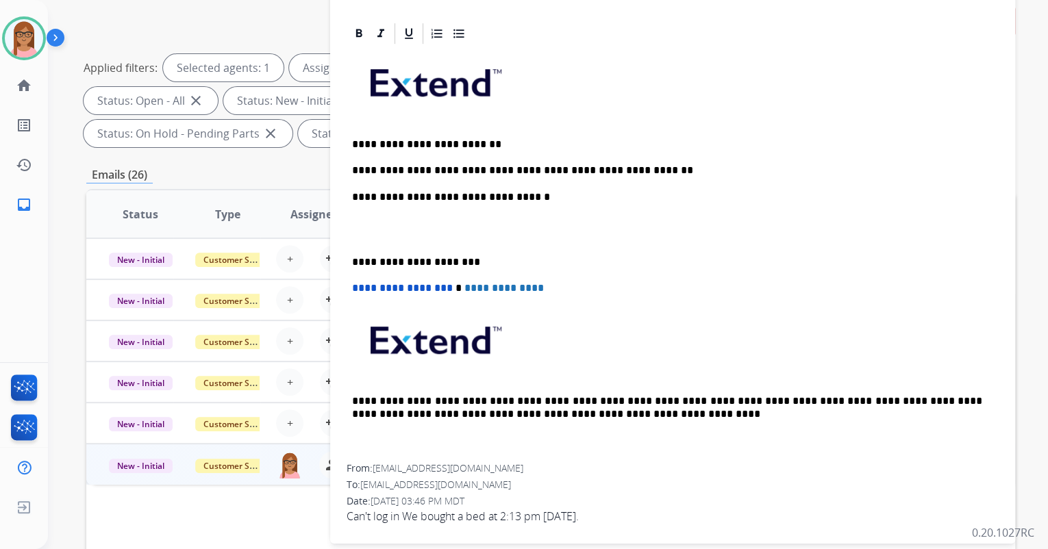
scroll to position [164, 0]
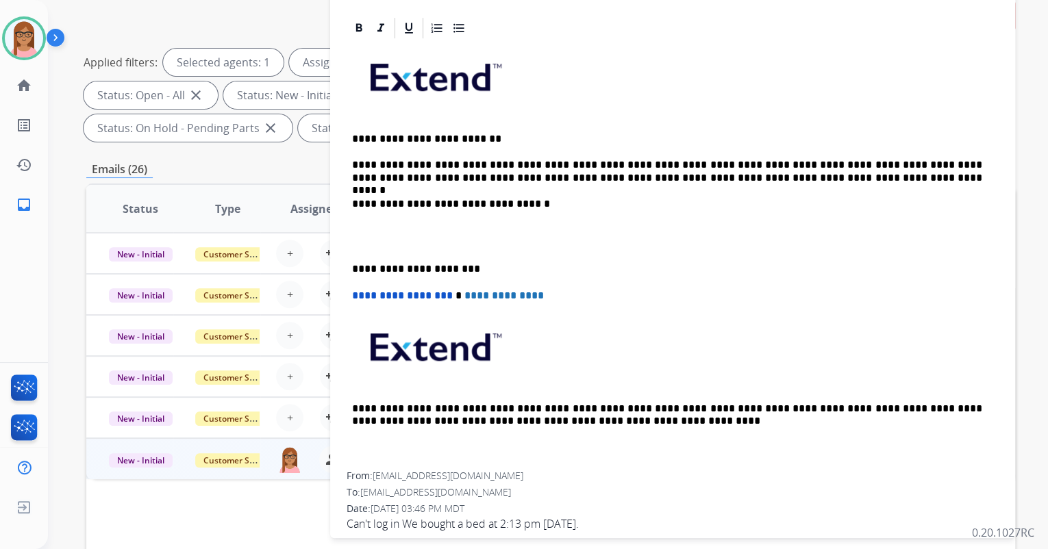
click at [775, 172] on p "**********" at bounding box center [667, 171] width 630 height 25
click at [371, 212] on div "**********" at bounding box center [673, 256] width 652 height 432
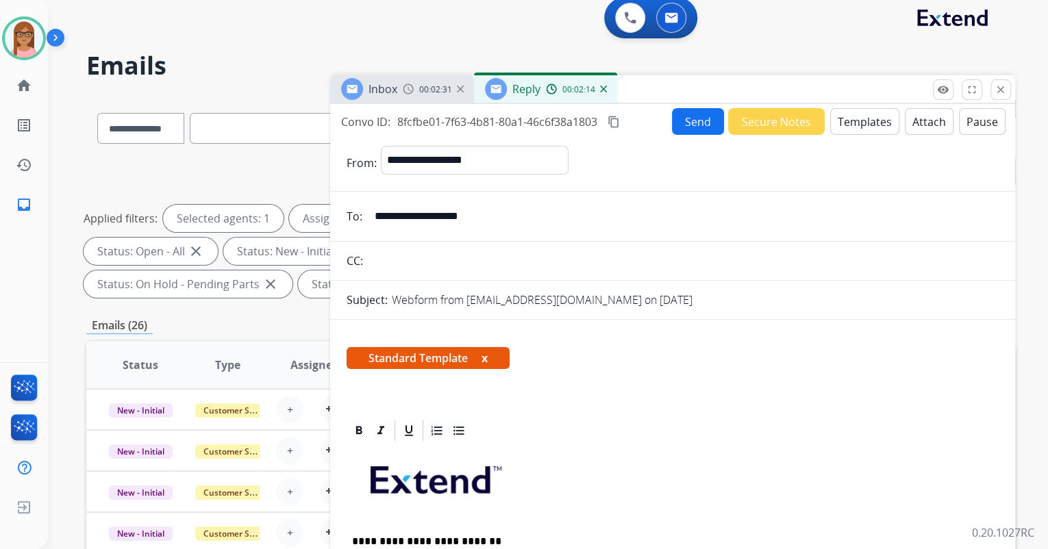
scroll to position [0, 0]
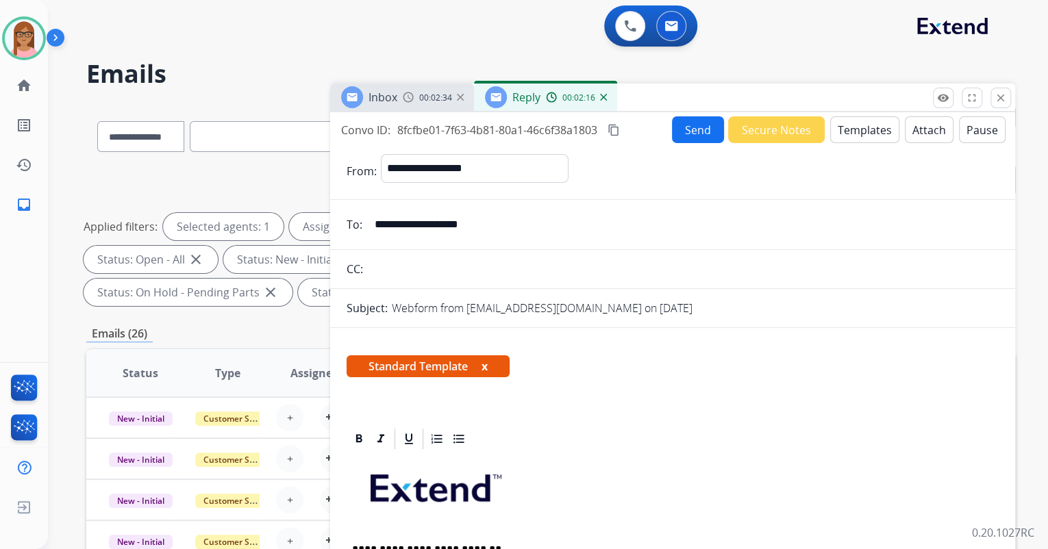
click at [686, 129] on button "Send" at bounding box center [698, 129] width 52 height 27
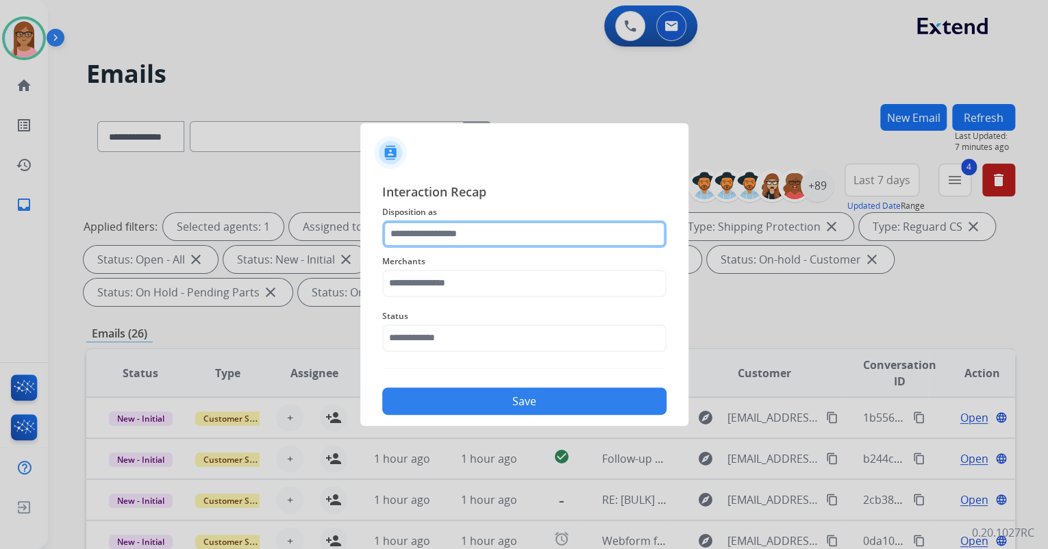
click at [474, 234] on input "text" at bounding box center [524, 234] width 284 height 27
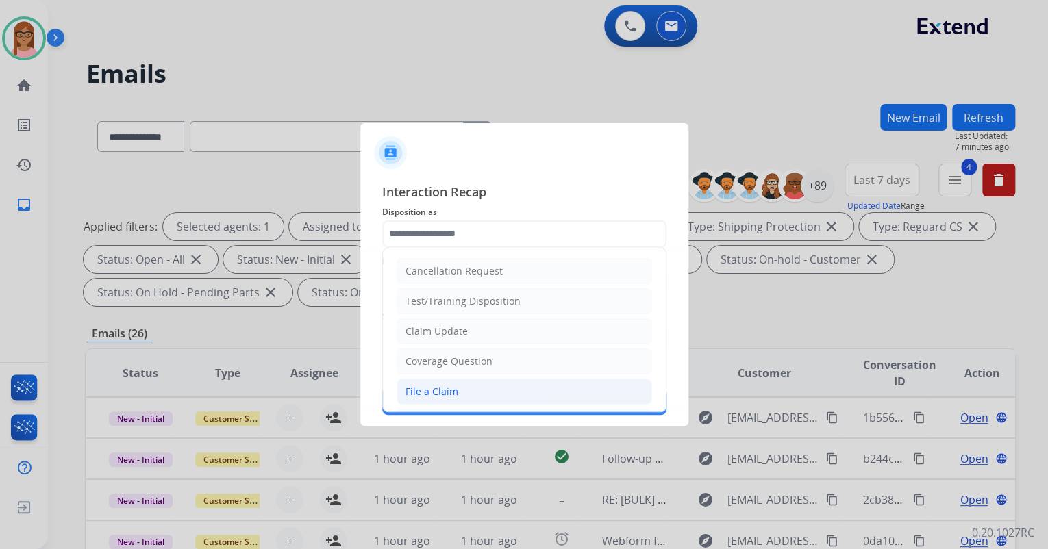
click at [463, 388] on li "File a Claim" at bounding box center [524, 392] width 255 height 26
type input "**********"
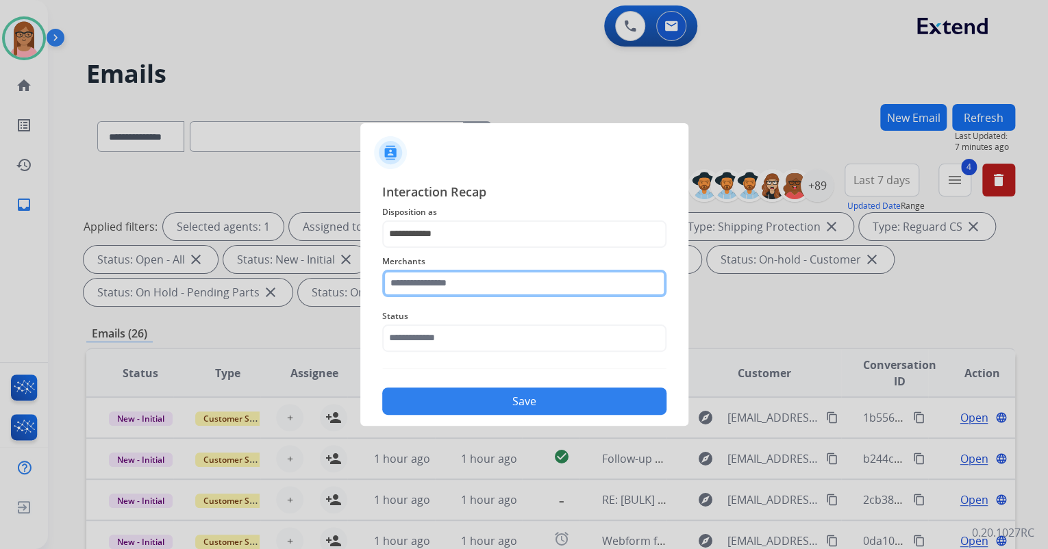
click at [472, 285] on input "text" at bounding box center [524, 283] width 284 height 27
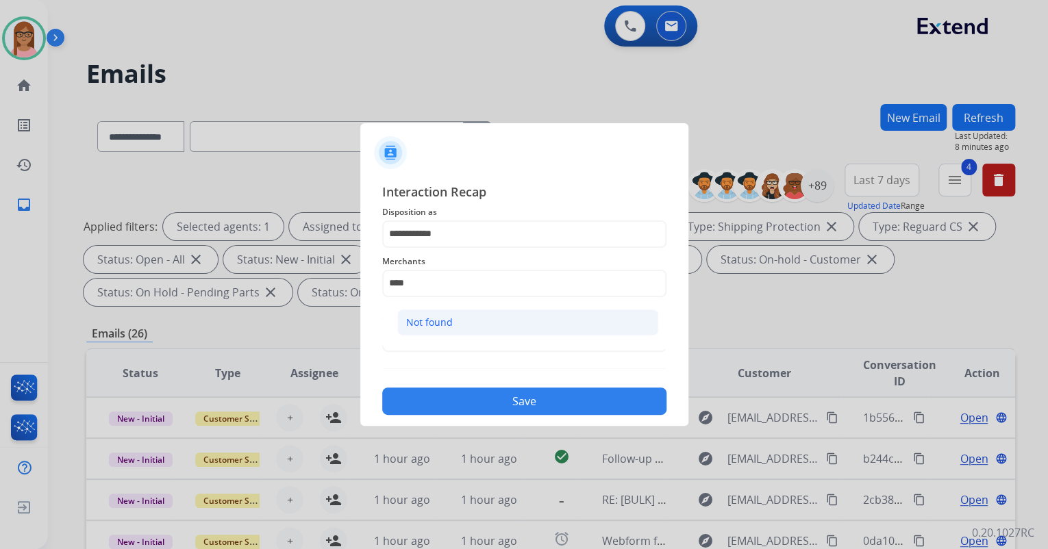
click at [482, 319] on li "Not found" at bounding box center [527, 323] width 261 height 26
type input "*********"
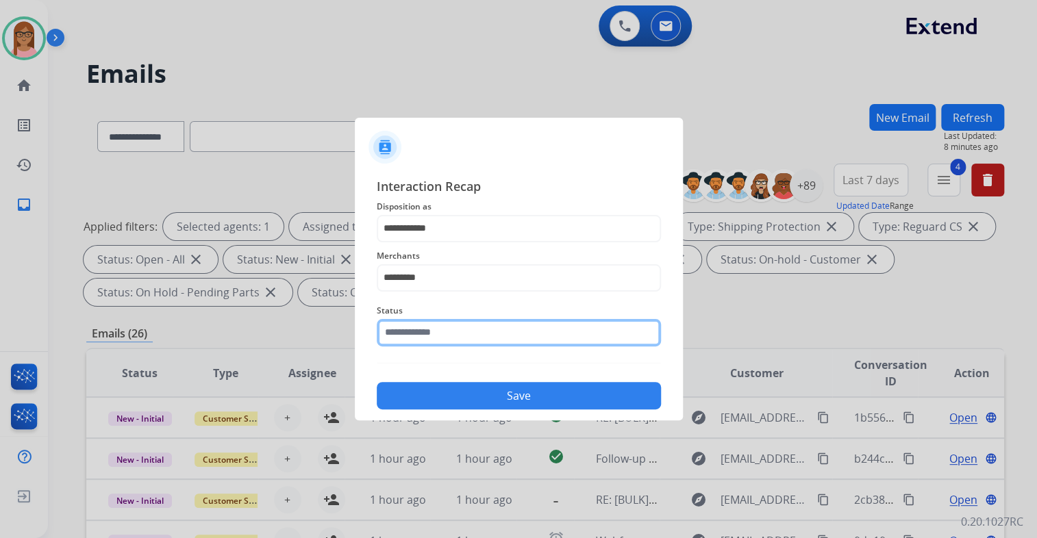
click at [490, 341] on input "text" at bounding box center [519, 332] width 284 height 27
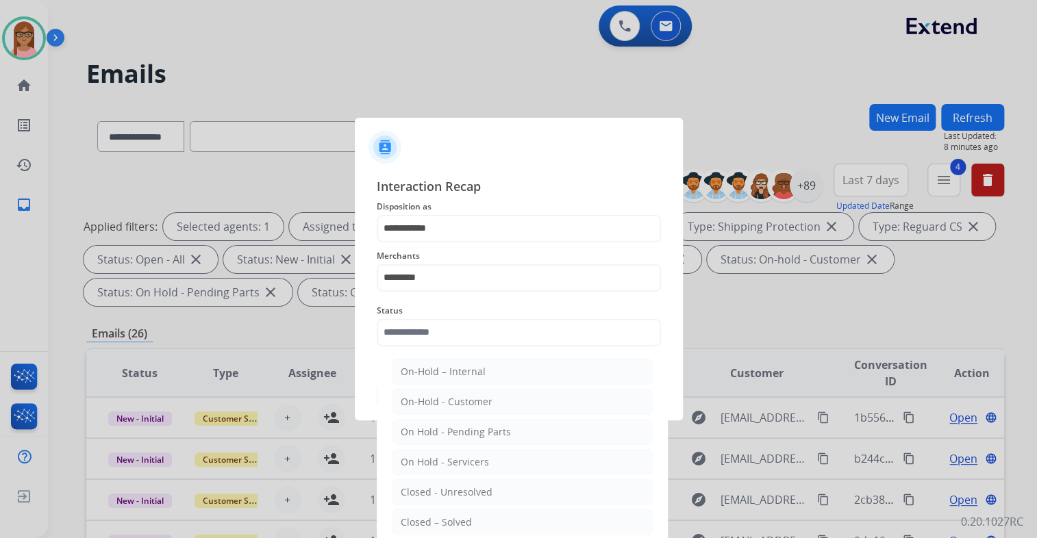
drag, startPoint x: 483, startPoint y: 521, endPoint x: 491, endPoint y: 443, distance: 77.8
click at [483, 519] on li "Closed – Solved" at bounding box center [522, 523] width 261 height 26
type input "**********"
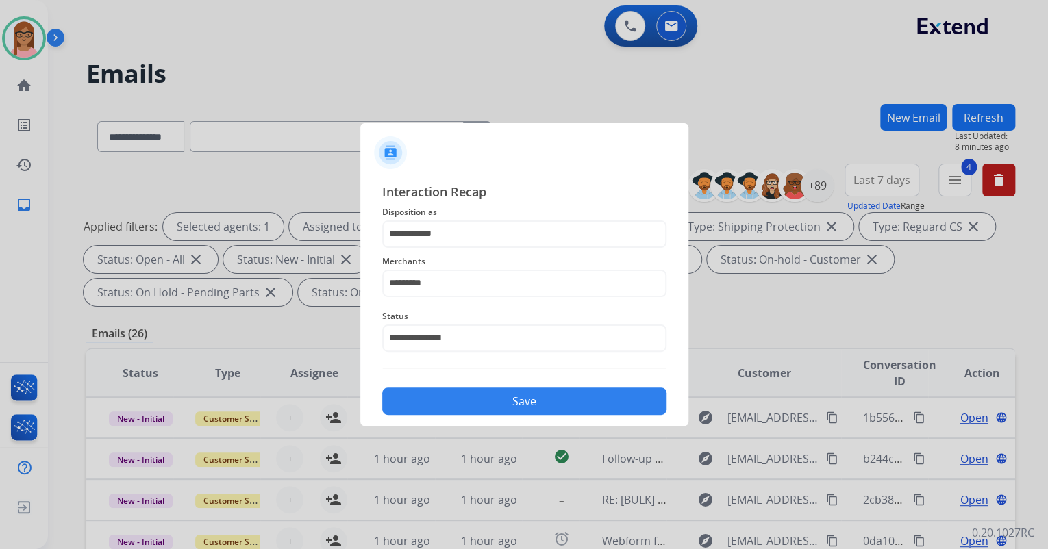
click at [501, 399] on button "Save" at bounding box center [524, 401] width 284 height 27
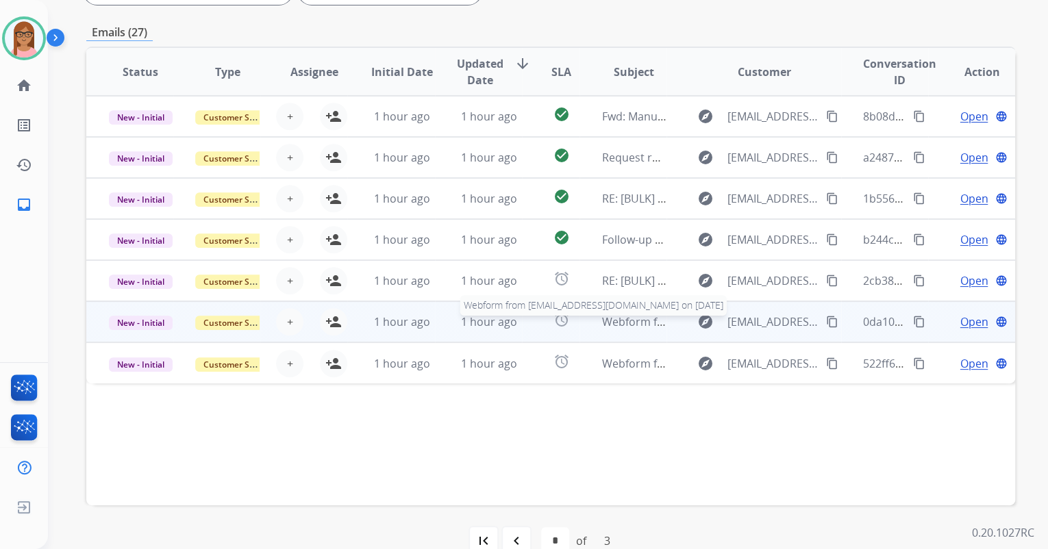
scroll to position [329, 0]
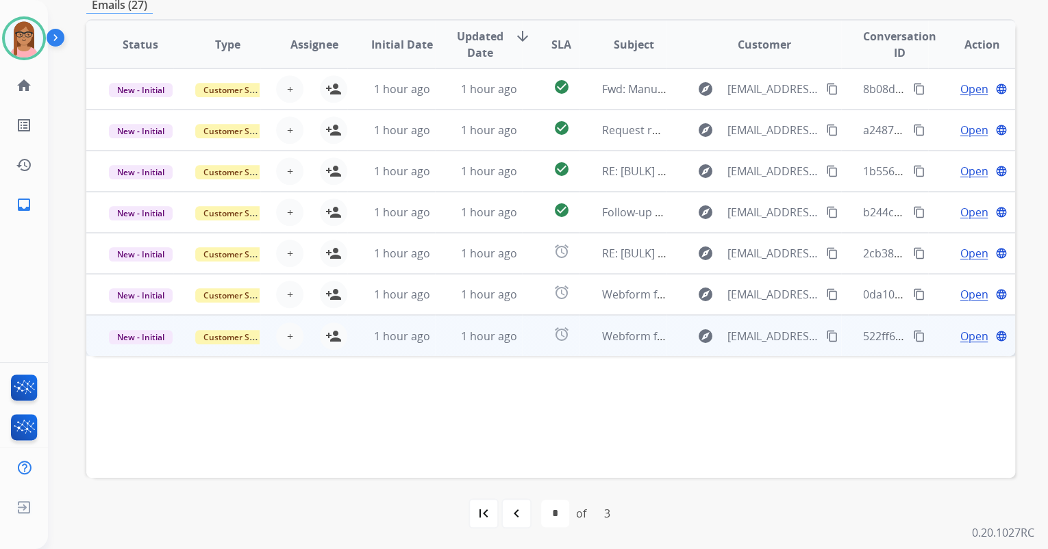
click at [960, 334] on span "Open" at bounding box center [974, 336] width 28 height 16
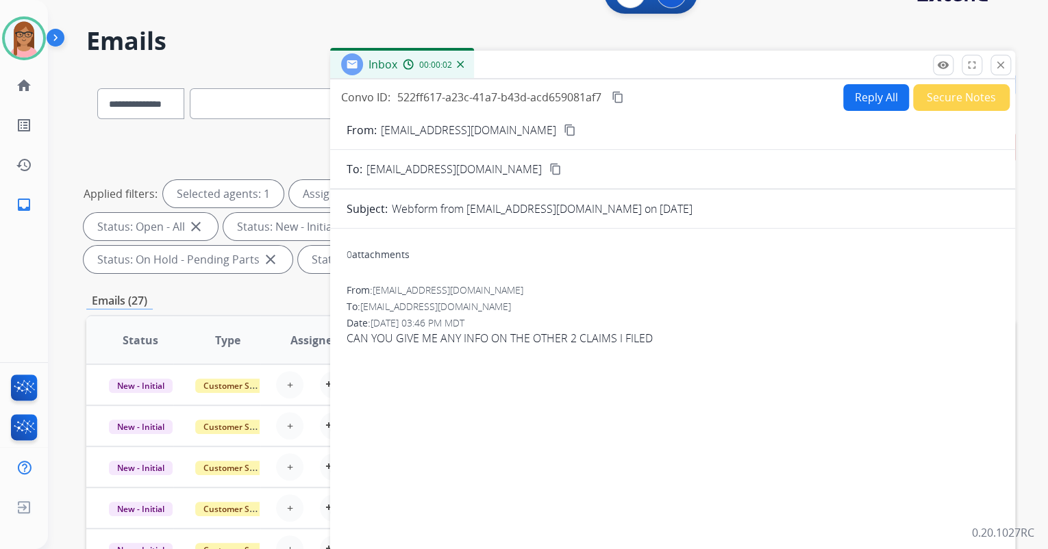
scroll to position [0, 0]
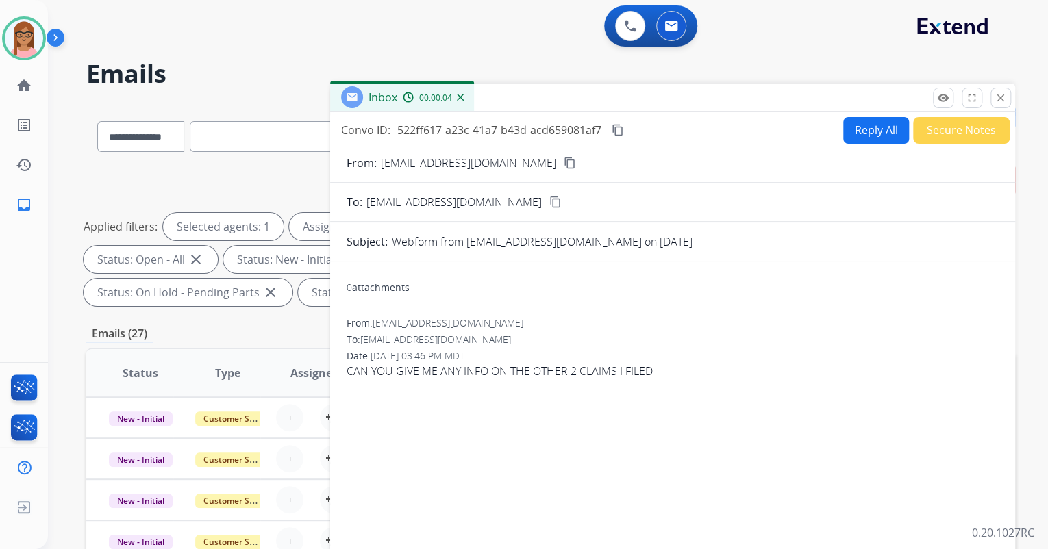
click at [564, 164] on mat-icon "content_copy" at bounding box center [570, 163] width 12 height 12
click at [851, 129] on button "Reply All" at bounding box center [876, 130] width 66 height 27
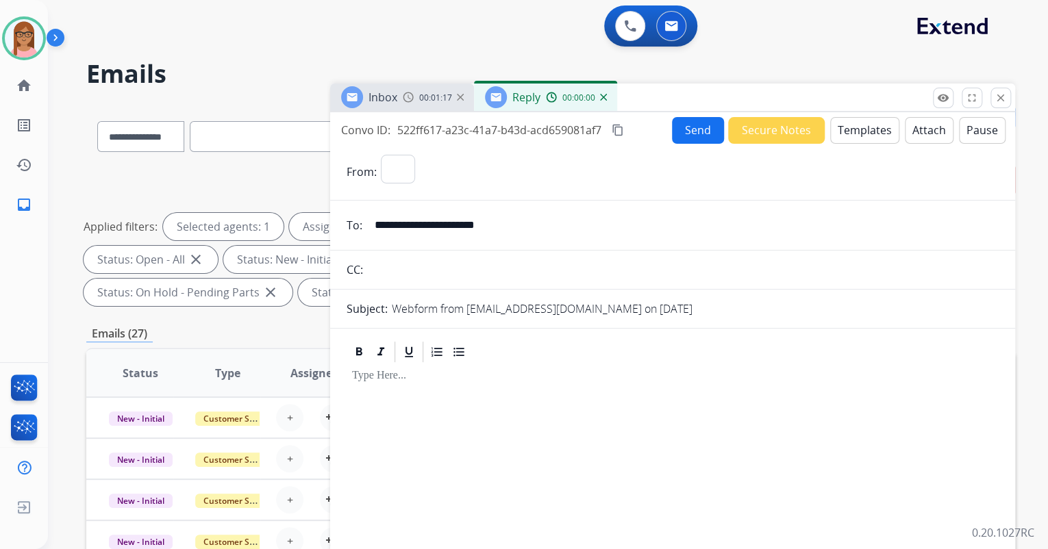
select select "**********"
click at [835, 126] on button "Templates" at bounding box center [864, 130] width 69 height 27
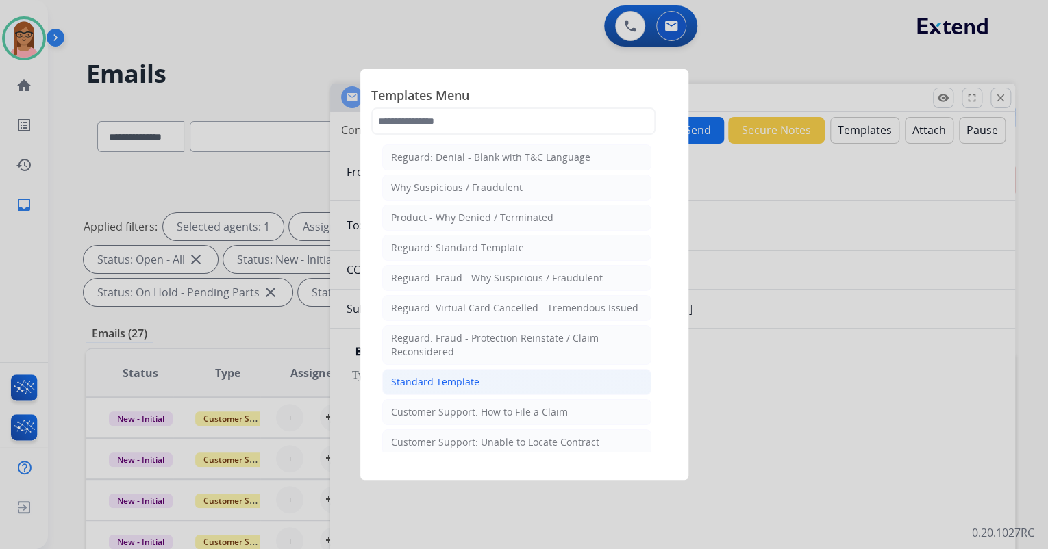
click at [431, 388] on li "Standard Template" at bounding box center [516, 382] width 269 height 26
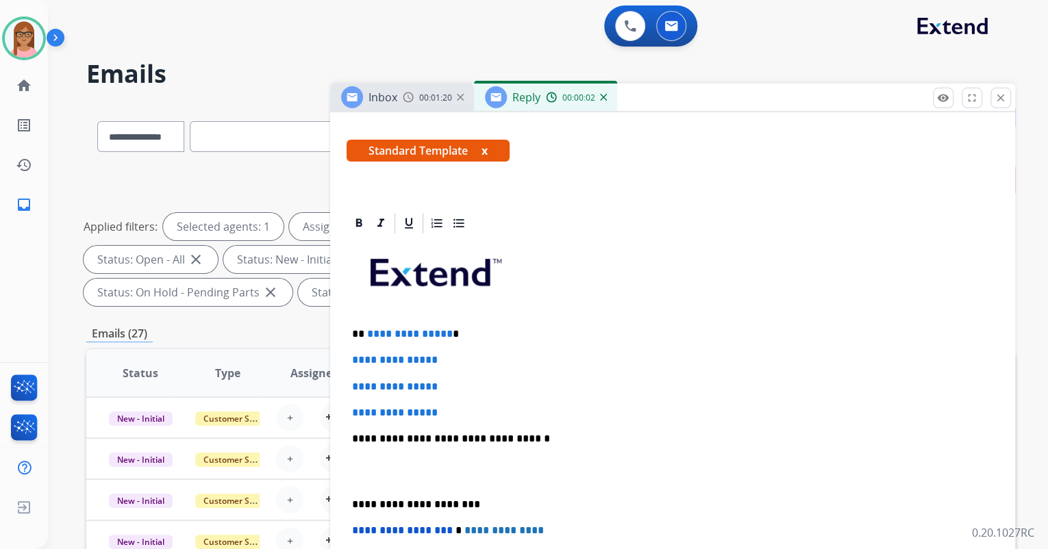
scroll to position [219, 0]
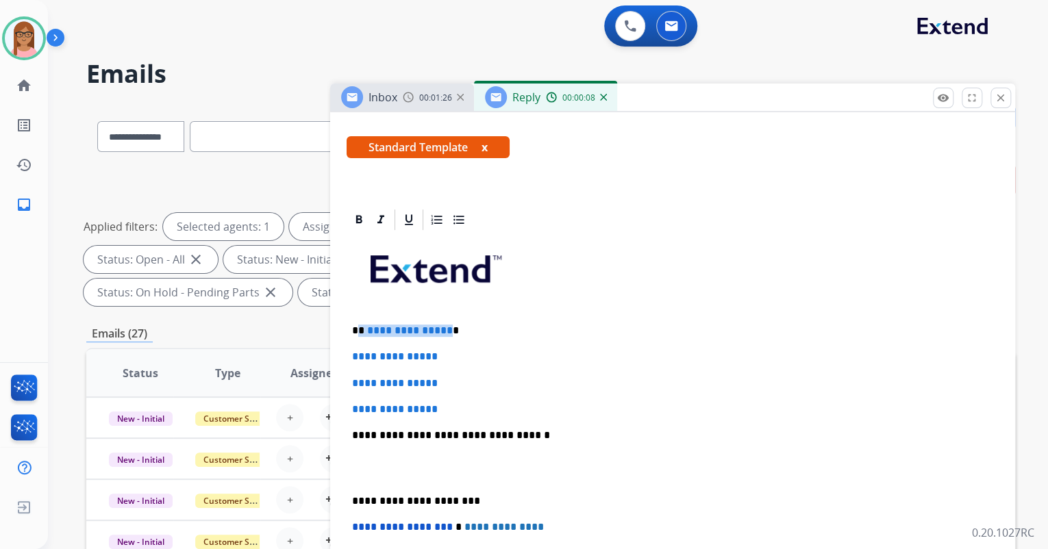
drag, startPoint x: 358, startPoint y: 332, endPoint x: 443, endPoint y: 332, distance: 84.9
click at [443, 332] on p "**********" at bounding box center [667, 331] width 630 height 12
drag, startPoint x: 352, startPoint y: 355, endPoint x: 442, endPoint y: 403, distance: 102.3
click at [442, 403] on div "**********" at bounding box center [673, 467] width 652 height 471
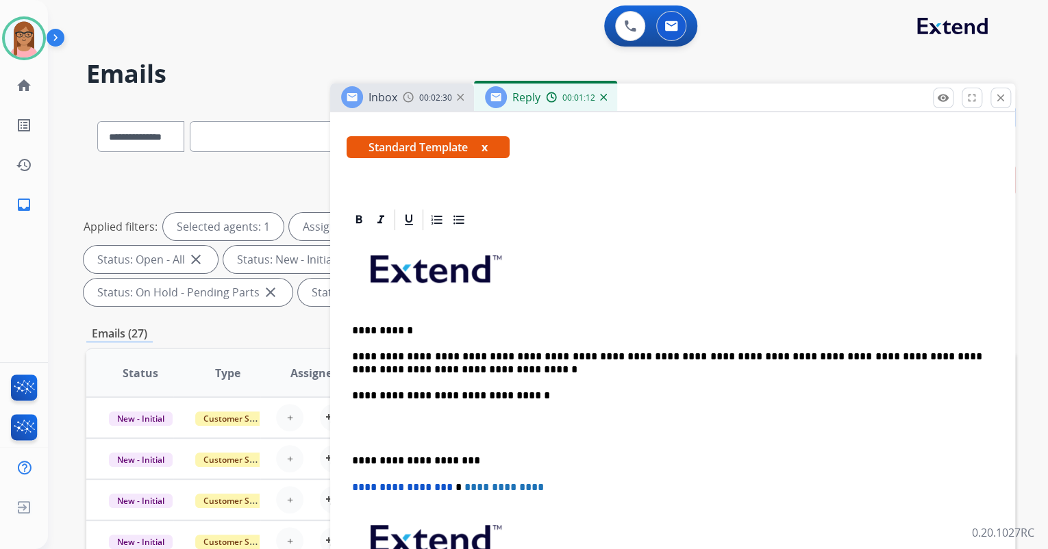
click at [981, 356] on p "**********" at bounding box center [667, 363] width 630 height 25
click at [385, 367] on p "**********" at bounding box center [667, 363] width 630 height 25
click at [526, 364] on p "**********" at bounding box center [667, 363] width 630 height 25
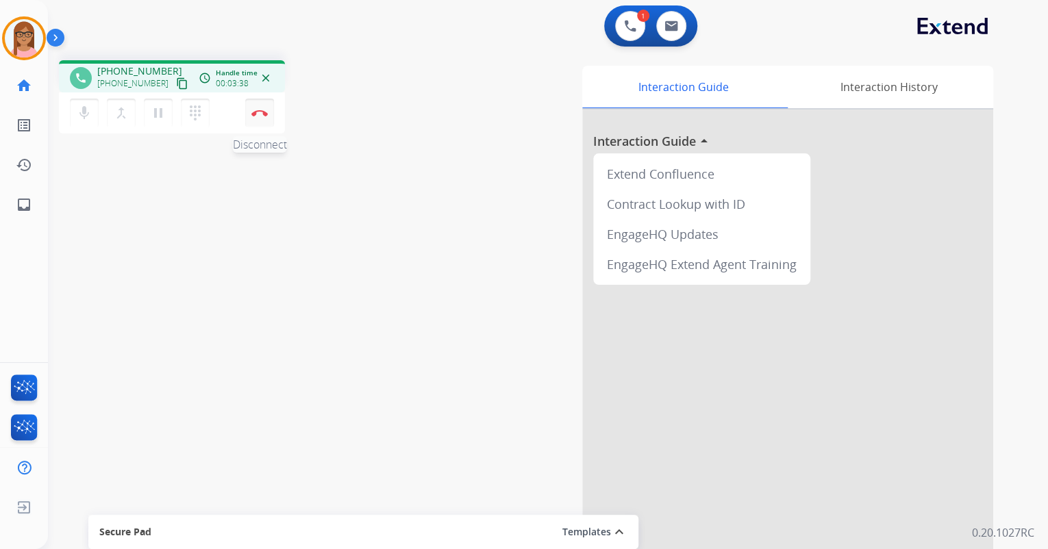
click at [253, 113] on img at bounding box center [259, 113] width 16 height 7
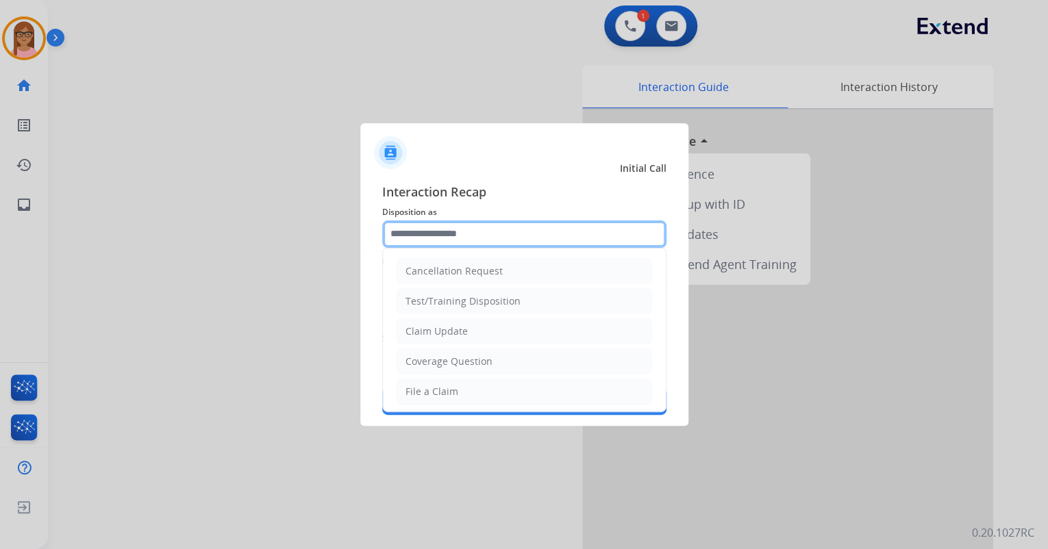
click at [432, 234] on input "text" at bounding box center [524, 234] width 284 height 27
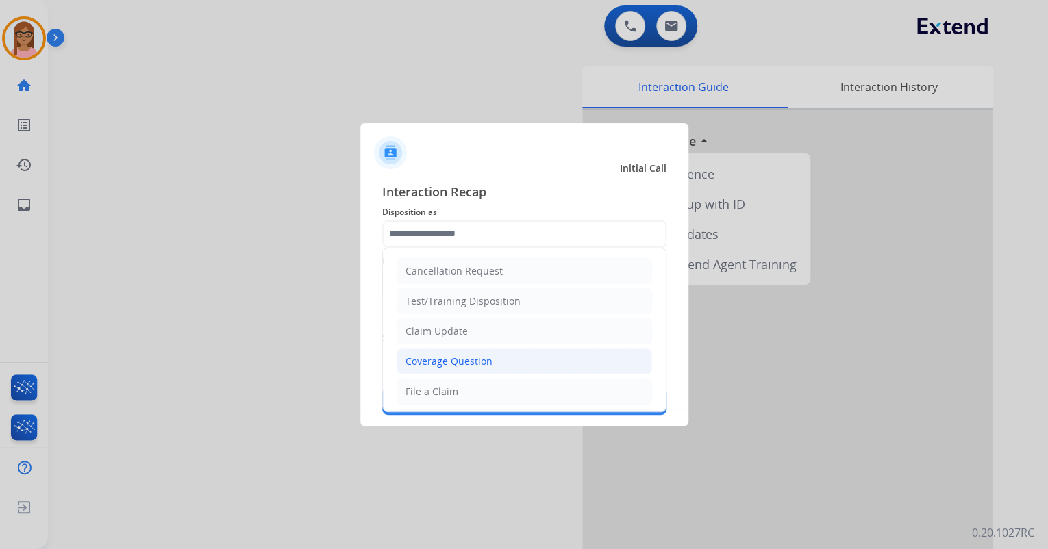
click at [438, 364] on div "Coverage Question" at bounding box center [449, 362] width 87 height 14
type input "**********"
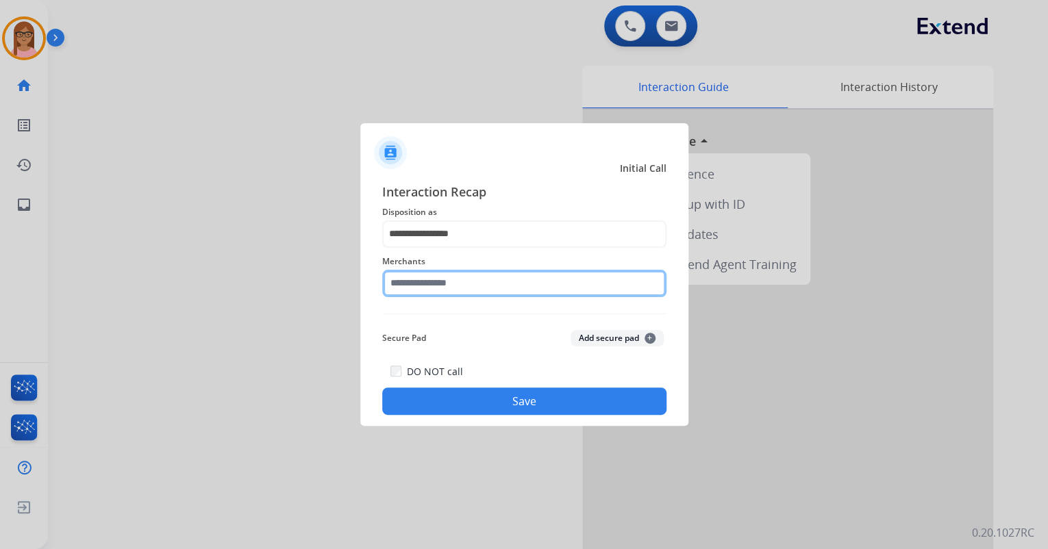
click at [440, 278] on input "text" at bounding box center [524, 283] width 284 height 27
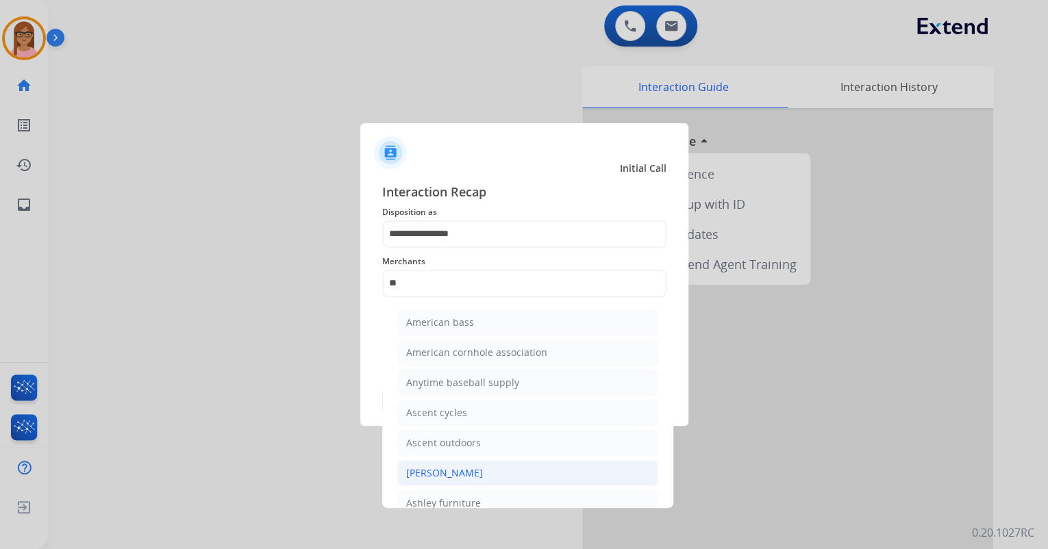
click at [457, 466] on div "[PERSON_NAME]" at bounding box center [444, 473] width 77 height 14
type input "**********"
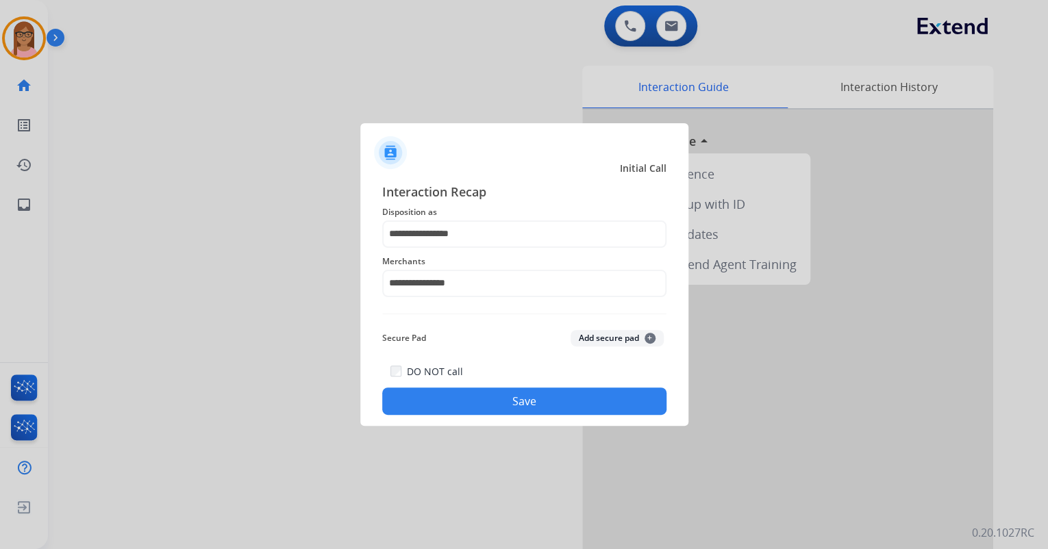
click at [490, 411] on button "Save" at bounding box center [524, 401] width 284 height 27
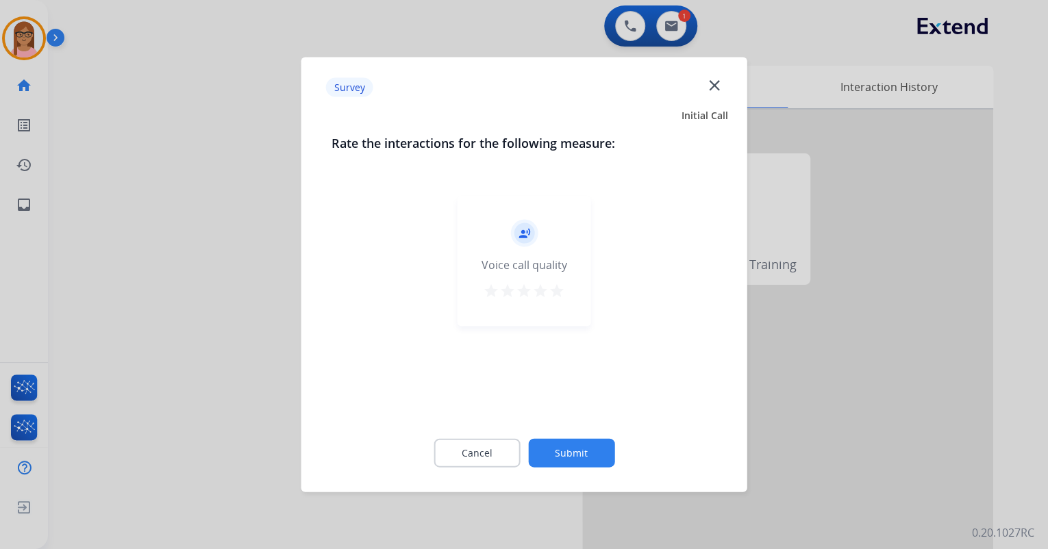
click at [549, 295] on mat-icon "star" at bounding box center [557, 291] width 16 height 16
click at [566, 458] on button "Submit" at bounding box center [571, 453] width 86 height 29
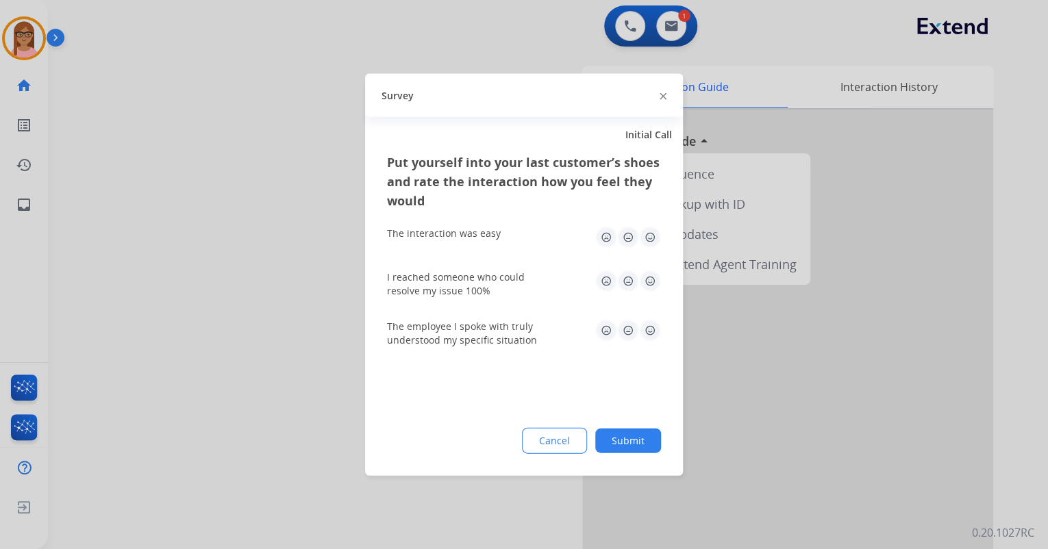
click at [641, 239] on img at bounding box center [650, 238] width 22 height 22
click at [656, 282] on img at bounding box center [650, 282] width 22 height 22
click at [650, 323] on img at bounding box center [650, 331] width 22 height 22
click at [636, 436] on button "Submit" at bounding box center [628, 441] width 66 height 25
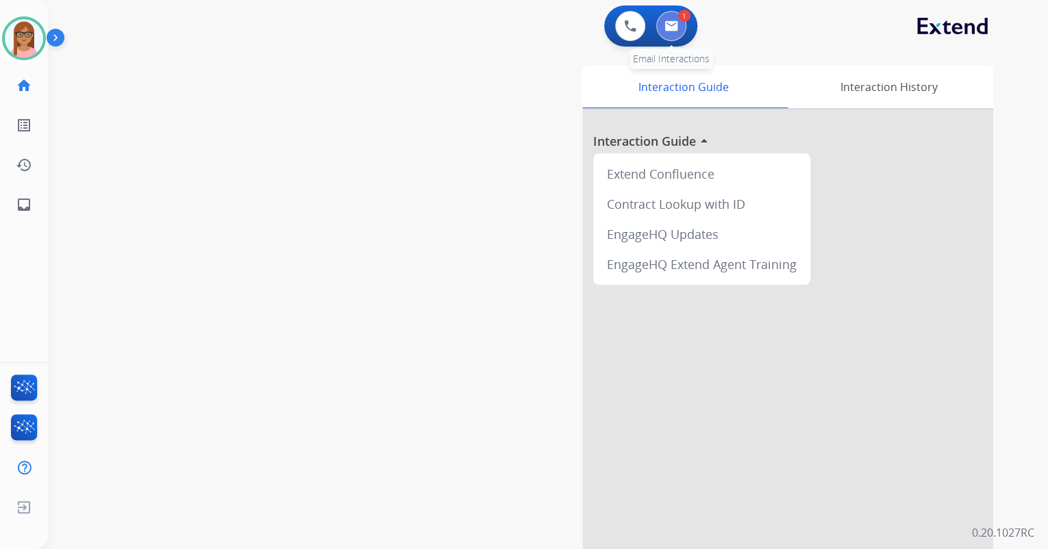
click at [664, 25] on img at bounding box center [671, 26] width 14 height 11
select select "**********"
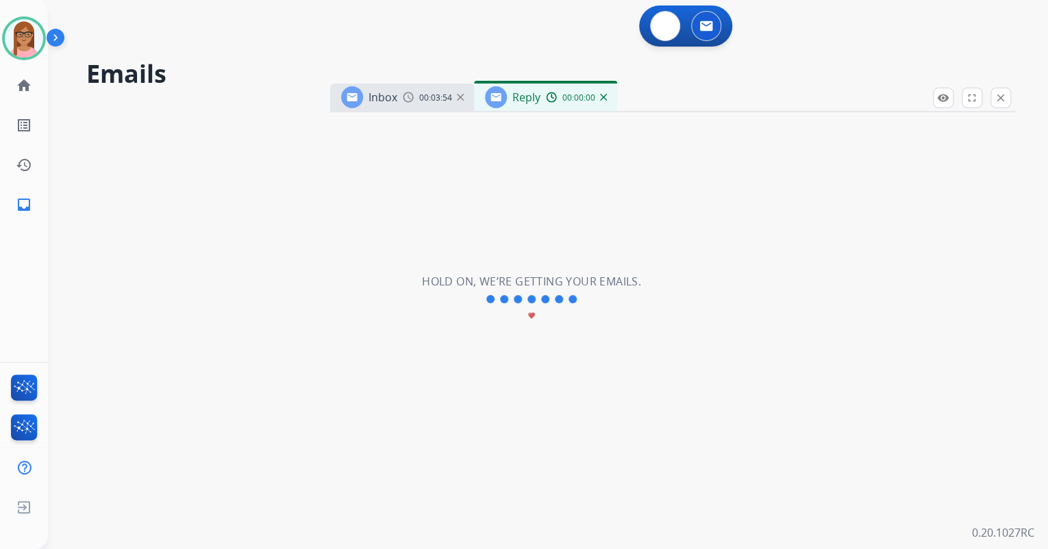
select select "**********"
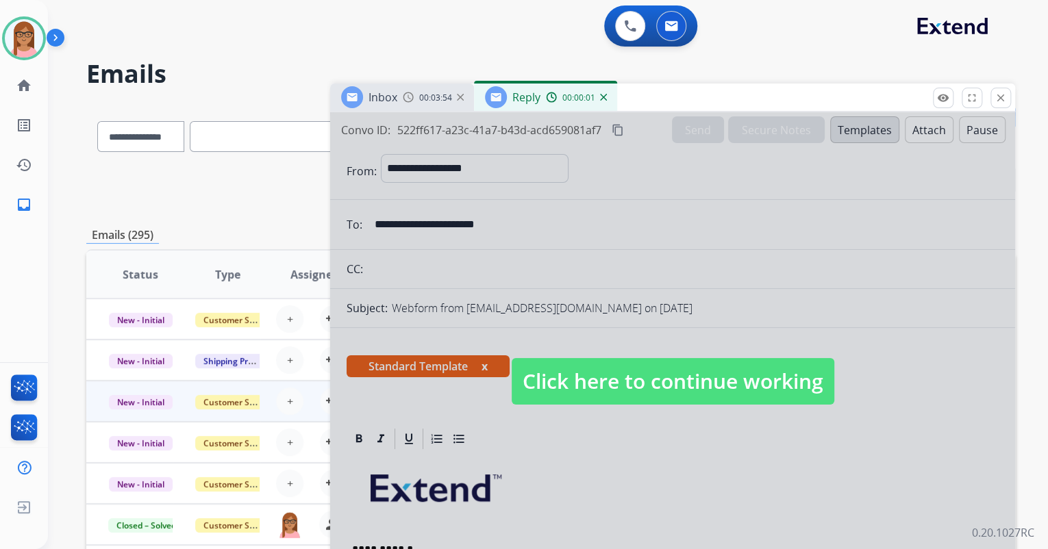
click at [680, 477] on div at bounding box center [672, 368] width 685 height 512
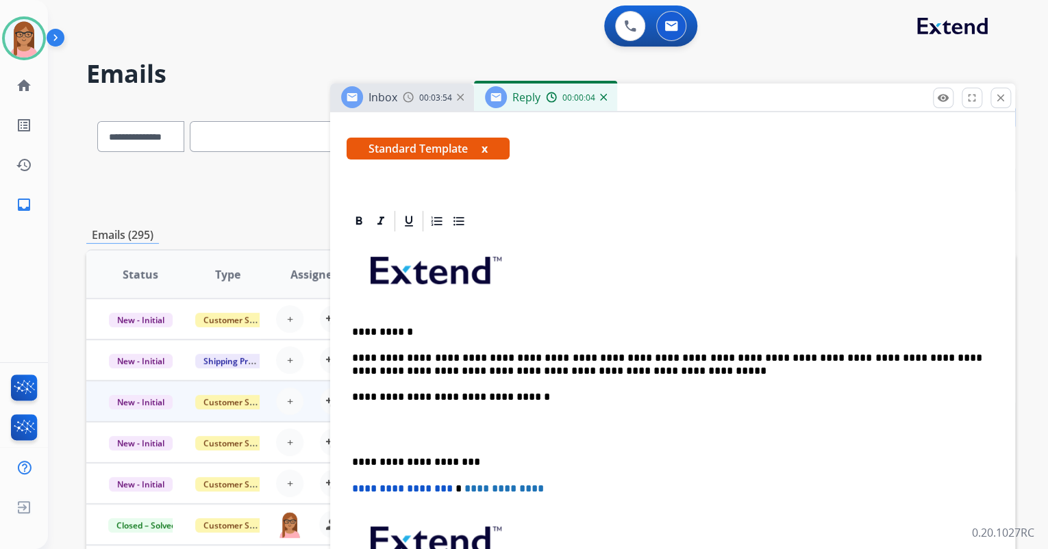
scroll to position [219, 0]
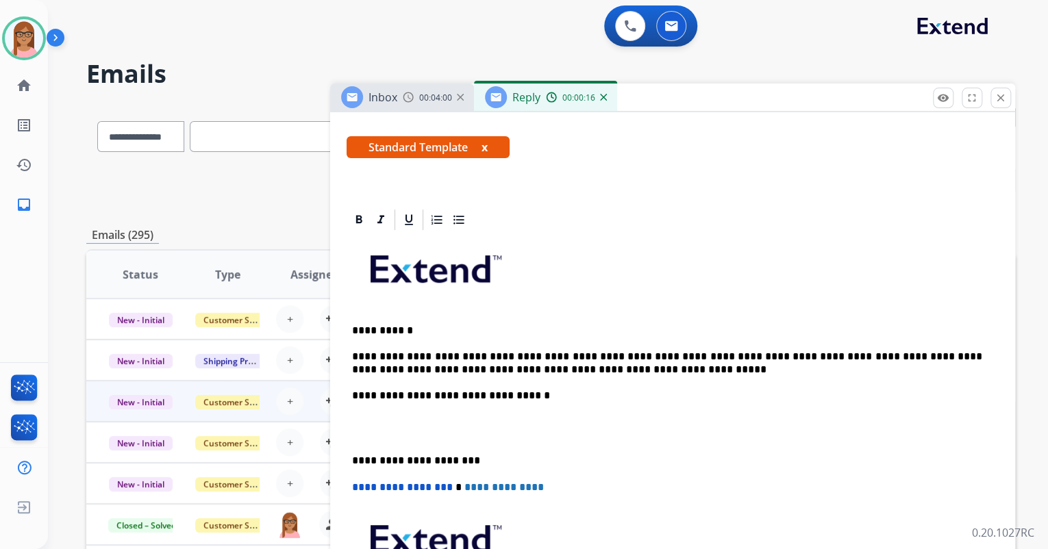
click at [581, 369] on p "**********" at bounding box center [667, 363] width 630 height 25
click at [649, 369] on p "**********" at bounding box center [667, 363] width 630 height 25
click at [772, 372] on p "**********" at bounding box center [667, 363] width 630 height 25
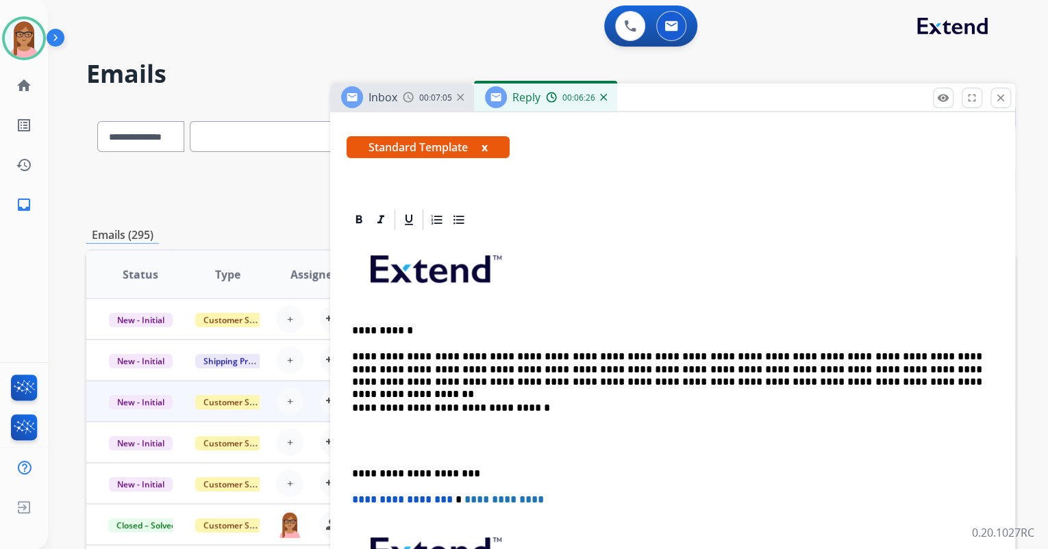
click at [366, 419] on div "**********" at bounding box center [673, 454] width 652 height 444
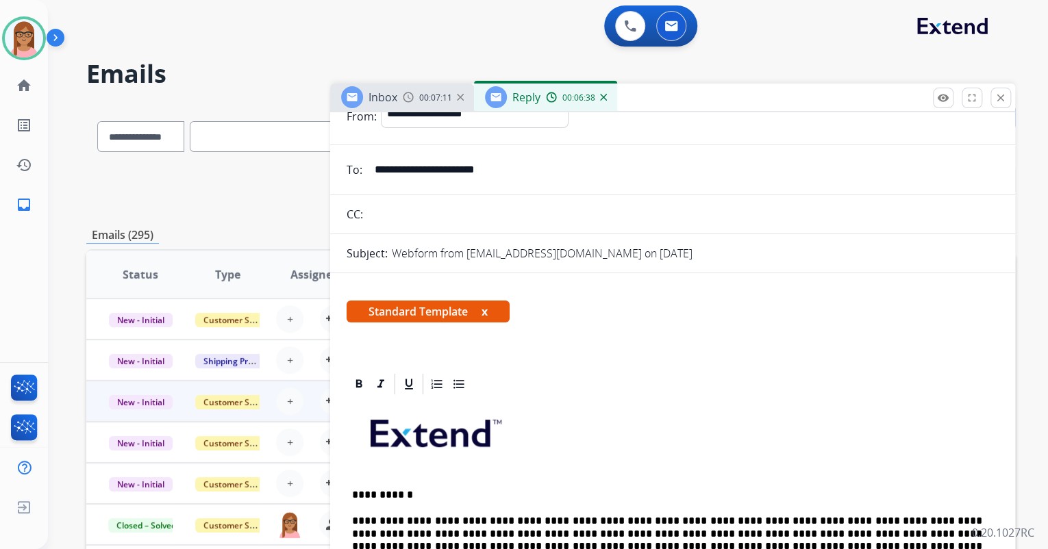
scroll to position [0, 0]
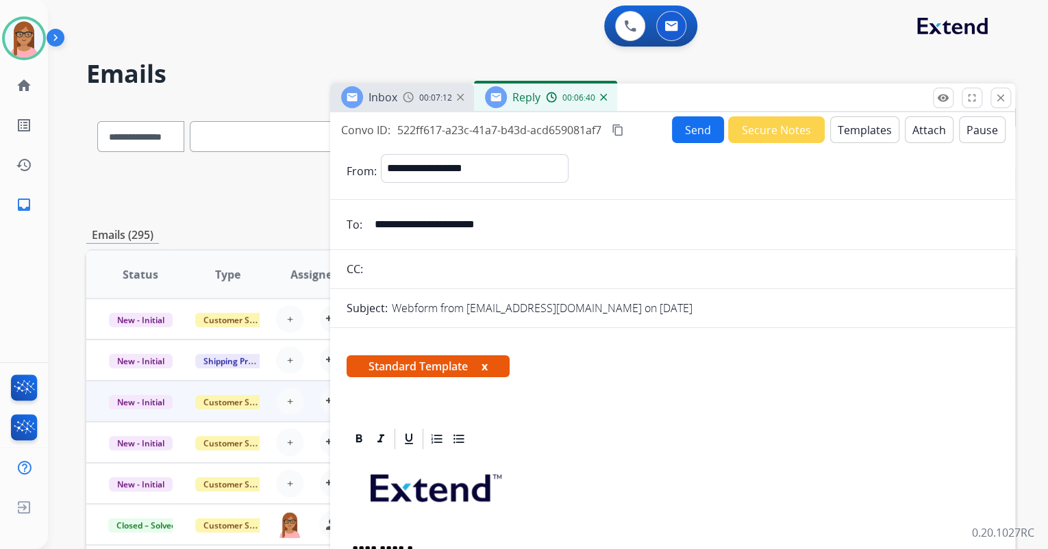
click at [616, 130] on mat-icon "content_copy" at bounding box center [618, 130] width 12 height 12
click at [684, 132] on button "Send" at bounding box center [698, 129] width 52 height 27
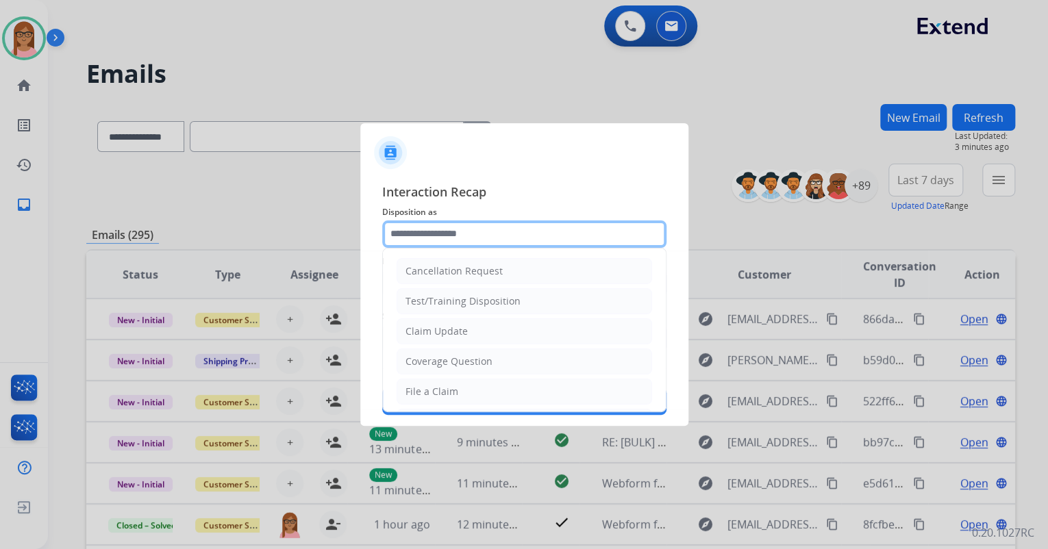
click at [484, 234] on input "text" at bounding box center [524, 234] width 284 height 27
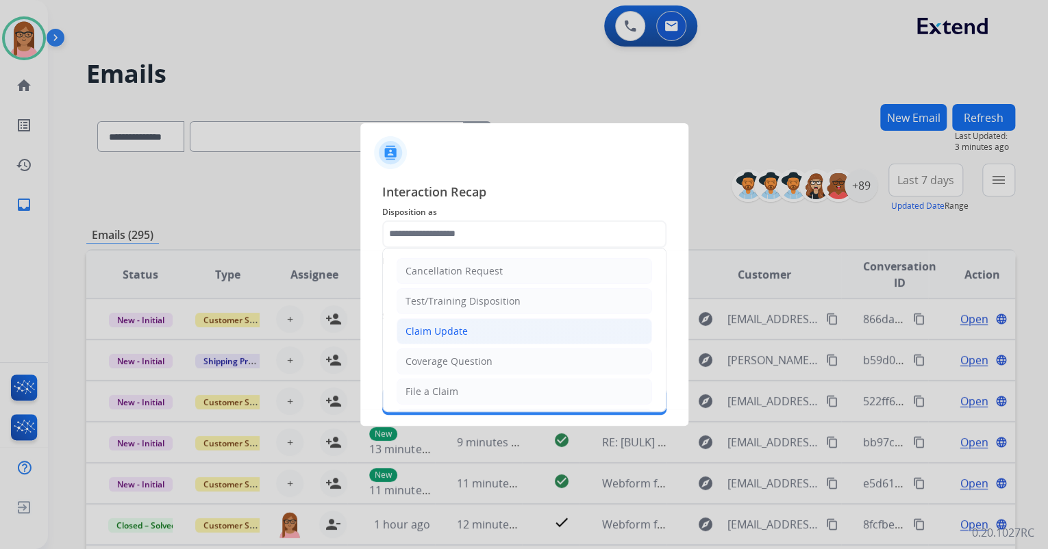
click at [466, 329] on li "Claim Update" at bounding box center [524, 332] width 255 height 26
type input "**********"
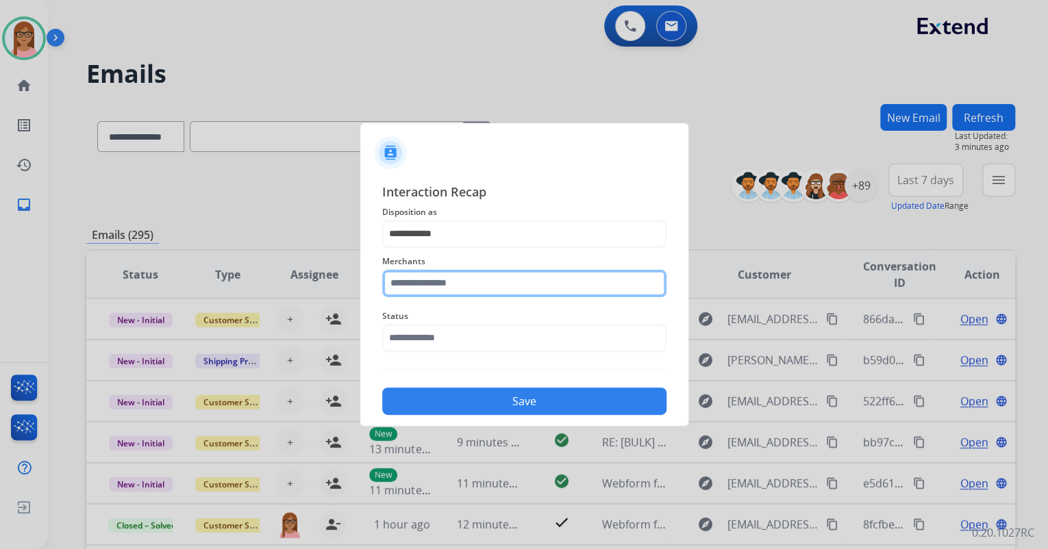
click at [456, 286] on input "text" at bounding box center [524, 283] width 284 height 27
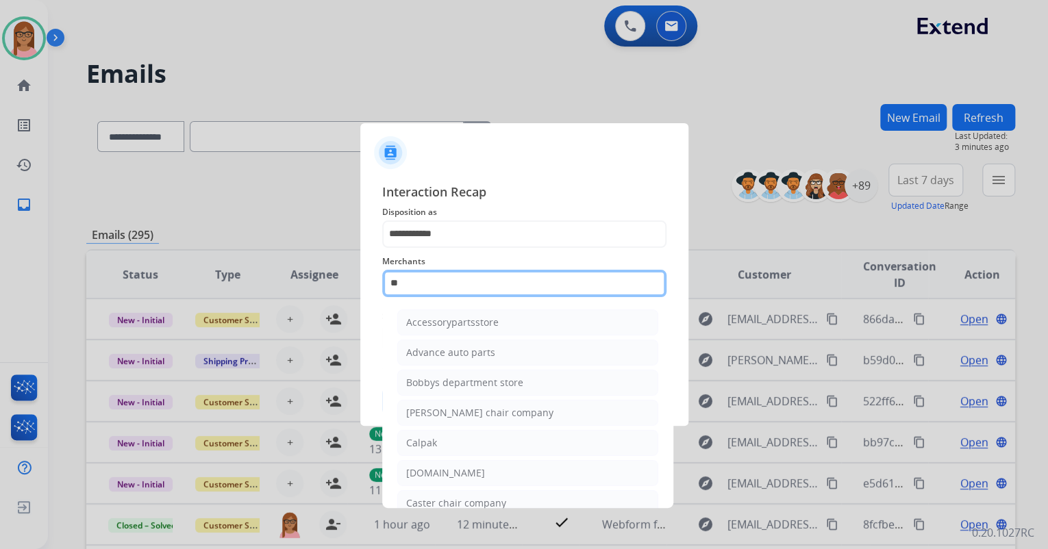
type input "*"
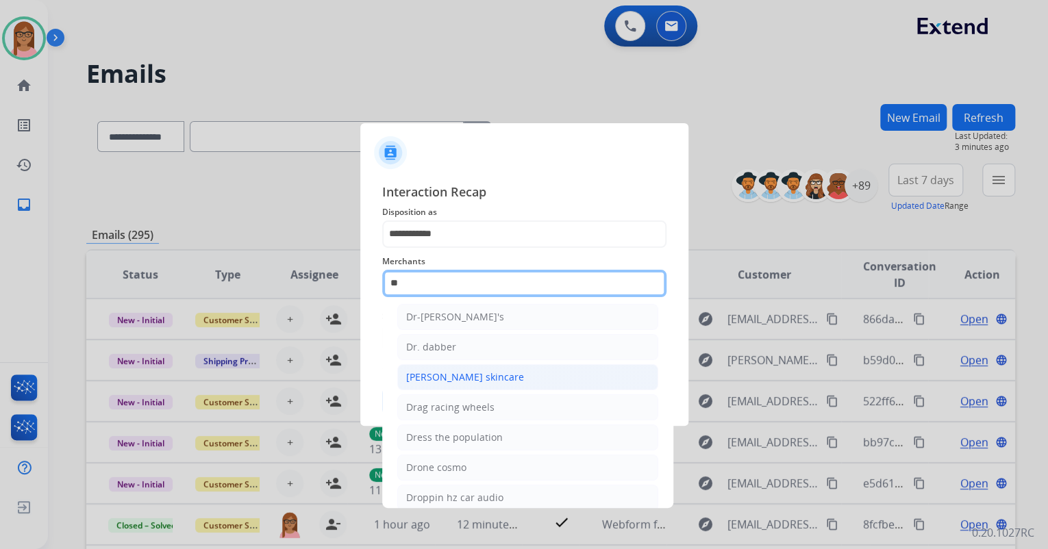
scroll to position [110, 0]
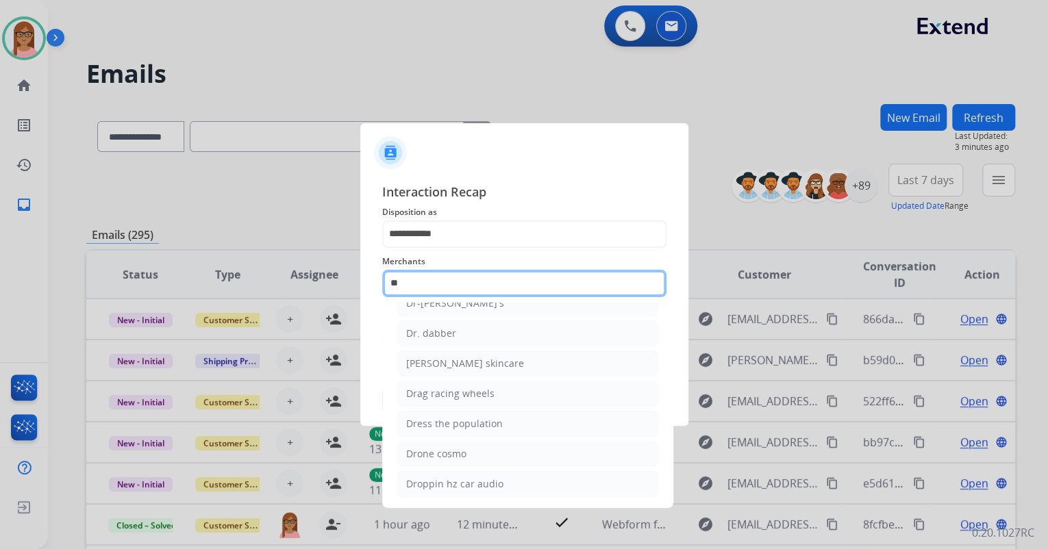
click at [455, 293] on input "**" at bounding box center [524, 283] width 284 height 27
type input "*"
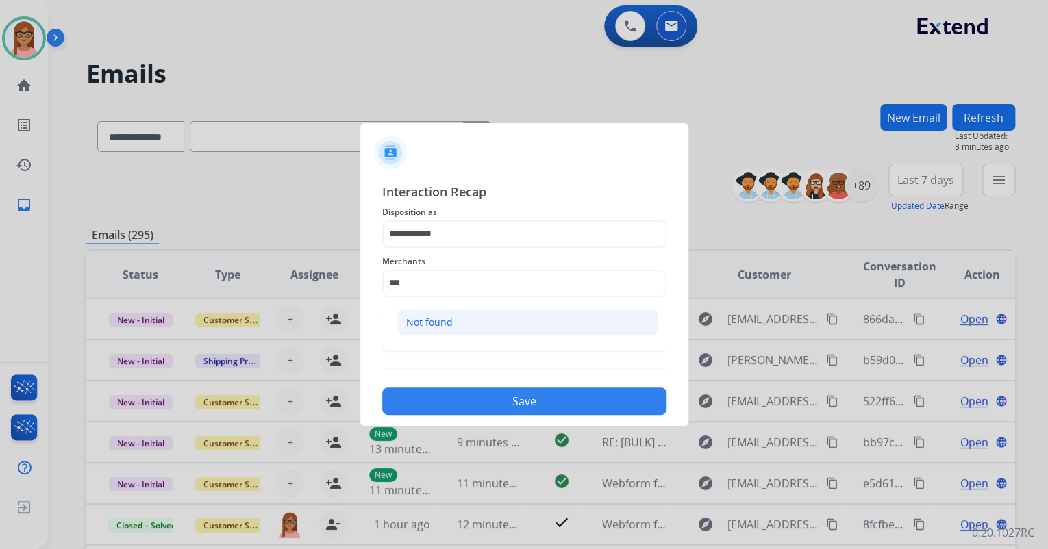
click at [458, 323] on li "Not found" at bounding box center [527, 323] width 261 height 26
type input "*********"
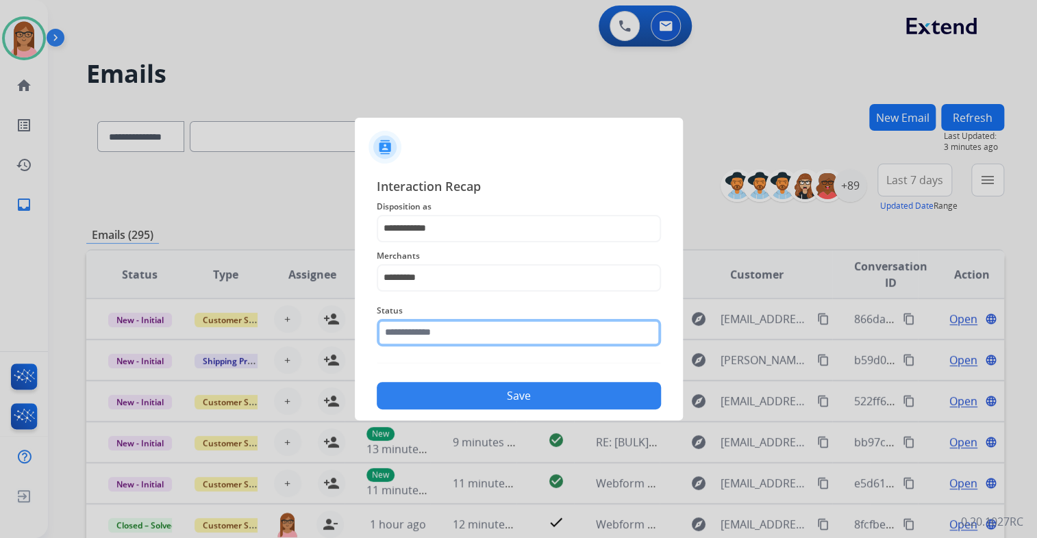
click at [458, 328] on input "text" at bounding box center [519, 332] width 284 height 27
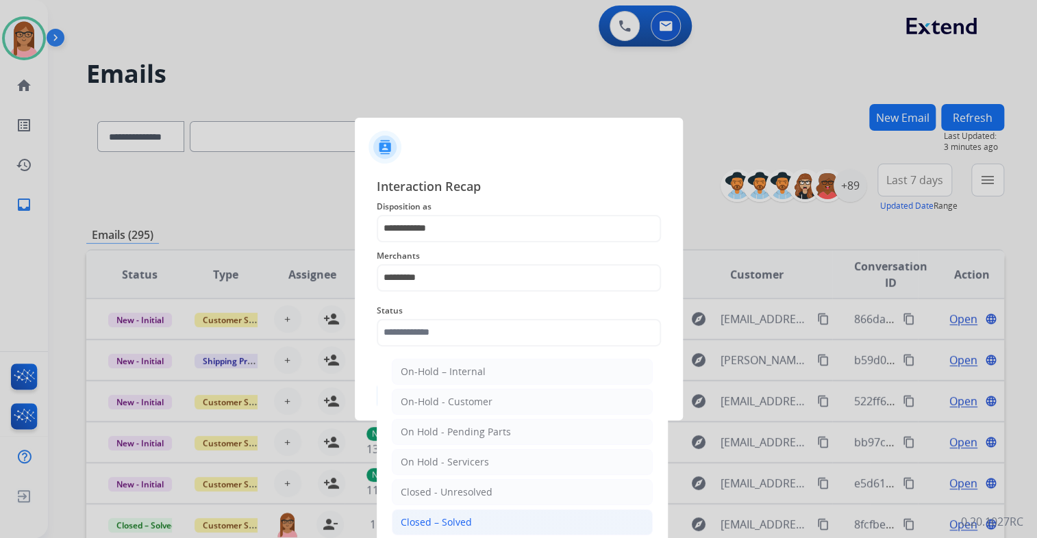
click at [454, 516] on div "Closed – Solved" at bounding box center [436, 523] width 71 height 14
type input "**********"
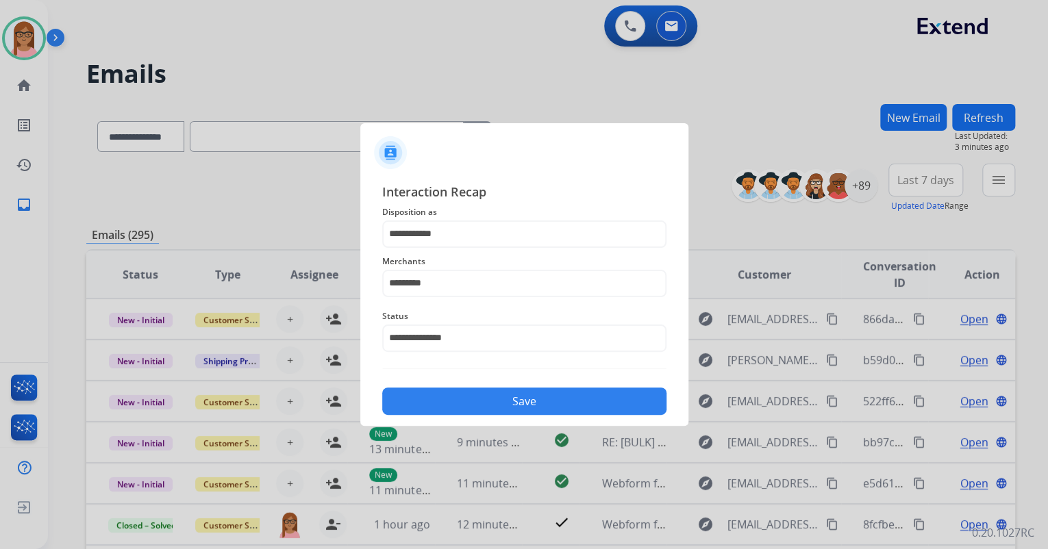
click at [466, 408] on button "Save" at bounding box center [524, 401] width 284 height 27
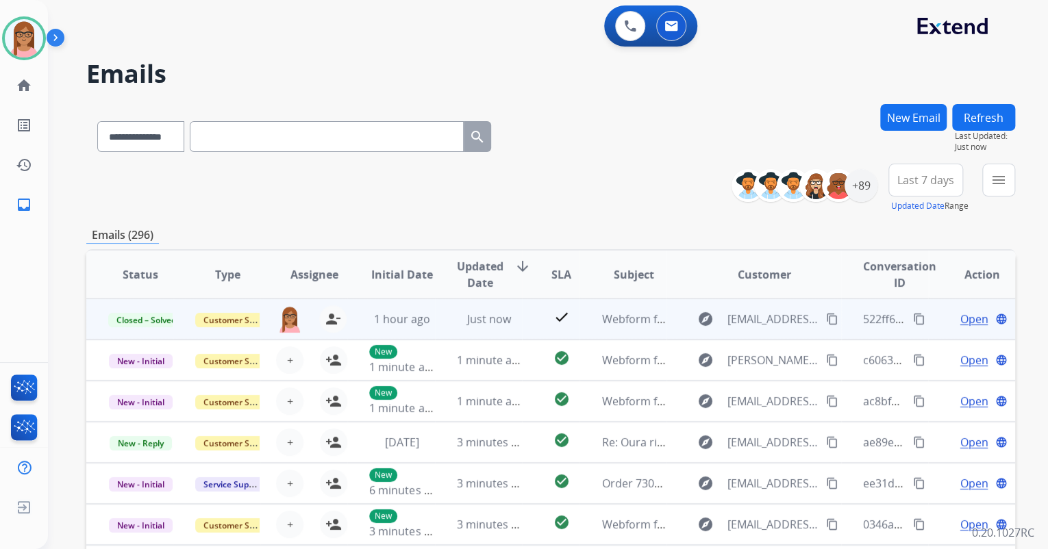
click at [913, 318] on mat-icon "content_copy" at bounding box center [919, 319] width 12 height 12
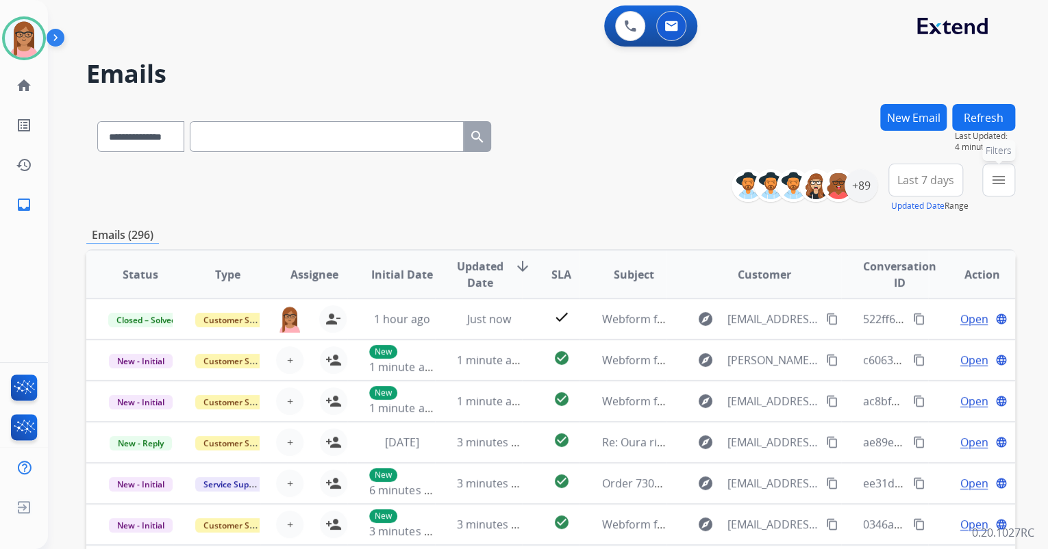
click at [997, 173] on mat-icon "menu" at bounding box center [998, 180] width 16 height 16
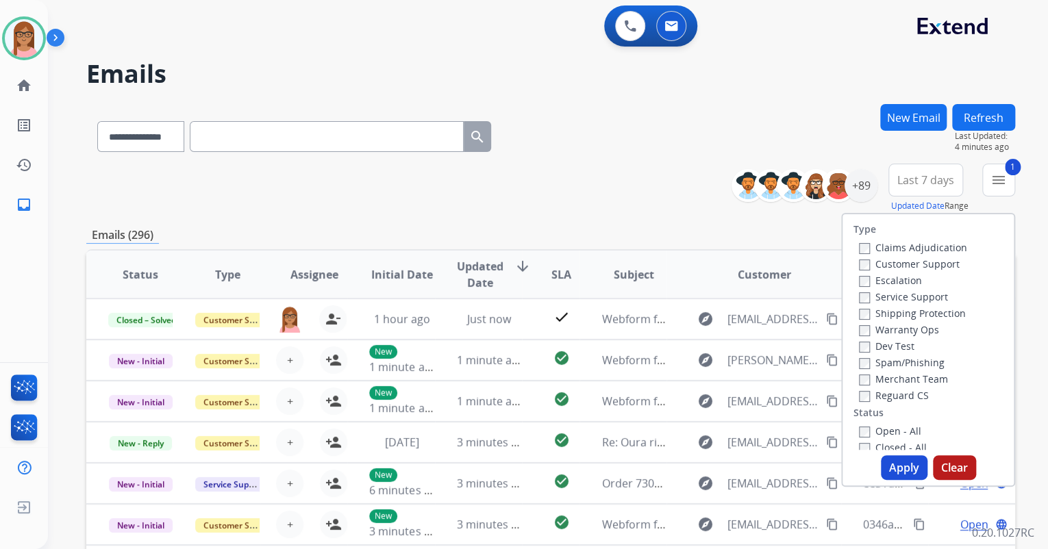
click at [861, 310] on label "Shipping Protection" at bounding box center [912, 313] width 107 height 13
click at [853, 430] on div "Open - All Closed - All New - Initial New - Reply On-hold – Internal On-hold - …" at bounding box center [927, 513] width 149 height 181
click at [862, 430] on label "Open - All" at bounding box center [890, 431] width 62 height 13
click at [897, 462] on button "Apply" at bounding box center [904, 468] width 47 height 25
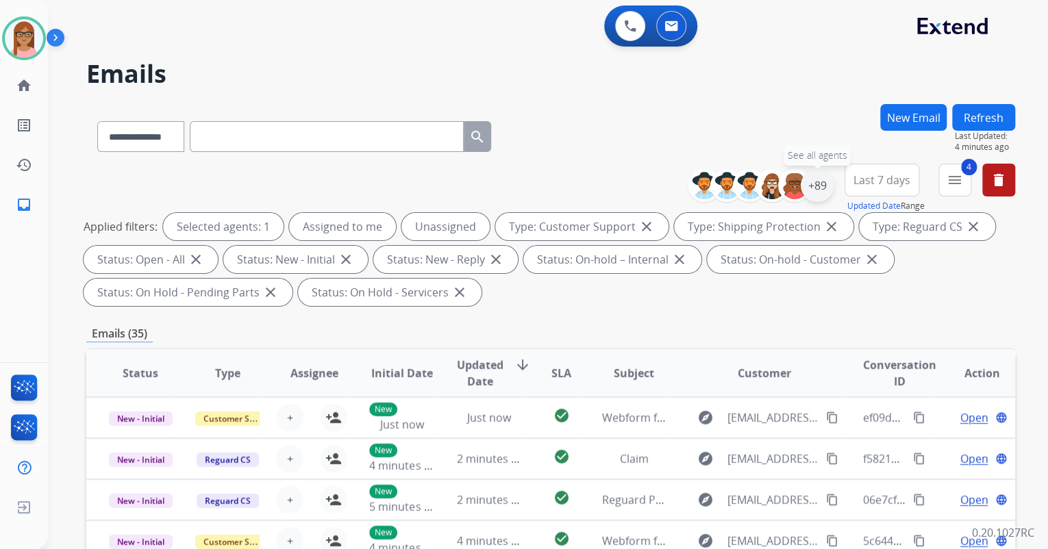
click at [811, 192] on div "+89" at bounding box center [817, 185] width 33 height 33
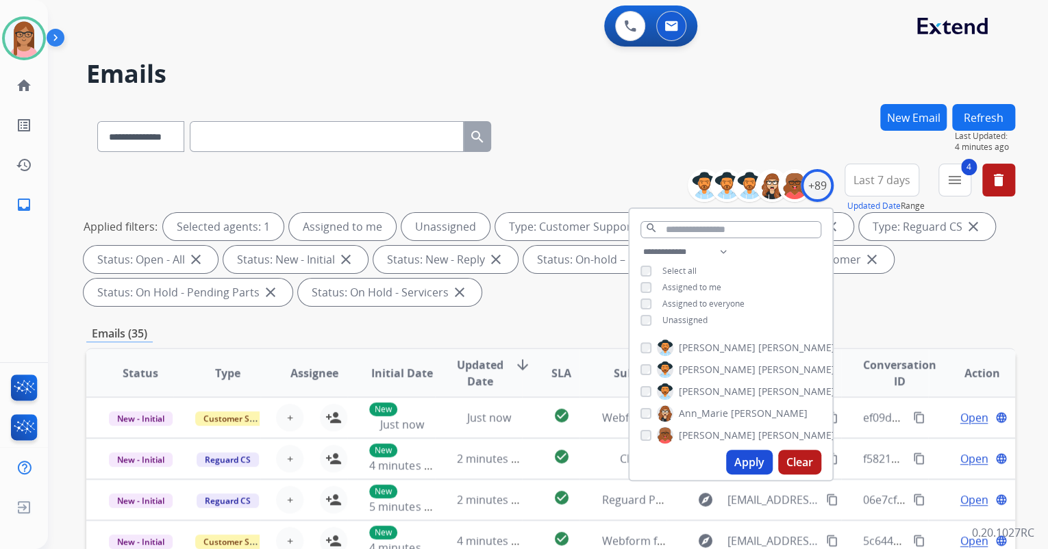
click at [650, 318] on div "Unassigned" at bounding box center [673, 320] width 67 height 11
click at [727, 458] on button "Apply" at bounding box center [749, 462] width 47 height 25
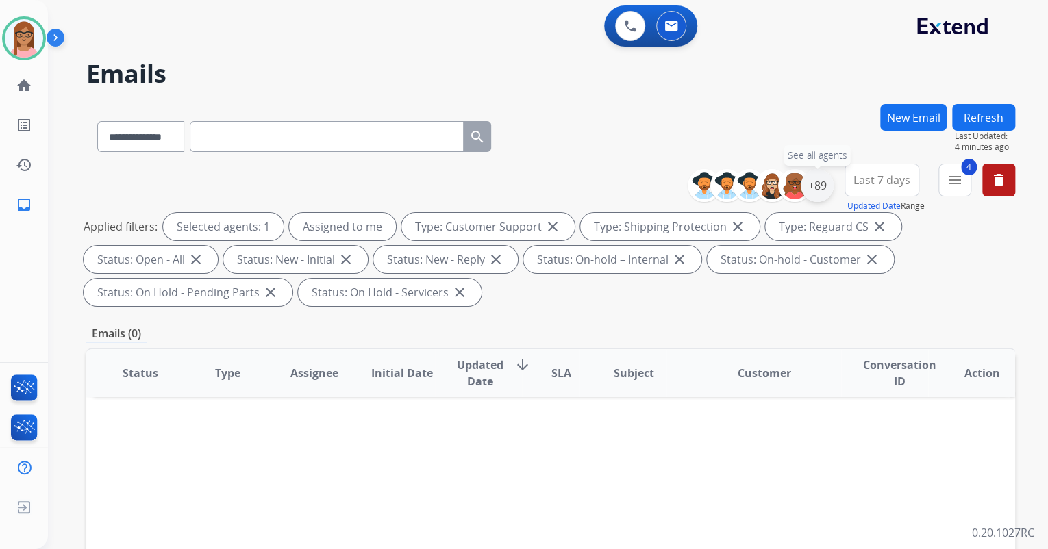
click at [810, 192] on div "+89" at bounding box center [817, 185] width 33 height 33
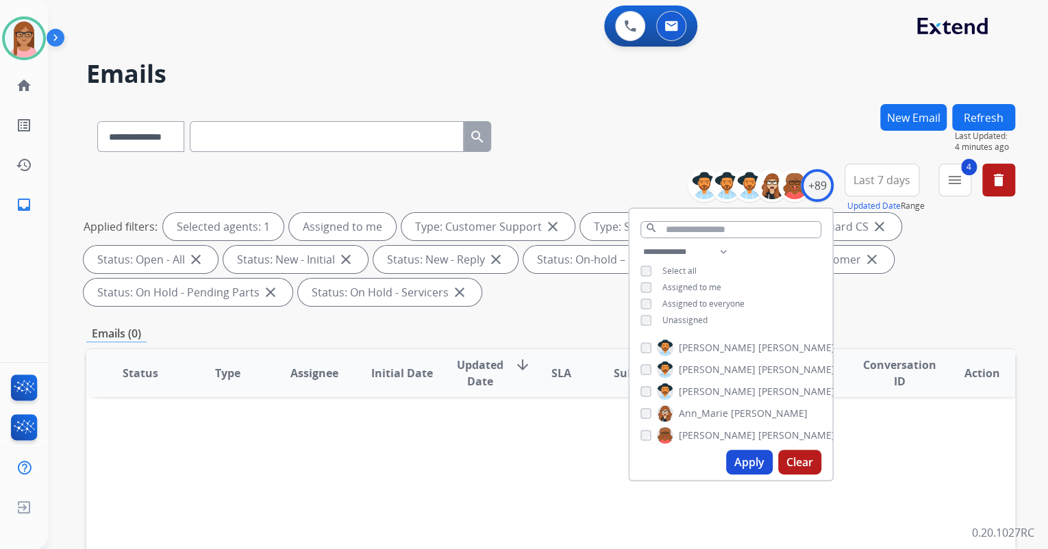
click at [645, 325] on div "**********" at bounding box center [730, 288] width 203 height 88
click at [736, 458] on button "Apply" at bounding box center [749, 462] width 47 height 25
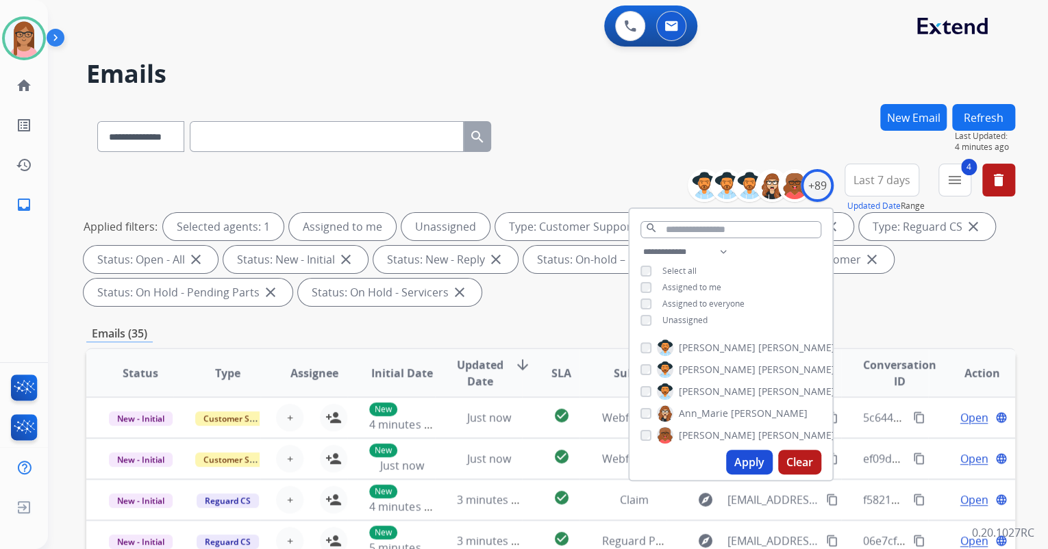
click at [947, 314] on div "**********" at bounding box center [550, 491] width 929 height 774
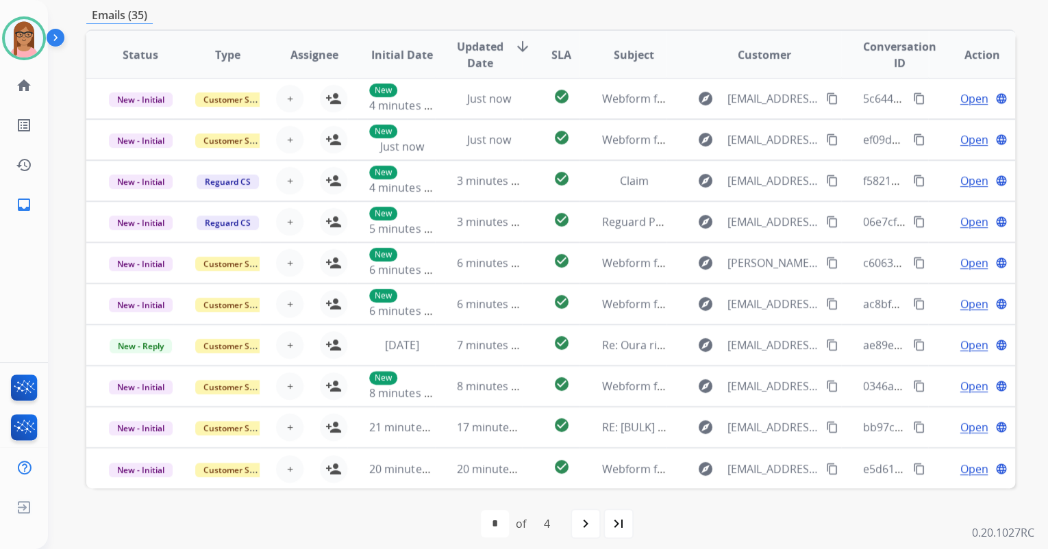
scroll to position [329, 0]
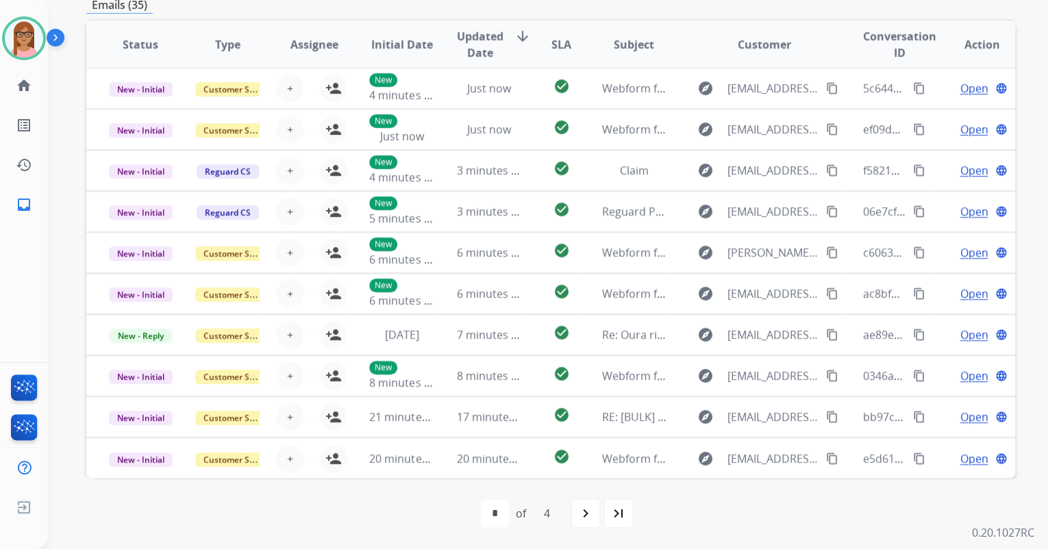
click at [614, 506] on mat-icon "last_page" at bounding box center [618, 514] width 16 height 16
select select "*"
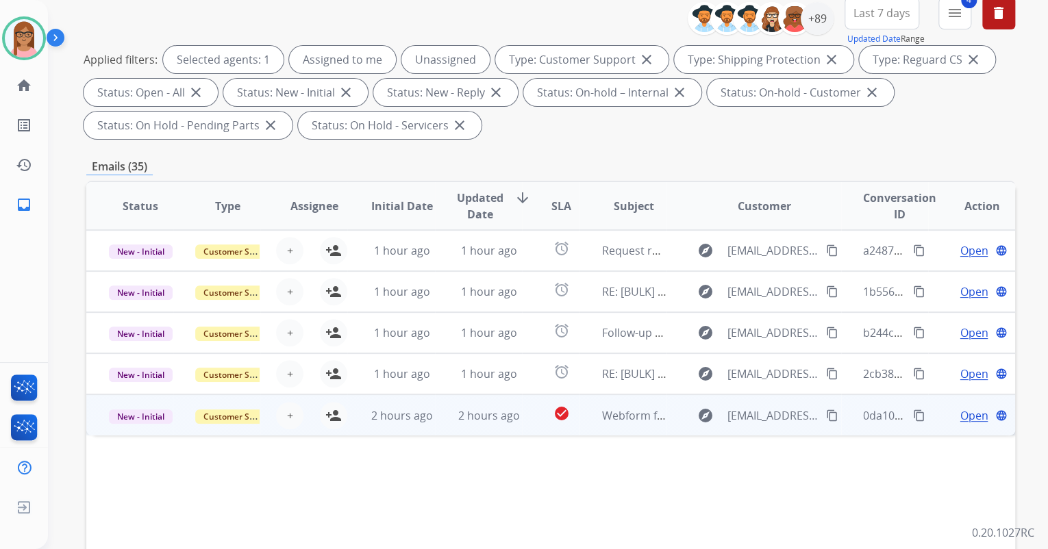
scroll to position [274, 0]
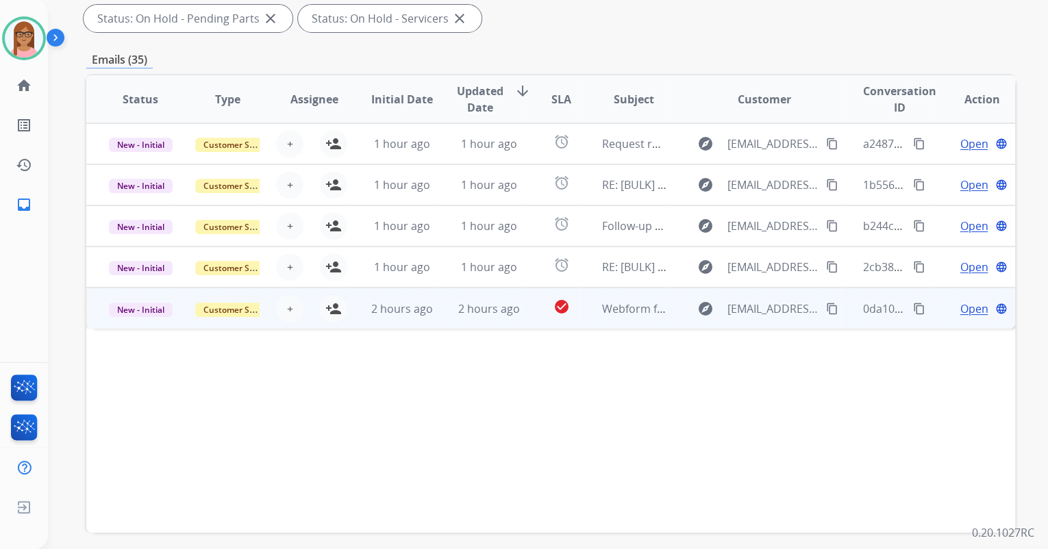
click at [960, 305] on span "Open" at bounding box center [974, 309] width 28 height 16
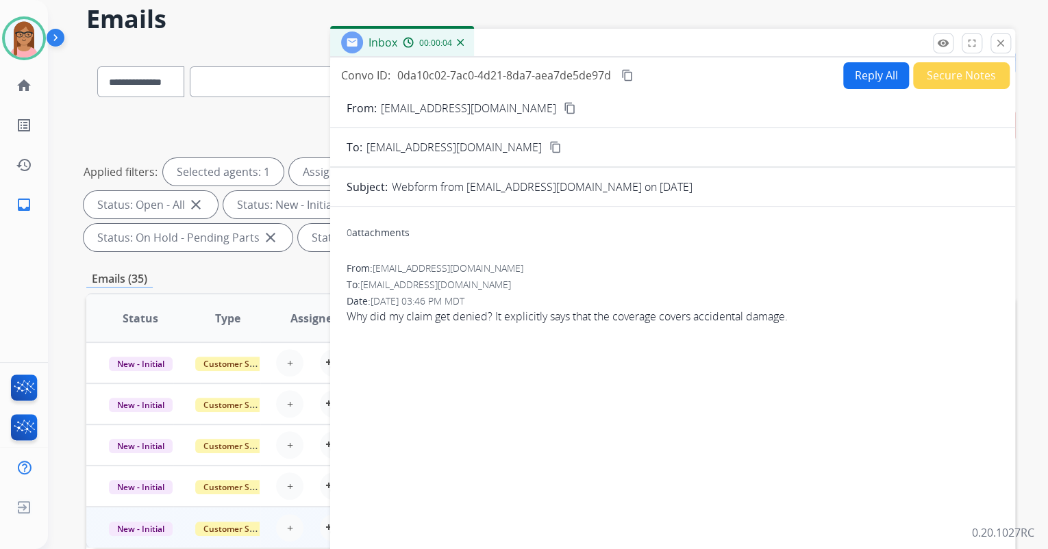
scroll to position [0, 0]
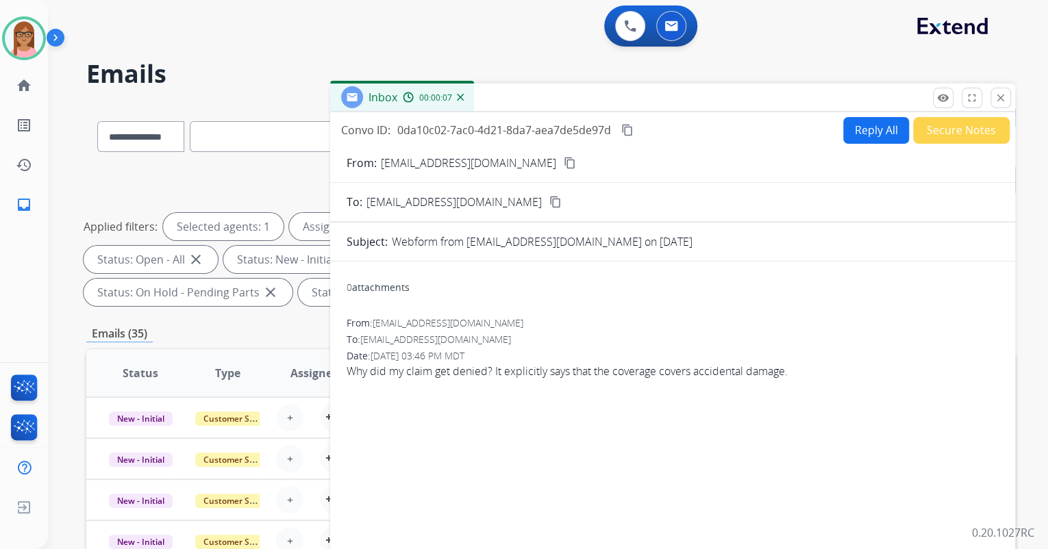
click at [562, 162] on button "content_copy" at bounding box center [570, 163] width 16 height 16
click at [926, 123] on button "Secure Notes" at bounding box center [961, 130] width 97 height 27
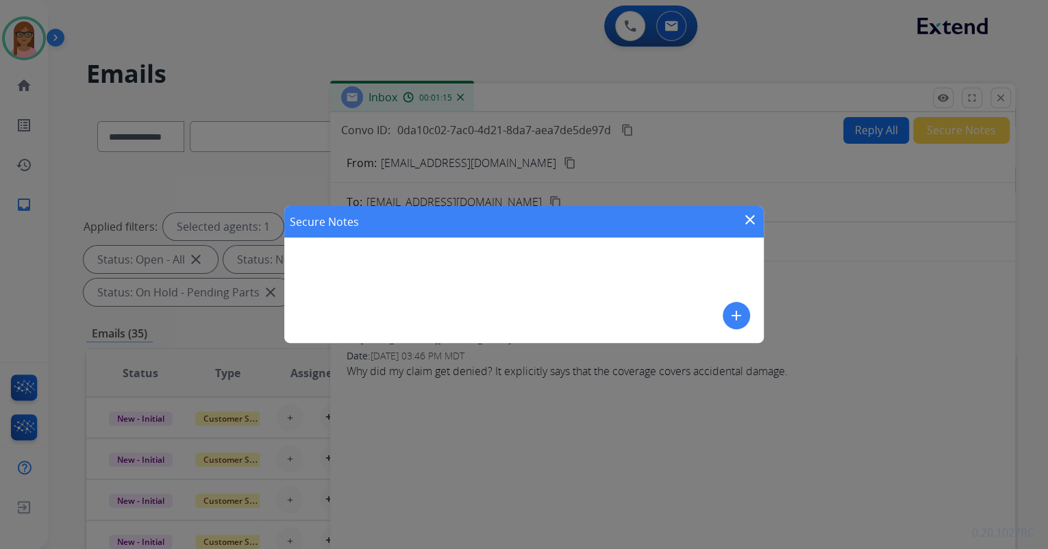
click at [743, 318] on mat-icon "add" at bounding box center [736, 316] width 16 height 16
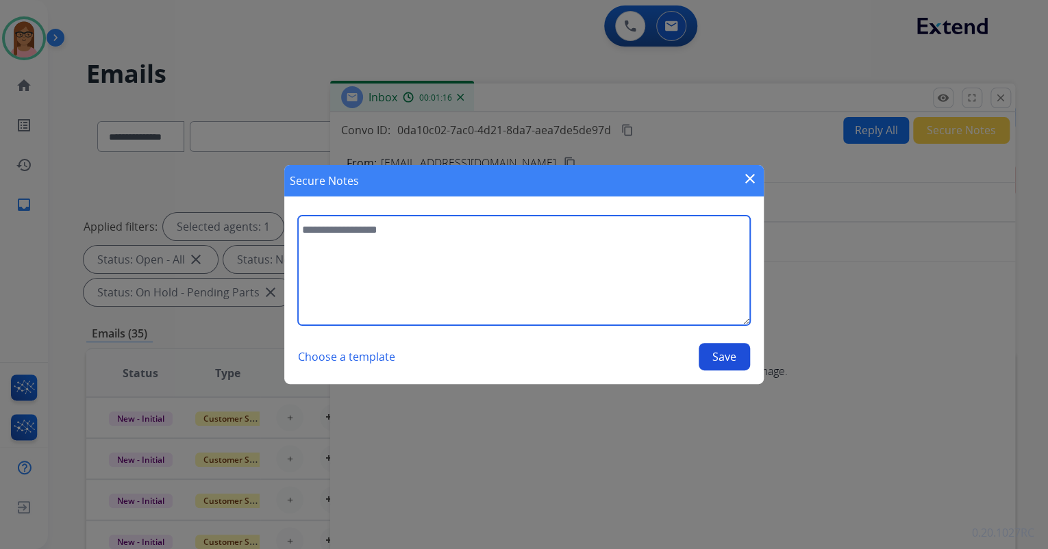
click at [514, 240] on textarea at bounding box center [524, 271] width 452 height 110
click at [626, 232] on textarea "**********" at bounding box center [524, 271] width 452 height 110
type textarea "**********"
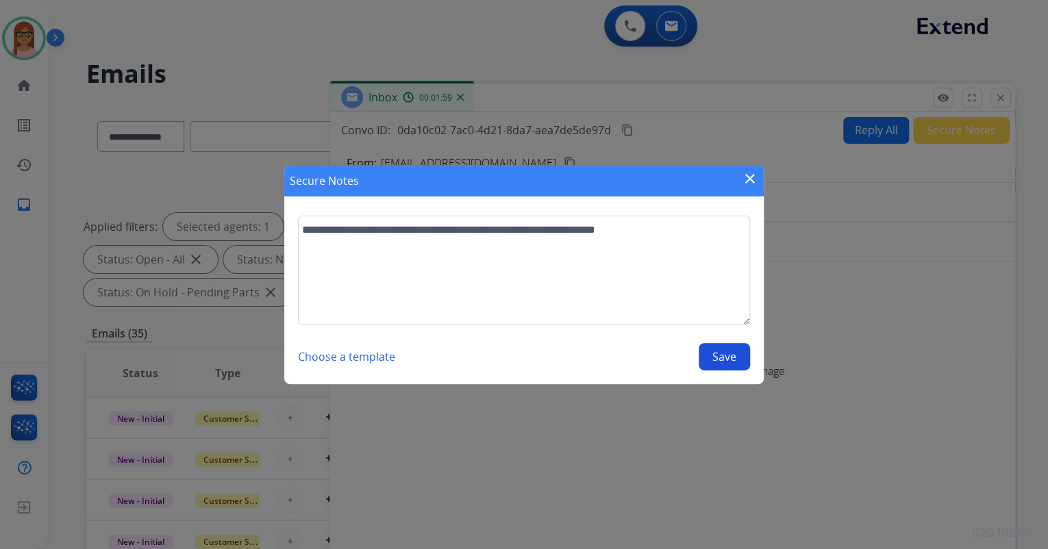
click at [711, 353] on button "Save" at bounding box center [724, 356] width 51 height 27
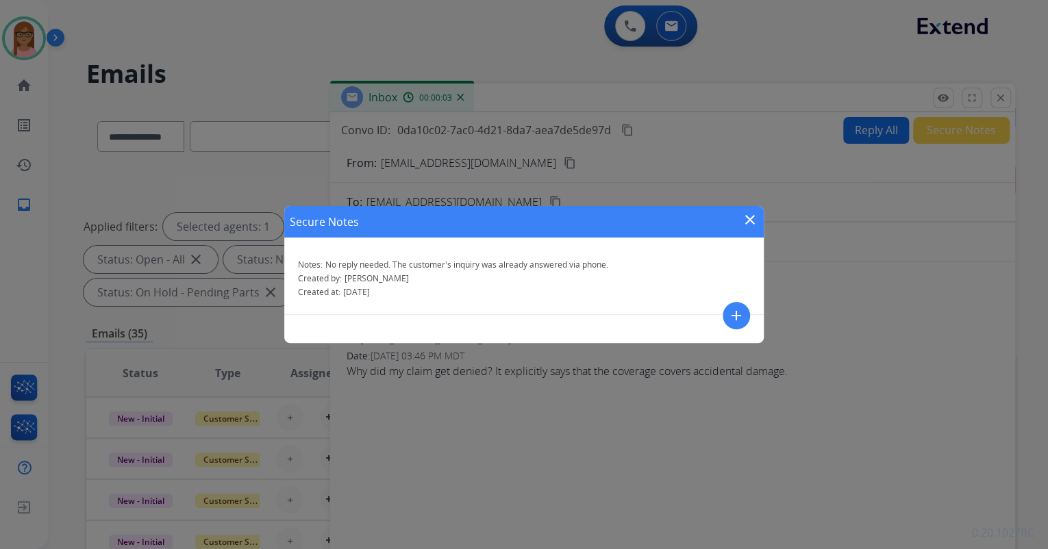
click at [751, 217] on mat-icon "close" at bounding box center [750, 220] width 16 height 16
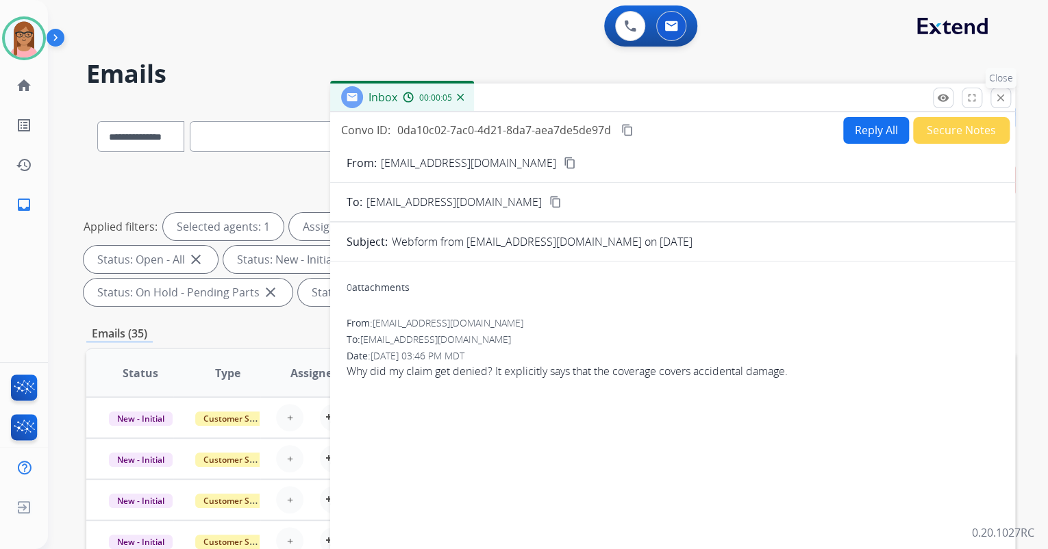
click at [997, 99] on mat-icon "close" at bounding box center [1001, 98] width 12 height 12
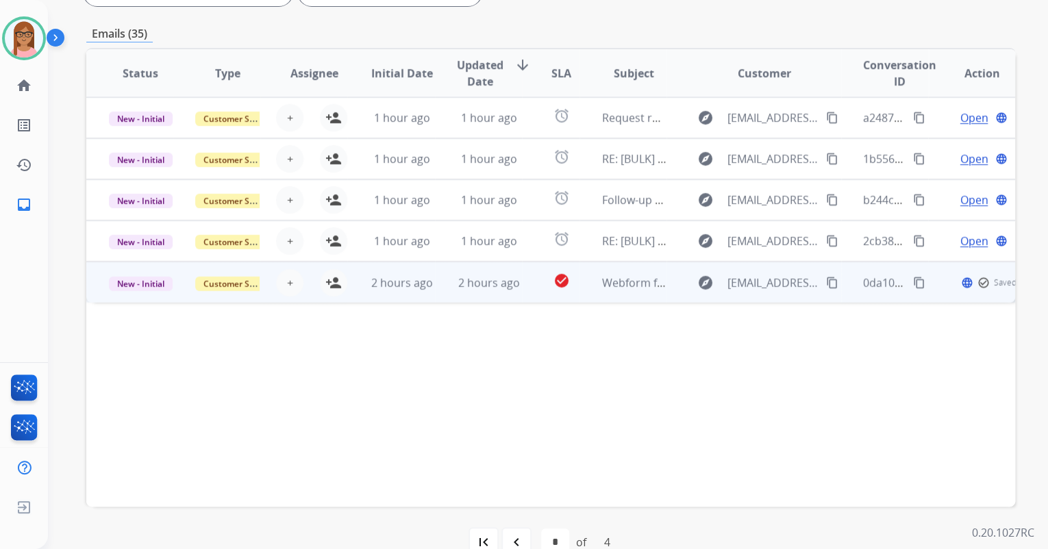
scroll to position [329, 0]
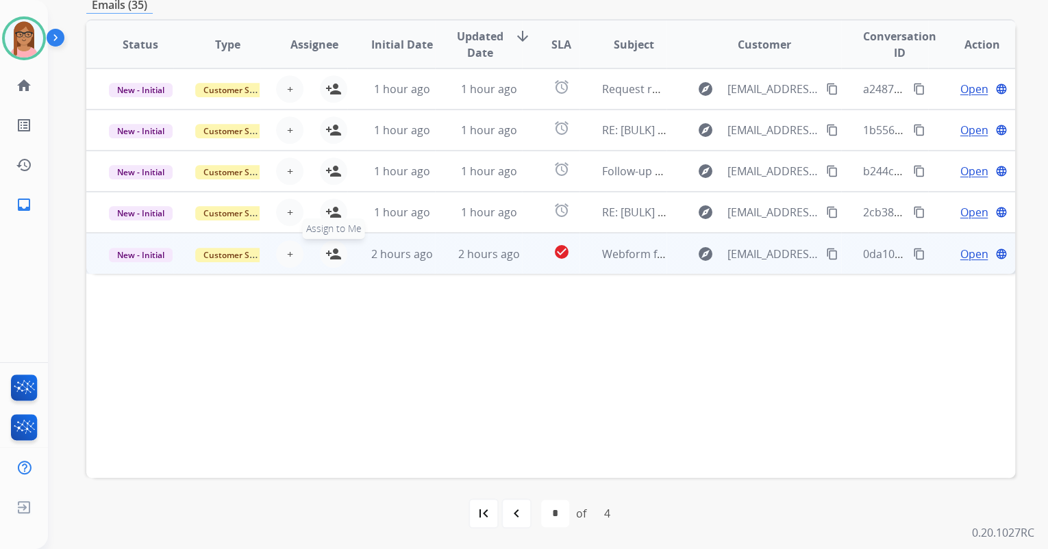
drag, startPoint x: 329, startPoint y: 251, endPoint x: 315, endPoint y: 250, distance: 13.7
click at [329, 251] on mat-icon "person_add" at bounding box center [333, 254] width 16 height 16
click at [164, 252] on span "New - Initial" at bounding box center [141, 255] width 64 height 14
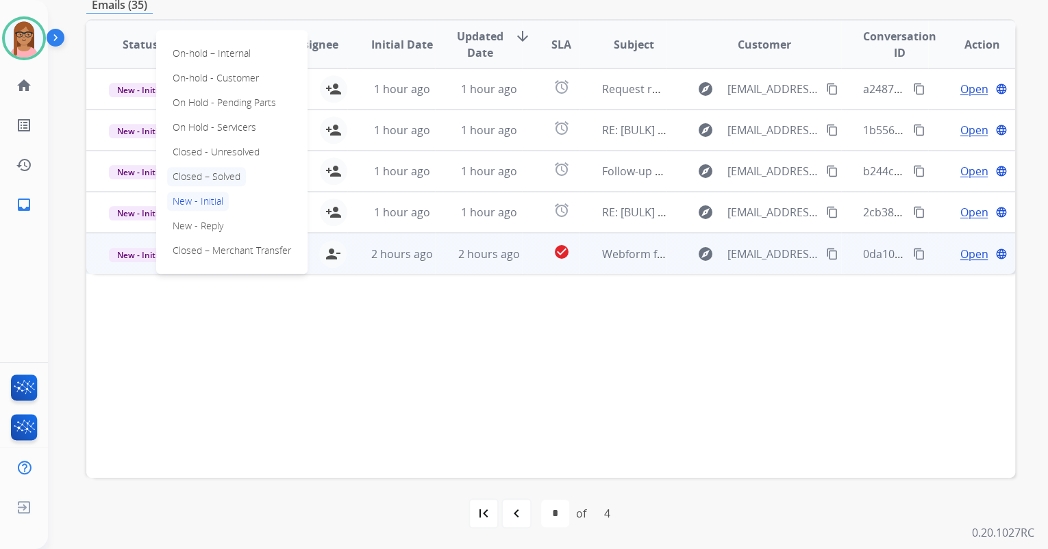
click at [217, 173] on p "Closed – Solved" at bounding box center [206, 176] width 79 height 19
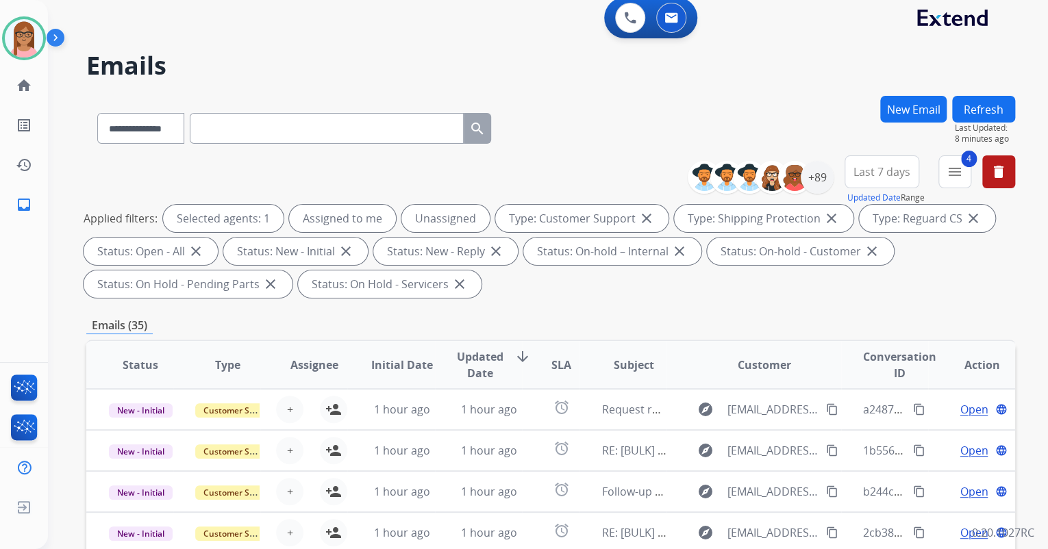
scroll to position [0, 0]
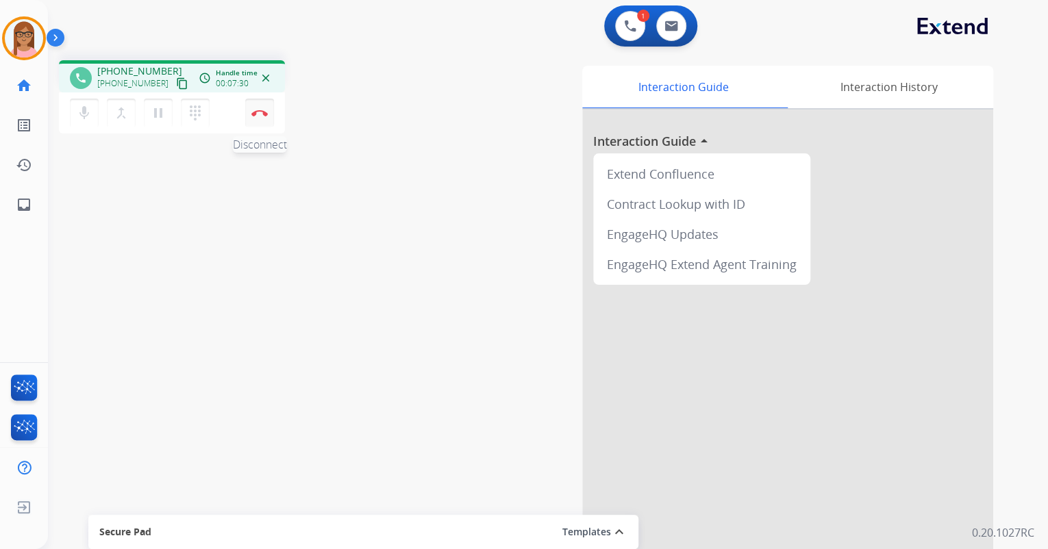
click at [258, 114] on img at bounding box center [259, 113] width 16 height 7
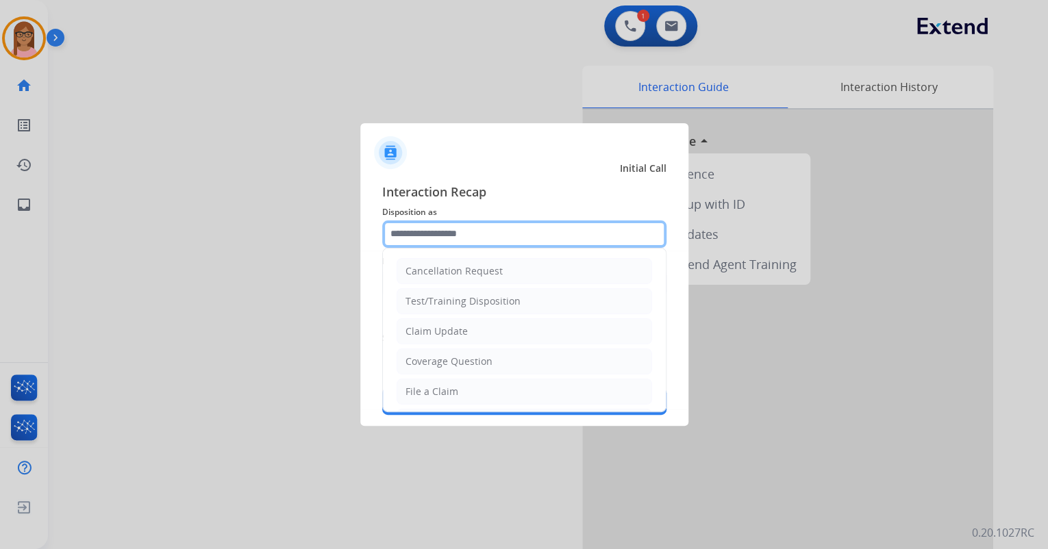
click at [491, 235] on input "text" at bounding box center [524, 234] width 284 height 27
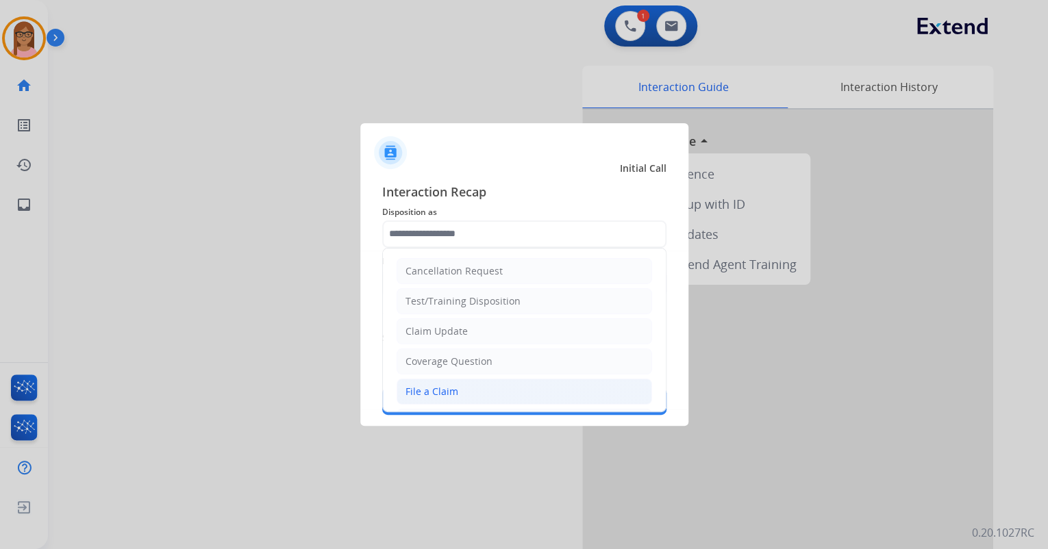
click at [455, 397] on li "File a Claim" at bounding box center [524, 392] width 255 height 26
type input "**********"
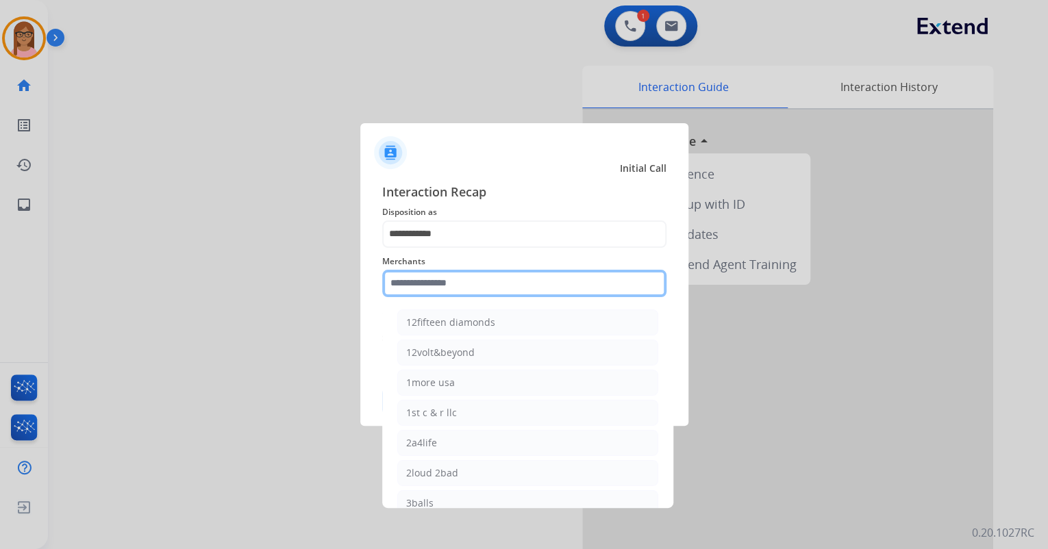
click at [461, 285] on input "text" at bounding box center [524, 283] width 284 height 27
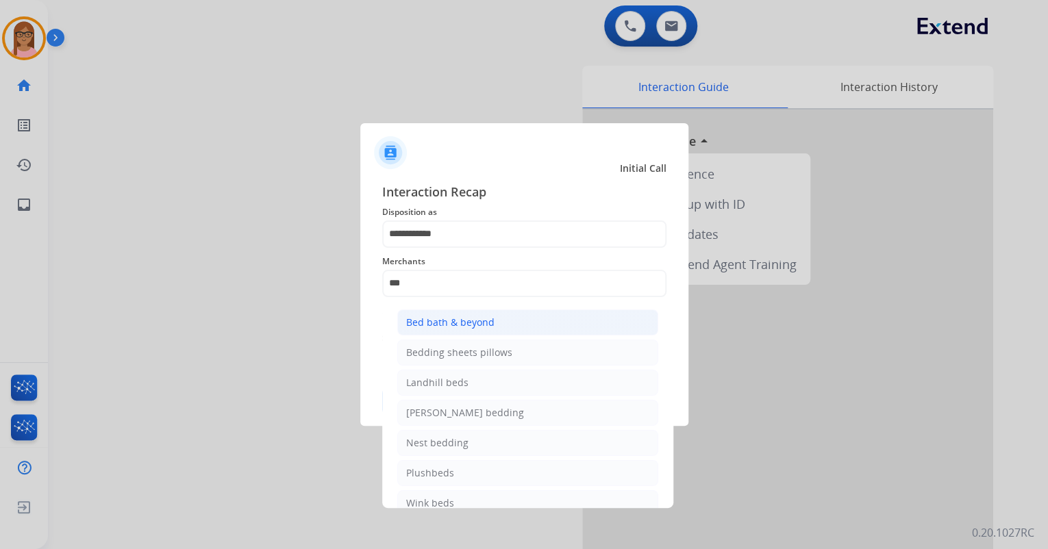
click at [503, 324] on li "Bed bath & beyond" at bounding box center [527, 323] width 261 height 26
type input "**********"
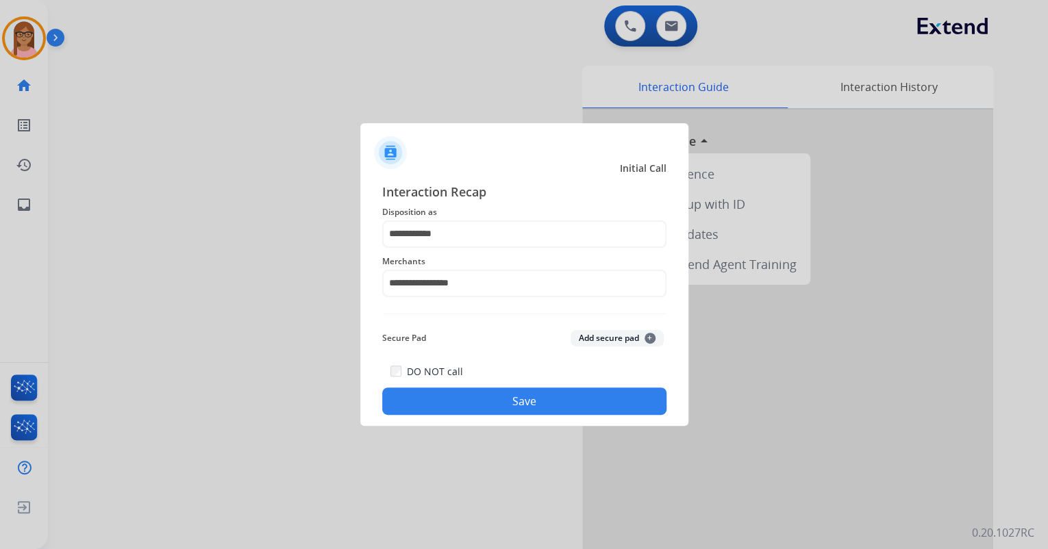
click at [530, 395] on button "Save" at bounding box center [524, 401] width 284 height 27
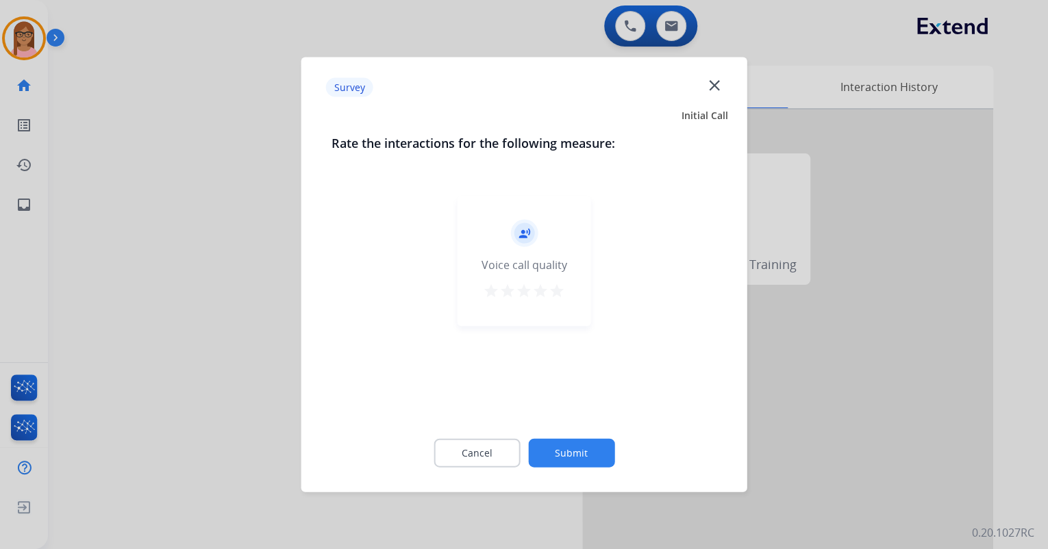
click at [551, 290] on mat-icon "star" at bounding box center [557, 291] width 16 height 16
click at [559, 449] on button "Submit" at bounding box center [571, 453] width 86 height 29
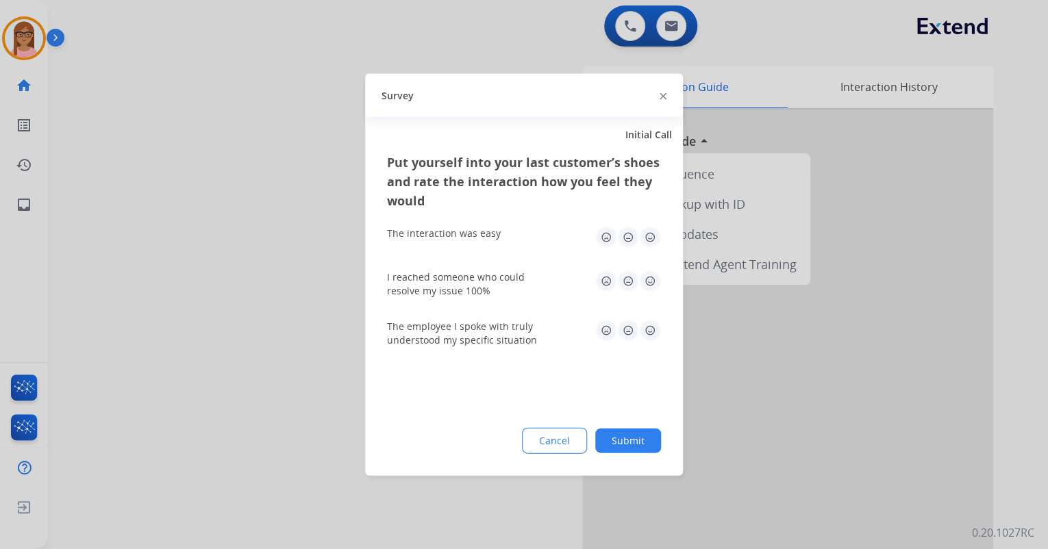
drag, startPoint x: 651, startPoint y: 236, endPoint x: 645, endPoint y: 273, distance: 37.5
click at [651, 236] on img at bounding box center [650, 238] width 22 height 22
click at [644, 280] on img at bounding box center [650, 282] width 22 height 22
click at [647, 334] on img at bounding box center [650, 331] width 22 height 22
drag, startPoint x: 628, startPoint y: 438, endPoint x: 623, endPoint y: 429, distance: 10.1
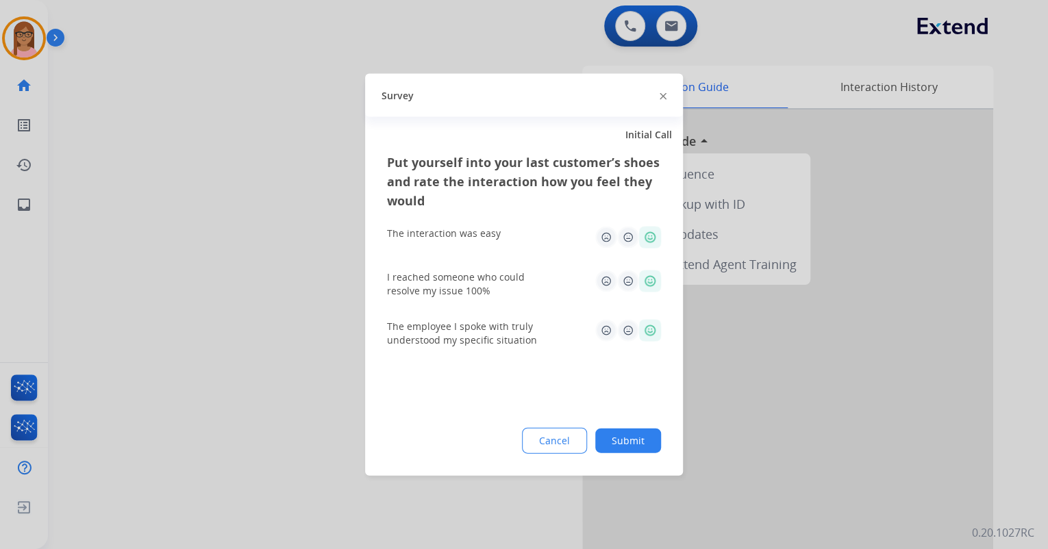
click at [627, 438] on button "Submit" at bounding box center [628, 441] width 66 height 25
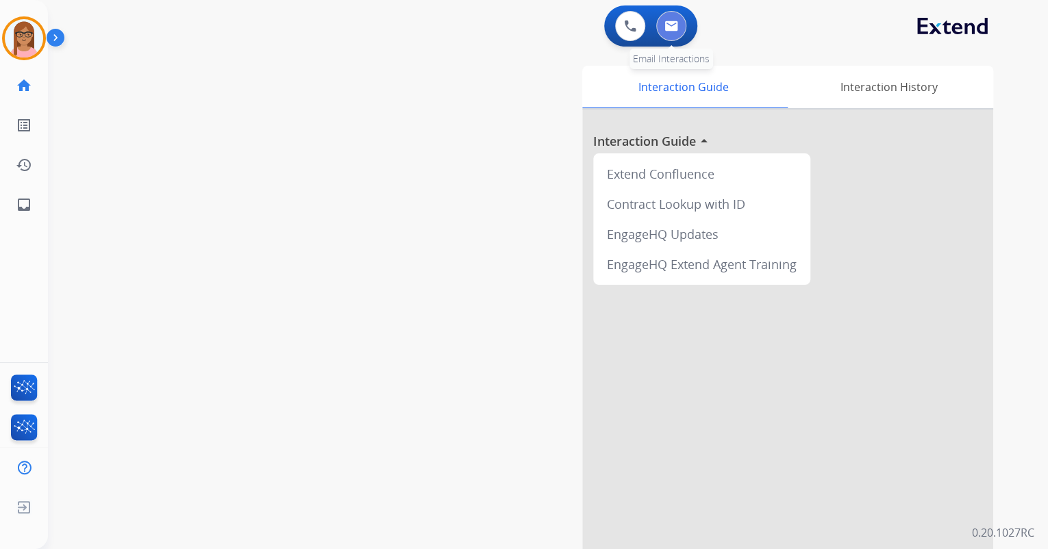
click at [669, 27] on img at bounding box center [671, 26] width 14 height 11
select select "**********"
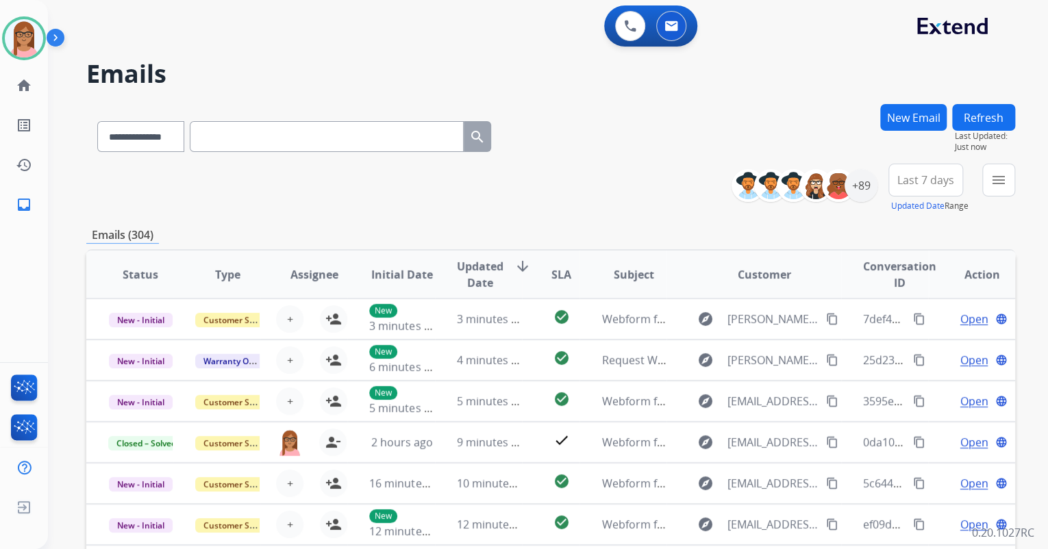
scroll to position [1, 0]
click at [861, 186] on div "+89" at bounding box center [861, 185] width 33 height 33
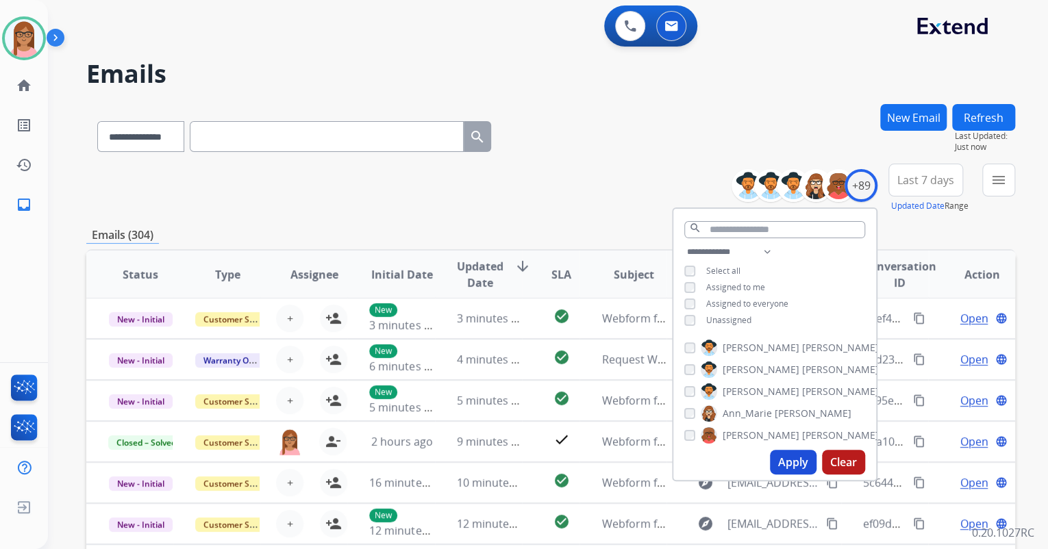
click at [788, 459] on button "Apply" at bounding box center [793, 462] width 47 height 25
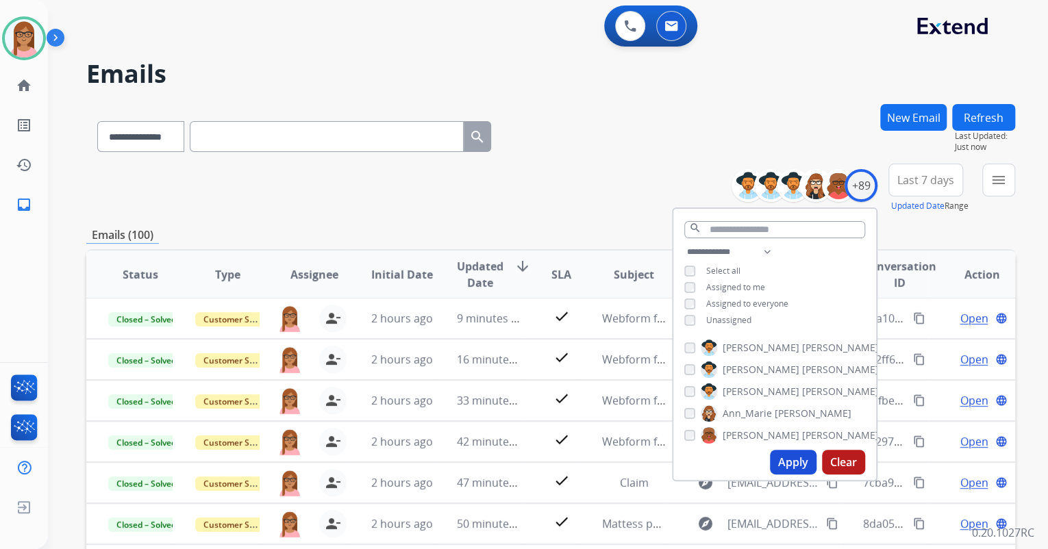
click at [622, 146] on div "**********" at bounding box center [550, 134] width 929 height 60
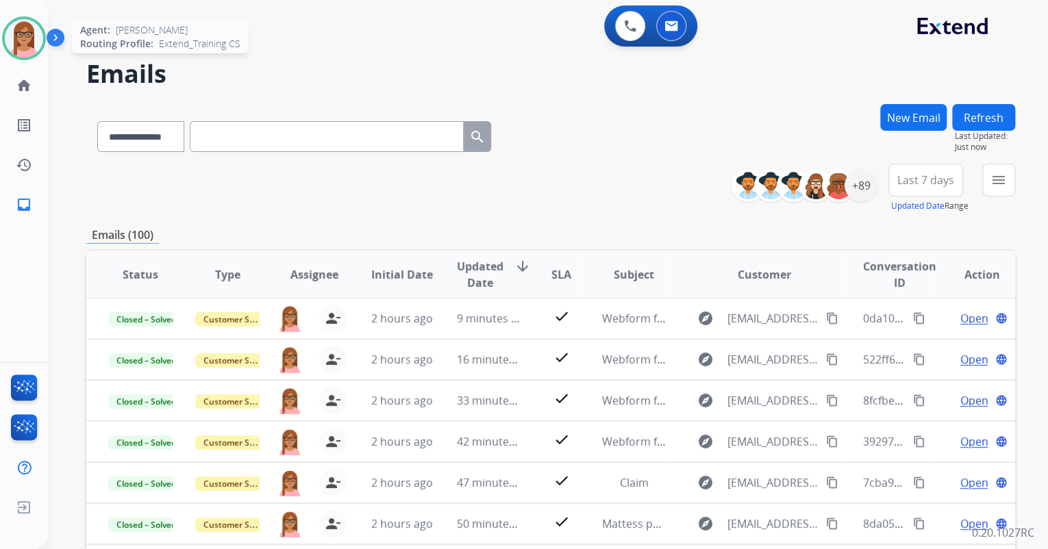
click at [18, 51] on img at bounding box center [24, 38] width 38 height 38
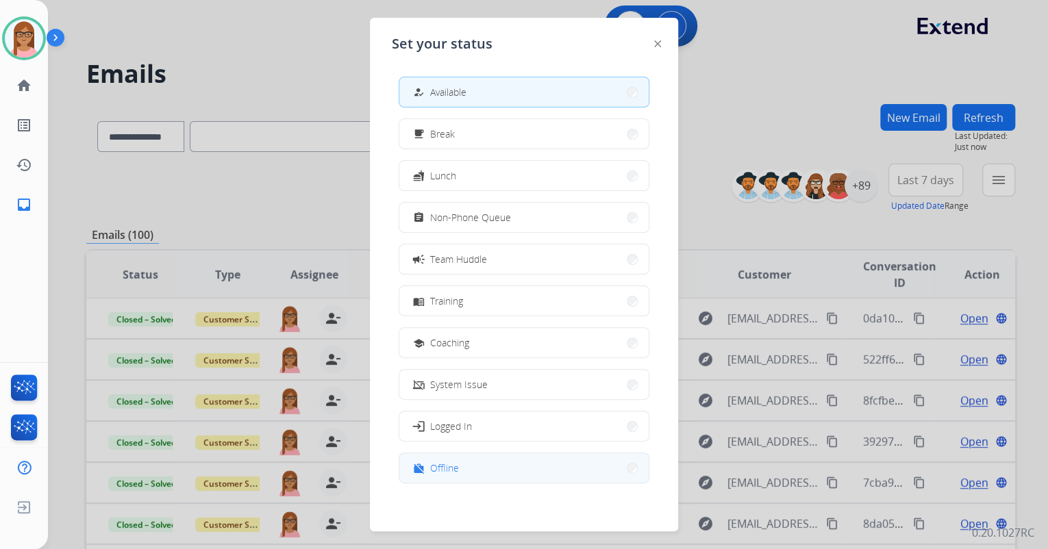
click at [472, 471] on button "work_off Offline" at bounding box center [523, 467] width 249 height 29
